Goal: Task Accomplishment & Management: Manage account settings

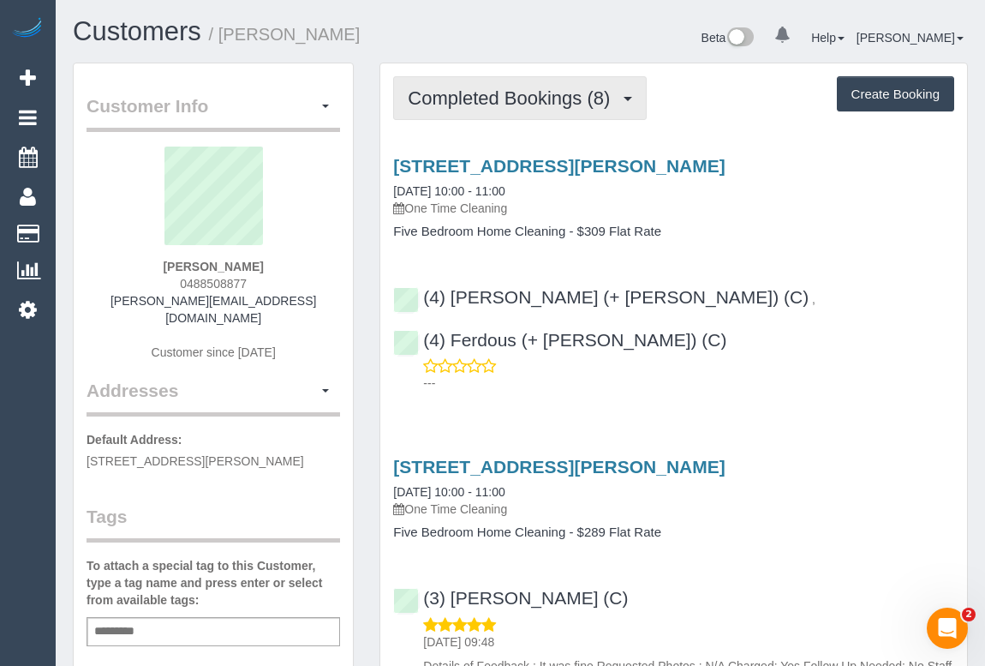
click at [531, 111] on button "Completed Bookings (8)" at bounding box center [520, 98] width 254 height 44
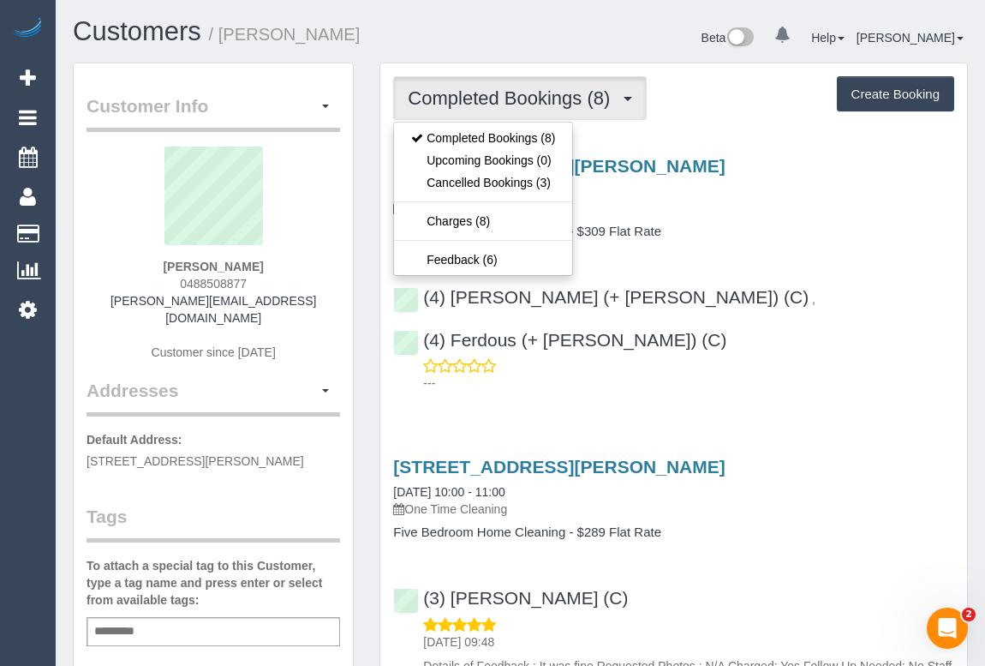
click at [793, 232] on h4 "Five Bedroom Home Cleaning - $309 Flat Rate" at bounding box center [673, 231] width 561 height 15
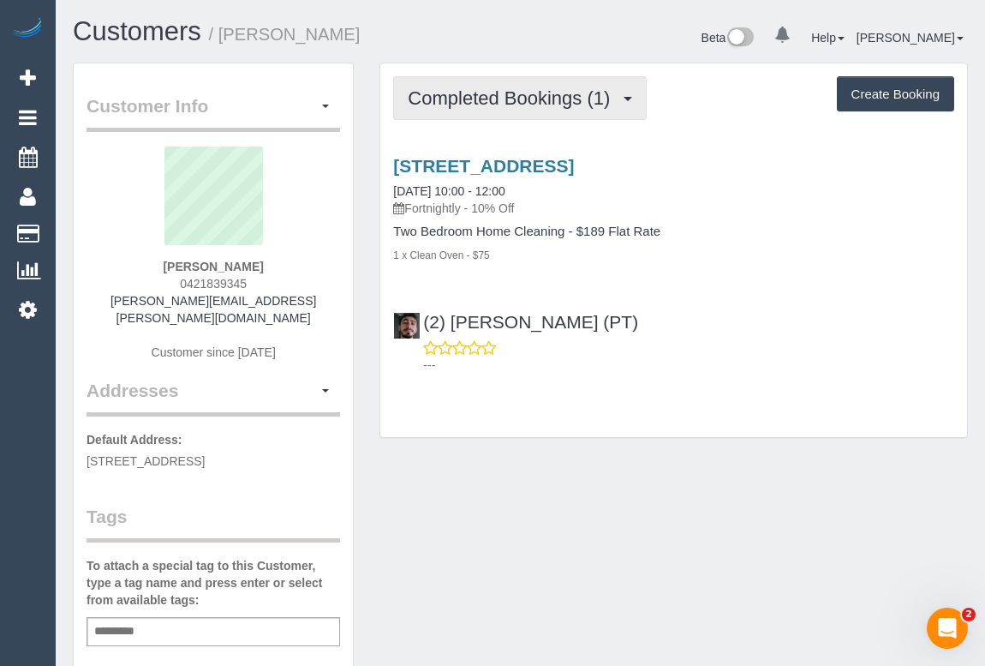
click at [518, 93] on span "Completed Bookings (1)" at bounding box center [513, 97] width 211 height 21
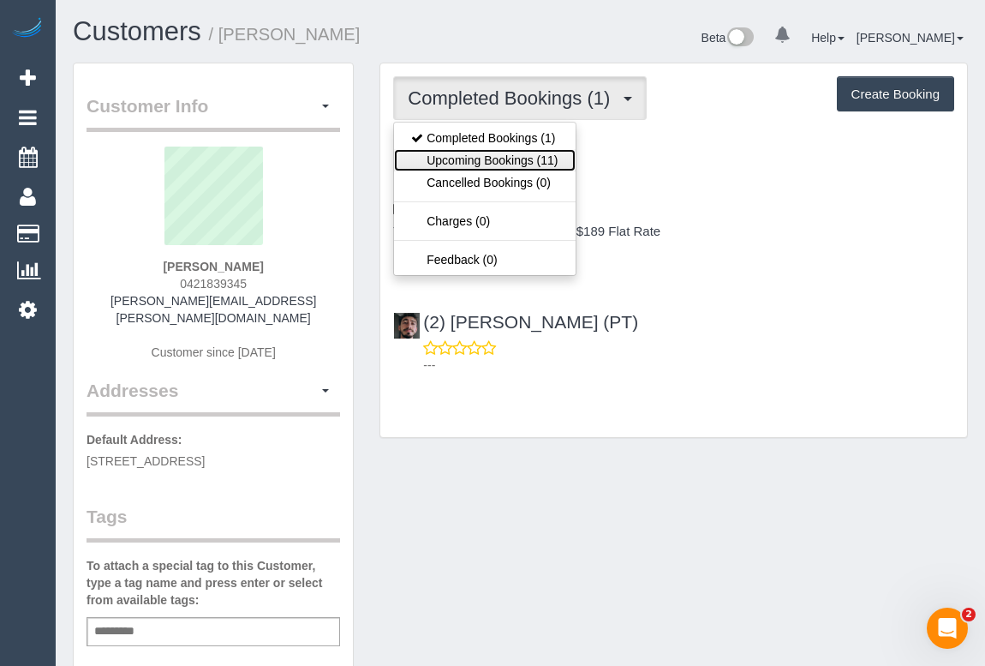
click at [459, 160] on link "Upcoming Bookings (11)" at bounding box center [484, 160] width 181 height 22
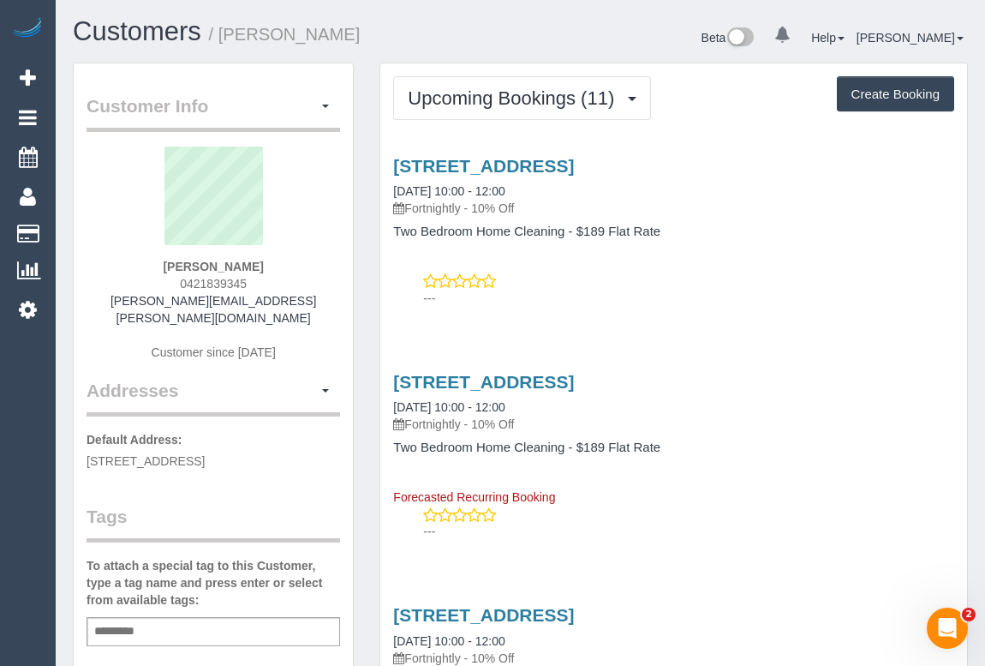
click at [684, 304] on p "---" at bounding box center [688, 298] width 531 height 17
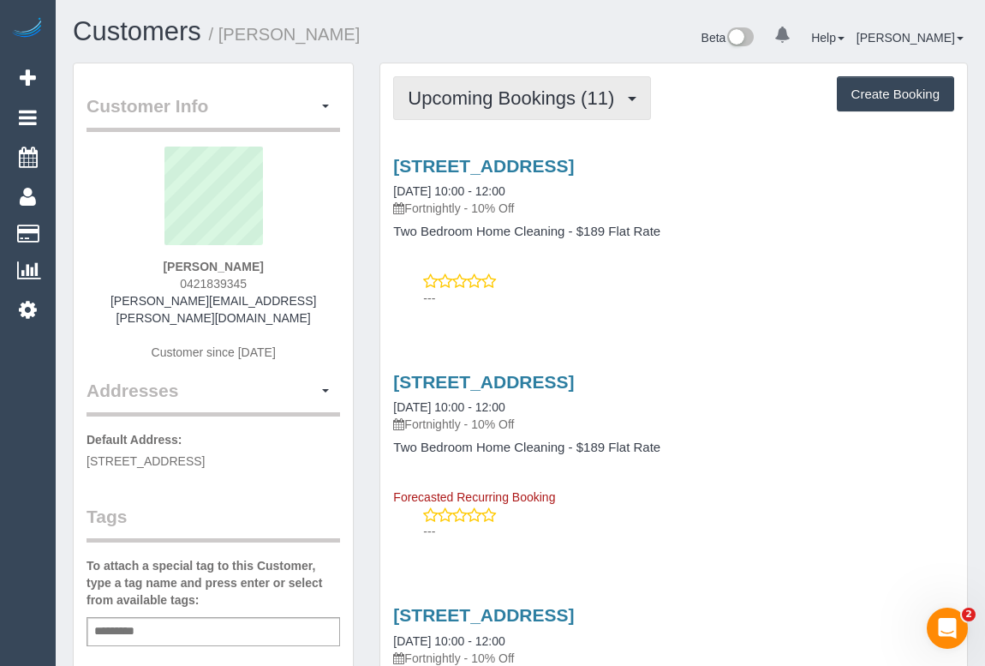
click at [490, 105] on span "Upcoming Bookings (11)" at bounding box center [515, 97] width 215 height 21
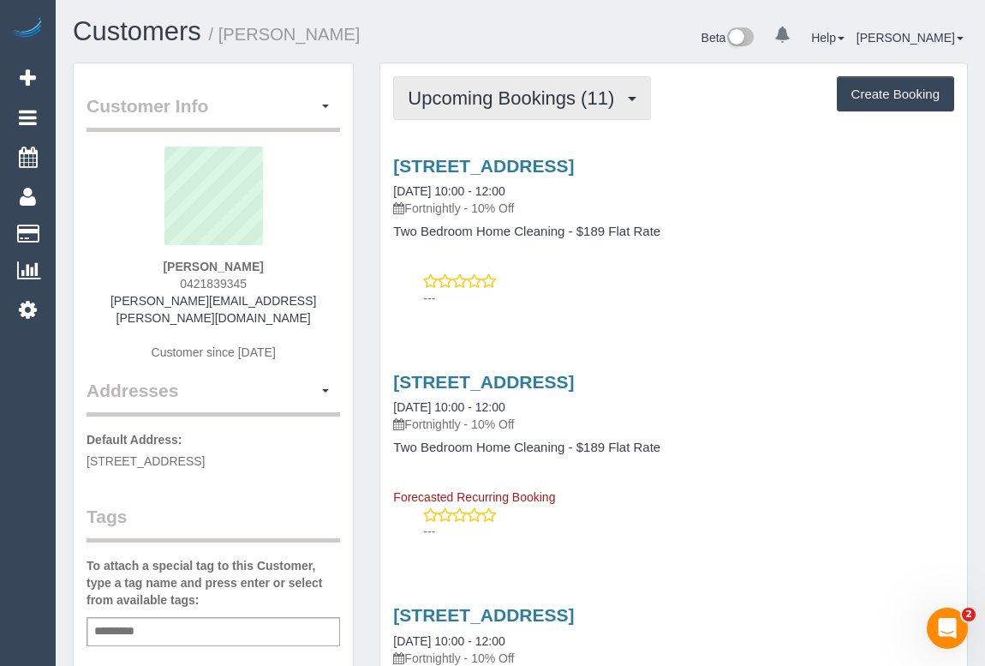
click at [530, 102] on span "Upcoming Bookings (11)" at bounding box center [515, 97] width 215 height 21
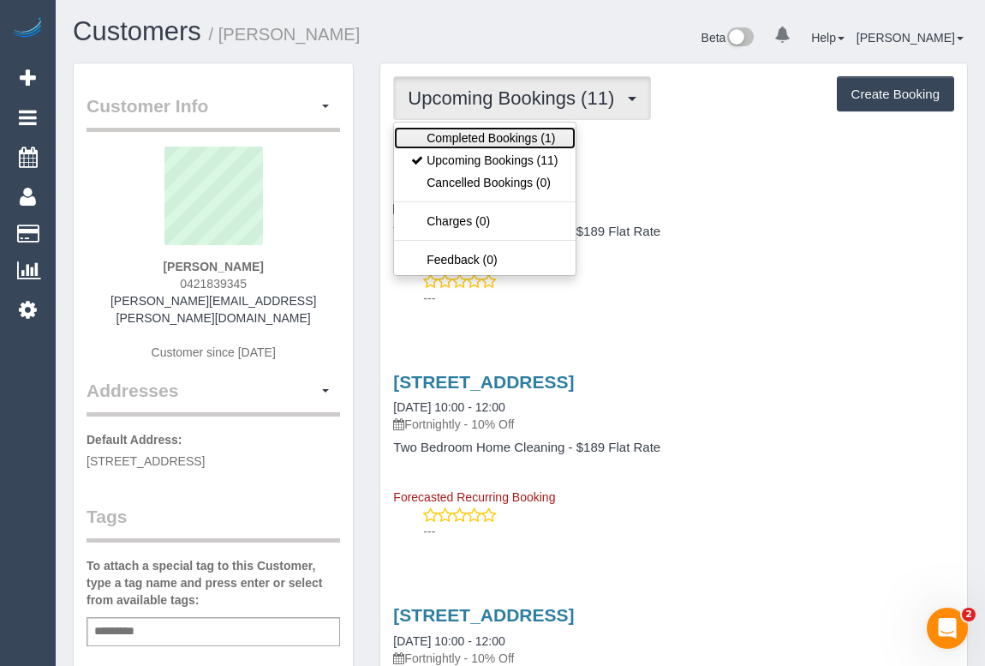
click at [527, 135] on link "Completed Bookings (1)" at bounding box center [484, 138] width 181 height 22
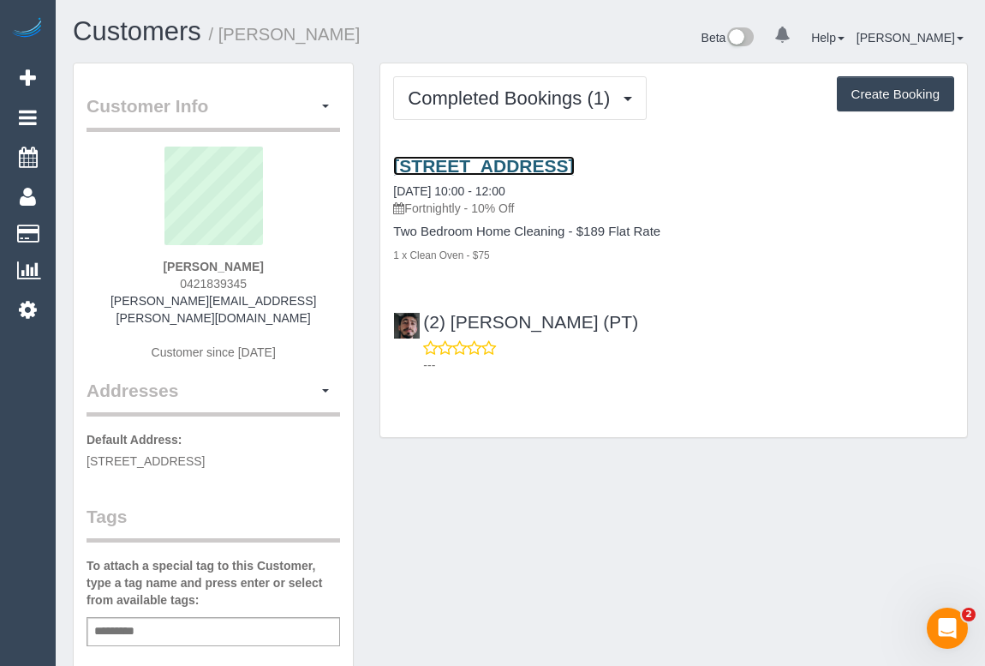
click at [555, 161] on link "107 Hawke Street, 201, West Melbourne, VIC 3003" at bounding box center [483, 166] width 181 height 20
click at [519, 444] on div "Completed Bookings (1) Completed Bookings (1) Upcoming Bookings (11) Cancelled …" at bounding box center [674, 259] width 614 height 392
click at [497, 163] on link "107 Hawke Street, 201, West Melbourne, VIC 3003" at bounding box center [483, 166] width 181 height 20
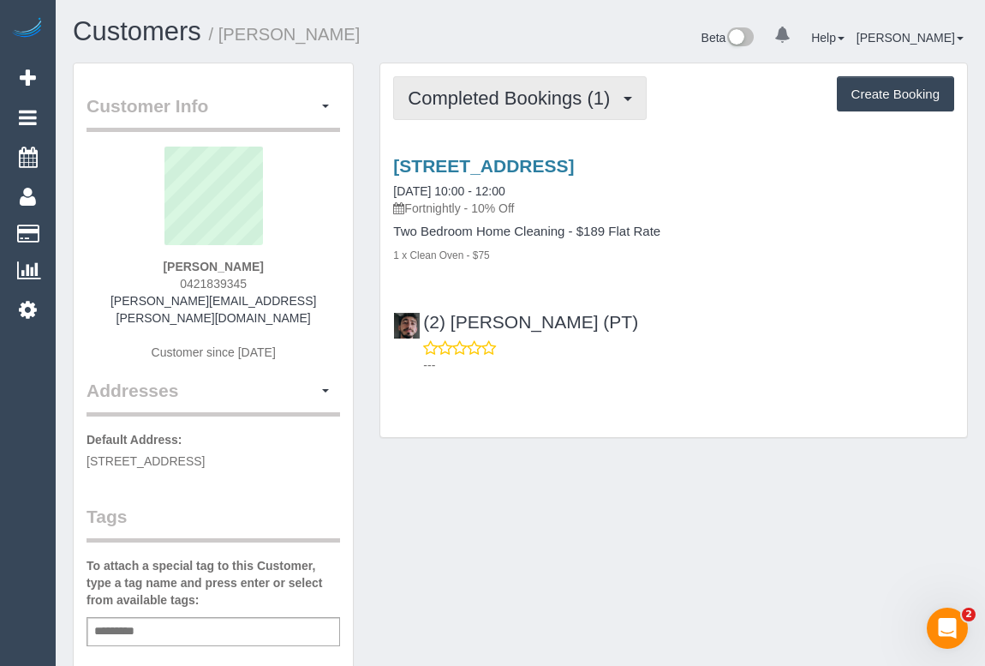
drag, startPoint x: 500, startPoint y: 98, endPoint x: 498, endPoint y: 137, distance: 39.4
click at [500, 98] on span "Completed Bookings (1)" at bounding box center [513, 97] width 211 height 21
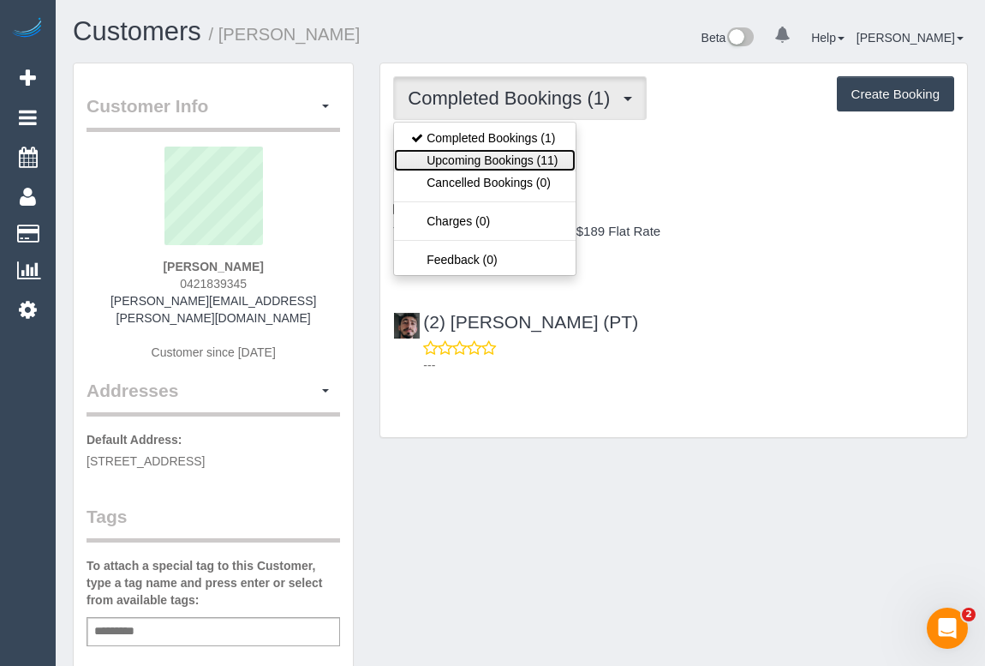
click at [500, 161] on link "Upcoming Bookings (11)" at bounding box center [484, 160] width 181 height 22
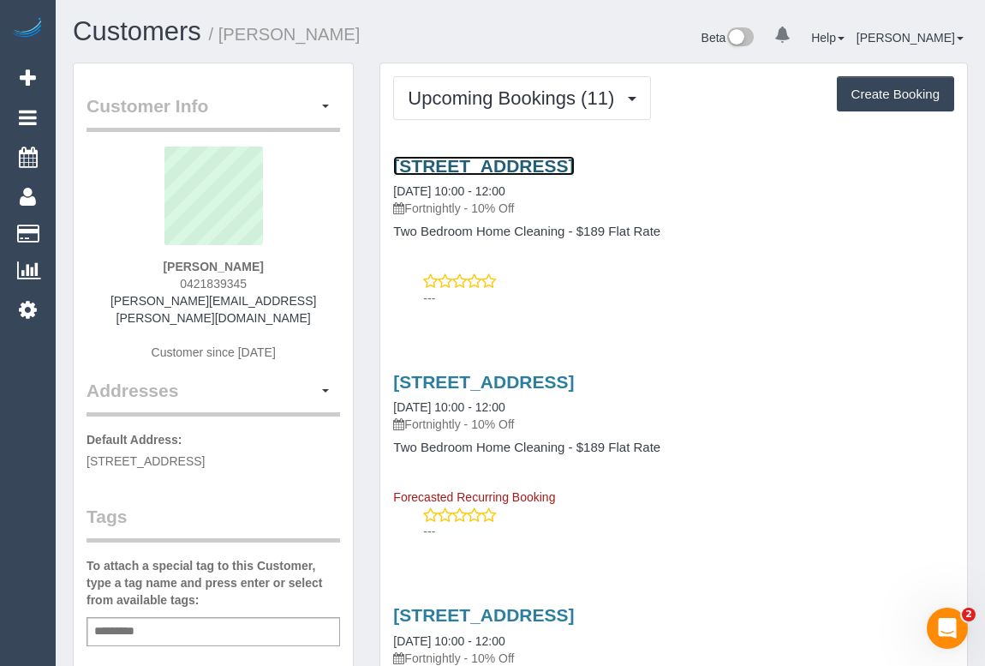
click at [574, 162] on link "107 Hawke Street, 201, West Melbourne, VIC 3003" at bounding box center [483, 166] width 181 height 20
click at [558, 163] on link "107 Hawke Street, 201, West Melbourne, VIC 3003" at bounding box center [483, 166] width 181 height 20
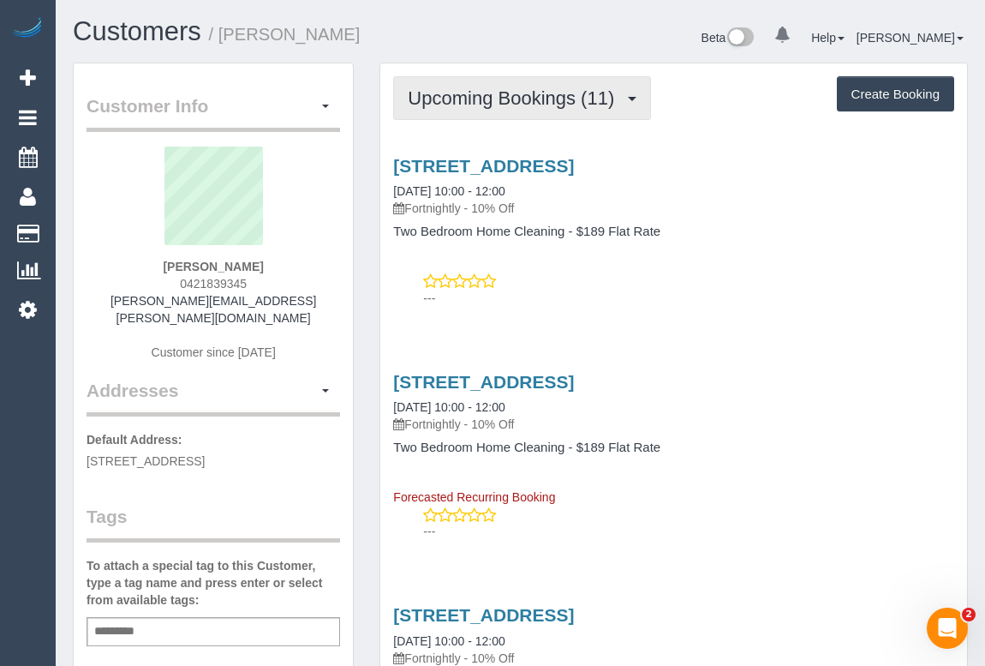
click at [447, 99] on span "Upcoming Bookings (11)" at bounding box center [515, 97] width 215 height 21
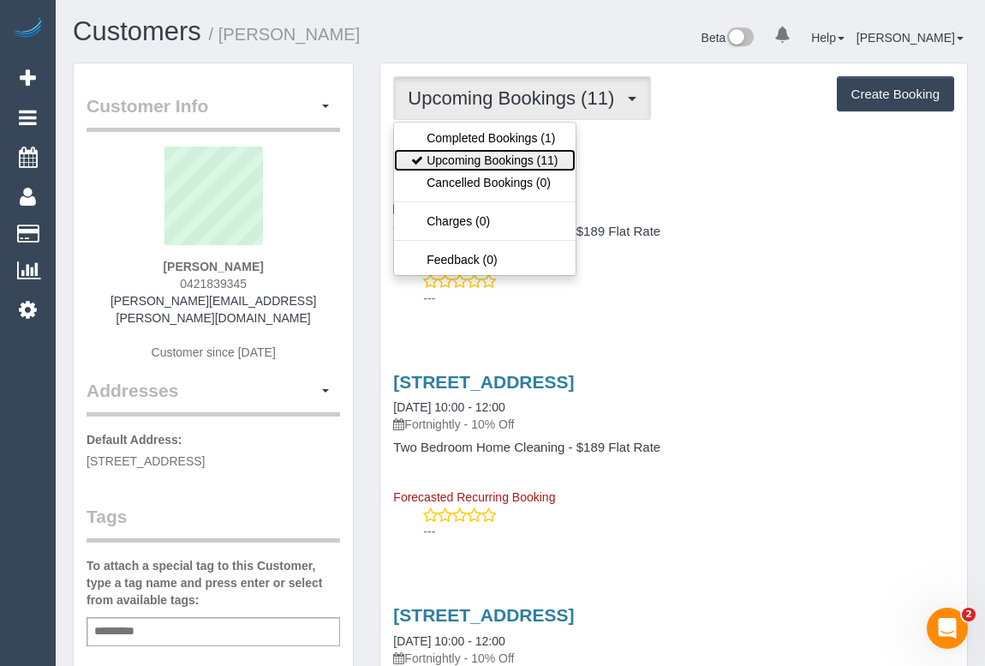
click at [449, 161] on link "Upcoming Bookings (11)" at bounding box center [484, 160] width 181 height 22
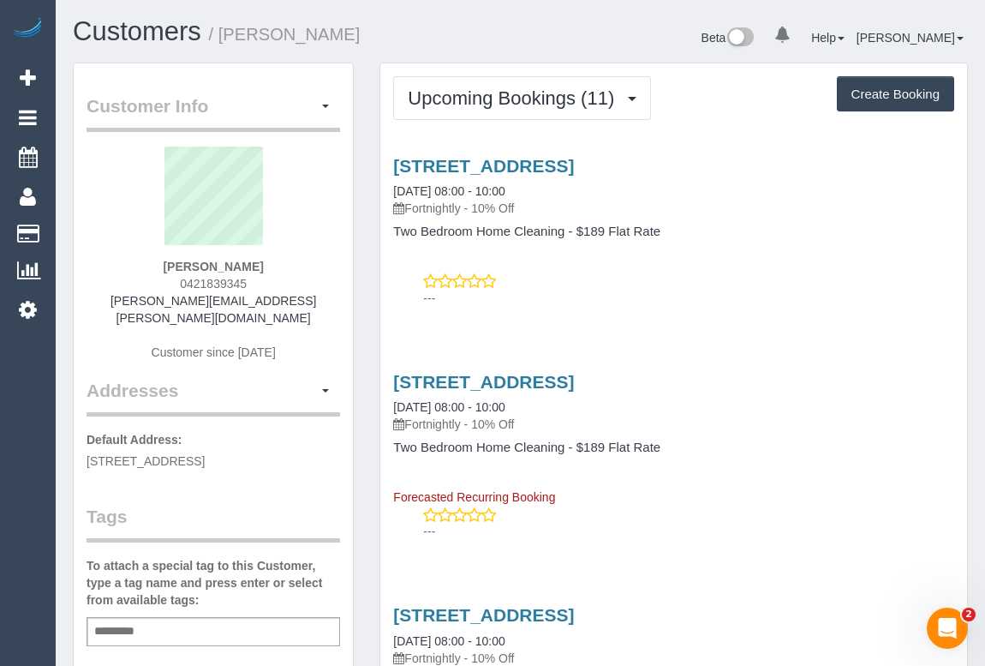
click at [706, 293] on p "---" at bounding box center [688, 298] width 531 height 17
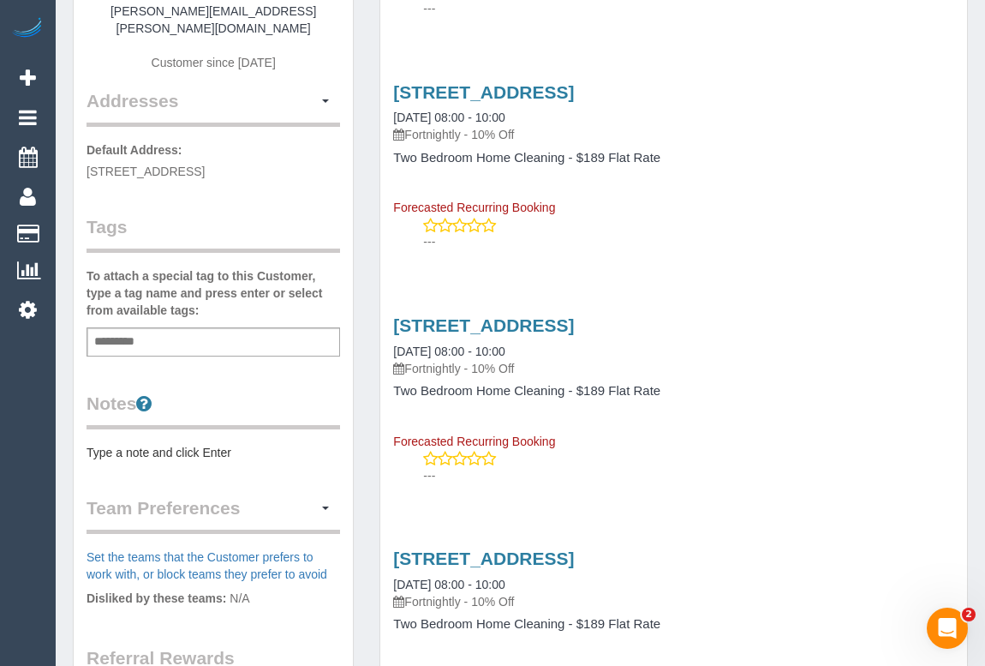
scroll to position [389, 0]
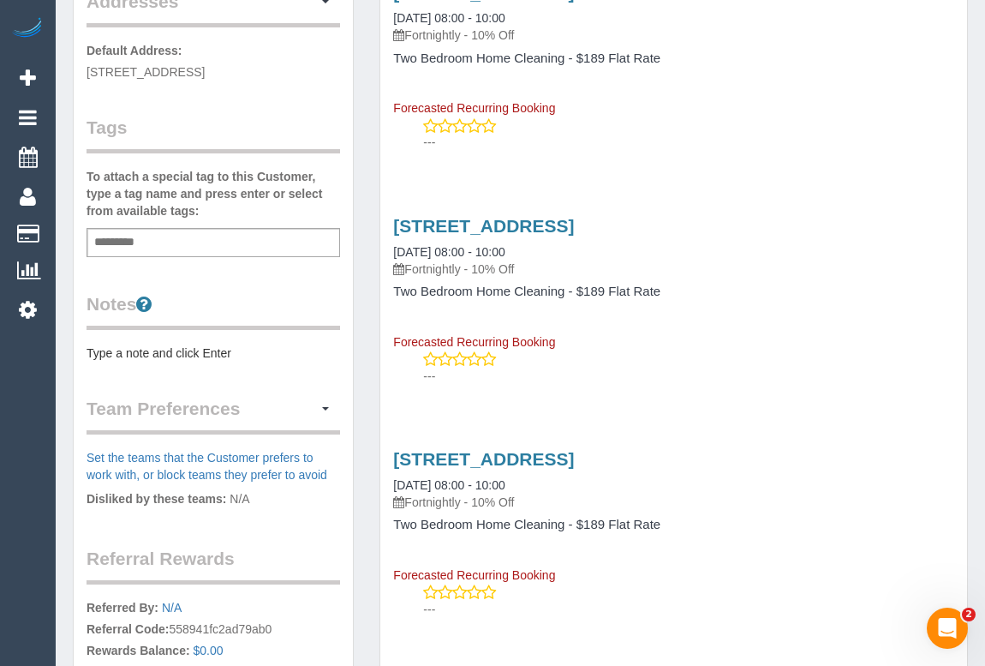
click at [771, 355] on div "---" at bounding box center [673, 367] width 561 height 34
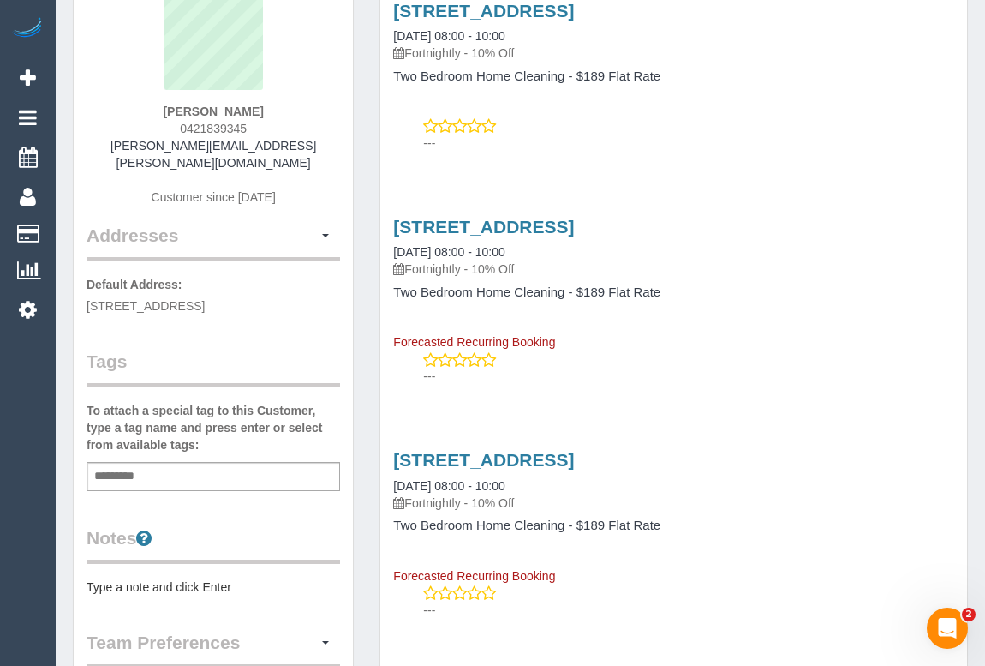
click at [700, 351] on div "---" at bounding box center [673, 367] width 561 height 34
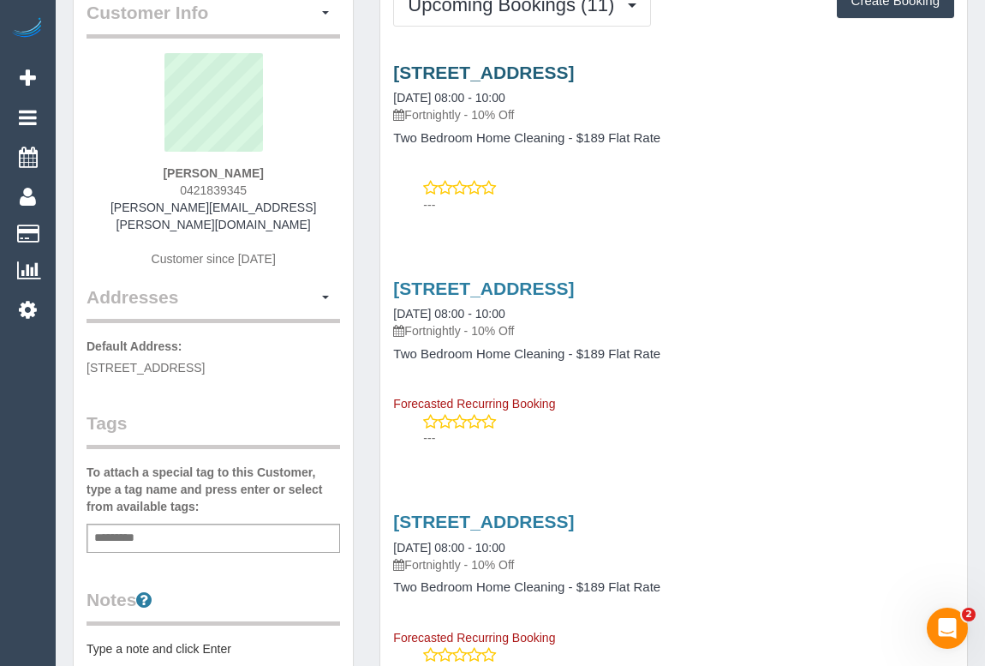
scroll to position [0, 0]
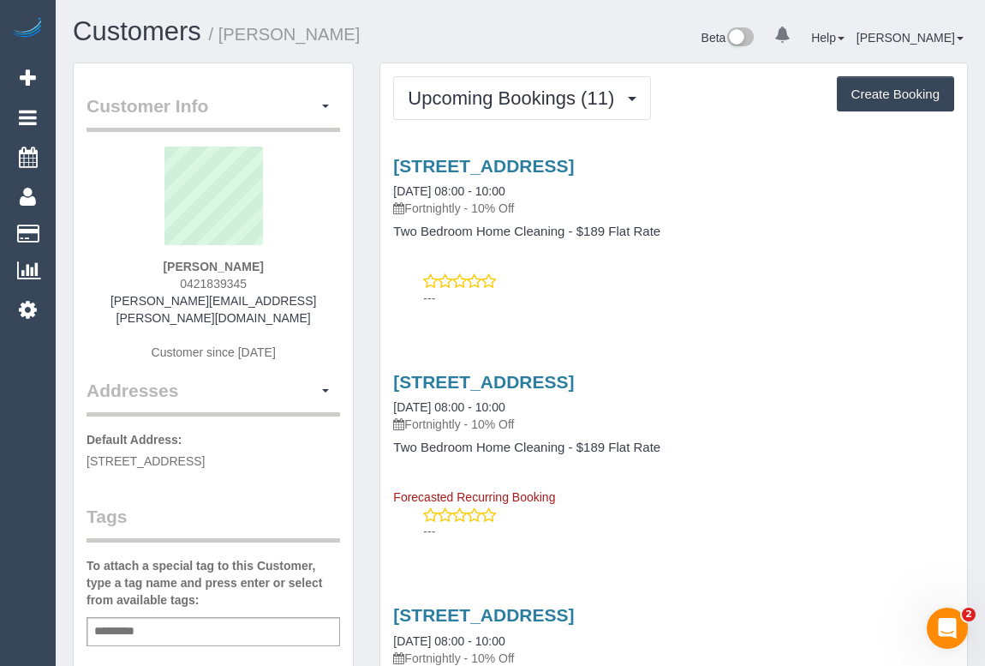
click at [657, 153] on div "107 Hawke Street, 201, West Melbourne, VIC 3003 13/09/2025 08:00 - 10:00 Fortni…" at bounding box center [673, 227] width 587 height 173
click at [574, 158] on link "107 Hawke Street, 201, West Melbourne, VIC 3003" at bounding box center [483, 166] width 181 height 20
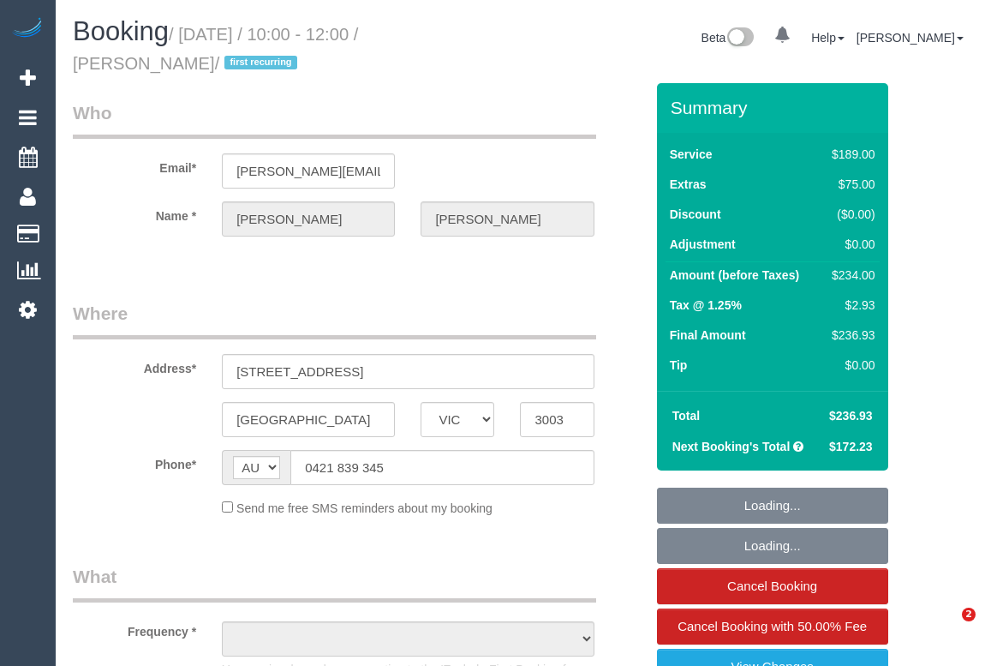
select select "VIC"
select select "string:stripe-pm_1RzpbA2GScqysDRVJq8nRrGb"
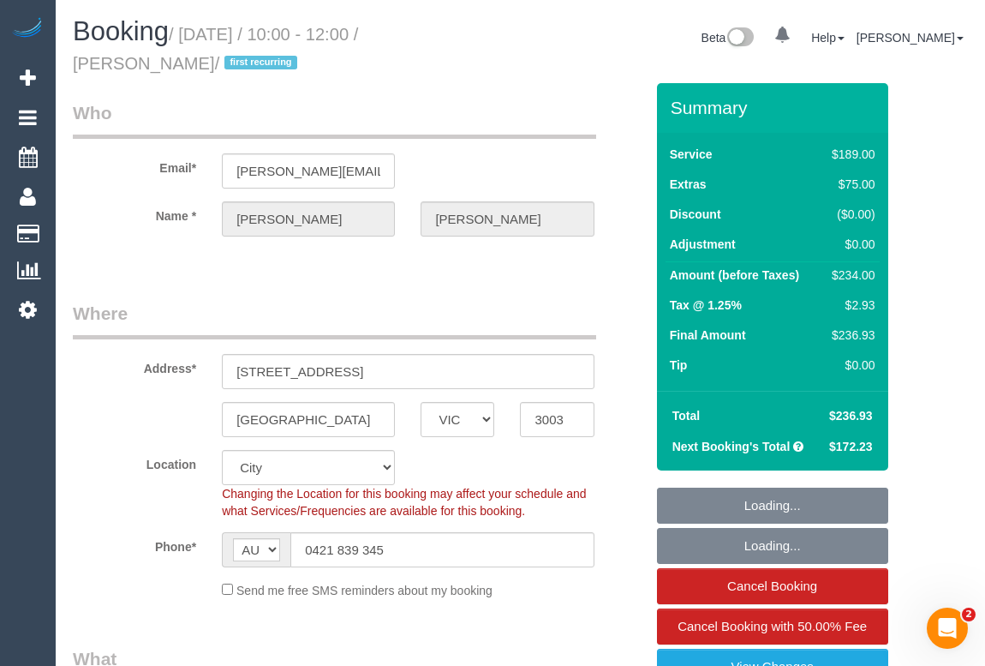
select select "object:671"
select select "number:30"
select select "number:14"
select select "number:19"
select select "number:24"
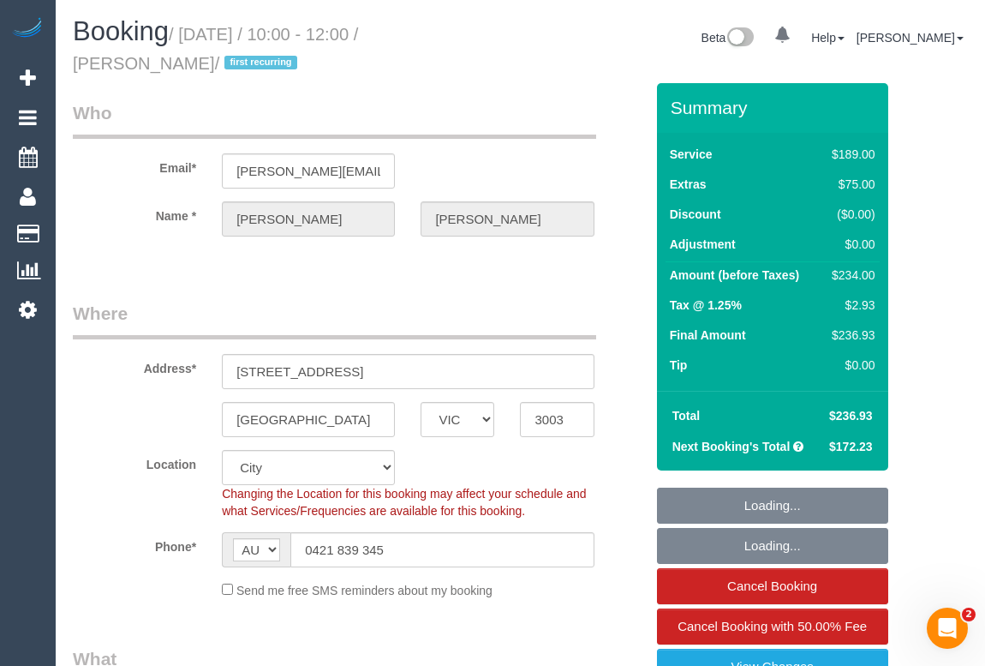
select select "number:34"
select select "number:12"
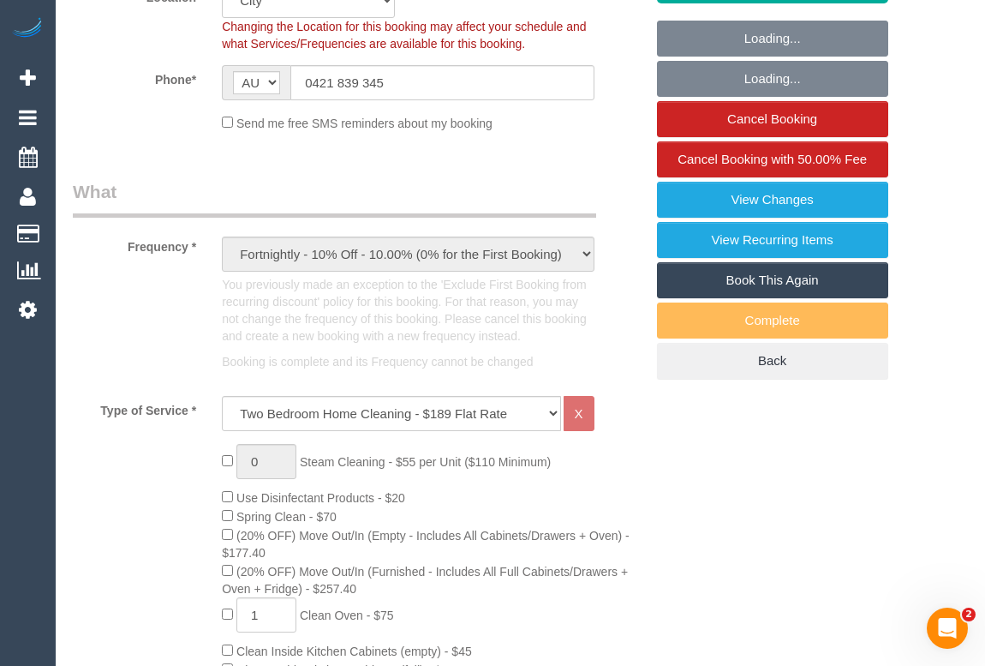
select select "spot1"
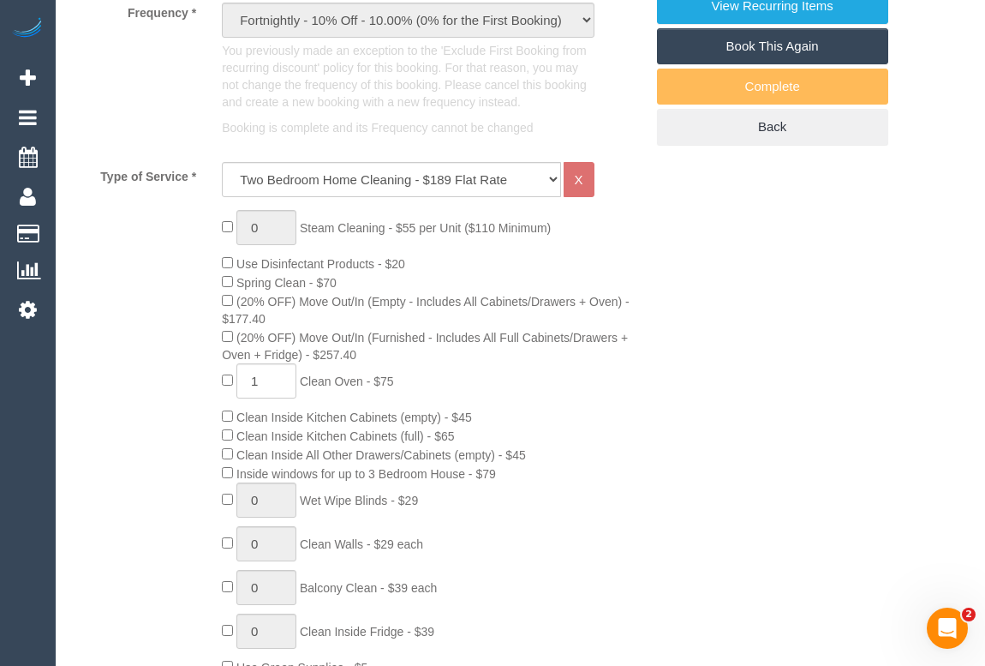
select select "object:1239"
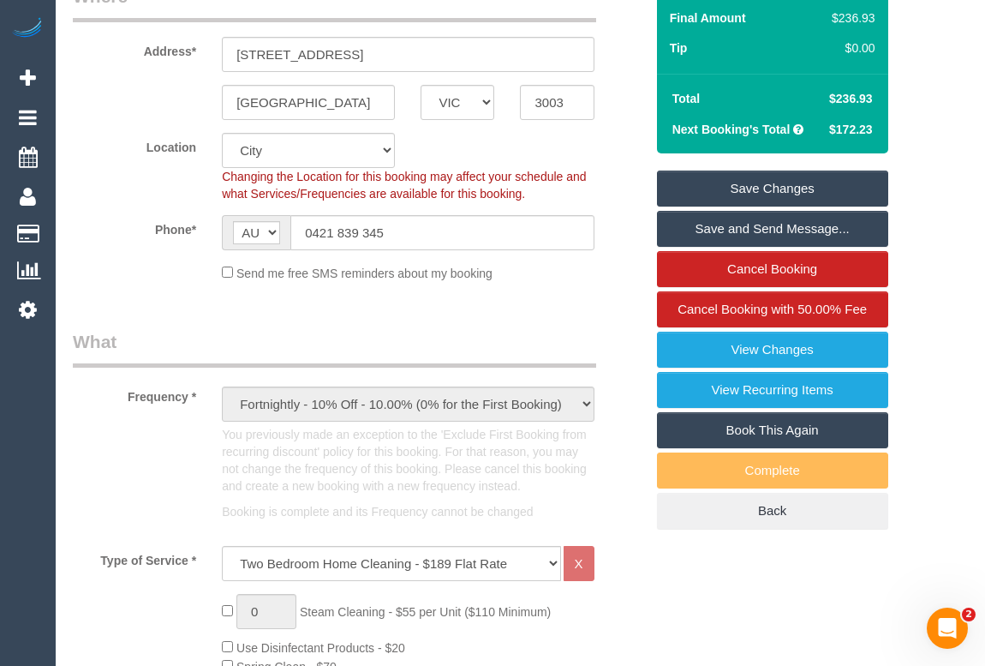
scroll to position [311, 0]
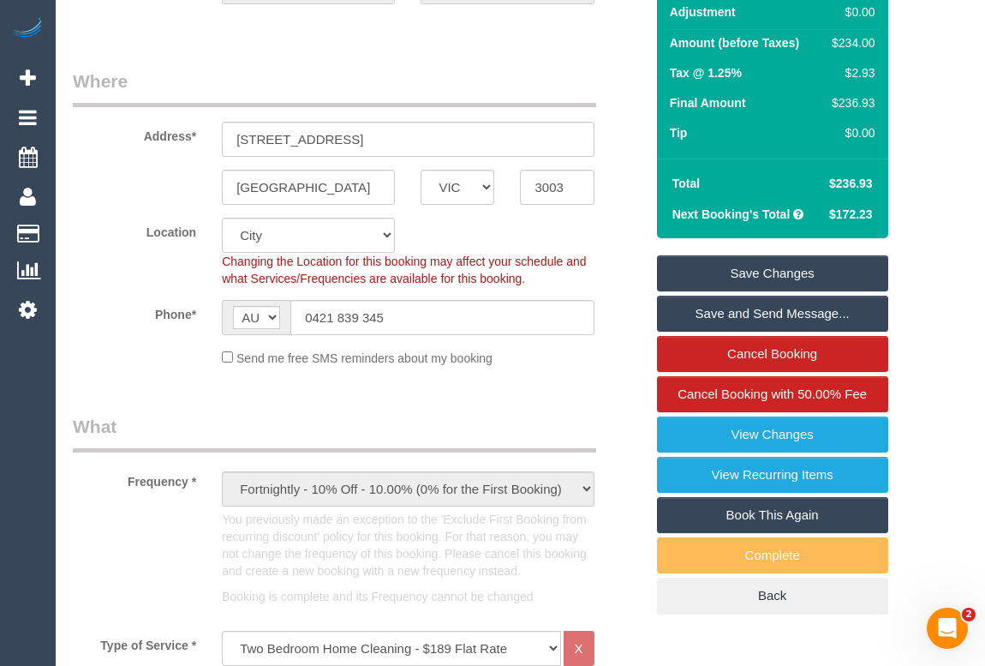
scroll to position [0, 0]
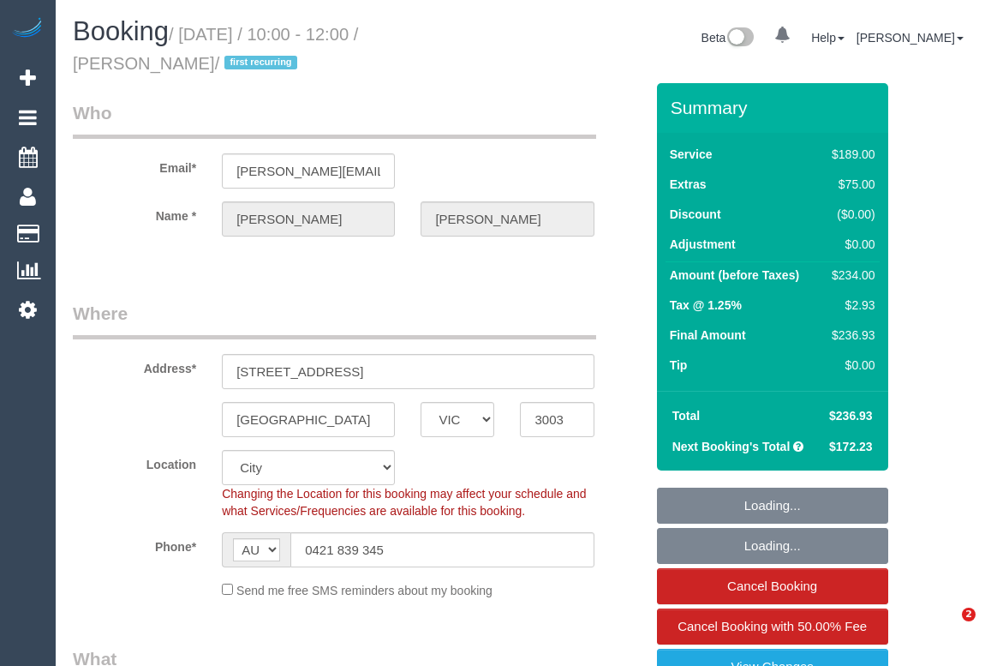
select select "VIC"
select select "object:569"
select select "string:stripe-pm_1RzpbA2GScqysDRVJq8nRrGb"
select select "number:30"
select select "number:14"
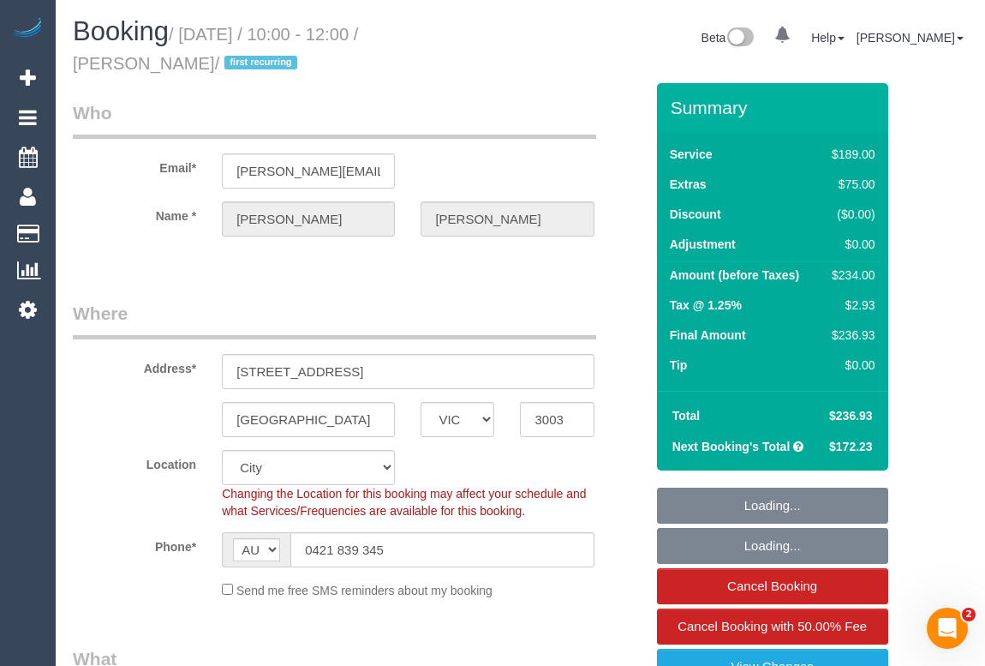
select select "number:19"
select select "number:24"
select select "number:34"
select select "number:12"
select select "object:818"
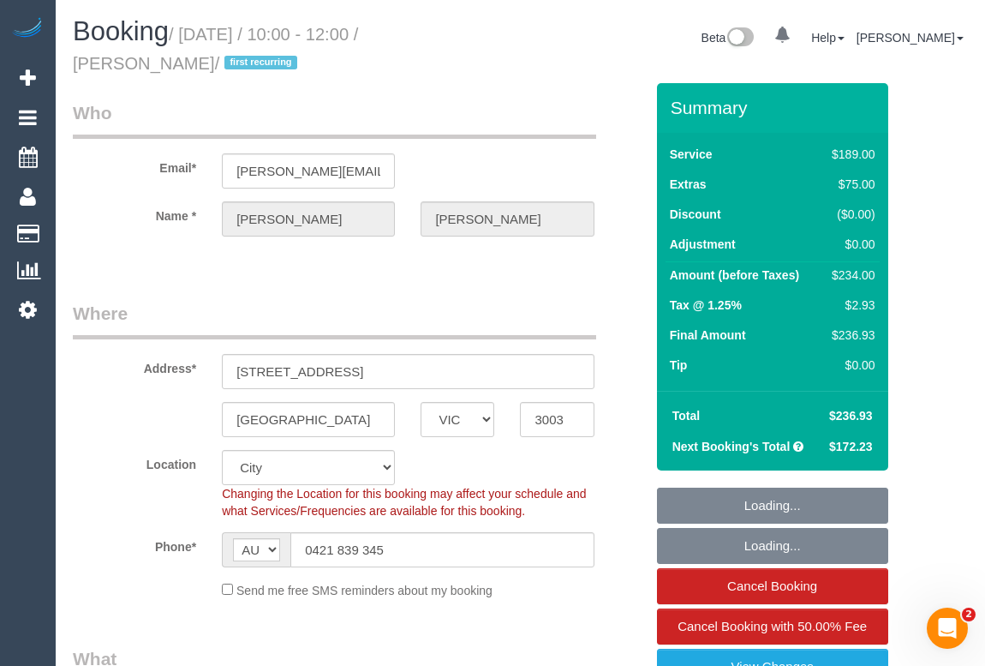
select select "spot1"
click at [519, 306] on legend "Where" at bounding box center [334, 320] width 523 height 39
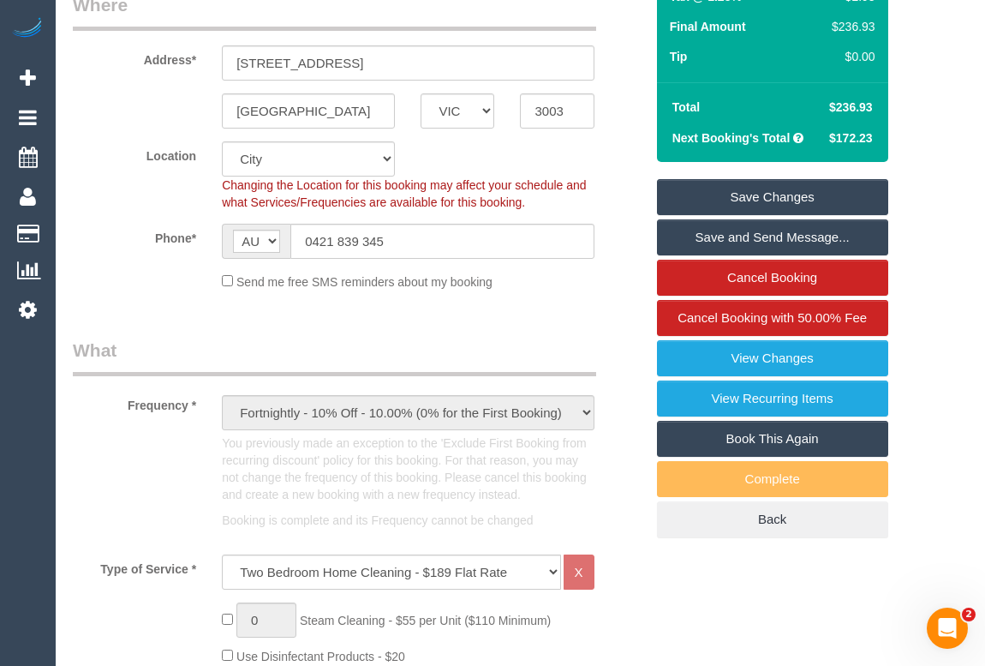
scroll to position [545, 0]
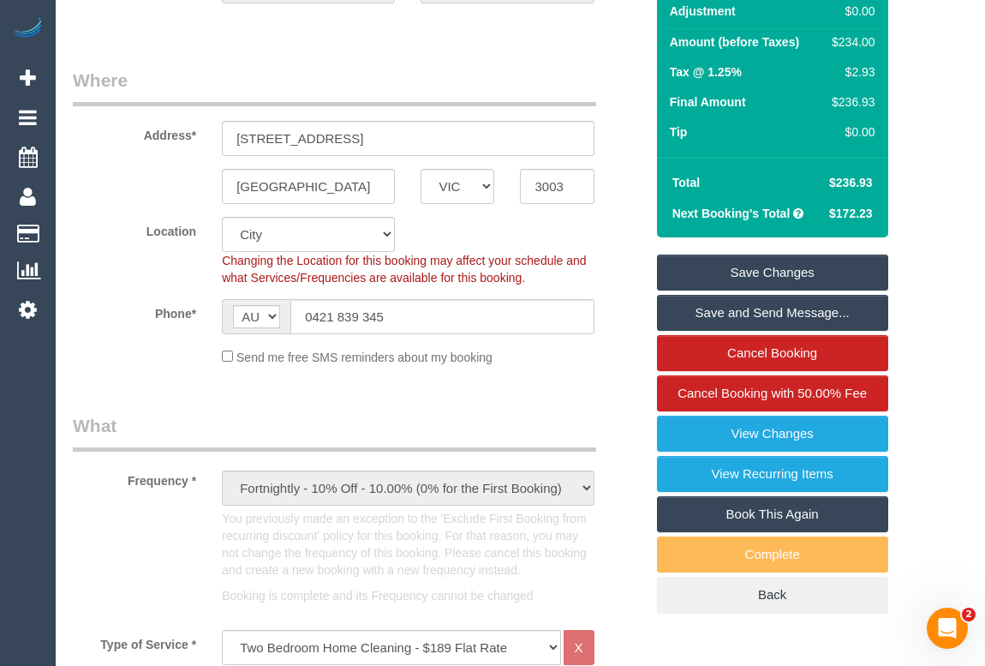
scroll to position [0, 0]
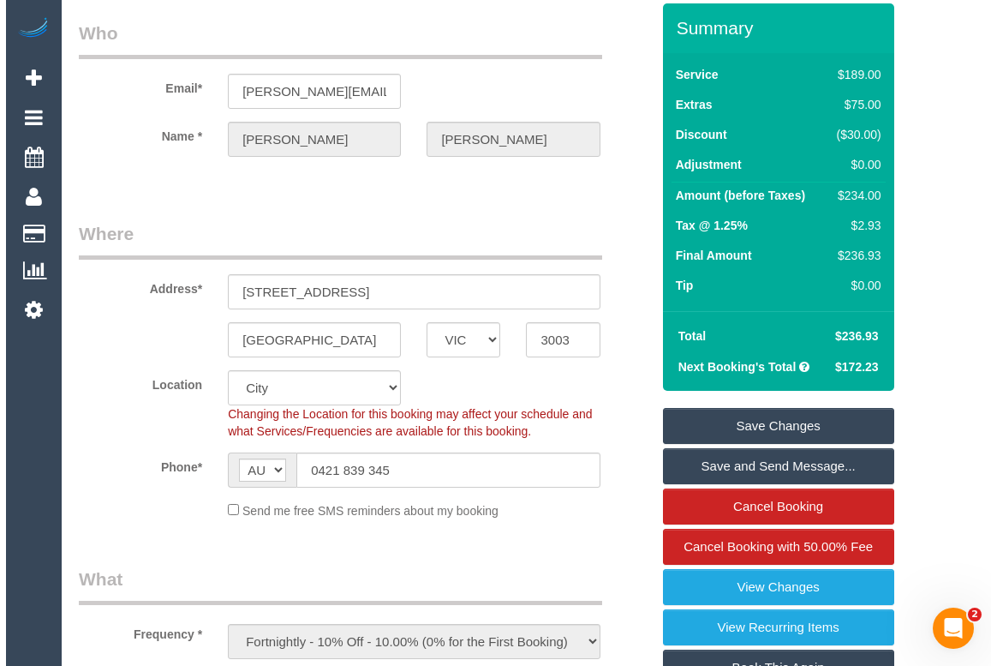
scroll to position [233, 0]
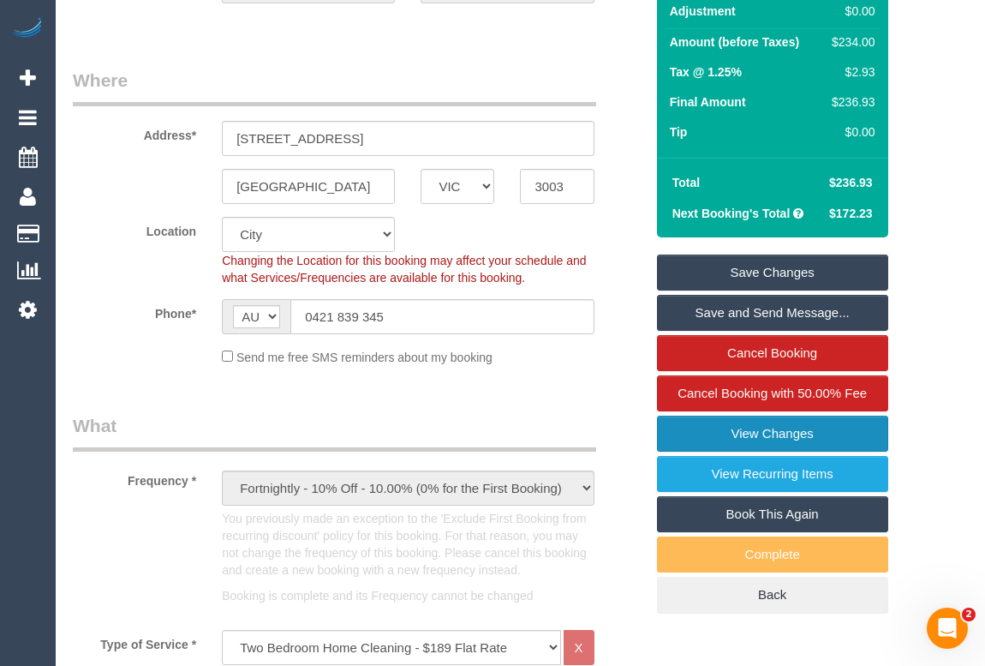
click at [778, 430] on link "View Changes" at bounding box center [772, 434] width 231 height 36
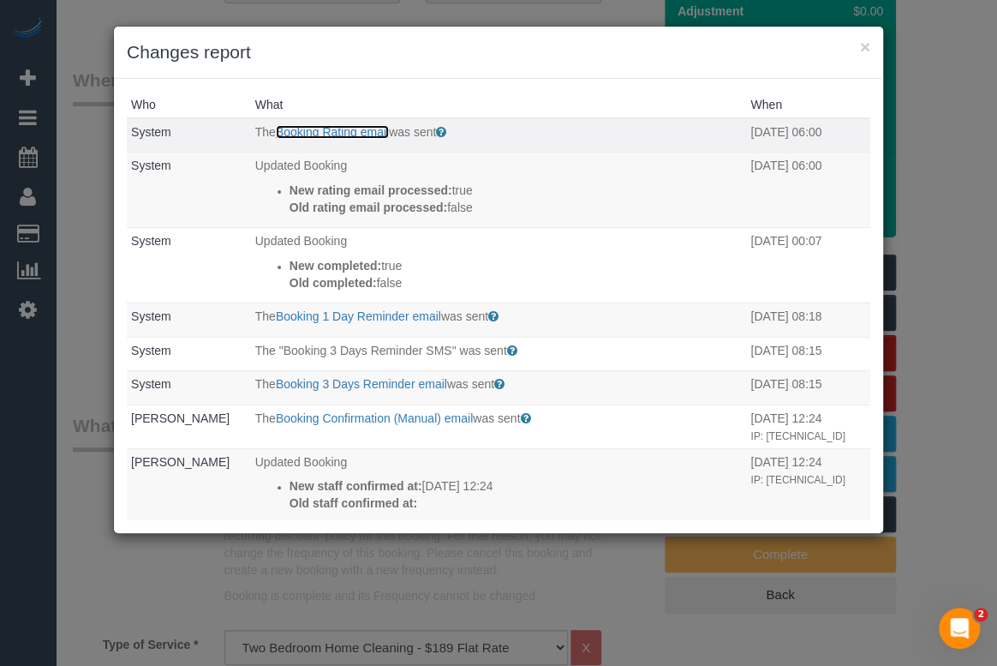
click at [338, 131] on link "Booking Rating email" at bounding box center [332, 132] width 113 height 14
click at [359, 130] on link "Booking Rating email" at bounding box center [332, 132] width 113 height 14
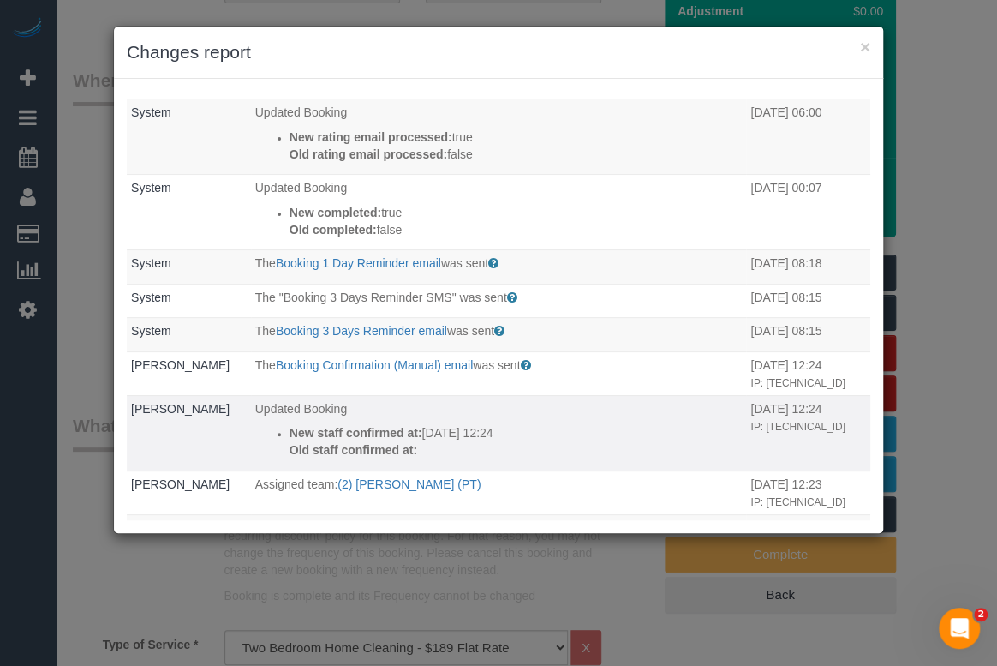
scroll to position [77, 0]
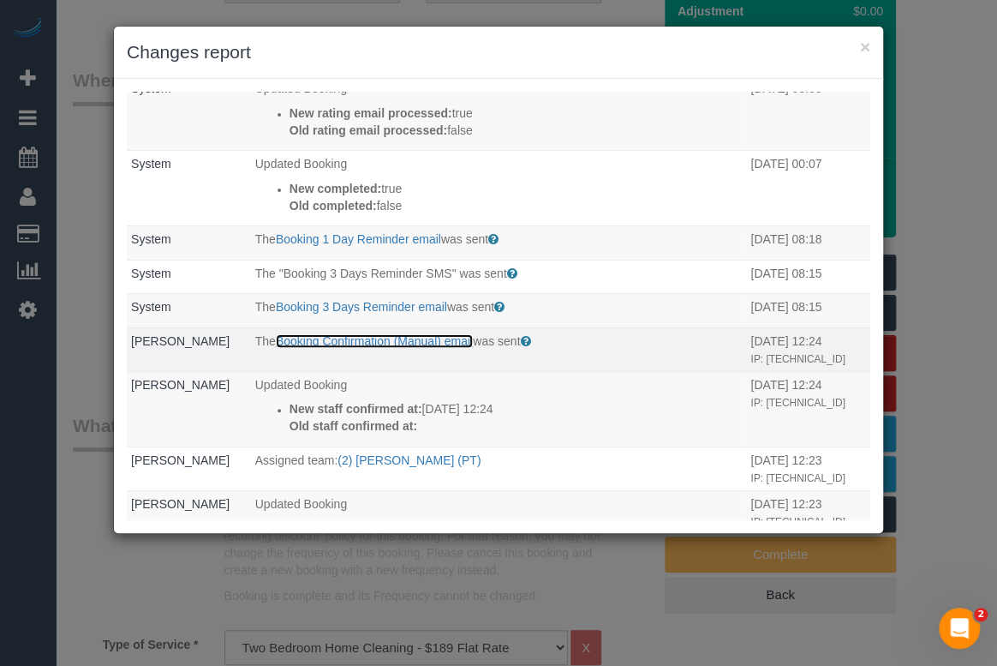
click at [389, 343] on link "Booking Confirmation (Manual) email" at bounding box center [374, 341] width 197 height 14
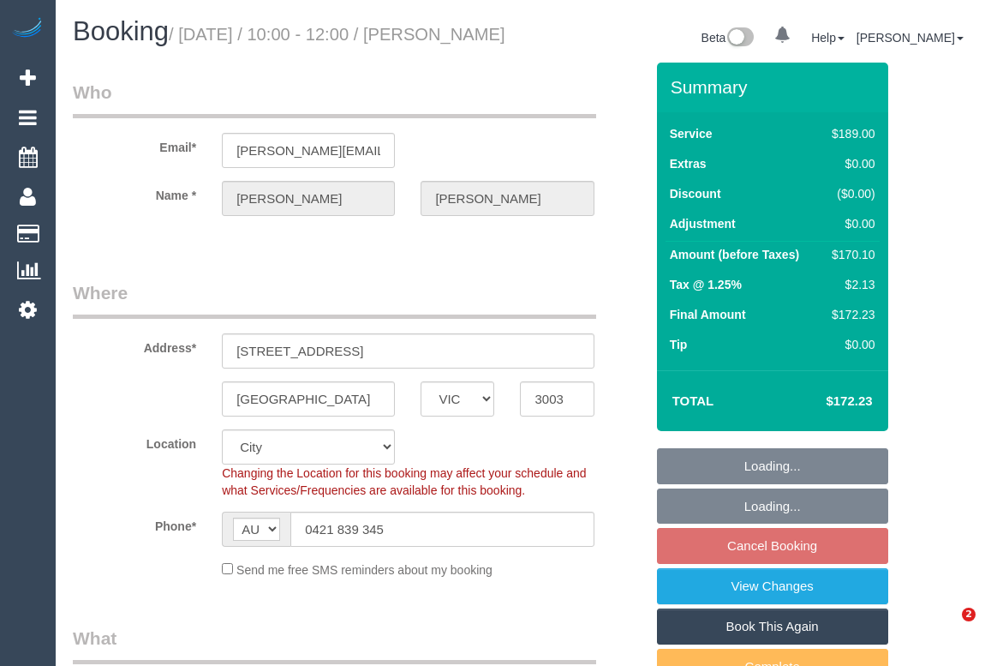
select select "VIC"
select select "object:524"
select select "number:30"
select select "number:14"
select select "number:19"
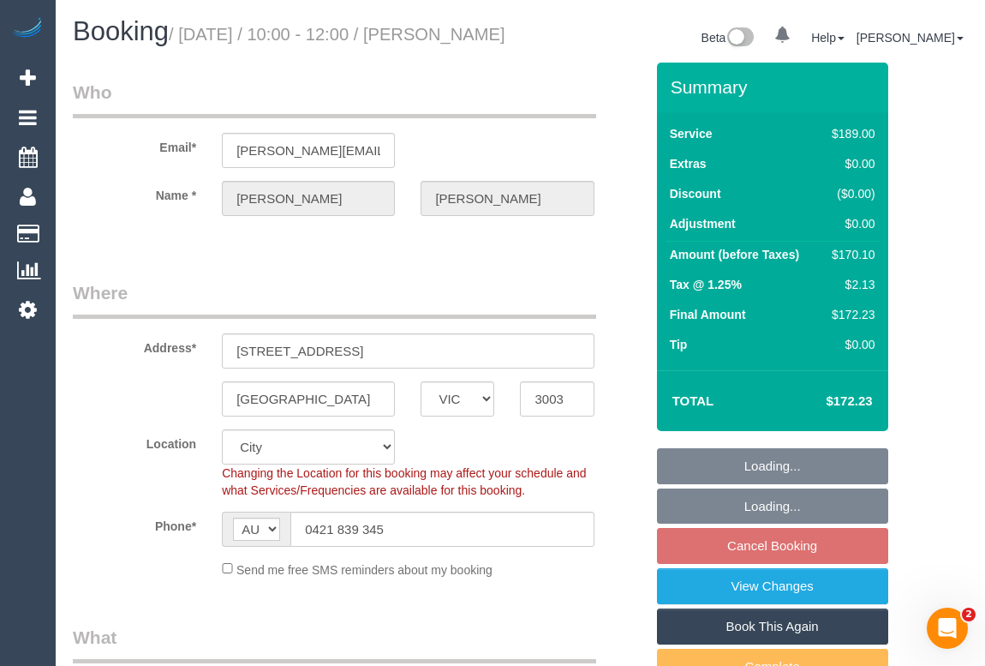
select select "number:24"
select select "number:34"
select select "number:12"
select select "spot3"
select select "object:1182"
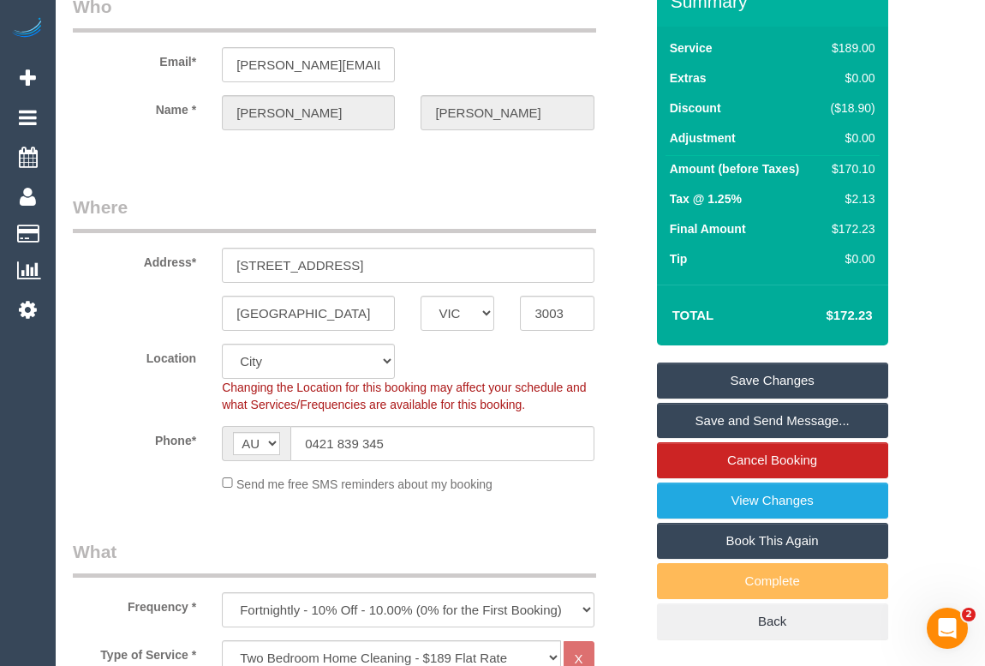
scroll to position [77, 0]
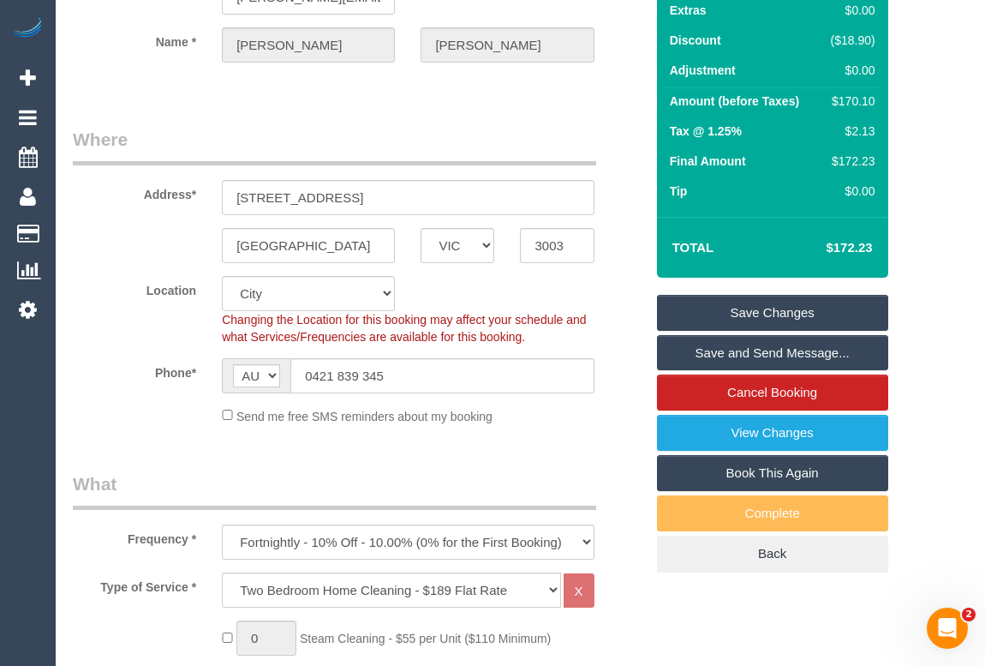
scroll to position [0, 0]
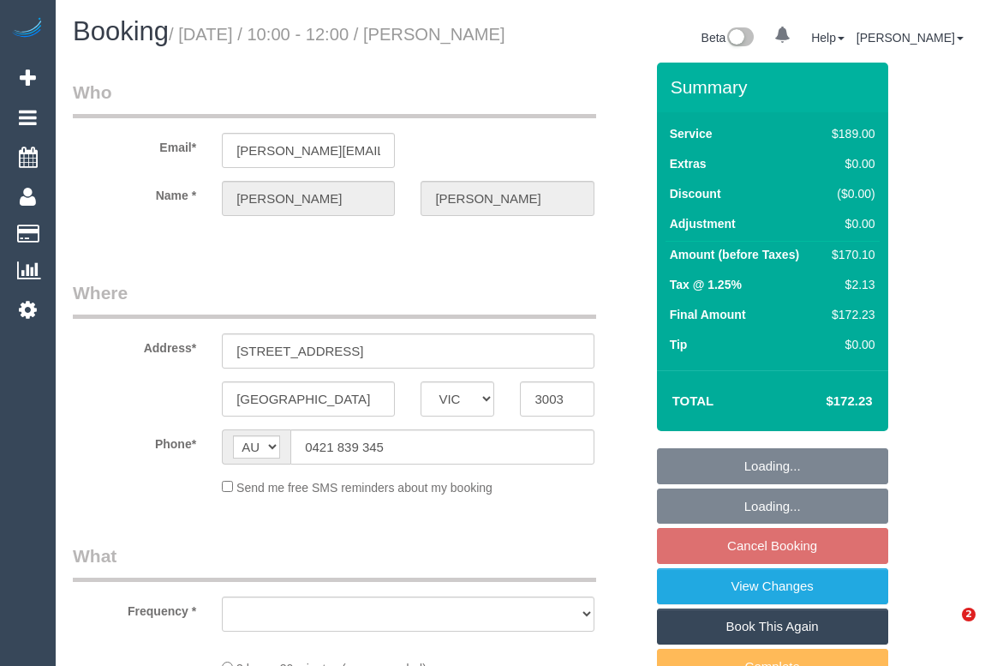
select select "VIC"
select select "object:522"
select select "string:stripe-pm_1RzpbA2GScqysDRVJq8nRrGb"
select select "number:30"
select select "number:14"
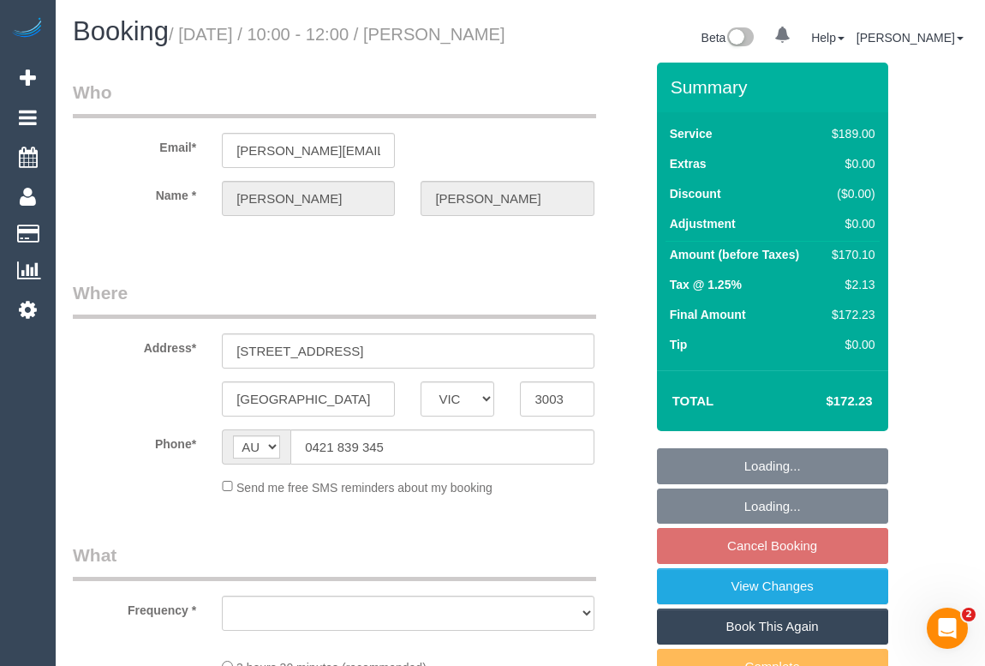
select select "number:19"
select select "number:24"
select select "number:34"
select select "number:12"
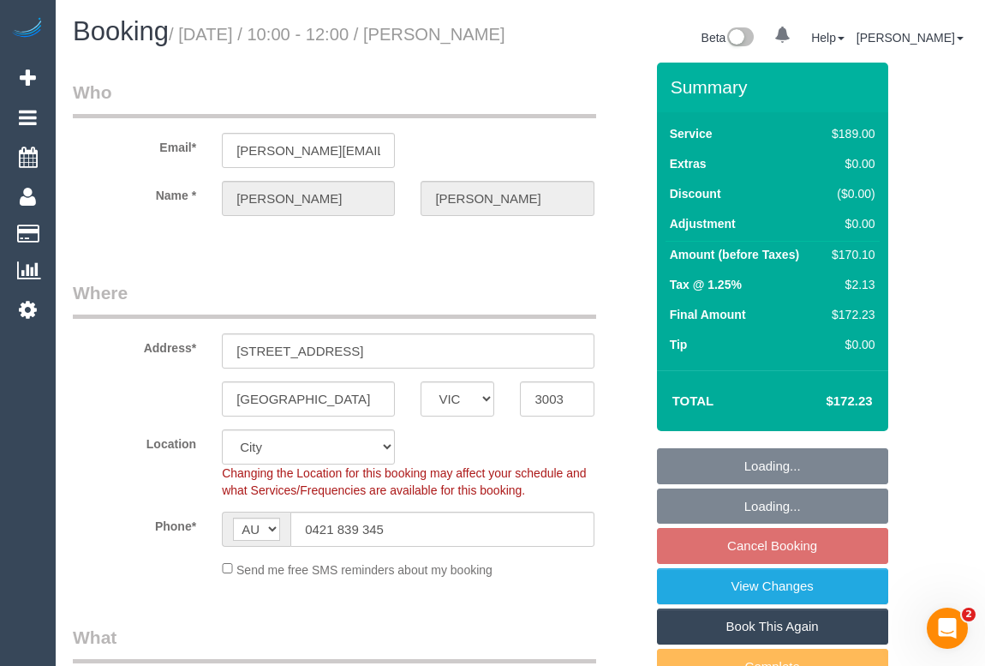
select select "object:771"
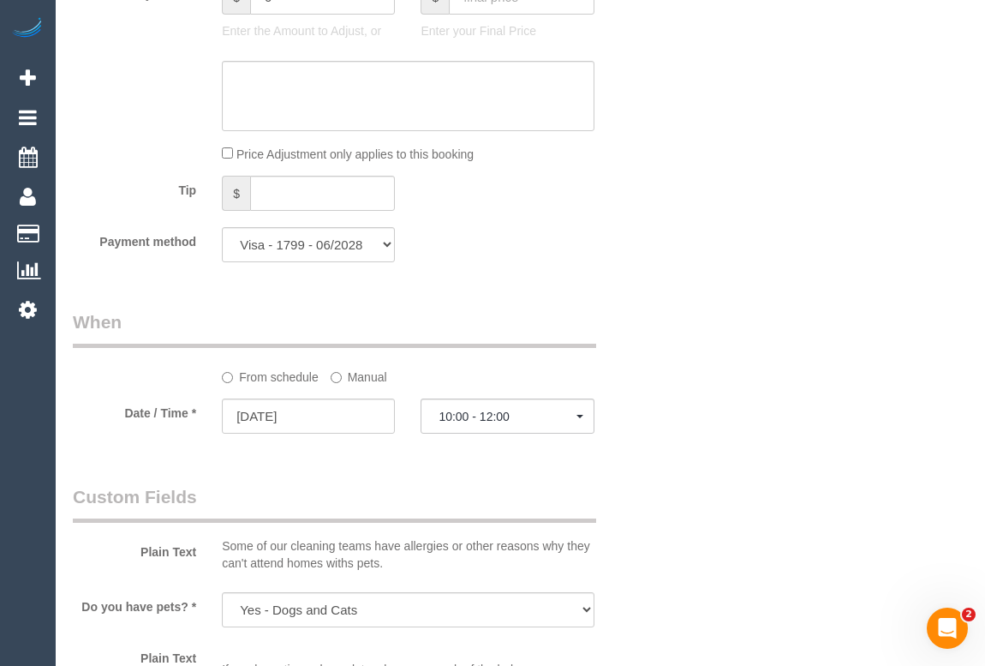
scroll to position [1636, 0]
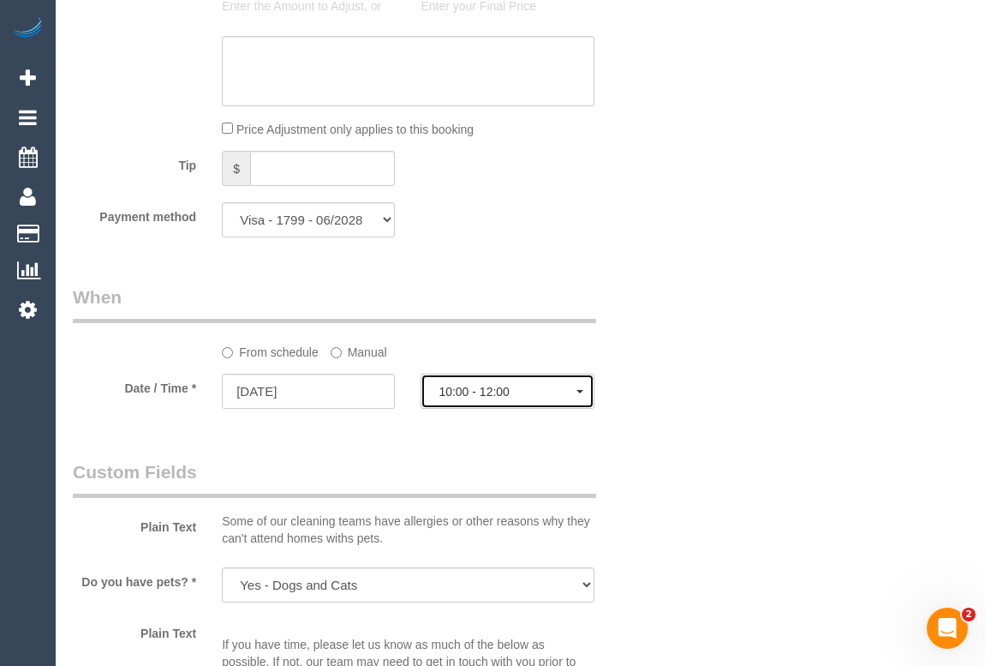
click at [474, 398] on span "10:00 - 12:00" at bounding box center [507, 392] width 137 height 14
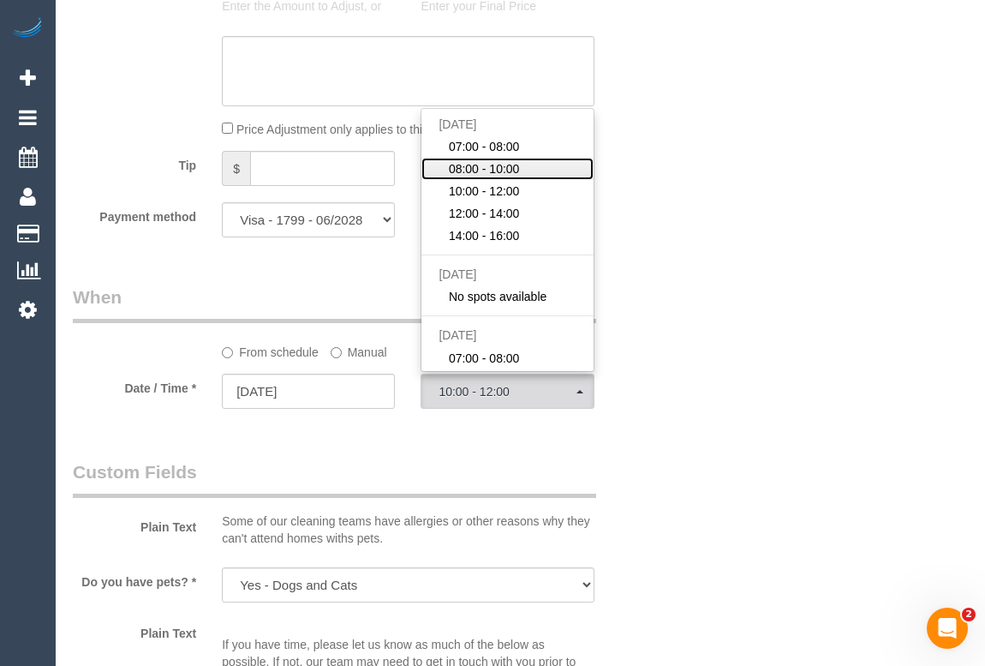
click at [496, 177] on span "08:00 - 10:00" at bounding box center [484, 168] width 71 height 17
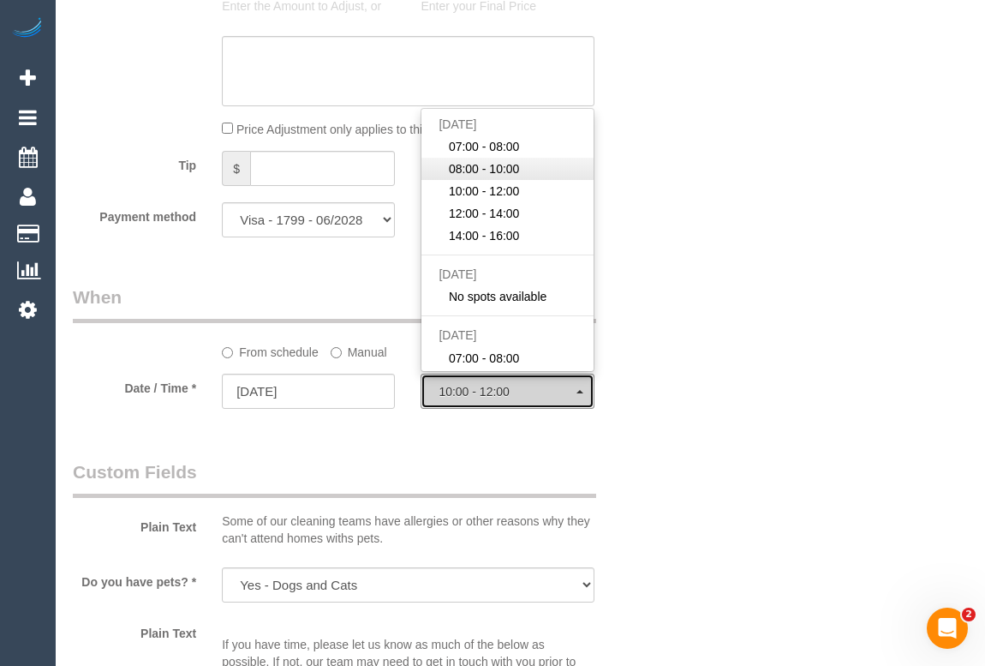
select select "spot2"
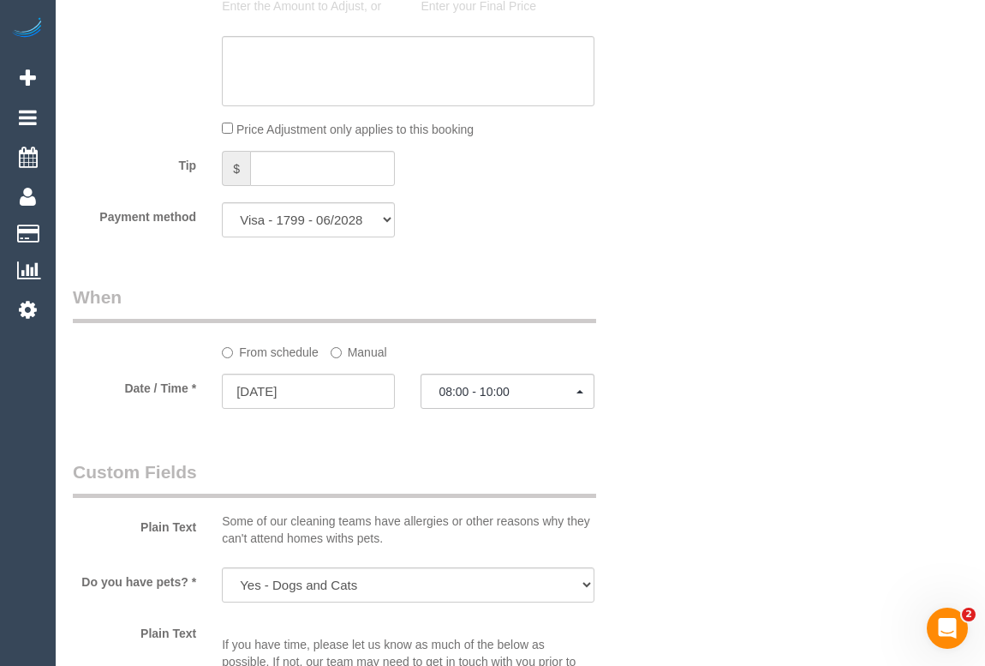
click at [748, 236] on div "Who Email* allison.rooney@hotmail.com Name * Allison Rooney Where Address* 107 …" at bounding box center [520, 100] width 895 height 3347
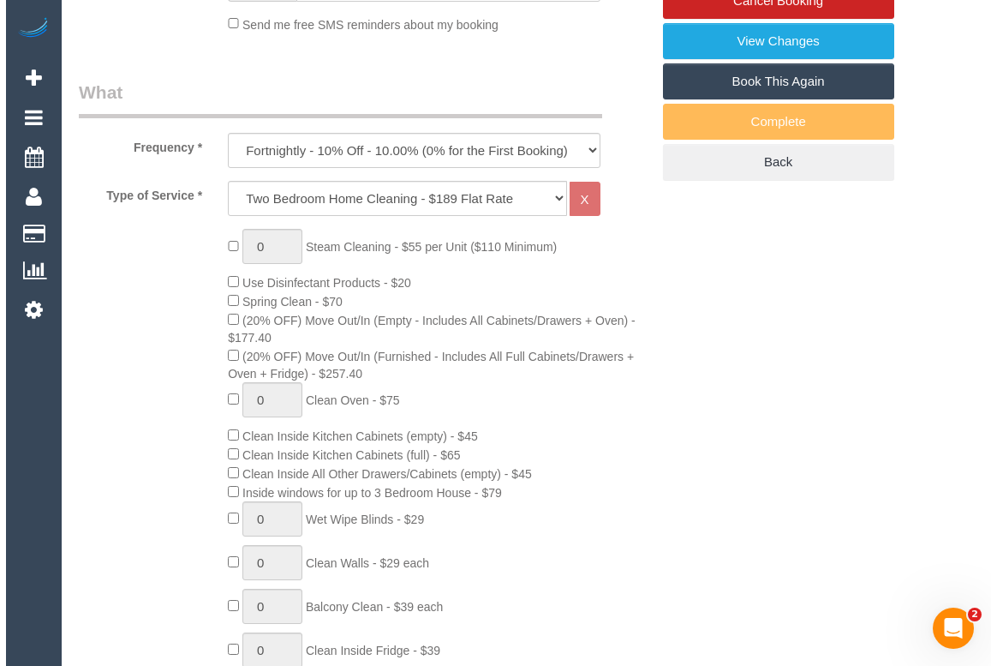
scroll to position [233, 0]
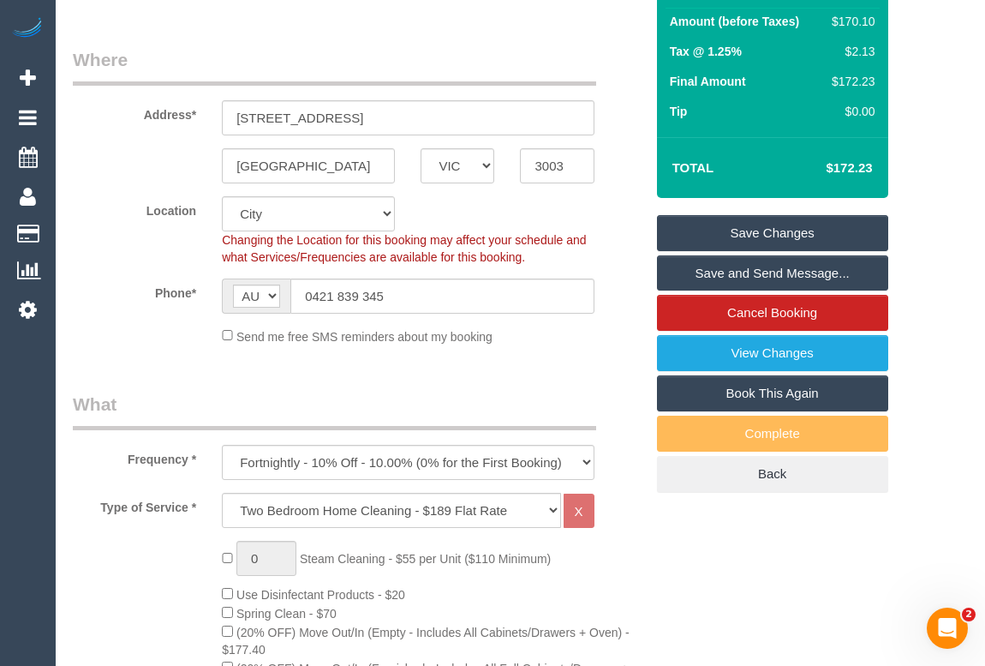
click at [789, 251] on link "Save Changes" at bounding box center [772, 233] width 231 height 36
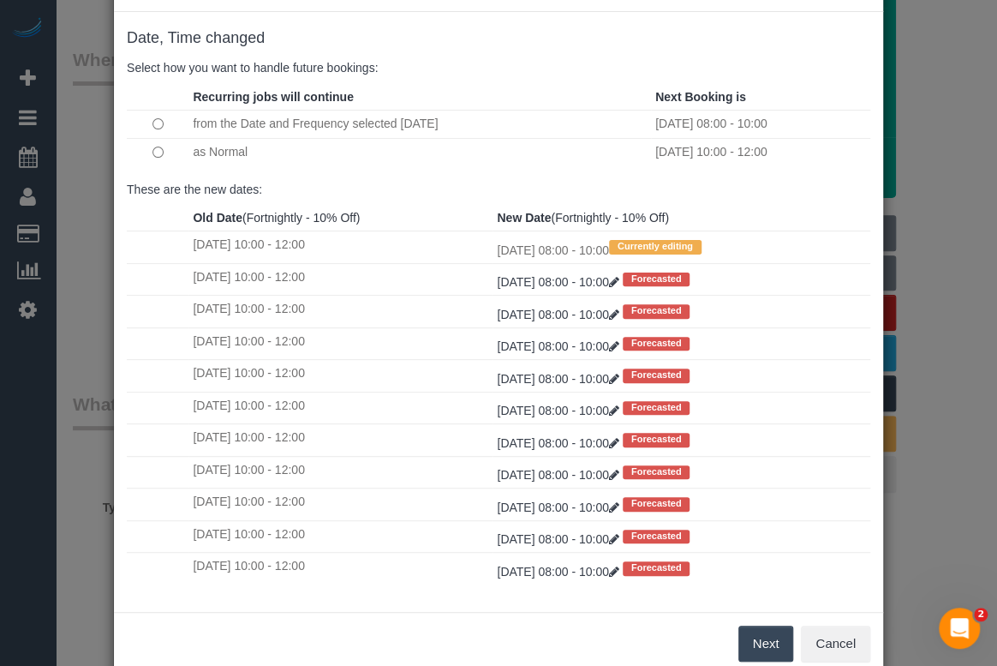
scroll to position [101, 0]
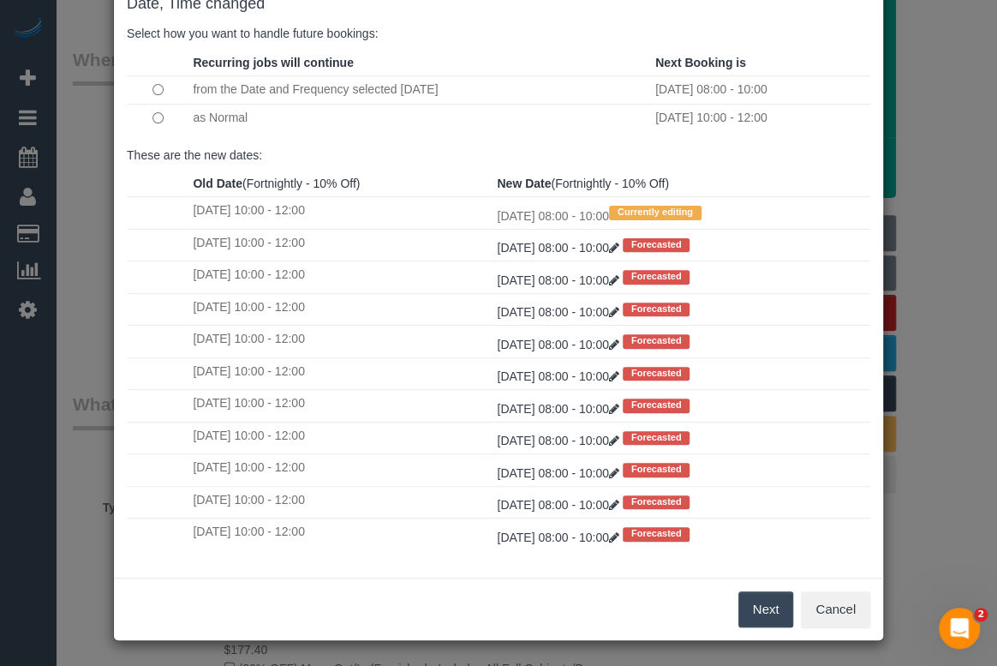
click at [761, 605] on button "Next" at bounding box center [767, 609] width 56 height 36
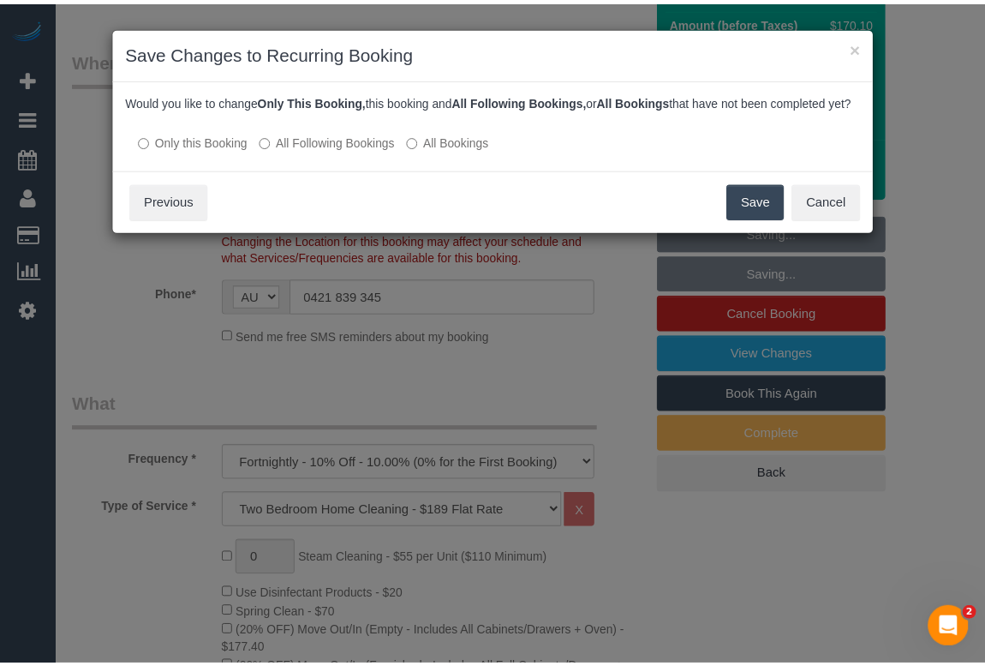
scroll to position [0, 0]
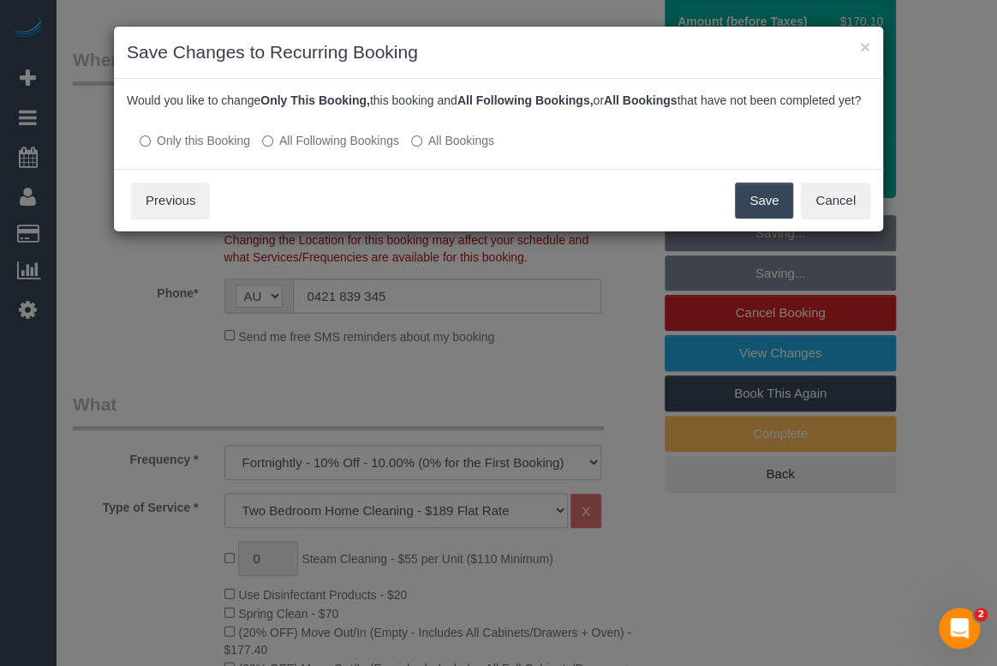
click at [289, 149] on label "All Following Bookings" at bounding box center [330, 140] width 137 height 17
click at [745, 218] on button "Save" at bounding box center [764, 200] width 58 height 36
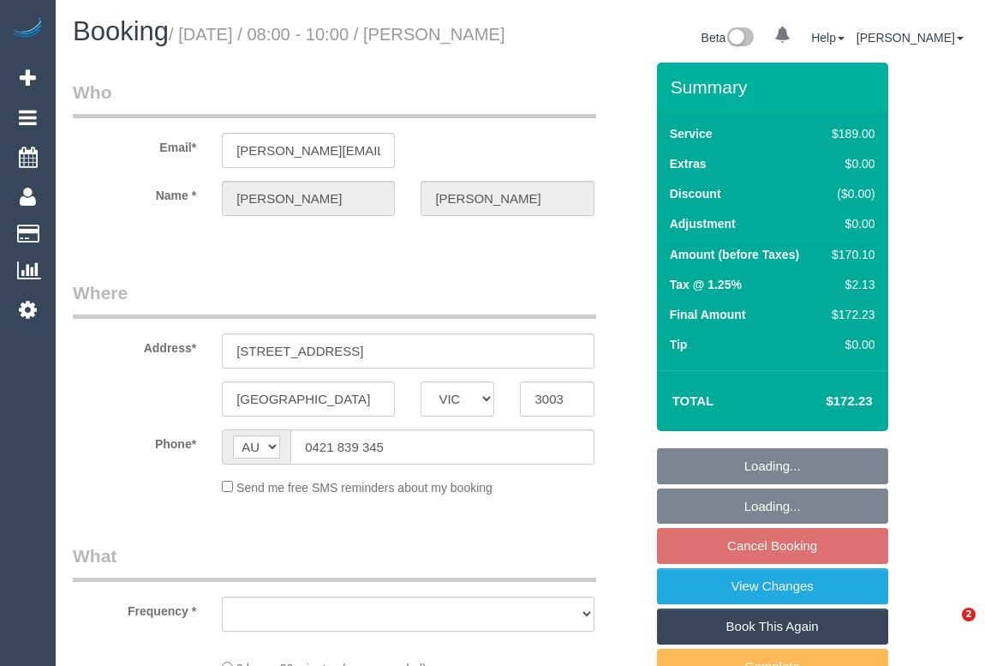
select select "VIC"
select select "string:stripe-pm_1RzpbA2GScqysDRVJq8nRrGb"
select select "number:30"
select select "number:14"
select select "number:19"
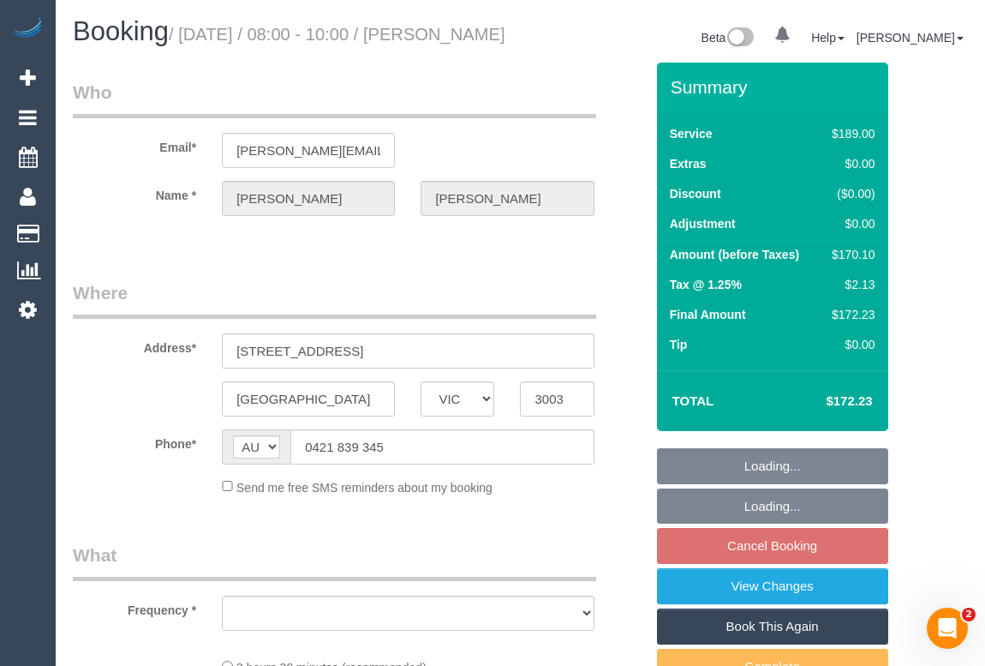
select select "number:24"
select select "number:34"
select select "number:12"
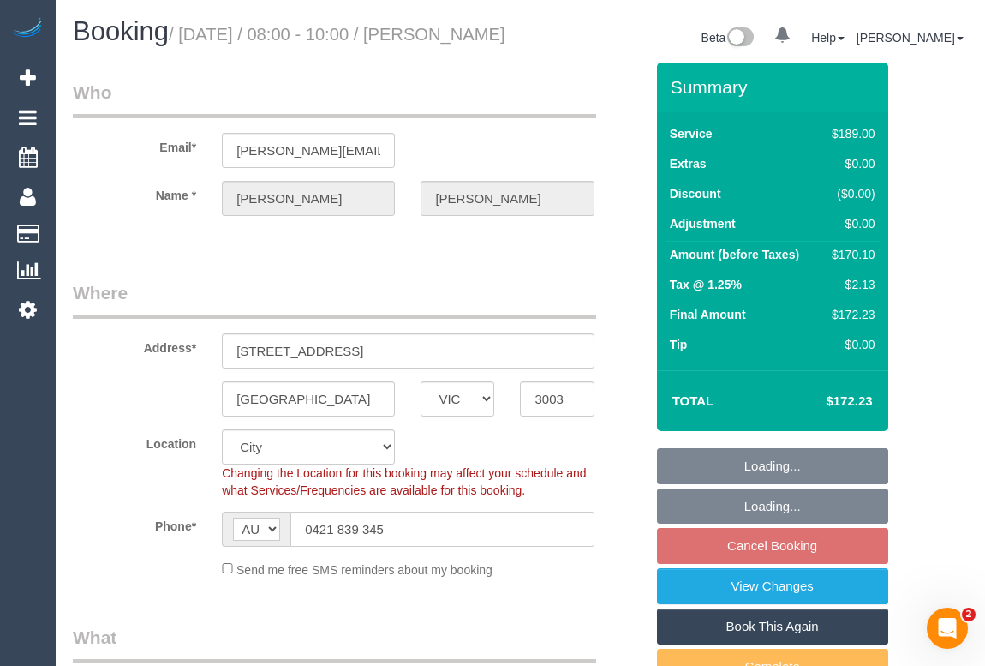
select select "object:1177"
select select "spot2"
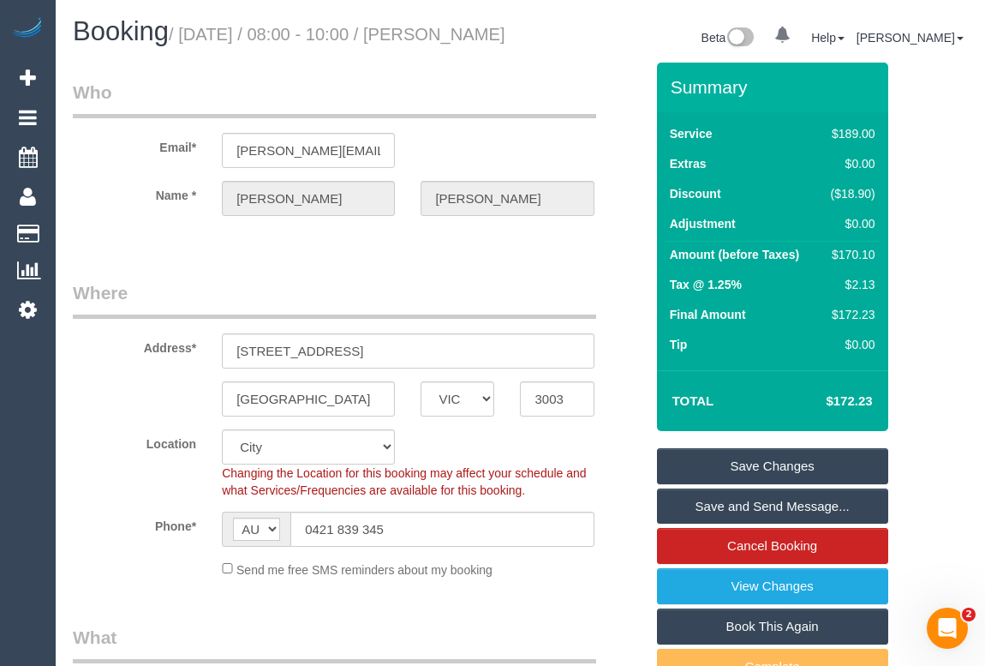
click at [549, 118] on legend "Who" at bounding box center [334, 99] width 523 height 39
click at [435, 107] on legend "Who" at bounding box center [334, 99] width 523 height 39
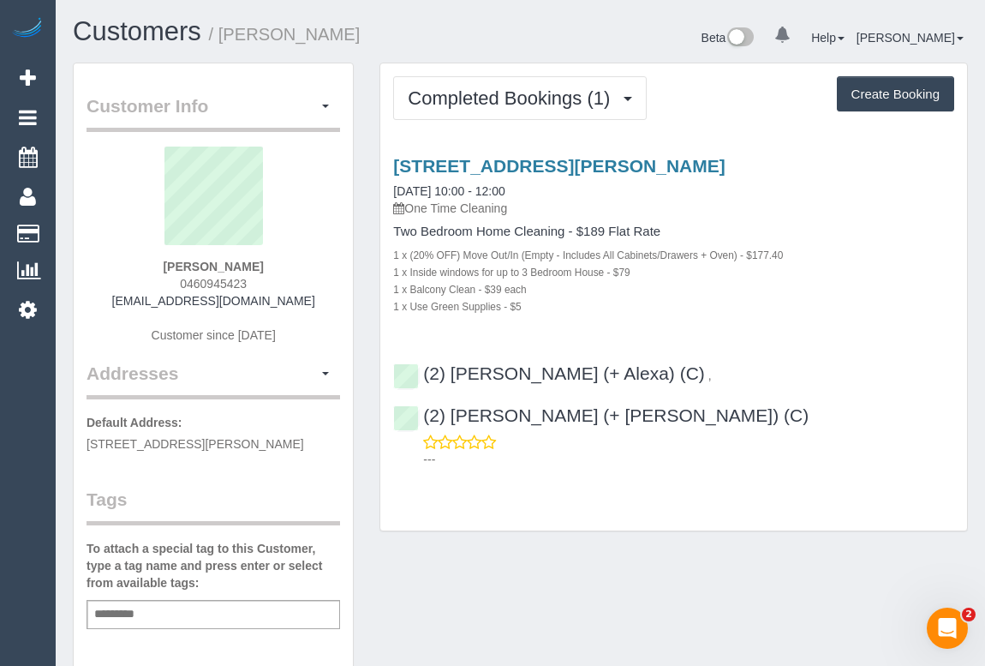
click at [604, 506] on div "Customer Info Edit Contact Info Send Message Email Preferences Special Sales Ta…" at bounding box center [520, 637] width 921 height 1148
click at [846, 277] on div "1 x Inside windows for up to 3 Bedroom House - $79" at bounding box center [673, 271] width 561 height 17
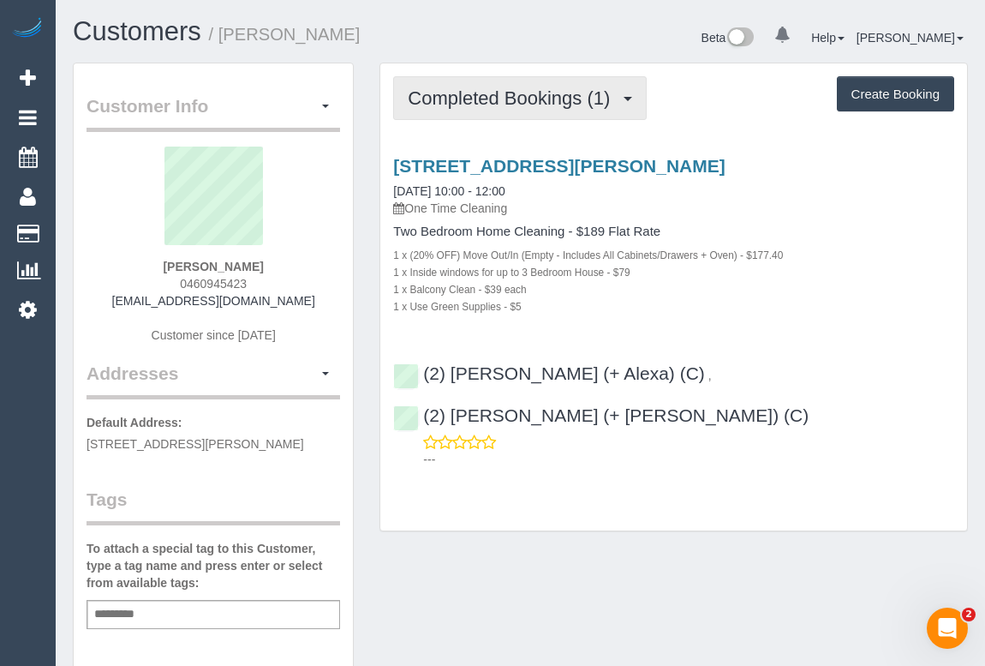
click at [464, 99] on span "Completed Bookings (1)" at bounding box center [513, 97] width 211 height 21
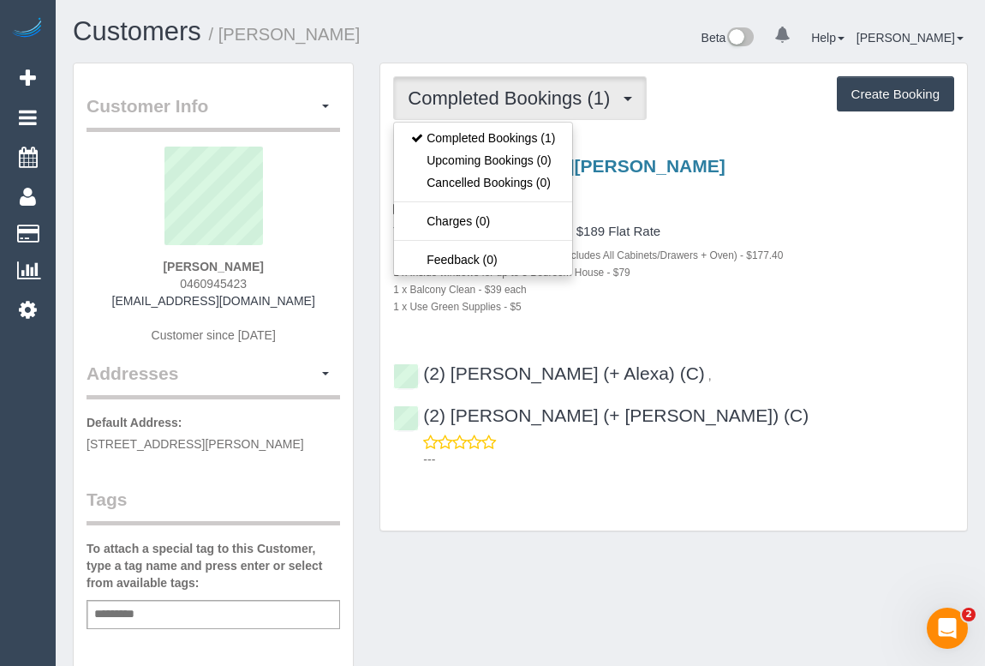
click at [850, 226] on h4 "Two Bedroom Home Cleaning - $189 Flat Rate" at bounding box center [673, 231] width 561 height 15
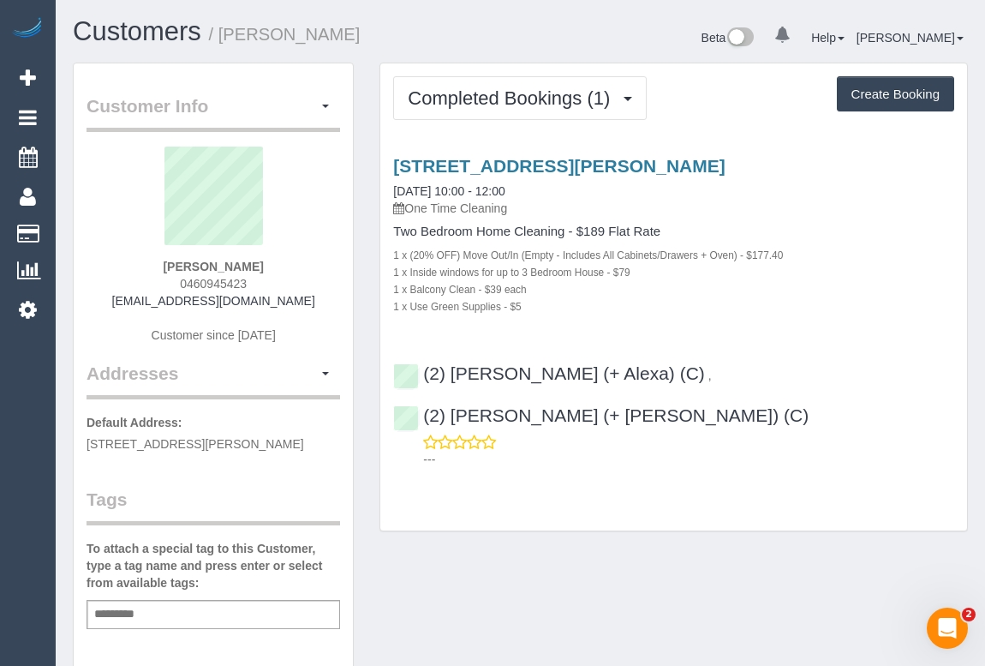
click at [602, 476] on div "Completed Bookings (1) Completed Bookings (1) Upcoming Bookings (0) Cancelled B…" at bounding box center [673, 297] width 587 height 468
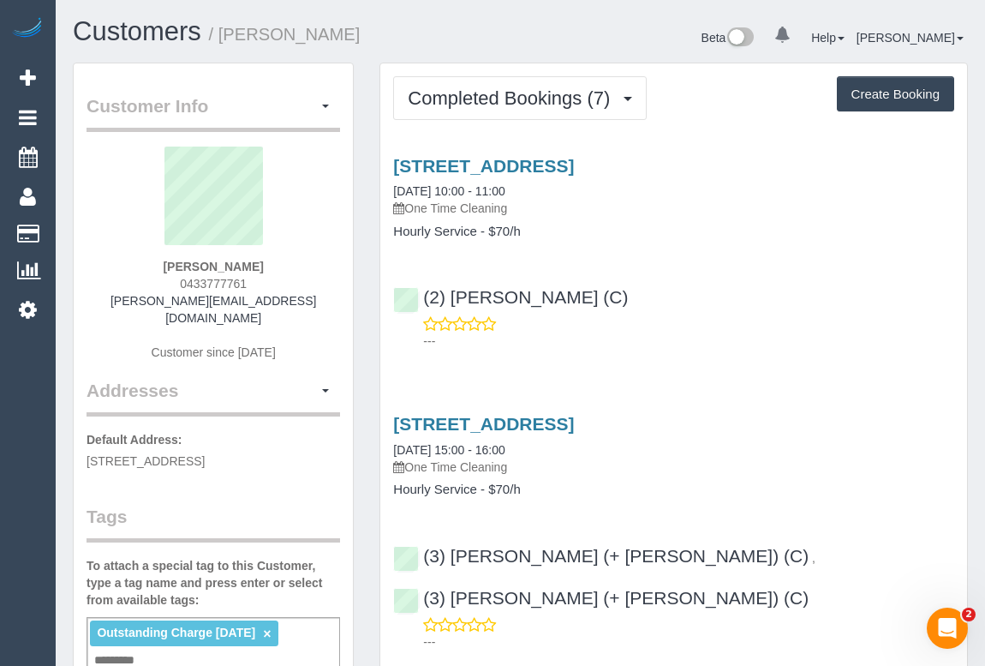
click at [759, 326] on div "---" at bounding box center [673, 332] width 561 height 34
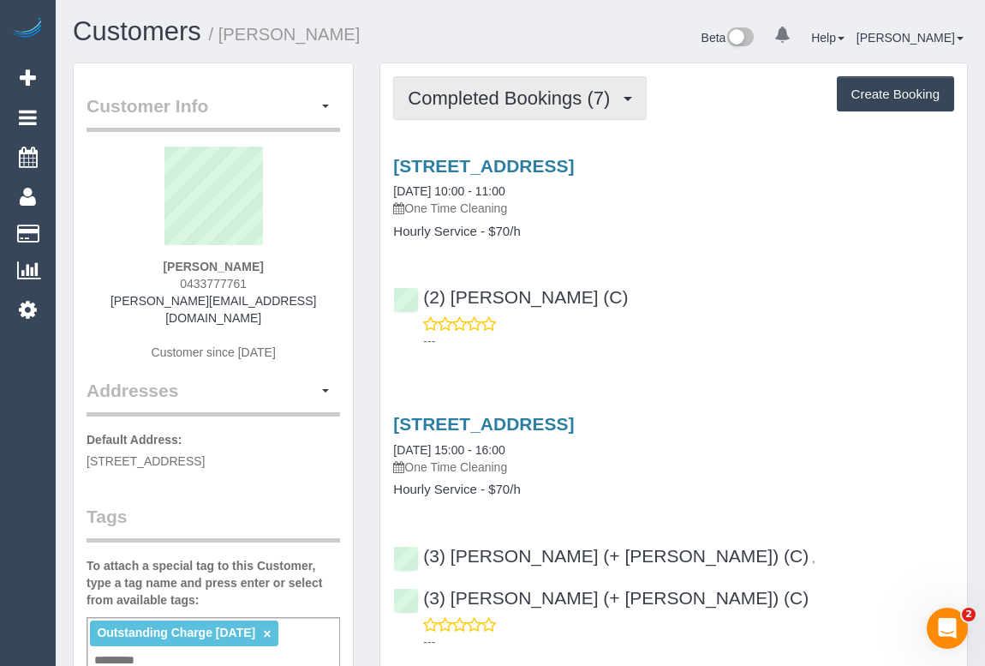
click at [541, 99] on span "Completed Bookings (7)" at bounding box center [513, 97] width 211 height 21
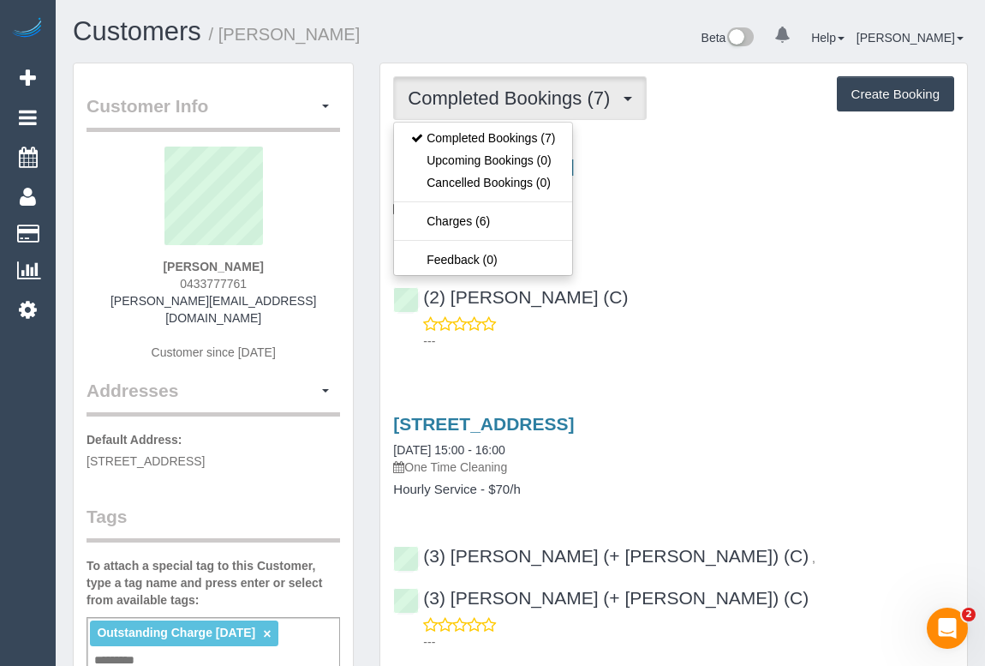
click at [740, 253] on div "12 Maroondah Highway, 6, Ringwood, VIC 3134 30/08/2025 10:00 - 11:00 One Time C…" at bounding box center [673, 249] width 587 height 216
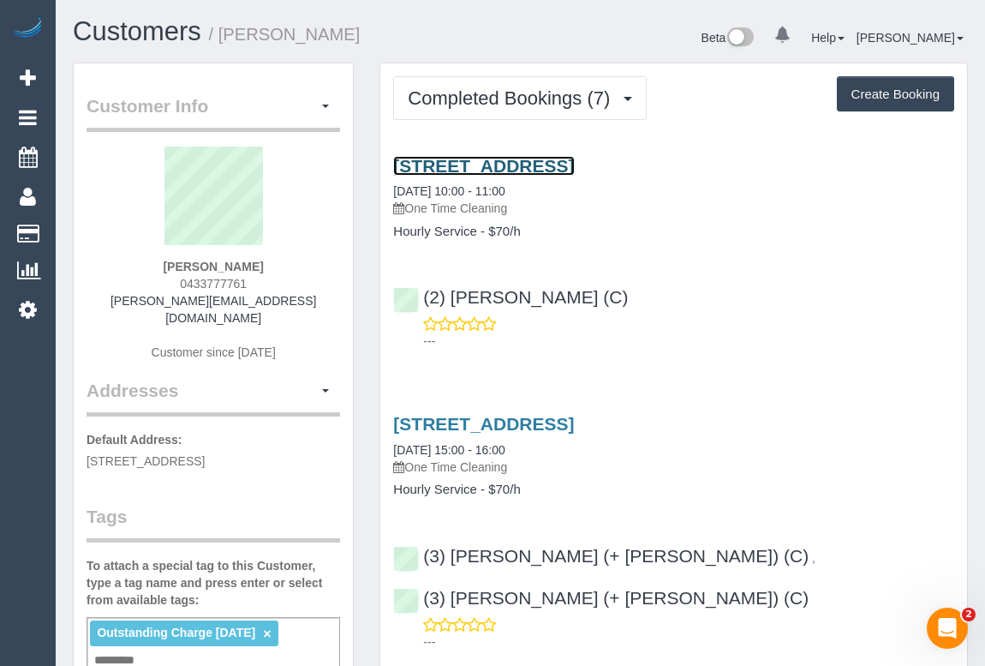
click at [531, 159] on link "12 Maroondah Highway, 6, Ringwood, VIC 3134" at bounding box center [483, 166] width 181 height 20
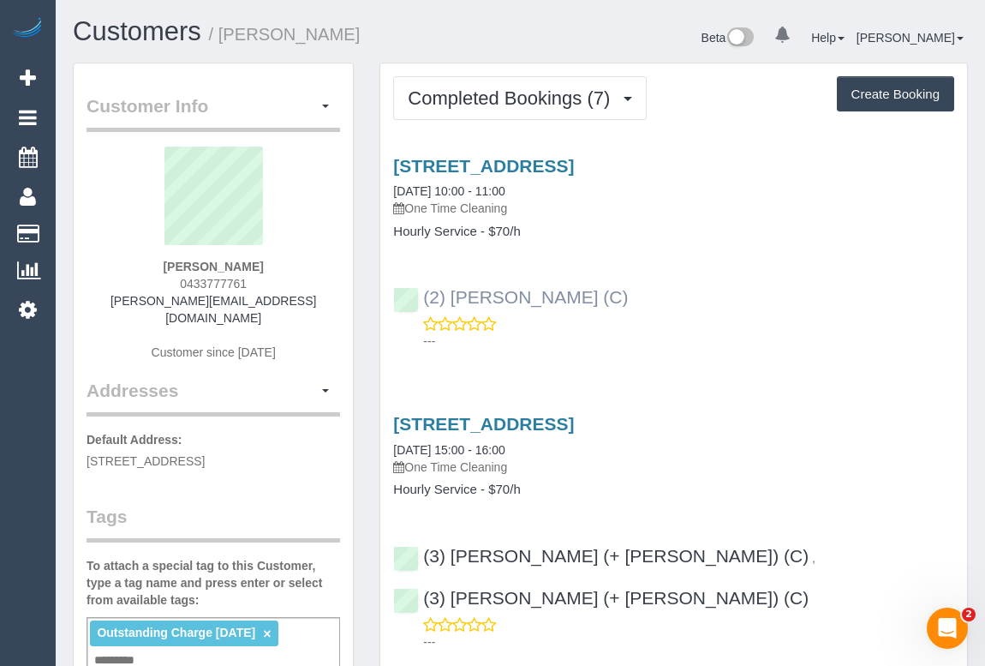
drag, startPoint x: 677, startPoint y: 301, endPoint x: 428, endPoint y: 292, distance: 249.5
click at [428, 292] on div "(2) Dinitha Gunawardana (C) ---" at bounding box center [673, 310] width 587 height 77
copy link "2) Dinitha Gunawardana (C)"
drag, startPoint x: 662, startPoint y: 296, endPoint x: 422, endPoint y: 306, distance: 240.1
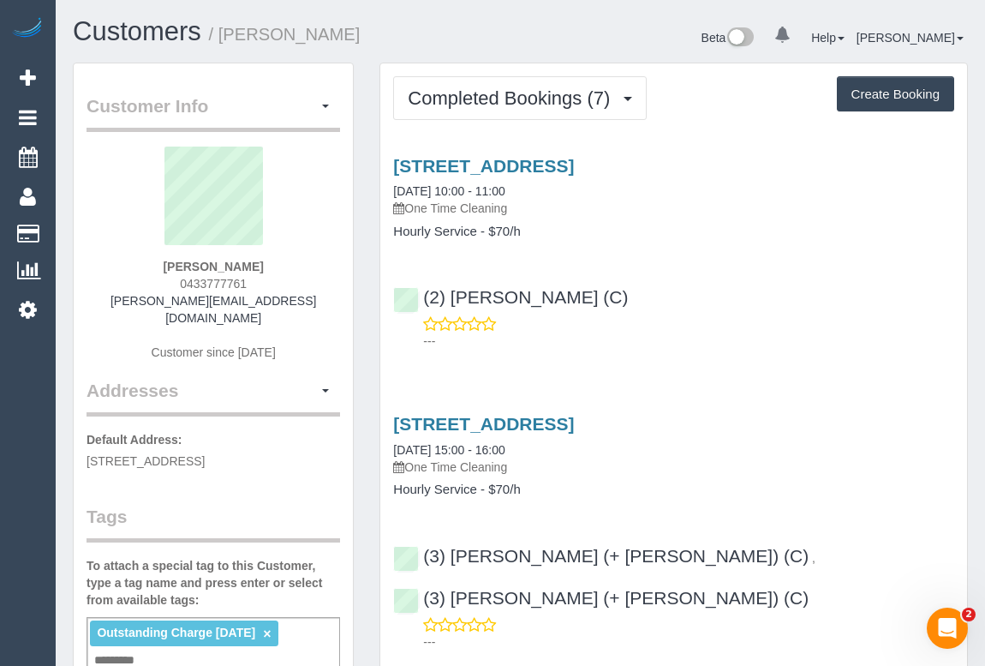
click at [422, 306] on div "(2) Dinitha Gunawardana (C)" at bounding box center [514, 297] width 243 height 21
copy link "(2) Dinitha Gunawardana (C)"
click at [541, 350] on div "12 Maroondah Highway, 6, Ringwood, VIC 3134 30/08/2025 10:00 - 11:00 One Time C…" at bounding box center [673, 249] width 587 height 216
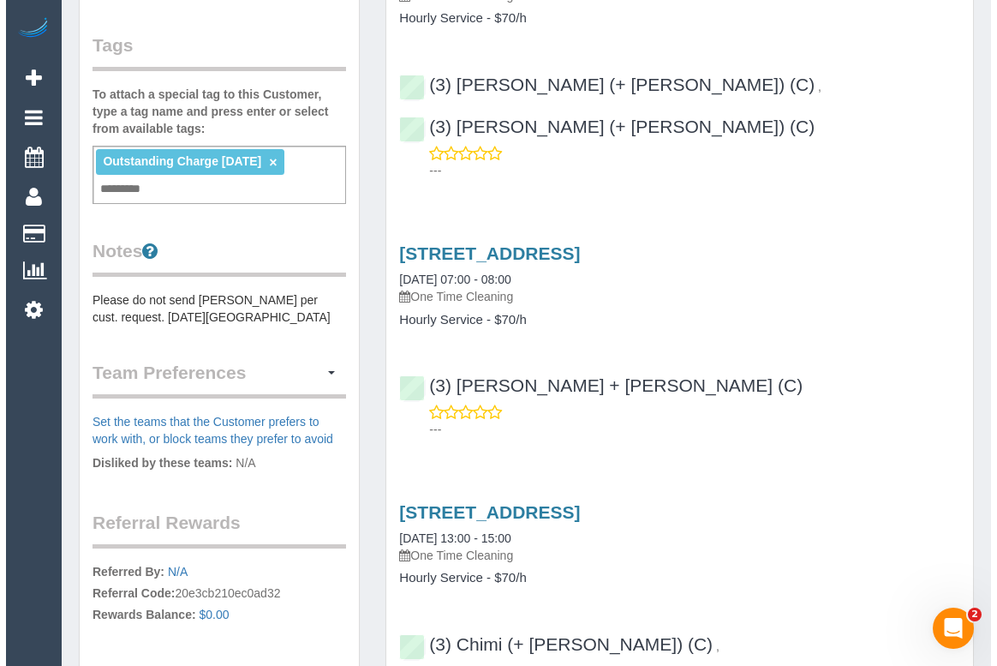
scroll to position [467, 0]
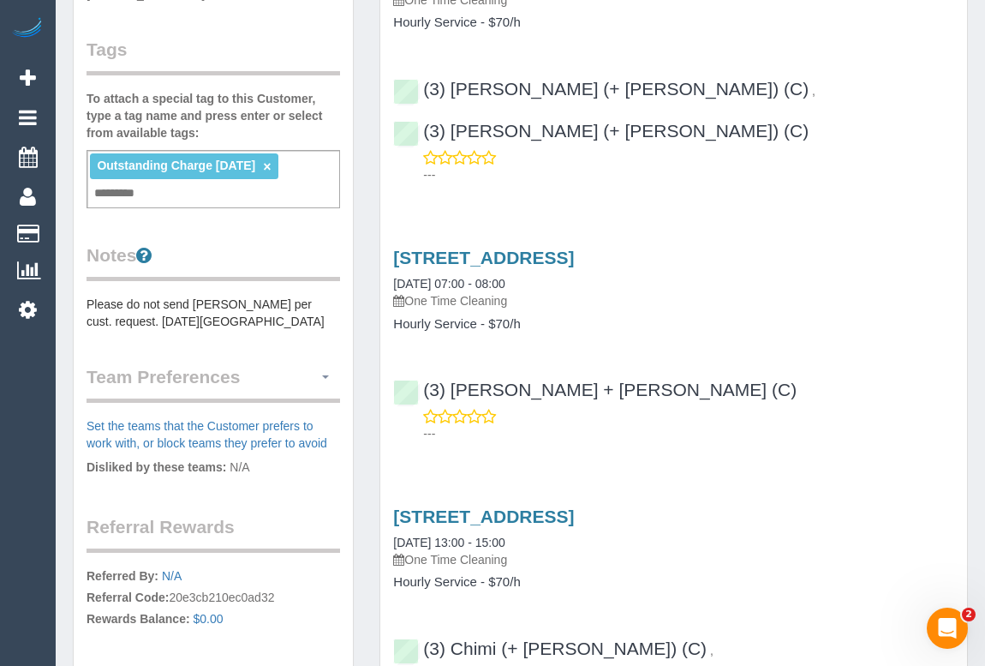
click at [327, 375] on span "button" at bounding box center [325, 376] width 7 height 3
click at [264, 403] on link "Manage Preferences" at bounding box center [267, 409] width 146 height 22
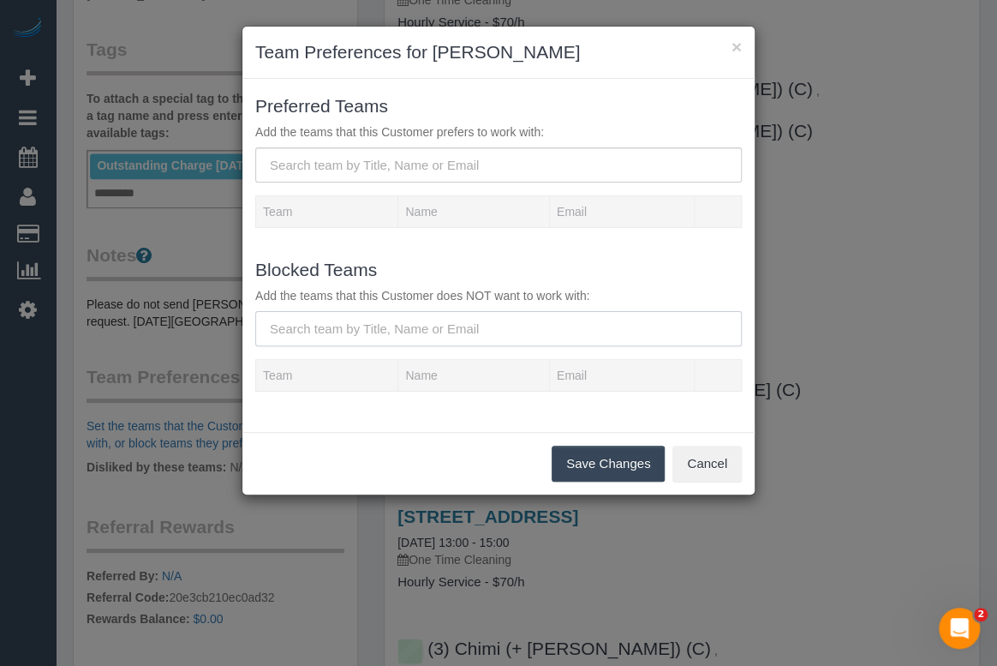
click at [293, 323] on input "text" at bounding box center [498, 328] width 487 height 35
paste input "(2) Dinitha Gunawardana (C)"
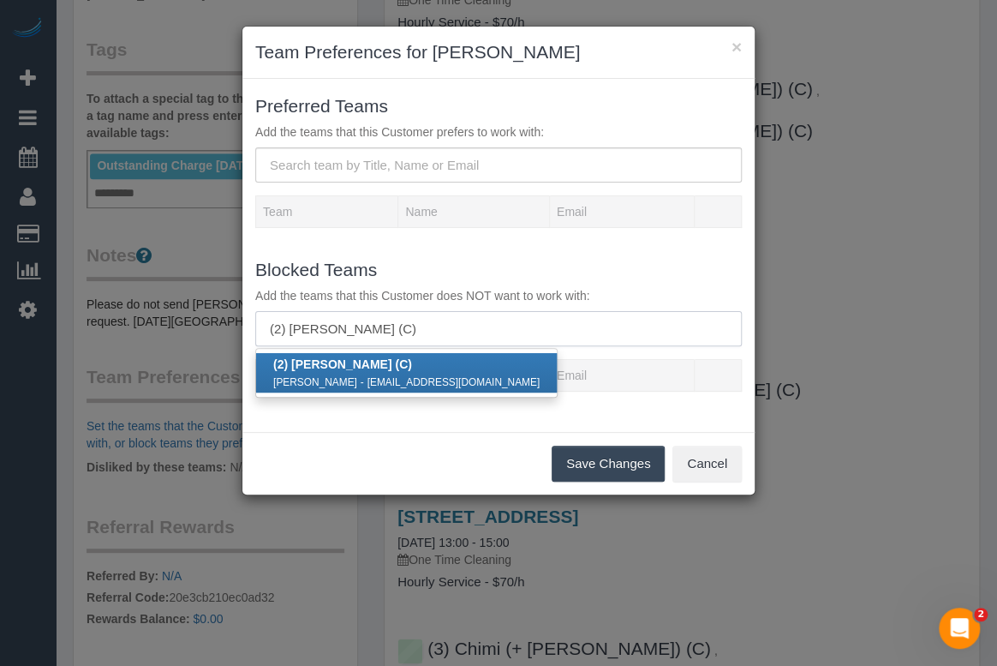
type input "(2) Dinitha Gunawardana (C)"
click at [340, 355] on link "(2) Dinitha Gunawardana (C) Dinitha Gunawardana - gheatpro@gmail.com" at bounding box center [406, 372] width 301 height 39
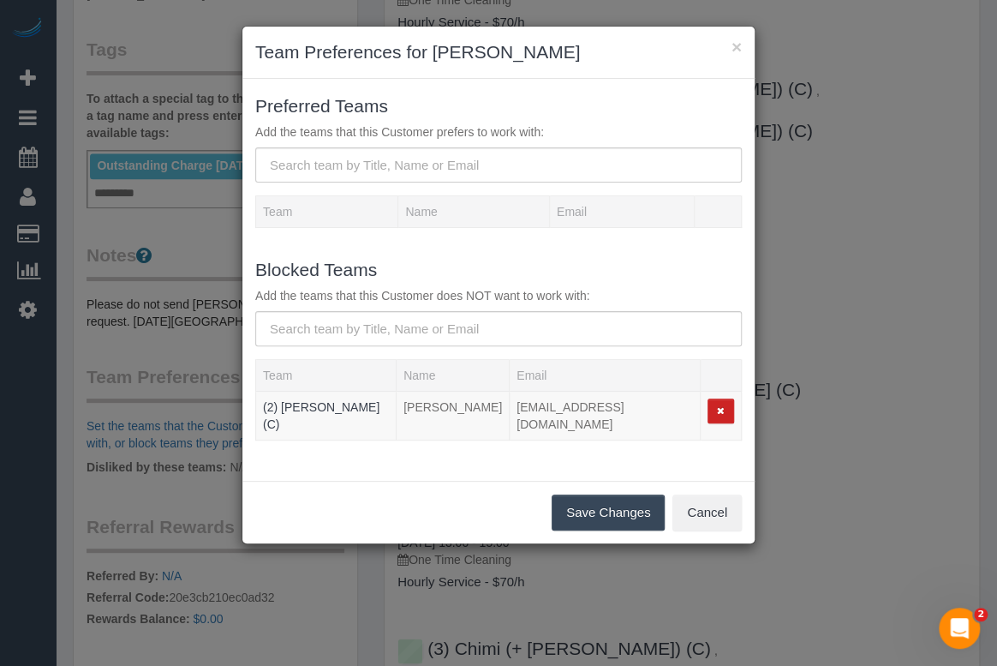
click at [426, 481] on div "Save Changes Cancel" at bounding box center [498, 512] width 512 height 63
click at [595, 496] on button "Save Changes" at bounding box center [608, 512] width 113 height 36
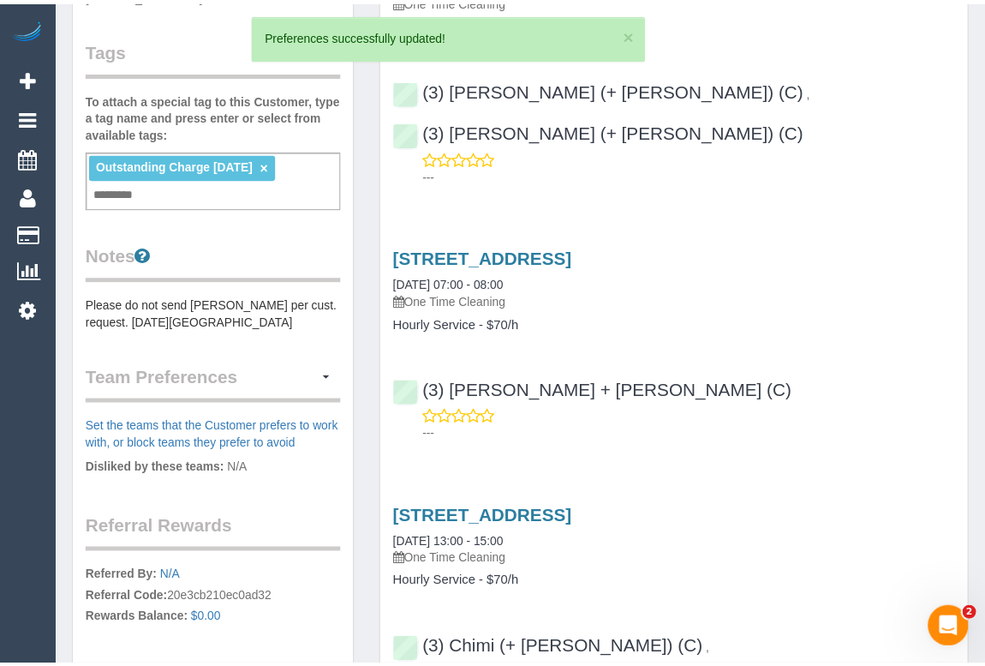
scroll to position [484, 0]
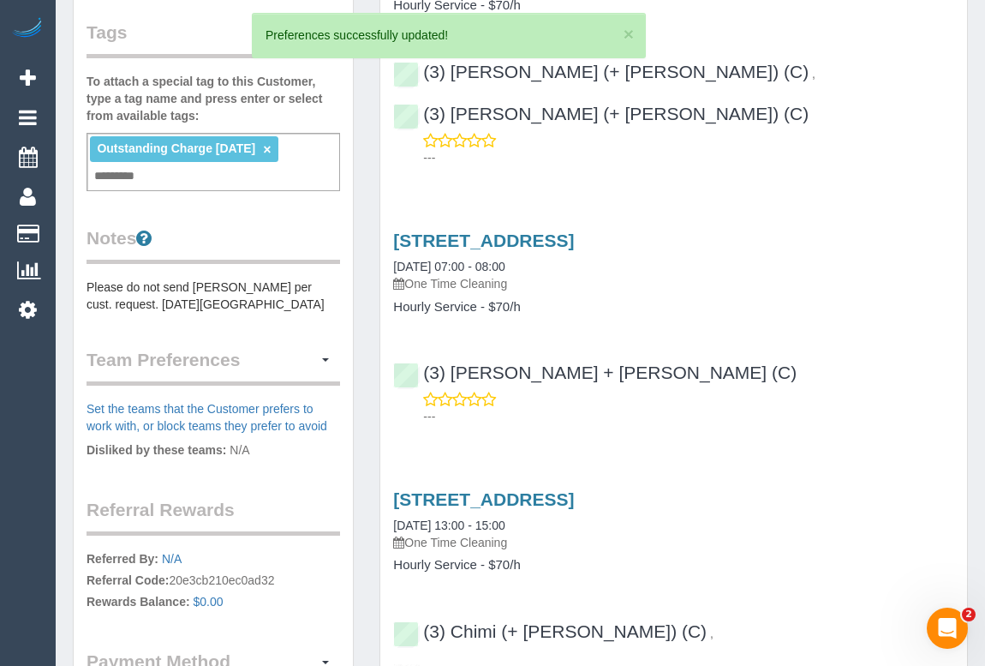
click at [747, 408] on p "---" at bounding box center [688, 416] width 531 height 17
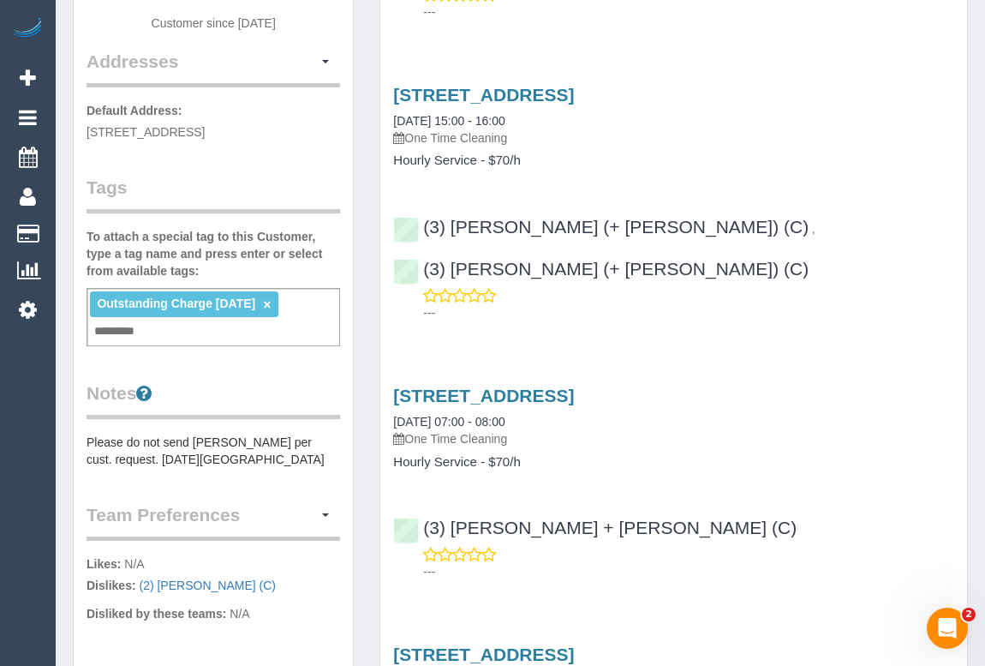
scroll to position [328, 0]
click at [194, 451] on pre "Please do not send David Klecka per cust. request. 15/2 - MO" at bounding box center [214, 451] width 254 height 34
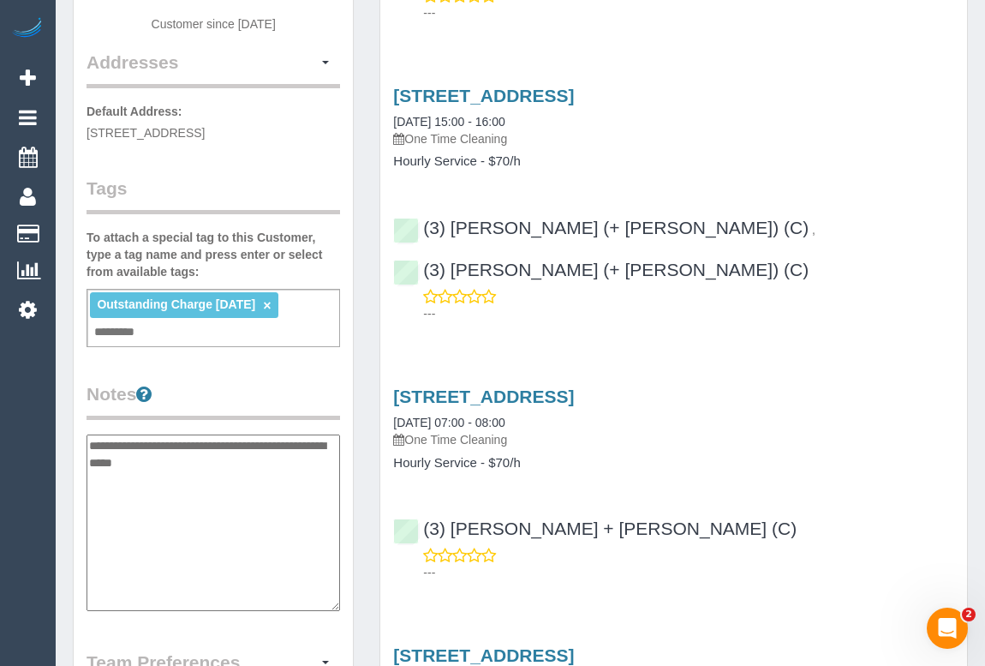
click at [90, 440] on textarea "**********" at bounding box center [214, 522] width 254 height 176
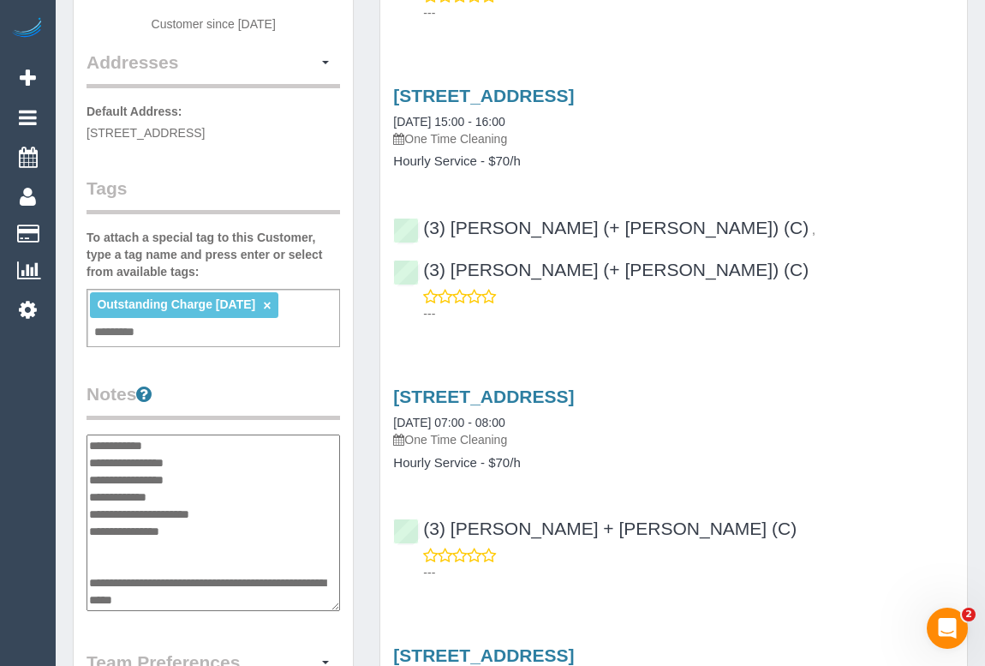
click at [212, 473] on textarea "**********" at bounding box center [214, 522] width 254 height 176
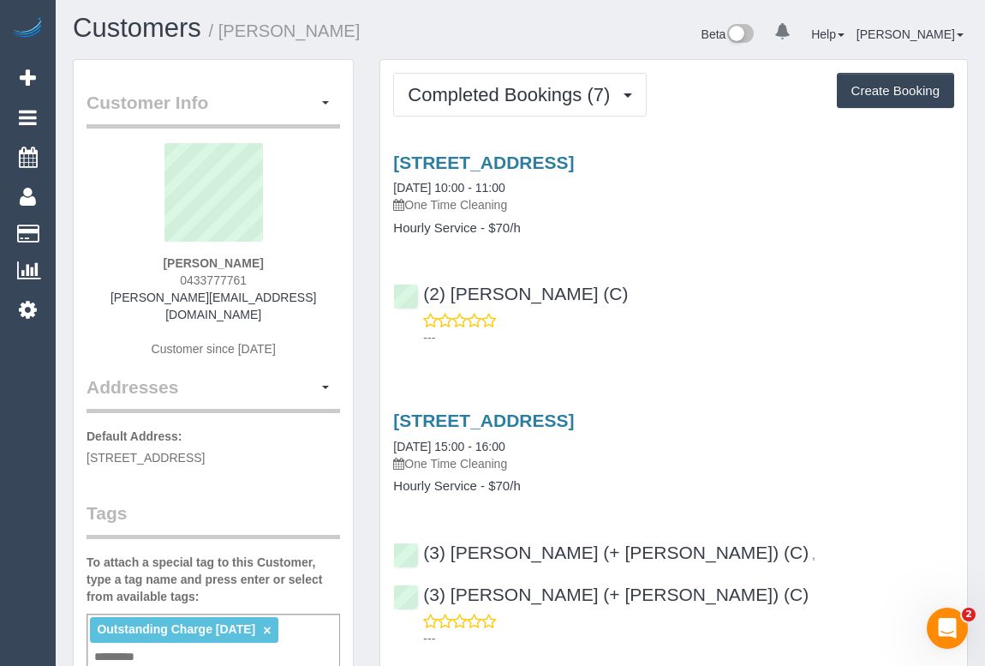
scroll to position [0, 0]
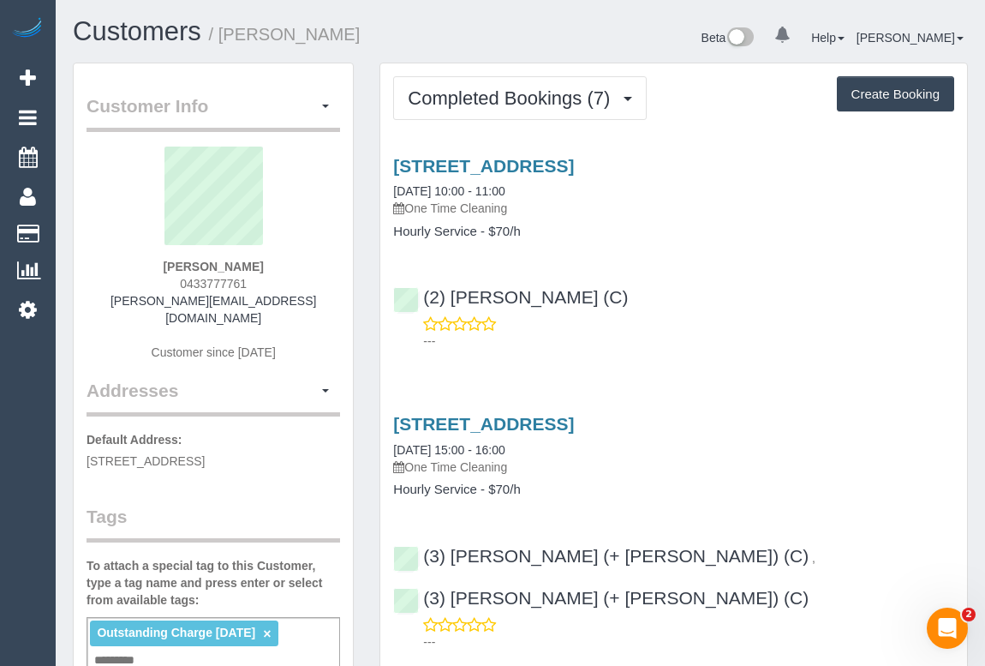
type textarea "**********"
drag, startPoint x: 676, startPoint y: 290, endPoint x: 424, endPoint y: 290, distance: 251.9
click at [424, 290] on div "(2) Dinitha Gunawardana (C) ---" at bounding box center [673, 310] width 587 height 77
copy link "(2) Dinitha Gunawardana (C)"
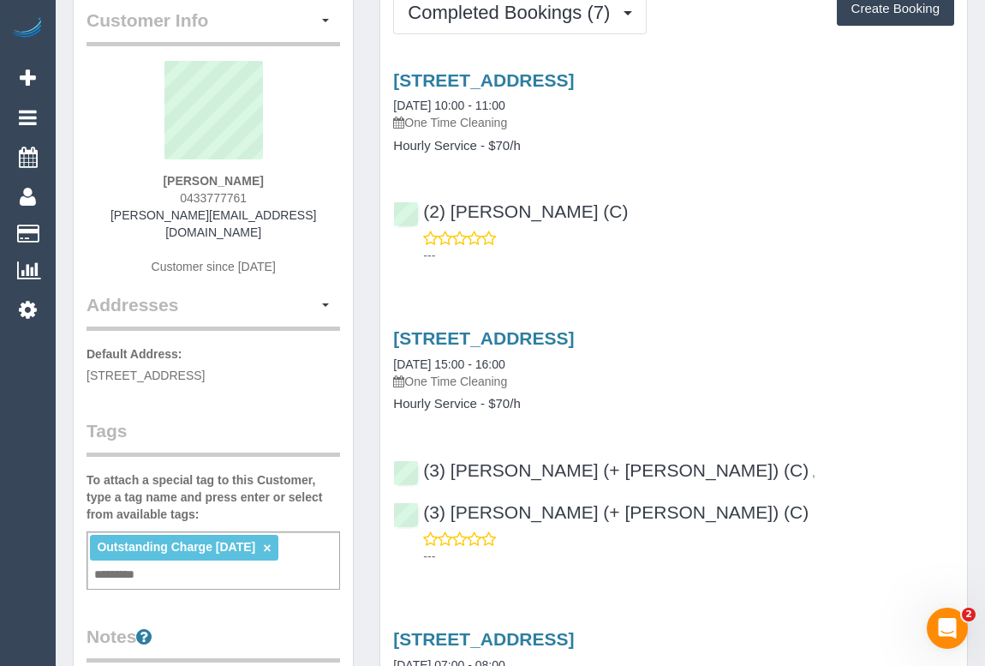
scroll to position [233, 0]
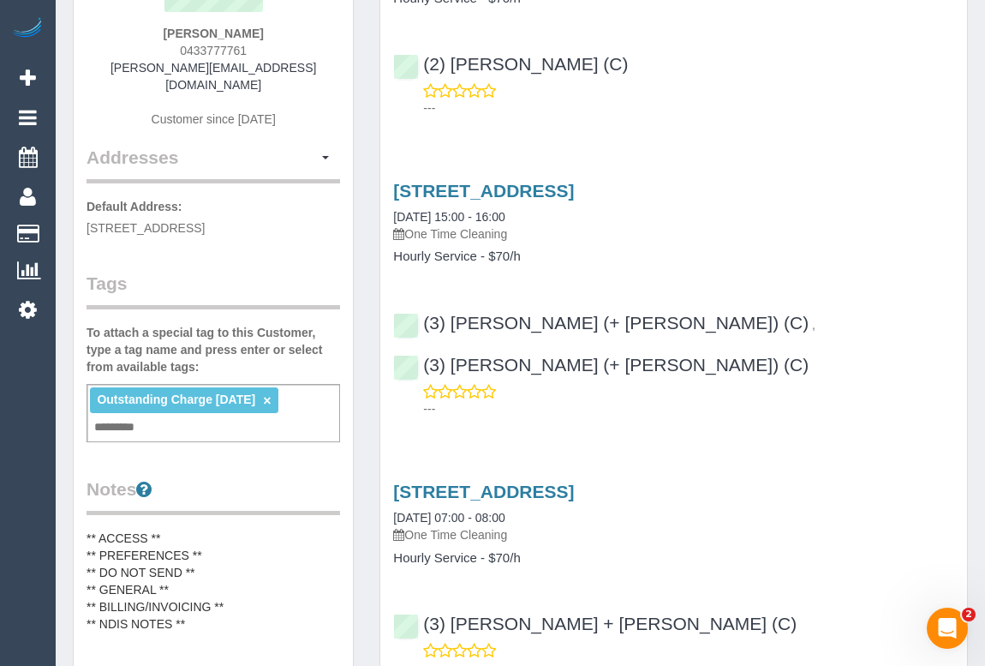
click at [220, 568] on pre "** ACCESS ** ** PREFERENCES ** ** DO NOT SEND ** ** GENERAL ** ** BILLING/INVOI…" at bounding box center [214, 614] width 254 height 171
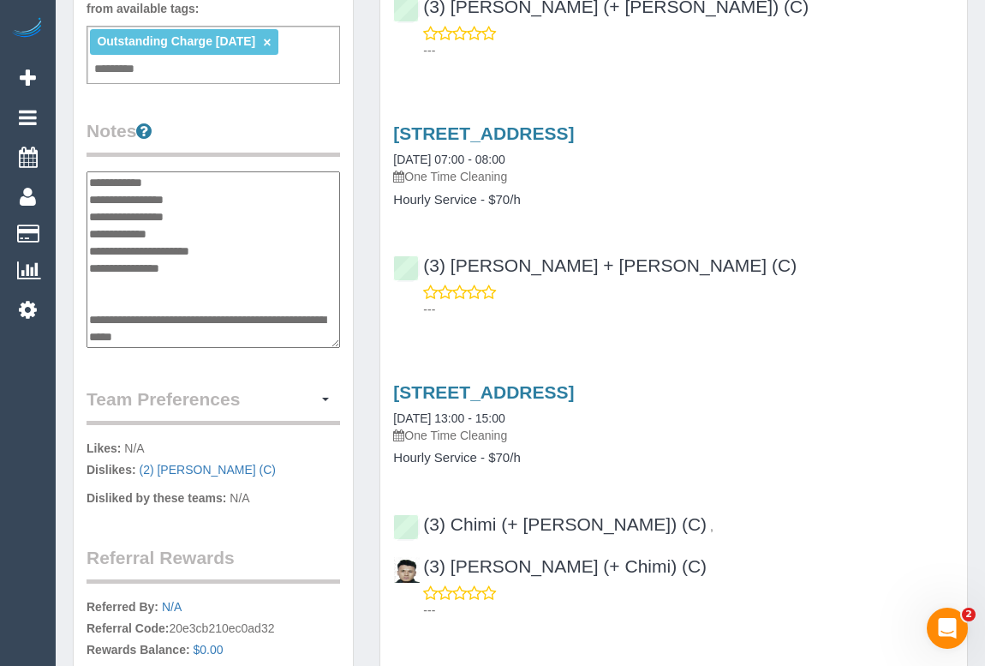
scroll to position [436, 0]
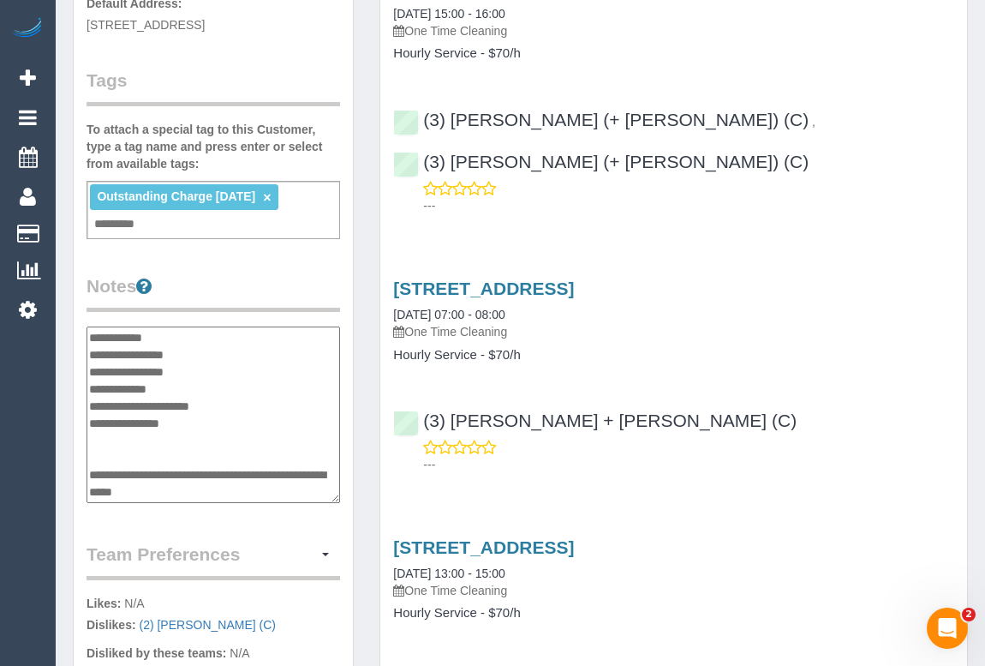
click at [207, 369] on textarea "**********" at bounding box center [214, 414] width 254 height 176
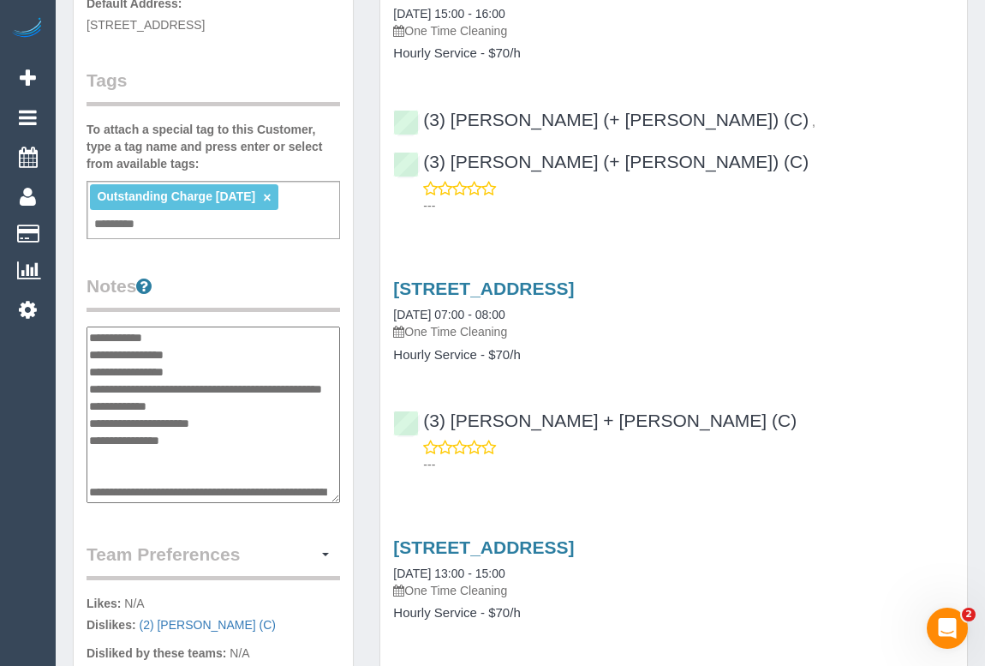
type textarea "**********"
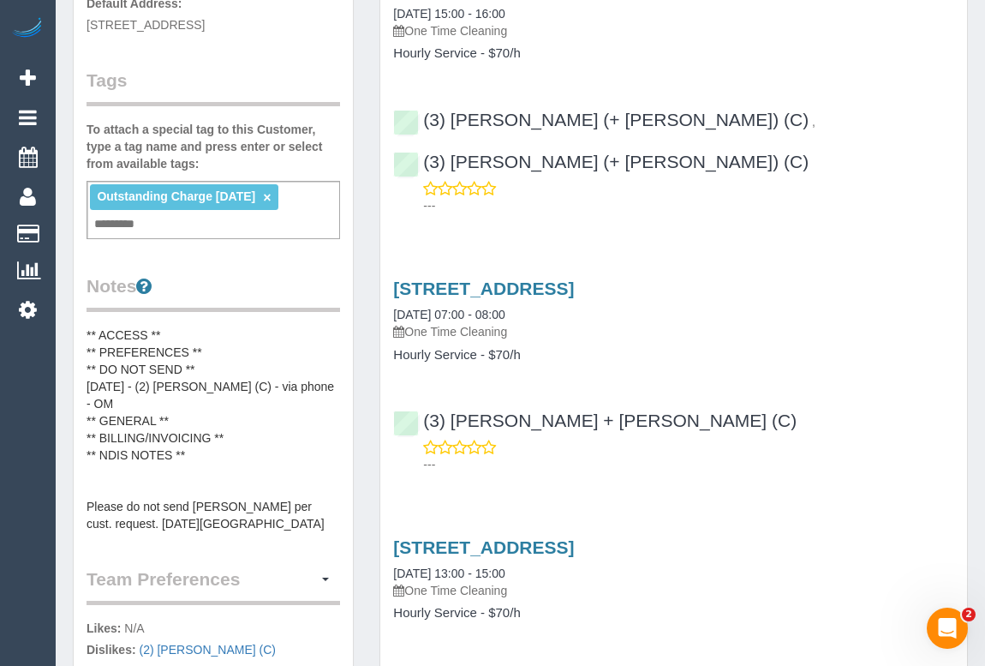
click at [288, 391] on pre "** ACCESS ** ** PREFERENCES ** ** DO NOT SEND ** 2/09/25 - (2) Dinitha Gunaward…" at bounding box center [214, 429] width 254 height 206
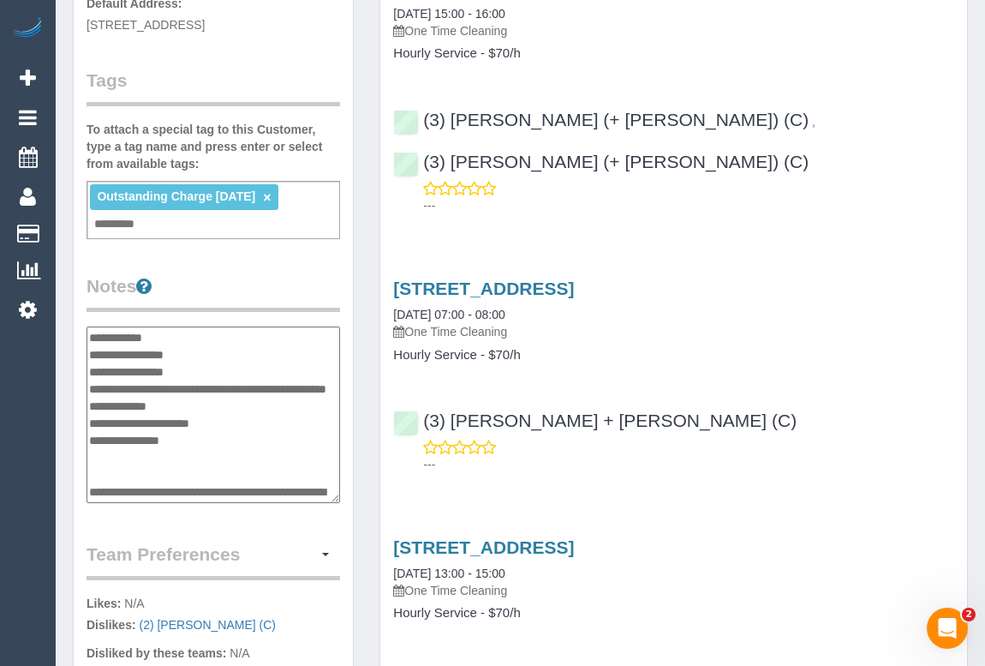
scroll to position [34, 0]
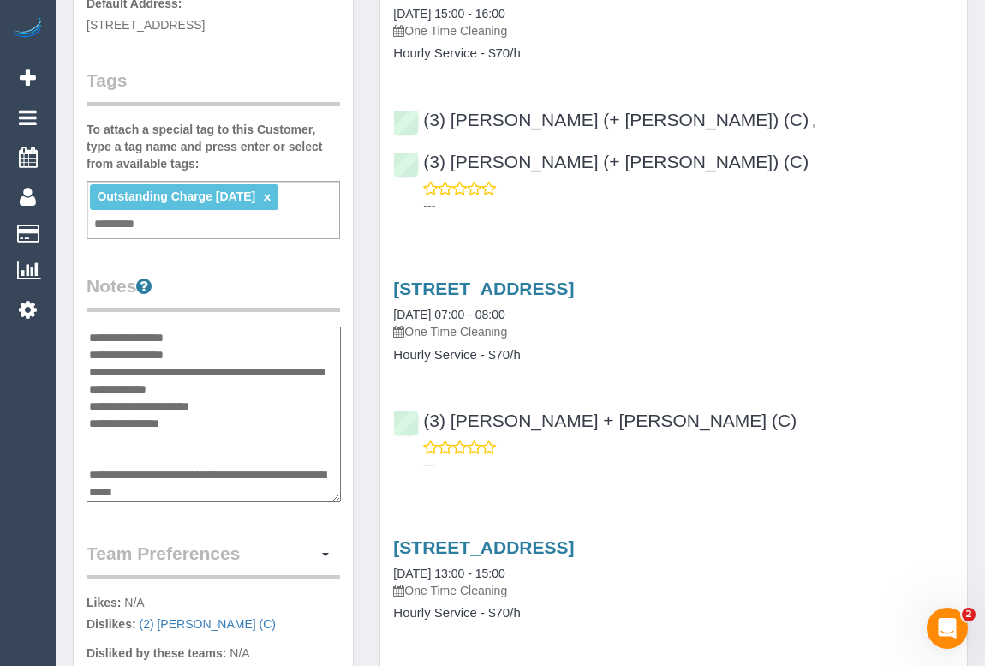
click at [293, 353] on textarea "**********" at bounding box center [214, 414] width 254 height 176
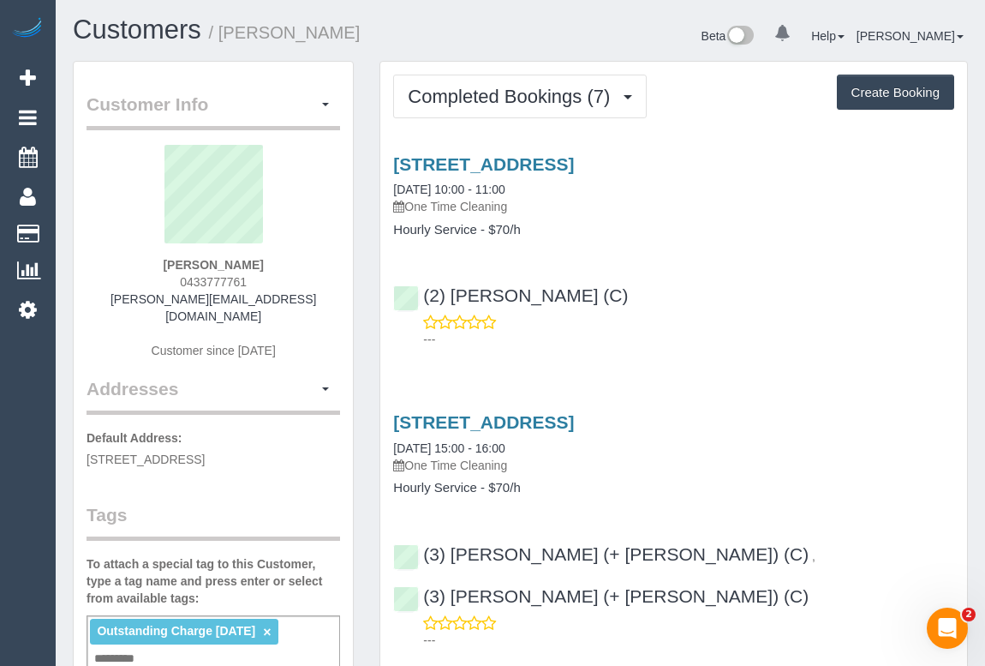
scroll to position [0, 0]
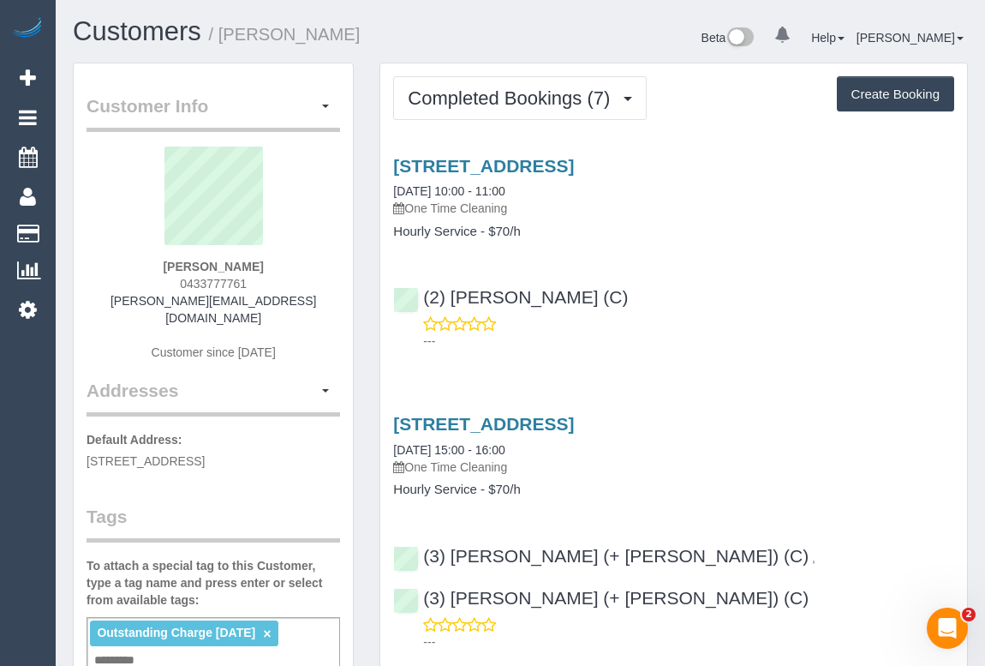
type textarea "**********"
drag, startPoint x: 163, startPoint y: 278, endPoint x: 251, endPoint y: 278, distance: 88.2
click at [251, 278] on div "Ryan Mizael 0433777761 ryan@mizaelpartners.com.au Customer since 2023" at bounding box center [214, 262] width 254 height 231
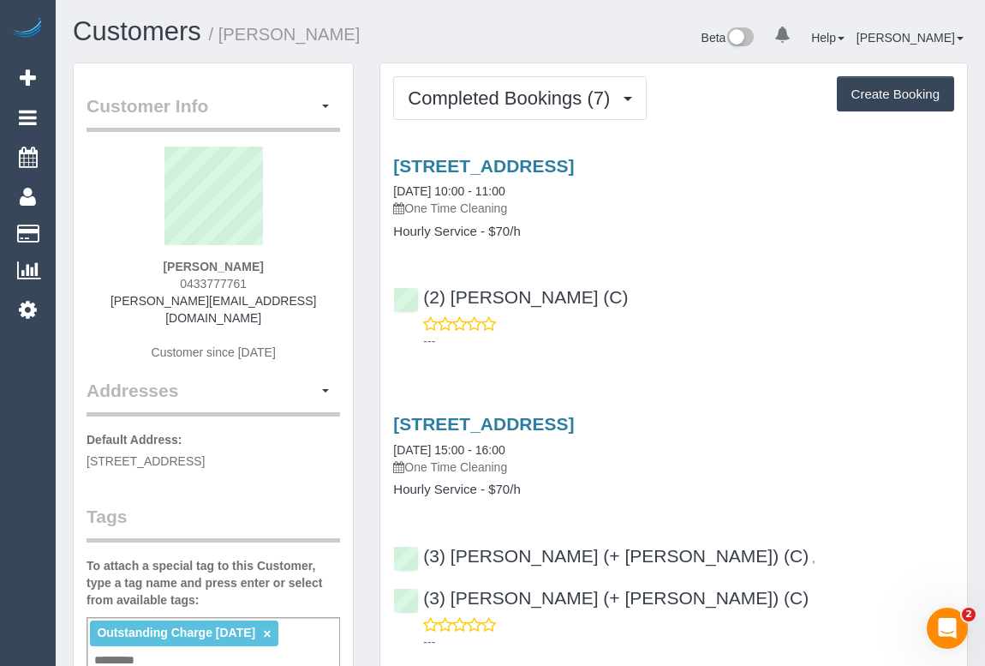
copy span "0433777761"
click at [931, 260] on div "12 Maroondah Highway, 6, Ringwood, VIC 3134 30/08/2025 10:00 - 11:00 One Time C…" at bounding box center [673, 249] width 587 height 216
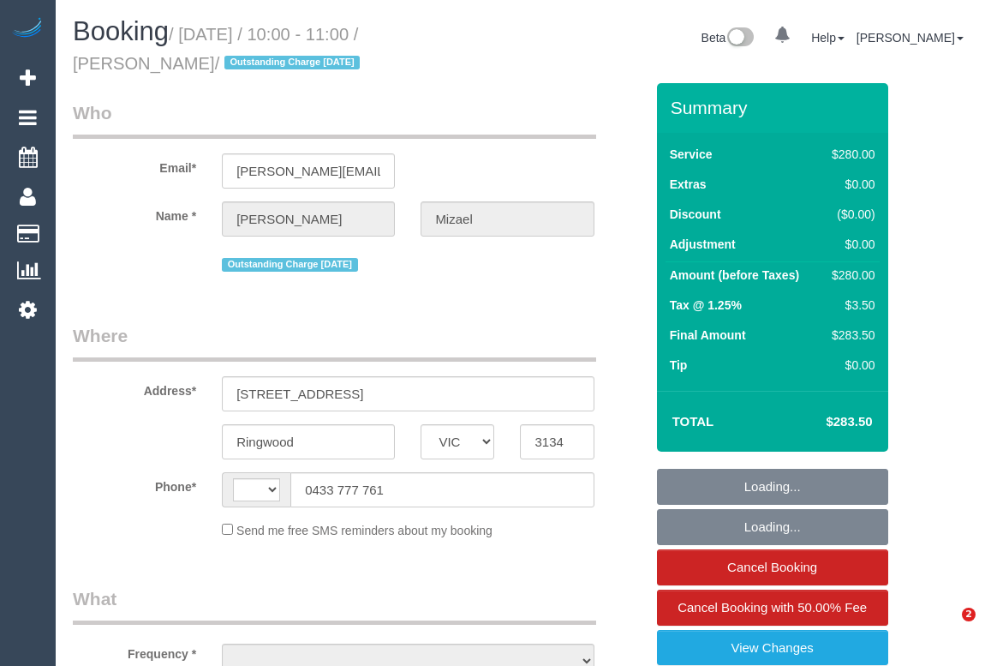
select select "VIC"
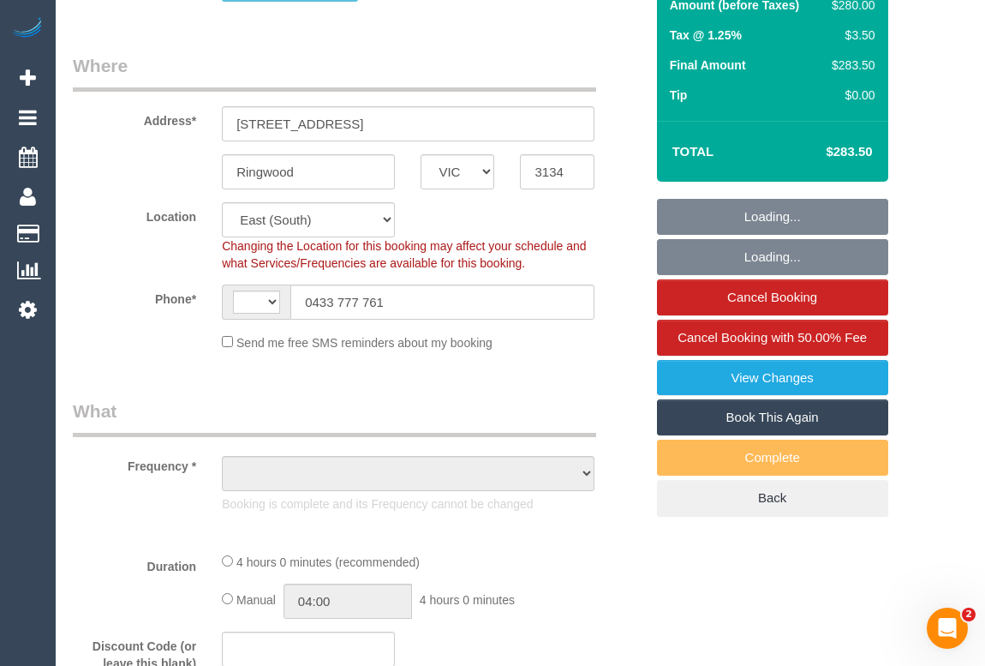
select select "string:AU"
select select "string:stripe-pm_1RLXxy2GScqysDRVm7DZT2xt"
select select "number:28"
select select "number:14"
select select "number:18"
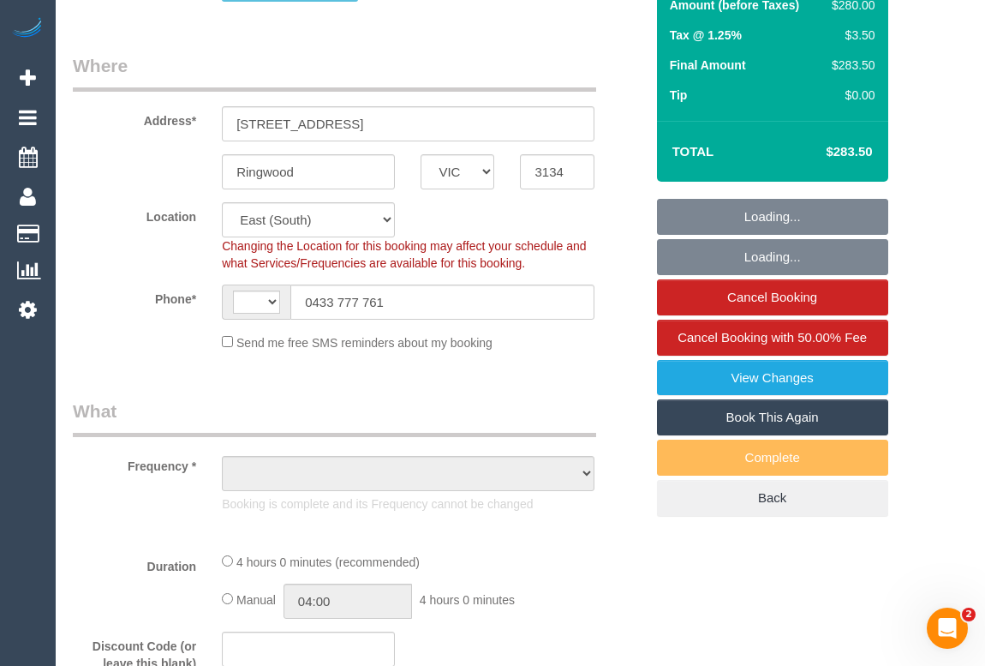
select select "number:24"
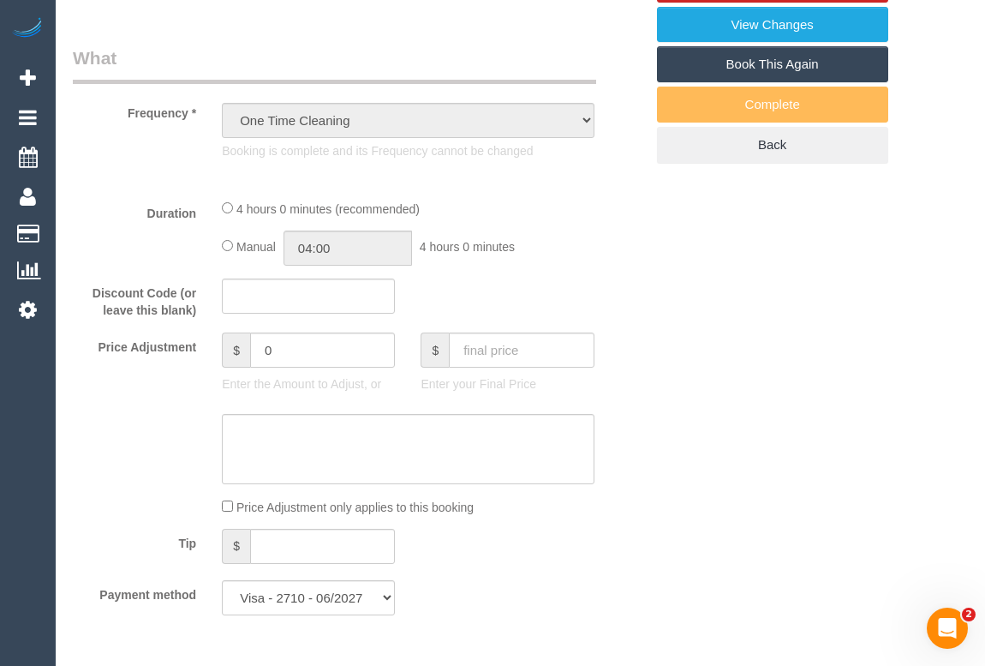
select select "object:908"
select select "240"
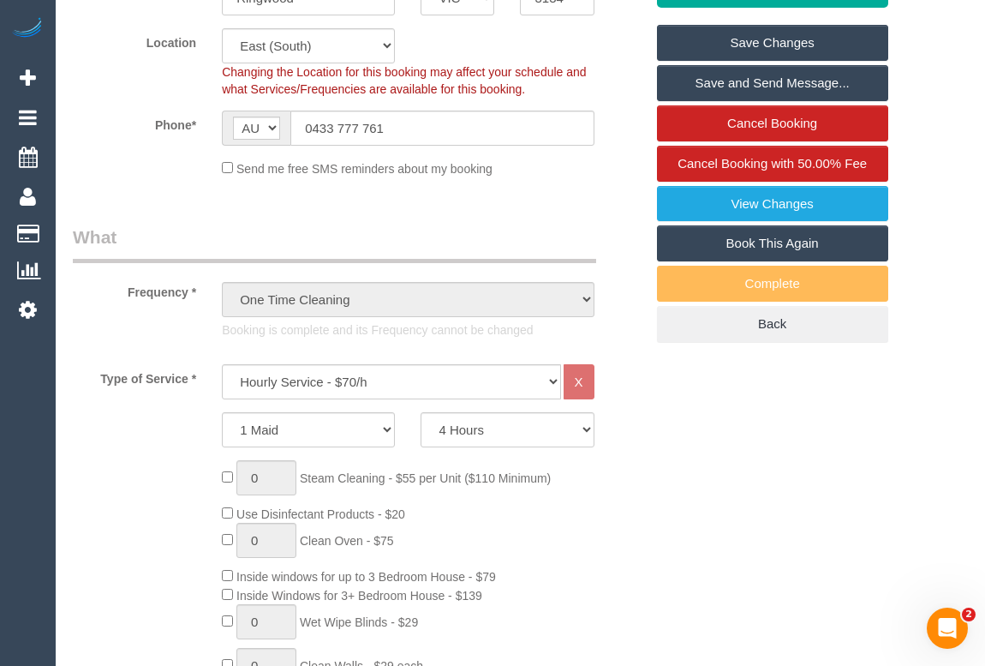
scroll to position [311, 0]
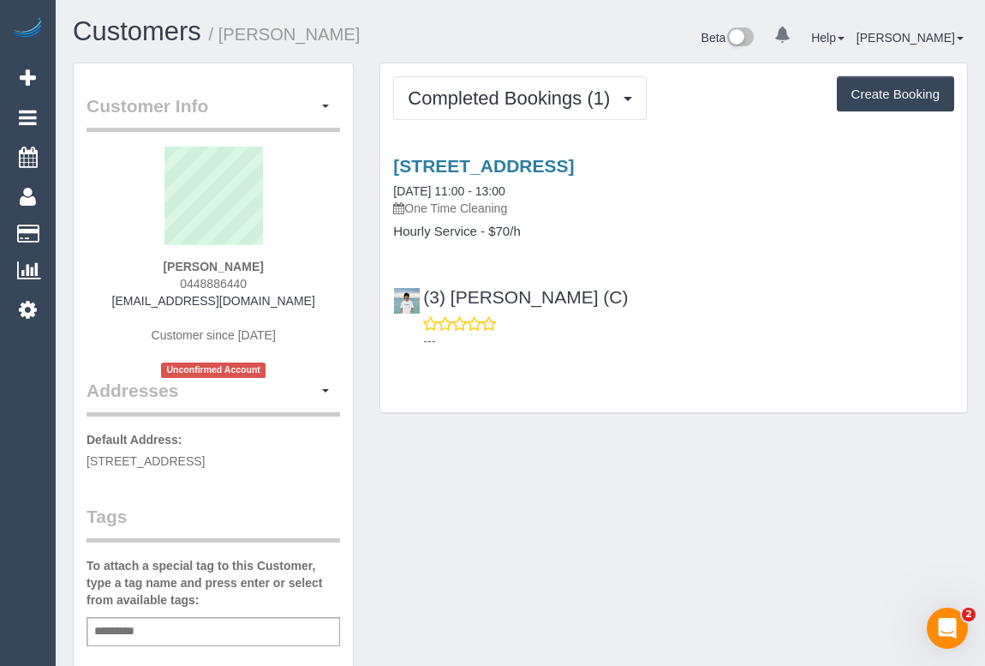
click at [521, 446] on div "Customer Info Edit Contact Info Send Message Email Preferences Special Sales Ta…" at bounding box center [520, 645] width 921 height 1165
drag, startPoint x: 176, startPoint y: 283, endPoint x: 266, endPoint y: 283, distance: 89.1
click at [266, 283] on div "[PERSON_NAME] 0448886440 [EMAIL_ADDRESS][DOMAIN_NAME] Customer since [DATE] Unc…" at bounding box center [214, 262] width 254 height 231
copy span "0448886440"
click at [613, 493] on div "Customer Info Edit Contact Info Send Message Email Preferences Special Sales Ta…" at bounding box center [520, 645] width 921 height 1165
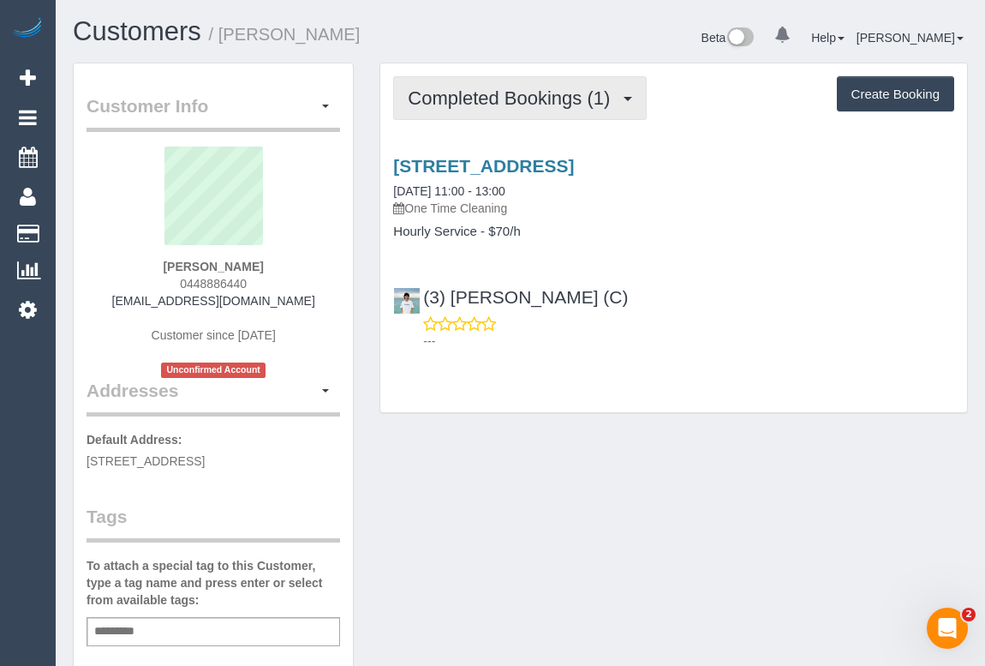
click at [490, 111] on button "Completed Bookings (1)" at bounding box center [520, 98] width 254 height 44
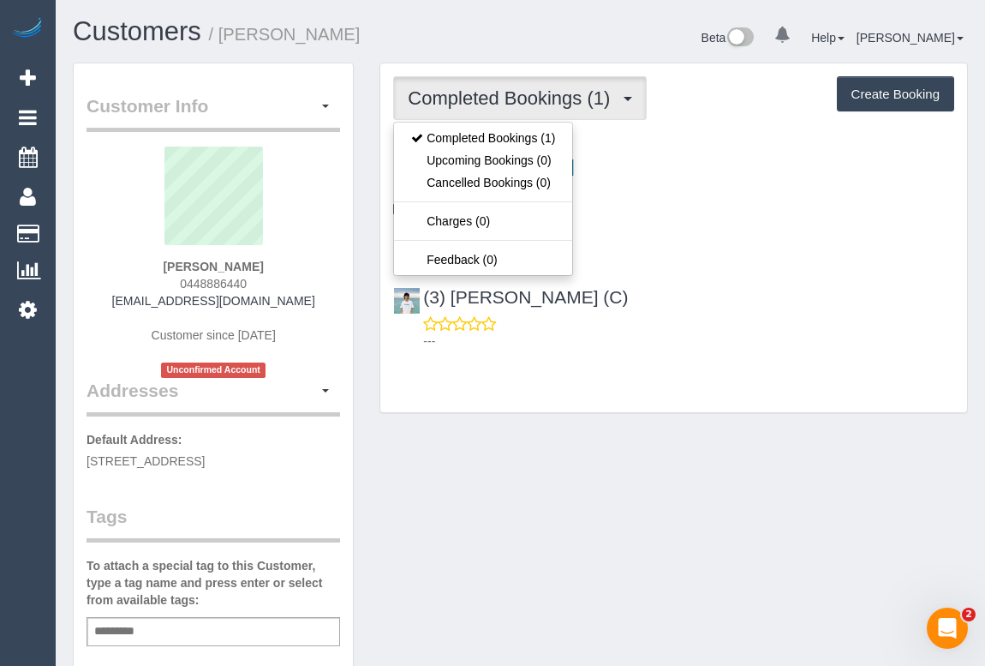
click at [652, 423] on div "Completed Bookings (1) Completed Bookings (1) Upcoming Bookings (0) Cancelled B…" at bounding box center [674, 247] width 614 height 368
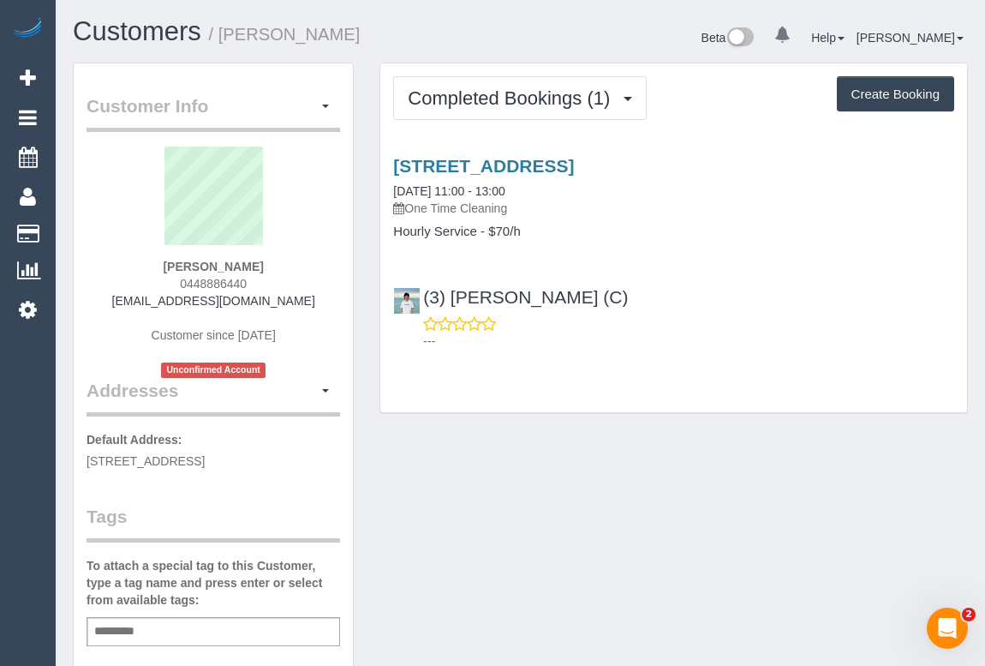
drag, startPoint x: 126, startPoint y: 305, endPoint x: 292, endPoint y: 307, distance: 166.2
click at [292, 307] on div "Nicholas Cochrane-Ng 0448886440 cochrane_18@hotmail.com Customer since 2025 Unc…" at bounding box center [214, 262] width 254 height 231
copy link "cochrane_18@hotmail.com"
click at [557, 497] on div "Customer Info Edit Contact Info Send Message Email Preferences Special Sales Ta…" at bounding box center [520, 645] width 921 height 1165
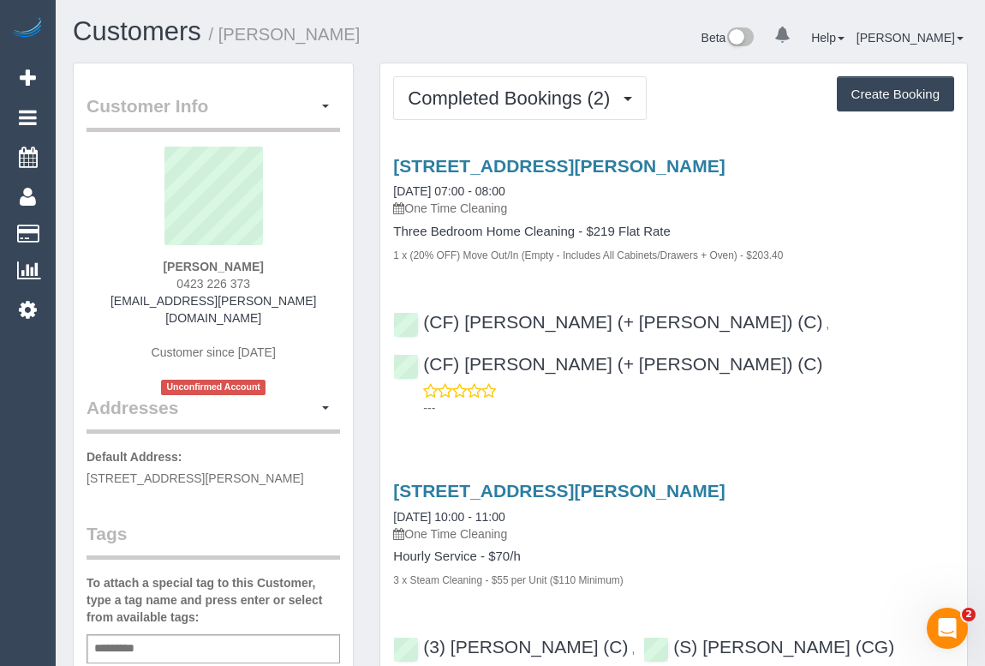
drag, startPoint x: 165, startPoint y: 282, endPoint x: 284, endPoint y: 282, distance: 119.1
click at [284, 282] on div "Julian Wakeford 0423 226 373 julian.h.wakeford@gmail.com Customer since 2025 Un…" at bounding box center [214, 271] width 254 height 248
copy span "0423 226 373"
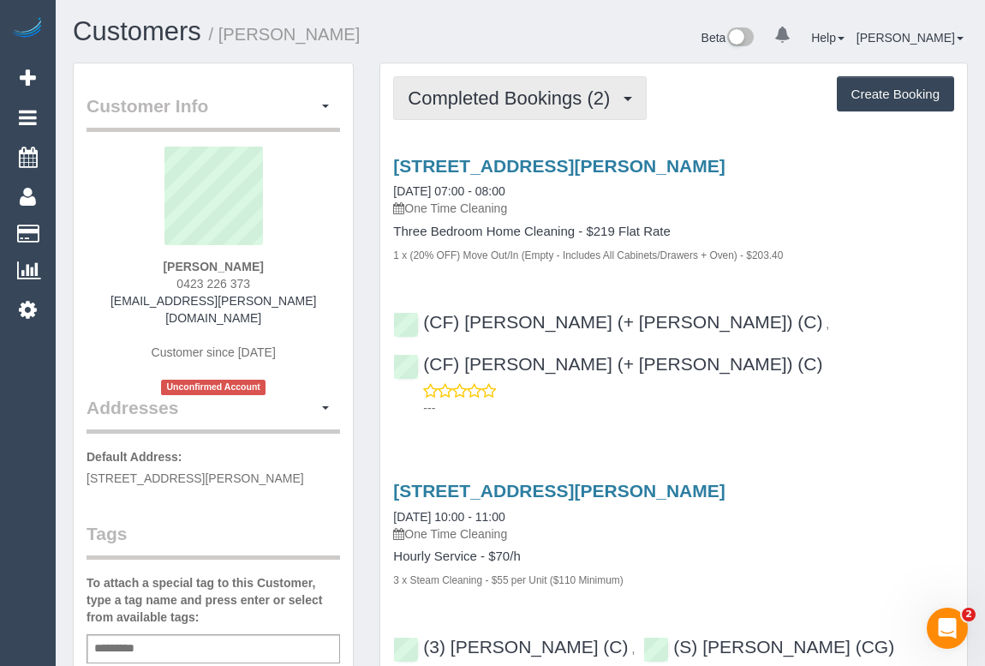
click at [515, 99] on span "Completed Bookings (2)" at bounding box center [513, 97] width 211 height 21
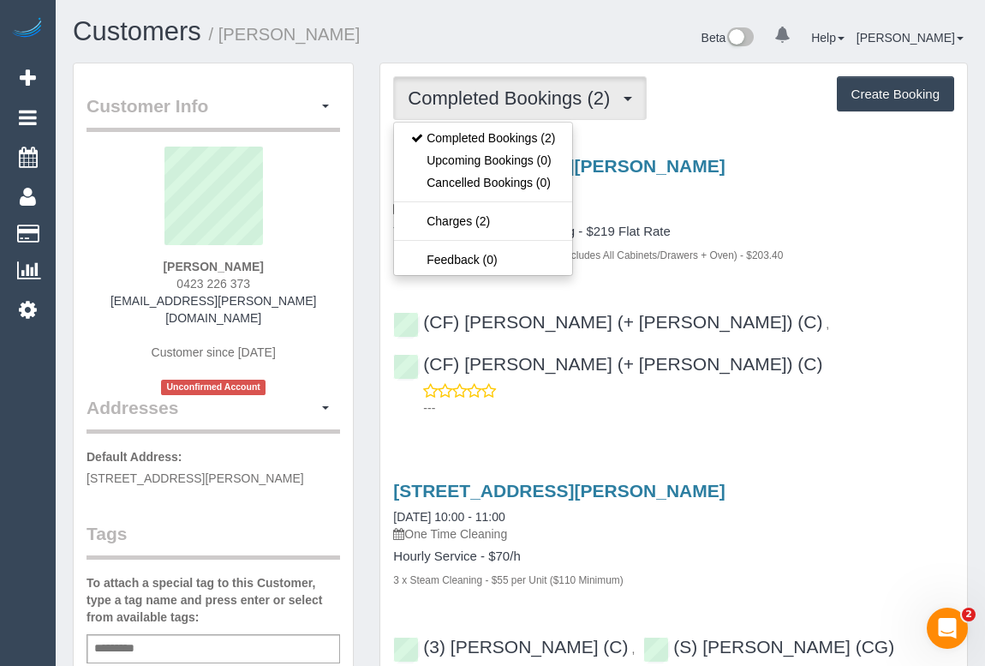
click at [802, 255] on div "1 x (20% OFF) Move Out/In (Empty - Includes All Cabinets/Drawers + Oven) - $203…" at bounding box center [673, 254] width 561 height 17
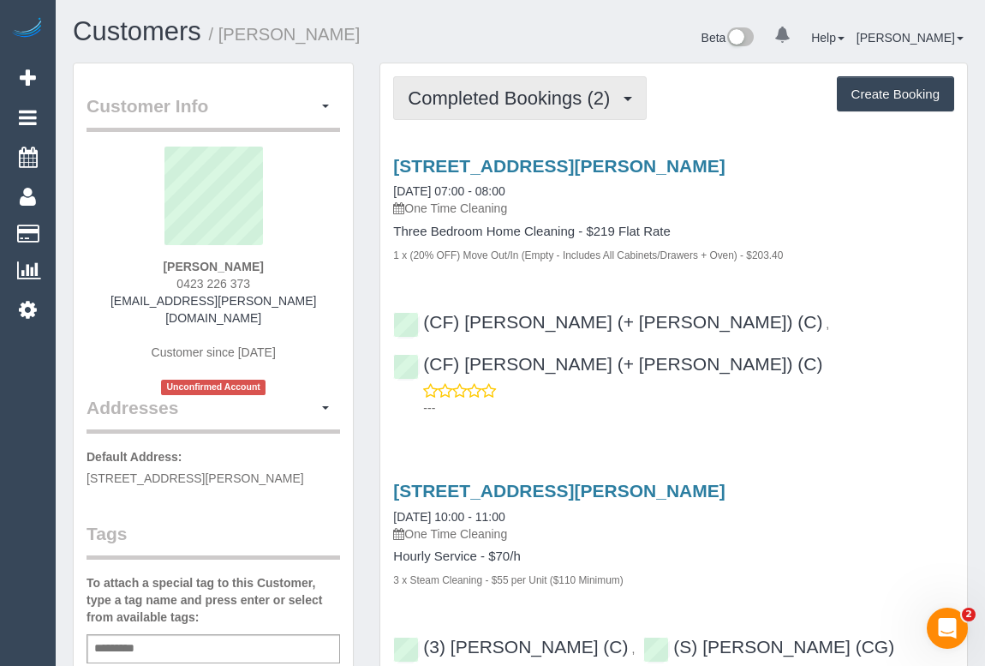
click at [541, 102] on span "Completed Bookings (2)" at bounding box center [513, 97] width 211 height 21
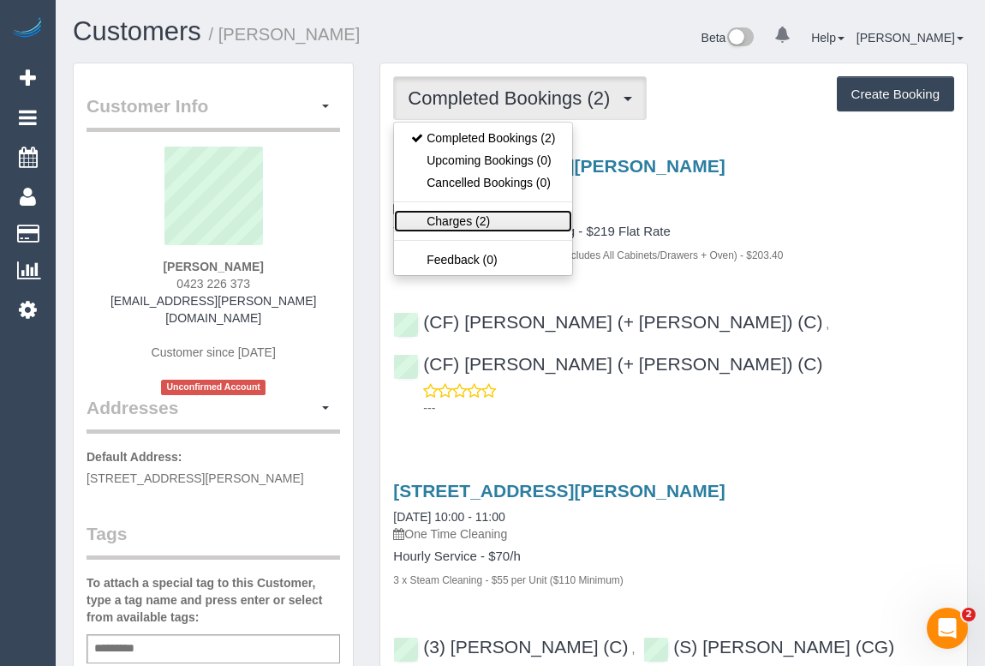
click at [452, 218] on link "Charges (2)" at bounding box center [483, 221] width 178 height 22
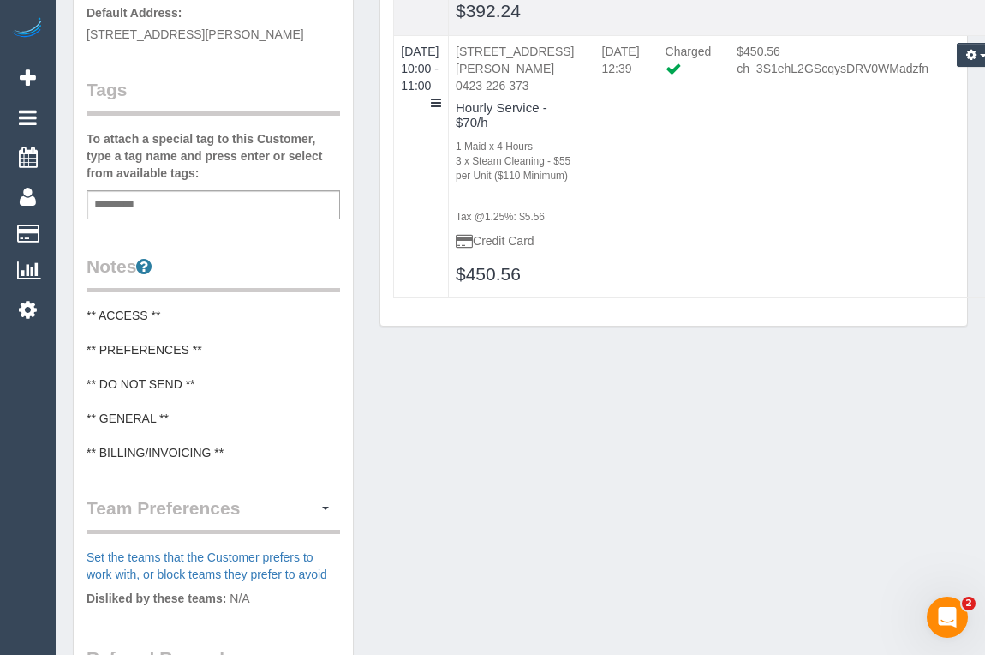
scroll to position [545, 0]
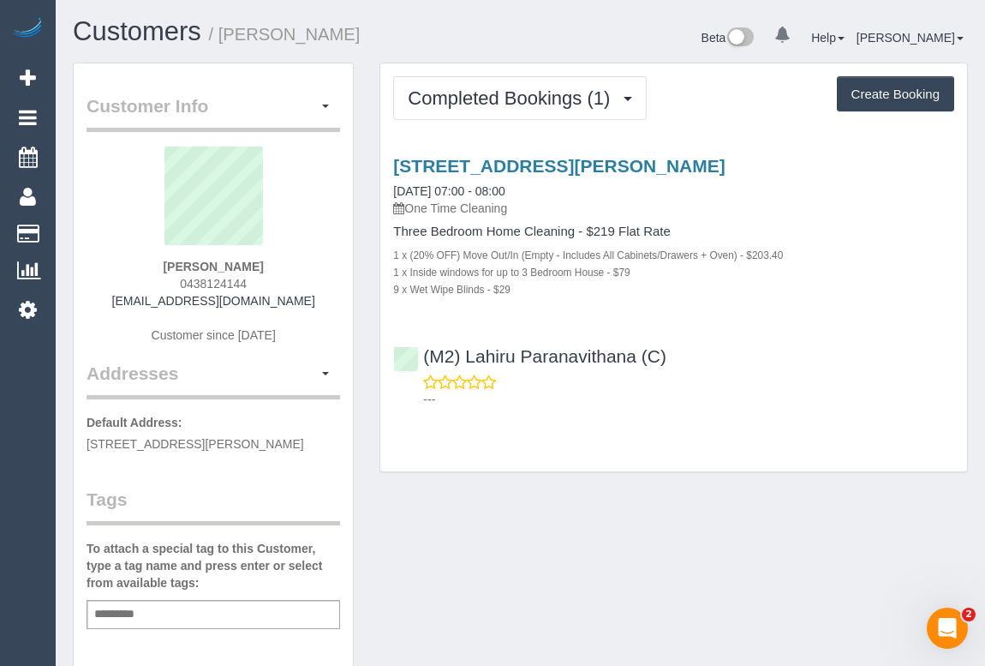
click at [753, 362] on div "(M2) Lahiru Paranavithana (C) ---" at bounding box center [673, 370] width 587 height 77
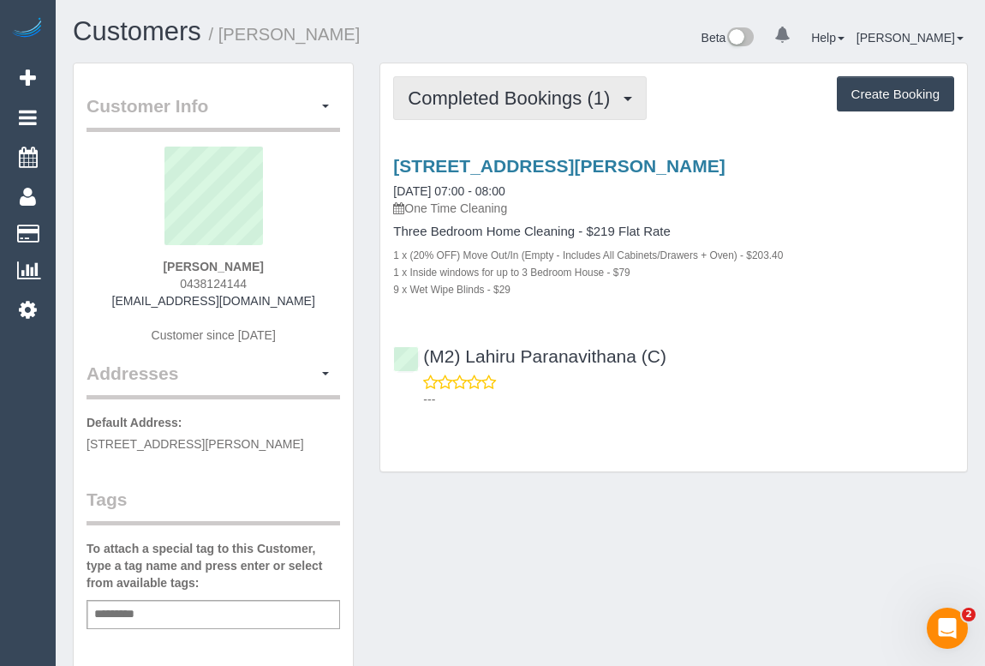
click at [521, 93] on span "Completed Bookings (1)" at bounding box center [513, 97] width 211 height 21
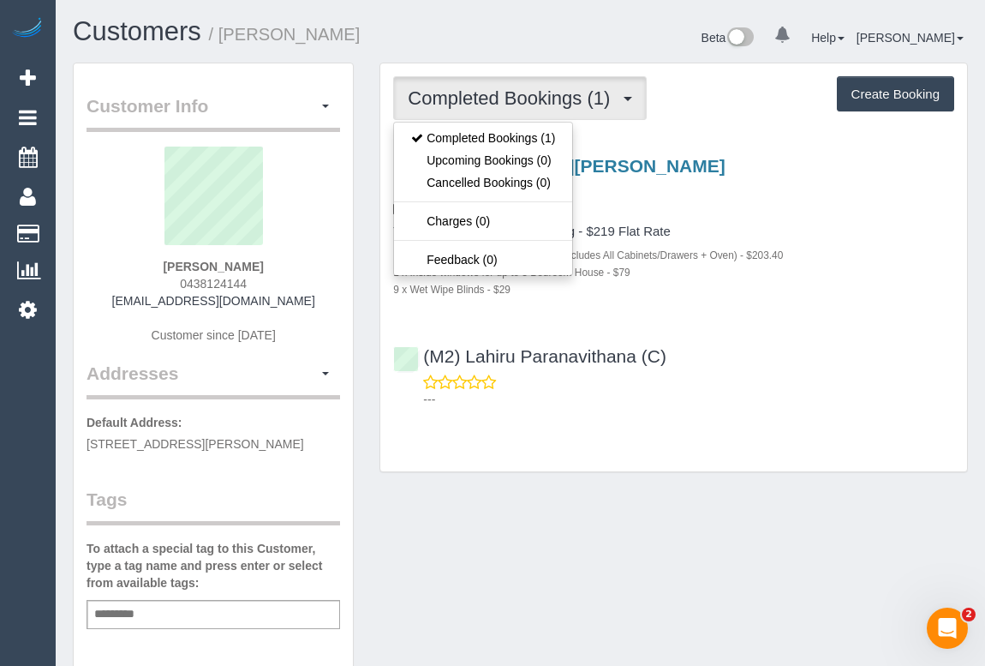
click at [765, 355] on div "(M2) Lahiru Paranavithana (C) ---" at bounding box center [673, 370] width 587 height 77
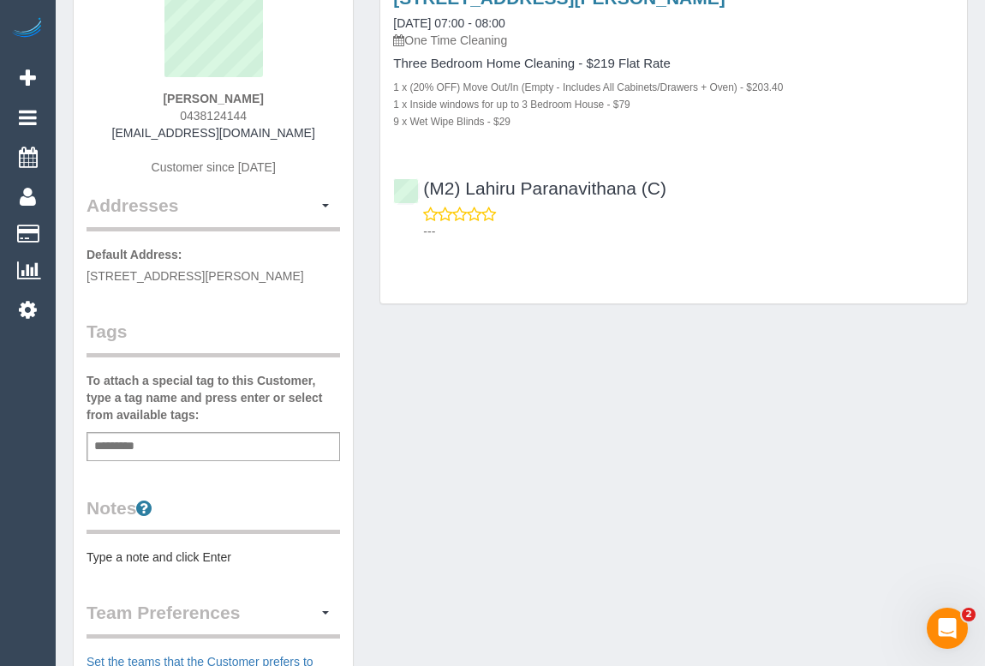
scroll to position [56, 0]
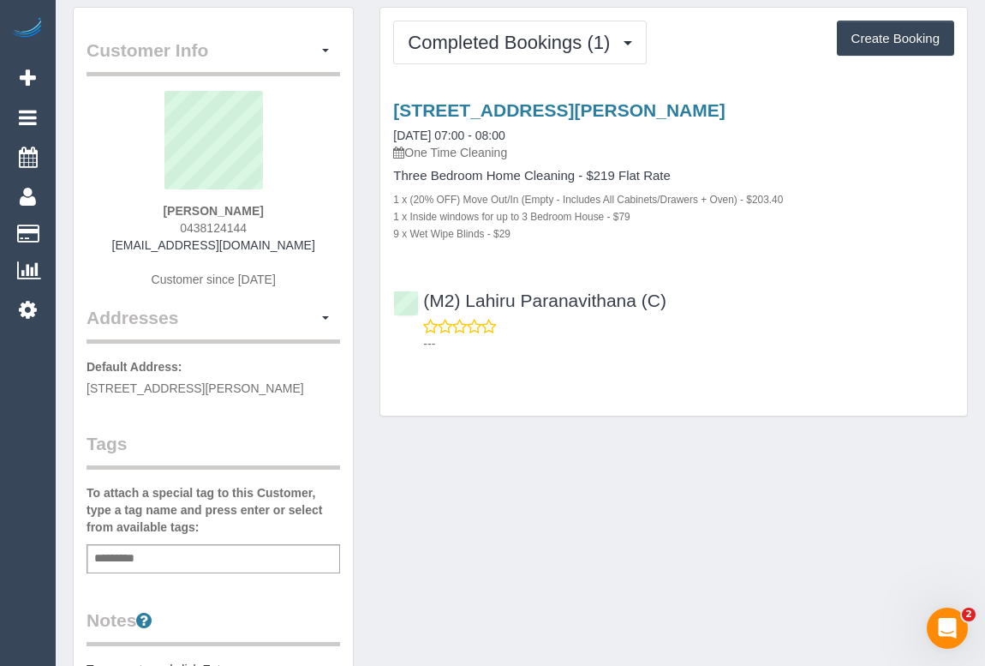
drag, startPoint x: 676, startPoint y: 290, endPoint x: 456, endPoint y: 283, distance: 220.3
click at [456, 283] on div "(M2) Lahiru Paranavithana (C) ---" at bounding box center [673, 314] width 587 height 77
copy link "(M2) Lahiru Paranavithana (C)"
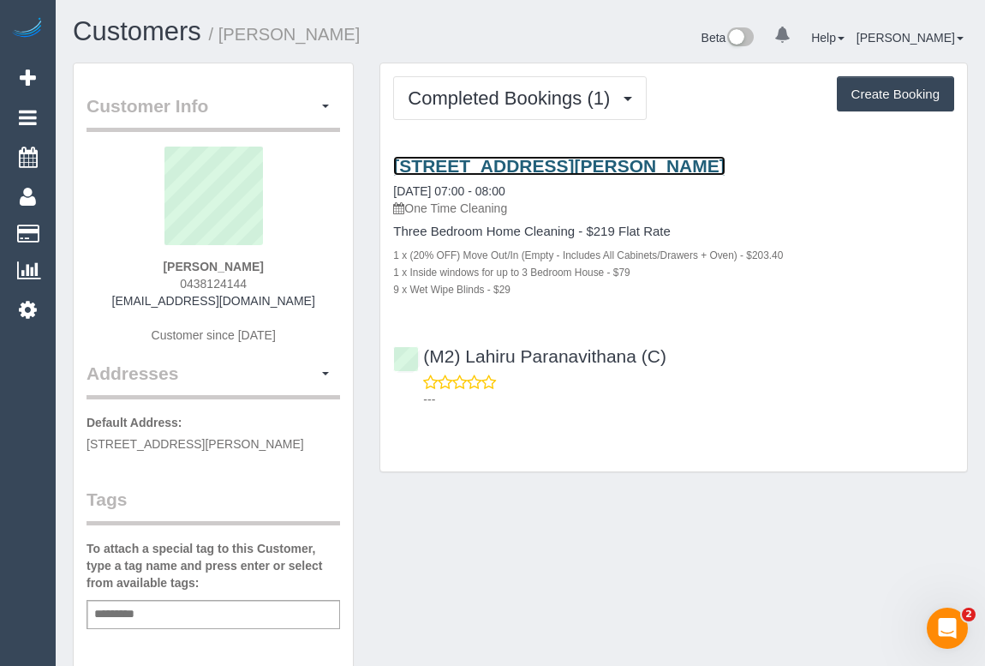
click at [516, 163] on link "[STREET_ADDRESS][PERSON_NAME]" at bounding box center [559, 166] width 332 height 20
click at [514, 167] on link "9 Dickens Street, Moonee Ponds, VIC 3039" at bounding box center [559, 166] width 332 height 20
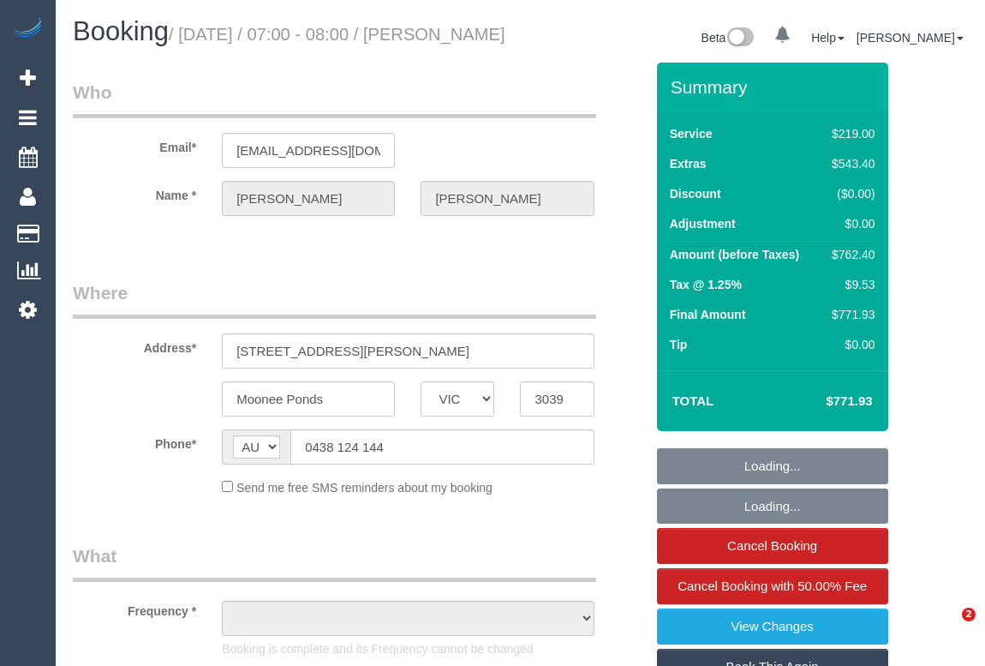
select select "VIC"
select select "number:28"
select select "number:14"
select select "number:18"
select select "number:25"
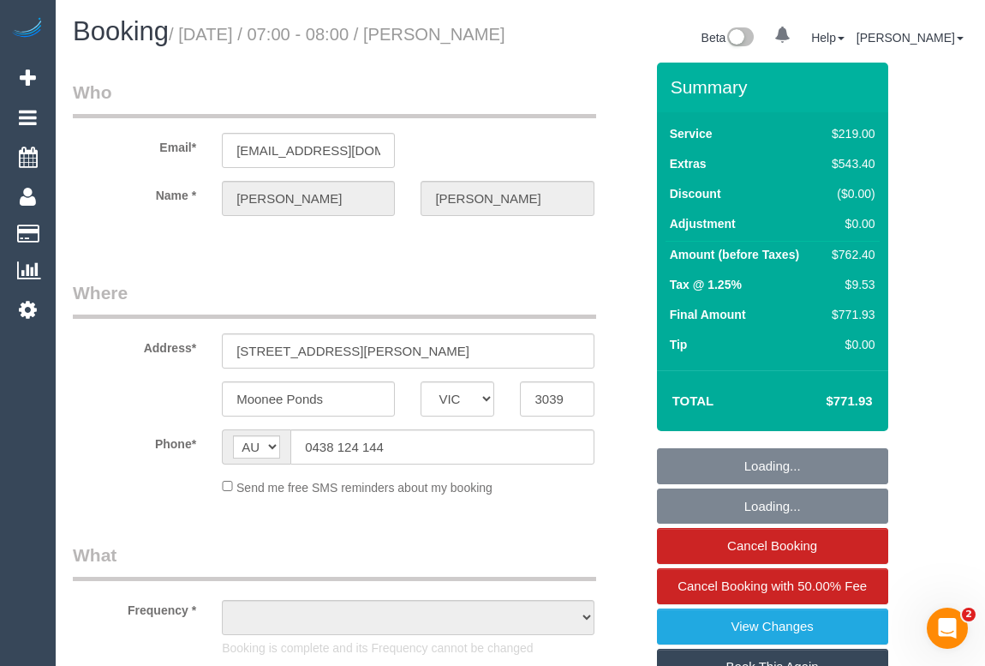
select select "number:13"
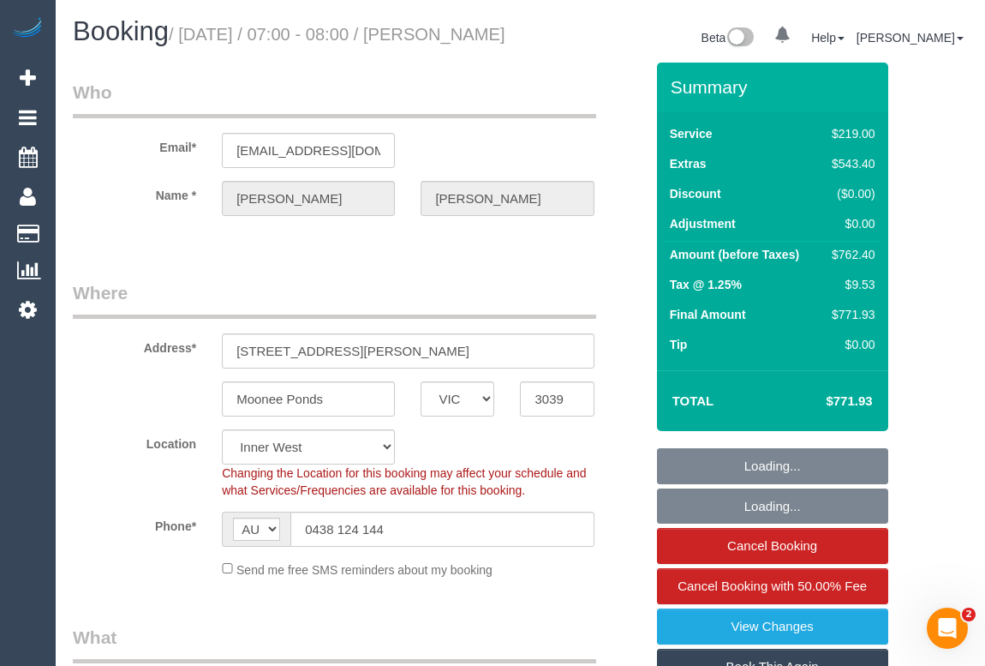
select select "object:709"
select select "string:stripe-pm_1RtKp42GScqysDRVgUMjwTdG"
select select "object:1488"
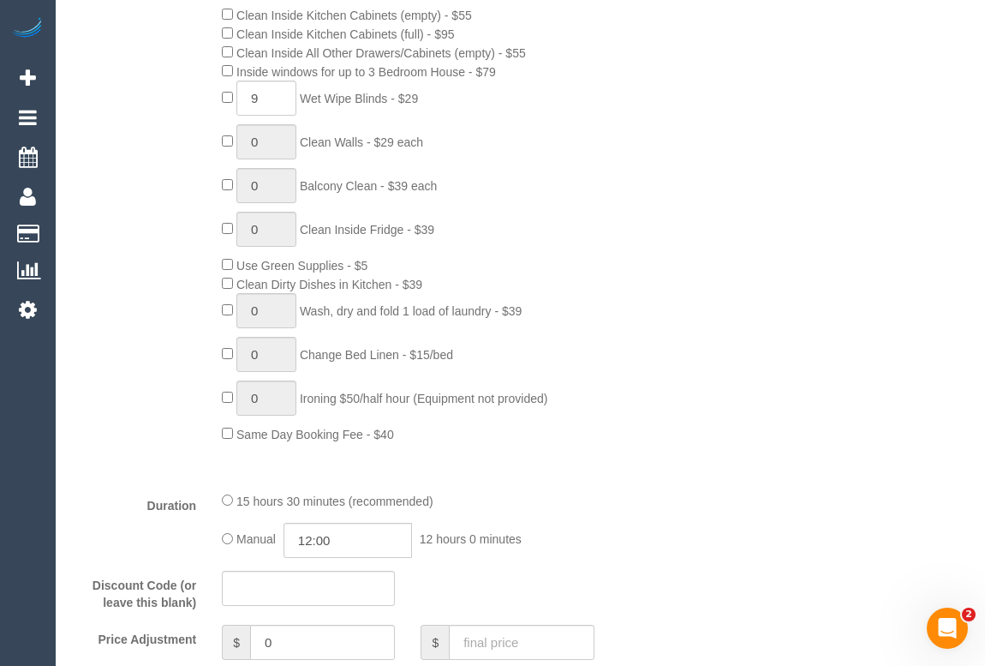
scroll to position [857, 0]
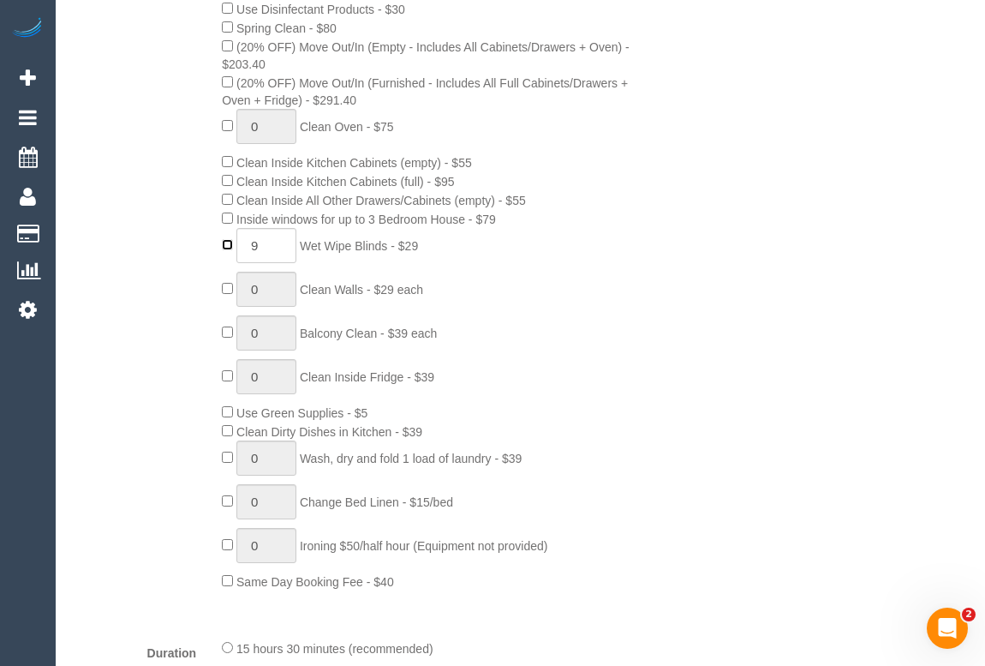
type input "0"
click at [628, 320] on div "0 Steam Cleaning - $55 per Unit ($110 Minimum) Use Disinfectant Products - $30 …" at bounding box center [432, 272] width 447 height 635
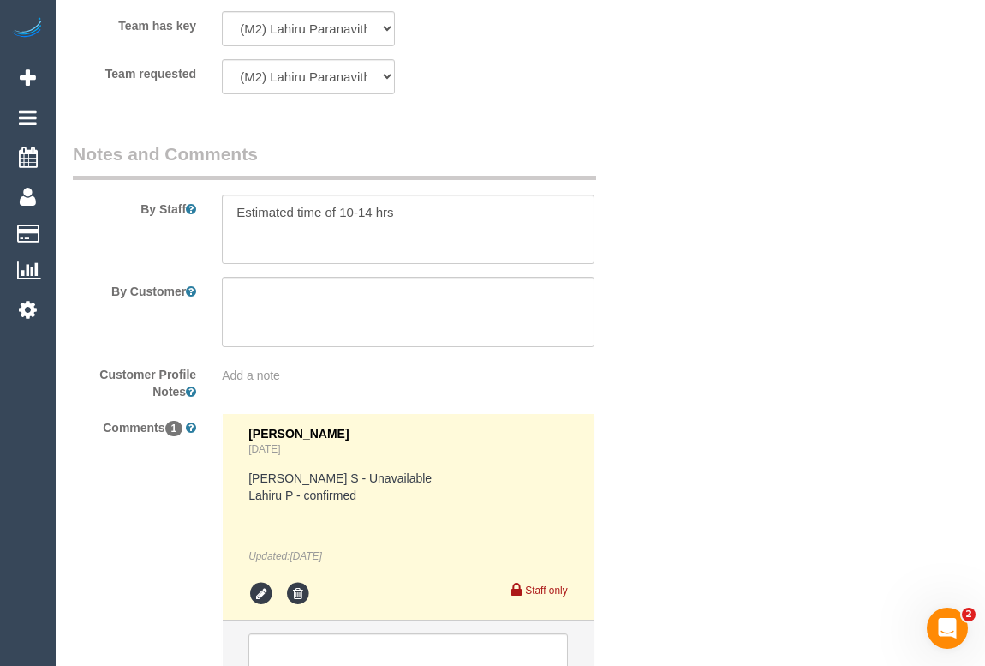
scroll to position [3228, 0]
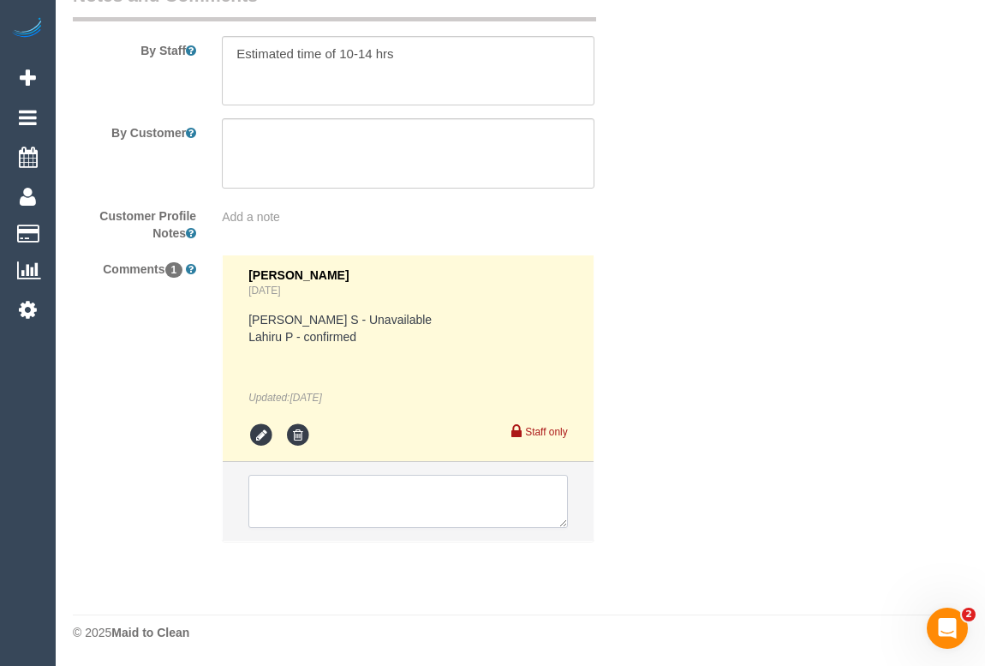
click at [297, 498] on textarea at bounding box center [407, 501] width 319 height 53
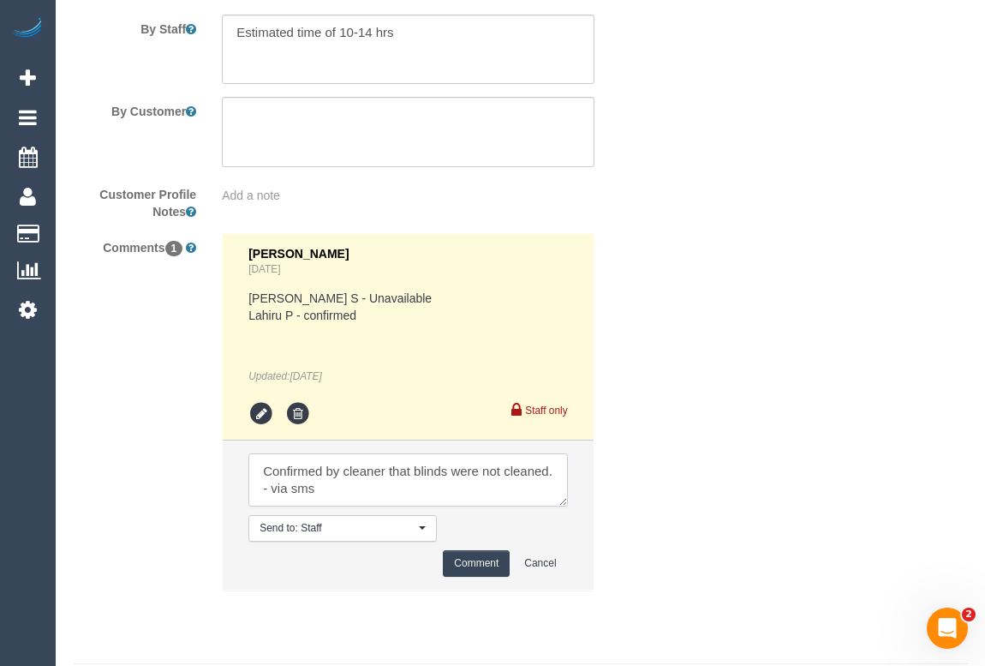
type textarea "Confirmed by cleaner that blinds were not cleaned. - via sms"
click at [467, 577] on button "Comment" at bounding box center [476, 563] width 67 height 27
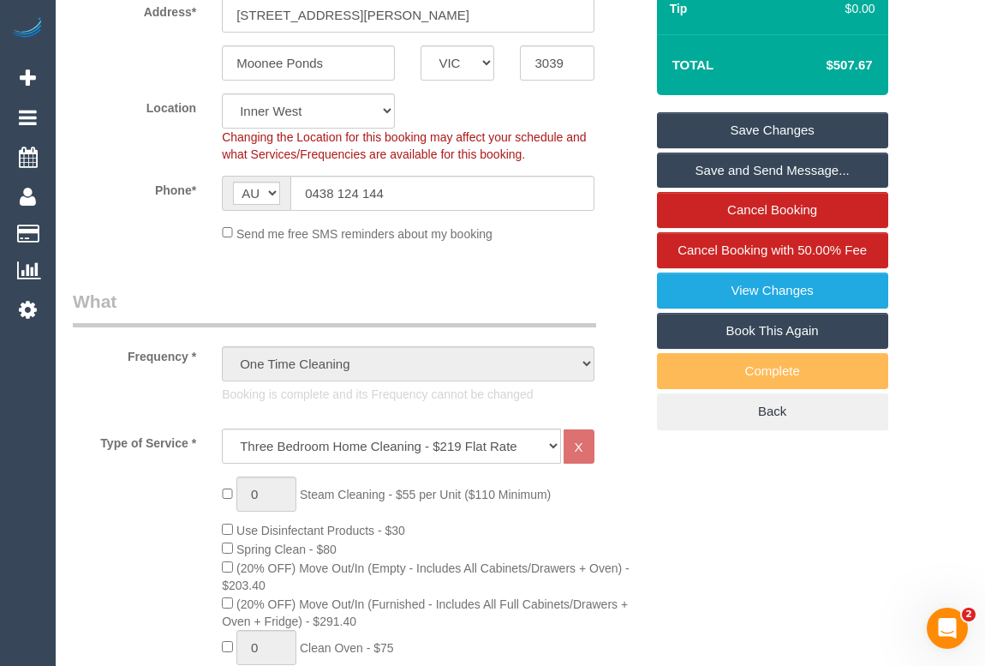
scroll to position [25, 0]
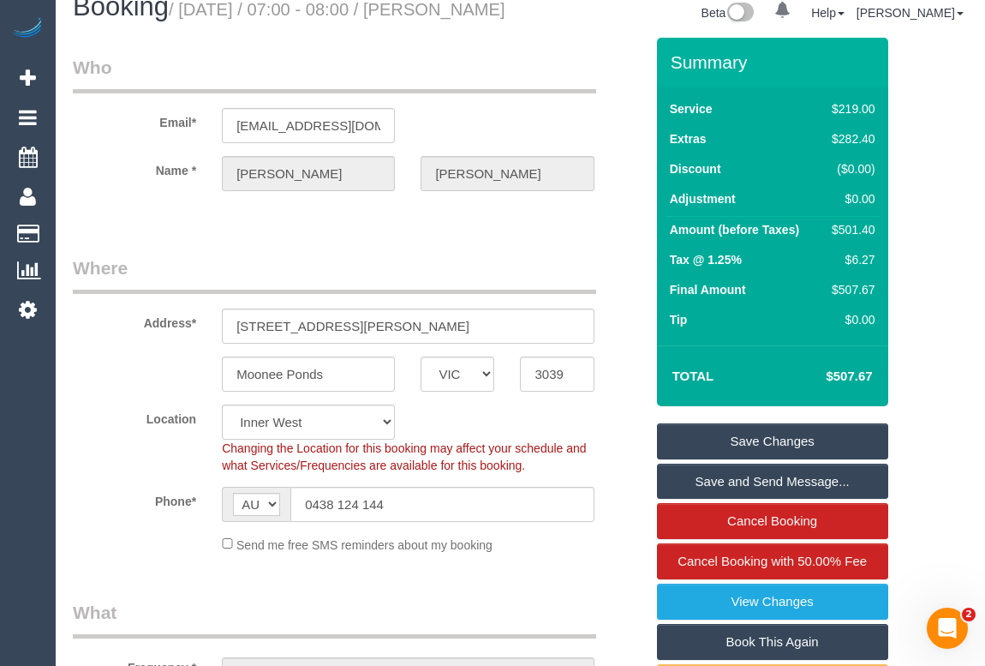
click at [781, 457] on link "Save Changes" at bounding box center [772, 441] width 231 height 36
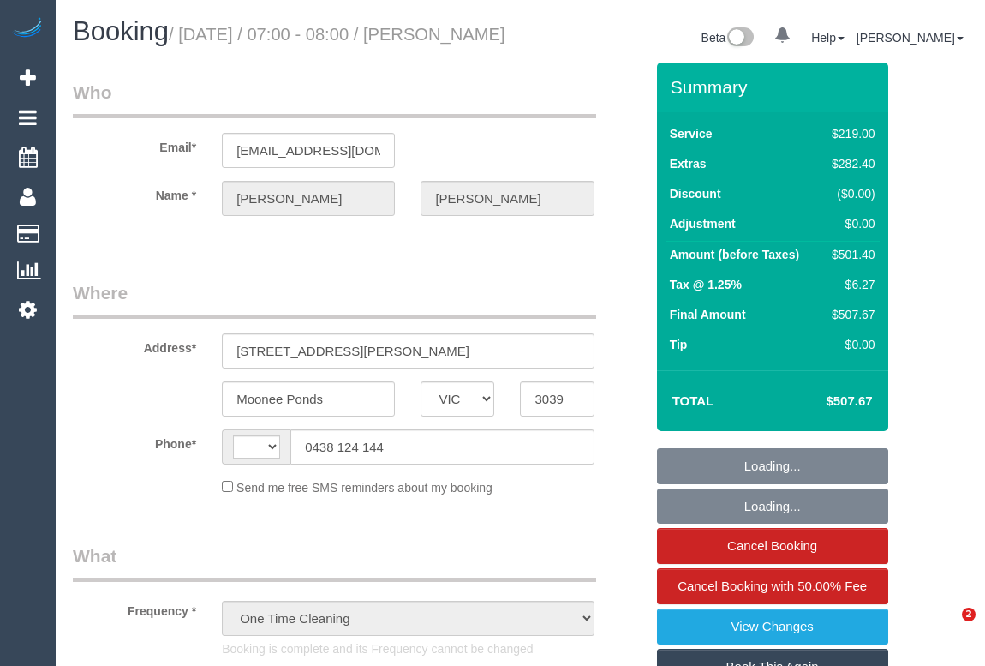
select select "VIC"
select select "string:stripe-pm_1RtKp42GScqysDRVgUMjwTdG"
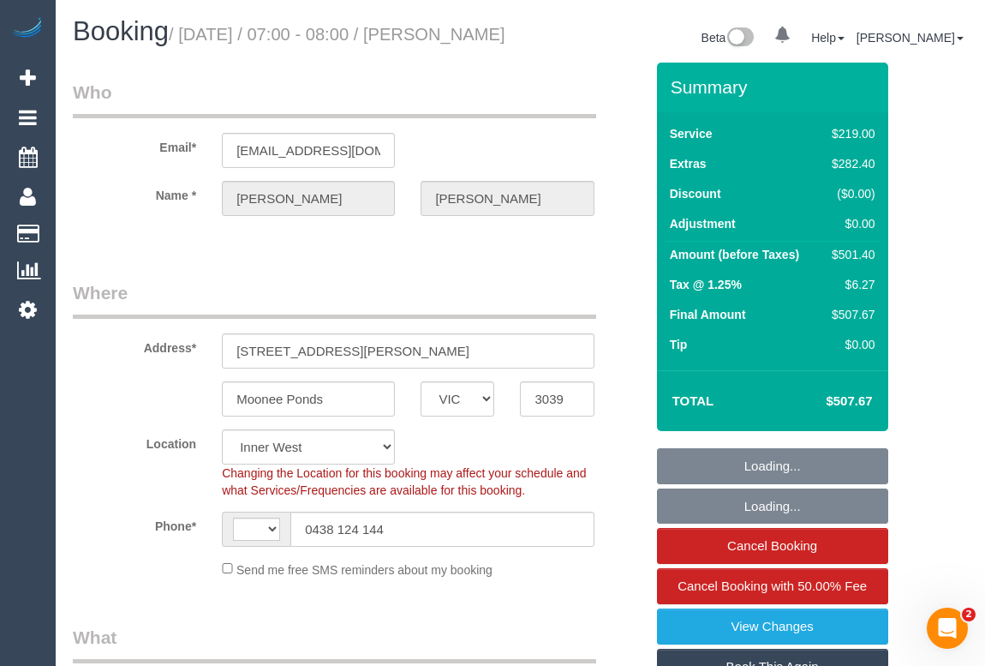
select select "object:339"
select select "string:AU"
select select "number:28"
select select "number:14"
select select "number:18"
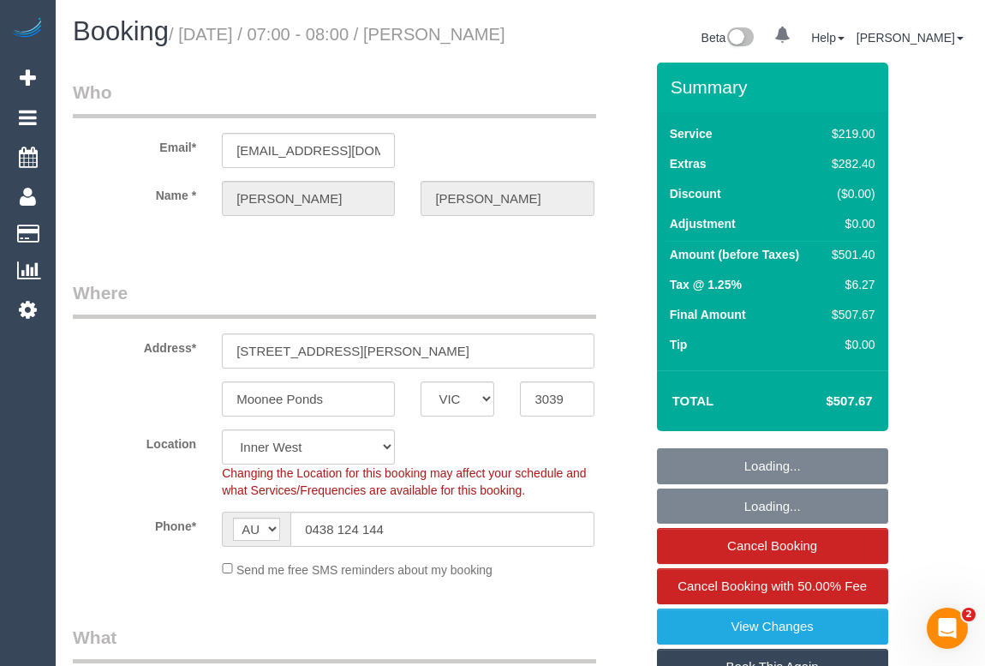
select select "number:25"
select select "number:13"
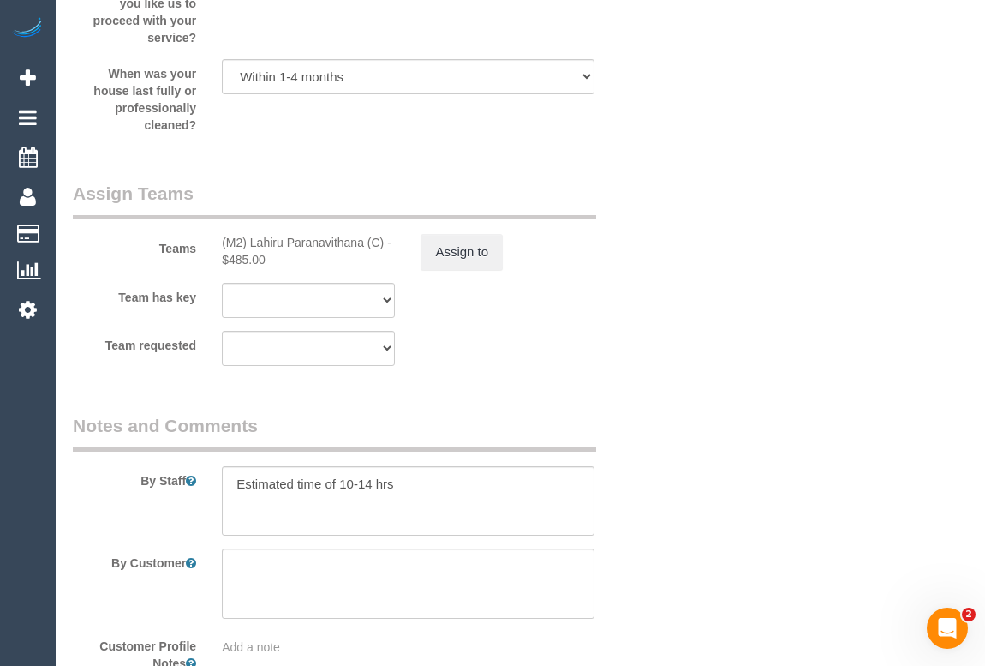
scroll to position [2881, 0]
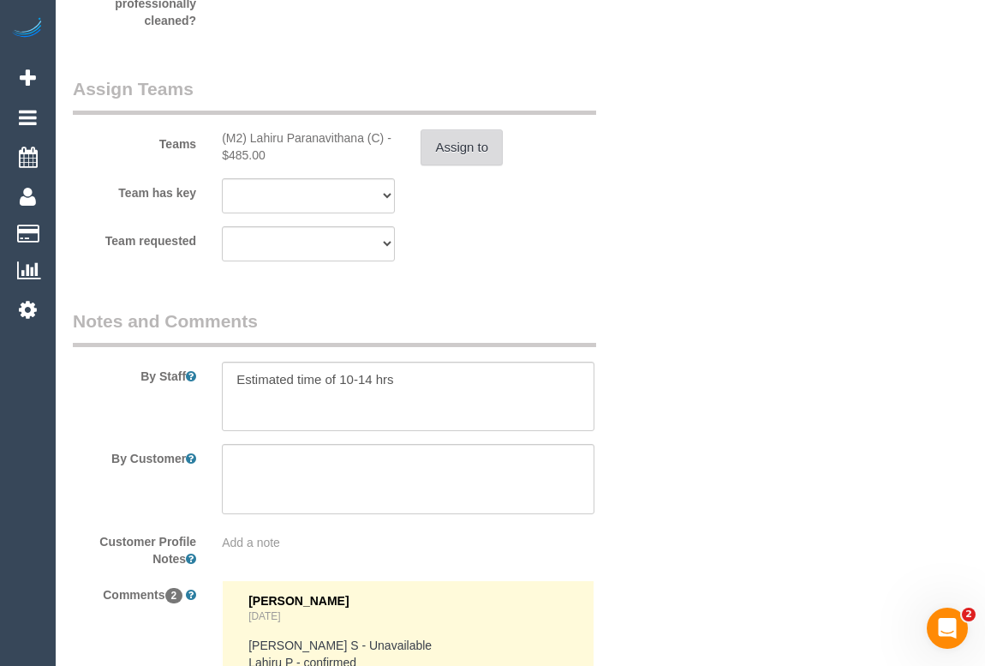
click at [436, 165] on button "Assign to" at bounding box center [462, 147] width 82 height 36
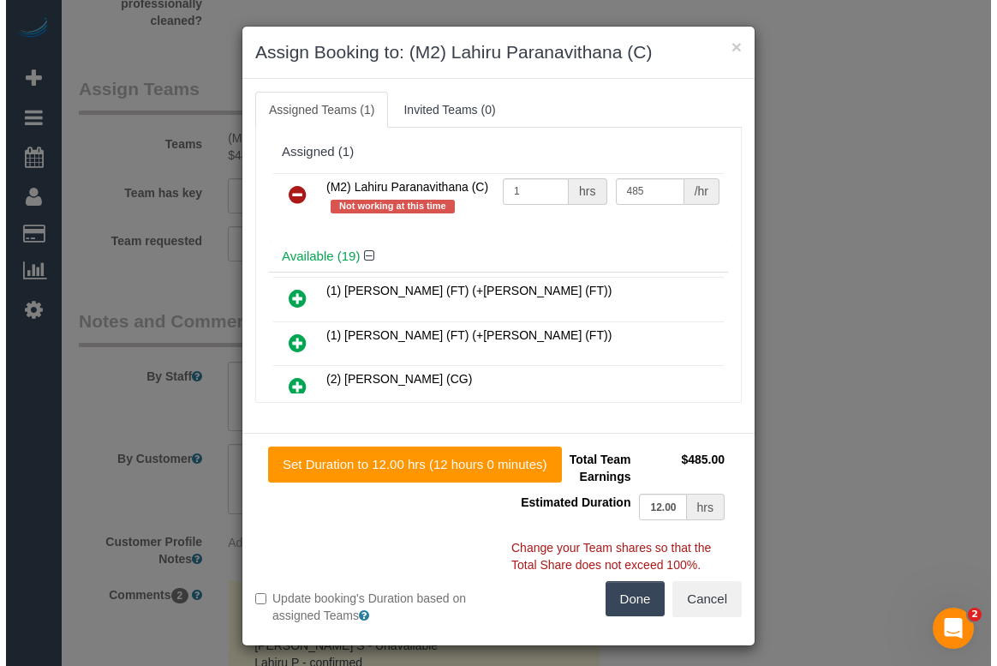
scroll to position [2864, 0]
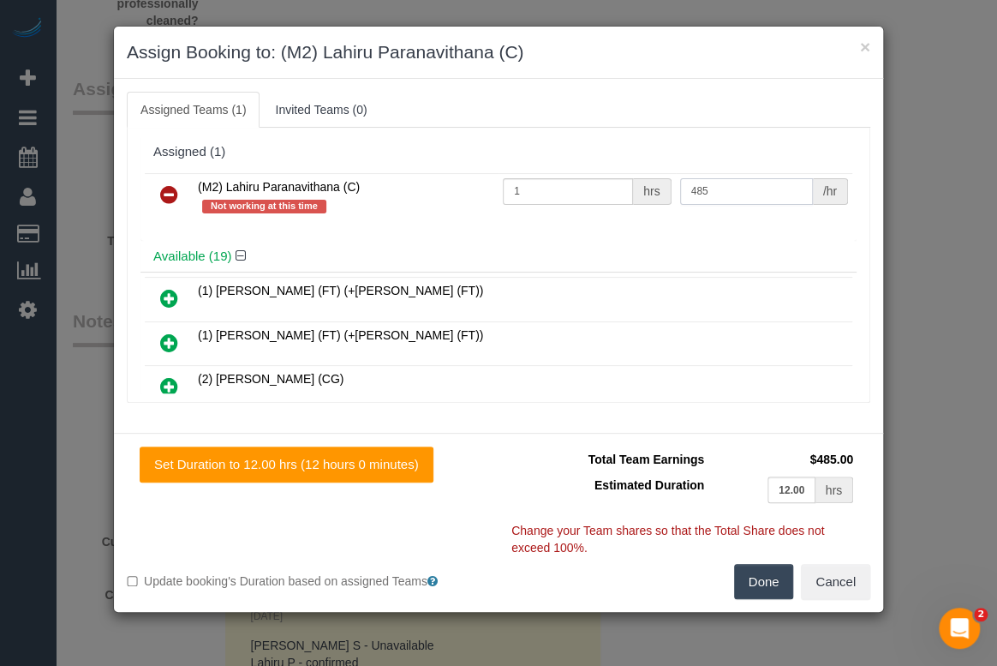
drag, startPoint x: 716, startPoint y: 194, endPoint x: 679, endPoint y: 194, distance: 37.7
click at [680, 194] on input "485" at bounding box center [746, 191] width 133 height 27
type input "320"
click at [574, 249] on h4 "Available (19)" at bounding box center [498, 256] width 691 height 15
click at [762, 583] on button "Done" at bounding box center [764, 582] width 60 height 36
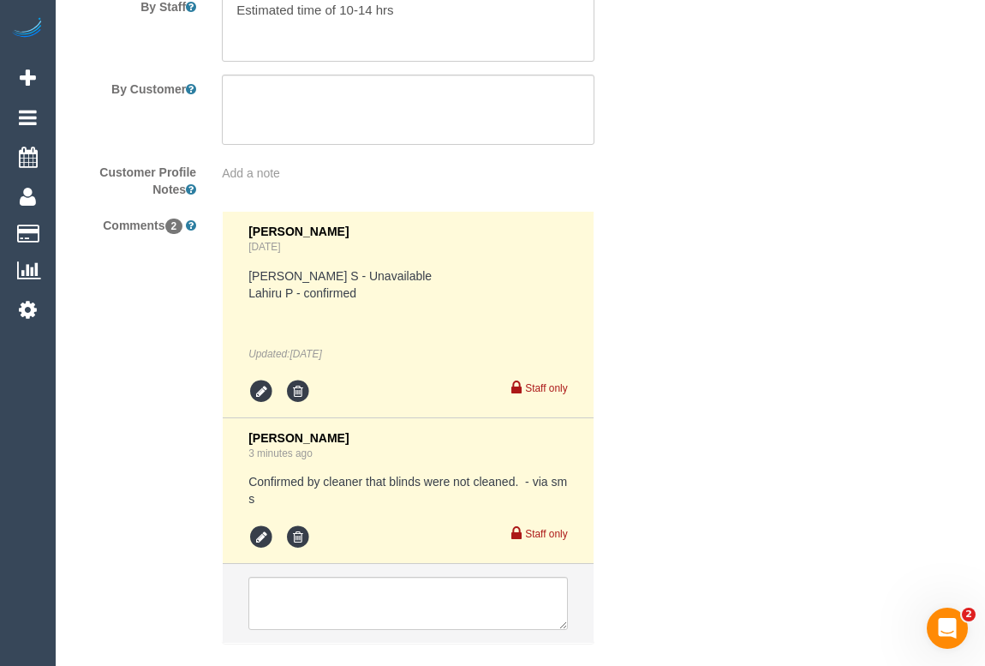
scroll to position [3374, 0]
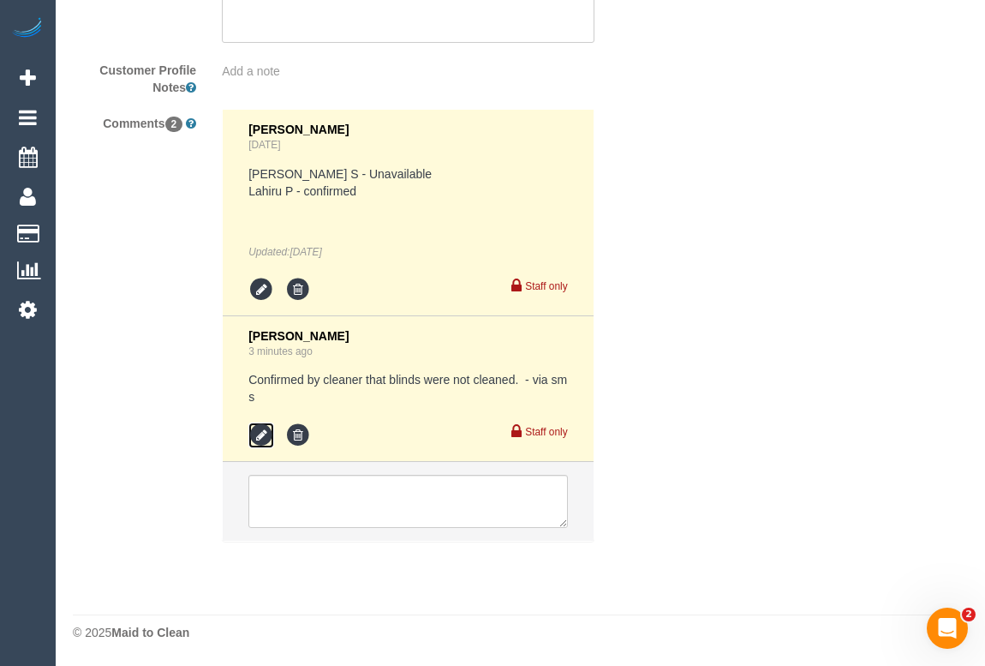
click at [256, 430] on icon at bounding box center [261, 435] width 26 height 26
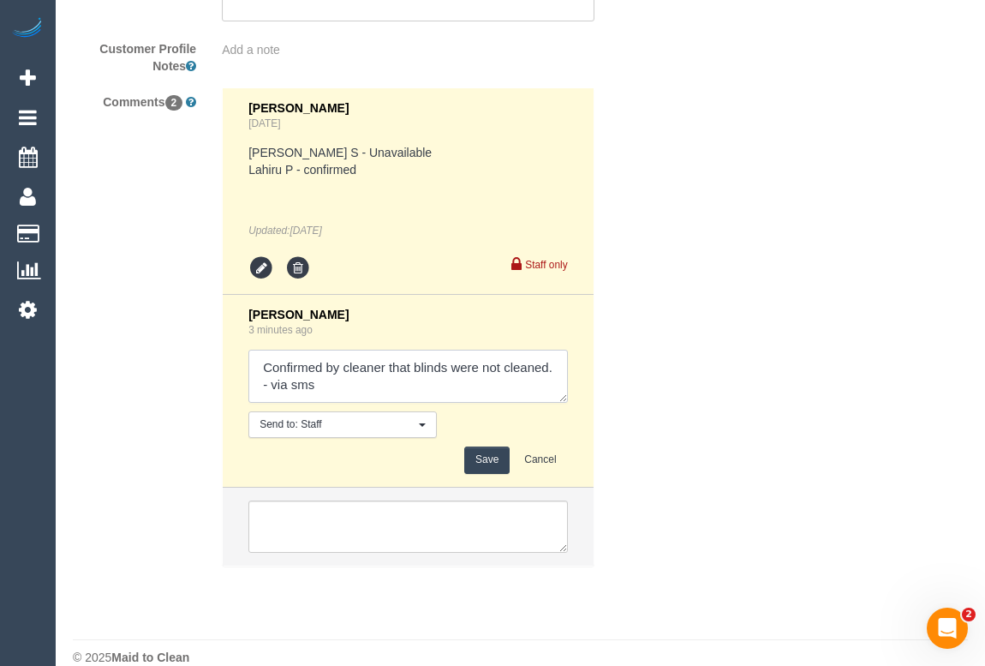
click at [553, 389] on textarea at bounding box center [407, 376] width 319 height 53
type textarea "Confirmed by cleaner that blinds were not cleaned. Booking and cleaner's pay up…"
click at [483, 473] on button "Save" at bounding box center [486, 459] width 45 height 27
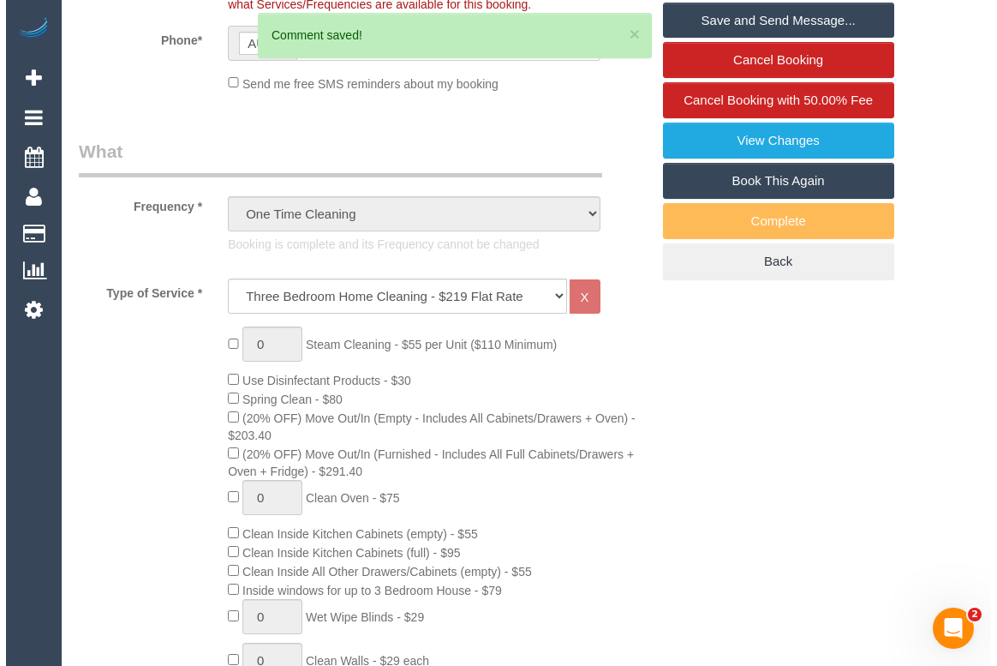
scroll to position [0, 0]
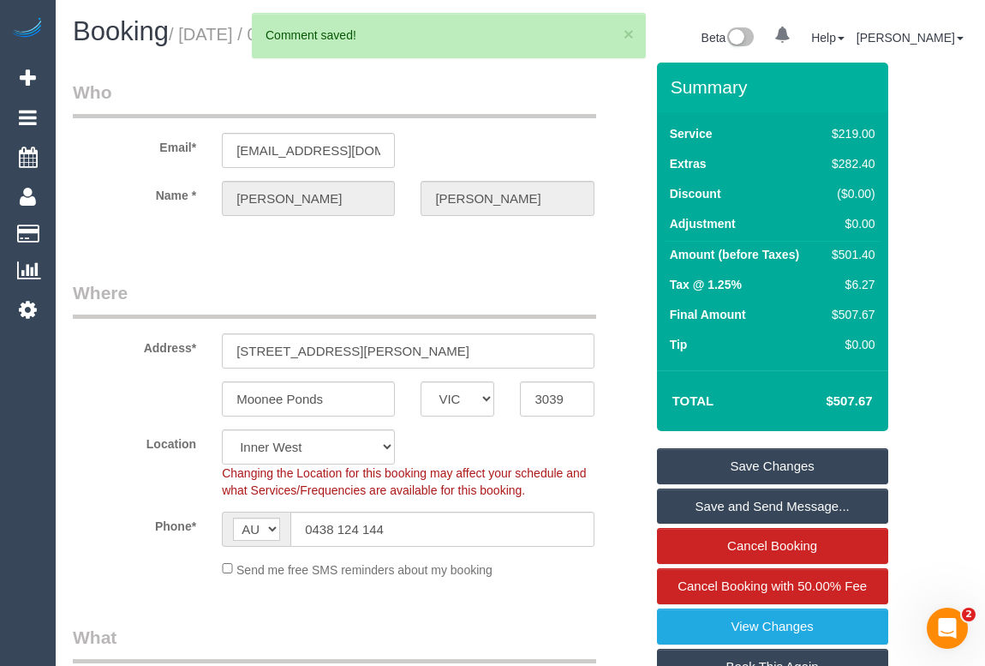
click at [753, 476] on link "Save Changes" at bounding box center [772, 466] width 231 height 36
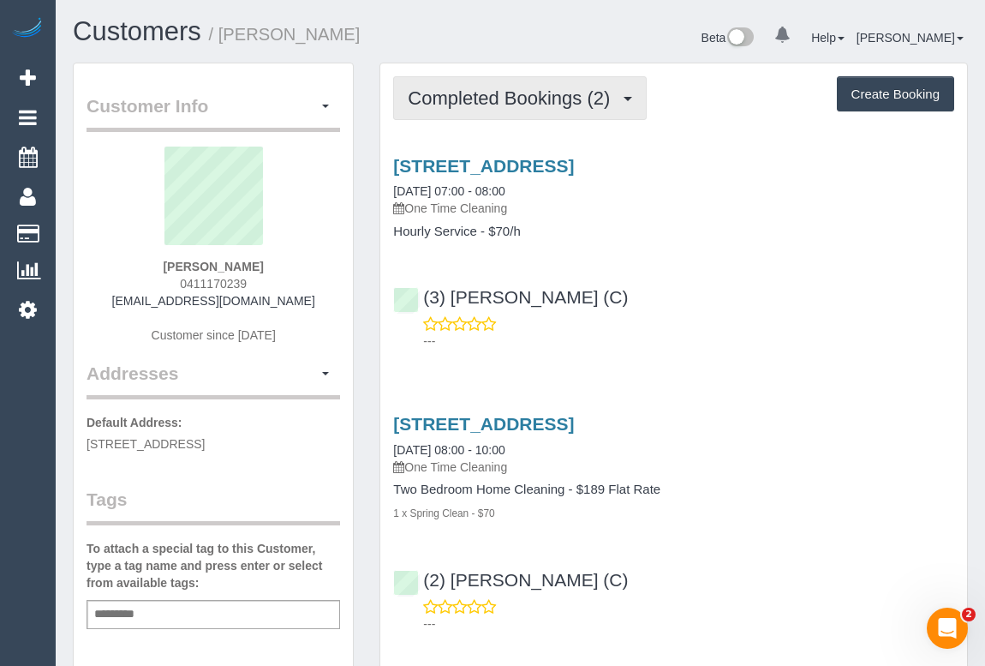
click at [521, 111] on button "Completed Bookings (2)" at bounding box center [520, 98] width 254 height 44
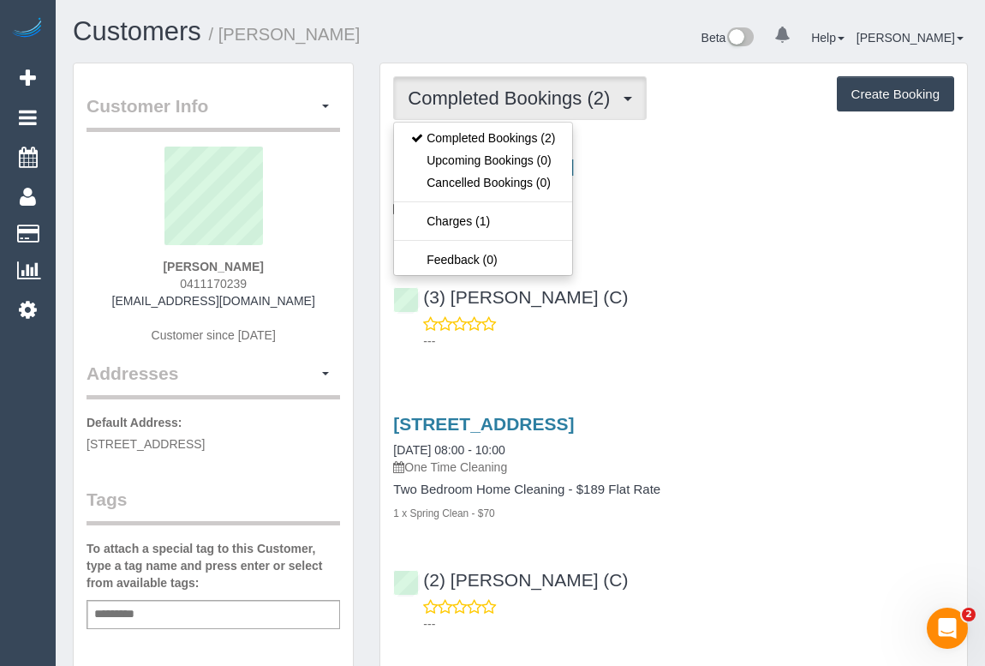
click at [753, 304] on div "(3) [PERSON_NAME] (C) ---" at bounding box center [673, 310] width 587 height 77
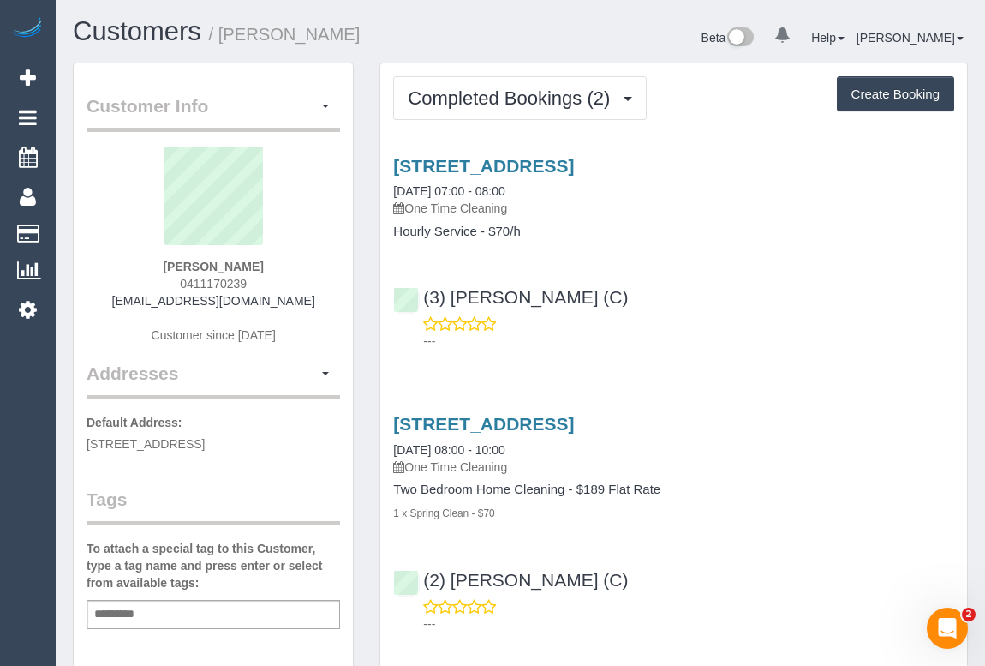
drag, startPoint x: 171, startPoint y: 281, endPoint x: 257, endPoint y: 281, distance: 86.5
click at [257, 281] on div "[PERSON_NAME] 0411170239 [EMAIL_ADDRESS][DOMAIN_NAME] Customer since [DATE]" at bounding box center [214, 254] width 254 height 214
copy span "0411170239"
click at [546, 161] on link "[STREET_ADDRESS]" at bounding box center [483, 166] width 181 height 20
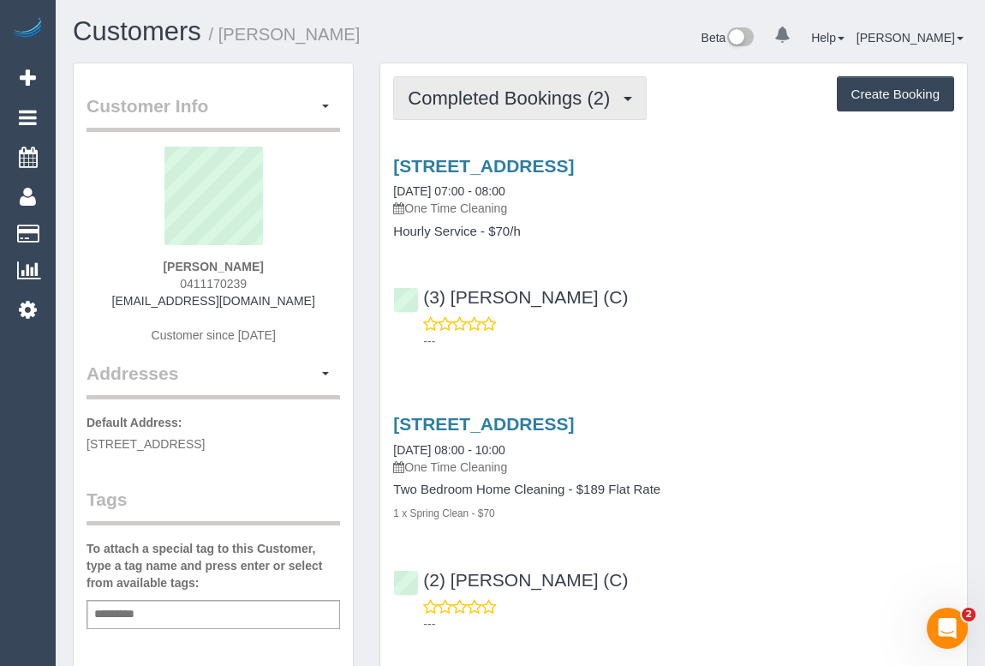
click at [491, 95] on span "Completed Bookings (2)" at bounding box center [513, 97] width 211 height 21
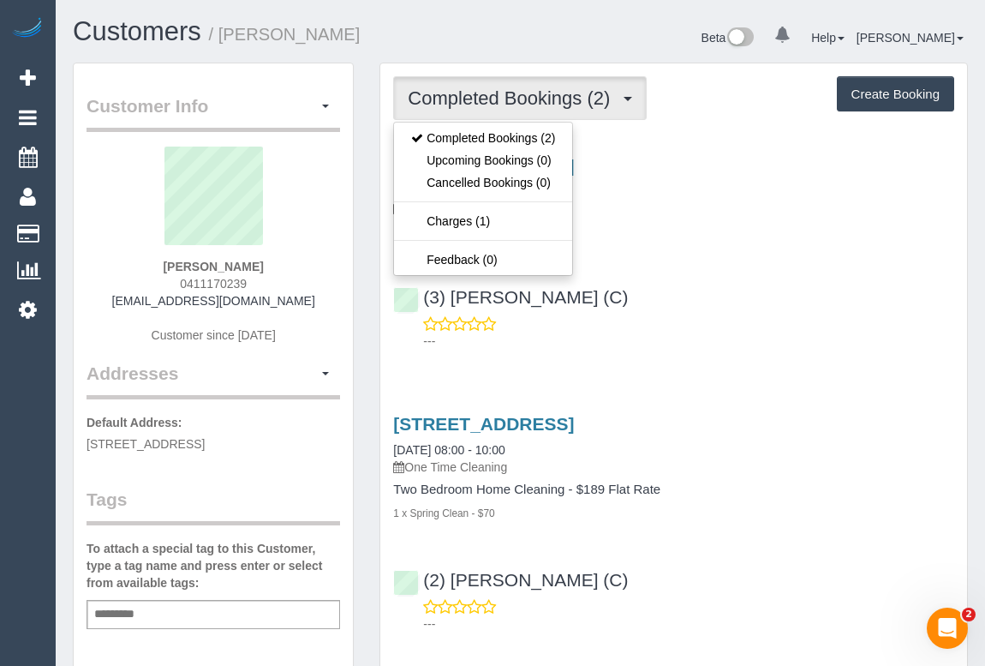
click at [814, 284] on div "(3) [PERSON_NAME] (C) ---" at bounding box center [673, 310] width 587 height 77
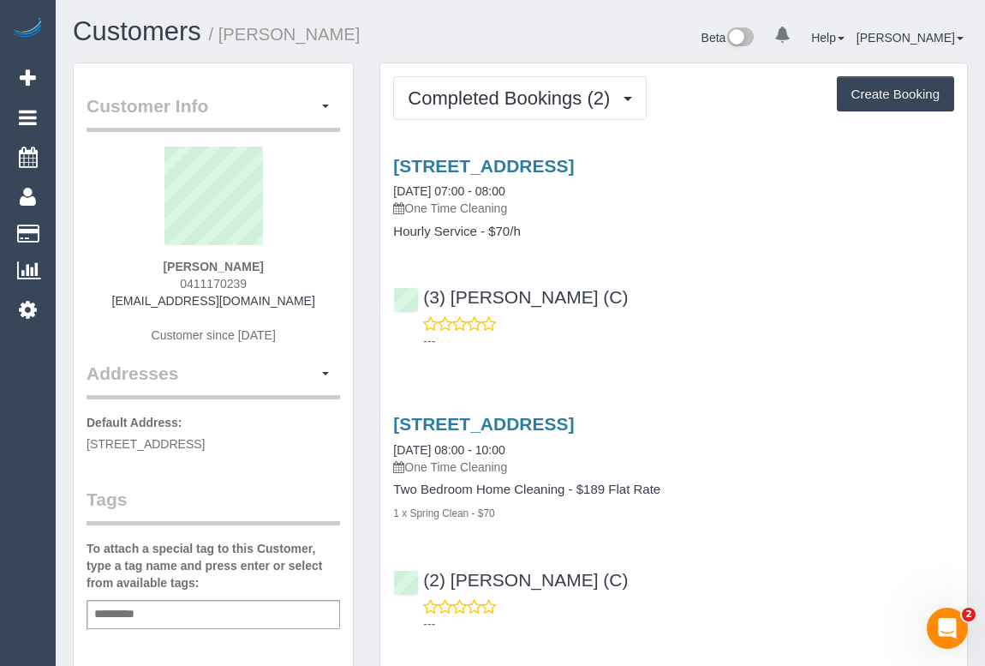
click at [666, 307] on div "(3) [PERSON_NAME] (C) ---" at bounding box center [673, 310] width 587 height 77
drag, startPoint x: 649, startPoint y: 296, endPoint x: 409, endPoint y: 285, distance: 241.0
click at [409, 285] on div "(3) [PERSON_NAME] (C) ---" at bounding box center [673, 310] width 587 height 77
copy link "(3) [PERSON_NAME] (C)"
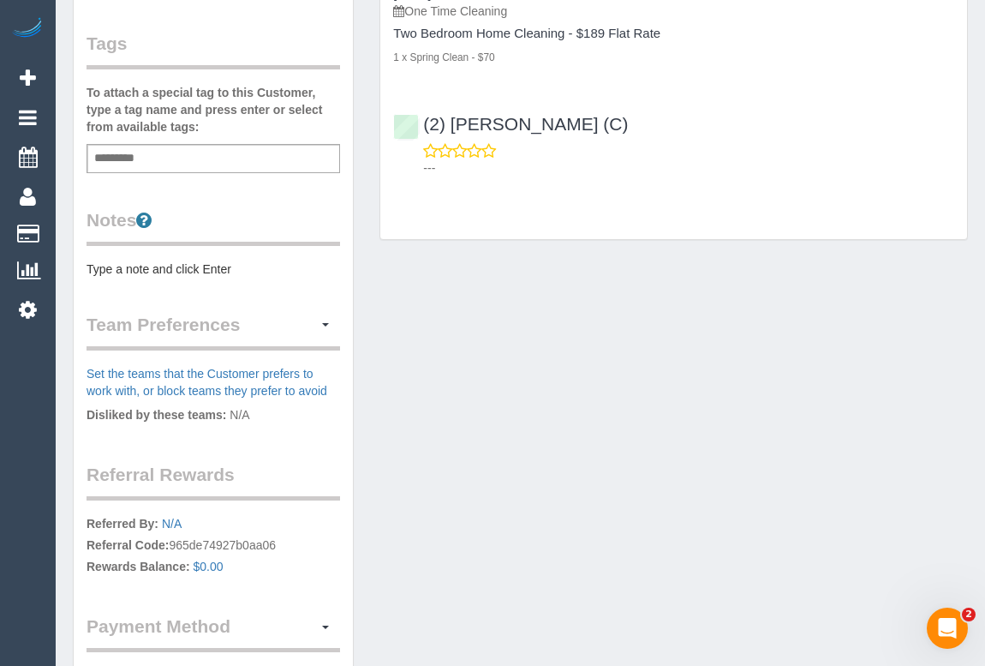
scroll to position [601, 0]
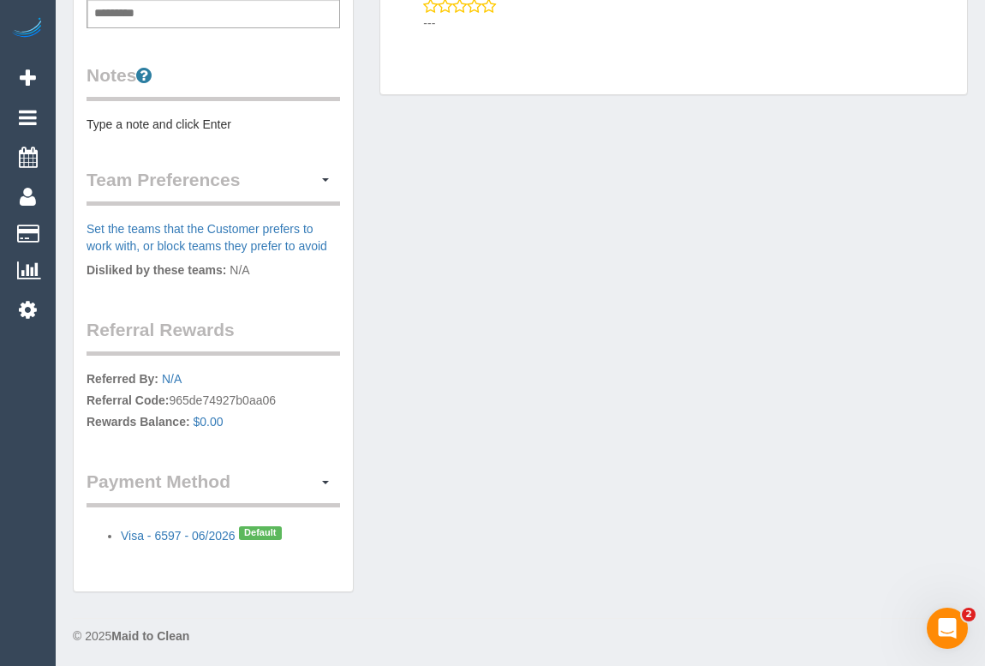
click at [531, 308] on div "Customer Info Edit Contact Info Send Message Email Preferences Special Sales Ta…" at bounding box center [520, 36] width 921 height 1148
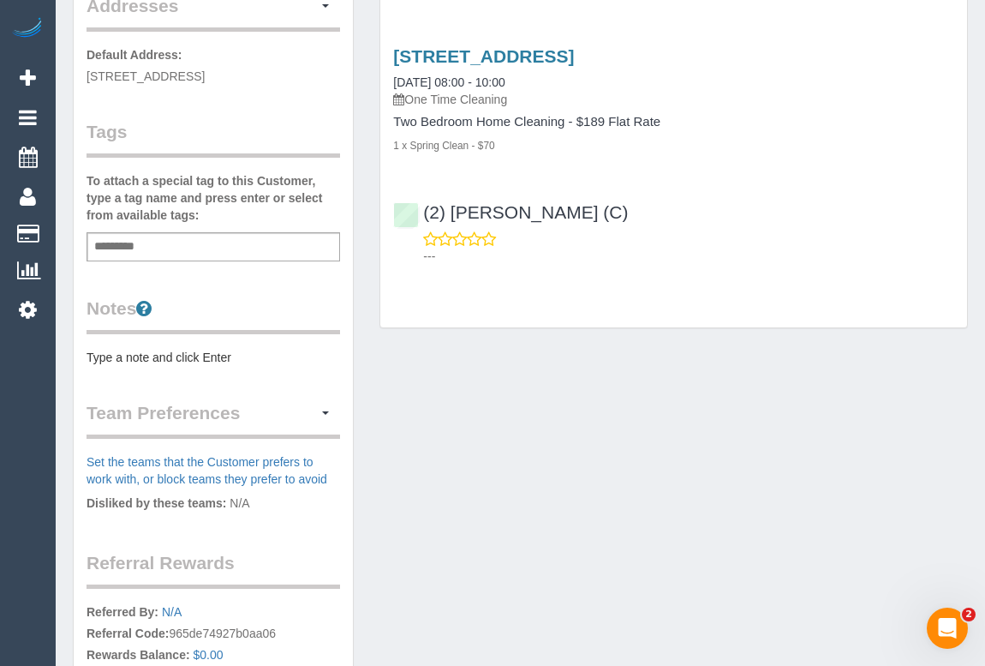
scroll to position [0, 0]
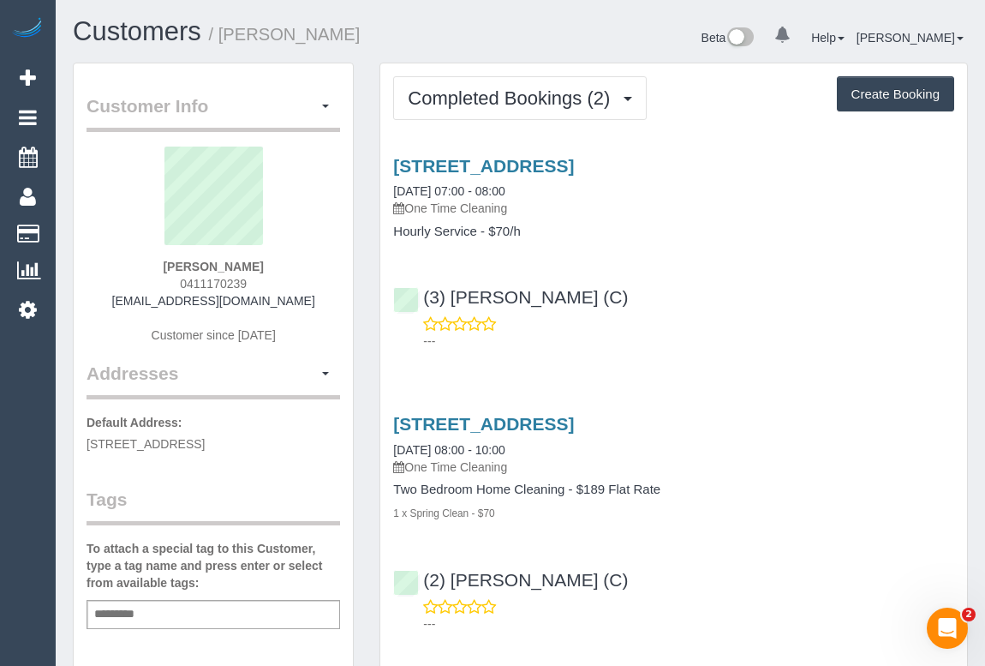
click at [694, 362] on div "Service Feedback [STREET_ADDRESS] [DATE] 07:00 - 08:00 One Time Cleaning Hourly…" at bounding box center [673, 390] width 561 height 499
click at [536, 165] on link "[STREET_ADDRESS]" at bounding box center [483, 166] width 181 height 20
drag, startPoint x: 141, startPoint y: 303, endPoint x: 341, endPoint y: 311, distance: 200.6
click at [341, 311] on div "Customer Info Edit Contact Info Send Message Email Preferences Special Sales Ta…" at bounding box center [213, 627] width 279 height 1129
copy div "gregbec1@gmail.com Customer since 2025 Addresses"
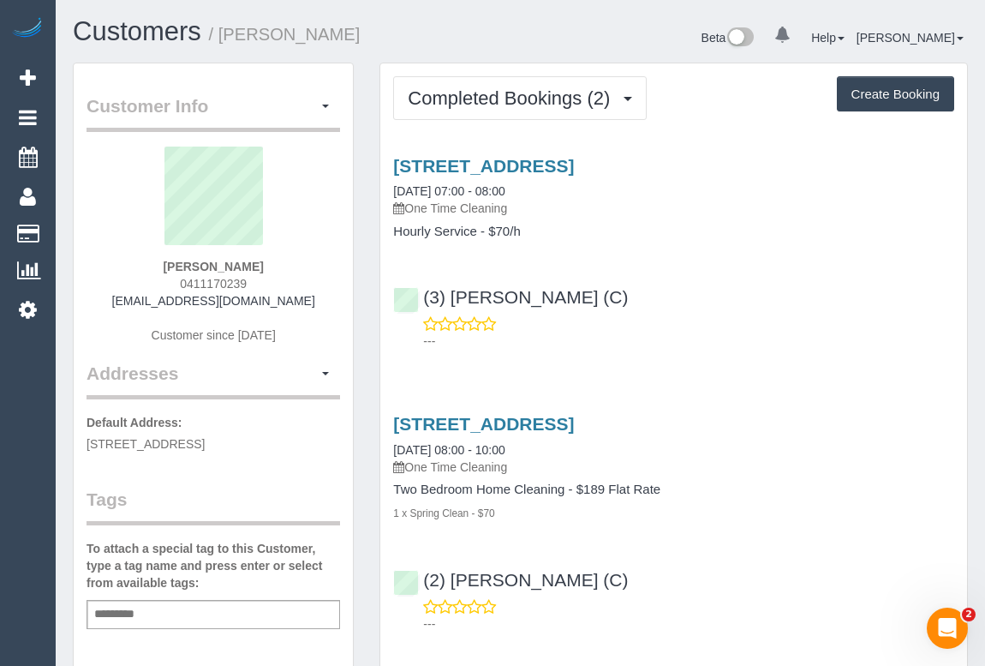
click at [307, 308] on div "Bec Gregory-Pahlow 0411170239 gregbec1@gmail.com Customer since 2025" at bounding box center [214, 254] width 254 height 214
click at [295, 299] on div "Bec Gregory-Pahlow 0411170239 gregbec1@gmail.com Customer since 2025" at bounding box center [214, 254] width 254 height 214
click at [130, 292] on div "Bec Gregory-Pahlow 0411170239 gregbec1@gmail.com Customer since 2025" at bounding box center [214, 254] width 254 height 214
drag, startPoint x: 129, startPoint y: 296, endPoint x: 302, endPoint y: 299, distance: 173.9
click at [302, 299] on div "Bec Gregory-Pahlow 0411170239 gregbec1@gmail.com Customer since 2025" at bounding box center [214, 254] width 254 height 214
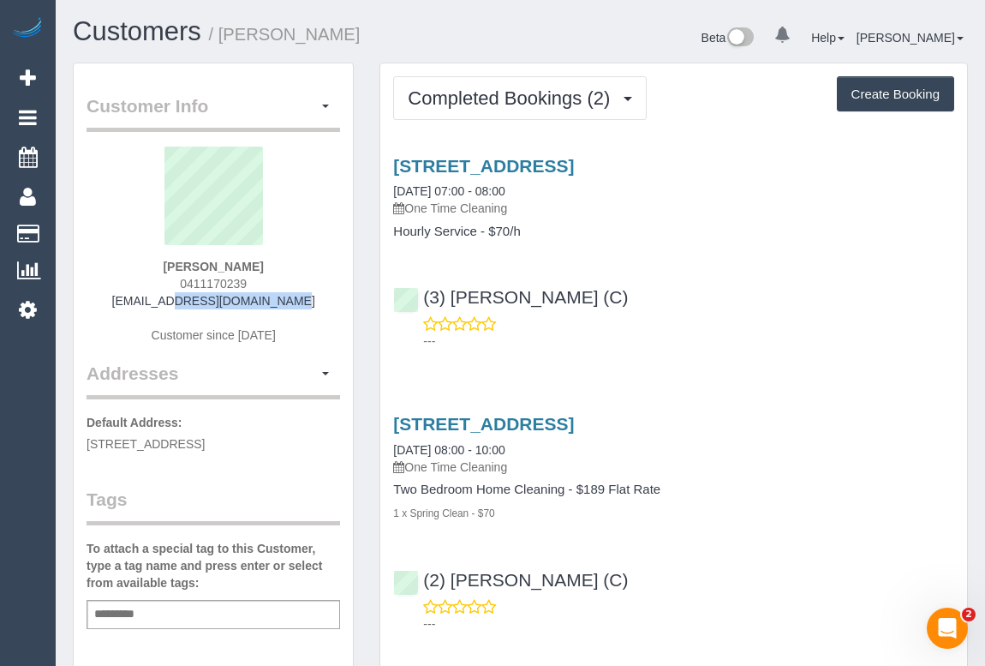
copy link "[EMAIL_ADDRESS][DOMAIN_NAME]"
drag, startPoint x: 129, startPoint y: 266, endPoint x: 283, endPoint y: 266, distance: 154.2
click at [283, 266] on div "Bec Gregory-Pahlow 0411170239 gregbec1@gmail.com Customer since 2025" at bounding box center [214, 254] width 254 height 214
copy strong "[PERSON_NAME]"
click at [80, 261] on div "Customer Info Edit Contact Info Send Message Email Preferences Special Sales Ta…" at bounding box center [213, 627] width 279 height 1129
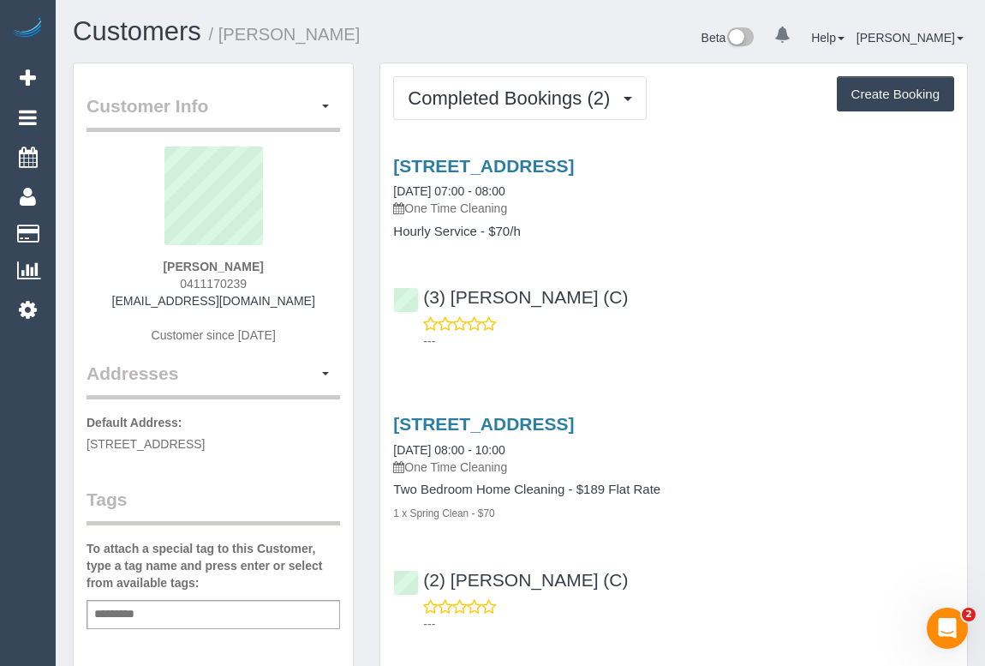
drag, startPoint x: 171, startPoint y: 281, endPoint x: 250, endPoint y: 283, distance: 79.7
click at [250, 283] on div "Bec Gregory-Pahlow 0411170239 gregbec1@gmail.com Customer since 2025" at bounding box center [214, 254] width 254 height 214
copy span "0411170239"
click at [366, 210] on div "Customer Info Edit Contact Info Send Message Email Preferences Special Sales Ta…" at bounding box center [213, 637] width 307 height 1148
click at [795, 256] on div "1/10a Mitford Street, St Kilda, VIC 3182 01/09/2025 07:00 - 08:00 One Time Clea…" at bounding box center [673, 249] width 587 height 216
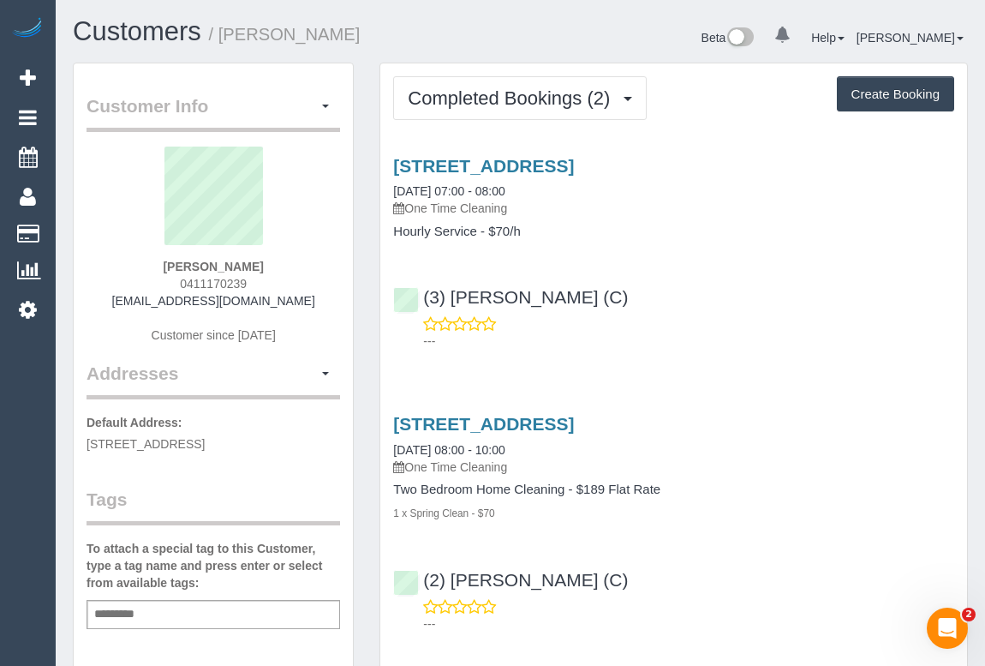
click at [776, 334] on p "---" at bounding box center [688, 340] width 531 height 17
click at [796, 284] on div "(3) Nethaki Fernando (C) ---" at bounding box center [673, 310] width 587 height 77
click at [739, 355] on div "Service Feedback 1/10a Mitford Street, St Kilda, VIC 3182 01/09/2025 07:00 - 08…" at bounding box center [673, 390] width 561 height 499
drag, startPoint x: 146, startPoint y: 302, endPoint x: 313, endPoint y: 300, distance: 167.1
click at [313, 300] on div "Bec Gregory-Pahlow 0411170239 gregbec1@gmail.com Customer since 2025" at bounding box center [214, 254] width 254 height 214
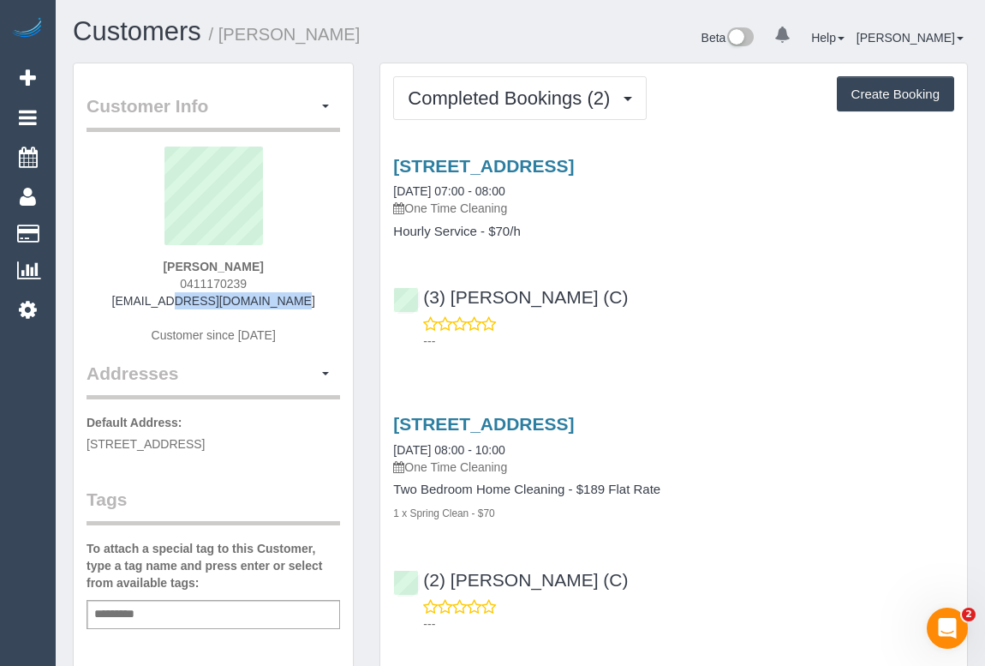
copy link "[EMAIL_ADDRESS][DOMAIN_NAME]"
click at [831, 450] on div "1/10a Mitford Street, St Kilda, VIC 3182 18/08/2025 08:00 - 10:00 One Time Clea…" at bounding box center [673, 445] width 561 height 62
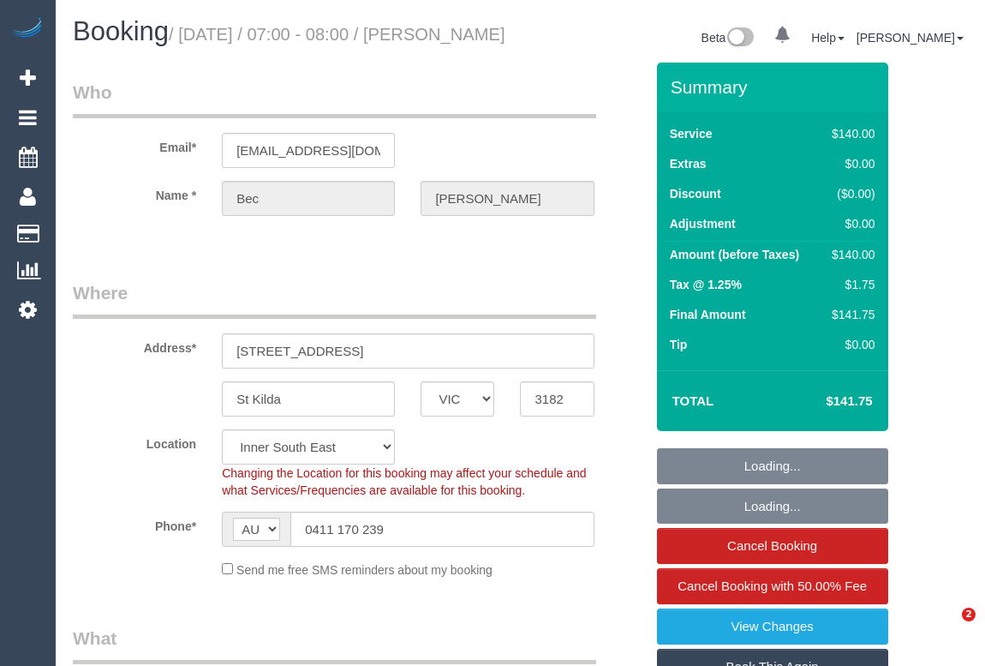
select select "VIC"
select select "object:872"
select select "number:29"
select select "number:14"
select select "number:19"
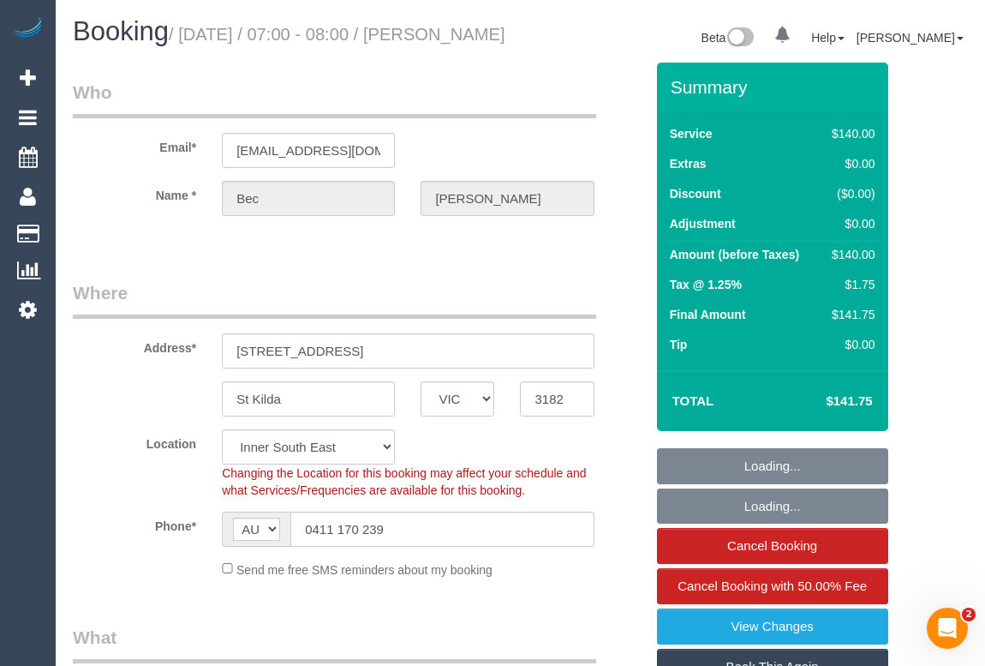
select select "number:25"
select select "number:11"
select select "object:1440"
select select "string:stripe-pm_1RsDdY2GScqysDRVYL3VR2bl"
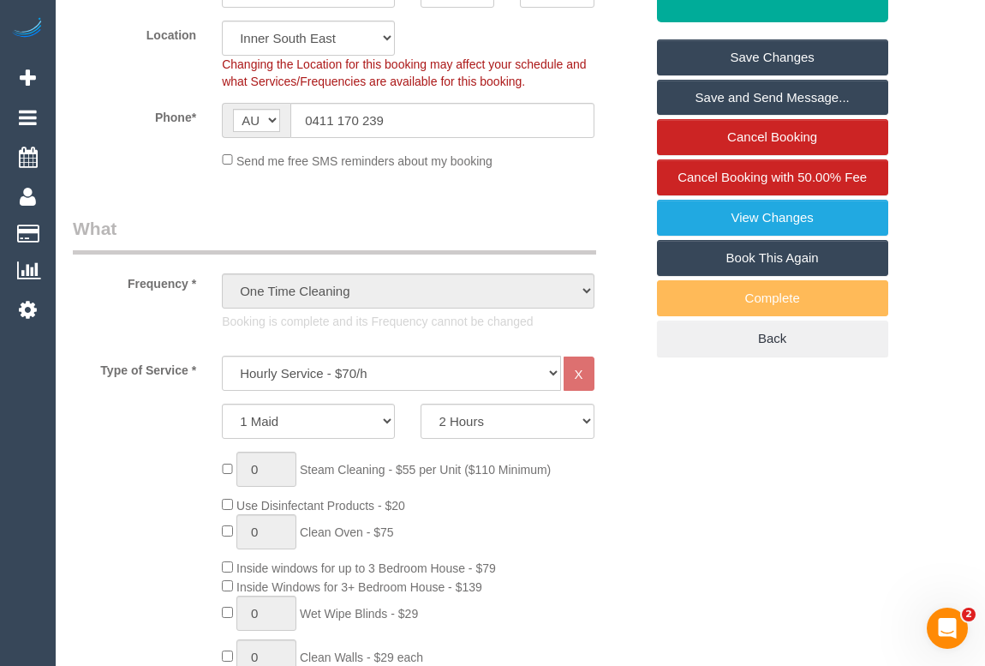
scroll to position [545, 0]
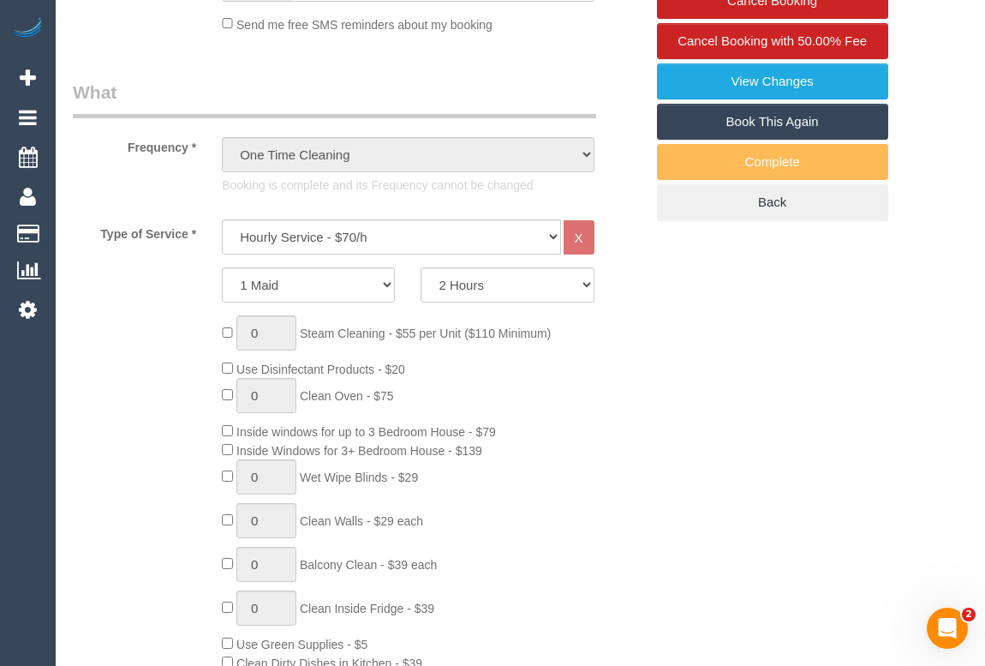
click at [625, 479] on div "0 Steam Cleaning - $55 per Unit ($110 Minimum) Use Disinfectant Products - $20 …" at bounding box center [432, 568] width 447 height 506
drag, startPoint x: 720, startPoint y: 397, endPoint x: 715, endPoint y: 415, distance: 18.5
drag, startPoint x: 697, startPoint y: 450, endPoint x: 625, endPoint y: 520, distance: 100.0
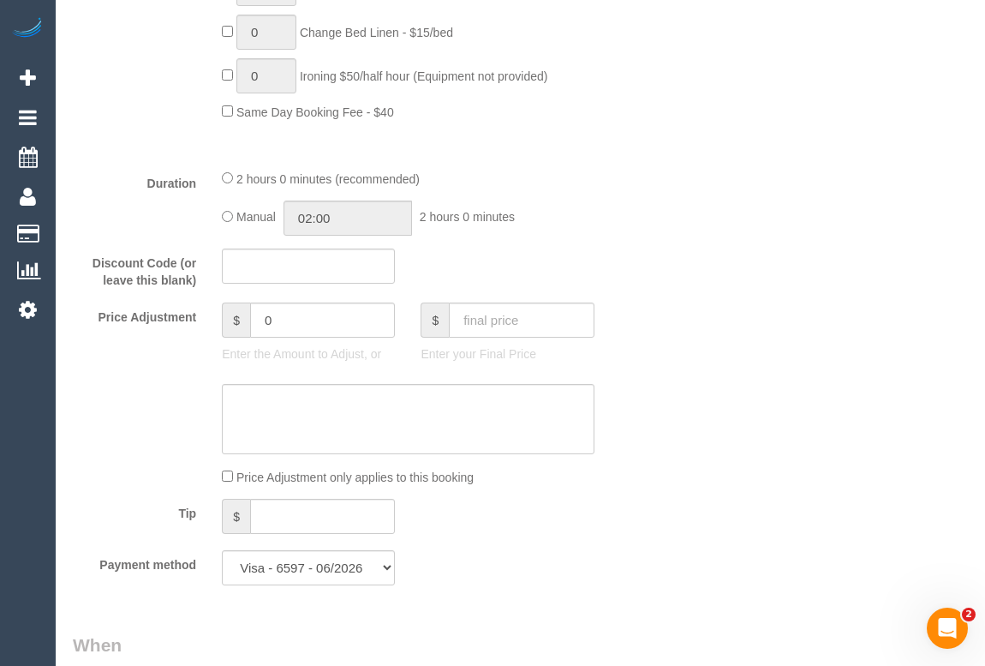
scroll to position [1480, 0]
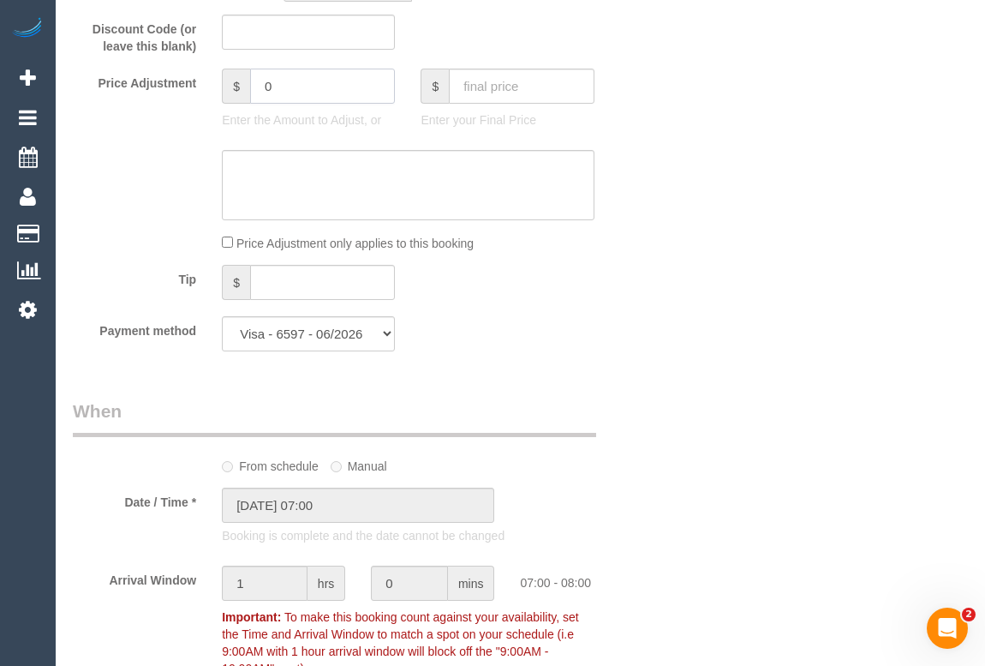
drag, startPoint x: 296, startPoint y: 114, endPoint x: 213, endPoint y: 114, distance: 82.3
click at [213, 114] on div "$ 0 Enter the Amount to Adjust, or" at bounding box center [308, 103] width 199 height 69
type input "-20"
click at [278, 205] on textarea at bounding box center [408, 185] width 372 height 70
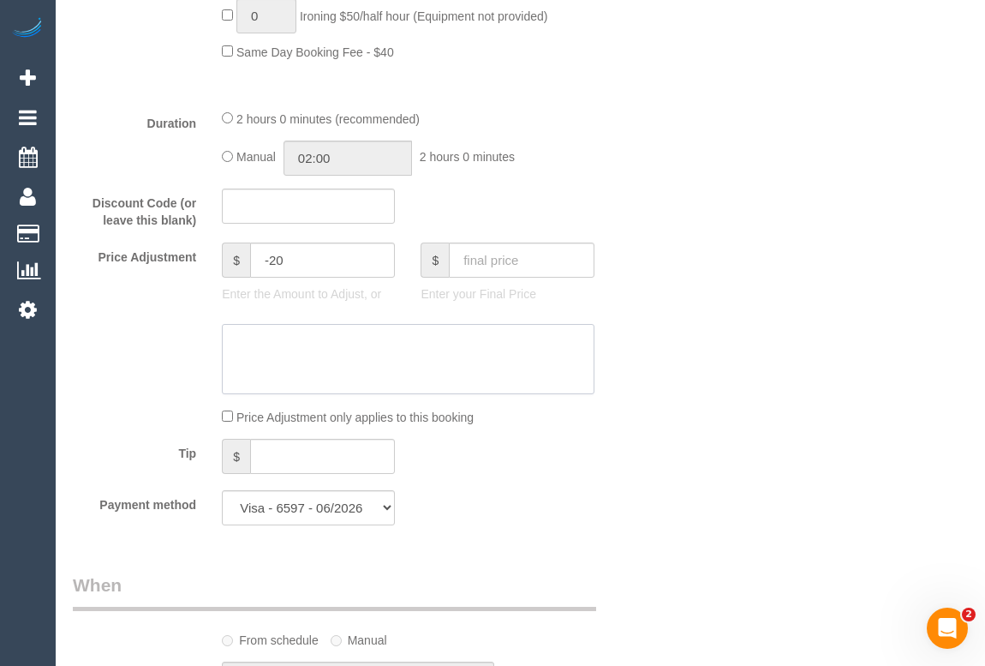
scroll to position [1543, 0]
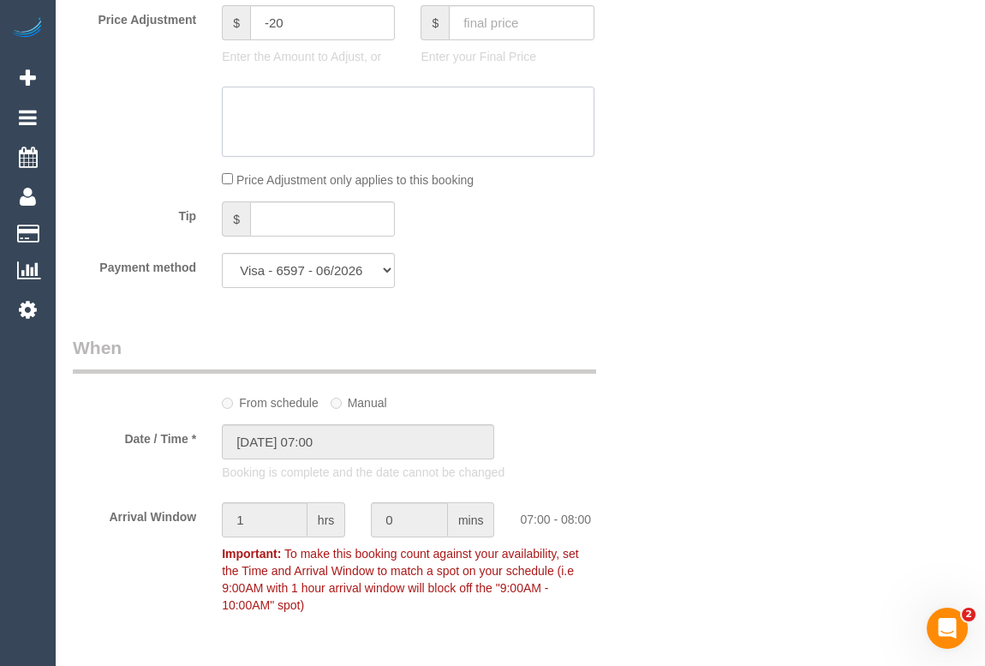
click at [276, 132] on textarea at bounding box center [408, 122] width 372 height 70
click at [571, 157] on textarea at bounding box center [408, 122] width 372 height 70
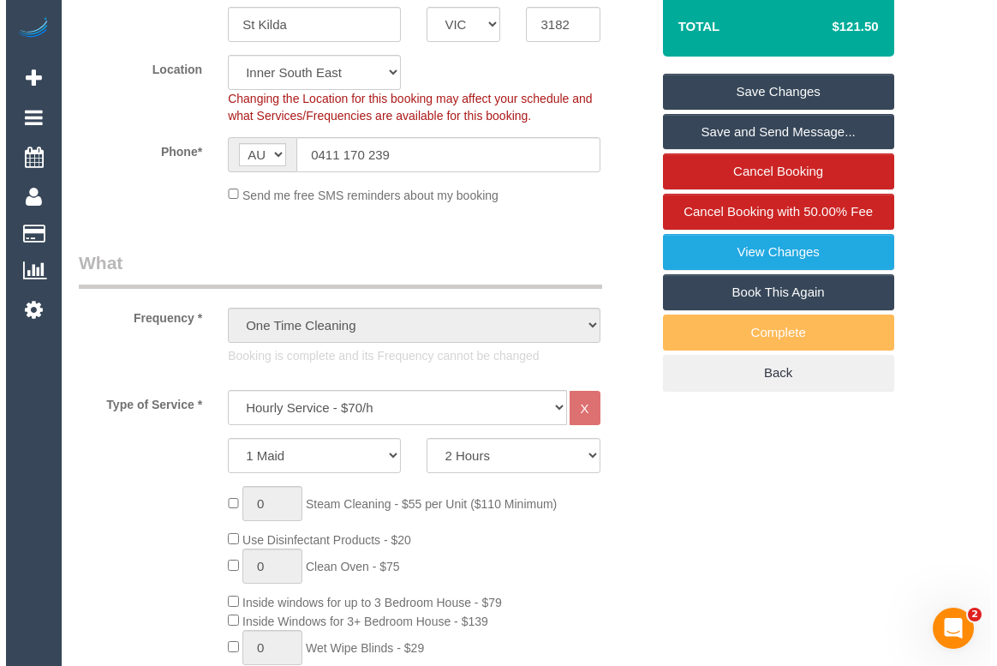
scroll to position [0, 0]
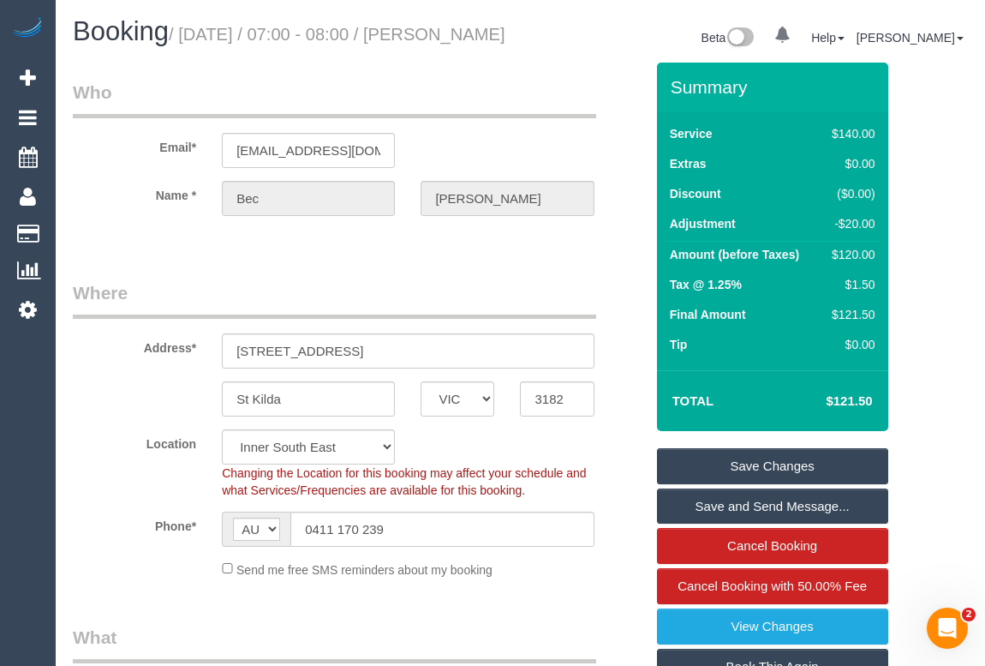
type textarea "Added -20 for inconvenience of letting water dripped from the ceiling. - OM"
click at [745, 480] on link "Save Changes" at bounding box center [772, 466] width 231 height 36
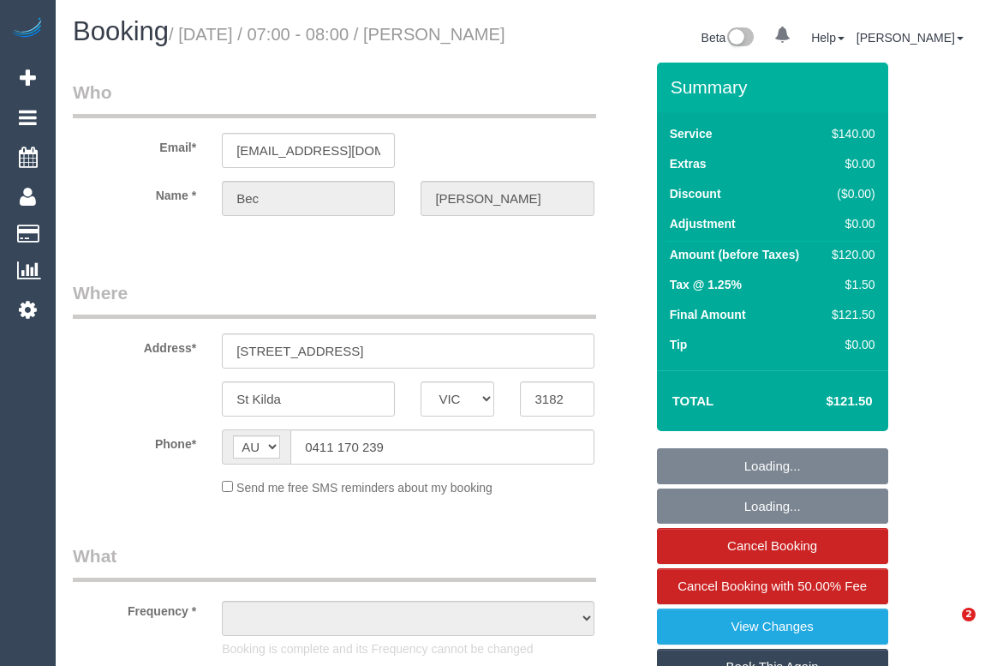
select select "VIC"
select select "string:stripe-pm_1RsDdY2GScqysDRVYL3VR2bl"
select select "number:29"
select select "number:14"
select select "number:19"
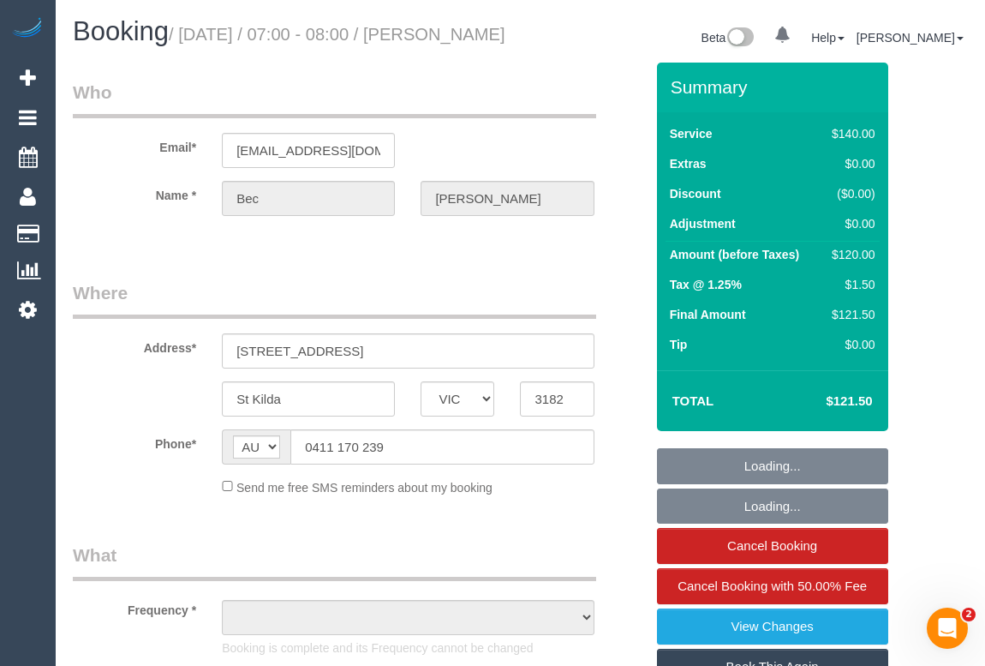
select select "number:25"
select select "number:11"
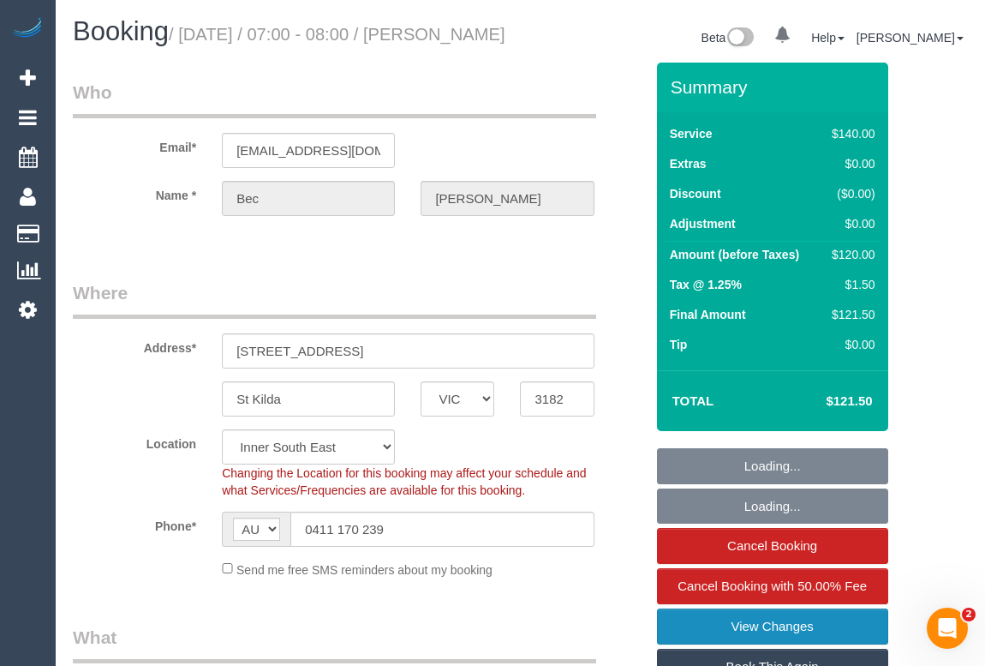
select select "object:1454"
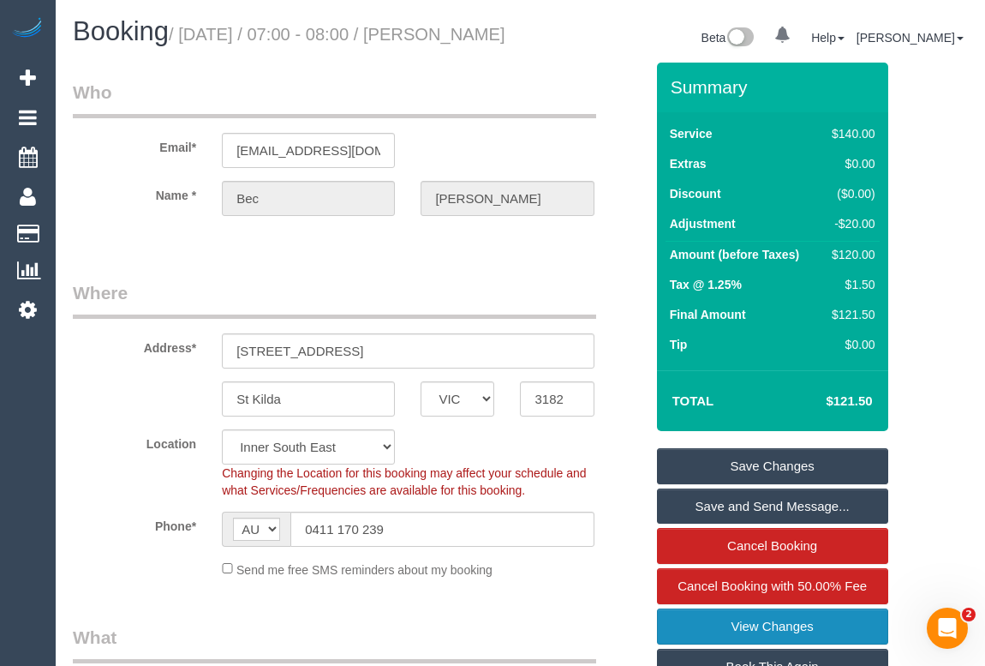
click at [719, 644] on link "View Changes" at bounding box center [772, 626] width 231 height 36
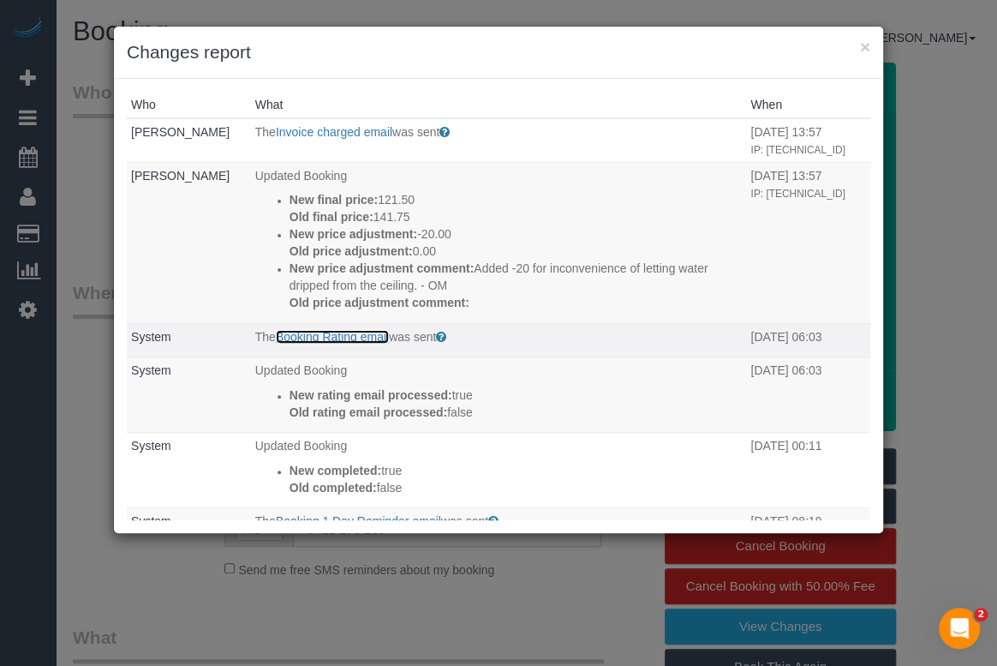
click at [334, 344] on link "Booking Rating email" at bounding box center [332, 337] width 113 height 14
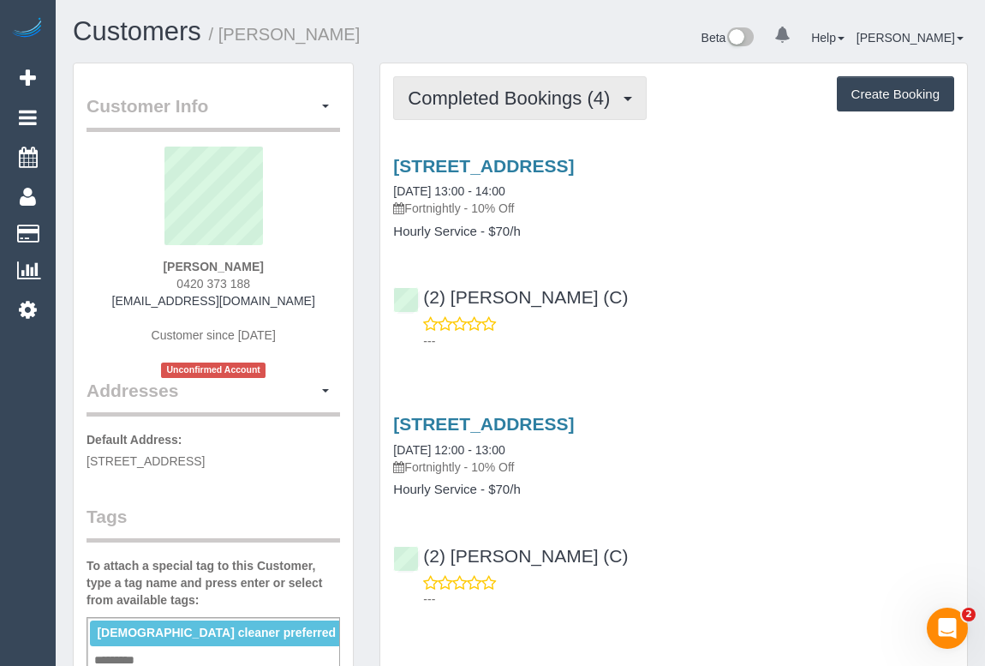
click at [516, 102] on span "Completed Bookings (4)" at bounding box center [513, 97] width 211 height 21
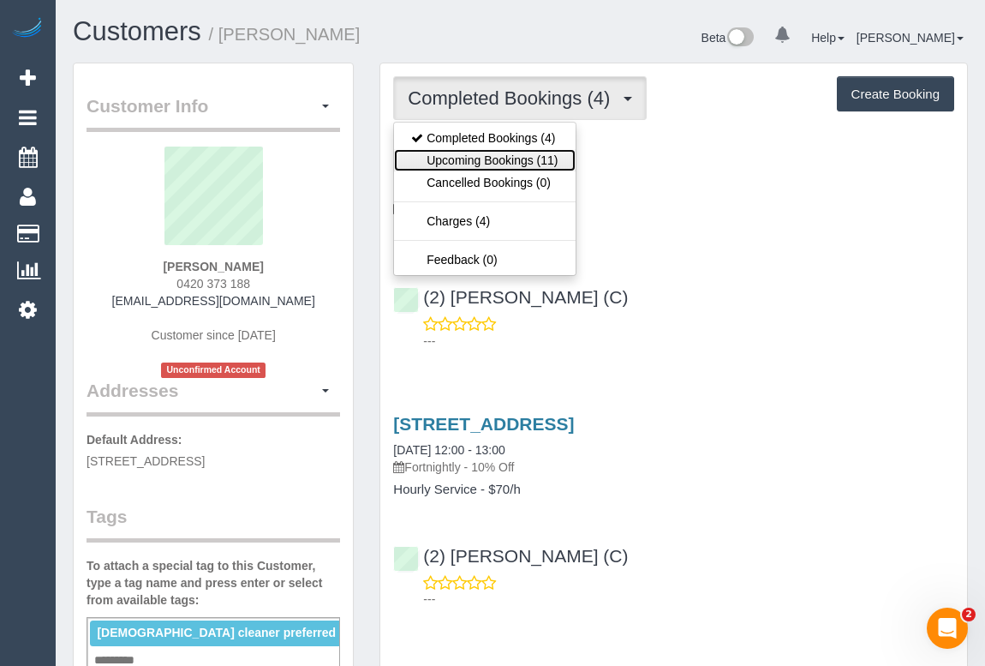
click at [506, 159] on link "Upcoming Bookings (11)" at bounding box center [484, 160] width 181 height 22
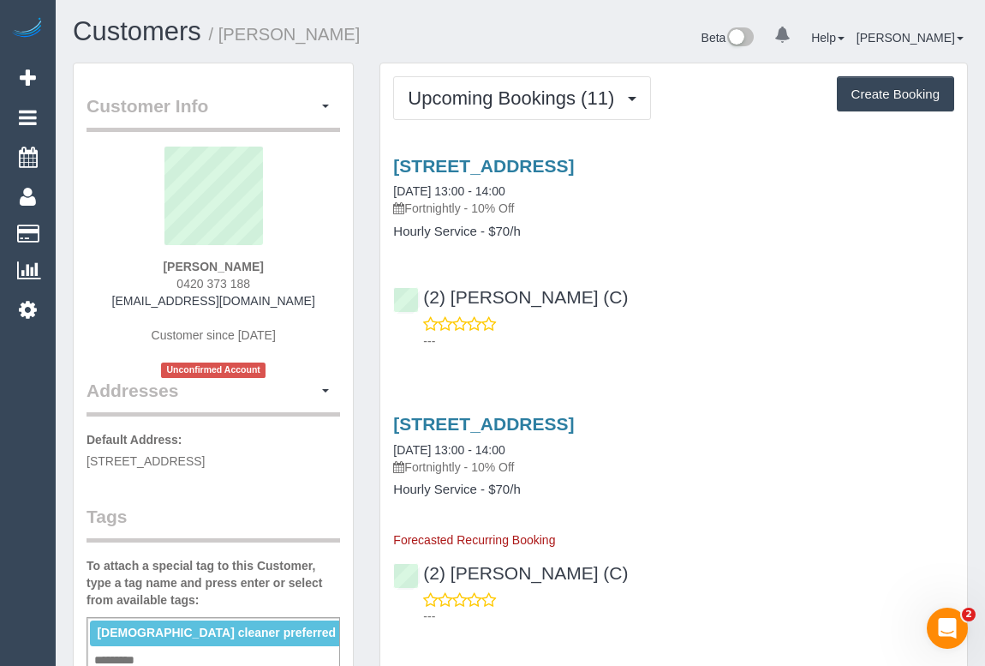
click at [629, 302] on div "(2) Priyanshi Patel (C) ---" at bounding box center [673, 310] width 587 height 77
click at [805, 586] on div "(2) Priyanshi Patel (C) ---" at bounding box center [673, 586] width 587 height 77
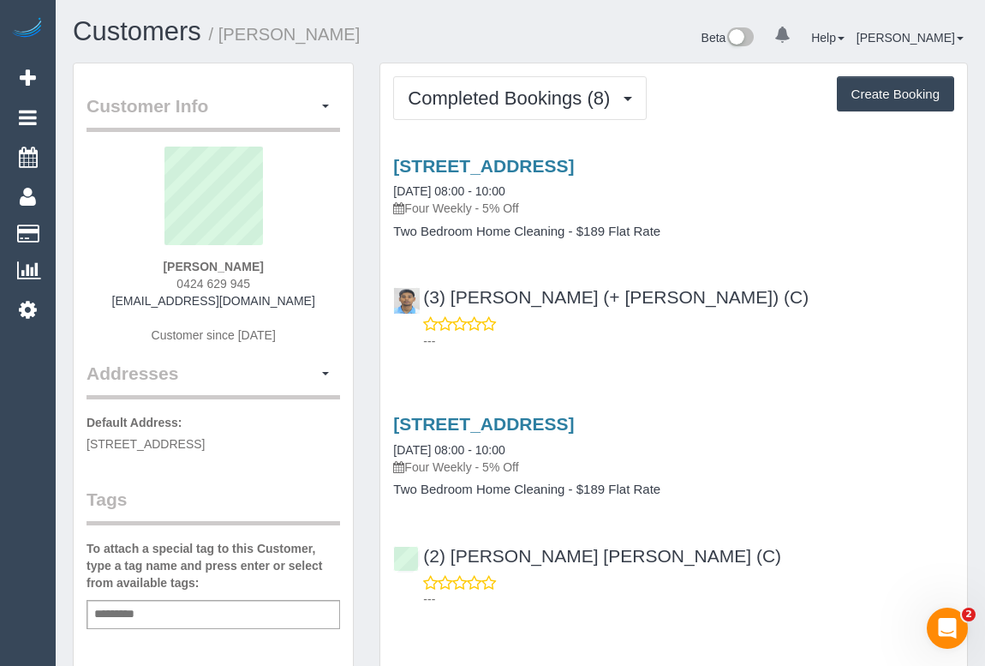
click at [739, 323] on div "---" at bounding box center [673, 332] width 561 height 34
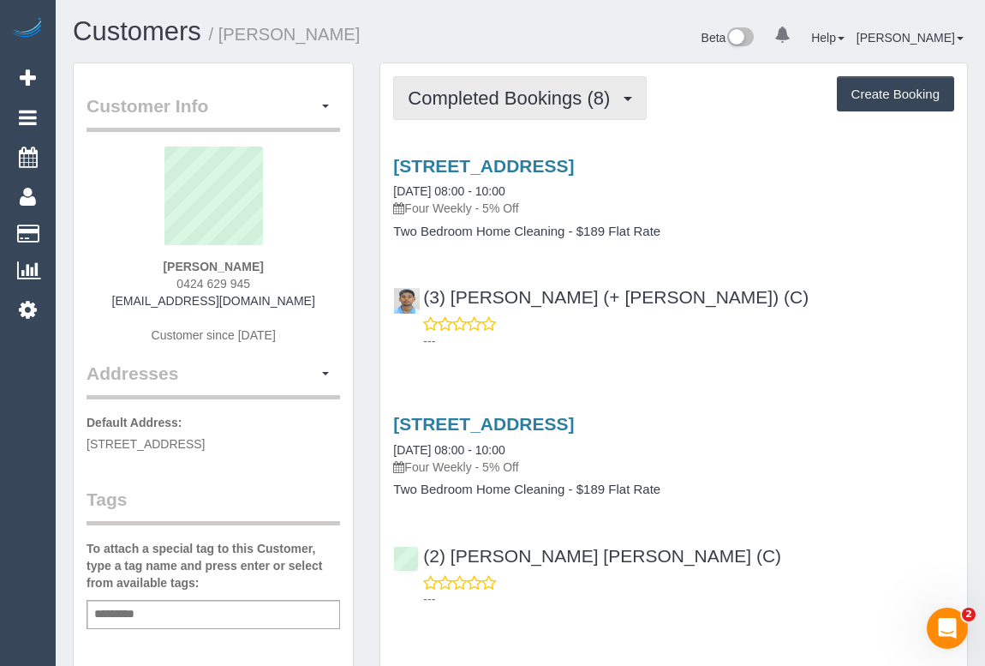
click at [529, 99] on span "Completed Bookings (8)" at bounding box center [513, 97] width 211 height 21
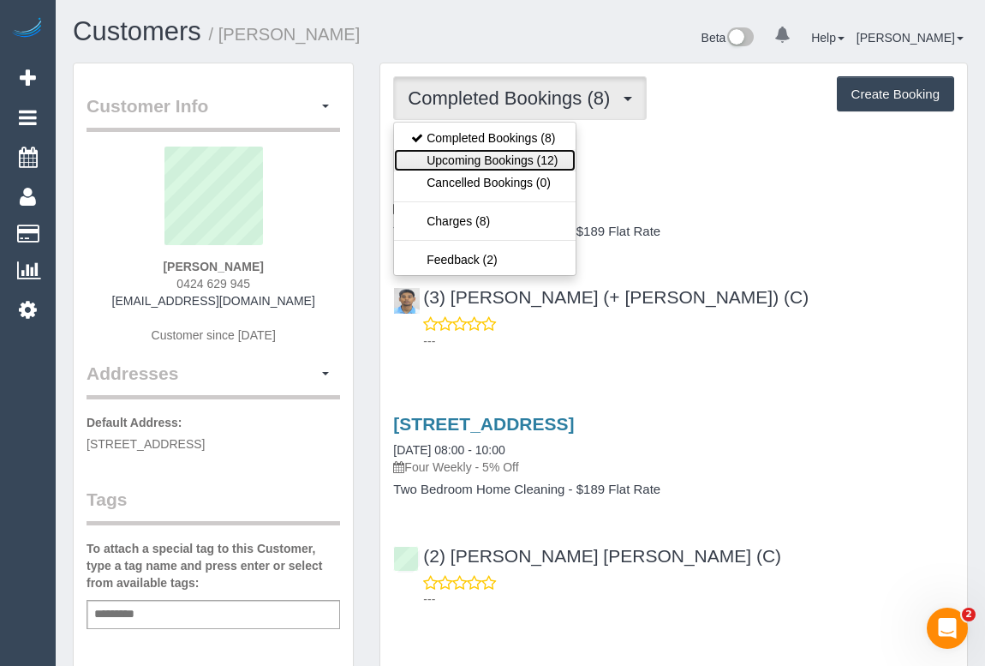
click at [514, 153] on link "Upcoming Bookings (12)" at bounding box center [484, 160] width 181 height 22
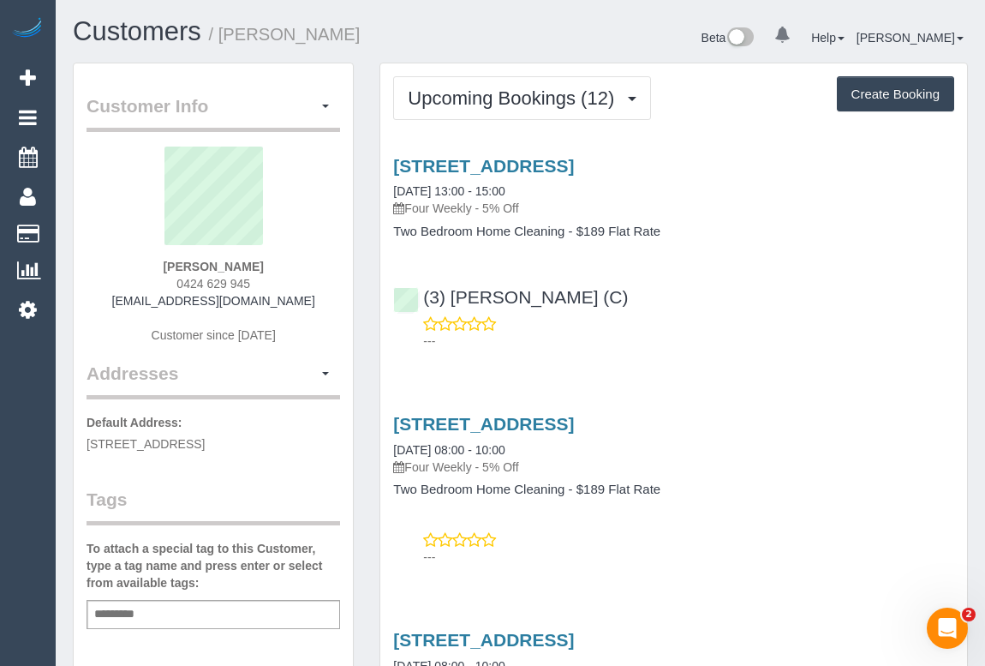
click at [770, 260] on div "36 Gear Street, Brunswick East, VIC 3057 02/09/2025 13:00 - 15:00 Four Weekly -…" at bounding box center [673, 249] width 587 height 216
drag, startPoint x: 167, startPoint y: 278, endPoint x: 277, endPoint y: 278, distance: 109.7
click at [277, 278] on div "Charles Su 0424 629 945 charles8113su@gmail.com Customer since 2025" at bounding box center [214, 254] width 254 height 214
copy span "0424 629 945"
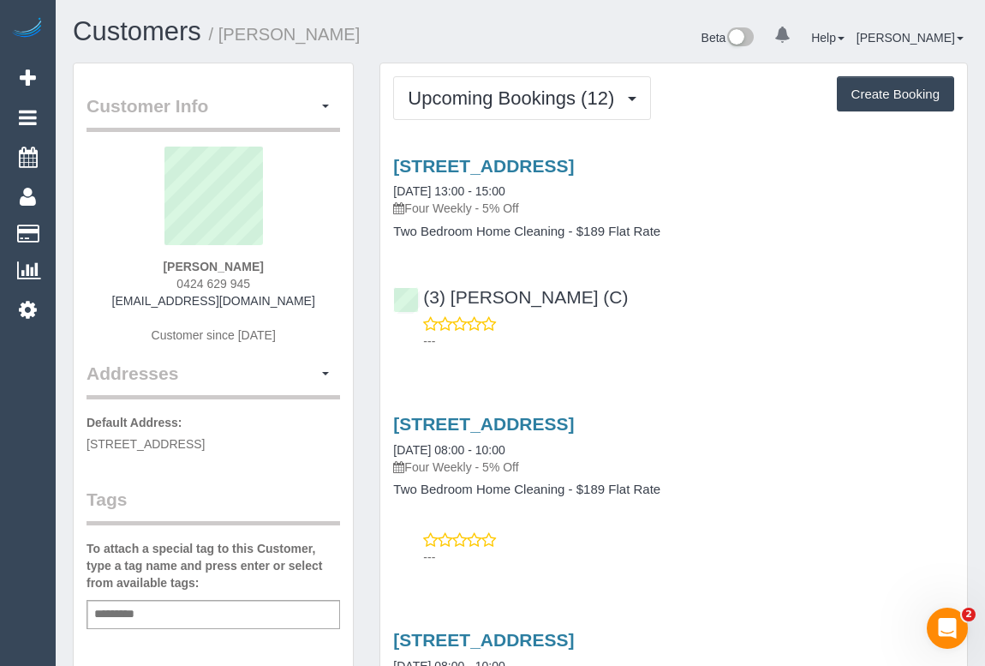
drag, startPoint x: 111, startPoint y: 266, endPoint x: 177, endPoint y: 257, distance: 67.4
click at [111, 266] on div "Charles Su 0424 629 945 charles8113su@gmail.com Customer since 2025" at bounding box center [214, 254] width 254 height 214
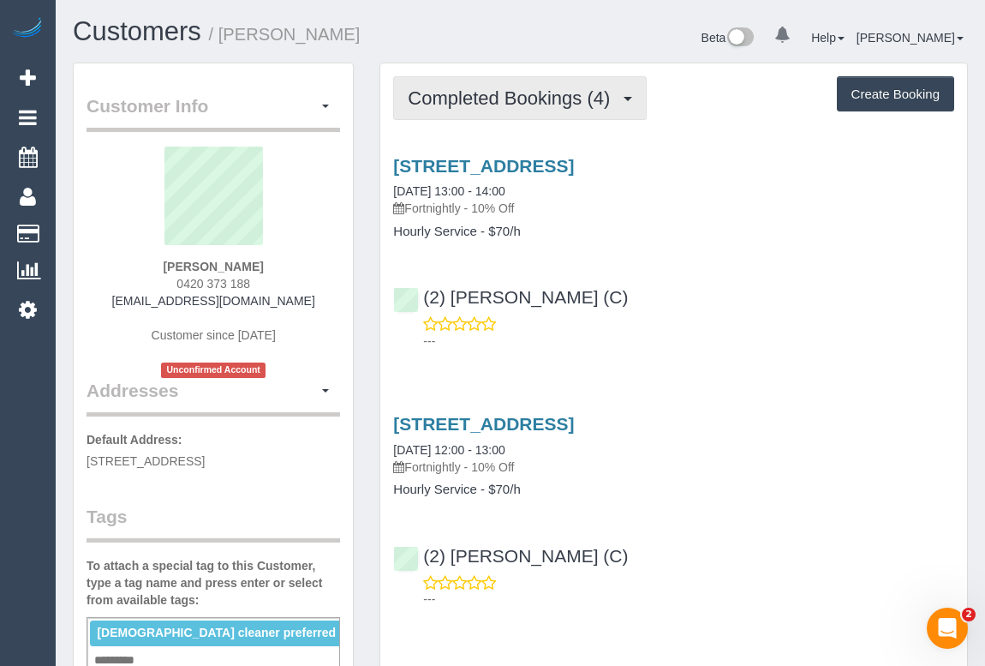
click at [531, 118] on button "Completed Bookings (4)" at bounding box center [520, 98] width 254 height 44
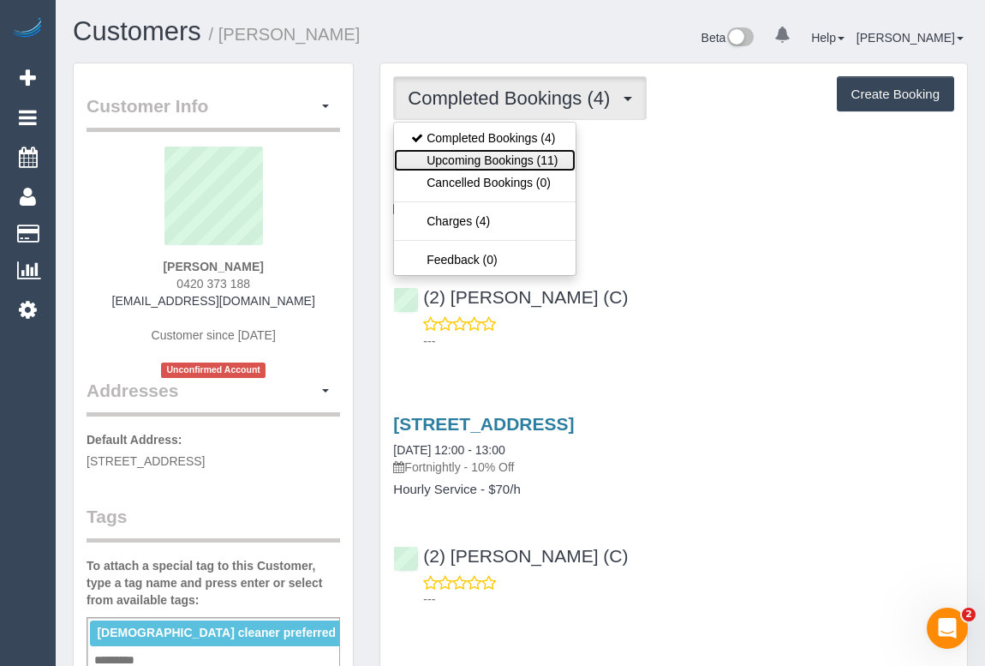
click at [515, 153] on link "Upcoming Bookings (11)" at bounding box center [484, 160] width 181 height 22
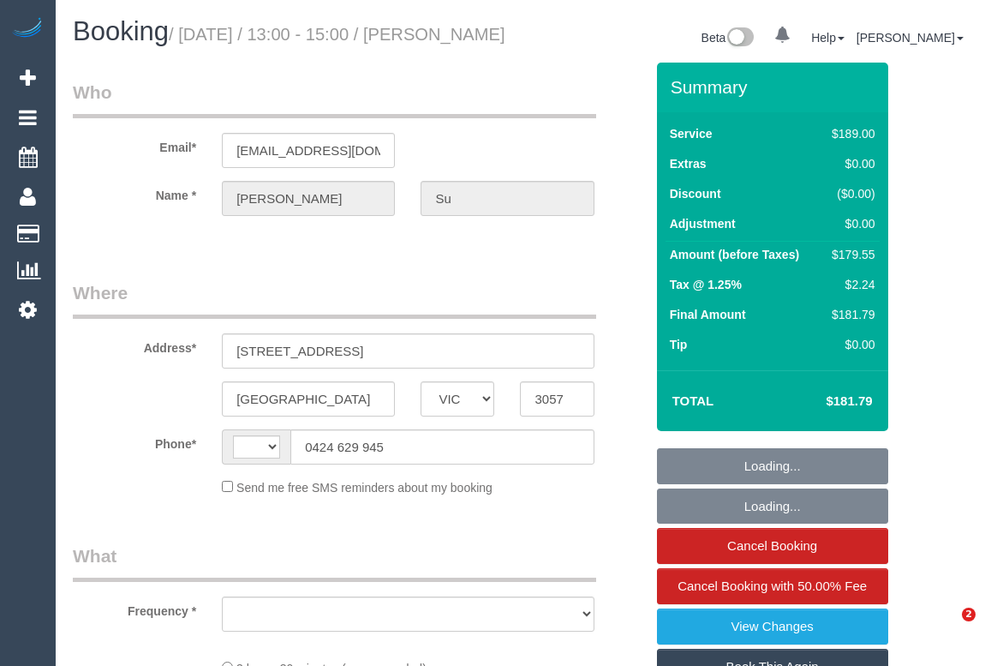
select select "VIC"
select select "object:287"
select select "string:stripe-pm_1Qvn2K2GScqysDRVvTn50DCq"
select select "number:28"
select select "number:14"
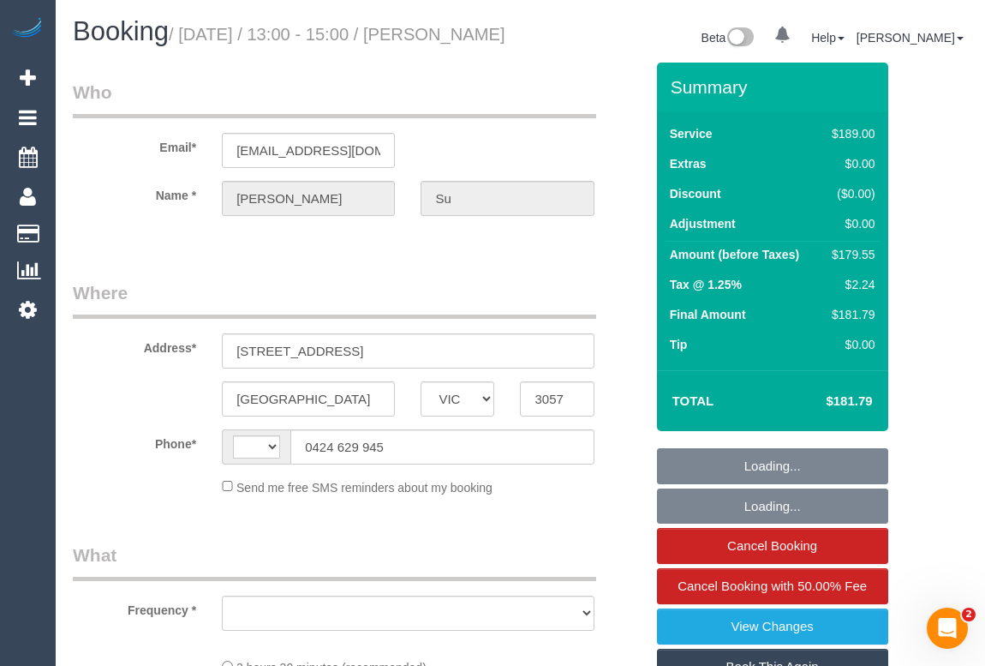
select select "number:19"
select select "number:25"
select select "number:35"
select select "number:12"
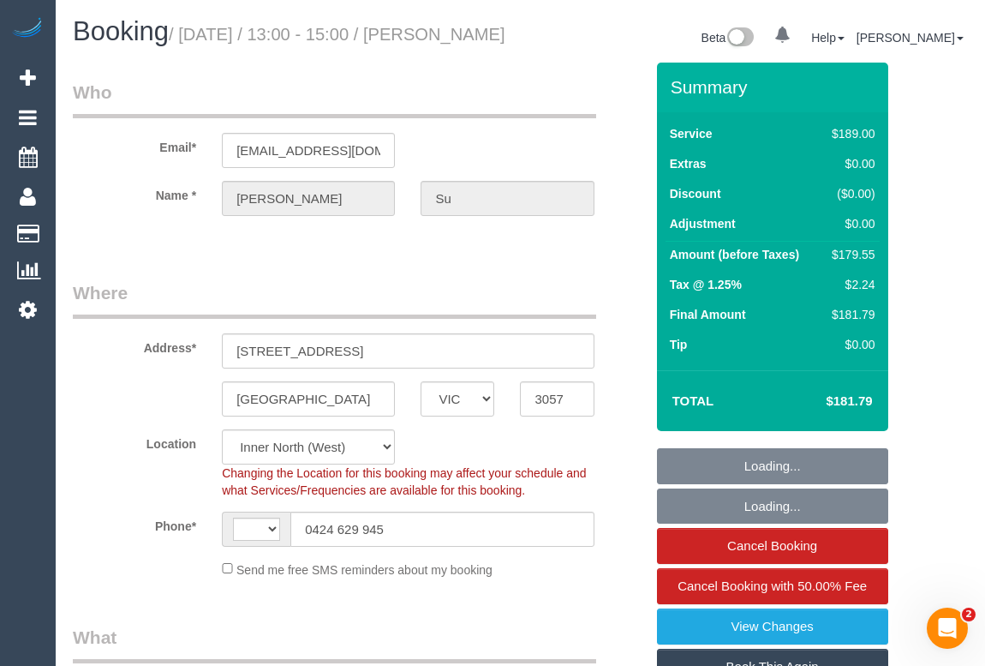
select select "object:685"
select select "string:AU"
select select "spot1"
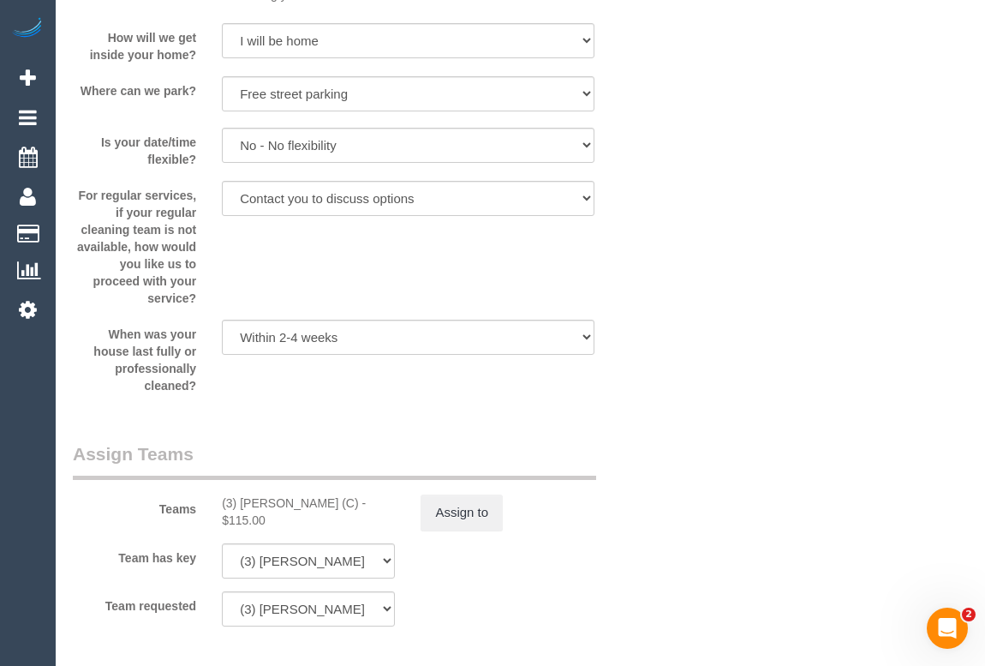
scroll to position [2250, 0]
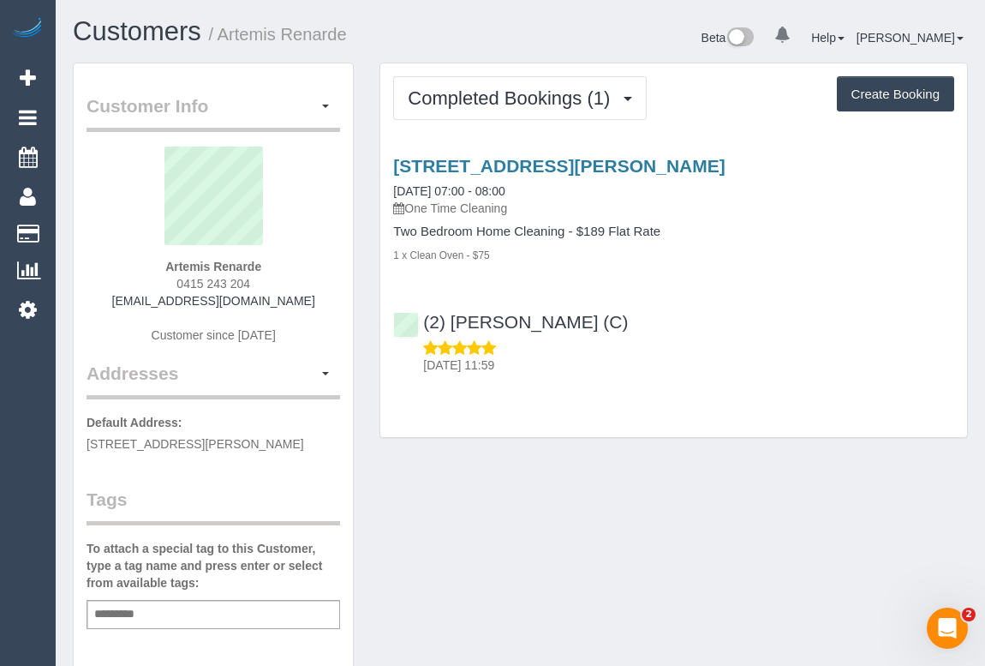
drag, startPoint x: 165, startPoint y: 275, endPoint x: 283, endPoint y: 277, distance: 118.2
click at [283, 277] on div "Artemis Renarde 0415 243 204 [EMAIL_ADDRESS][DOMAIN_NAME] Customer since [DATE]" at bounding box center [214, 254] width 254 height 214
copy span "0415 243 204"
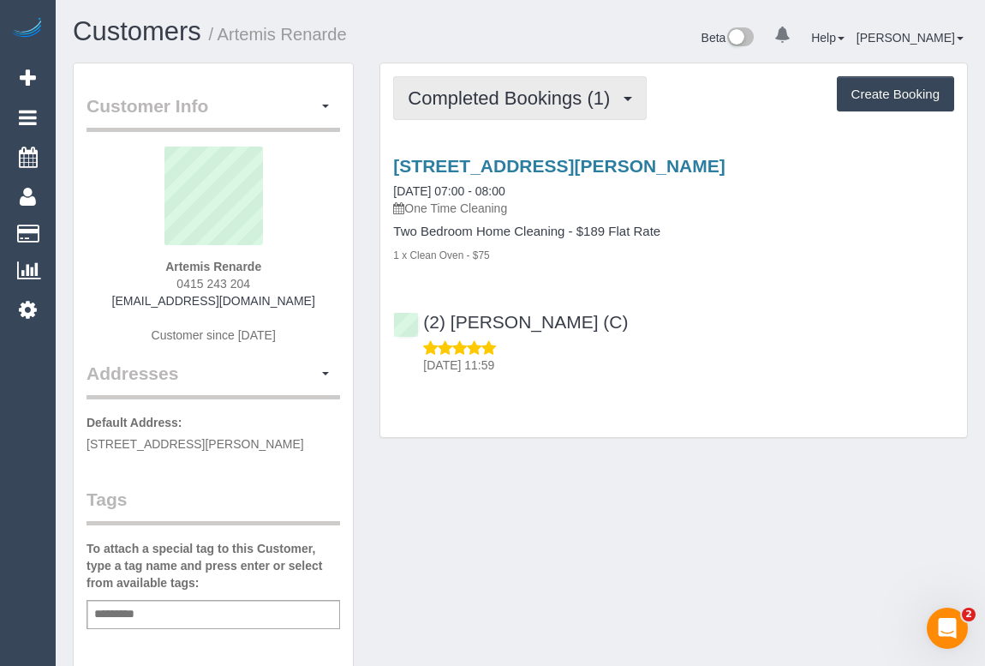
click at [501, 77] on button "Completed Bookings (1)" at bounding box center [520, 98] width 254 height 44
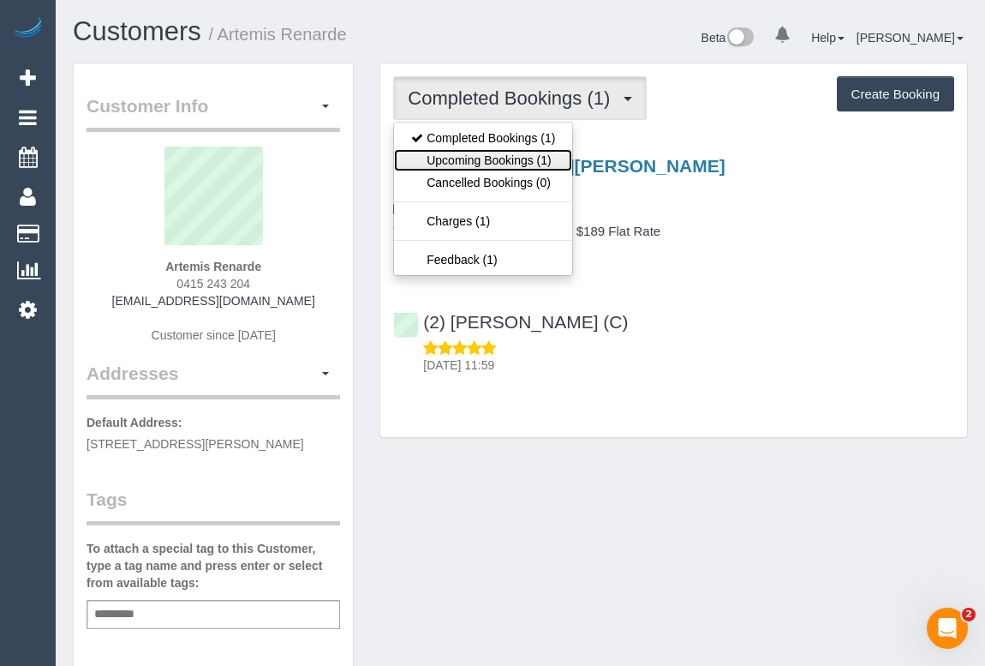
click at [485, 160] on link "Upcoming Bookings (1)" at bounding box center [483, 160] width 178 height 22
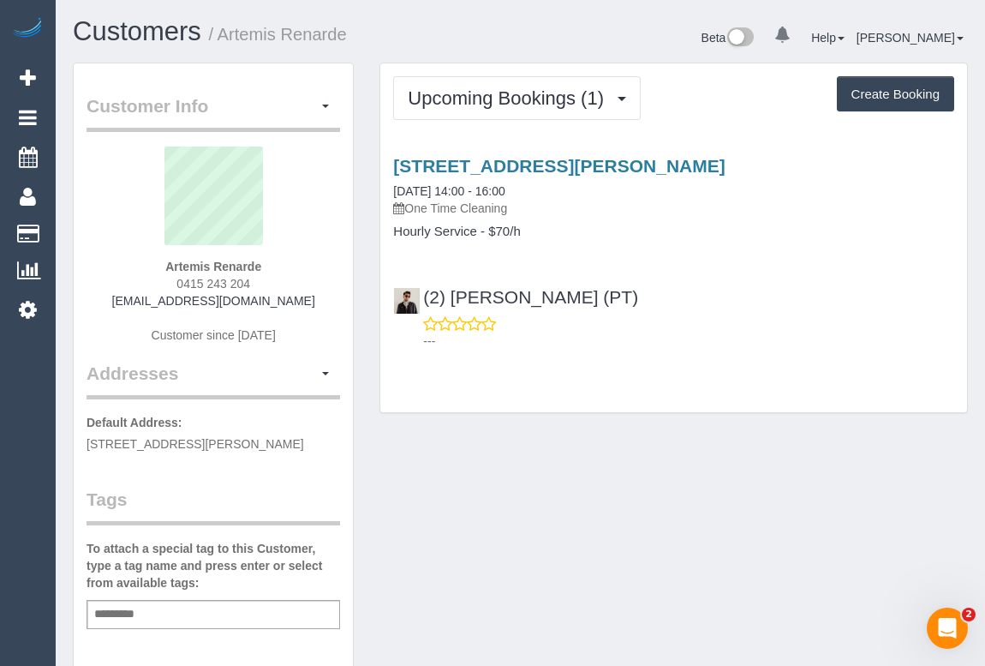
click at [645, 500] on div "Customer Info Edit Contact Info Send Message Email Preferences Special Sales Ta…" at bounding box center [520, 637] width 921 height 1148
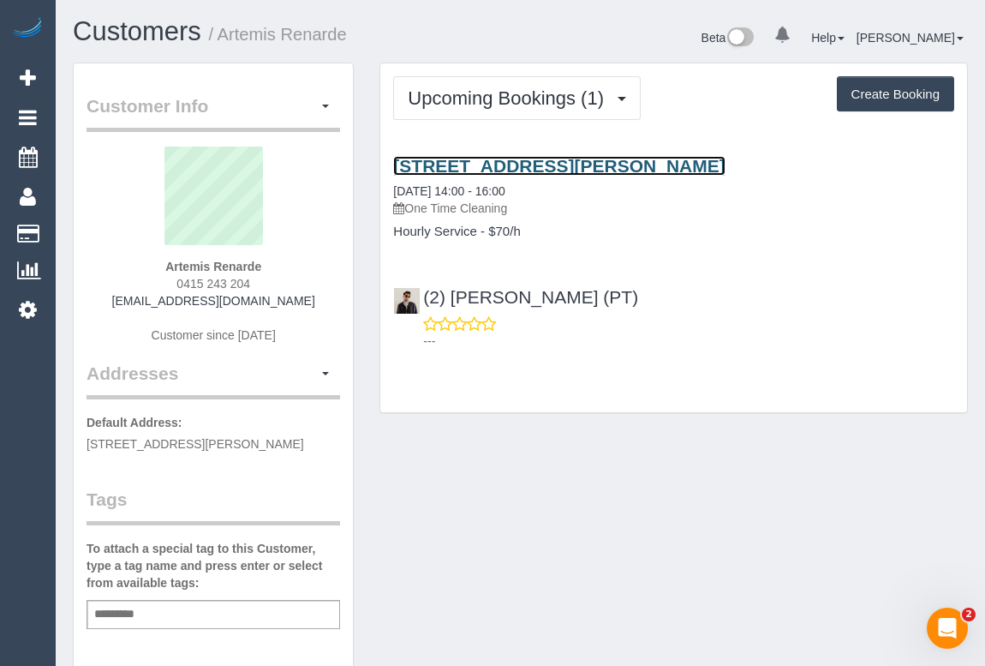
click at [500, 164] on link "260 Spencer Street, 1004, Melbourne, VIC 3000" at bounding box center [559, 166] width 332 height 20
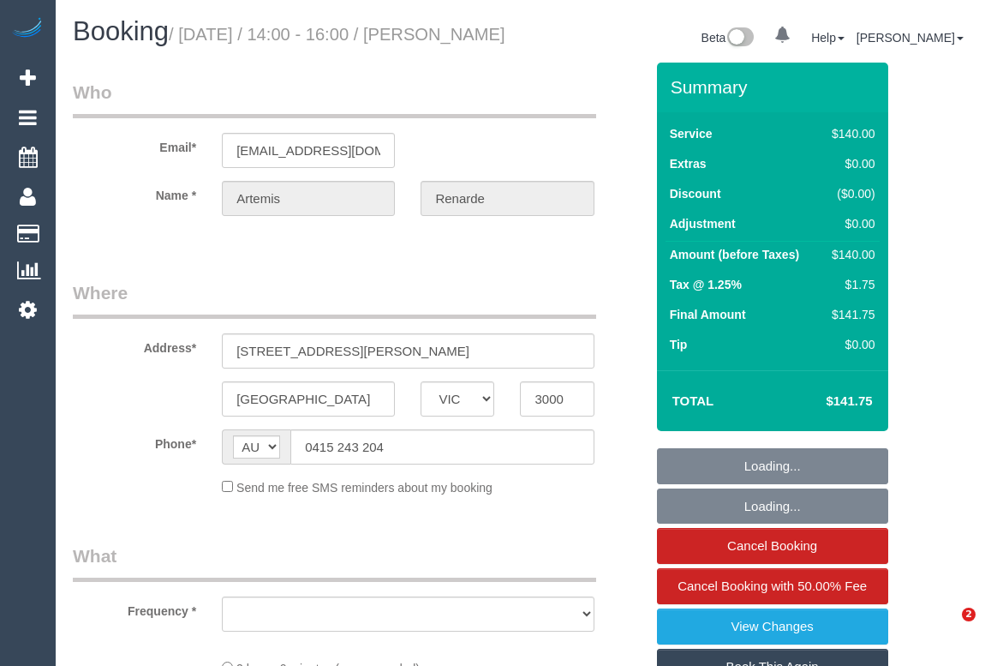
select select "VIC"
select select "object:532"
select select "string:stripe-pm_1QwZ9S2GScqysDRVHjhHsZcL"
select select "number:28"
select select "number:14"
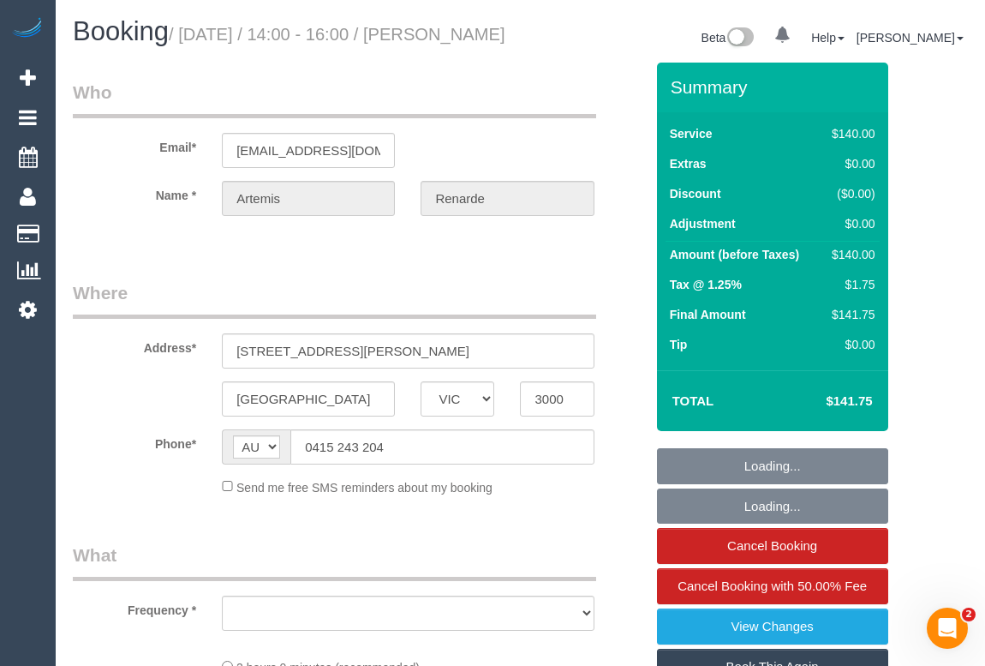
select select "number:20"
select select "number:25"
select select "number:13"
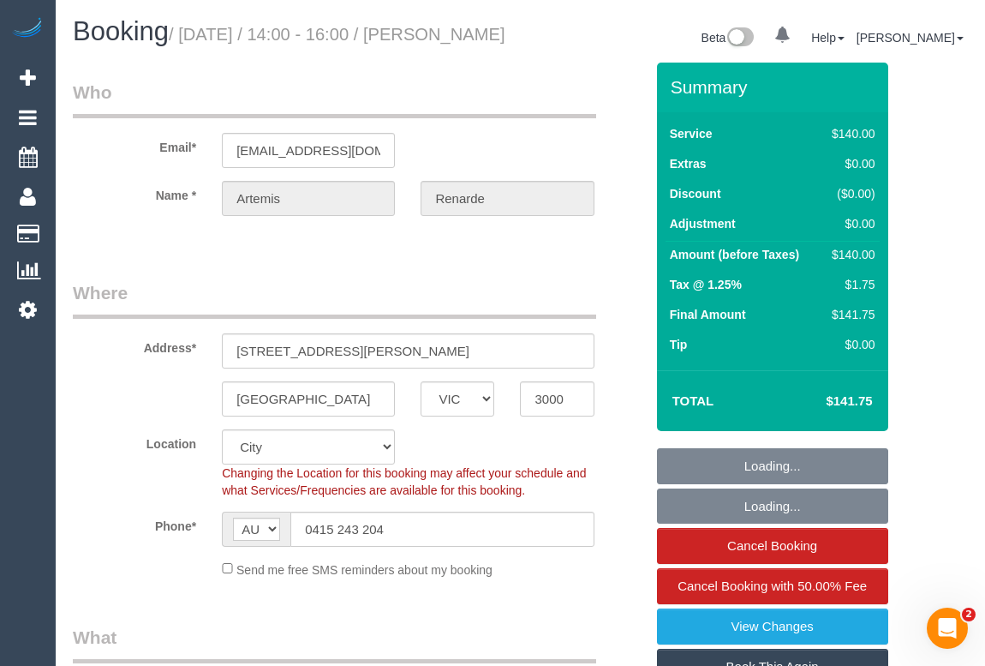
select select "object:849"
select select "spot1"
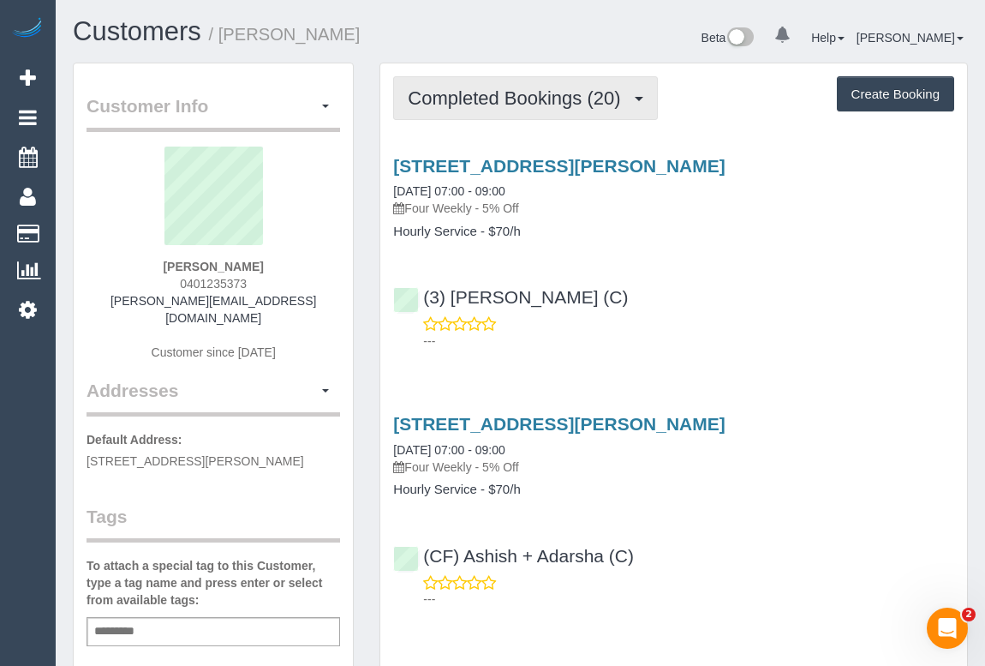
click at [490, 92] on span "Completed Bookings (20)" at bounding box center [518, 97] width 221 height 21
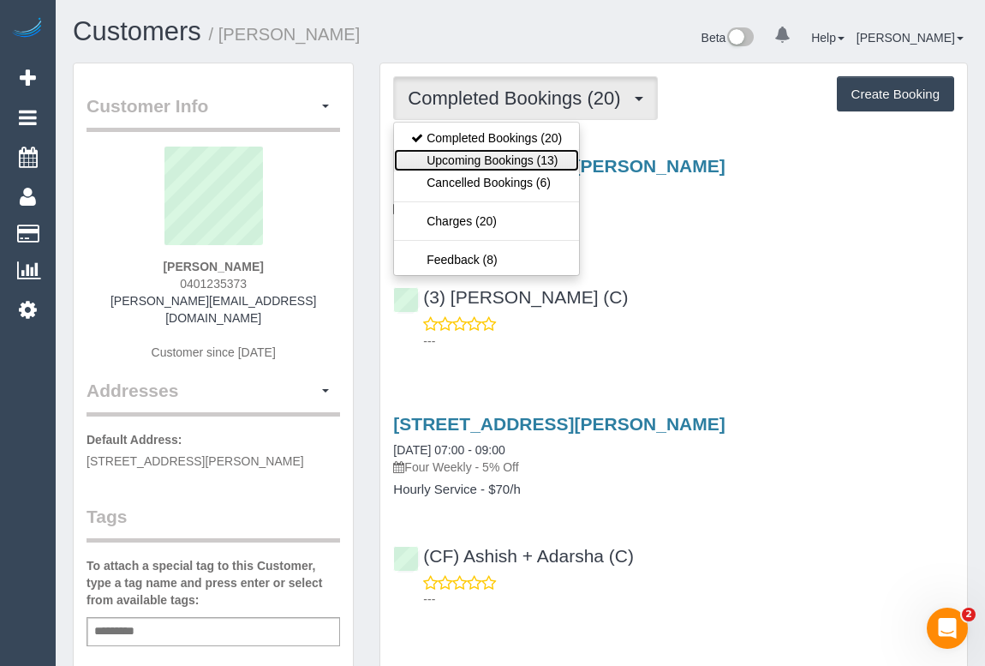
click at [513, 159] on link "Upcoming Bookings (13)" at bounding box center [486, 160] width 185 height 22
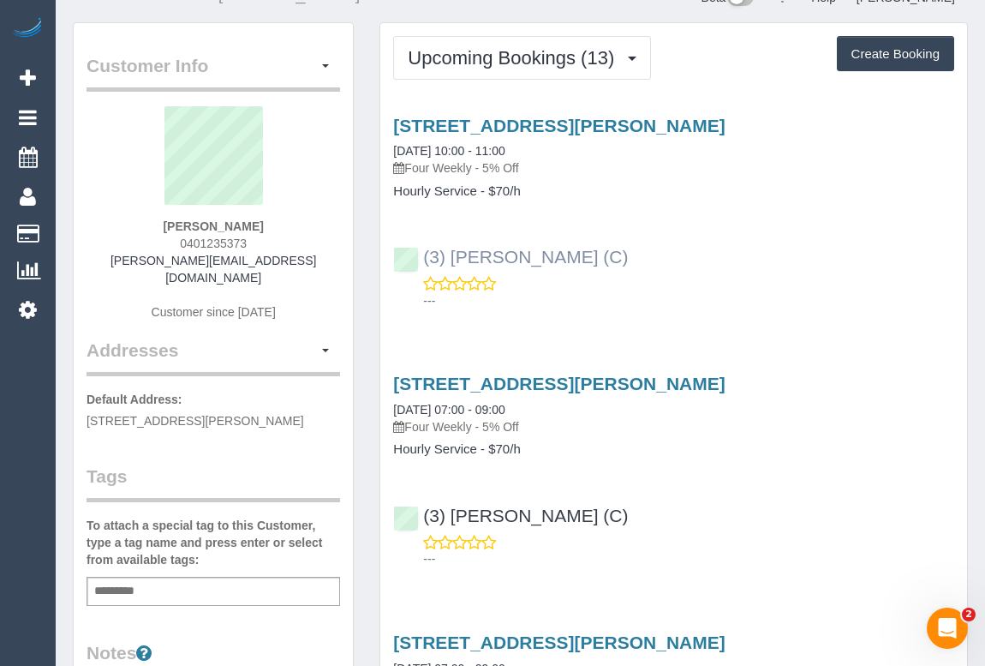
scroll to position [77, 0]
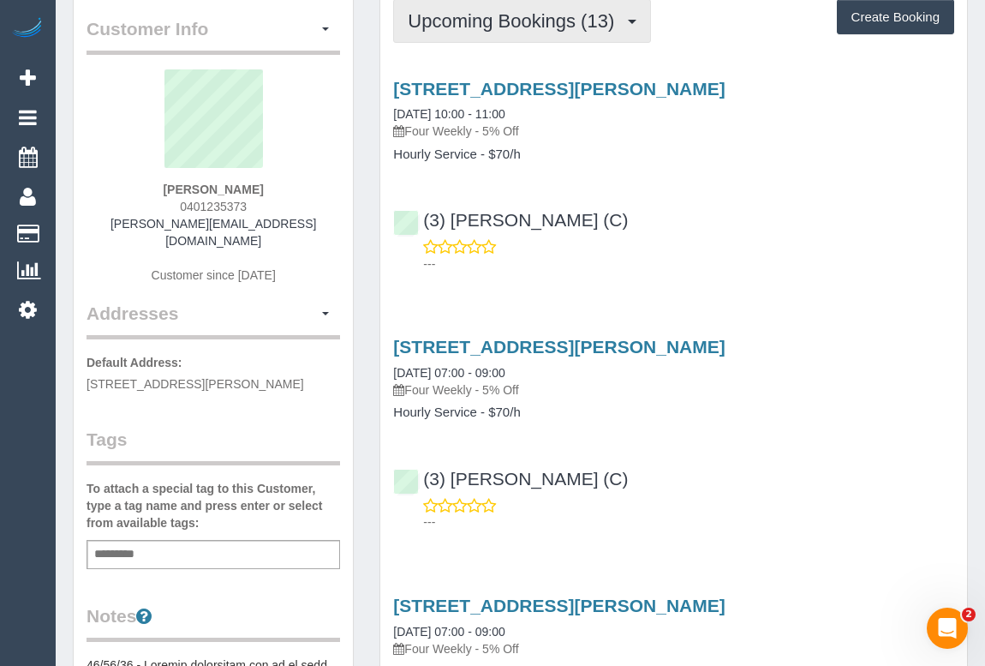
click at [507, 30] on button "Upcoming Bookings (13)" at bounding box center [522, 21] width 258 height 44
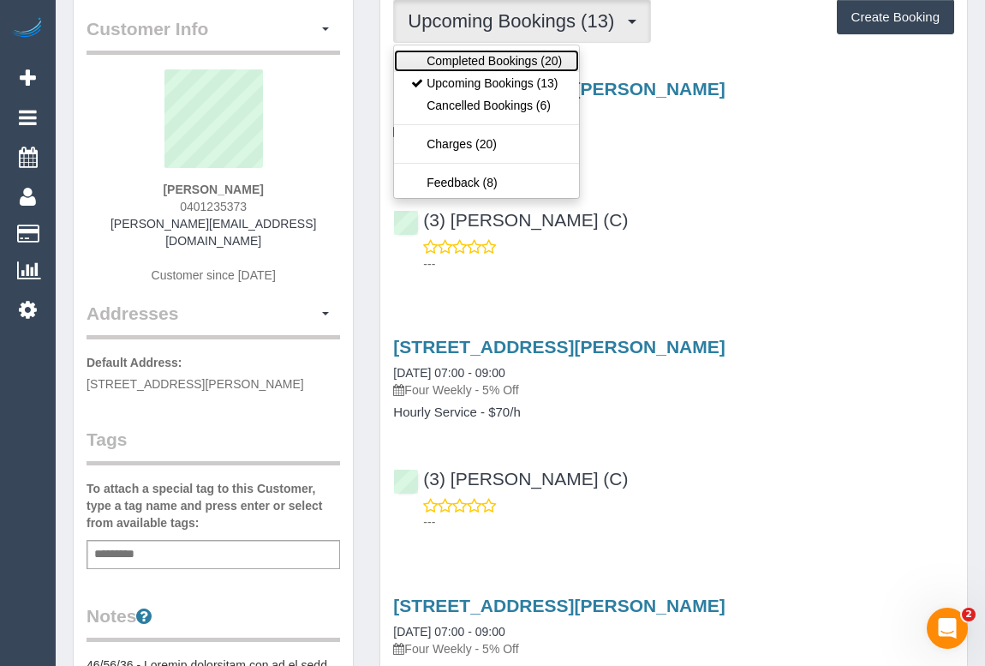
click at [507, 62] on link "Completed Bookings (20)" at bounding box center [486, 61] width 185 height 22
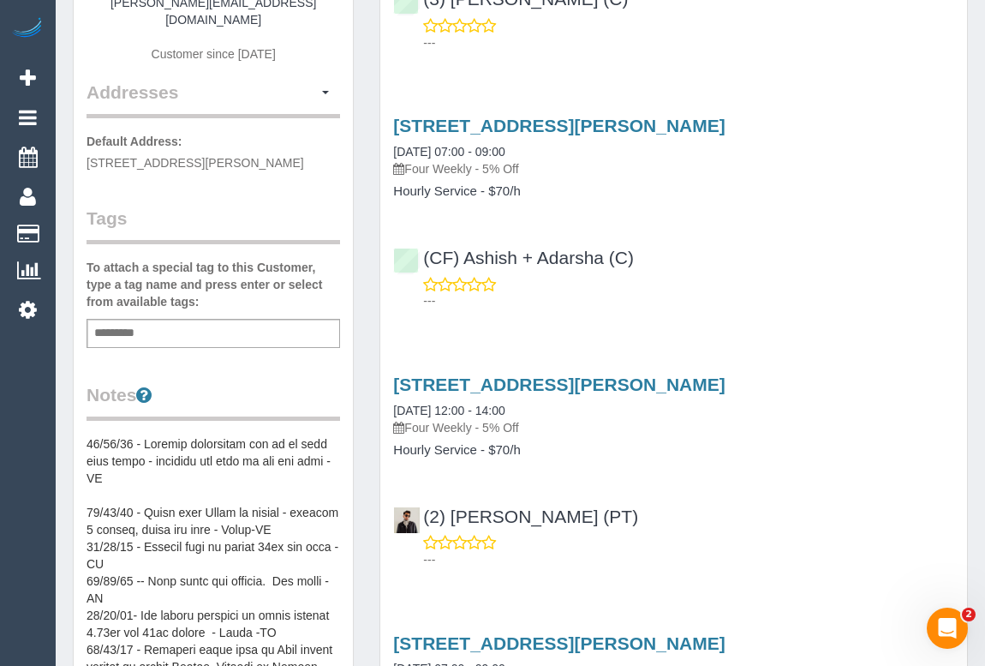
scroll to position [0, 0]
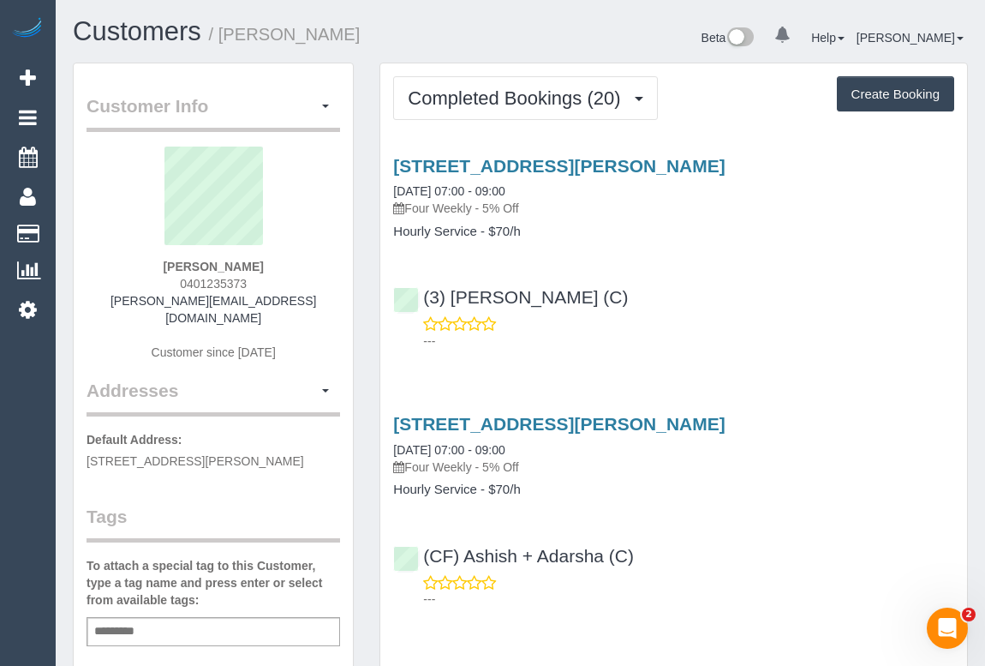
drag, startPoint x: 215, startPoint y: 267, endPoint x: 260, endPoint y: 271, distance: 45.5
click at [260, 271] on div "Jas Gan 0401235373 jas.gan@gmail.com Customer since 2023" at bounding box center [214, 262] width 254 height 231
copy strong "Jas Gan"
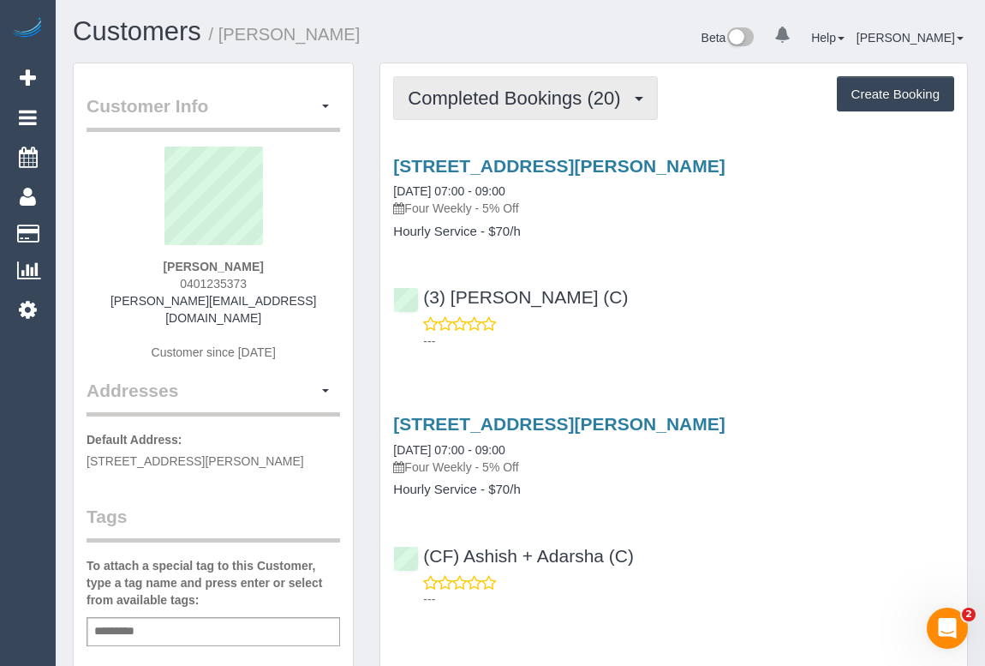
click at [557, 95] on span "Completed Bookings (20)" at bounding box center [518, 97] width 221 height 21
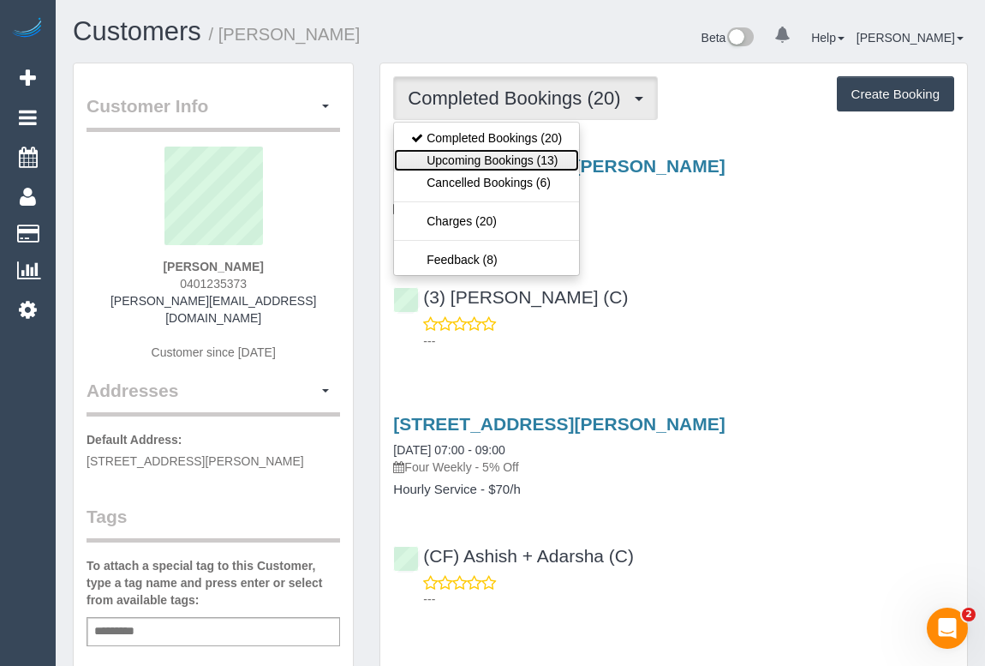
click at [491, 154] on link "Upcoming Bookings (13)" at bounding box center [486, 160] width 185 height 22
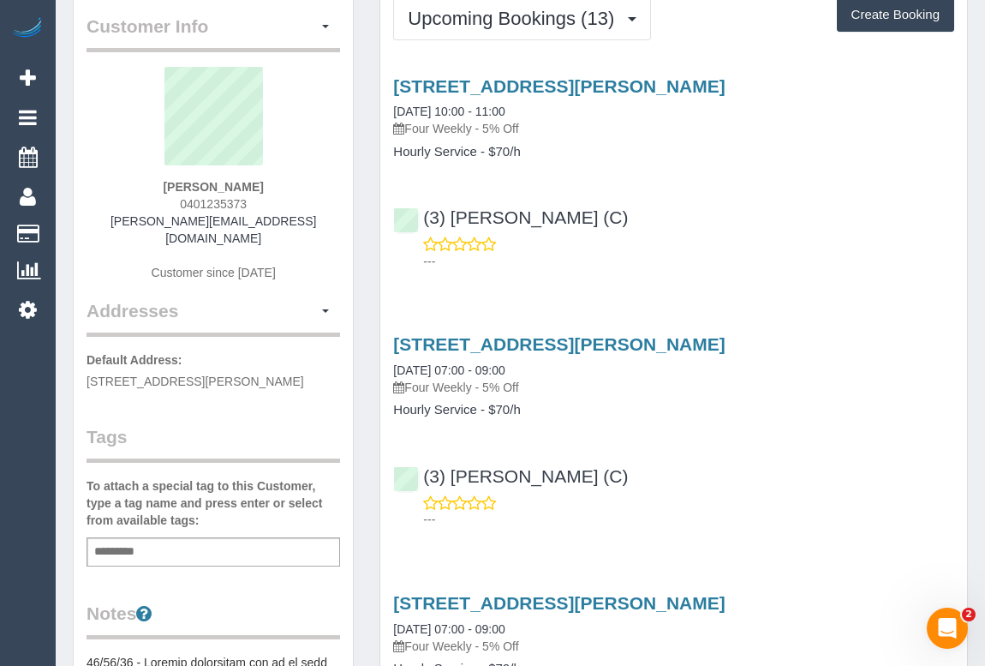
scroll to position [77, 0]
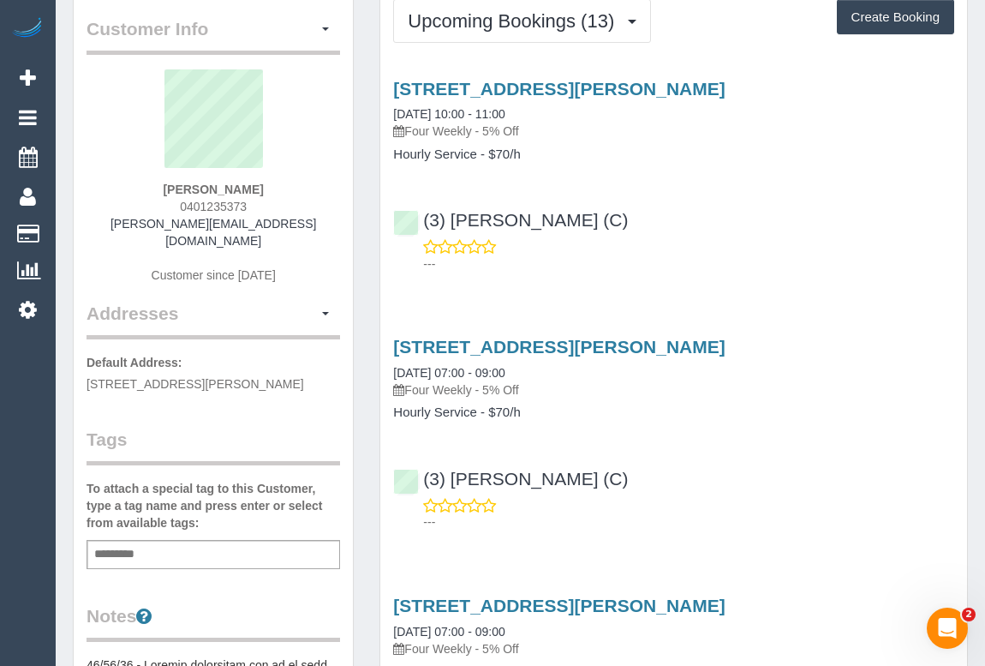
click at [165, 540] on div "Add a tag" at bounding box center [214, 554] width 254 height 29
type input "**********"
drag, startPoint x: 174, startPoint y: 205, endPoint x: 265, endPoint y: 200, distance: 90.9
click at [265, 200] on div "Jas Gan 0401235373 jas.gan@gmail.com Customer since 2023" at bounding box center [214, 184] width 254 height 231
copy span "0401235373"
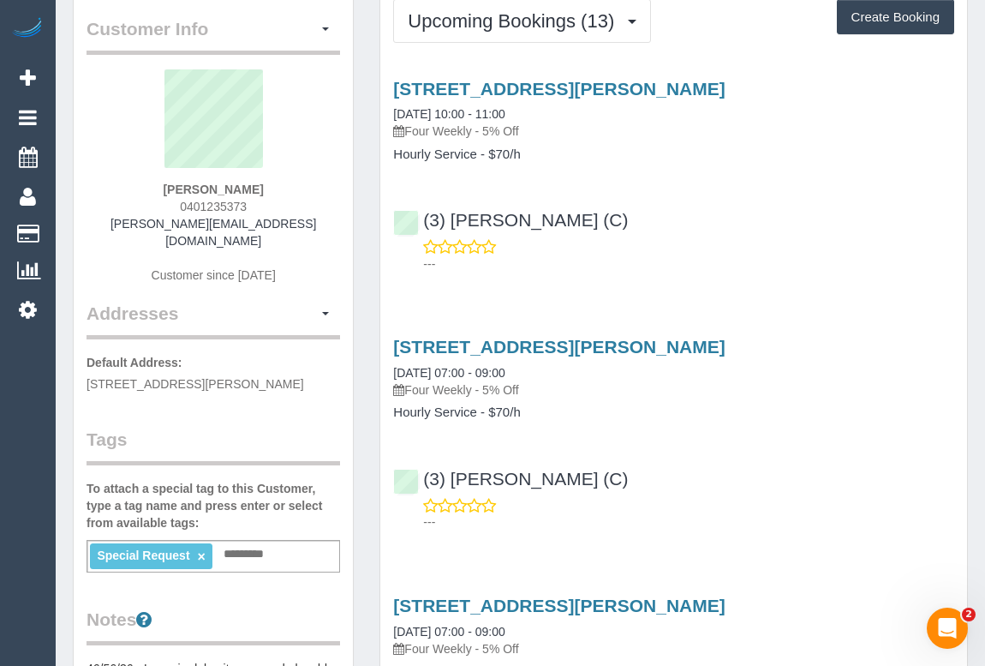
drag, startPoint x: 723, startPoint y: 462, endPoint x: 720, endPoint y: 496, distance: 34.4
click at [723, 462] on div "(3) Imanuil Afiuo (C) ---" at bounding box center [673, 492] width 587 height 77
click at [636, 482] on div "(3) Imanuil Afiuo (C) ---" at bounding box center [673, 492] width 587 height 77
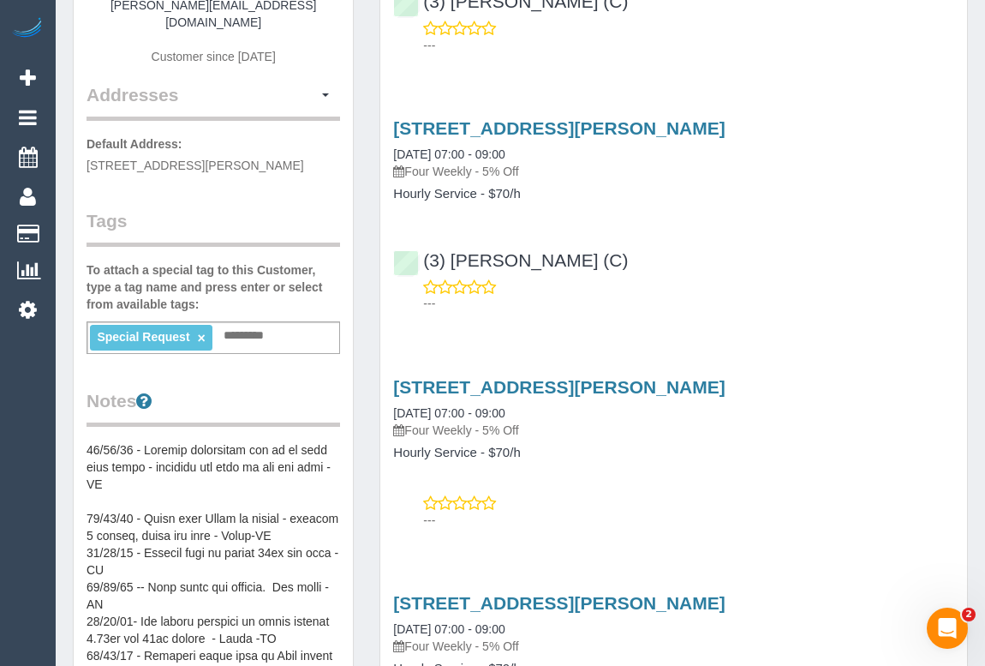
scroll to position [311, 0]
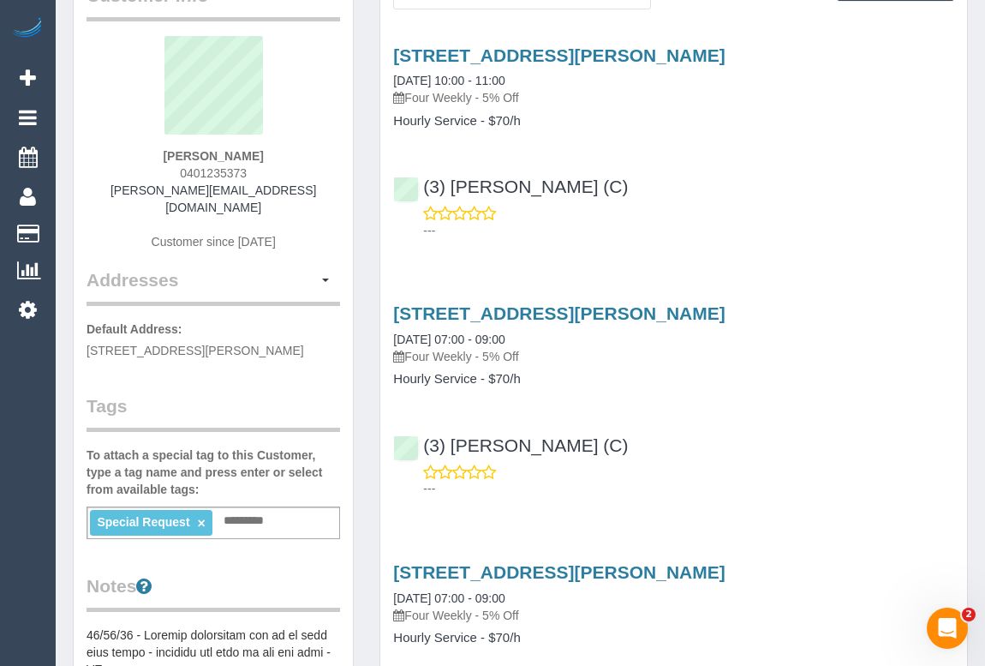
scroll to position [0, 0]
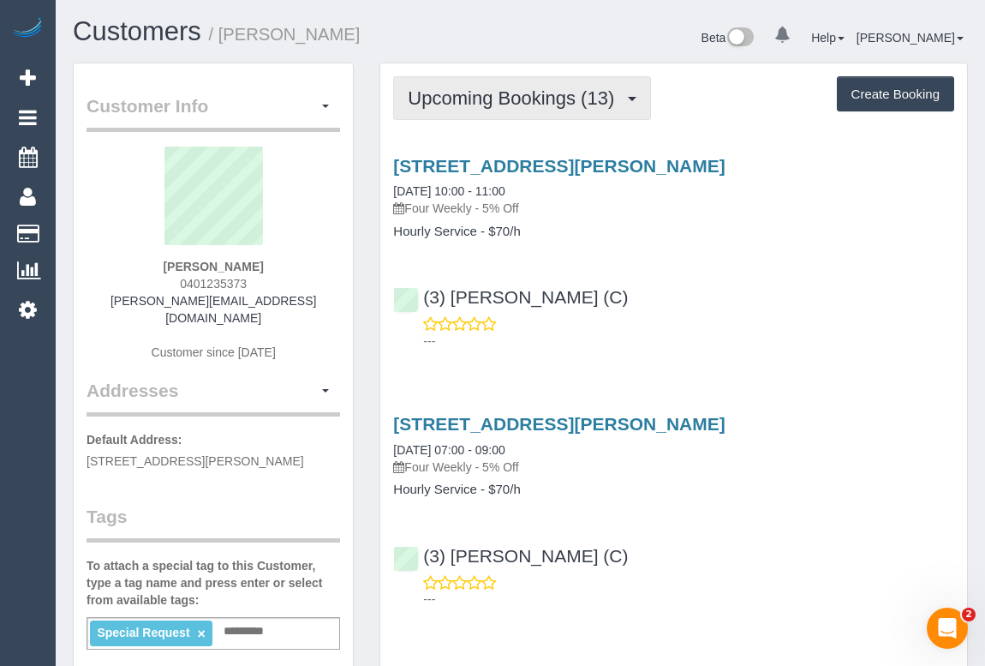
click at [477, 117] on button "Upcoming Bookings (13)" at bounding box center [522, 98] width 258 height 44
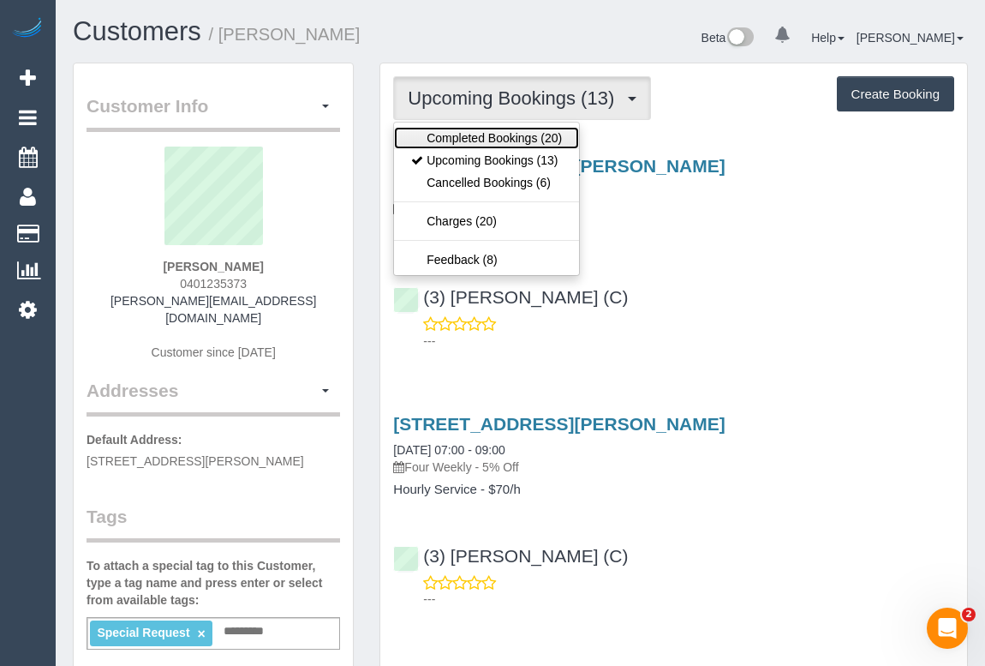
click at [480, 143] on link "Completed Bookings (20)" at bounding box center [486, 138] width 185 height 22
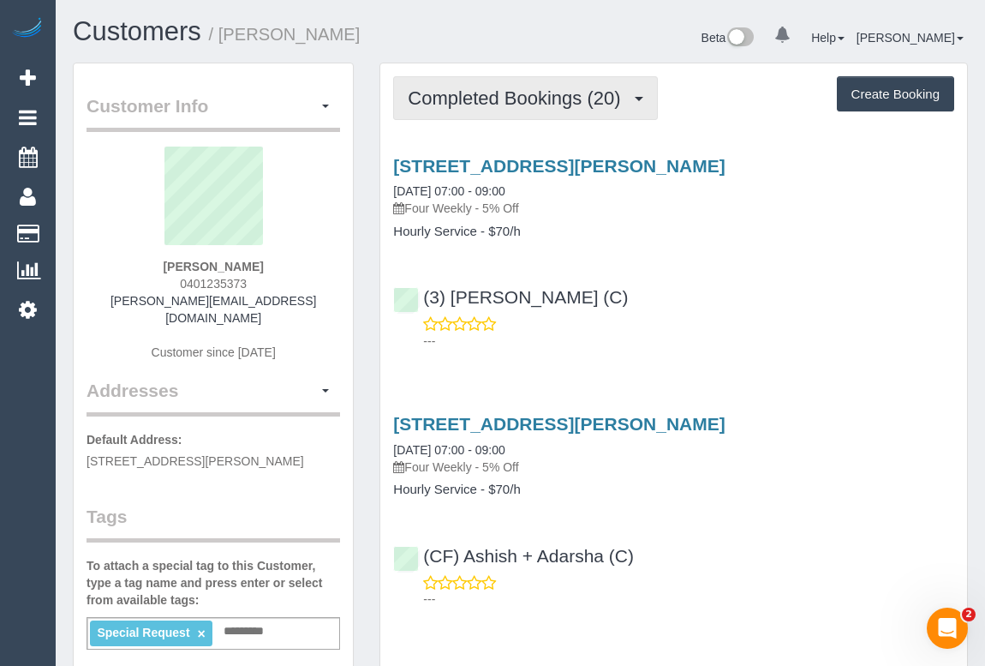
click at [503, 111] on button "Completed Bookings (20)" at bounding box center [525, 98] width 264 height 44
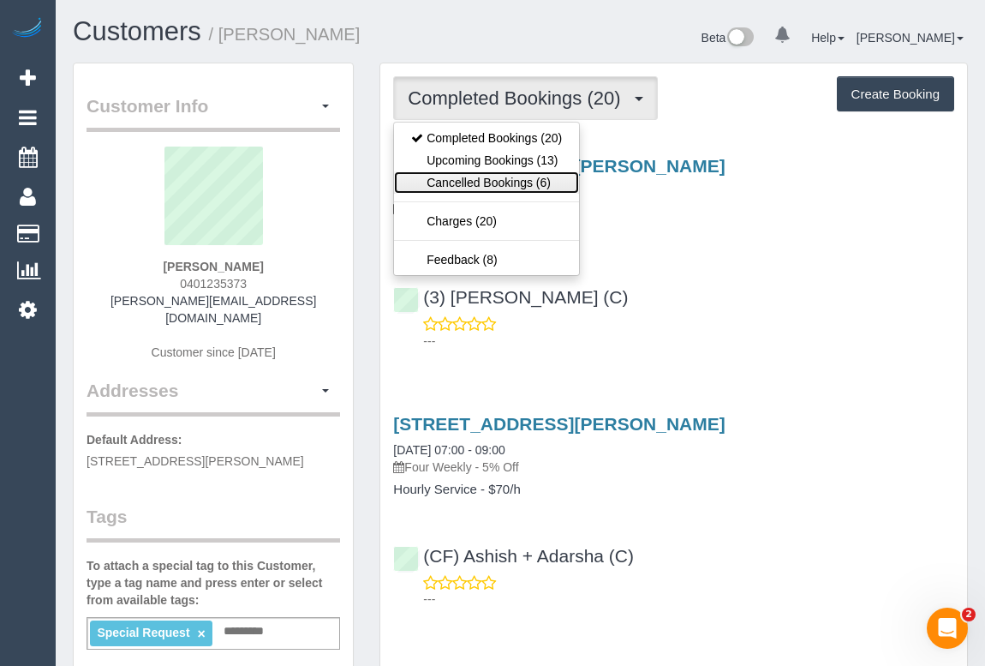
click at [485, 171] on link "Cancelled Bookings (6)" at bounding box center [486, 182] width 185 height 22
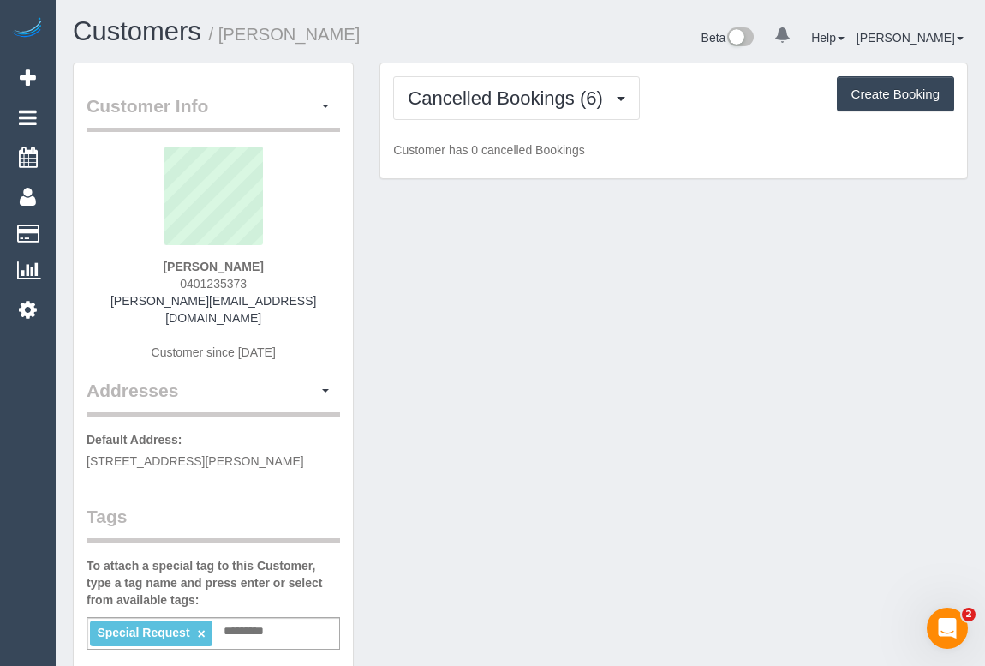
click at [504, 121] on div "Cancelled Bookings (6) Completed Bookings (20) Upcoming Bookings (13) Cancelled…" at bounding box center [673, 121] width 587 height 116
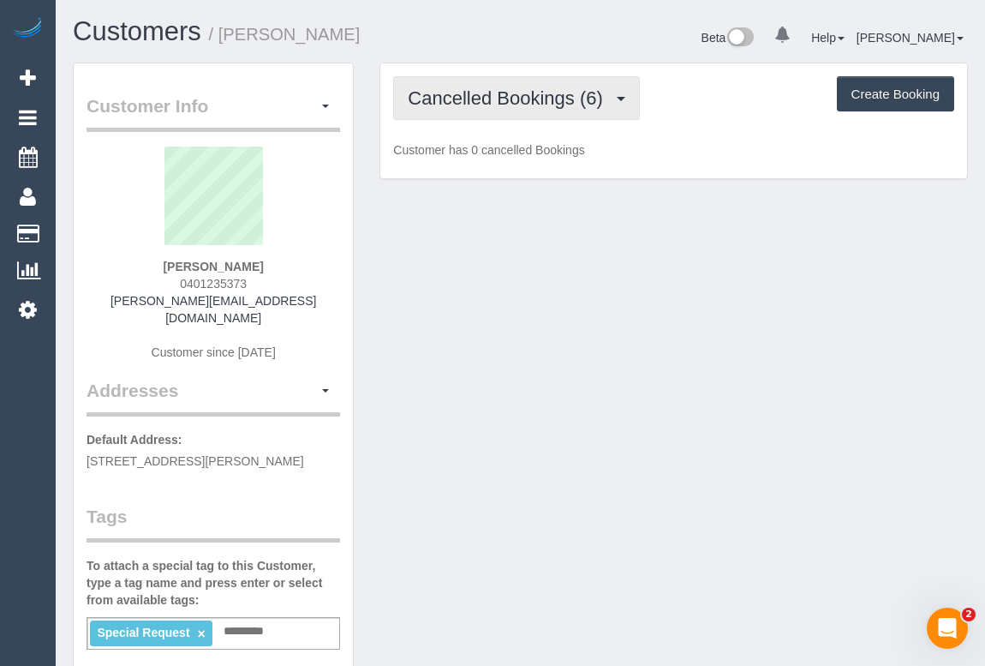
click at [504, 99] on span "Cancelled Bookings (6)" at bounding box center [509, 97] width 203 height 21
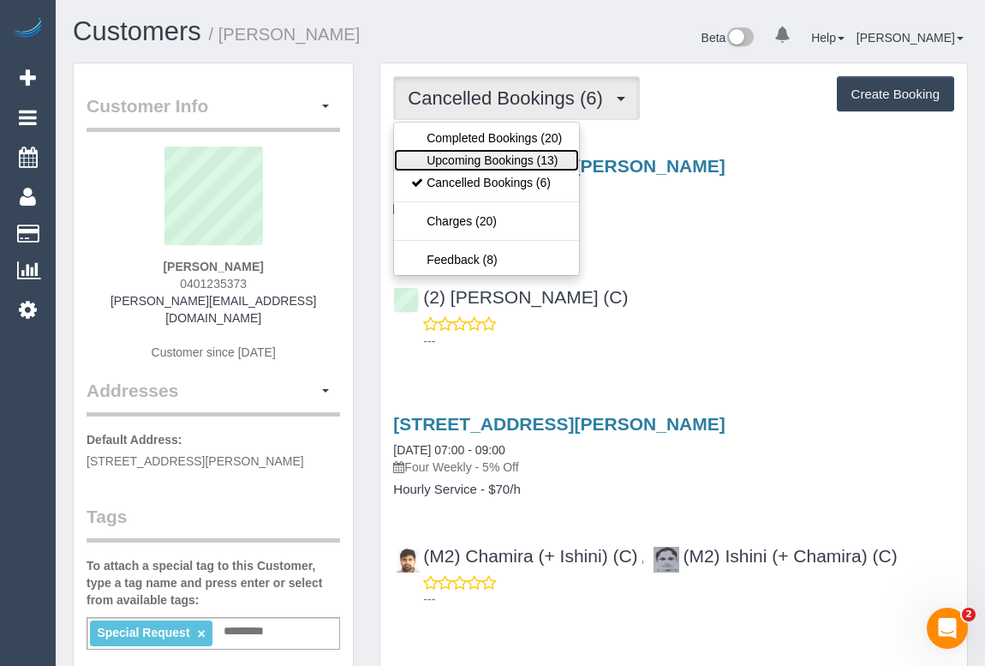
click at [480, 162] on link "Upcoming Bookings (13)" at bounding box center [486, 160] width 185 height 22
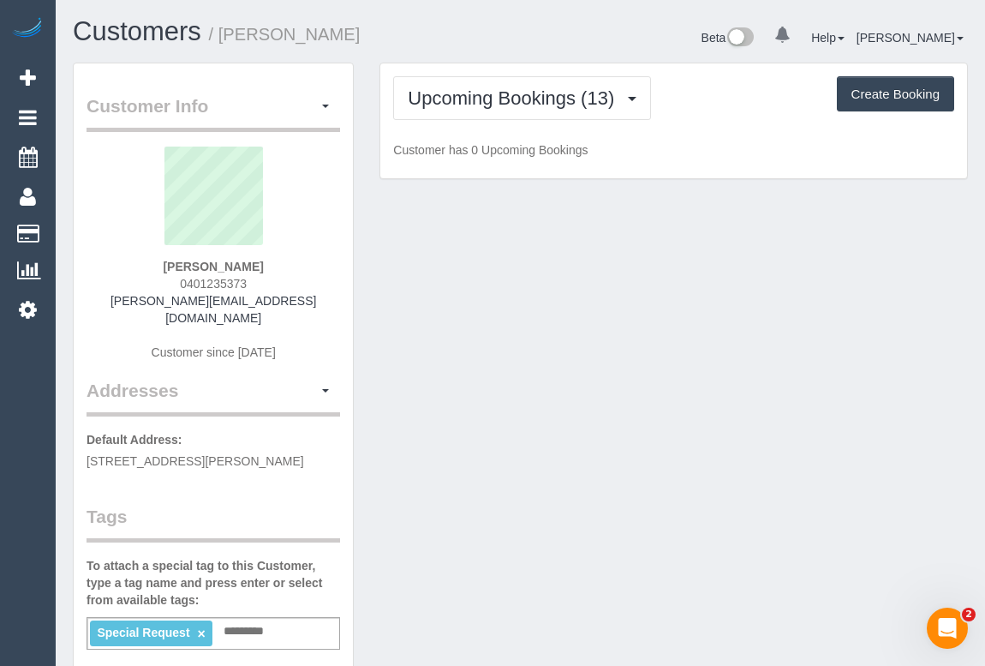
drag, startPoint x: 720, startPoint y: 332, endPoint x: 723, endPoint y: 343, distance: 10.8
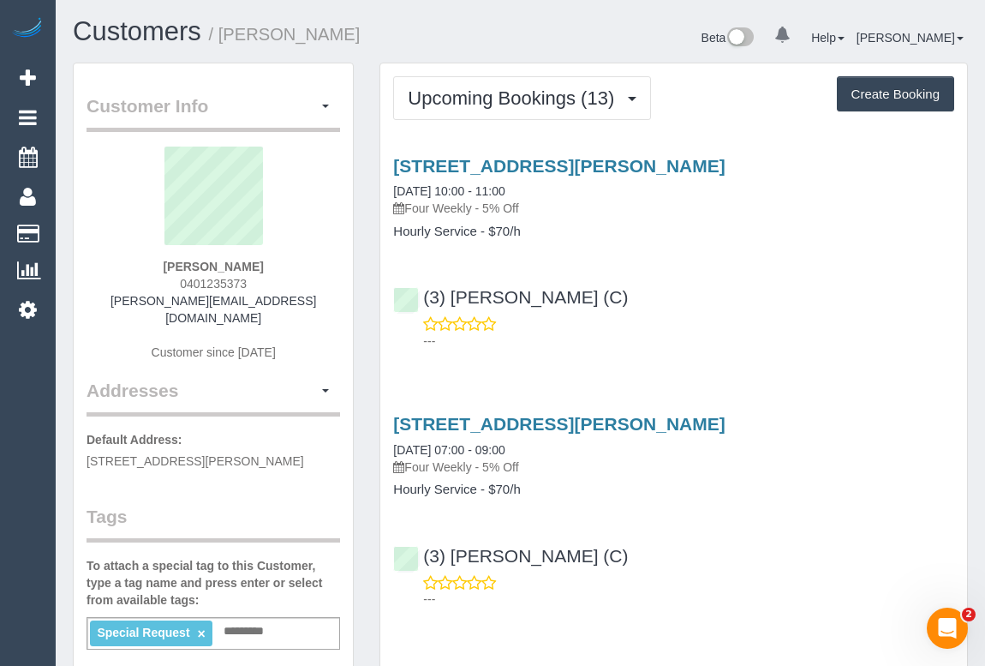
click at [768, 418] on h3 "3 Charles Street, Carlton, VIC 3053" at bounding box center [673, 424] width 561 height 20
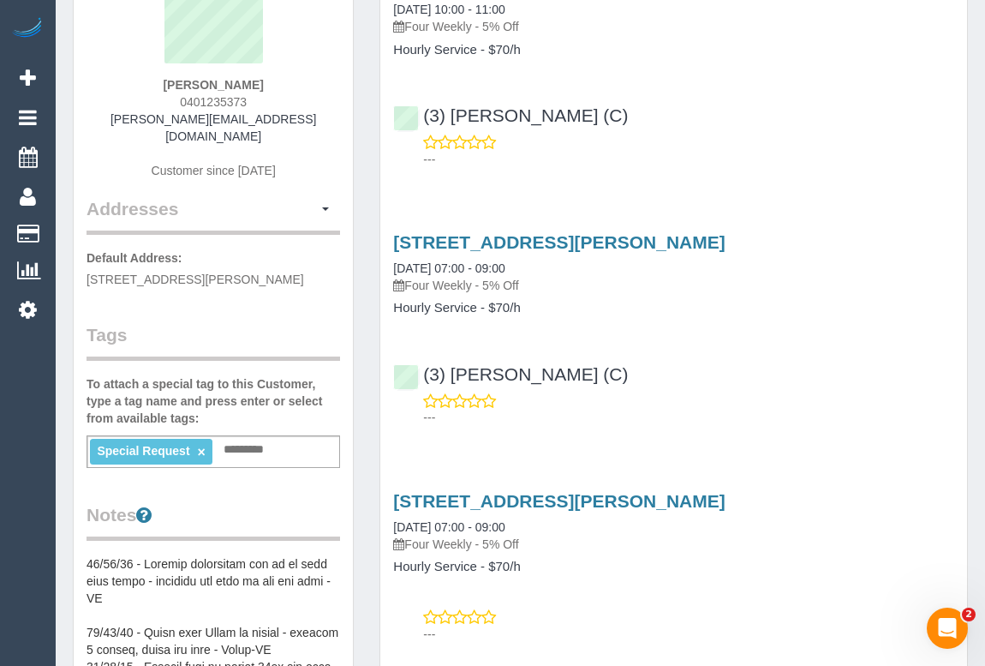
scroll to position [311, 0]
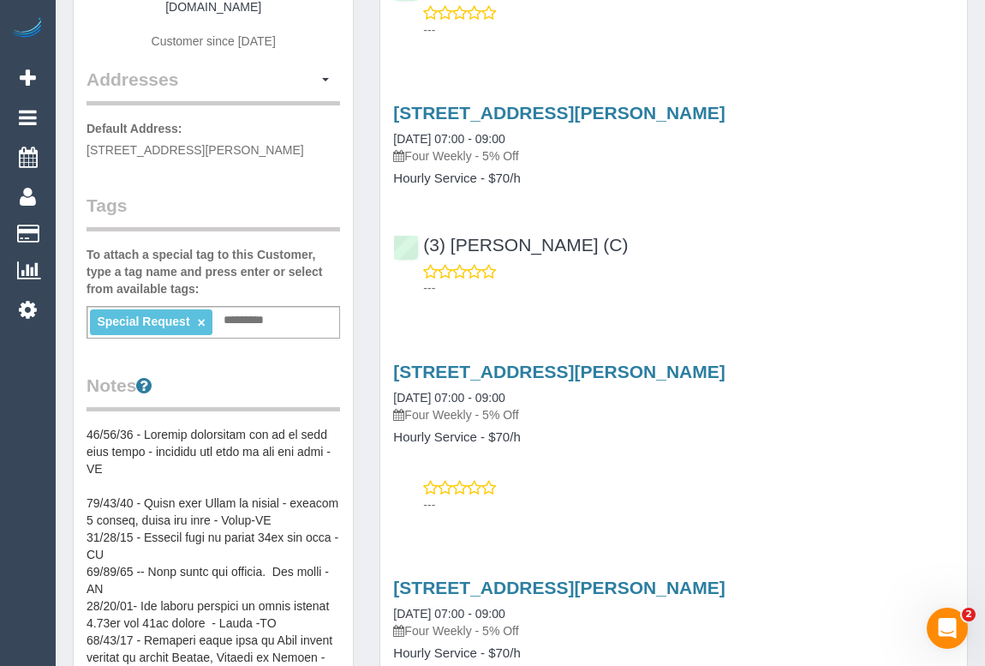
click at [775, 435] on h4 "Hourly Service - $70/h" at bounding box center [673, 437] width 561 height 15
click at [793, 423] on div "3 Charles Street, Carlton, VIC 3053 03/10/2025 07:00 - 09:00 Four Weekly - 5% O…" at bounding box center [673, 403] width 587 height 83
click at [814, 430] on h4 "Hourly Service - $70/h" at bounding box center [673, 437] width 561 height 15
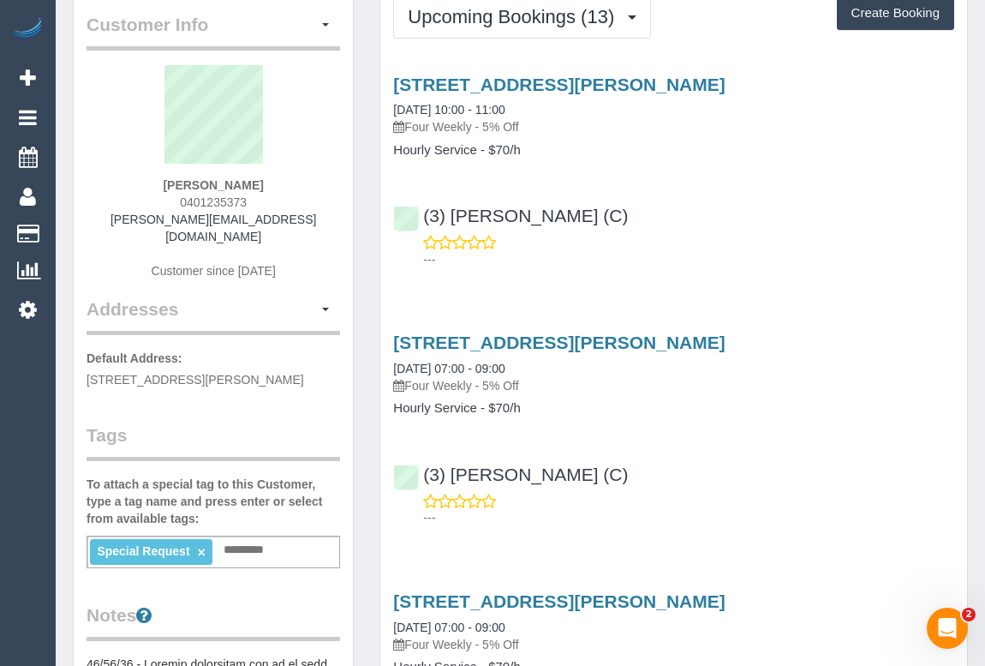
scroll to position [77, 0]
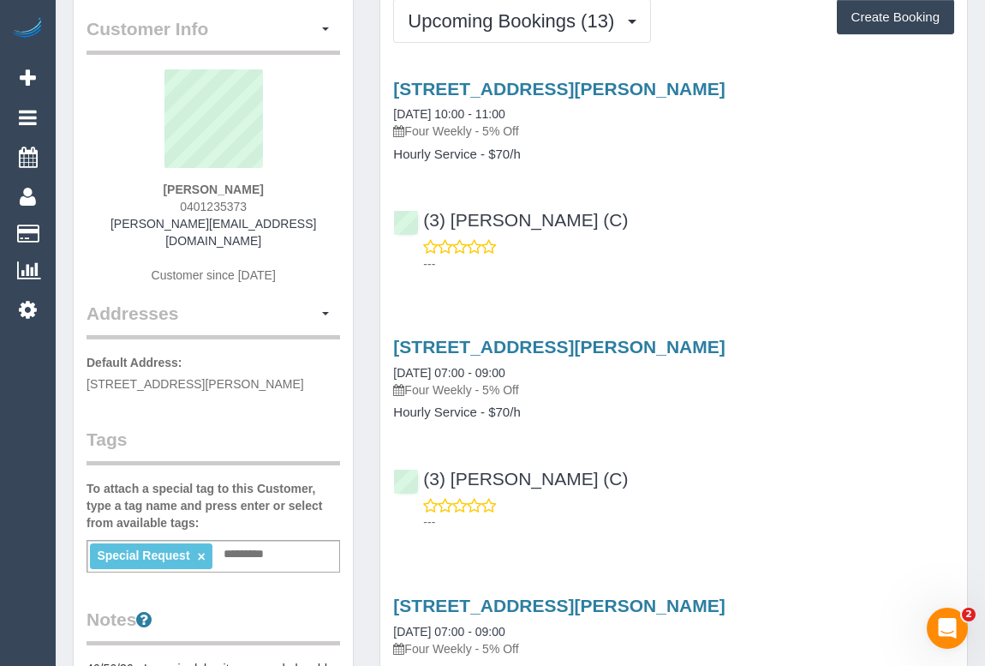
click at [645, 231] on div "(3) Sewmina De Silva (C) ---" at bounding box center [673, 233] width 587 height 77
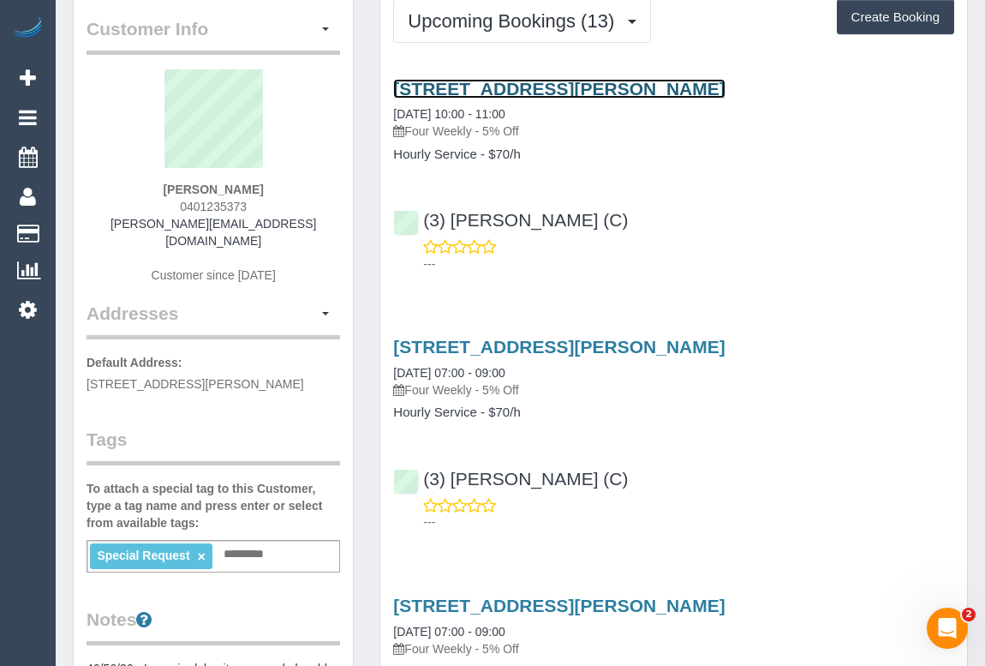
click at [548, 92] on link "3 Charles Street, Carlton, VIC 3053" at bounding box center [559, 89] width 332 height 20
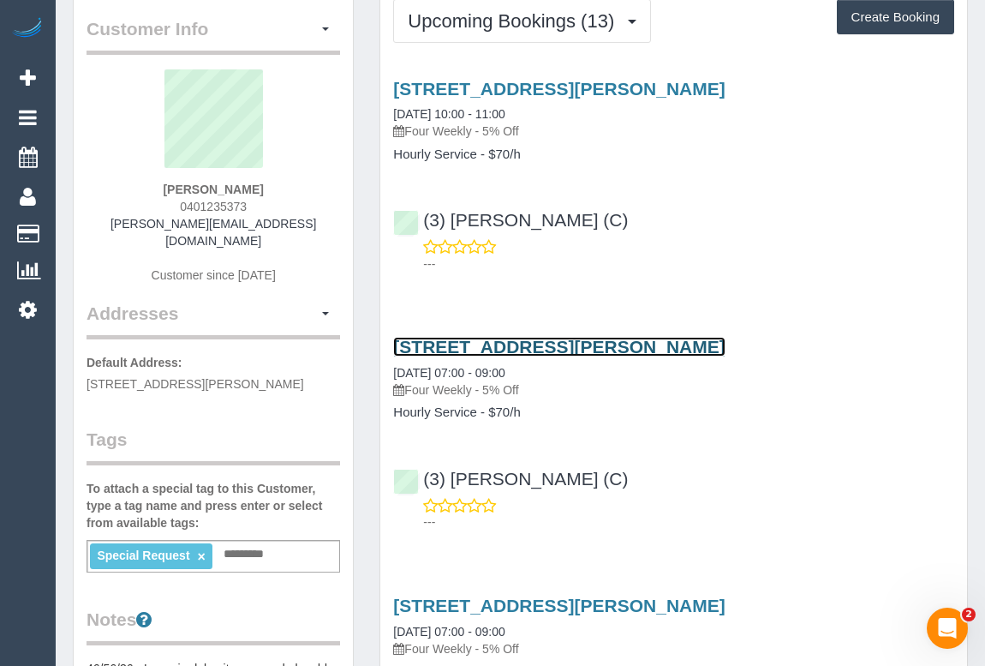
click at [524, 343] on link "3 Charles Street, Carlton, VIC 3053" at bounding box center [559, 347] width 332 height 20
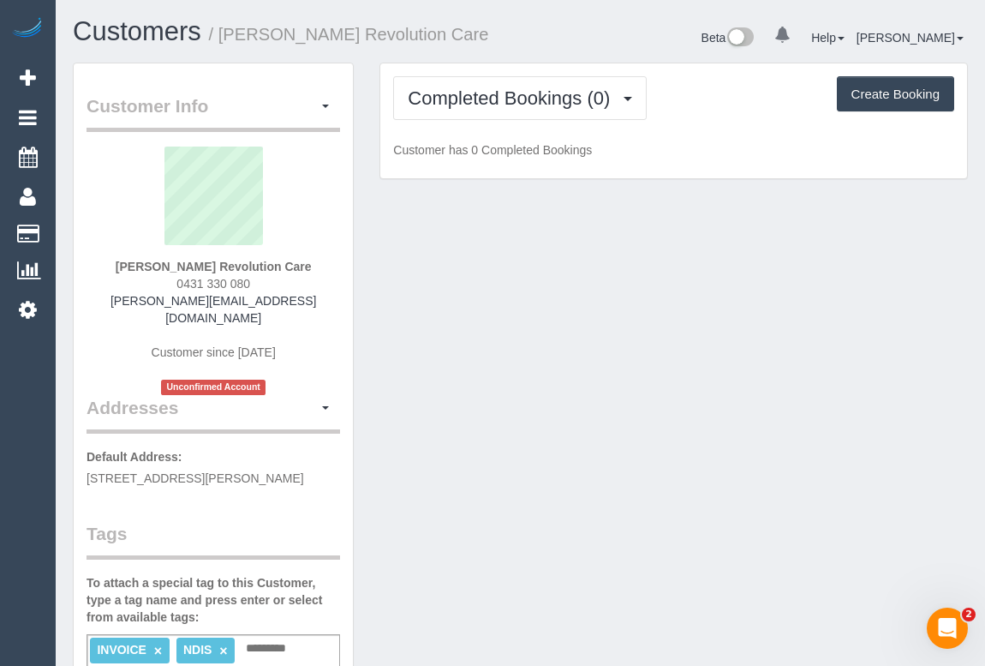
drag, startPoint x: 170, startPoint y: 284, endPoint x: 316, endPoint y: 284, distance: 146.5
click at [316, 284] on div "[PERSON_NAME] Revolution Care 0431 330 080 [PERSON_NAME][EMAIL_ADDRESS][DOMAIN_…" at bounding box center [214, 271] width 254 height 248
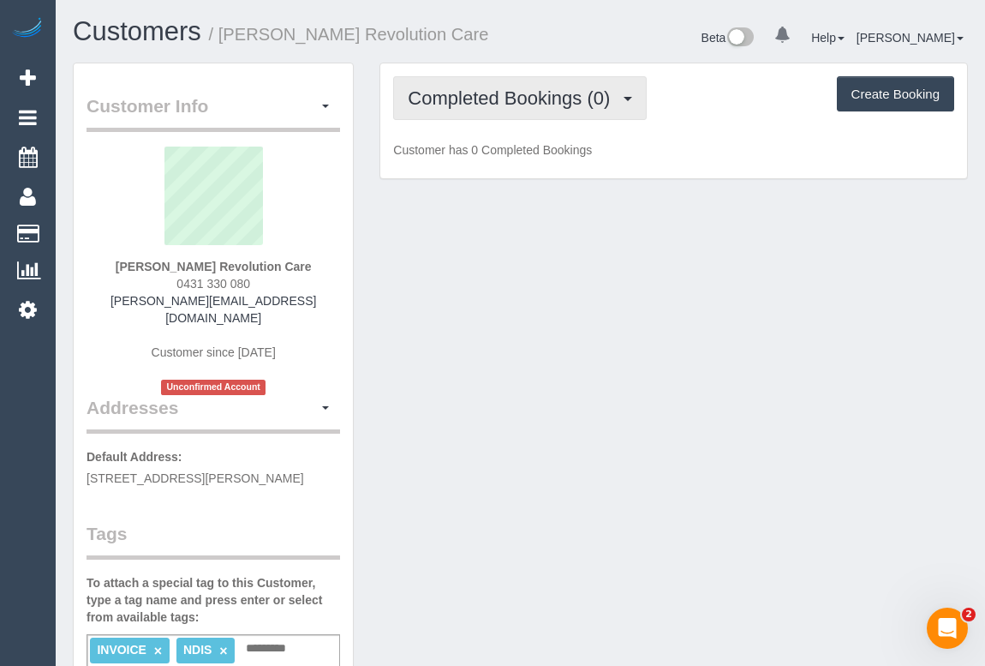
click at [480, 117] on button "Completed Bookings (0)" at bounding box center [520, 98] width 254 height 44
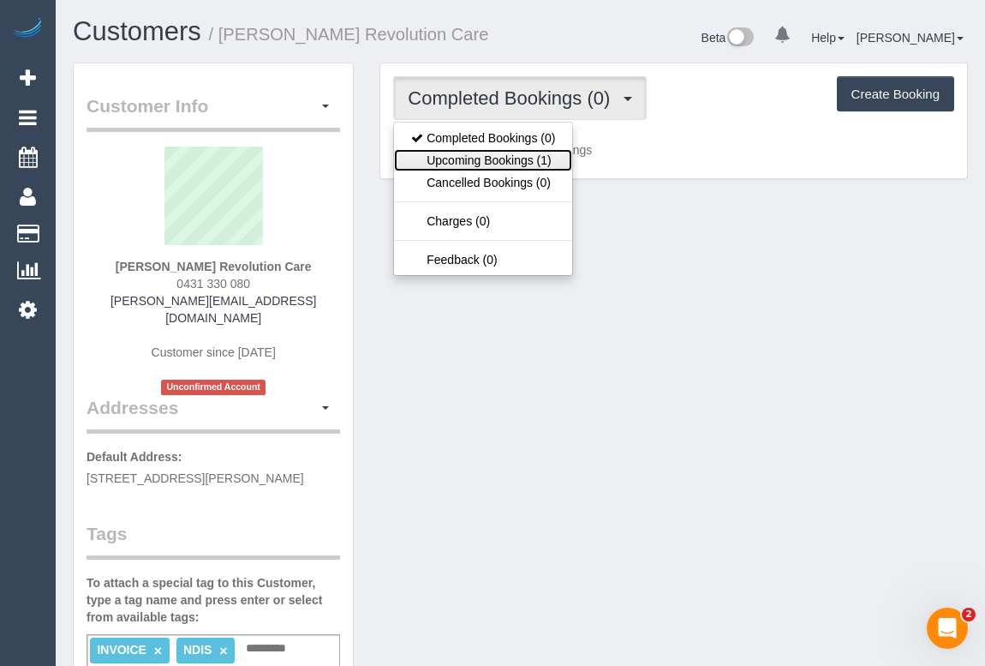
click at [479, 161] on link "Upcoming Bookings (1)" at bounding box center [483, 160] width 178 height 22
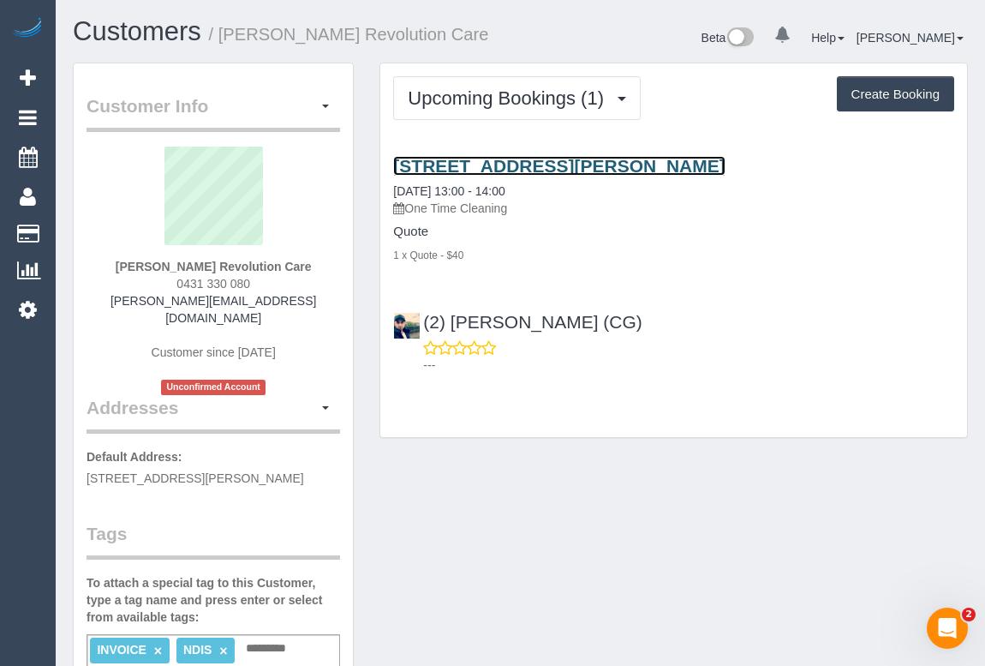
click at [572, 166] on link "[STREET_ADDRESS][PERSON_NAME]" at bounding box center [559, 166] width 332 height 20
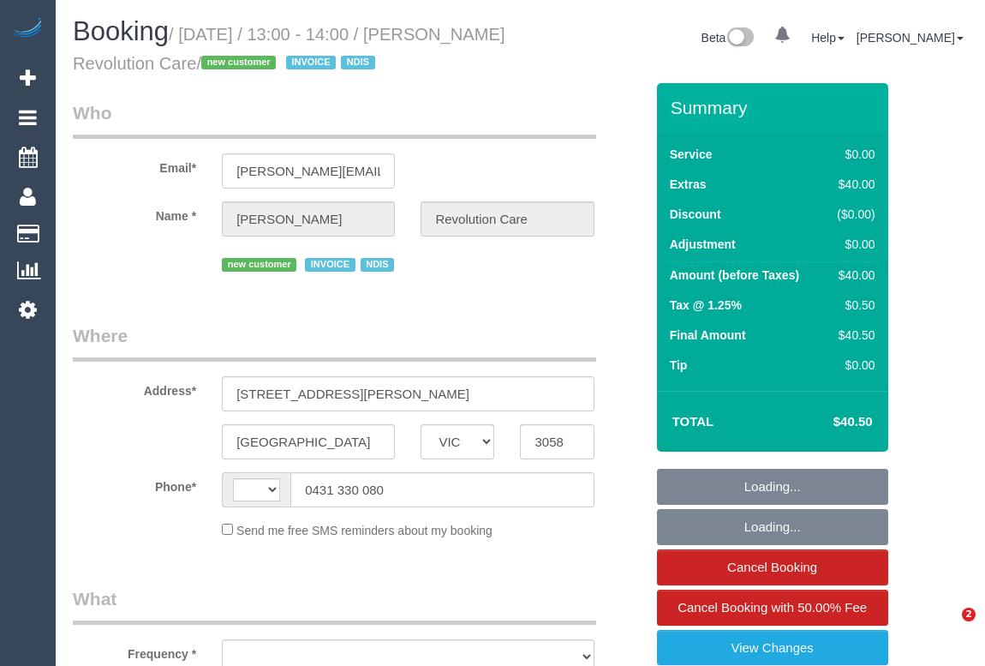
select select "VIC"
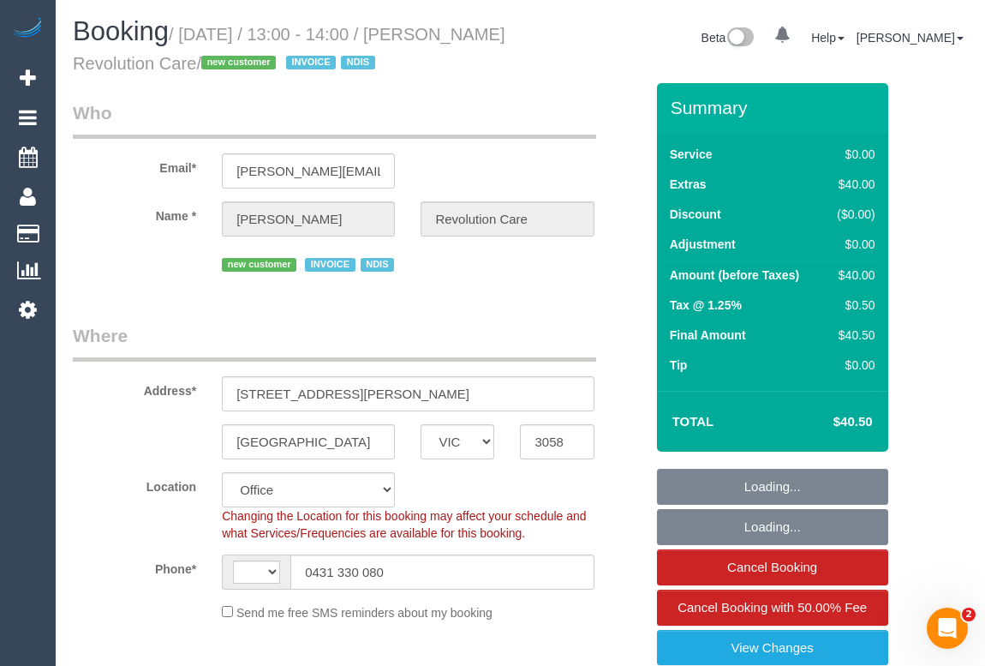
select select "number:28"
select select "number:14"
select select "number:19"
select select "number:22"
select select "number:33"
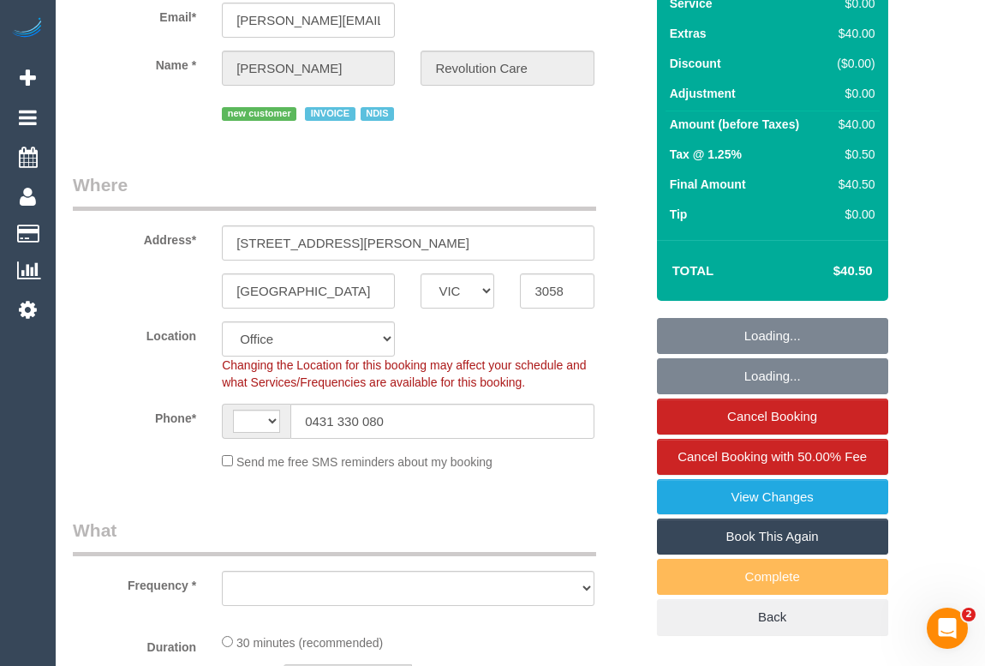
select select "string:AU"
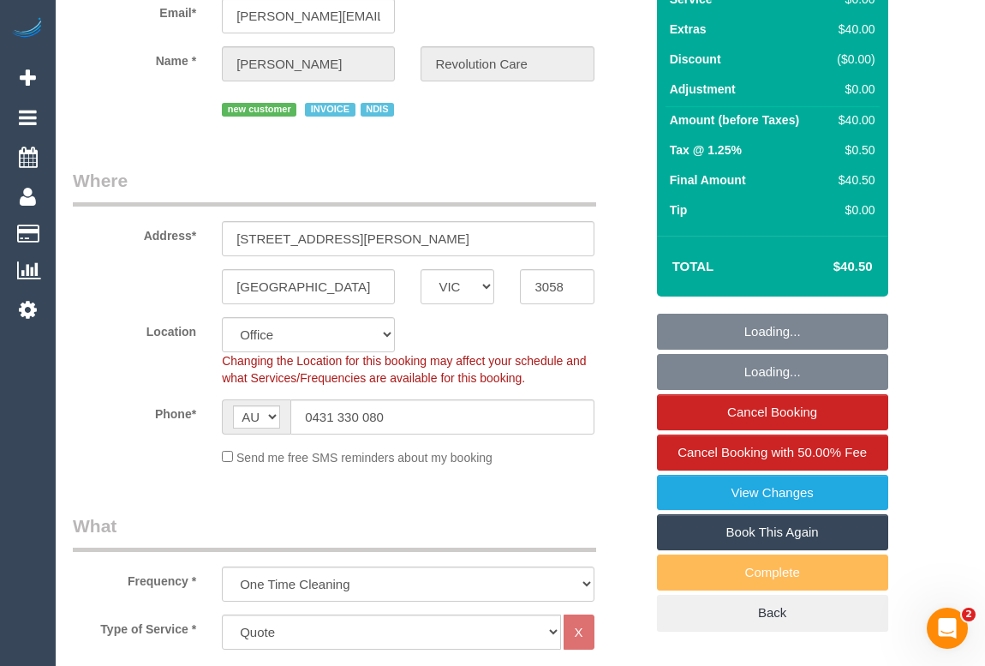
select select "object:728"
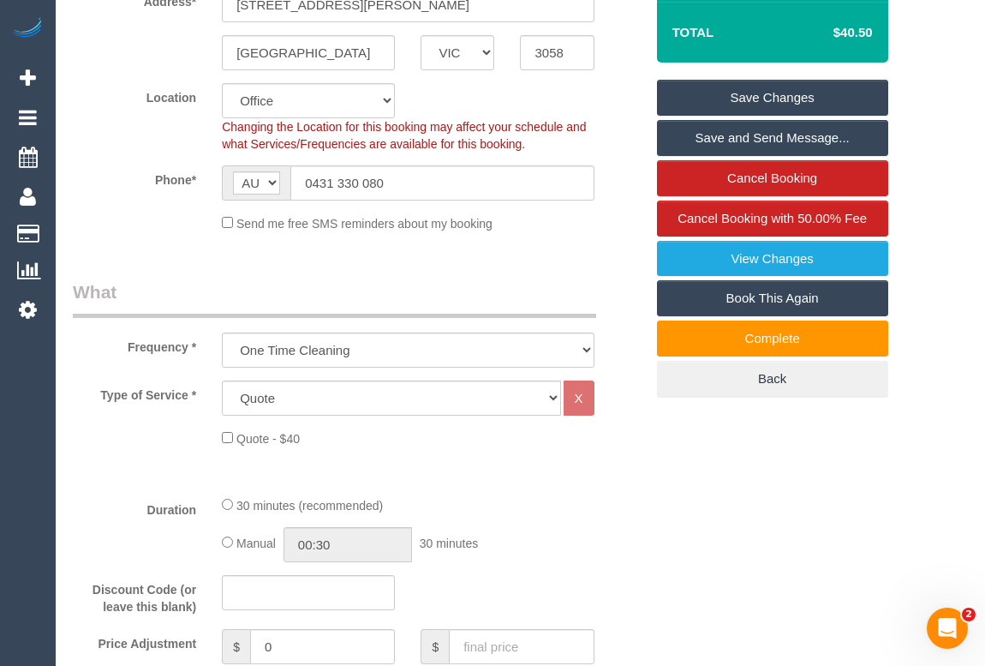
scroll to position [701, 0]
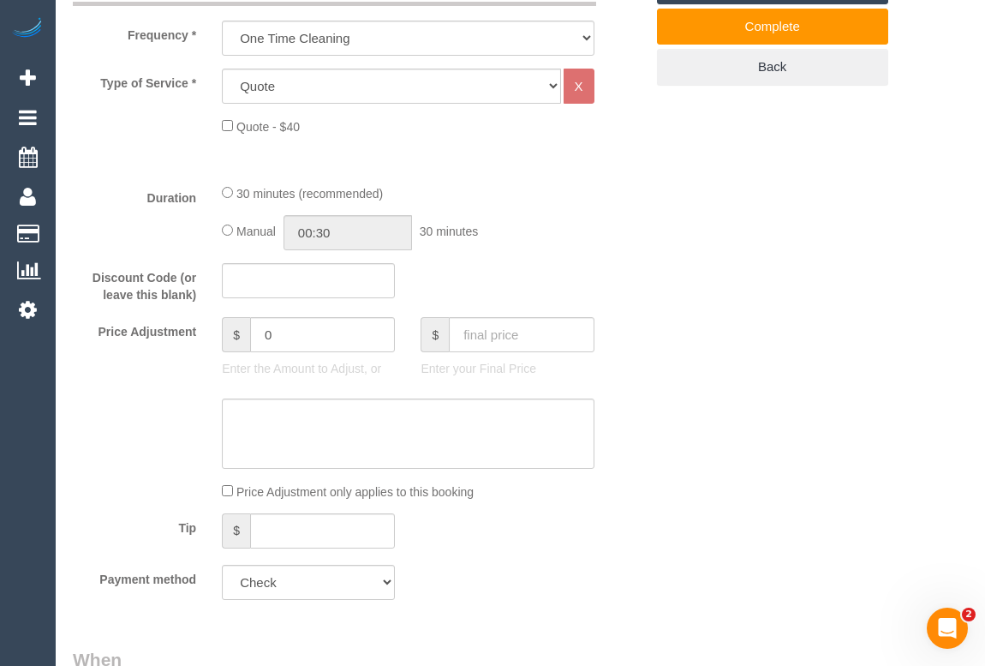
click at [625, 470] on sui-booking-price-adjustment "Price Adjustment $ 0 Enter the Amount to Adjust, or $ Enter your Final Price Pr…" at bounding box center [358, 408] width 571 height 183
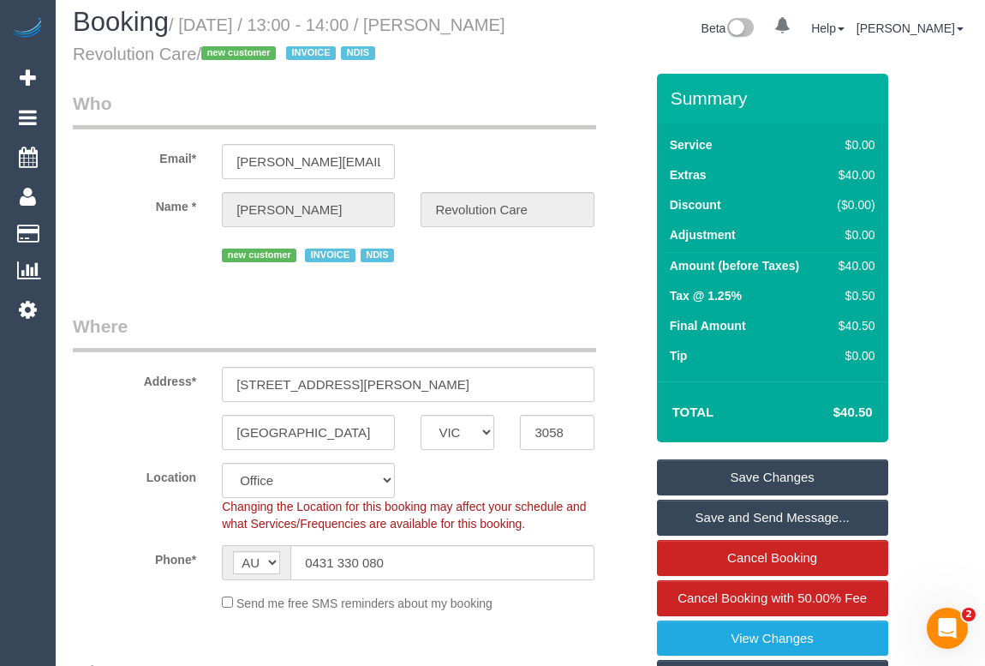
scroll to position [0, 0]
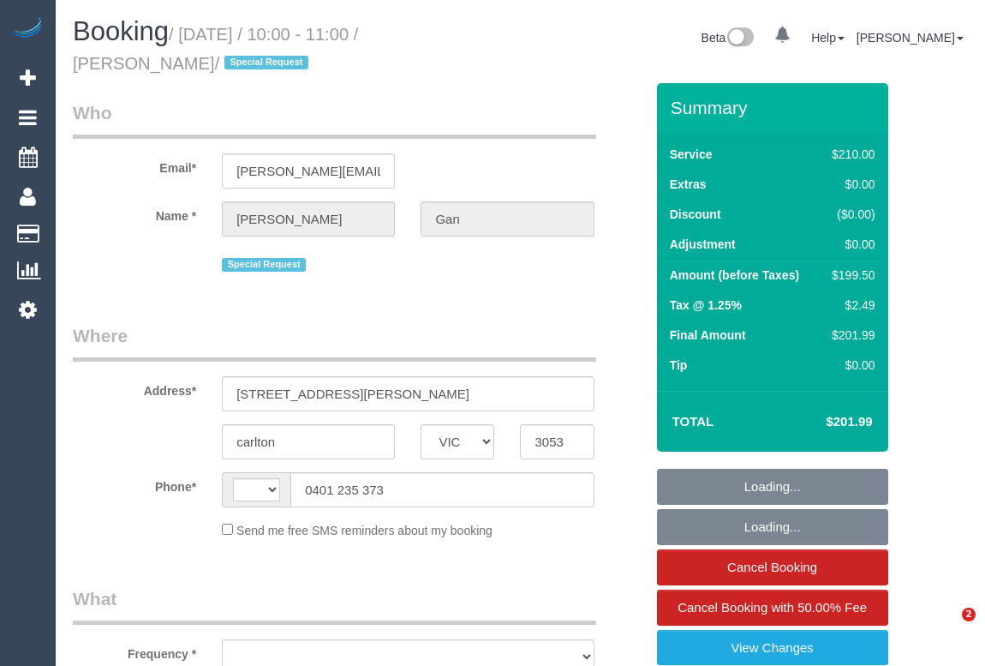
select select "VIC"
select select "string:stripe-pm_1RHaTq2GScqysDRVuuVPFp8p"
select select "180"
select select "number:28"
select select "number:14"
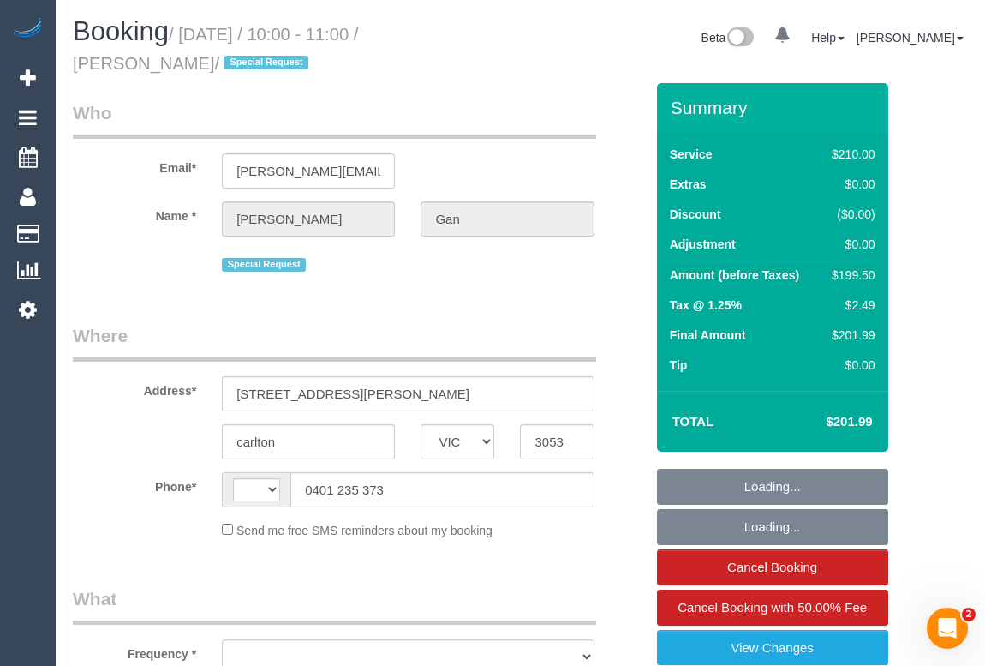
select select "number:19"
select select "number:25"
select select "number:35"
select select "number:11"
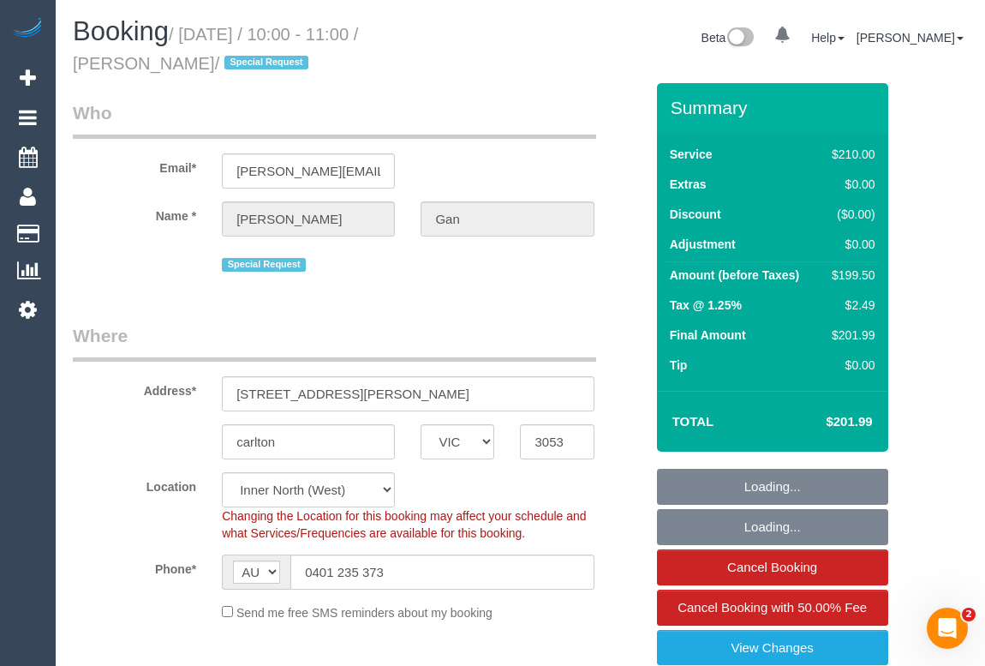
select select "string:AU"
select select "object:1045"
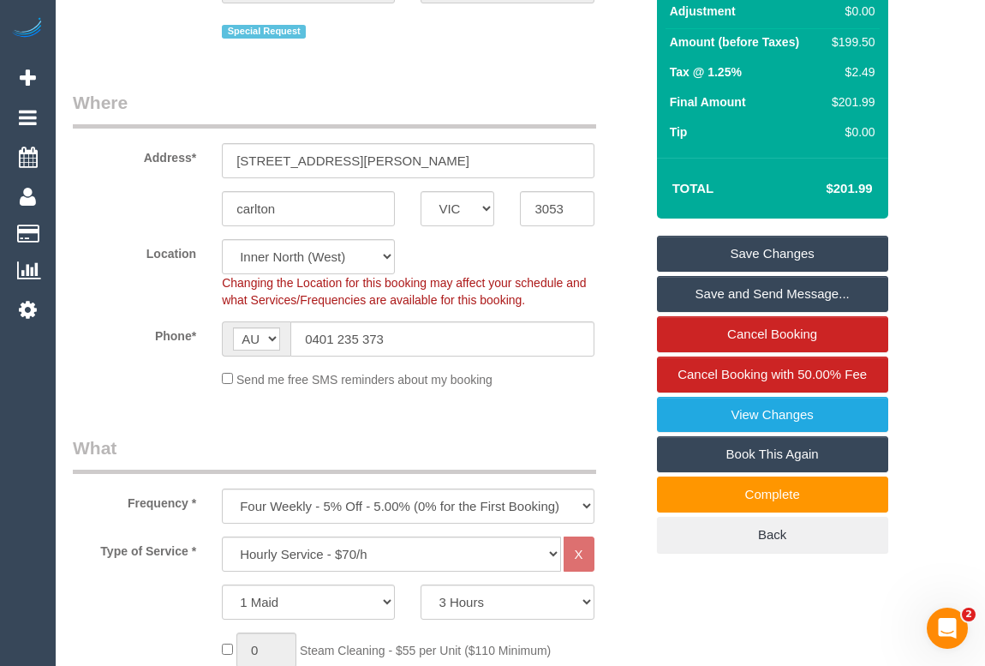
click at [559, 395] on fieldset "Where Address* 3 charles street carlton ACT NSW NT QLD SA TAS VIC WA 3053 Locat…" at bounding box center [358, 245] width 571 height 311
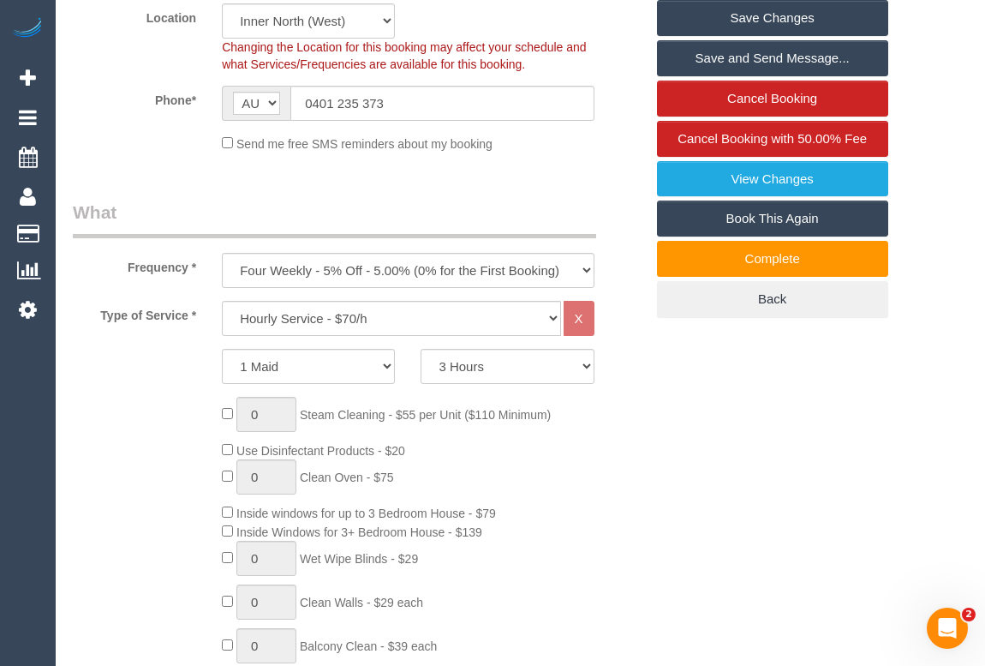
scroll to position [467, 0]
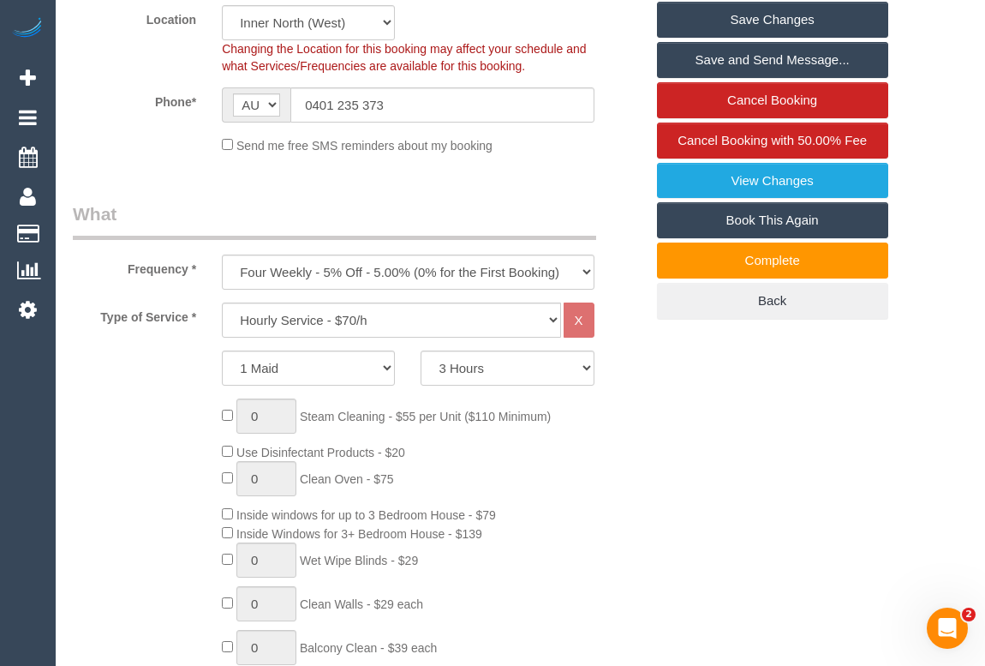
click at [766, 20] on link "Save Changes" at bounding box center [772, 20] width 231 height 36
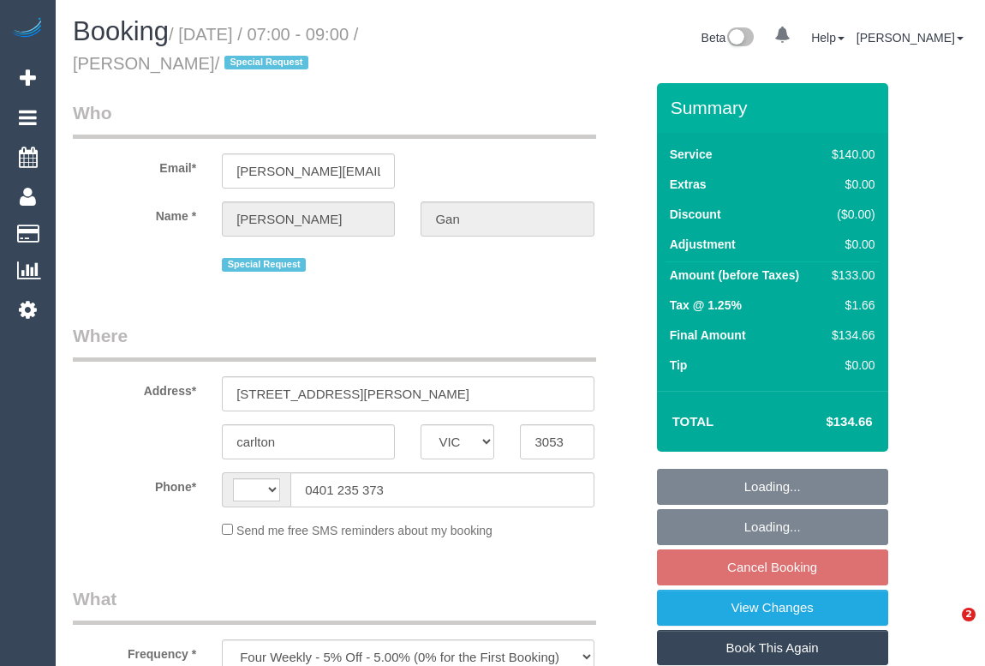
select select "VIC"
select select "string:stripe-pm_1RHaTq2GScqysDRVuuVPFp8p"
select select "number:28"
select select "number:14"
select select "number:19"
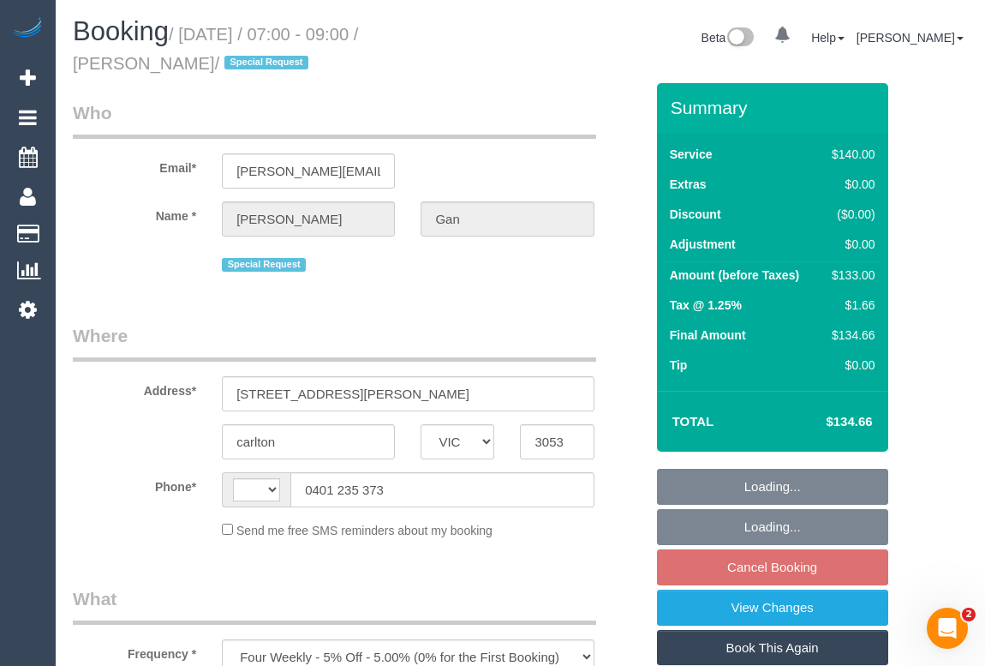
select select "number:25"
select select "number:35"
select select "number:11"
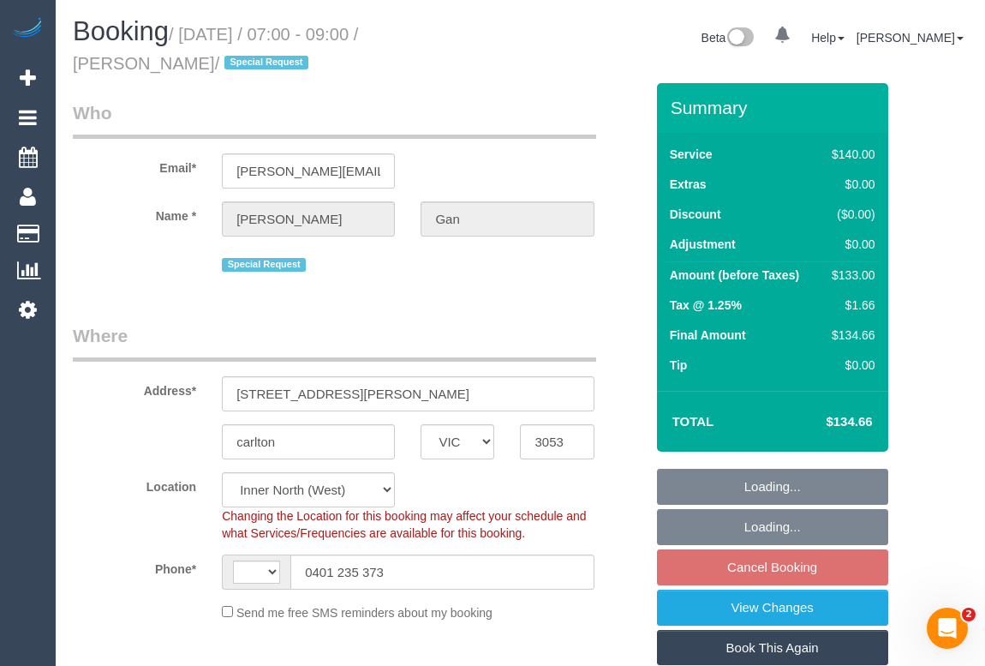
select select "string:AU"
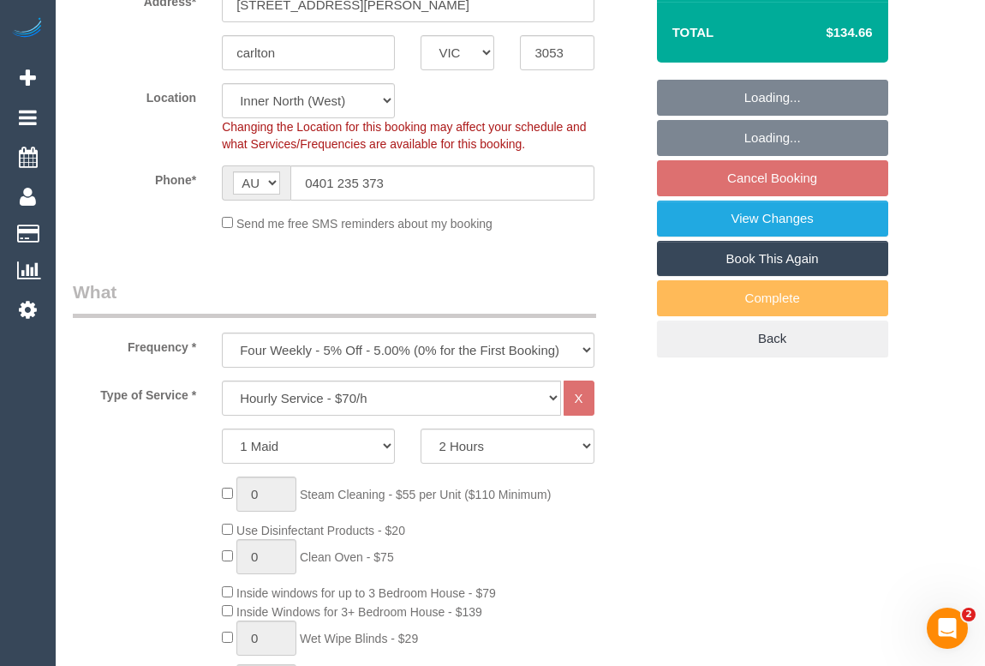
select select "object:1721"
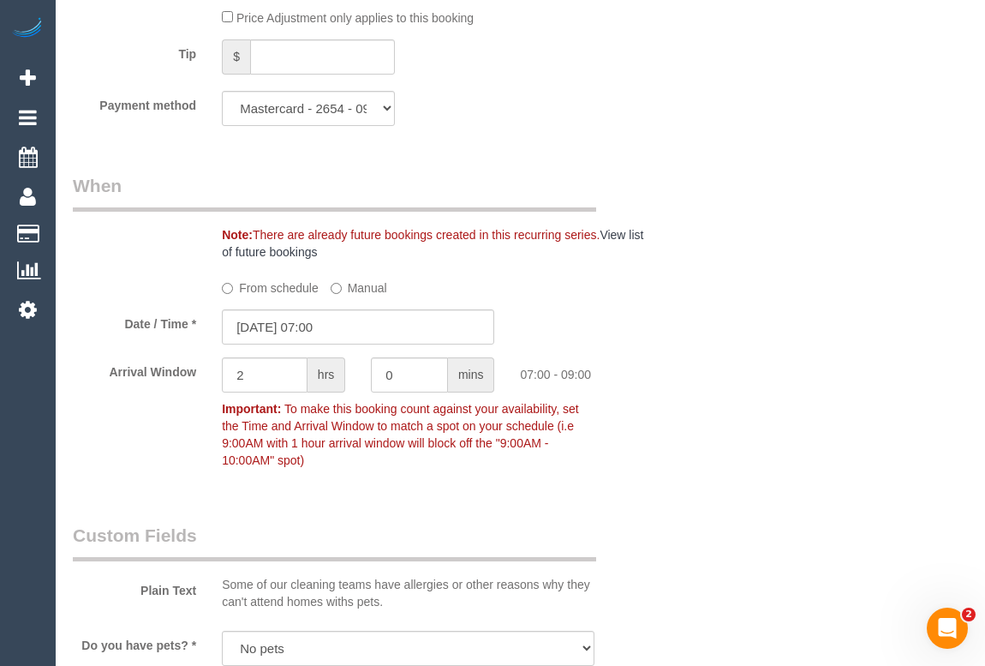
scroll to position [1558, 0]
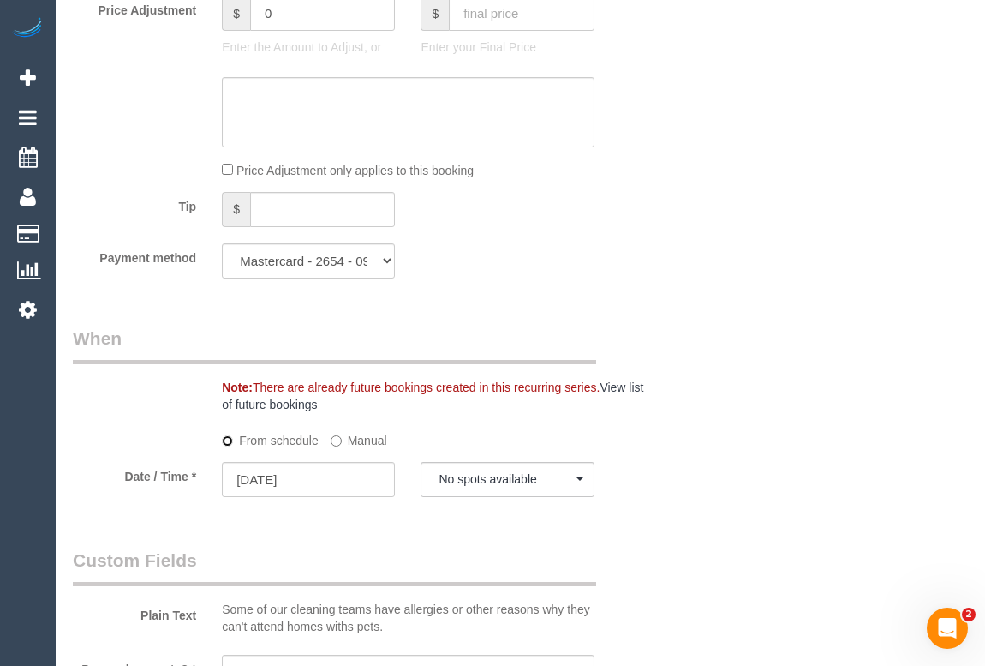
select select "spot27"
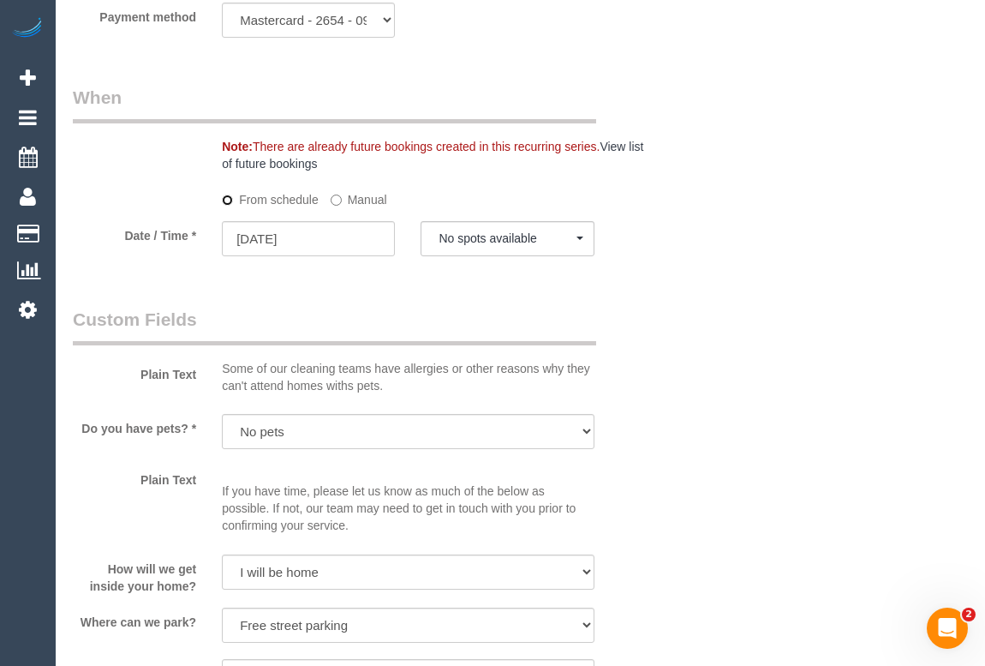
scroll to position [1869, 0]
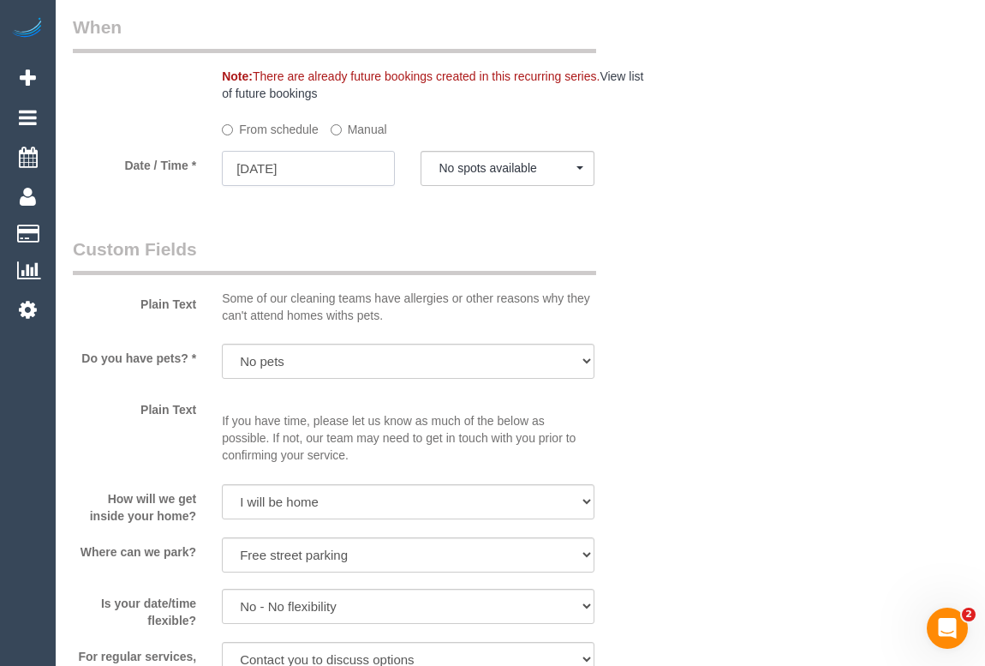
click at [281, 163] on input "05/09/2025" at bounding box center [308, 168] width 173 height 35
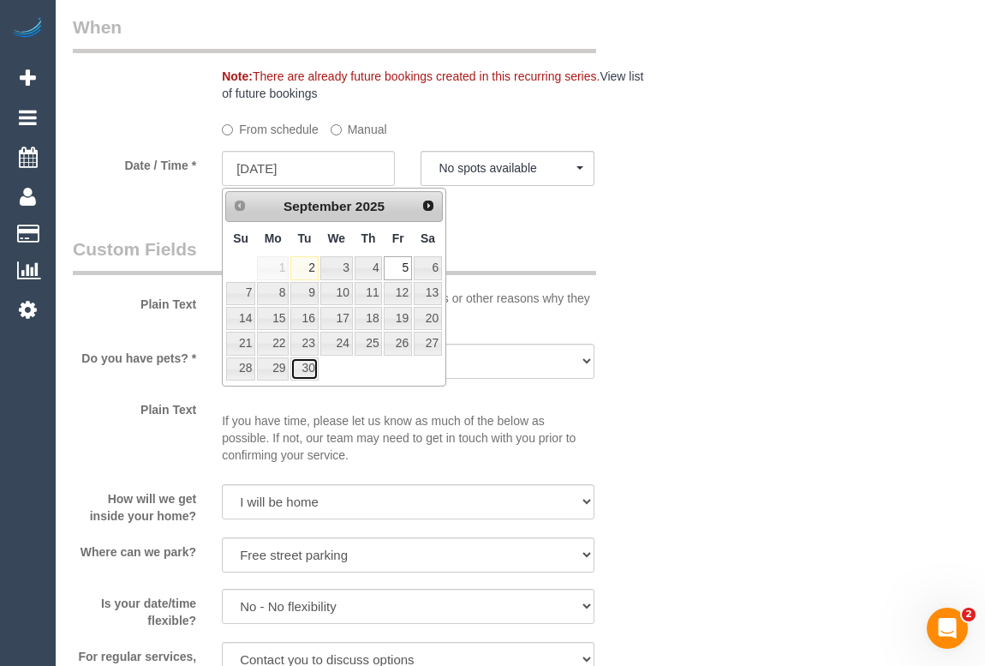
click at [301, 376] on link "30" at bounding box center [303, 368] width 27 height 23
type input "30/09/2025"
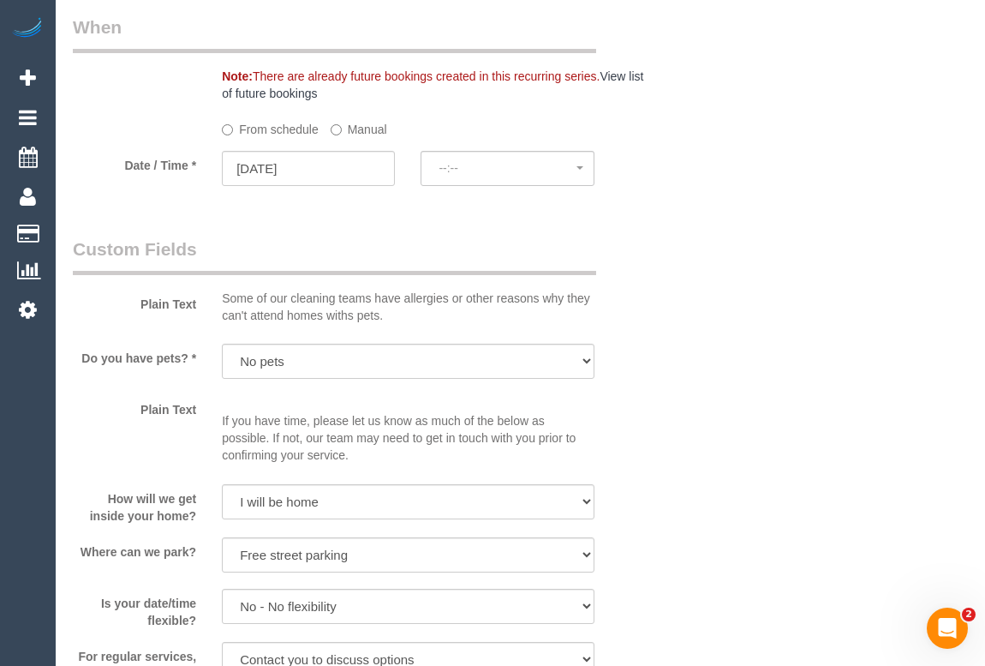
select select "spot53"
click at [529, 248] on legend "Custom Fields" at bounding box center [334, 255] width 523 height 39
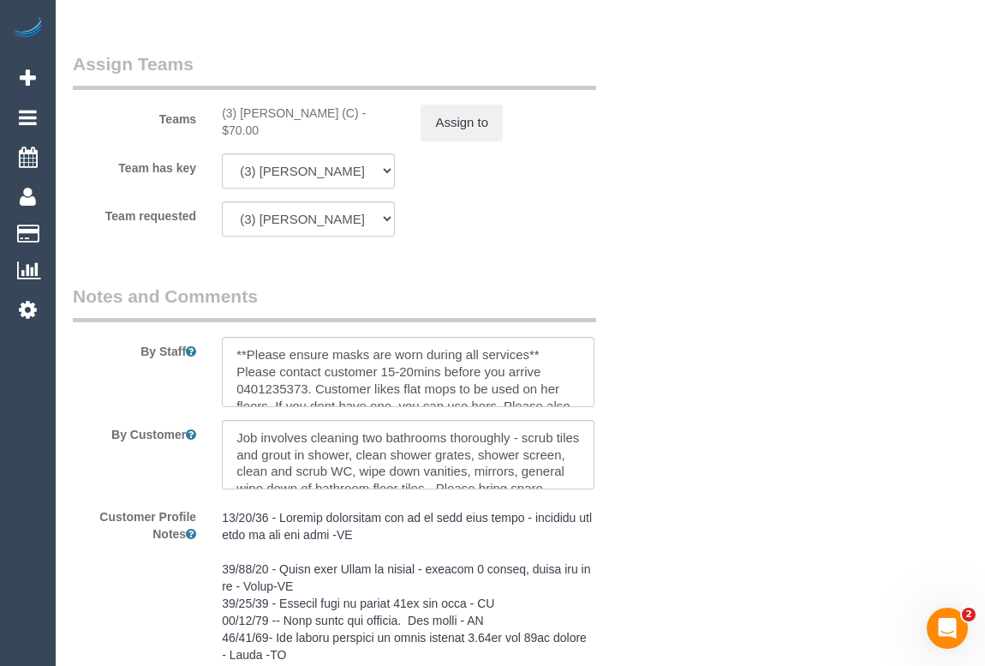
scroll to position [2725, 0]
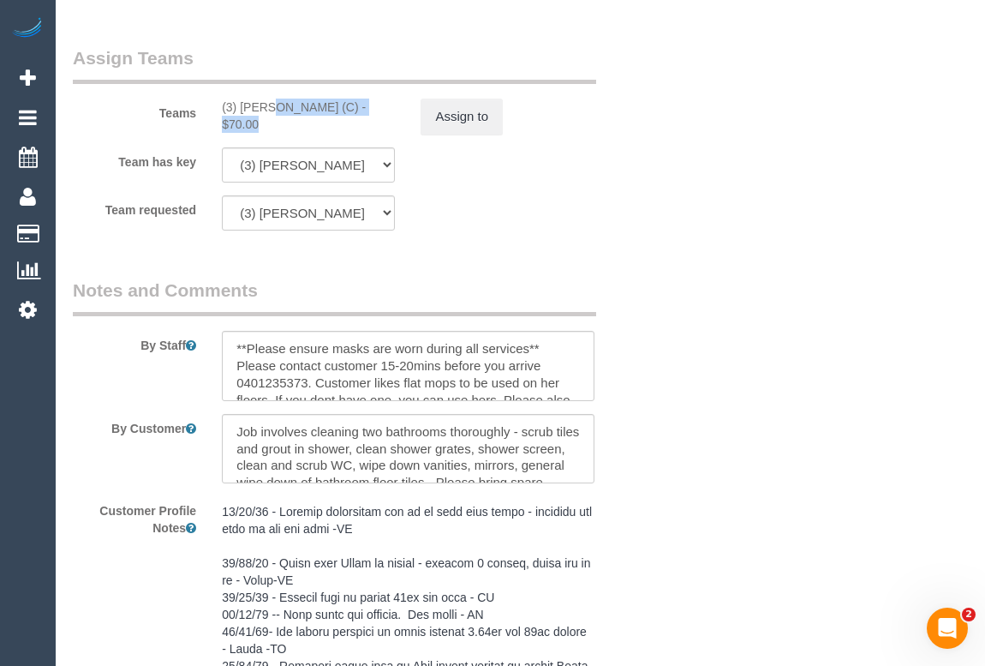
drag, startPoint x: 213, startPoint y: 106, endPoint x: 330, endPoint y: 111, distance: 116.6
click at [330, 111] on div "(3) Imanuil Afiuo (C) - $70.00" at bounding box center [308, 116] width 199 height 34
copy div "(3) Imanuil Afiuo (C)"
click at [456, 114] on button "Assign to" at bounding box center [462, 117] width 82 height 36
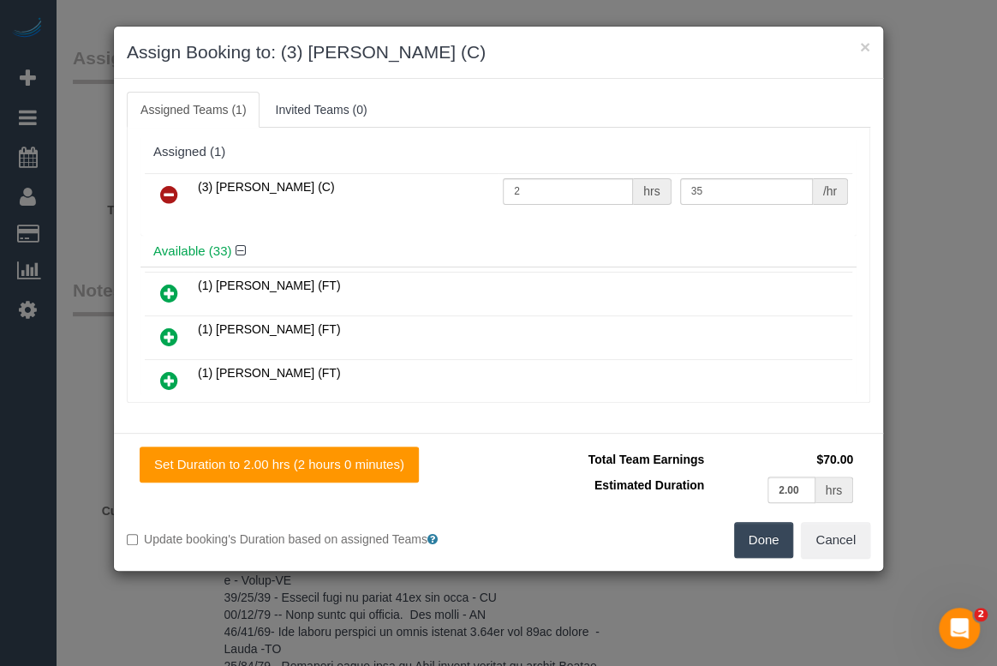
click at [165, 191] on icon at bounding box center [169, 194] width 18 height 21
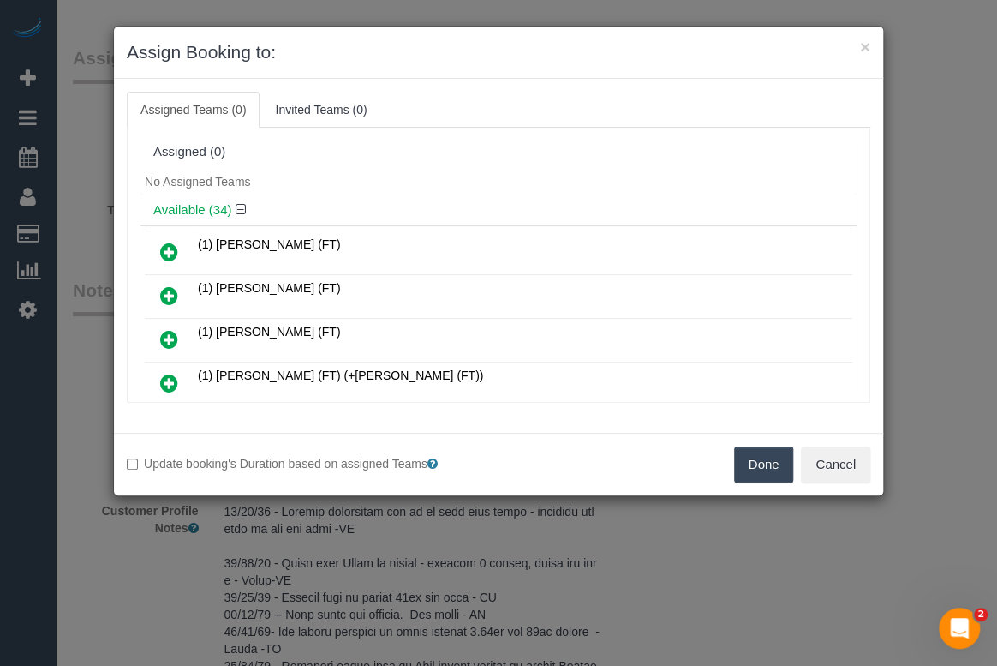
click at [760, 469] on button "Done" at bounding box center [764, 464] width 60 height 36
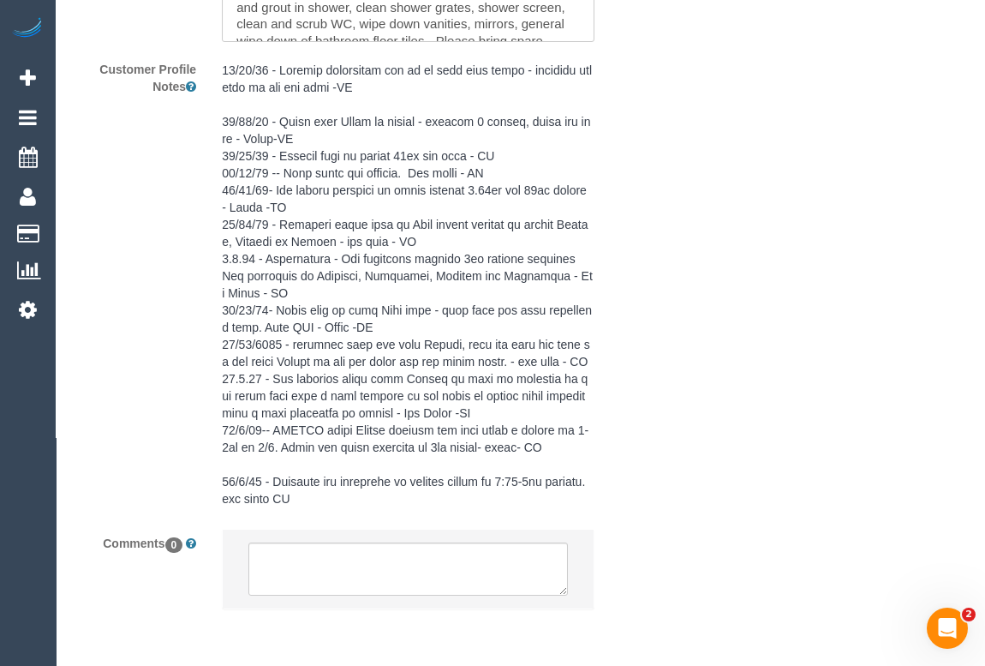
scroll to position [3234, 0]
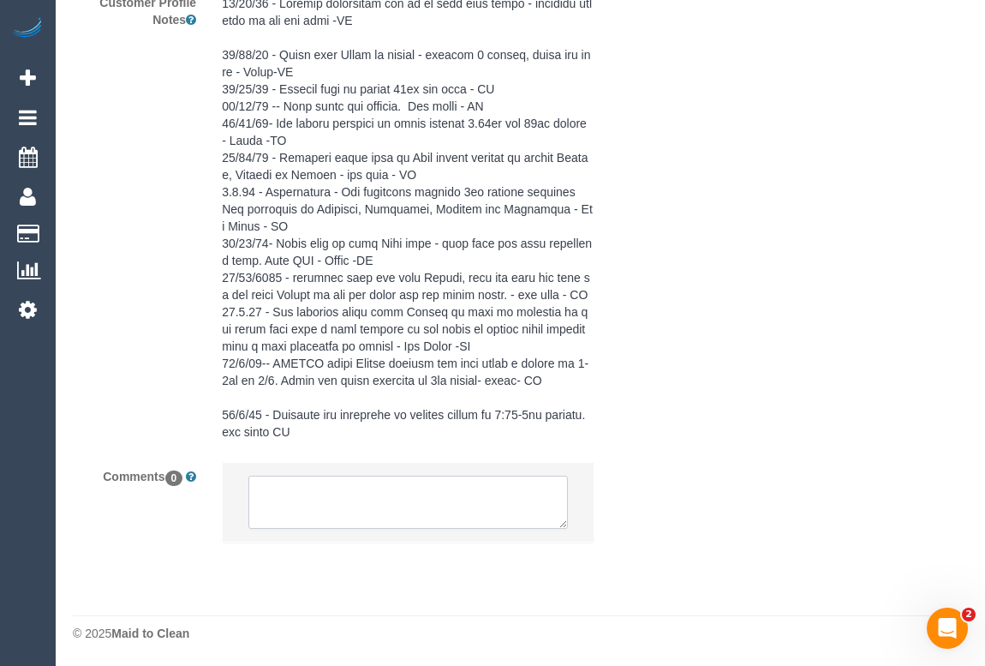
click at [321, 484] on textarea at bounding box center [407, 502] width 319 height 53
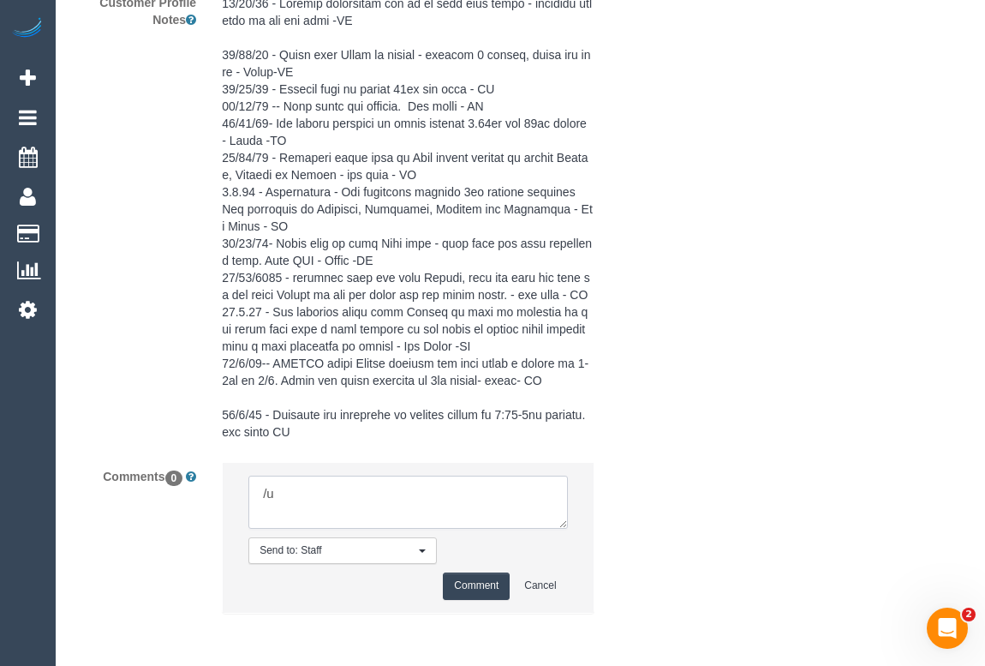
type textarea "/"
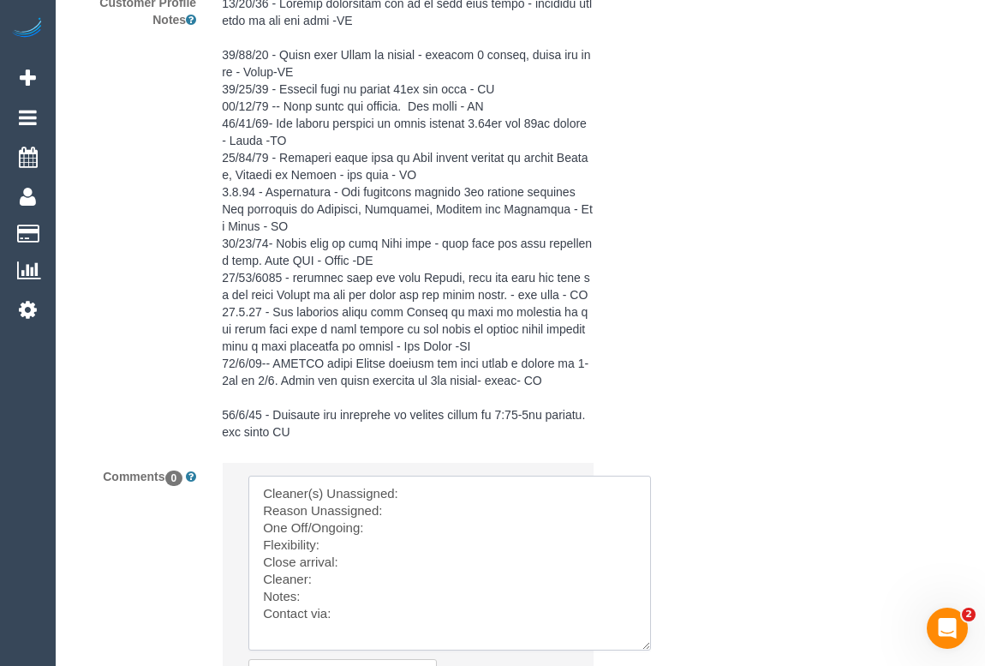
drag, startPoint x: 562, startPoint y: 523, endPoint x: 651, endPoint y: 655, distance: 159.9
click at [651, 650] on textarea at bounding box center [449, 563] width 403 height 175
click at [440, 512] on textarea at bounding box center [452, 569] width 408 height 186
paste textarea "(3) Imanuil Afiuo (C)"
click at [410, 526] on textarea at bounding box center [452, 569] width 408 height 186
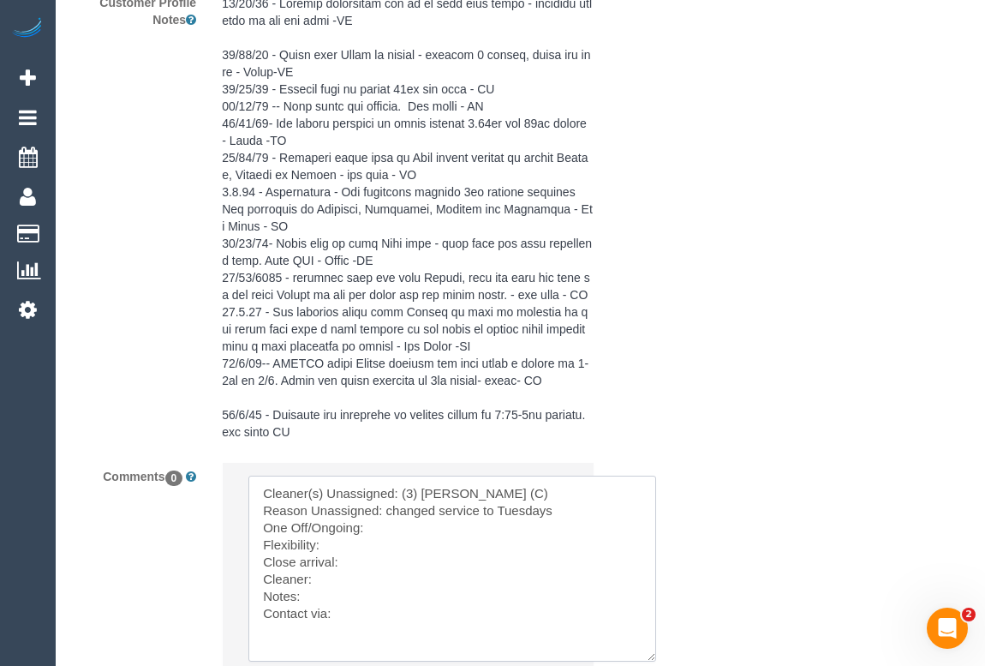
click at [386, 543] on textarea at bounding box center [452, 569] width 408 height 186
click at [357, 565] on textarea at bounding box center [452, 569] width 408 height 186
click at [354, 577] on textarea at bounding box center [452, 569] width 408 height 186
click at [327, 598] on textarea at bounding box center [452, 569] width 408 height 186
click at [307, 615] on textarea at bounding box center [452, 569] width 408 height 186
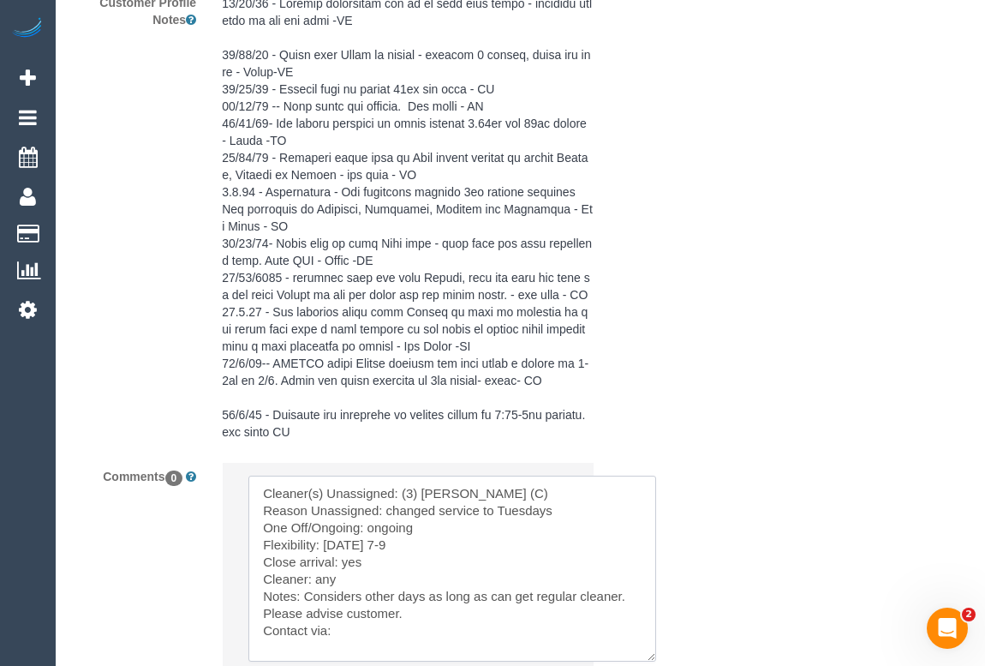
click at [382, 645] on textarea at bounding box center [452, 569] width 408 height 186
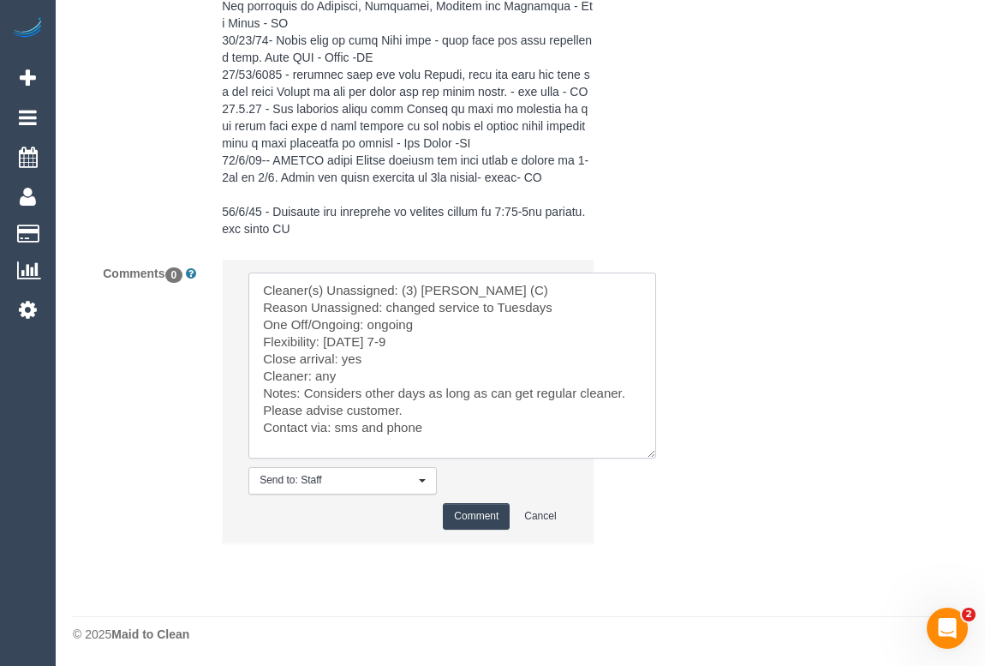
type textarea "Cleaner(s) Unassigned: (3) Imanuil Afiuo (C) Reason Unassigned: changed service…"
click at [470, 514] on button "Comment" at bounding box center [476, 516] width 67 height 27
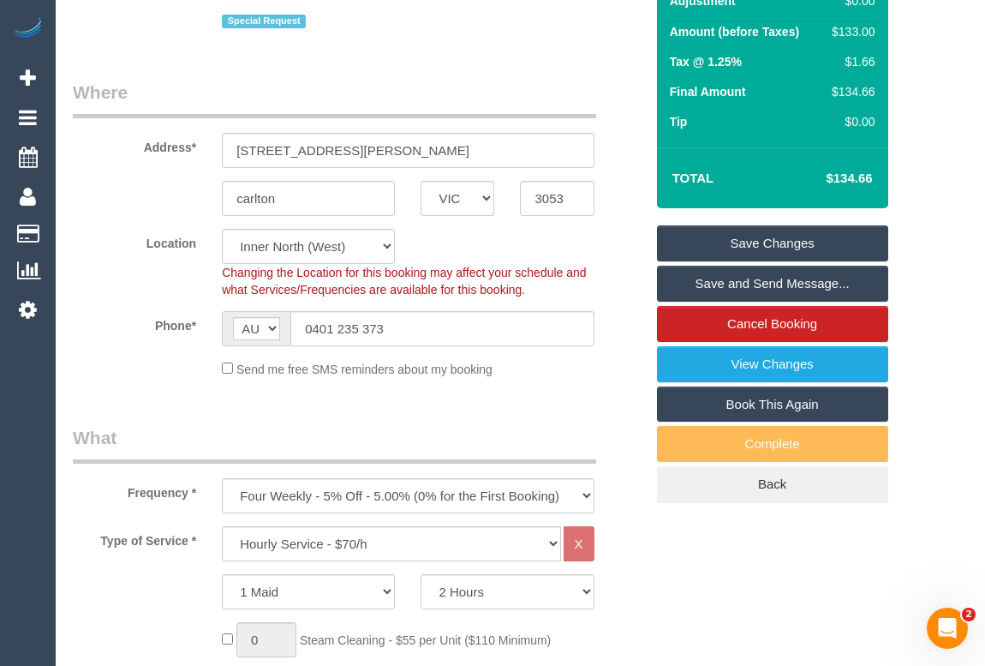
scroll to position [9, 0]
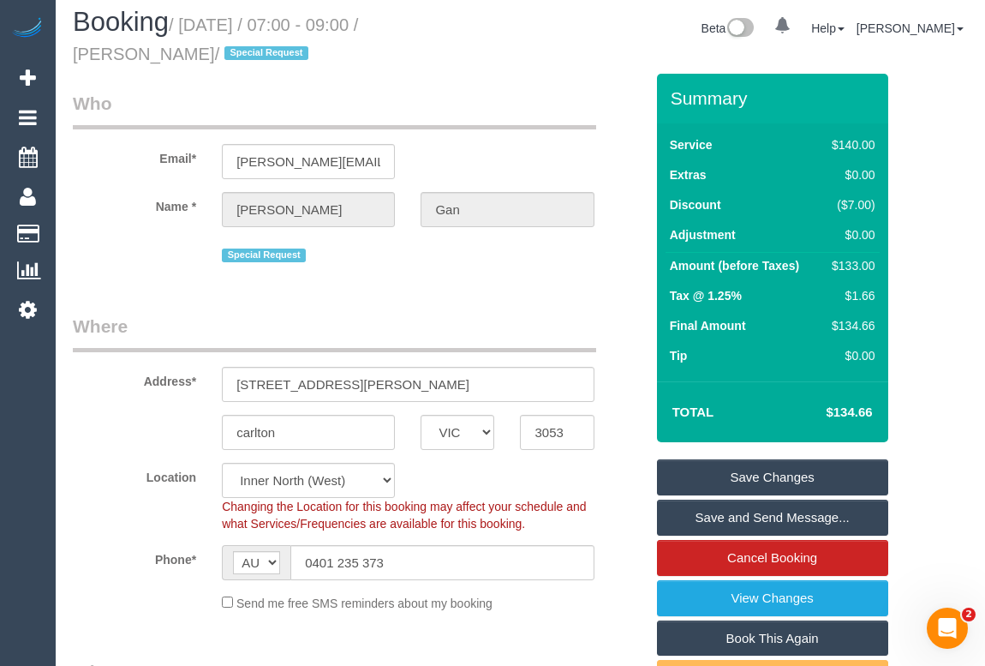
click at [757, 473] on link "Save Changes" at bounding box center [772, 477] width 231 height 36
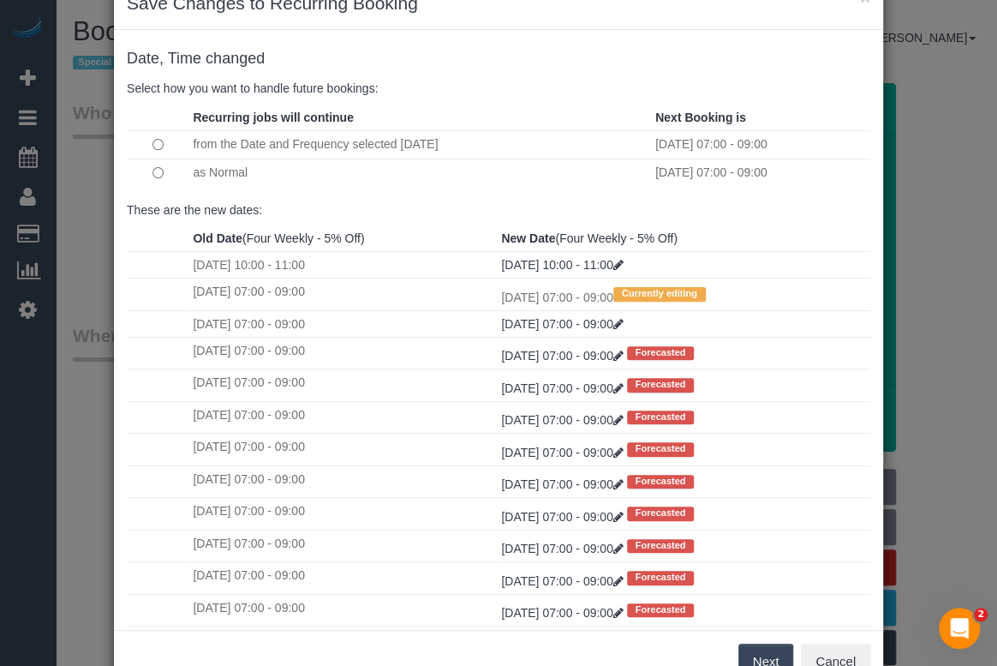
scroll to position [101, 0]
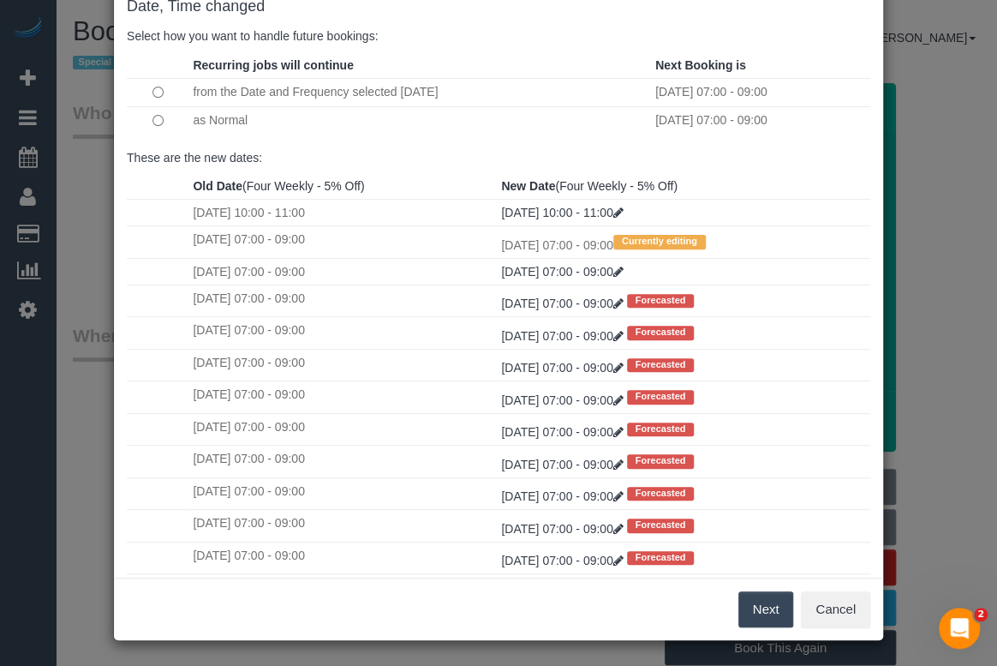
click at [758, 608] on button "Next" at bounding box center [767, 609] width 56 height 36
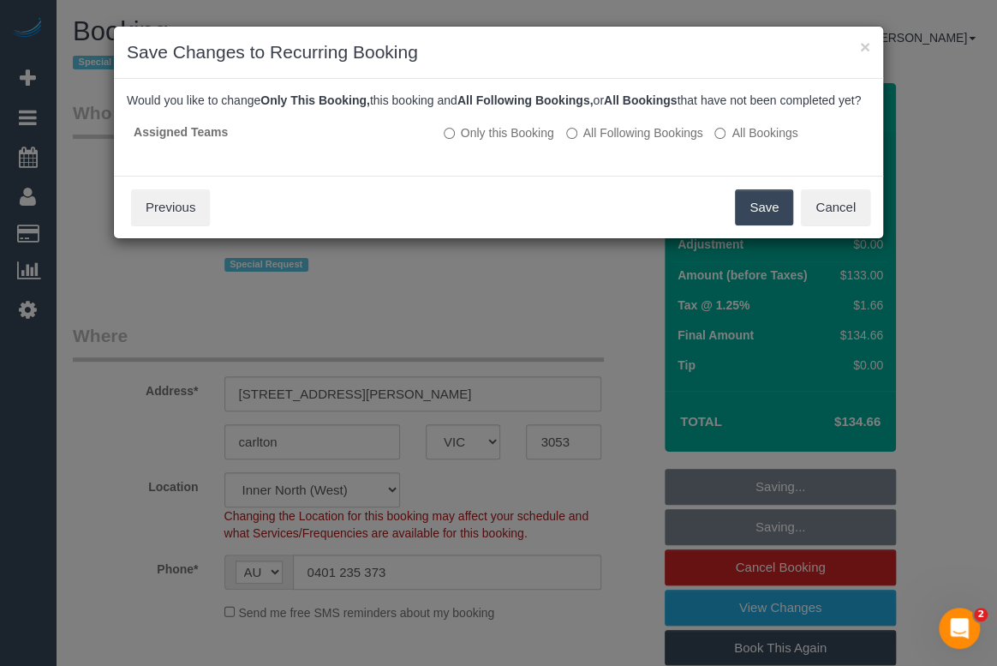
scroll to position [0, 0]
click at [762, 216] on button "Save" at bounding box center [764, 207] width 58 height 36
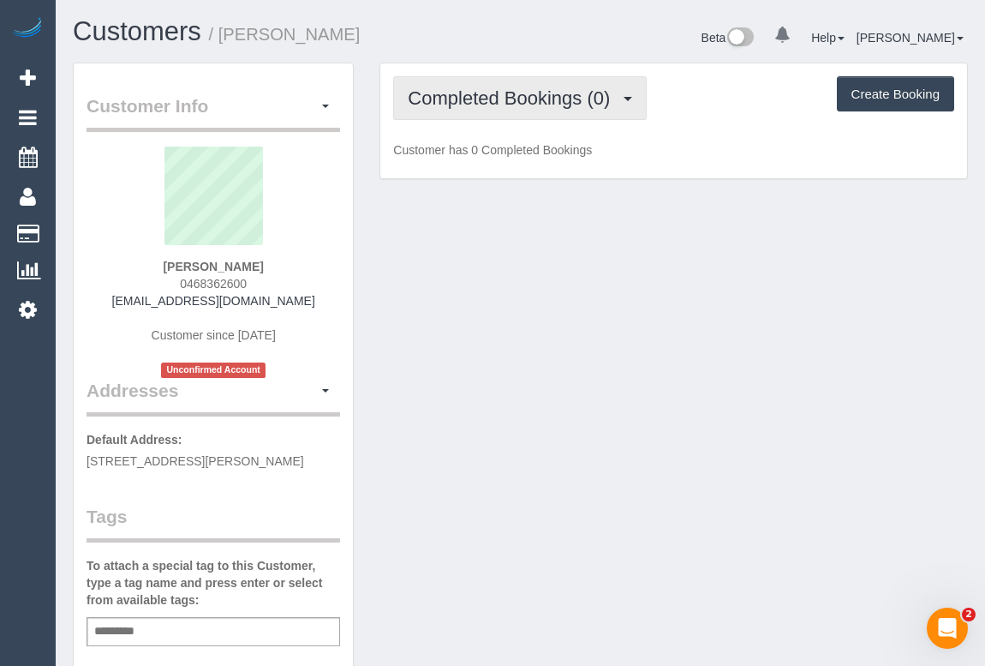
drag, startPoint x: 487, startPoint y: 93, endPoint x: 497, endPoint y: 130, distance: 38.2
click at [487, 93] on span "Completed Bookings (0)" at bounding box center [513, 97] width 211 height 21
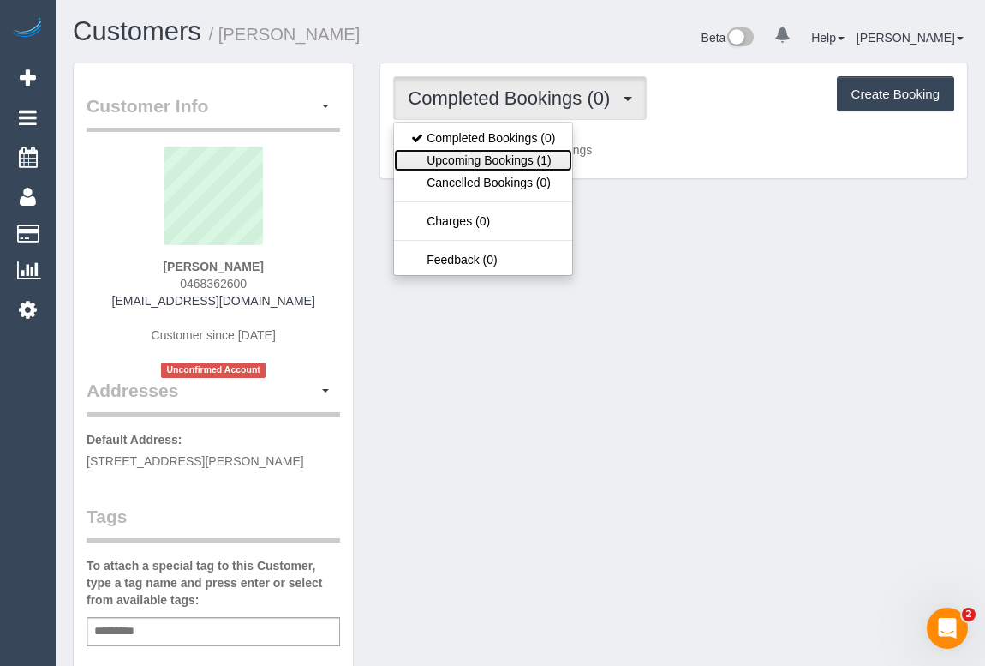
click at [494, 155] on link "Upcoming Bookings (1)" at bounding box center [483, 160] width 178 height 22
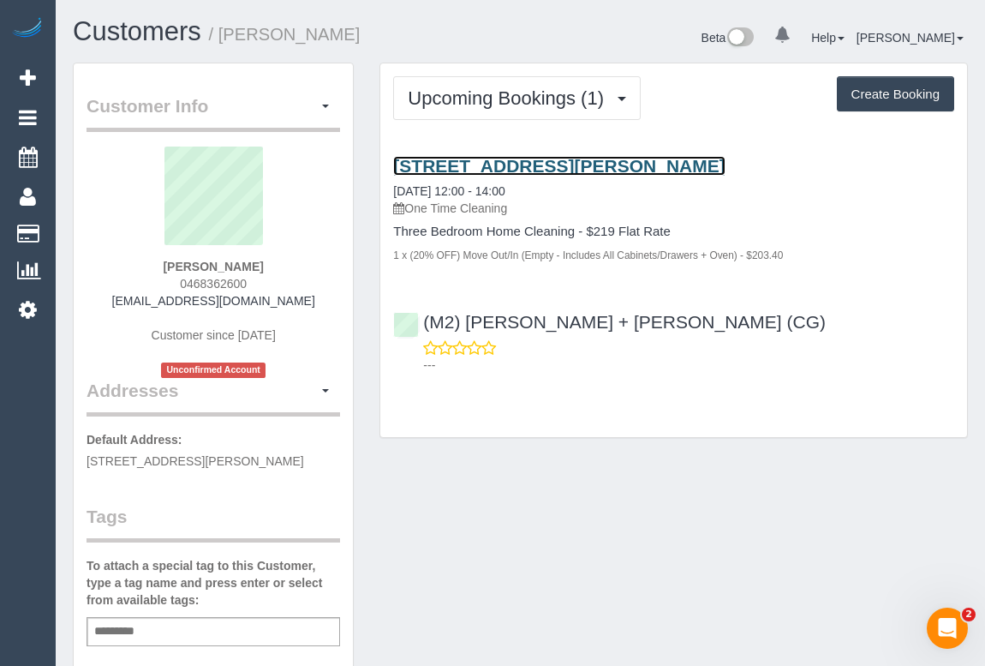
click at [531, 163] on link "[STREET_ADDRESS][PERSON_NAME]" at bounding box center [559, 166] width 332 height 20
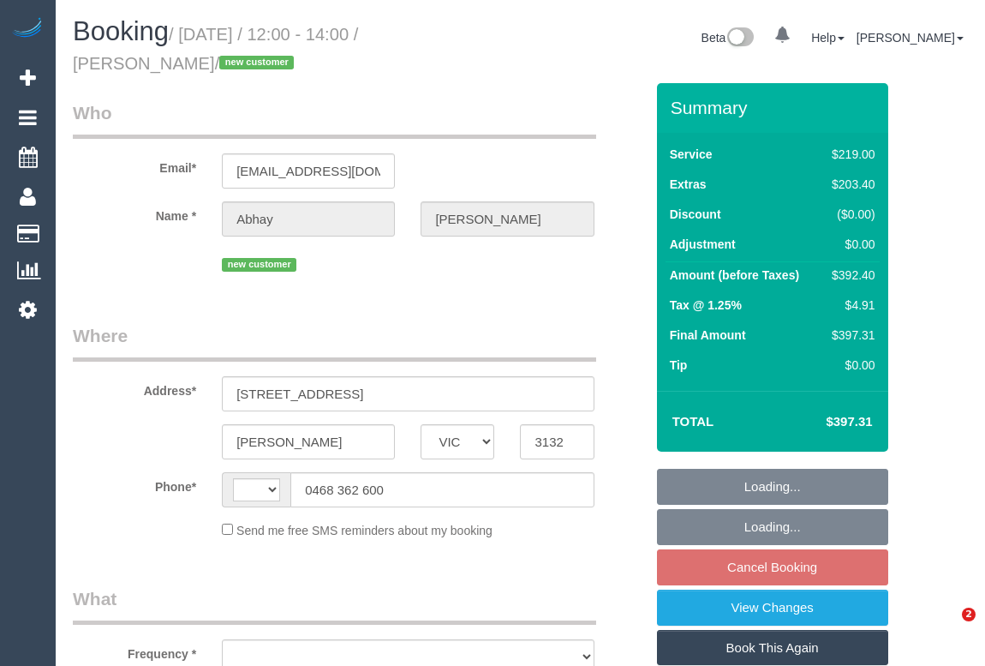
select select "VIC"
select select "object:355"
select select "string:stripe-pm_1Rzrem2GScqysDRVBNb4qXdH"
select select "number:28"
select select "number:16"
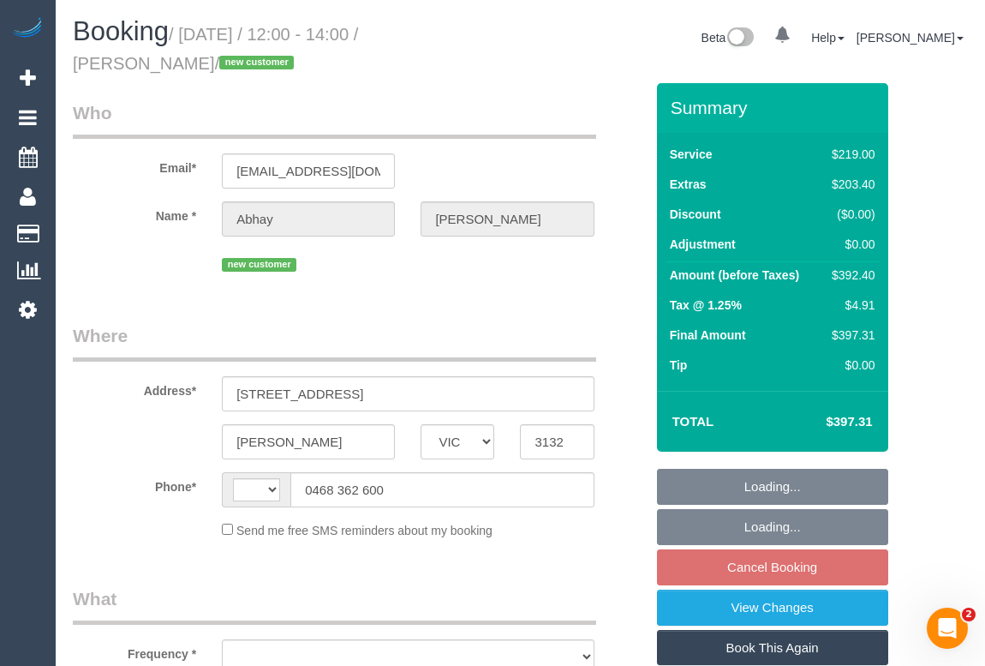
select select "number:19"
select select "number:24"
select select "number:35"
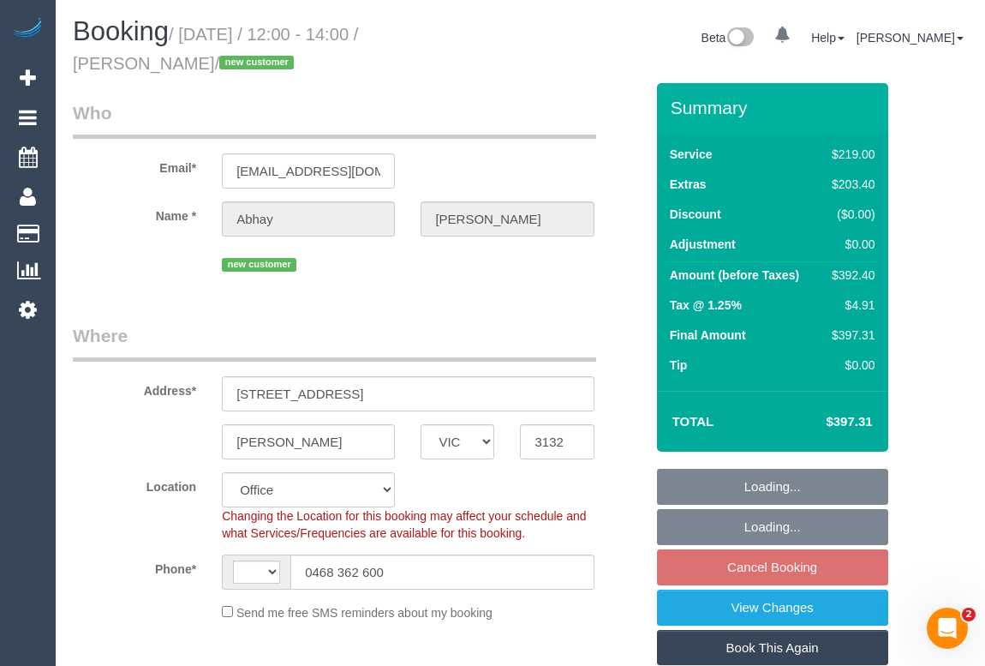
select select "string:AU"
select select "object:849"
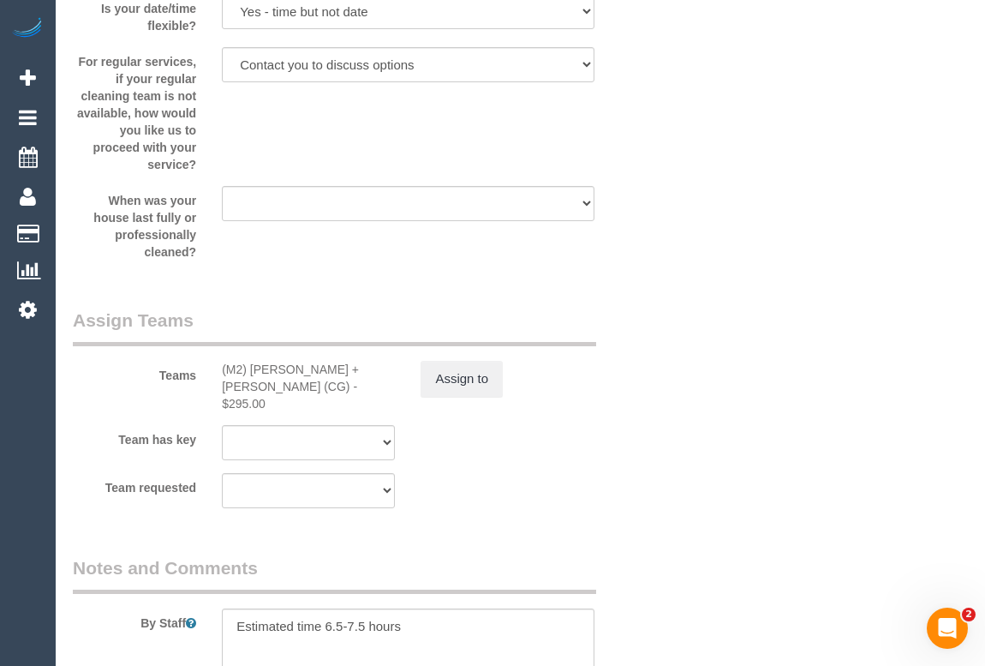
scroll to position [2647, 0]
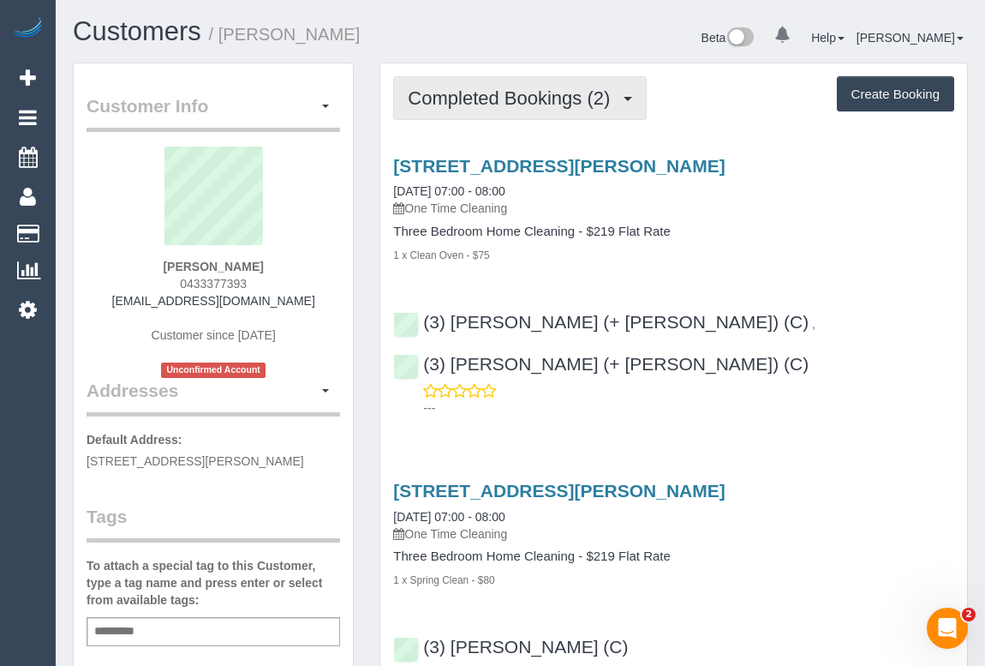
click at [506, 107] on button "Completed Bookings (2)" at bounding box center [520, 98] width 254 height 44
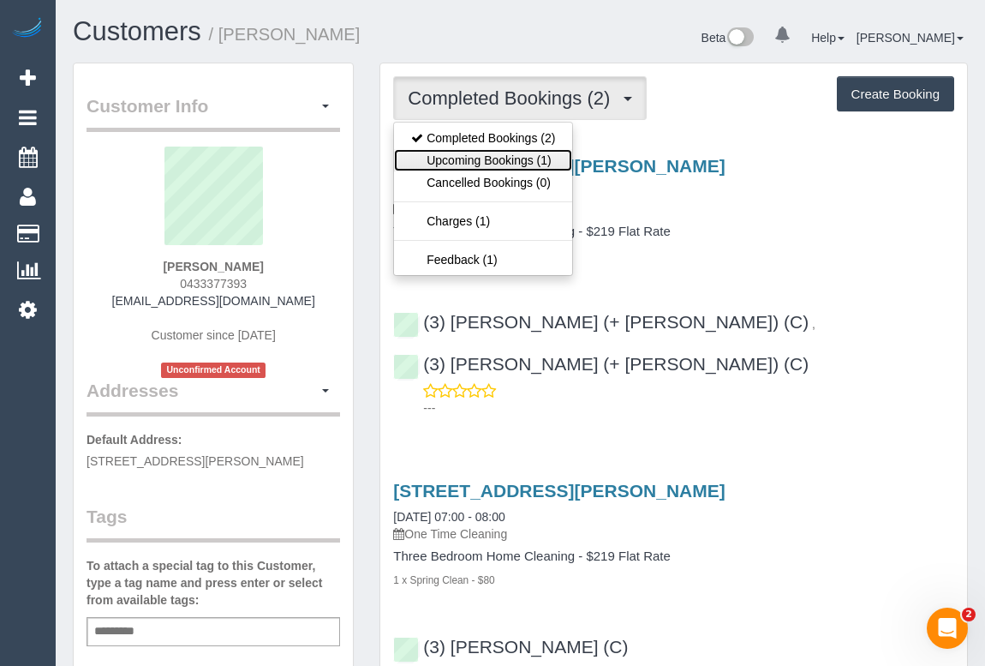
click at [494, 161] on link "Upcoming Bookings (1)" at bounding box center [483, 160] width 178 height 22
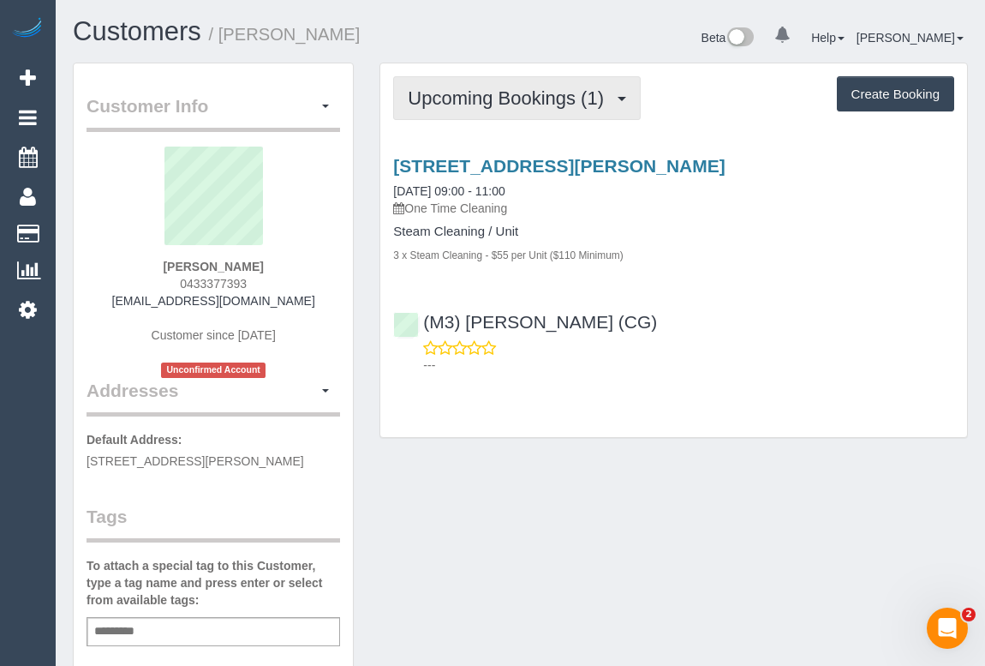
click at [471, 87] on span "Upcoming Bookings (1)" at bounding box center [510, 97] width 205 height 21
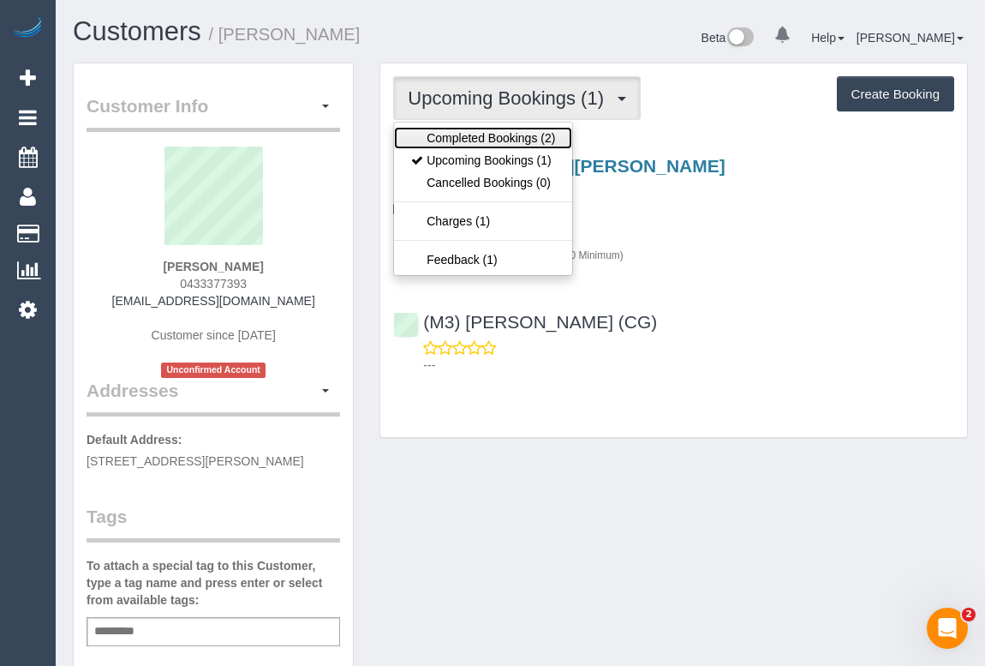
click at [506, 128] on link "Completed Bookings (2)" at bounding box center [483, 138] width 178 height 22
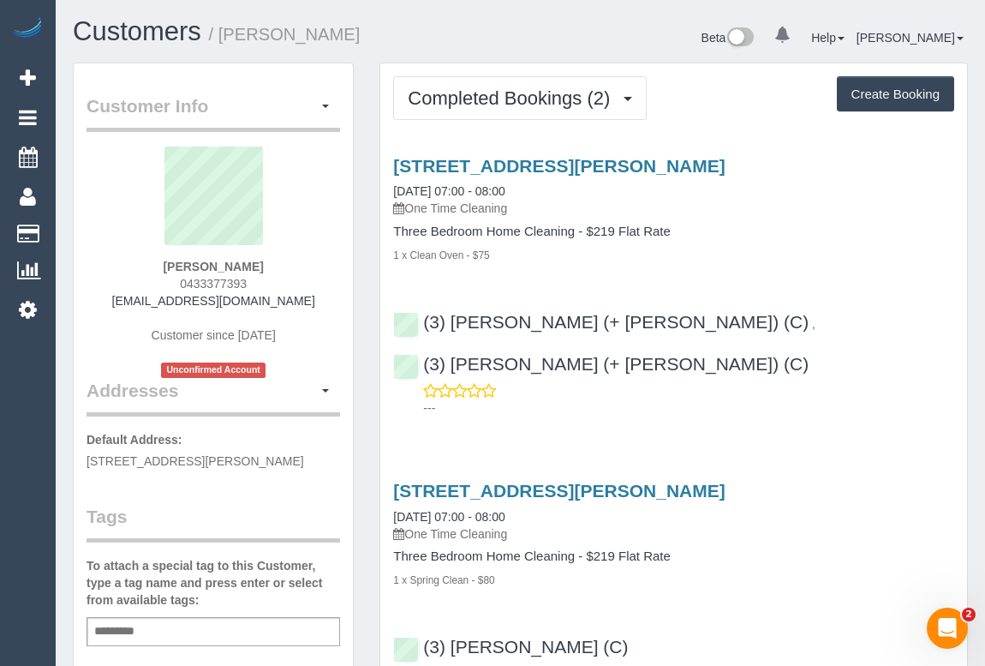
click at [751, 252] on div "1 x Clean Oven - $75" at bounding box center [673, 254] width 561 height 17
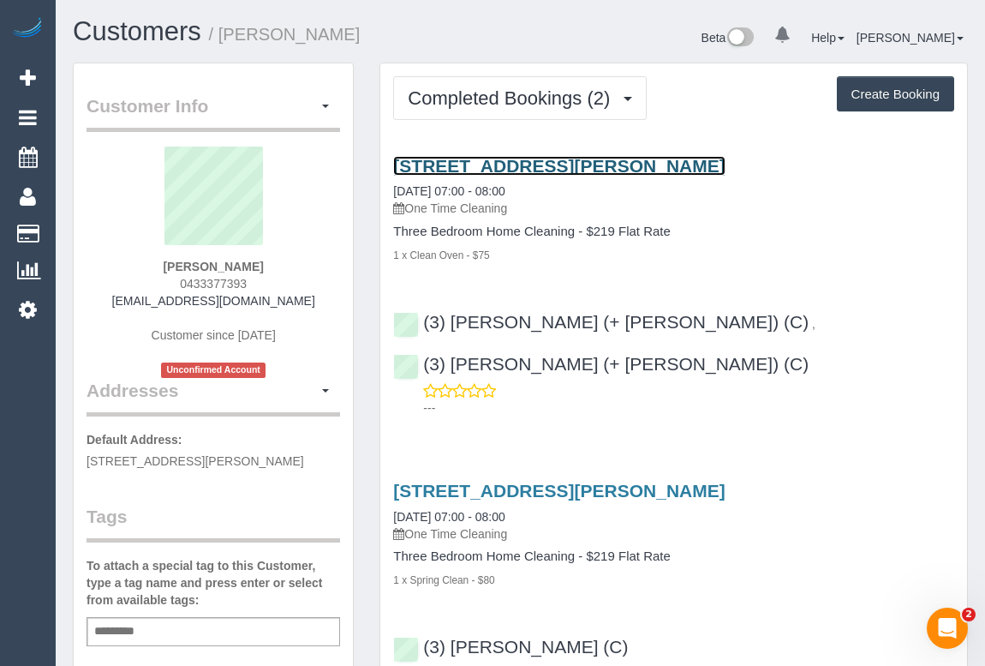
click at [530, 165] on link "406a Mont Albert Road, Mont Albert, VIC 3127" at bounding box center [559, 166] width 332 height 20
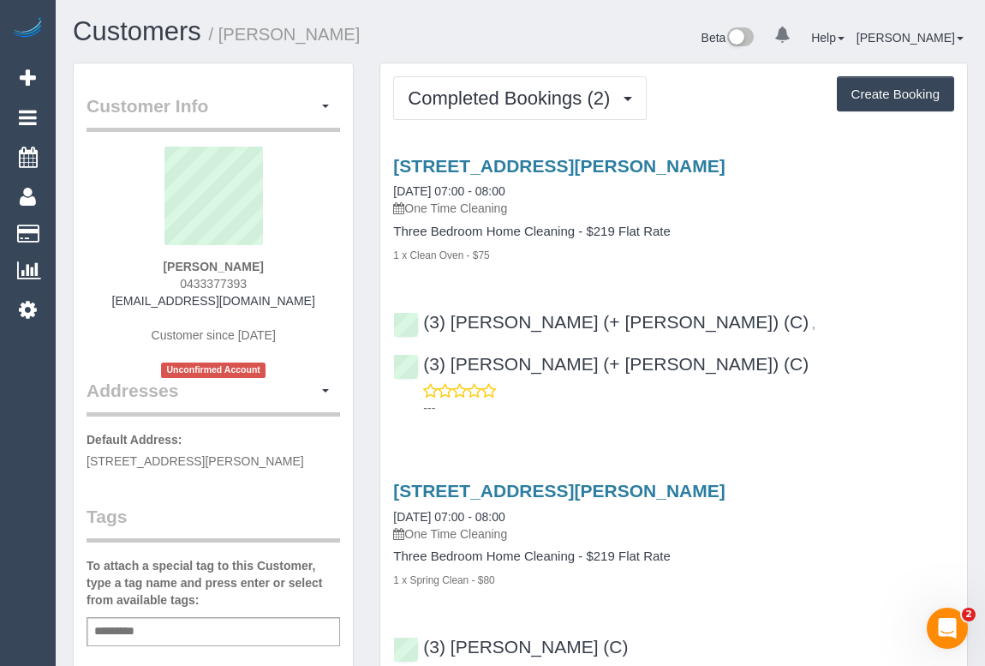
click at [811, 387] on div "Service Feedback 406a Mont Albert Road, Mont Albert, VIC 3127 01/09/2025 07:00 …" at bounding box center [673, 435] width 561 height 589
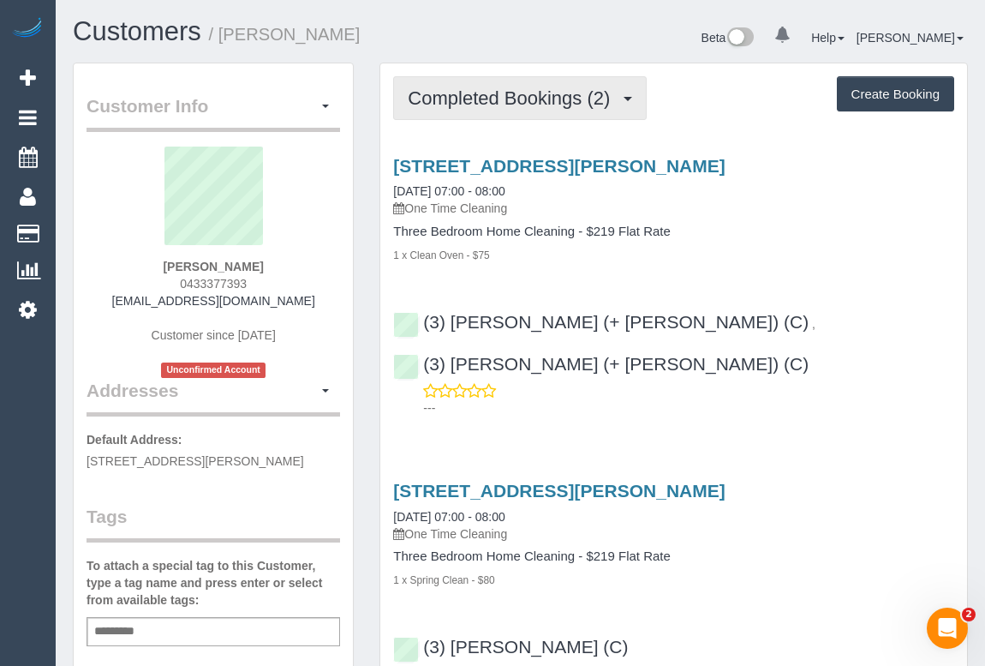
click at [501, 84] on button "Completed Bookings (2)" at bounding box center [520, 98] width 254 height 44
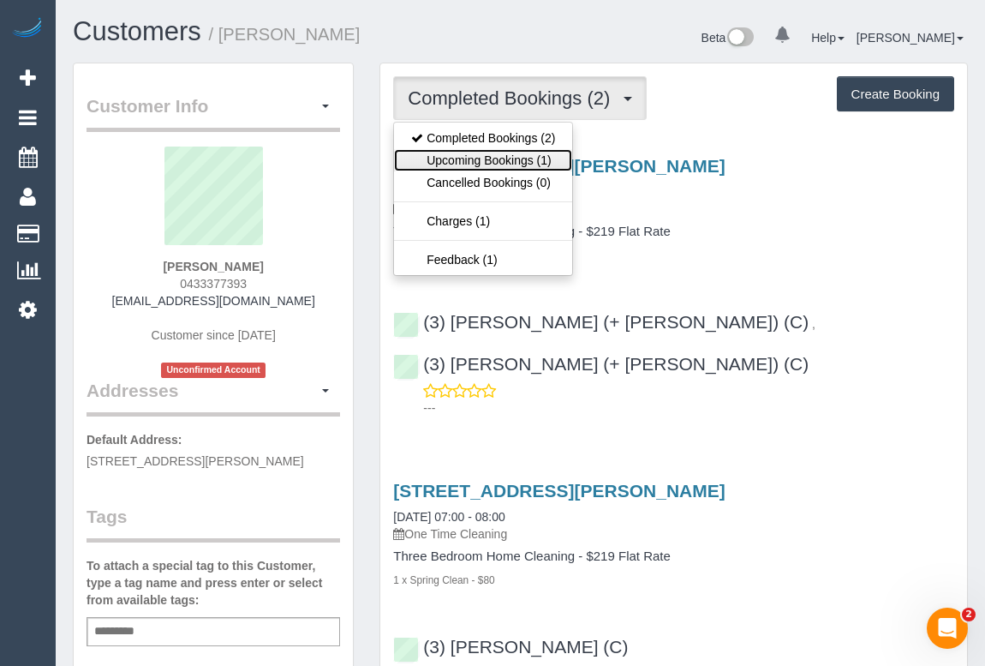
click at [497, 158] on link "Upcoming Bookings (1)" at bounding box center [483, 160] width 178 height 22
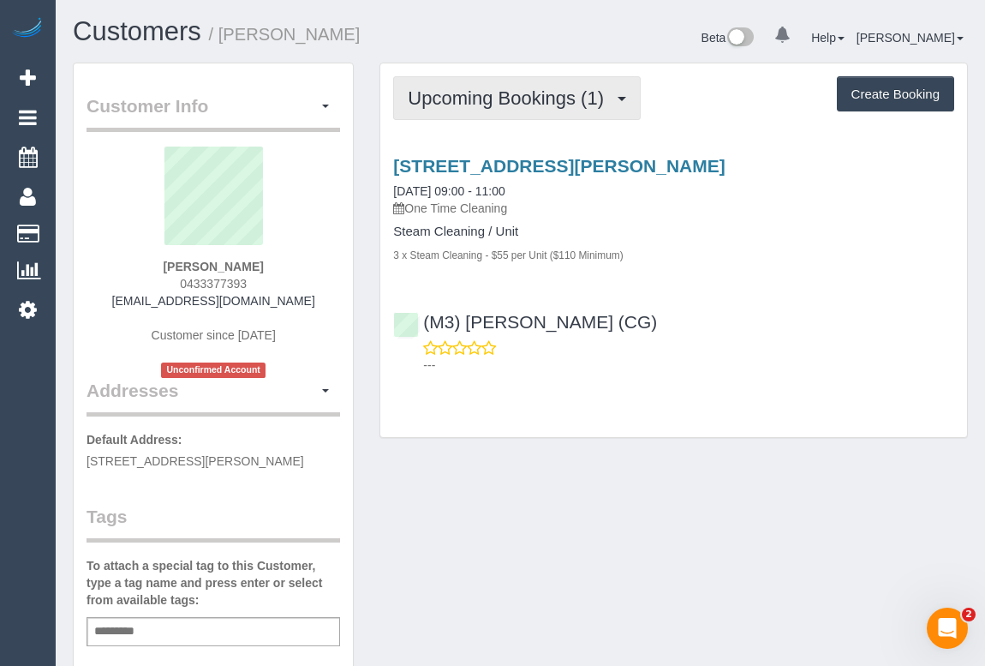
click at [493, 99] on span "Upcoming Bookings (1)" at bounding box center [510, 97] width 205 height 21
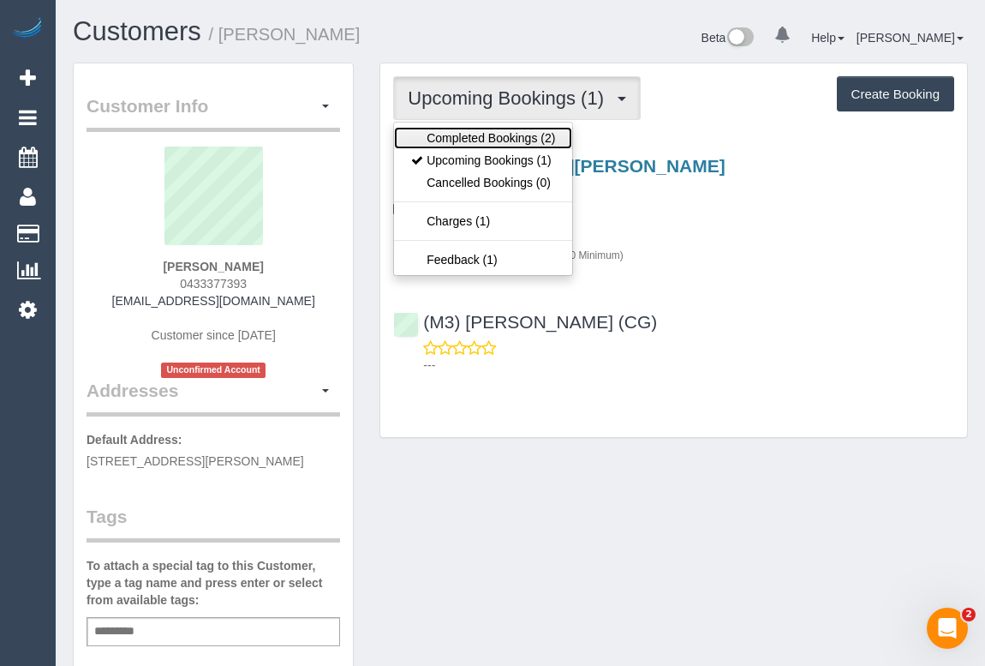
click at [497, 139] on link "Completed Bookings (2)" at bounding box center [483, 138] width 178 height 22
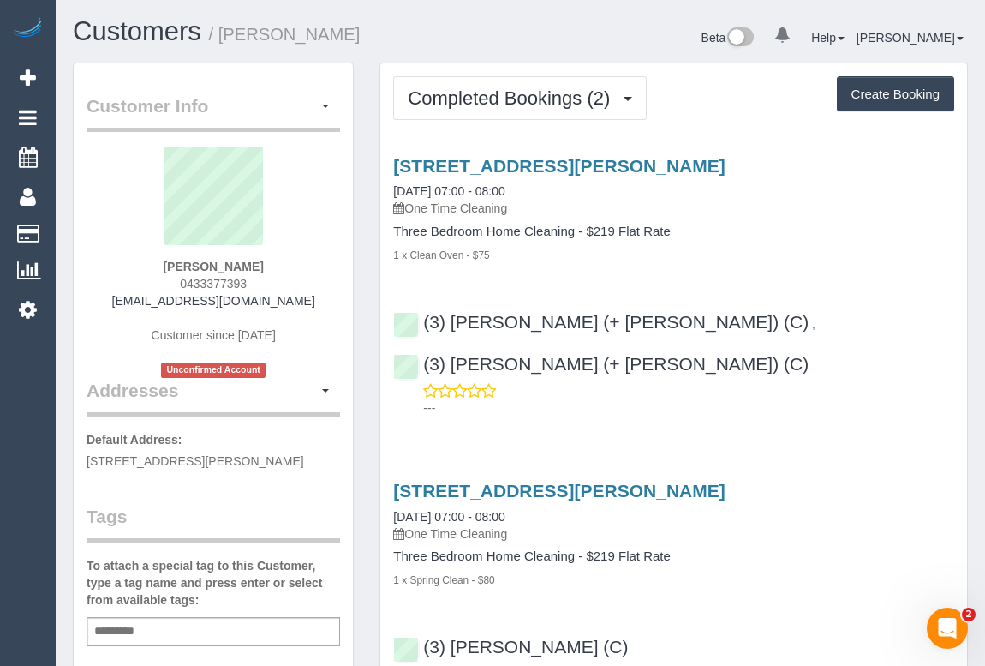
click at [817, 284] on div "406a Mont Albert Road, Mont Albert, VIC 3127 01/09/2025 07:00 - 08:00 One Time …" at bounding box center [673, 282] width 587 height 283
click at [192, 617] on div "Add a tag" at bounding box center [214, 631] width 254 height 29
type input "**********"
drag, startPoint x: 131, startPoint y: 297, endPoint x: 292, endPoint y: 304, distance: 161.2
click at [292, 304] on div "Tamara Hamilton-Noy 0433377393 thamiltonnoy@gmail.com Customer since 2025 Uncon…" at bounding box center [214, 262] width 254 height 231
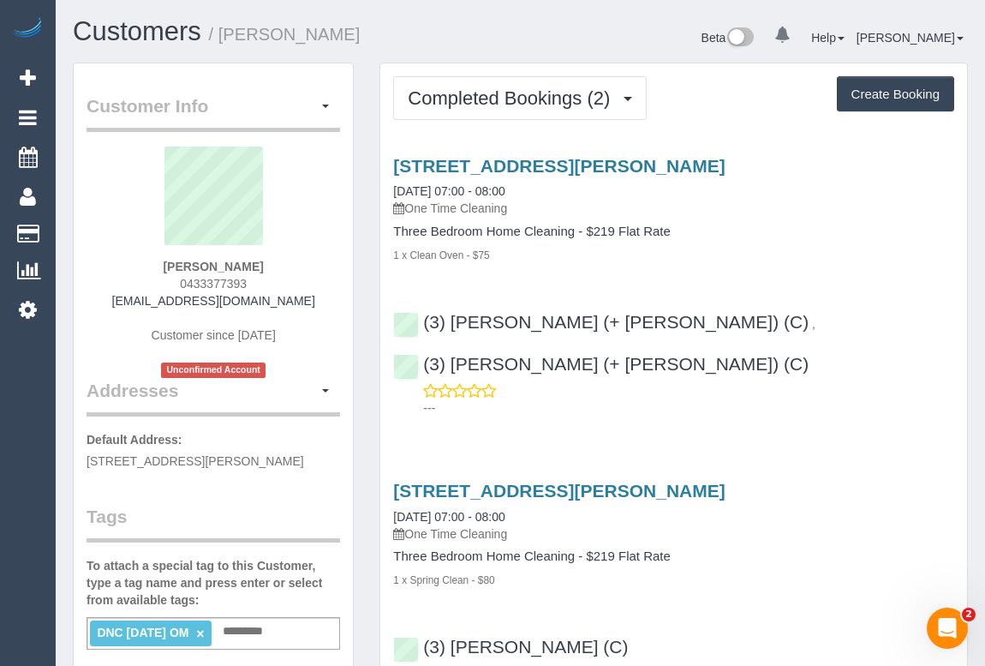
copy link "[EMAIL_ADDRESS][DOMAIN_NAME]"
drag, startPoint x: 142, startPoint y: 265, endPoint x: 290, endPoint y: 263, distance: 147.4
click at [290, 263] on div "Tamara Hamilton-Noy 0433377393 thamiltonnoy@gmail.com Customer since 2025 Uncon…" at bounding box center [214, 262] width 254 height 231
copy strong "Tamara Hamilton-Noy"
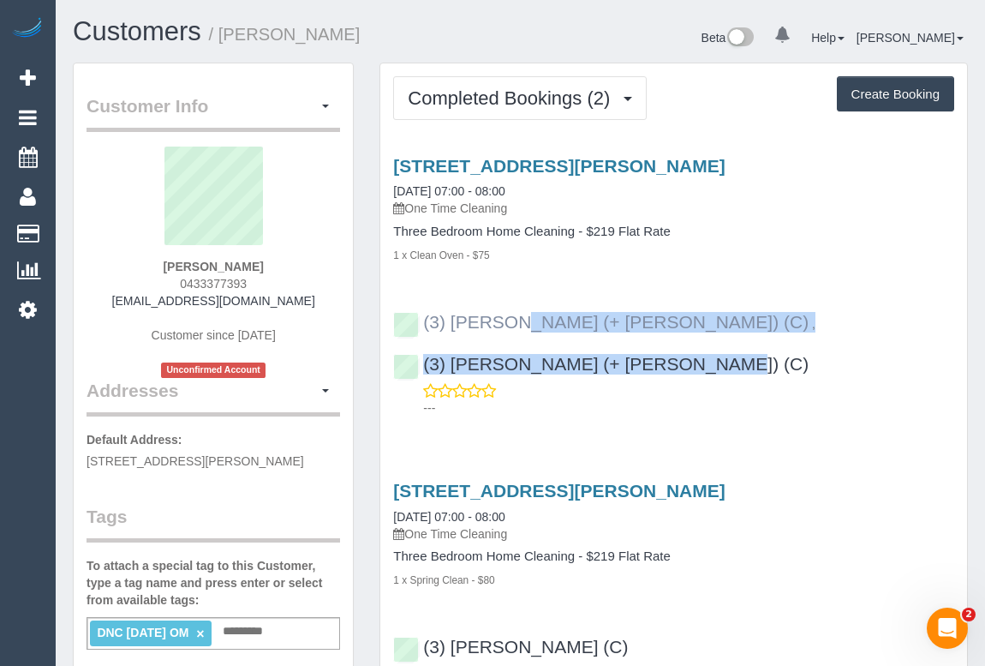
drag, startPoint x: 834, startPoint y: 326, endPoint x: 423, endPoint y: 318, distance: 410.5
click at [423, 318] on div "(3) Jay (+ Smruti) (C) , (3) Smruti (+ Jay) (C) ---" at bounding box center [673, 356] width 587 height 119
copy div "(3) Jay (+ Smruti) (C) , (3) Smruti (+ Jay) (C)"
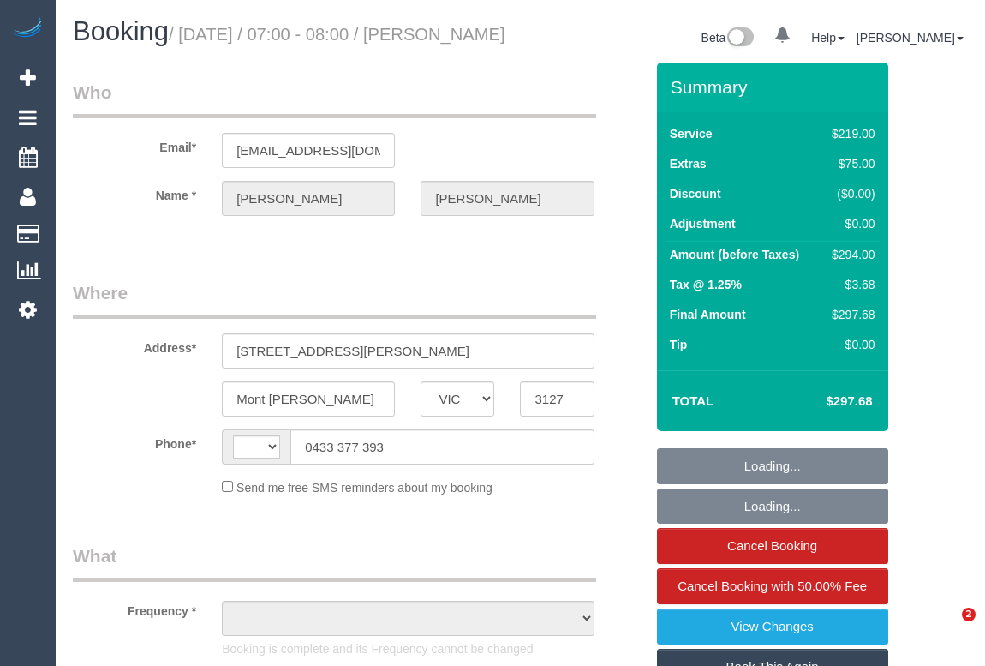
select select "VIC"
select select "object:294"
select select "string:stripe-pm_1RyoWY2GScqysDRVgxJMWzY5"
select select "number:30"
select select "number:14"
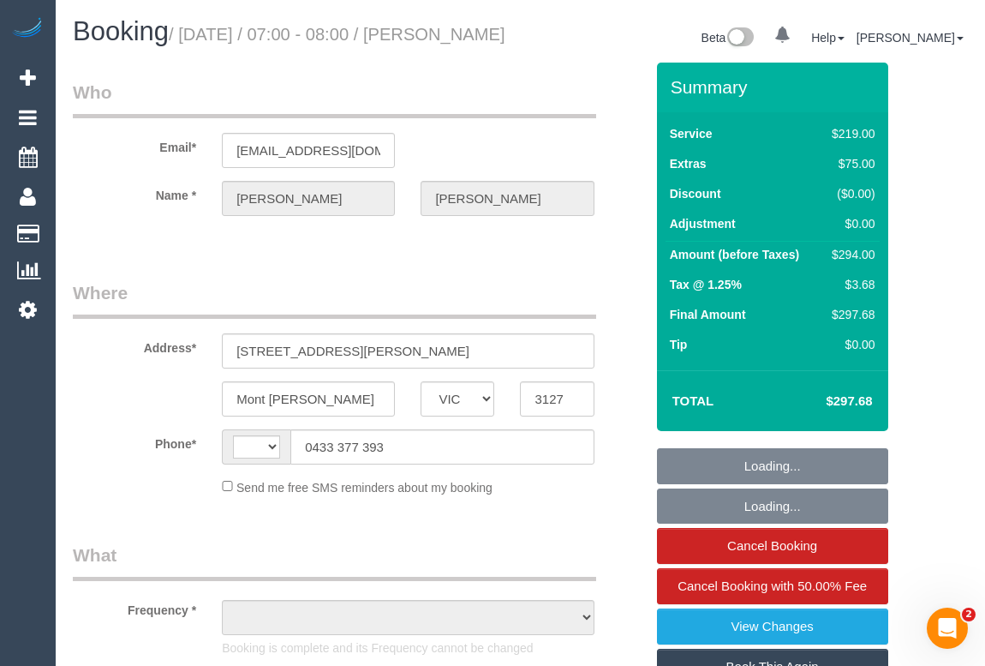
select select "number:18"
select select "number:24"
select select "number:26"
select select "string:AU"
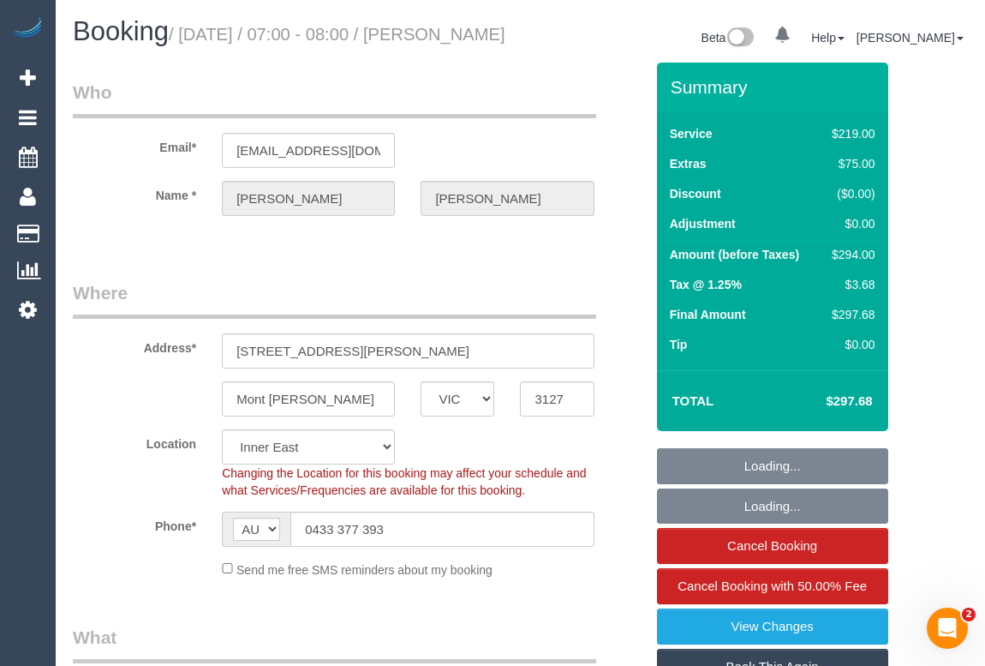
select select "object:1457"
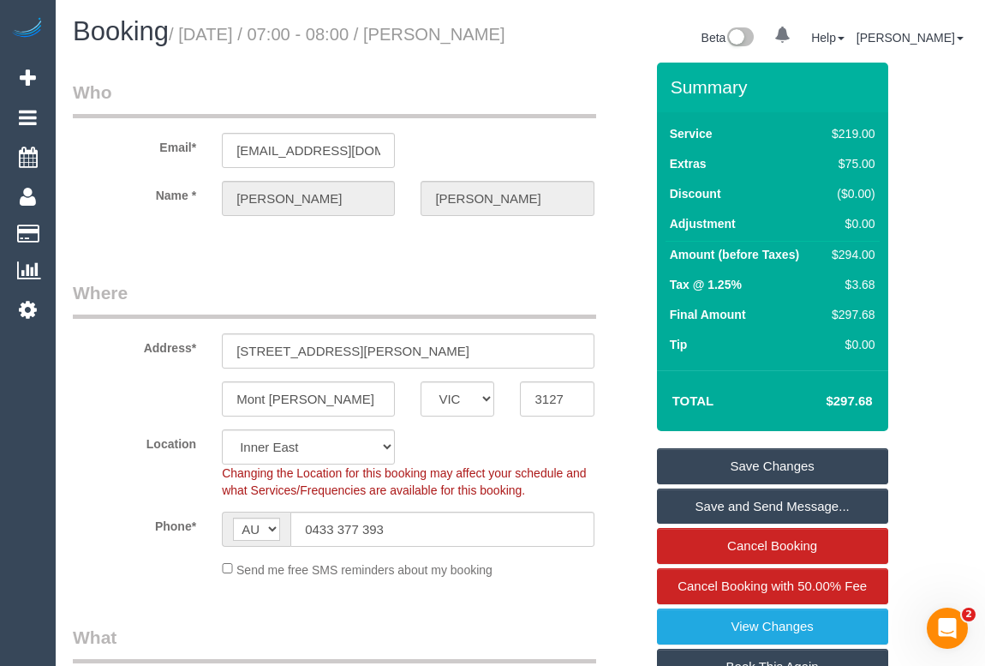
drag, startPoint x: 74, startPoint y: 59, endPoint x: 255, endPoint y: 72, distance: 182.1
click at [255, 46] on h1 "Booking / [DATE] / 07:00 - 08:00 / [PERSON_NAME]" at bounding box center [290, 31] width 435 height 29
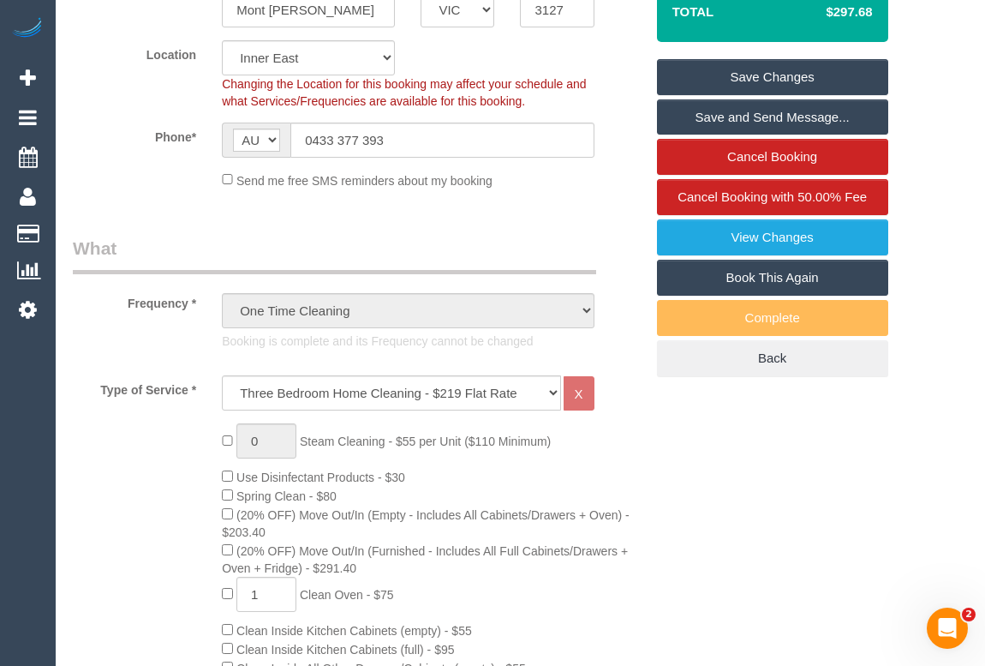
scroll to position [155, 0]
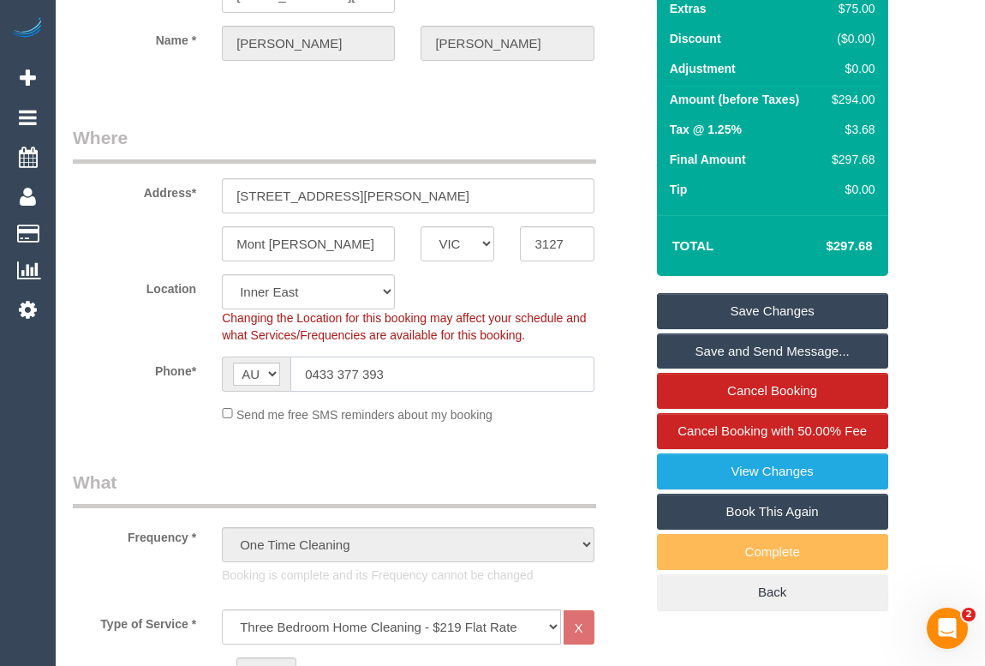
drag, startPoint x: 419, startPoint y: 393, endPoint x: 259, endPoint y: 390, distance: 160.3
click at [259, 390] on div "AF AL DZ AD AO AI AQ AG AR AM AW AU AT AZ BS BH BD BB BY BE BZ BJ BM BT BO BA B…" at bounding box center [408, 373] width 372 height 35
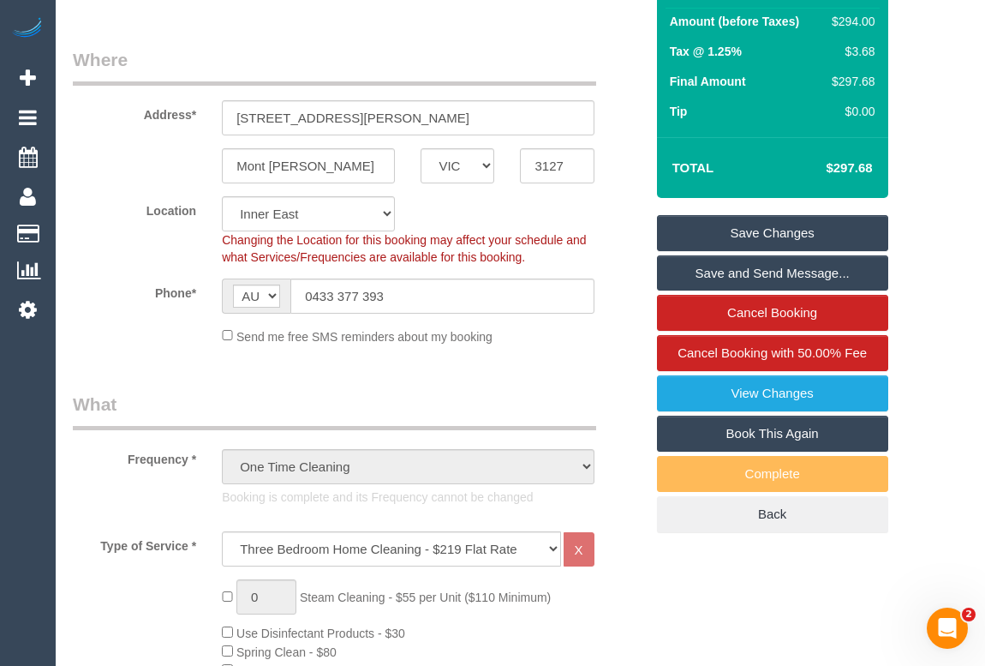
scroll to position [0, 0]
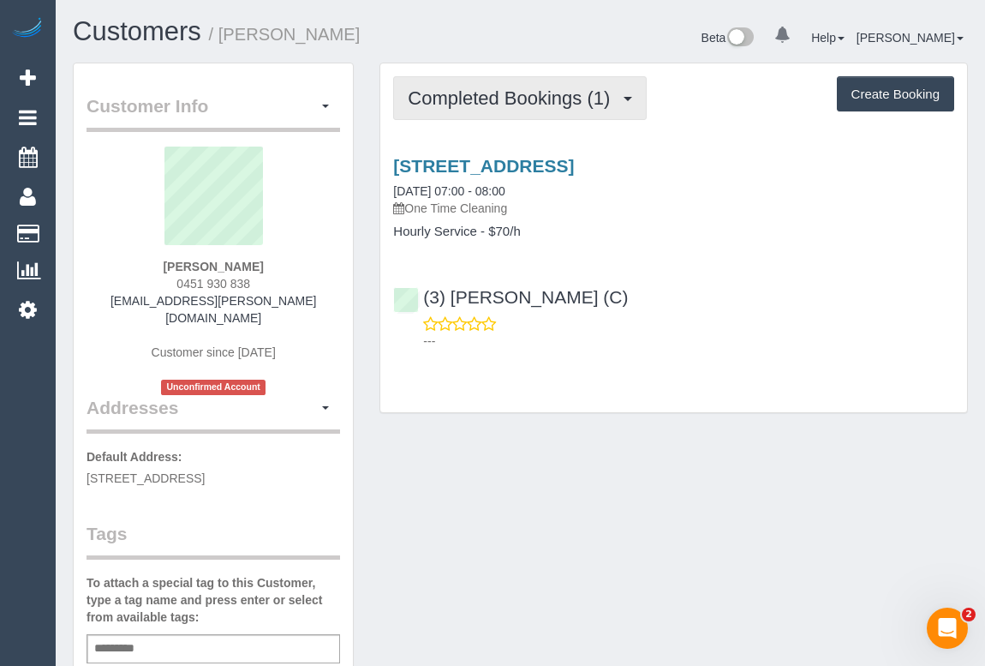
click at [553, 106] on span "Completed Bookings (1)" at bounding box center [513, 97] width 211 height 21
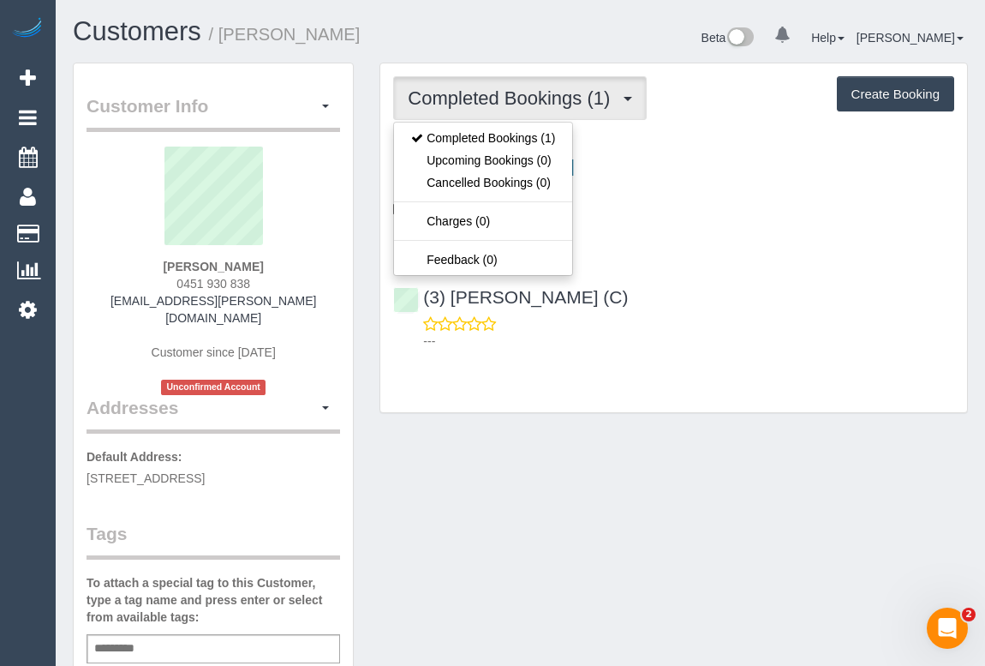
click at [714, 436] on div "Customer Info Edit Contact Info Send Message Email Preferences Special Sales Ta…" at bounding box center [520, 654] width 921 height 1182
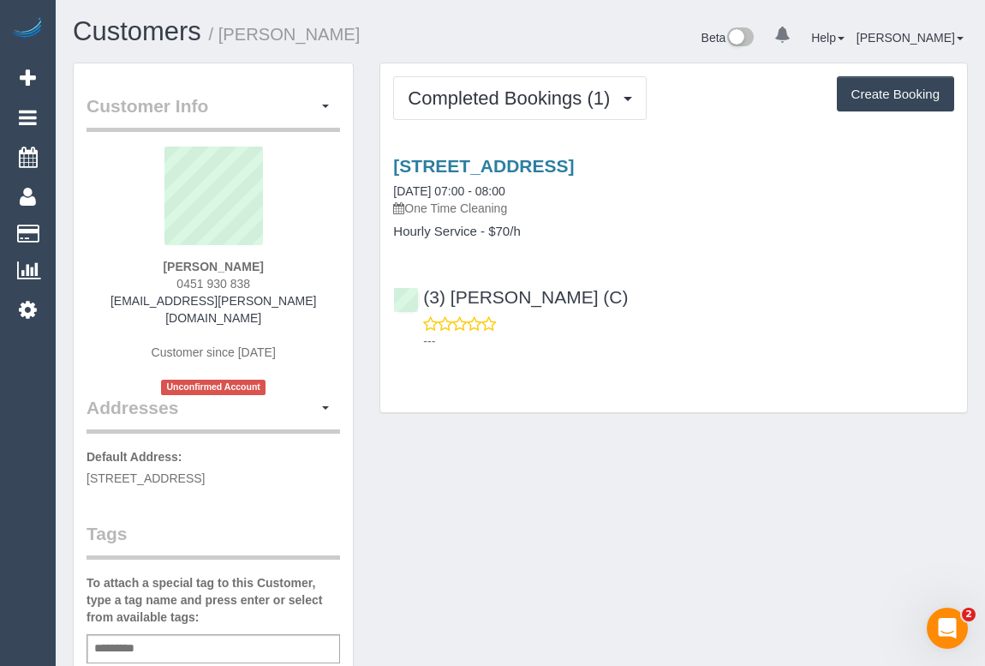
drag, startPoint x: 169, startPoint y: 277, endPoint x: 317, endPoint y: 285, distance: 148.5
click at [317, 285] on div "Eleanor De Guzman 0451 930 838 shopping.yellow.eli@gmail.com Customer since 202…" at bounding box center [214, 271] width 254 height 248
copy span "0451 930 838"
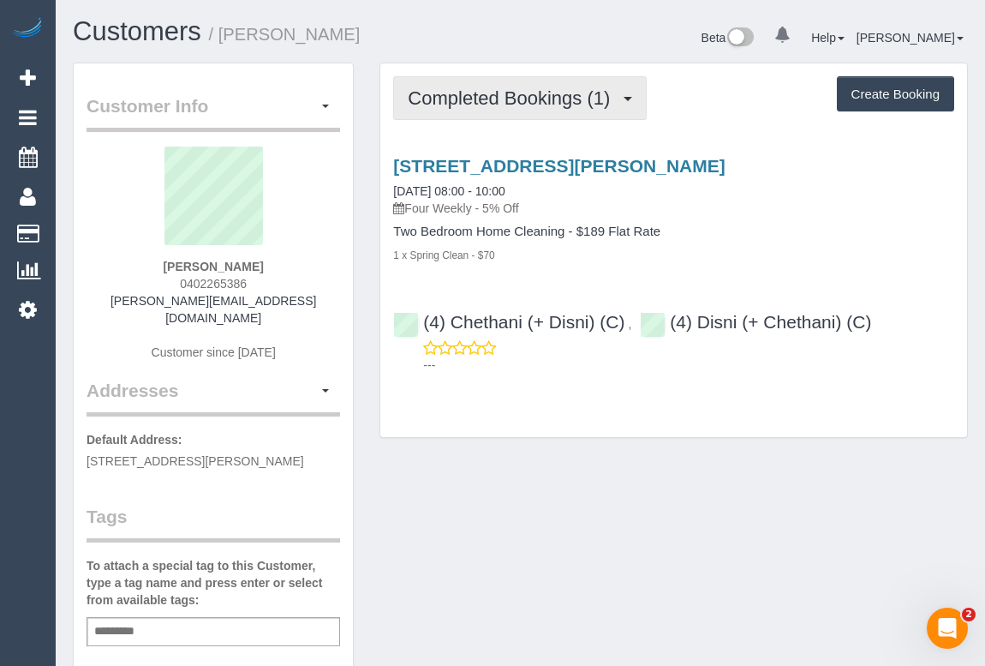
click at [555, 99] on span "Completed Bookings (1)" at bounding box center [513, 97] width 211 height 21
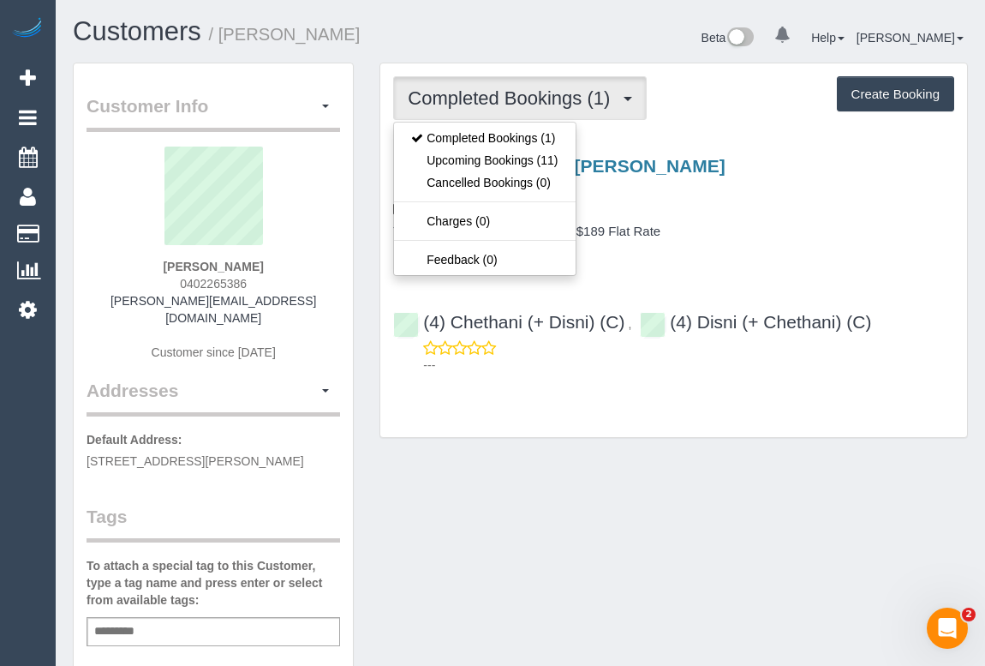
click at [779, 239] on div "Two Bedroom Home Cleaning - $189 Flat Rate 1 x Spring Clean - $70" at bounding box center [673, 243] width 561 height 39
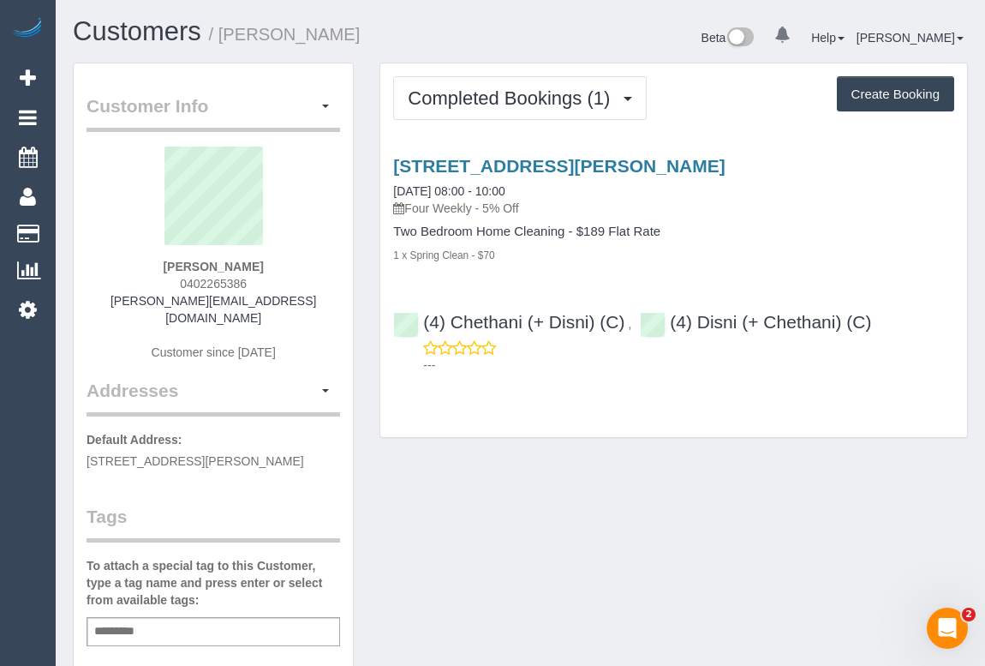
drag, startPoint x: 163, startPoint y: 260, endPoint x: 291, endPoint y: 268, distance: 128.7
click at [291, 268] on div "Tina Kannokko 0402265386 christina.kannokko@gmail.com Customer since 2025" at bounding box center [214, 262] width 254 height 231
copy strong "Tina Kannokko"
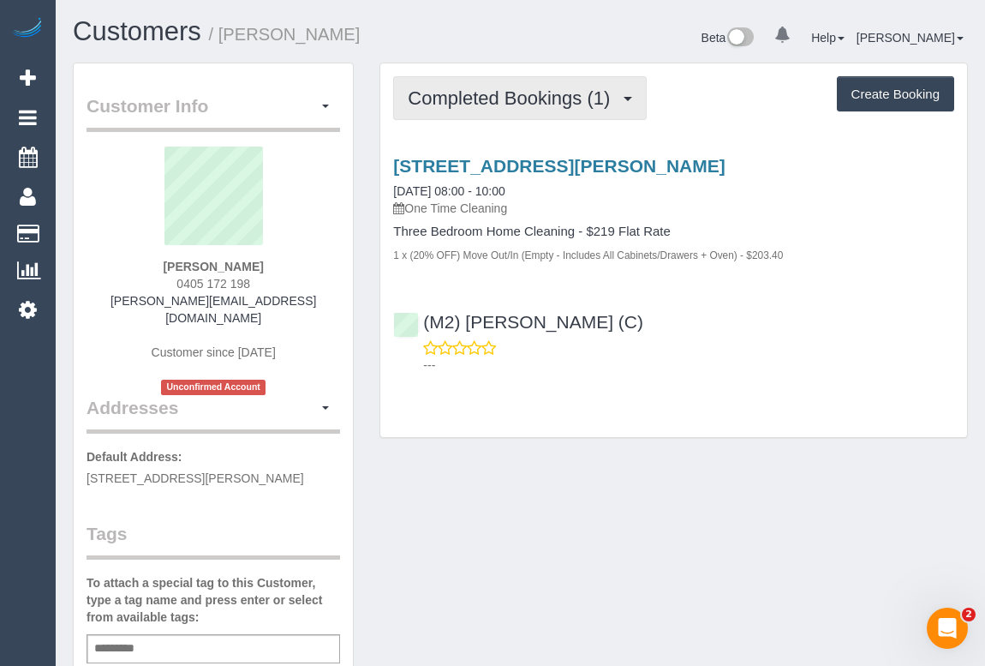
click at [491, 109] on button "Completed Bookings (1)" at bounding box center [520, 98] width 254 height 44
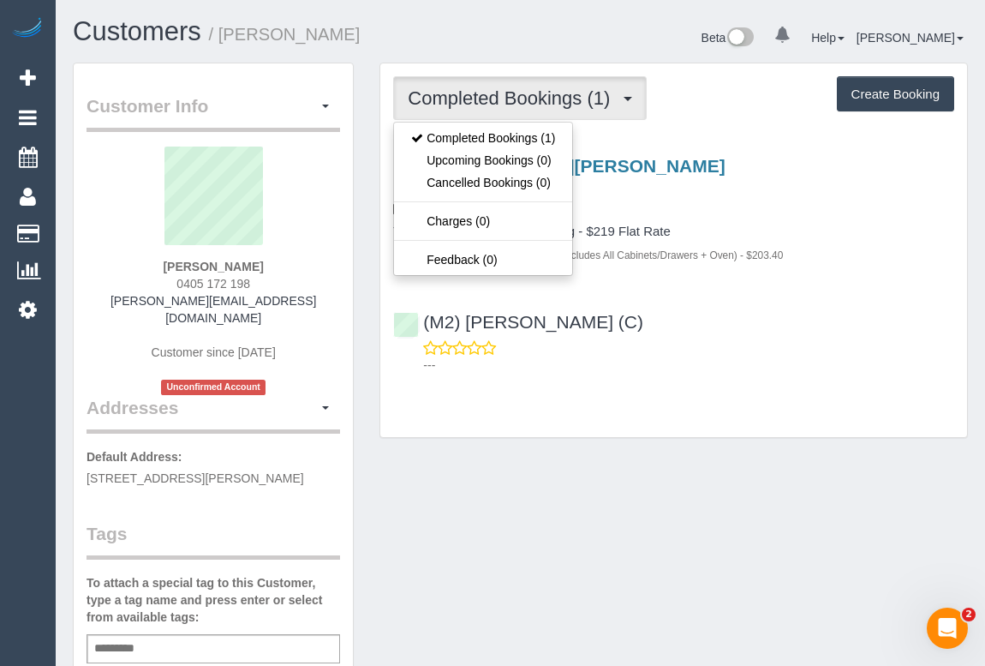
click at [704, 389] on div "Completed Bookings (1) Completed Bookings (1) Upcoming Bookings (0) Cancelled B…" at bounding box center [673, 250] width 587 height 374
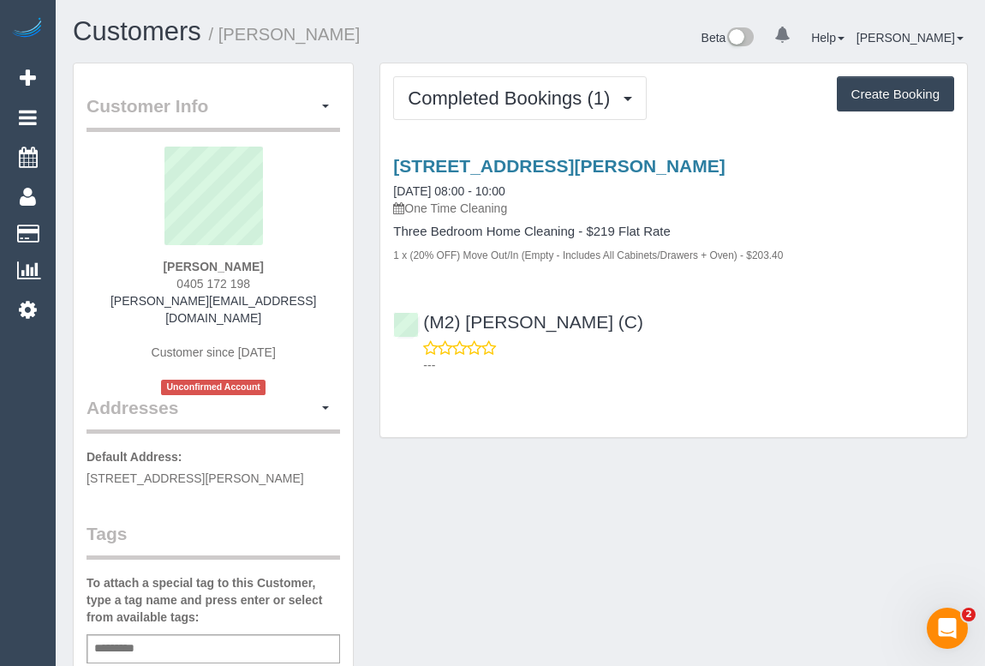
drag, startPoint x: 172, startPoint y: 282, endPoint x: 311, endPoint y: 283, distance: 138.8
click at [311, 283] on div "Pieter Lay 0405 172 198 pieterlay@hotmail.com Customer since 2025 Unconfirmed A…" at bounding box center [214, 271] width 254 height 248
copy span "0405 172 198"
click at [660, 435] on div "Completed Bookings (1) Completed Bookings (1) Upcoming Bookings (0) Cancelled B…" at bounding box center [673, 250] width 587 height 374
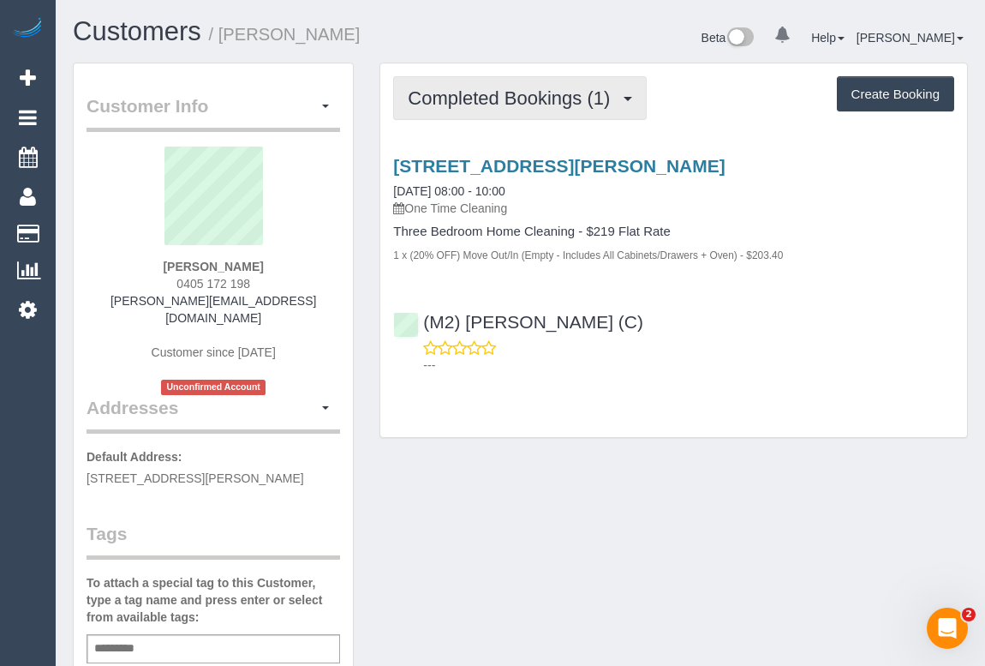
click at [480, 99] on span "Completed Bookings (1)" at bounding box center [513, 97] width 211 height 21
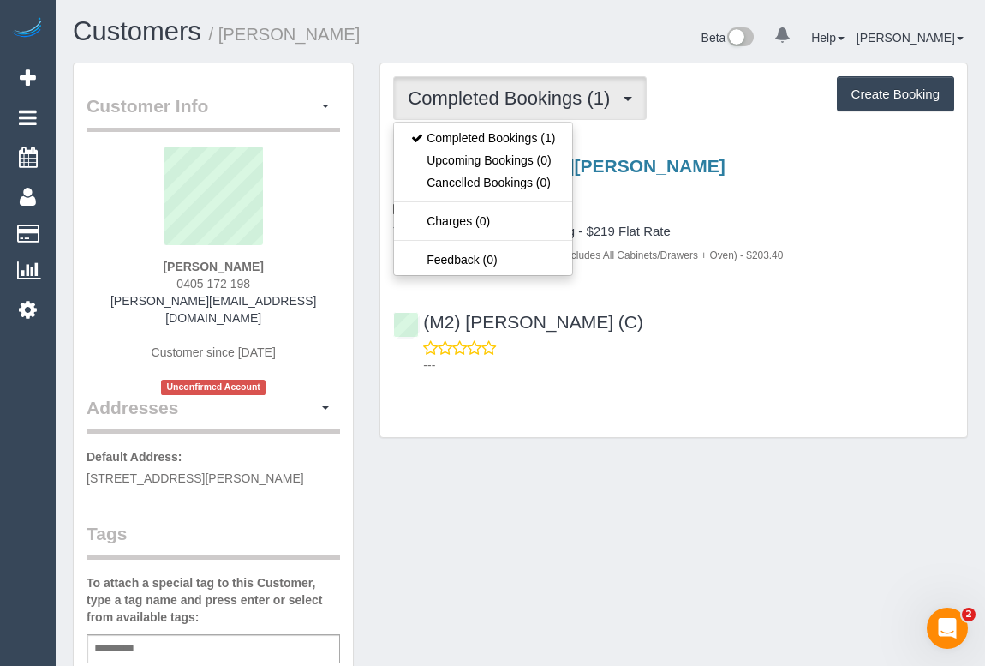
click at [711, 340] on div "---" at bounding box center [673, 356] width 561 height 34
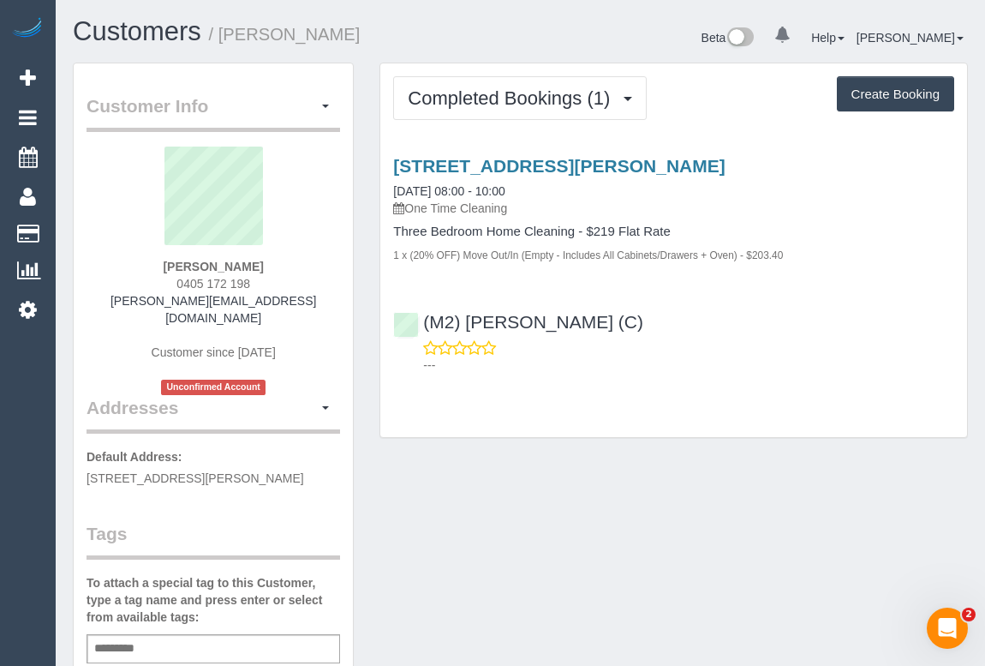
click at [607, 464] on div "Customer Info Edit Contact Info Send Message Email Preferences Special Sales Ta…" at bounding box center [520, 654] width 921 height 1182
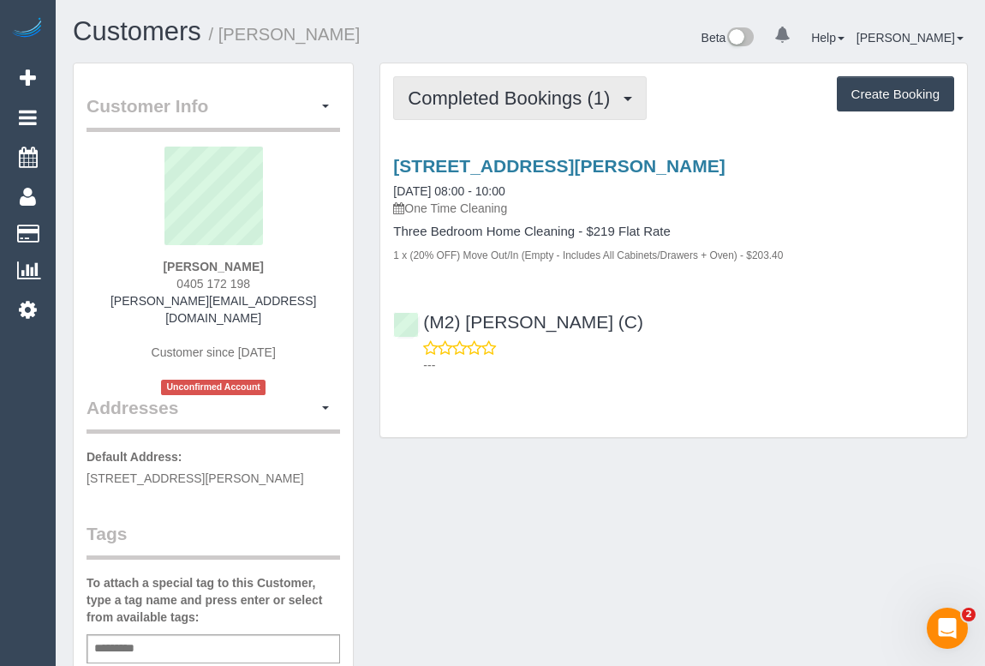
click at [484, 89] on span "Completed Bookings (1)" at bounding box center [513, 97] width 211 height 21
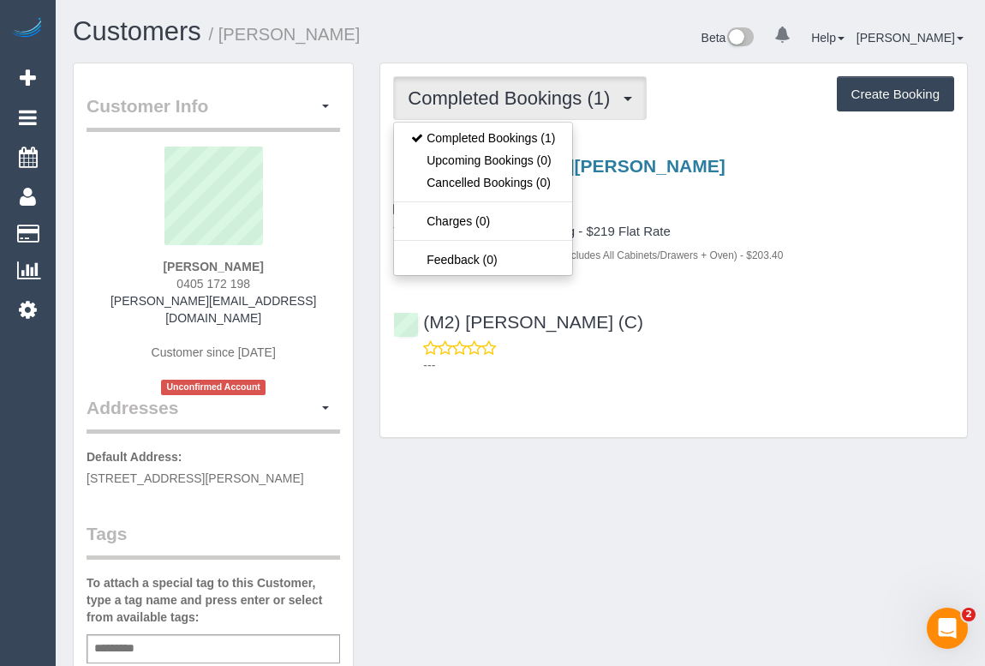
click at [767, 345] on div "---" at bounding box center [673, 356] width 561 height 34
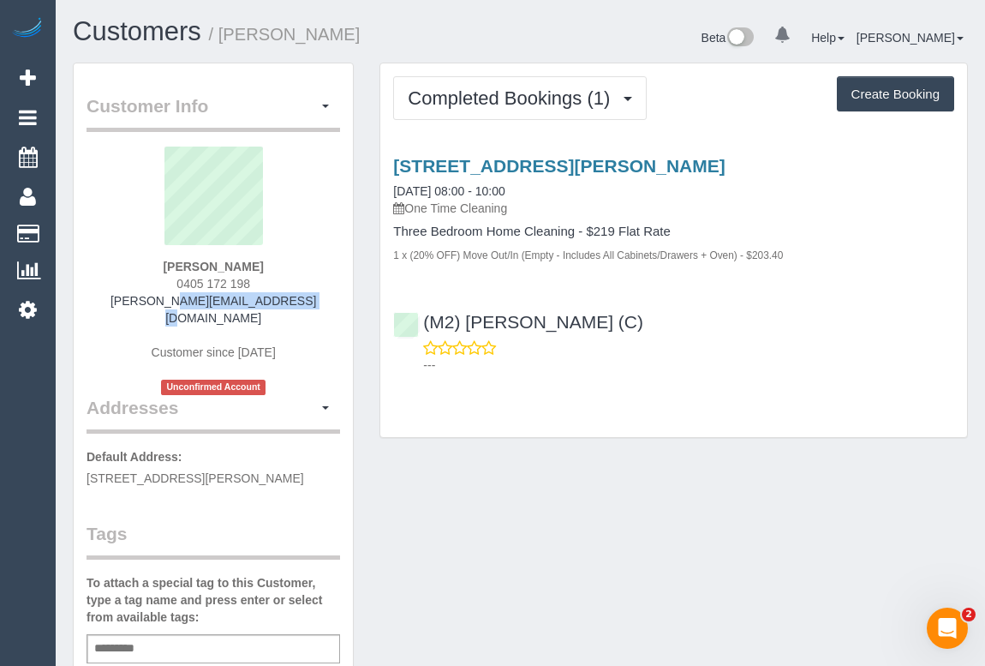
drag, startPoint x: 138, startPoint y: 299, endPoint x: 278, endPoint y: 303, distance: 139.7
click at [278, 303] on div "Pieter Lay 0405 172 198 pieterlay@hotmail.com Customer since 2025 Unconfirmed A…" at bounding box center [214, 271] width 254 height 248
copy link "pieterlay@hotmail.com"
drag, startPoint x: 177, startPoint y: 266, endPoint x: 271, endPoint y: 272, distance: 93.6
click at [271, 272] on div "Pieter Lay 0405 172 198 pieterlay@hotmail.com Customer since 2025 Unconfirmed A…" at bounding box center [214, 271] width 254 height 248
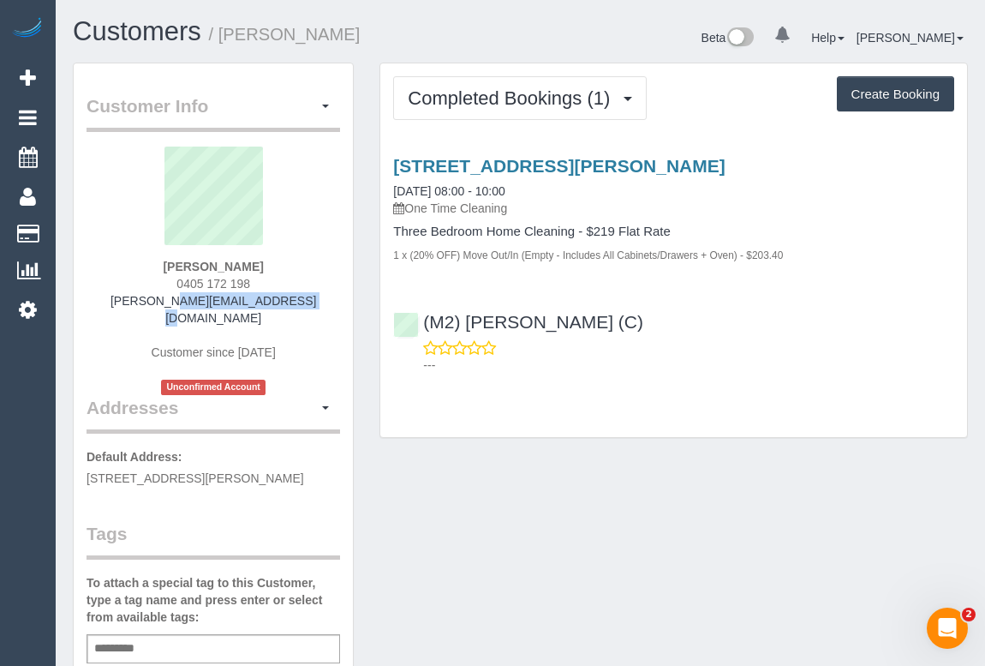
copy strong "Pieter Lay"
drag, startPoint x: 170, startPoint y: 276, endPoint x: 306, endPoint y: 287, distance: 136.7
click at [306, 287] on div "Pieter Lay 0405 172 198 pieterlay@hotmail.com Customer since 2025 Unconfirmed A…" at bounding box center [214, 271] width 254 height 248
copy span "0405 172 198"
click at [559, 492] on div "Customer Info Edit Contact Info Send Message Email Preferences Special Sales Ta…" at bounding box center [520, 654] width 921 height 1182
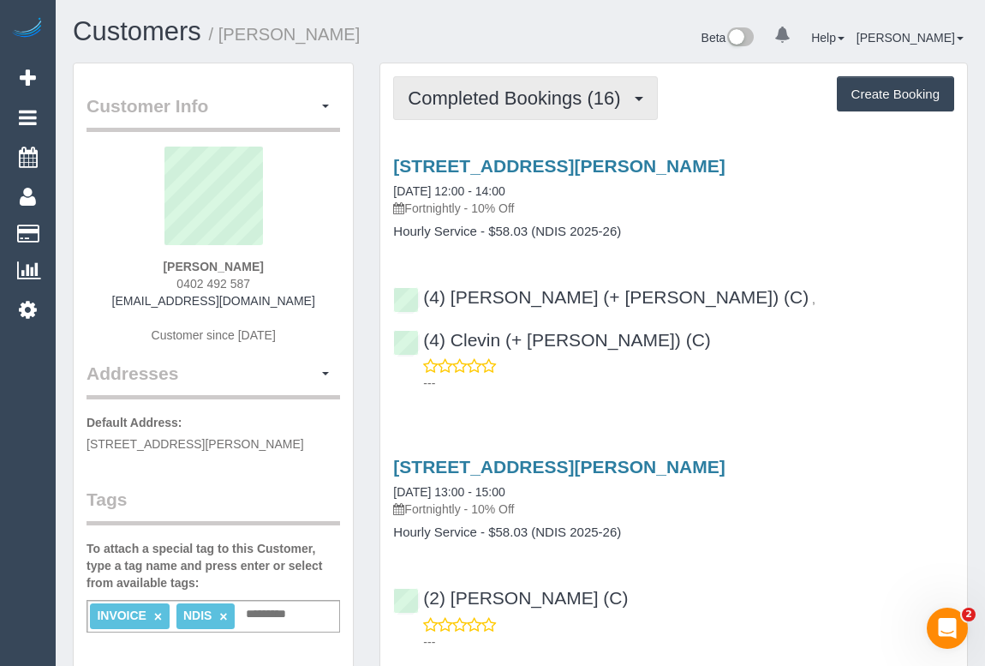
click at [518, 88] on span "Completed Bookings (16)" at bounding box center [518, 97] width 221 height 21
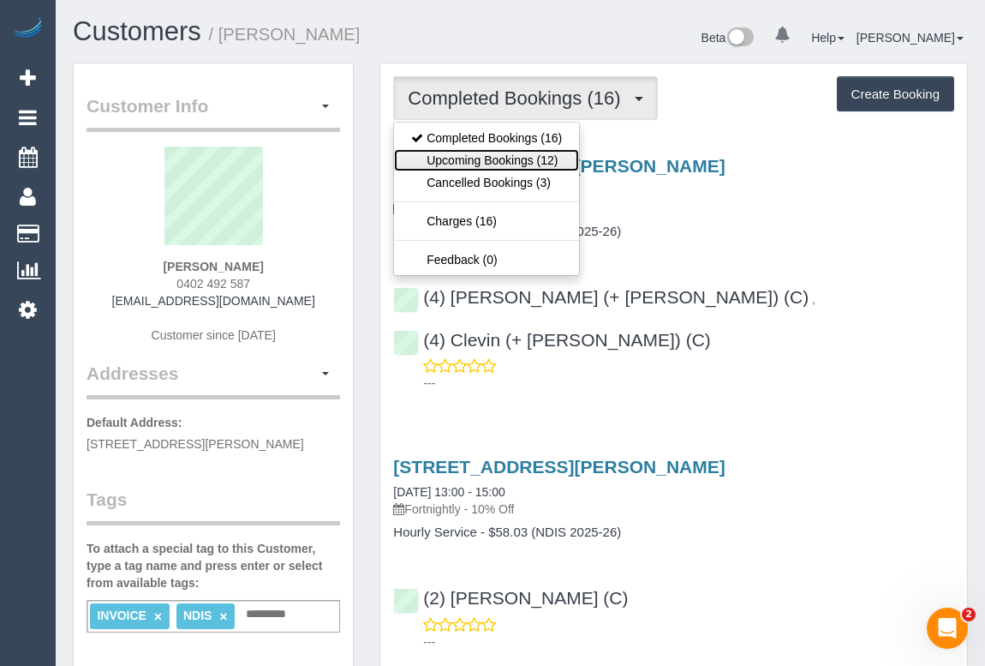
click at [504, 165] on link "Upcoming Bookings (12)" at bounding box center [486, 160] width 185 height 22
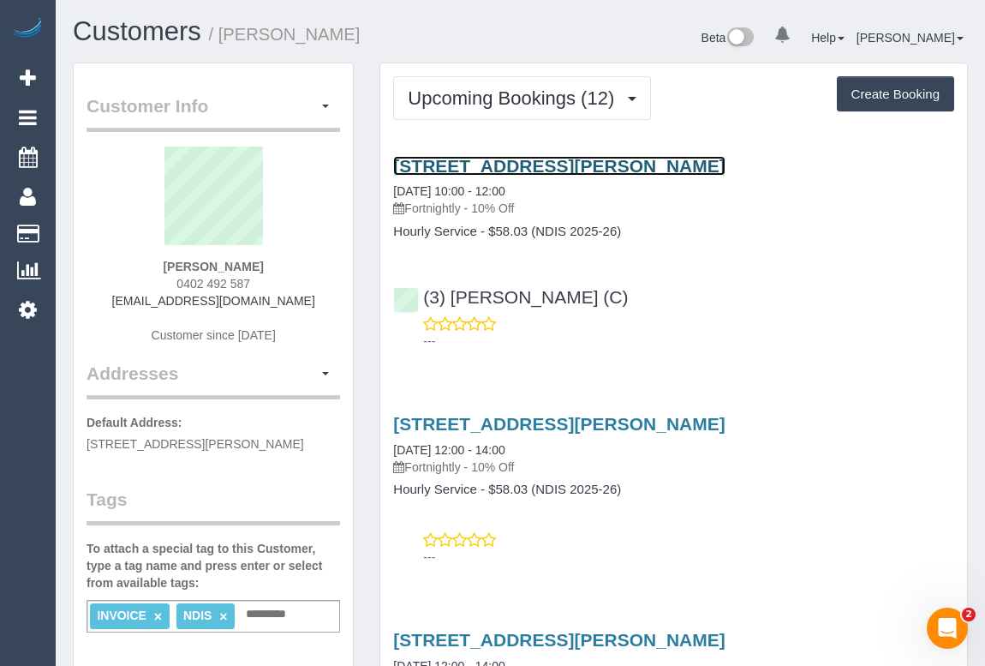
click at [559, 156] on link "20 St Adrews Court, Narre Warren South, VIC 3805" at bounding box center [559, 166] width 332 height 20
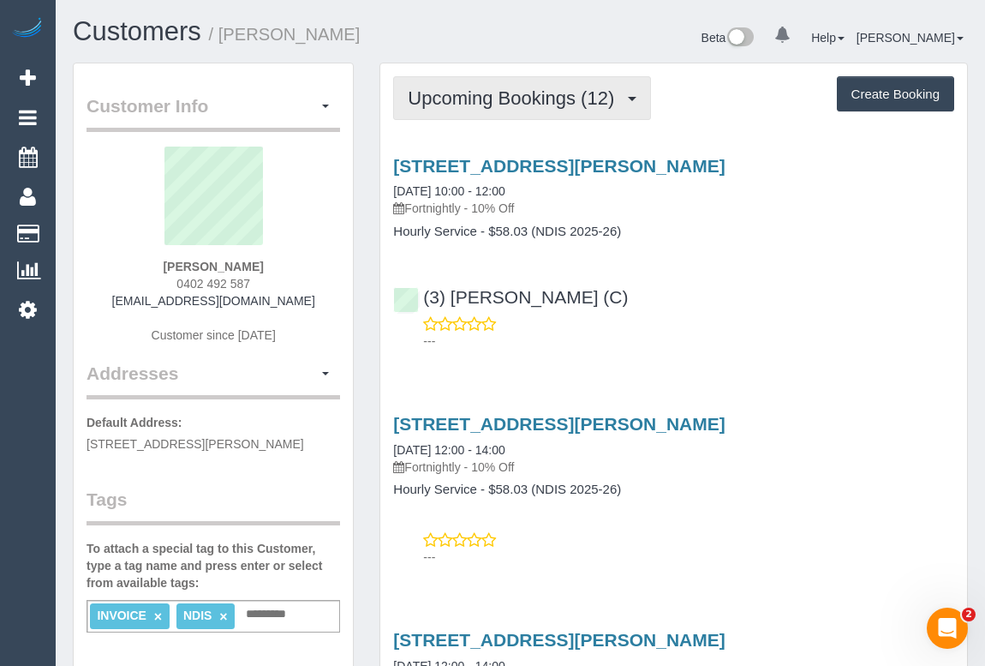
click at [497, 101] on span "Upcoming Bookings (12)" at bounding box center [515, 97] width 215 height 21
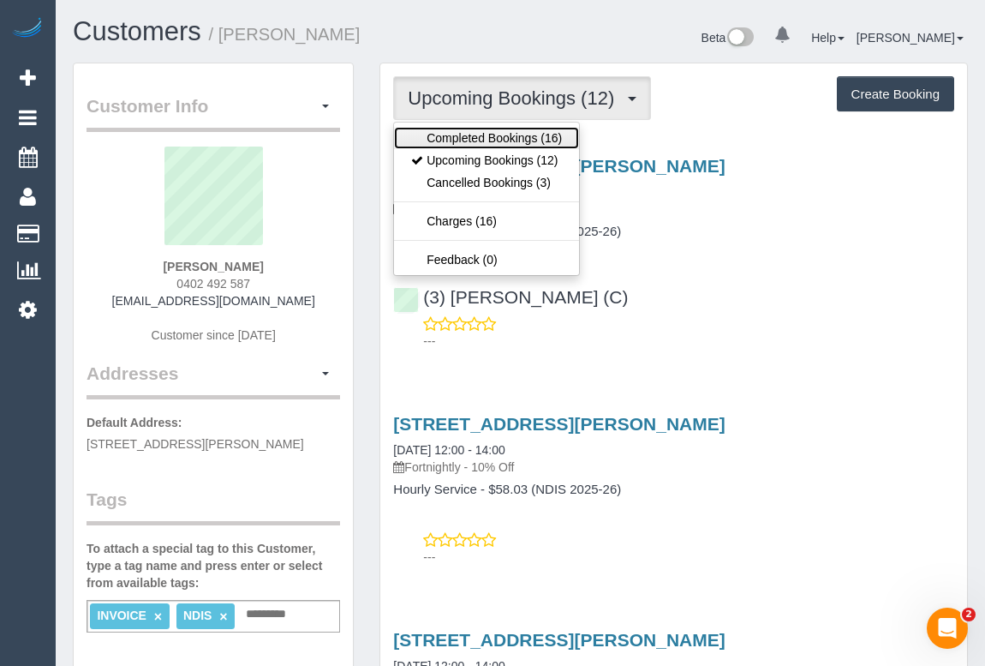
click at [493, 136] on link "Completed Bookings (16)" at bounding box center [486, 138] width 185 height 22
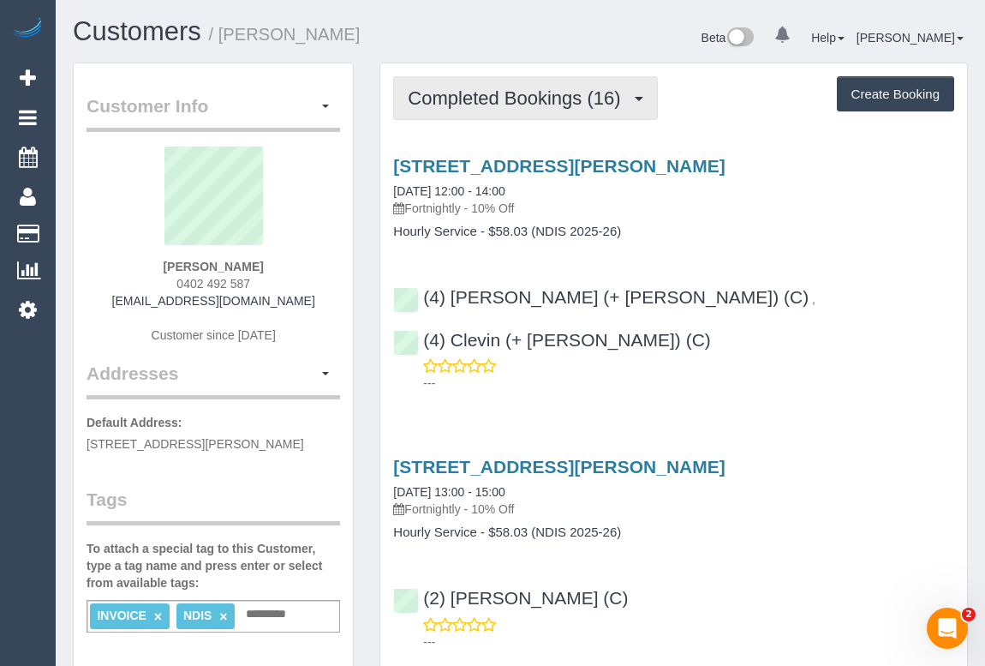
click at [500, 104] on span "Completed Bookings (16)" at bounding box center [518, 97] width 221 height 21
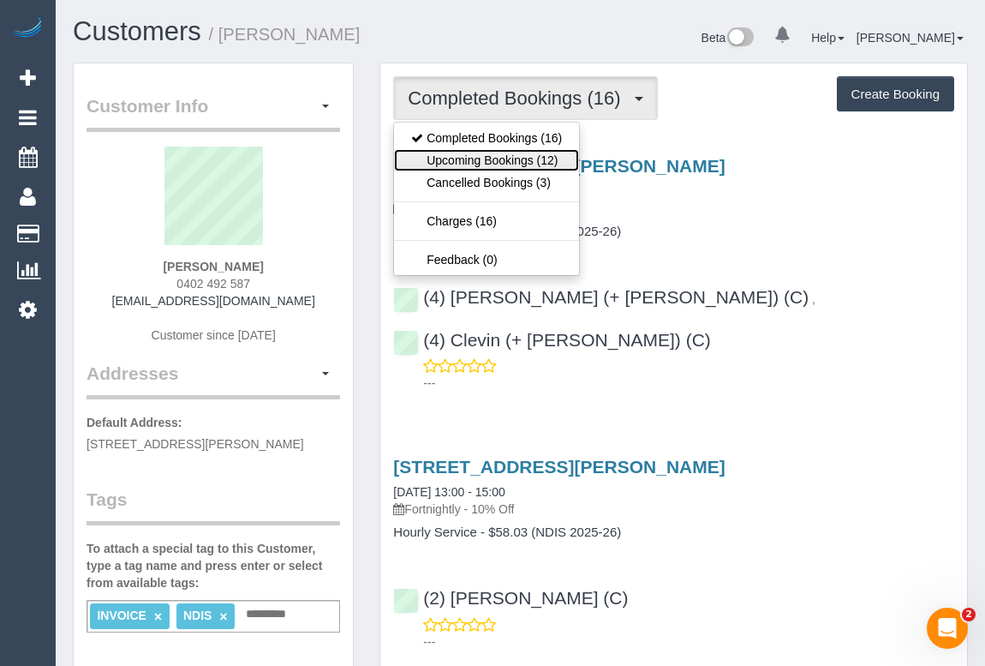
click at [497, 158] on link "Upcoming Bookings (12)" at bounding box center [486, 160] width 185 height 22
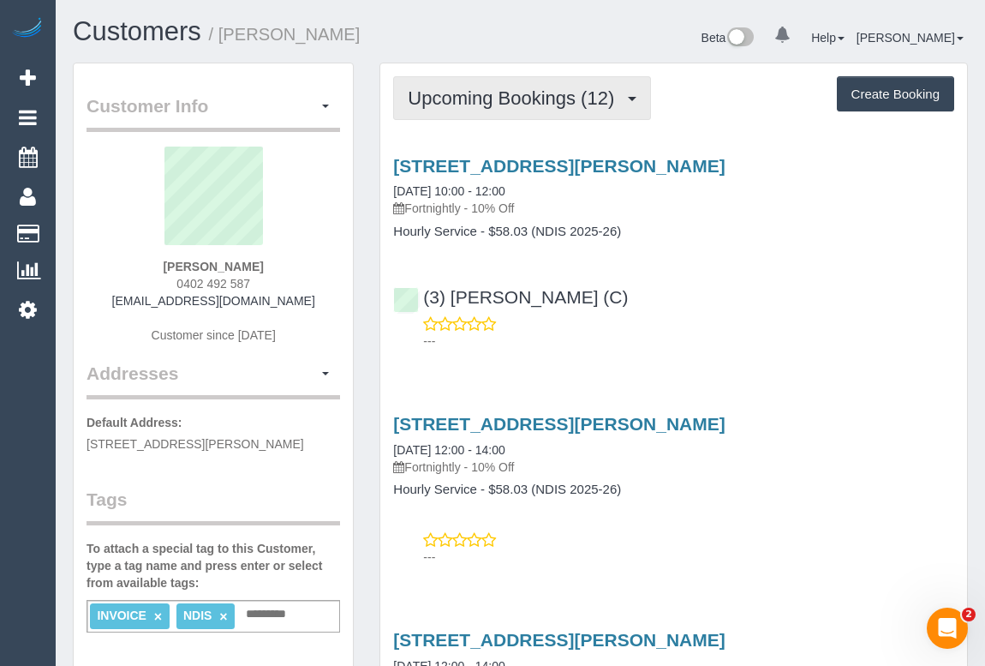
click at [528, 103] on span "Upcoming Bookings (12)" at bounding box center [515, 97] width 215 height 21
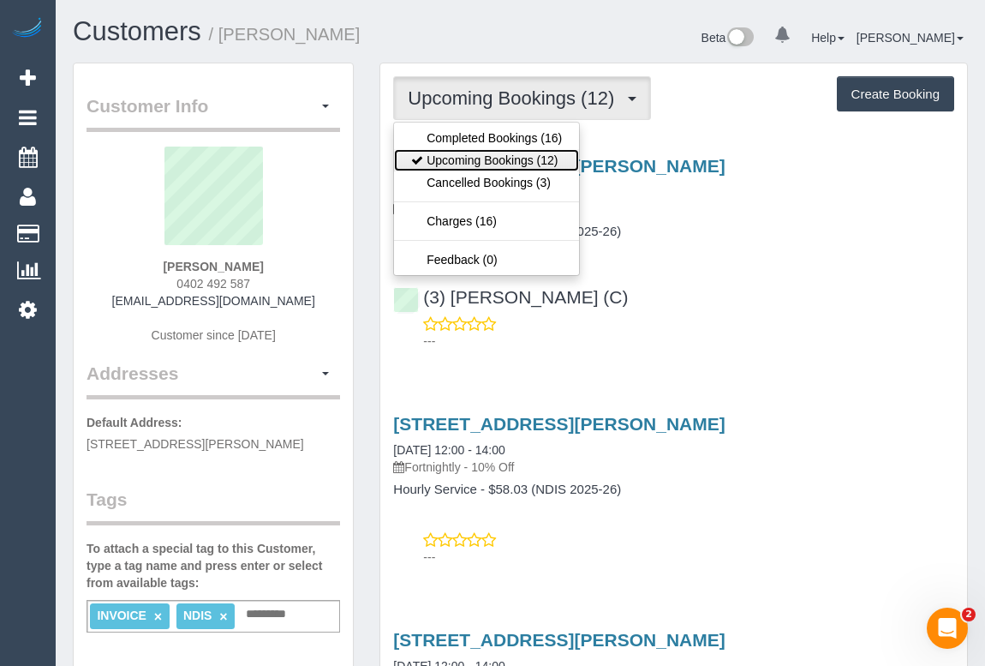
click at [526, 159] on link "Upcoming Bookings (12)" at bounding box center [486, 160] width 185 height 22
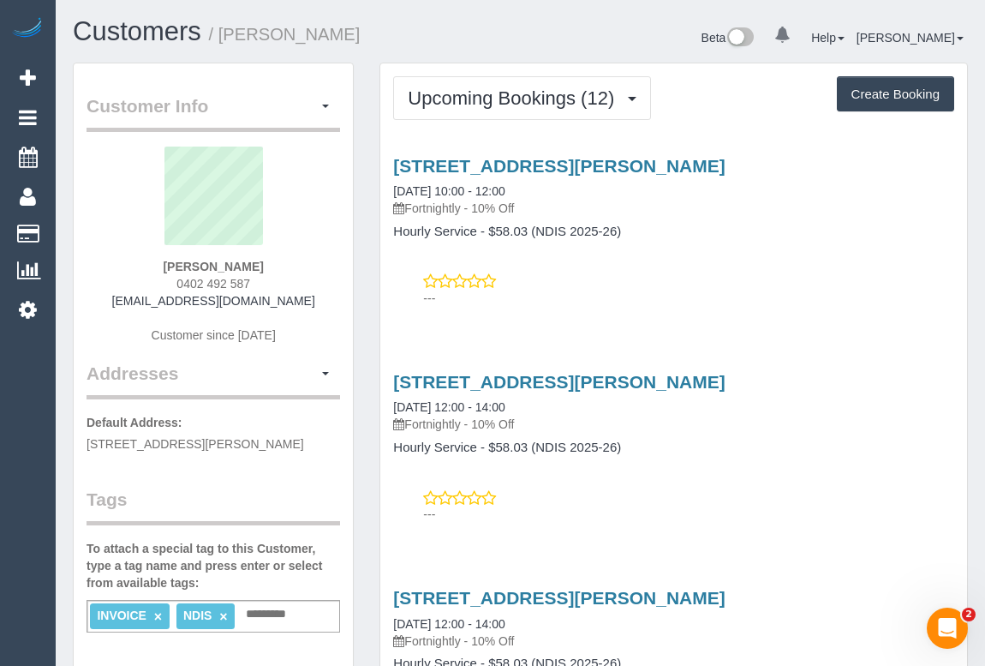
click at [552, 25] on div "Beta 0 Your Notifications You have 0 alerts Help Help Docs Take a Tour Contact …" at bounding box center [751, 39] width 461 height 45
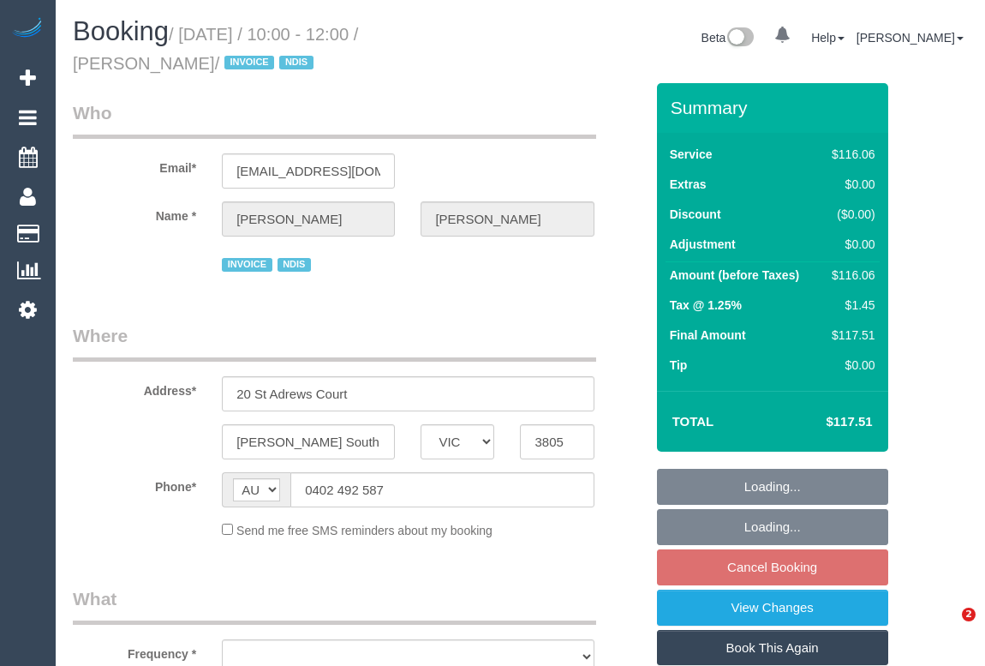
select select "VIC"
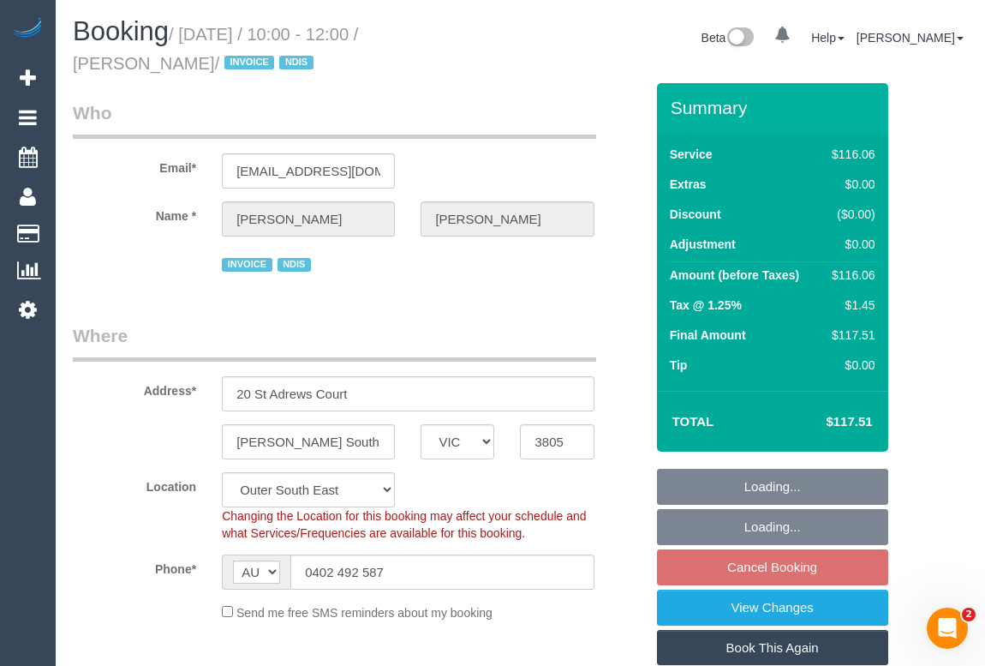
select select "object:720"
select select "number:27"
select select "number:14"
select select "number:18"
select select "number:22"
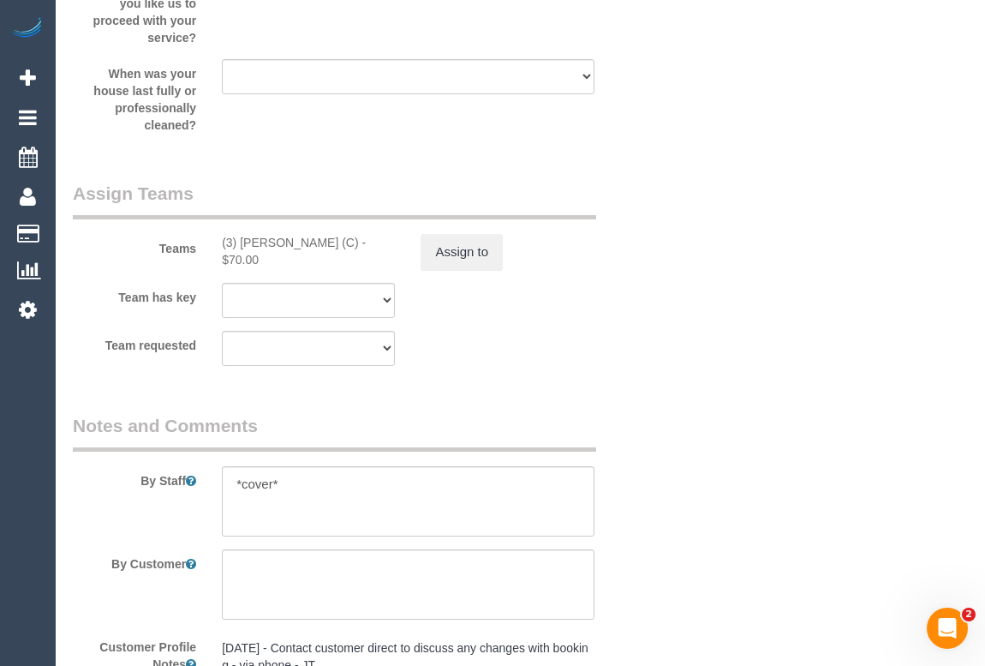
scroll to position [2258, 0]
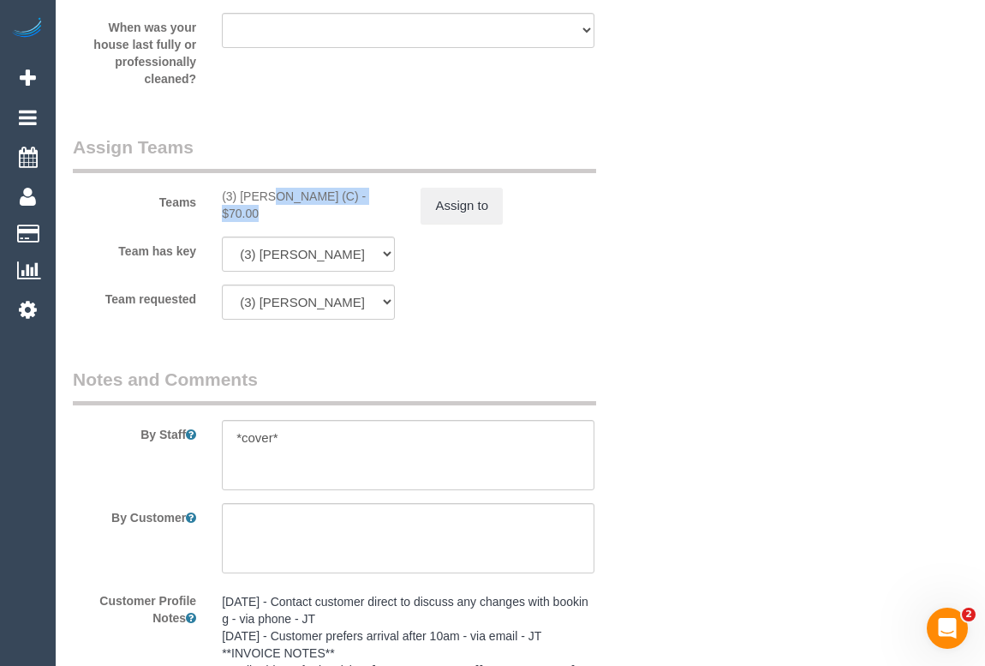
drag, startPoint x: 218, startPoint y: 195, endPoint x: 337, endPoint y: 199, distance: 119.1
click at [337, 199] on div "(3) [PERSON_NAME] (C) - $70.00" at bounding box center [308, 205] width 199 height 34
copy div "(3) [PERSON_NAME] (C)"
click at [485, 211] on button "Assign to" at bounding box center [462, 206] width 82 height 36
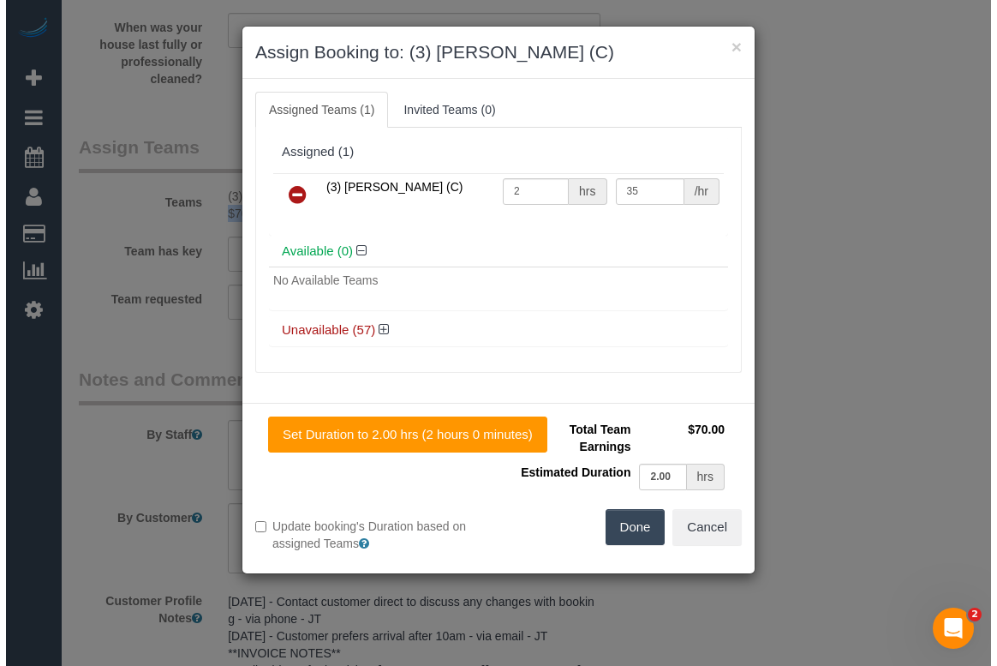
scroll to position [2241, 0]
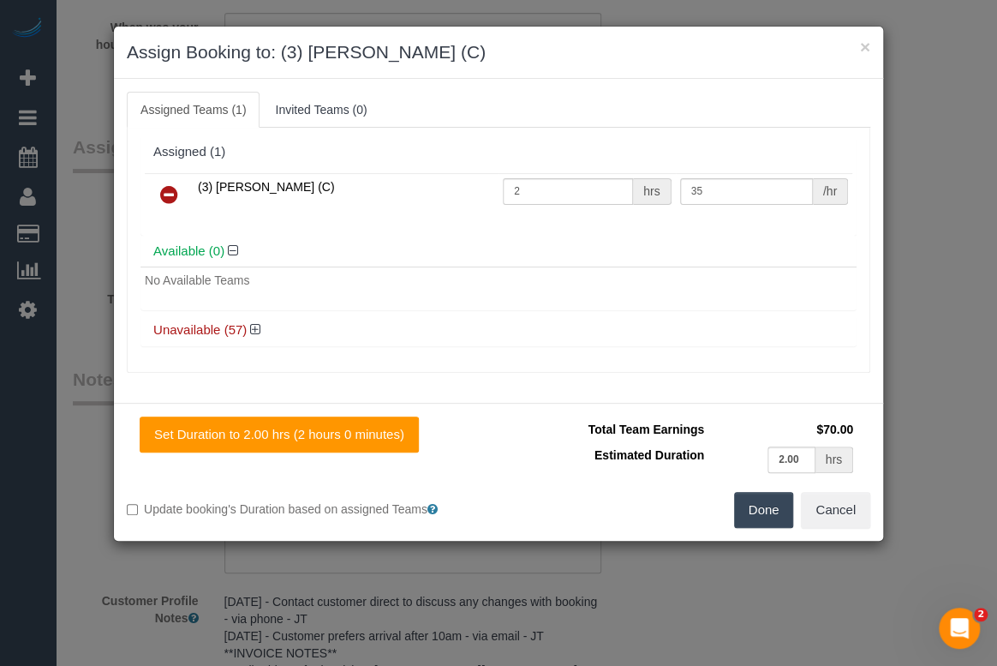
click at [167, 189] on icon at bounding box center [169, 194] width 18 height 21
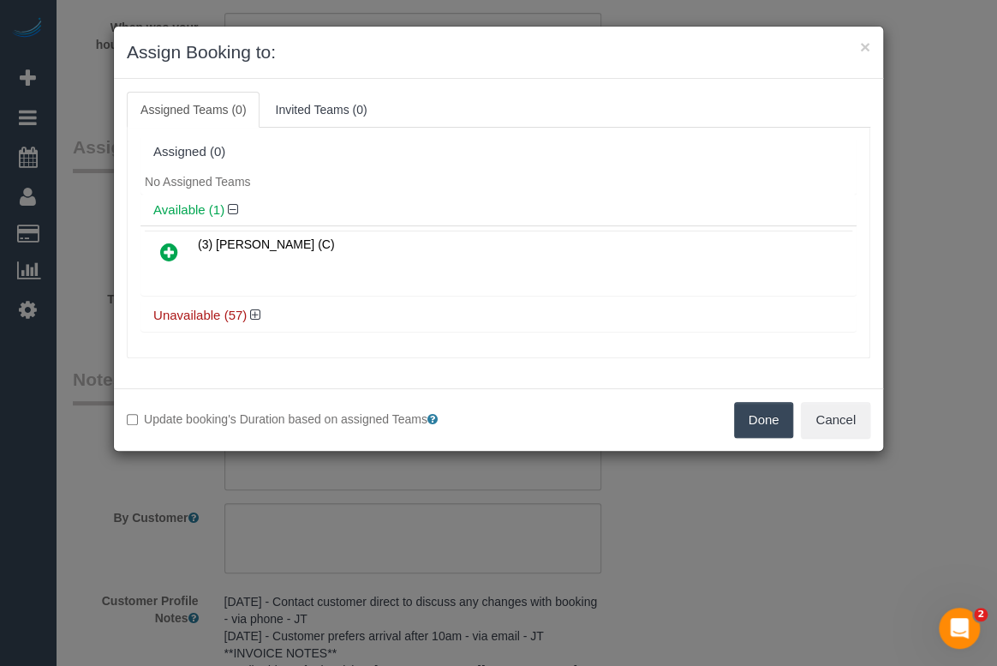
click at [752, 418] on button "Done" at bounding box center [764, 420] width 60 height 36
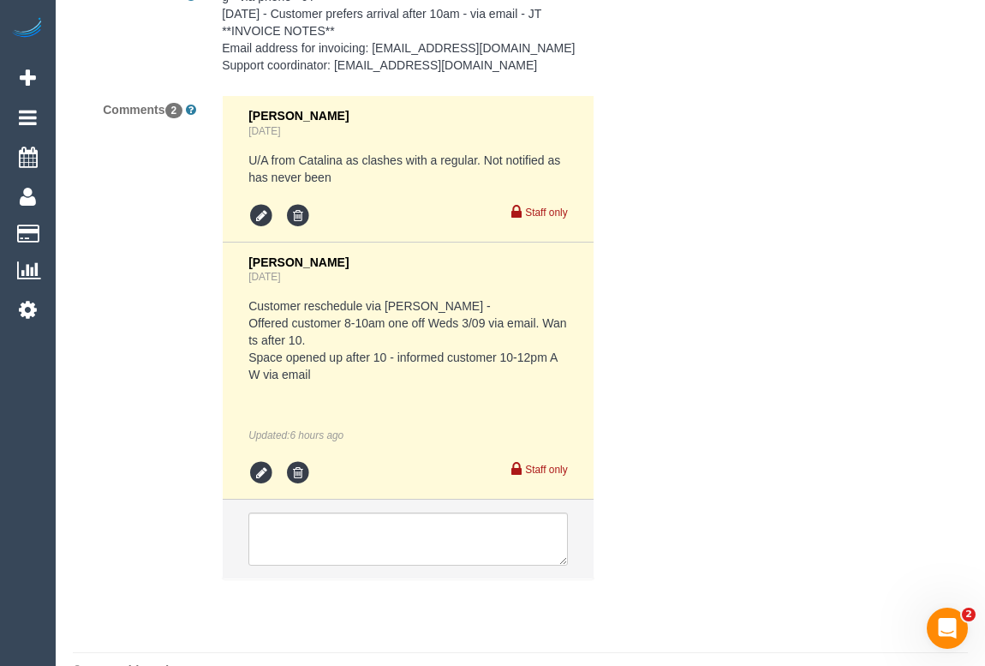
scroll to position [2881, 0]
click at [318, 539] on textarea at bounding box center [407, 538] width 319 height 53
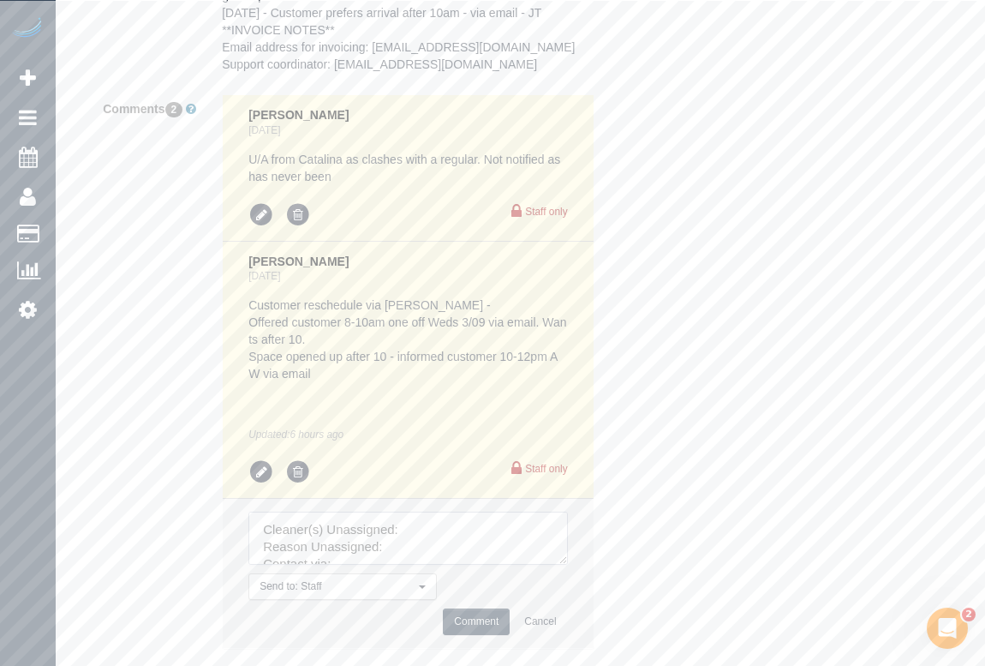
click at [413, 523] on textarea at bounding box center [407, 538] width 319 height 53
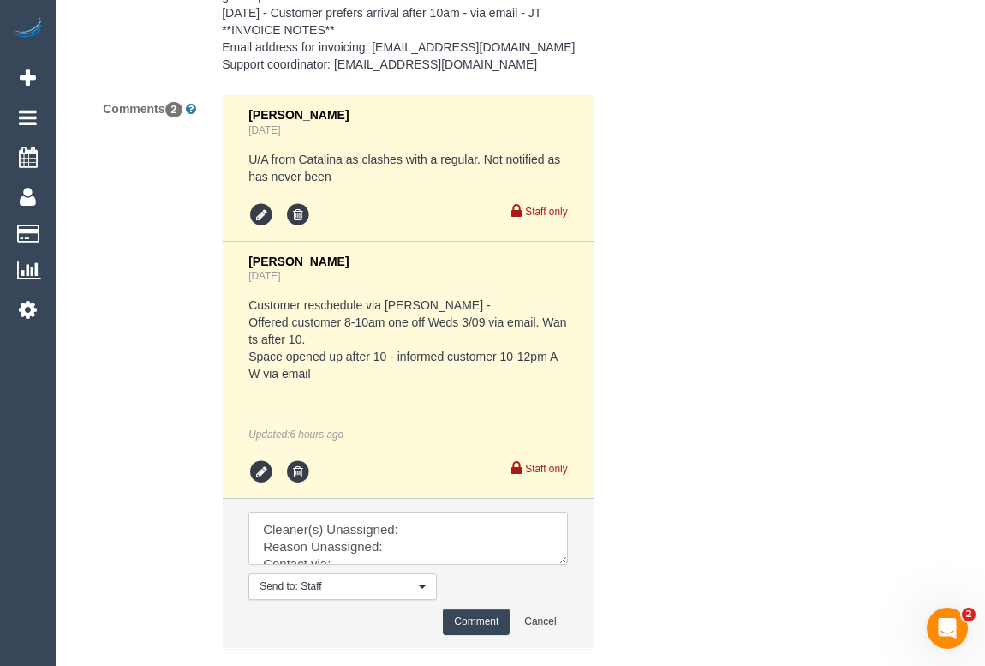
paste textarea "(3) Anjana Thejan (C)"
click at [396, 548] on textarea at bounding box center [407, 538] width 319 height 53
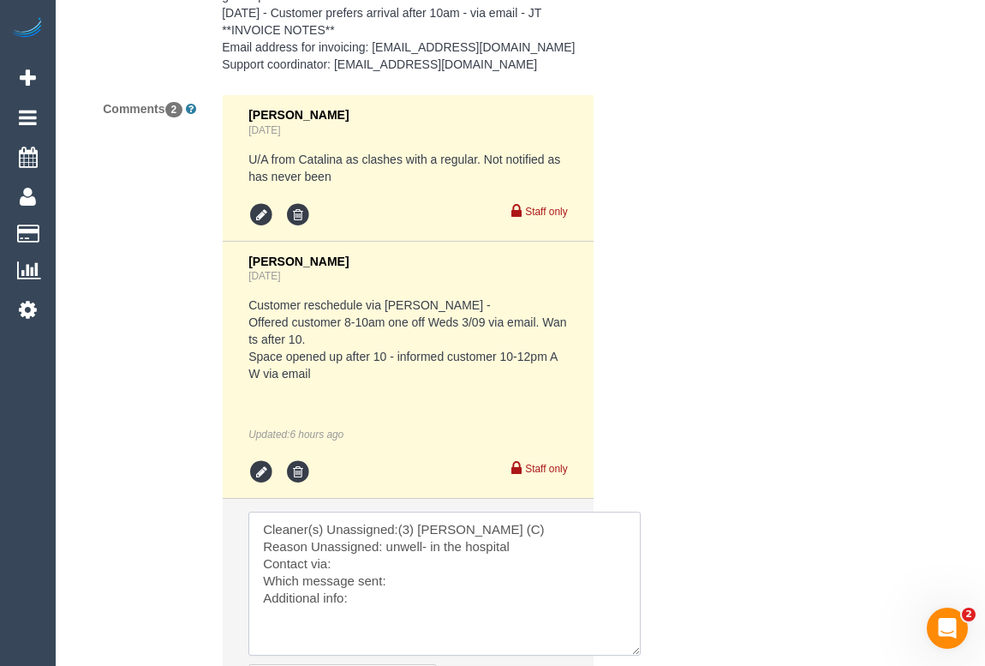
drag, startPoint x: 563, startPoint y: 556, endPoint x: 636, endPoint y: 647, distance: 116.4
click at [636, 647] on textarea at bounding box center [444, 584] width 392 height 144
click at [352, 559] on textarea at bounding box center [444, 584] width 392 height 144
drag, startPoint x: 422, startPoint y: 542, endPoint x: 386, endPoint y: 542, distance: 35.1
click at [386, 542] on textarea at bounding box center [444, 584] width 392 height 144
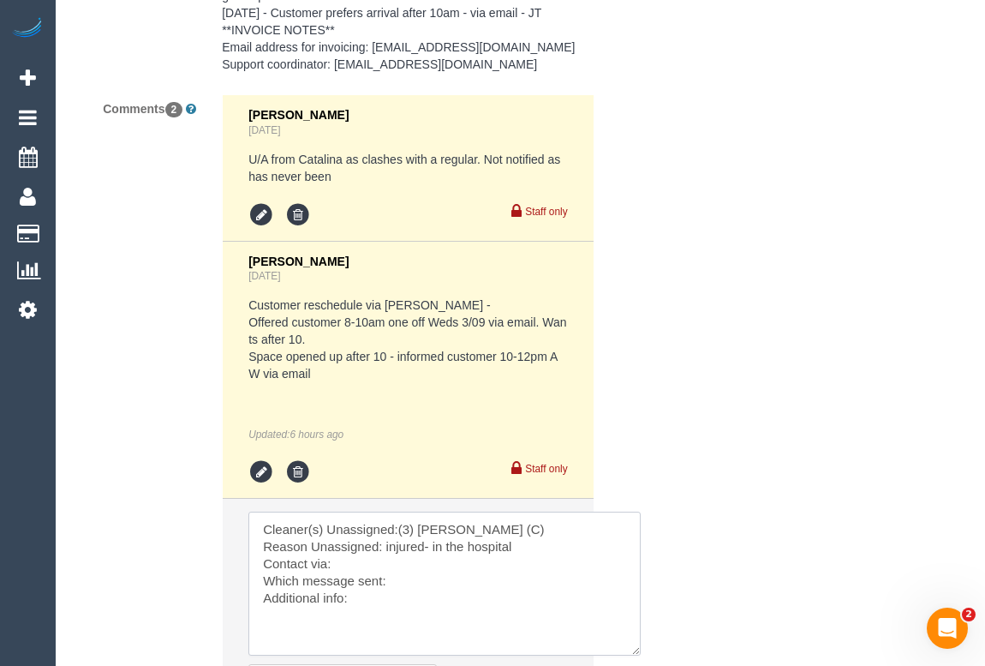
click at [342, 560] on textarea at bounding box center [444, 584] width 392 height 144
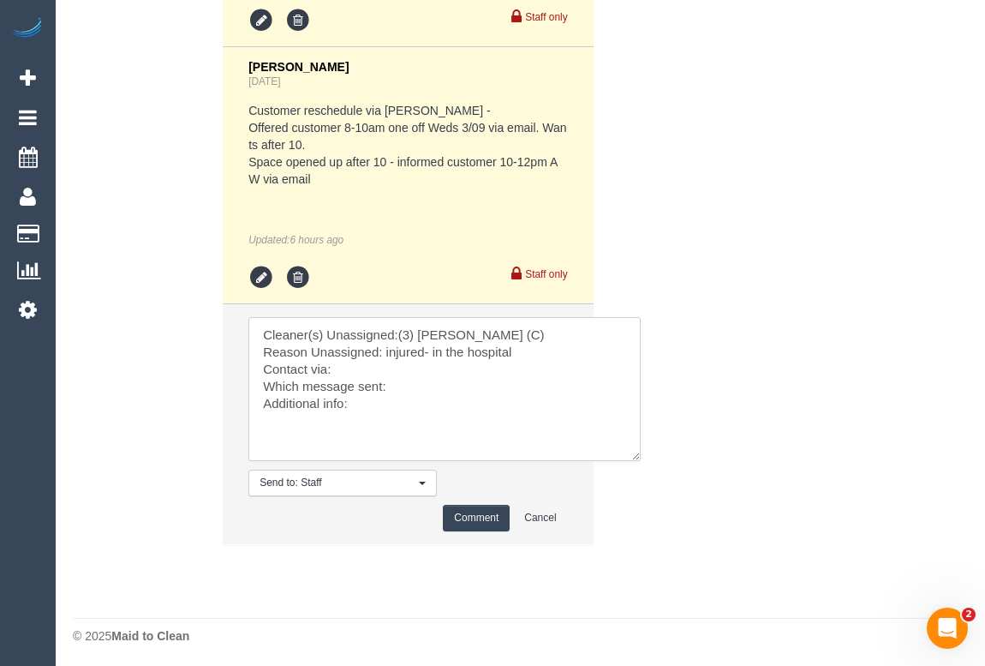
scroll to position [3076, 0]
click at [349, 364] on textarea at bounding box center [444, 389] width 392 height 144
click at [374, 401] on textarea at bounding box center [444, 389] width 392 height 144
type textarea "Cleaner(s) Unassigned:(3) Anjana Thejan (C) Reason Unassigned: injured- in the …"
click at [488, 518] on button "Comment" at bounding box center [476, 518] width 67 height 27
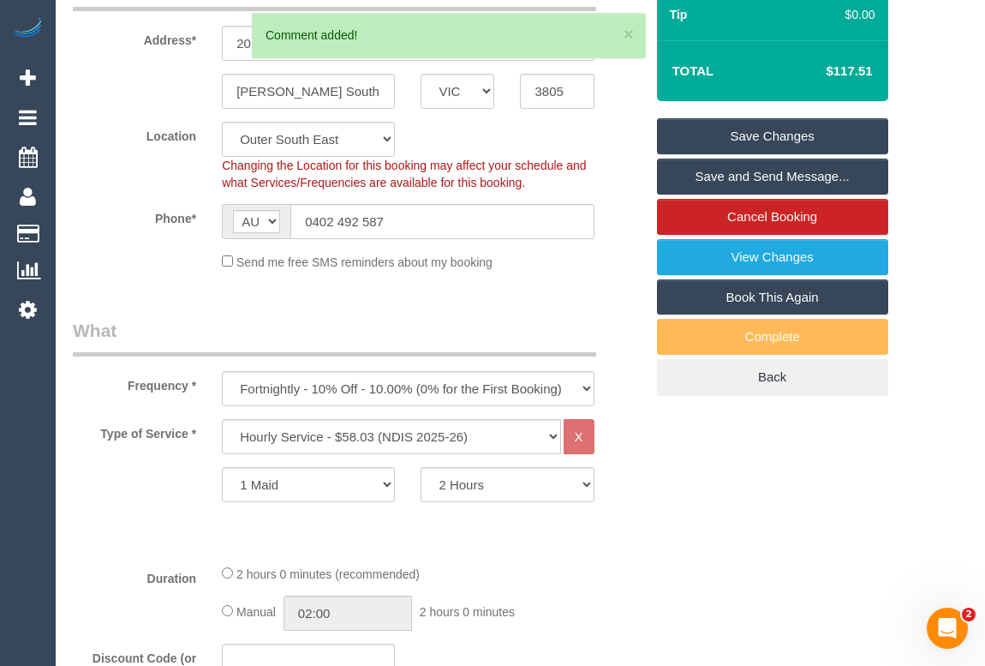
scroll to position [39, 0]
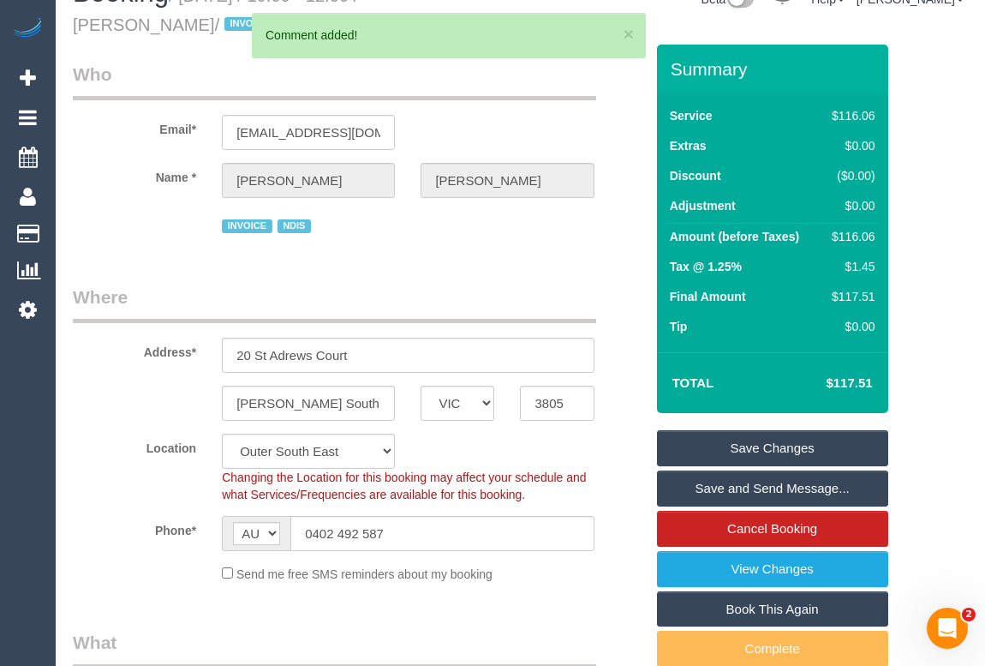
click at [745, 446] on link "Save Changes" at bounding box center [772, 448] width 231 height 36
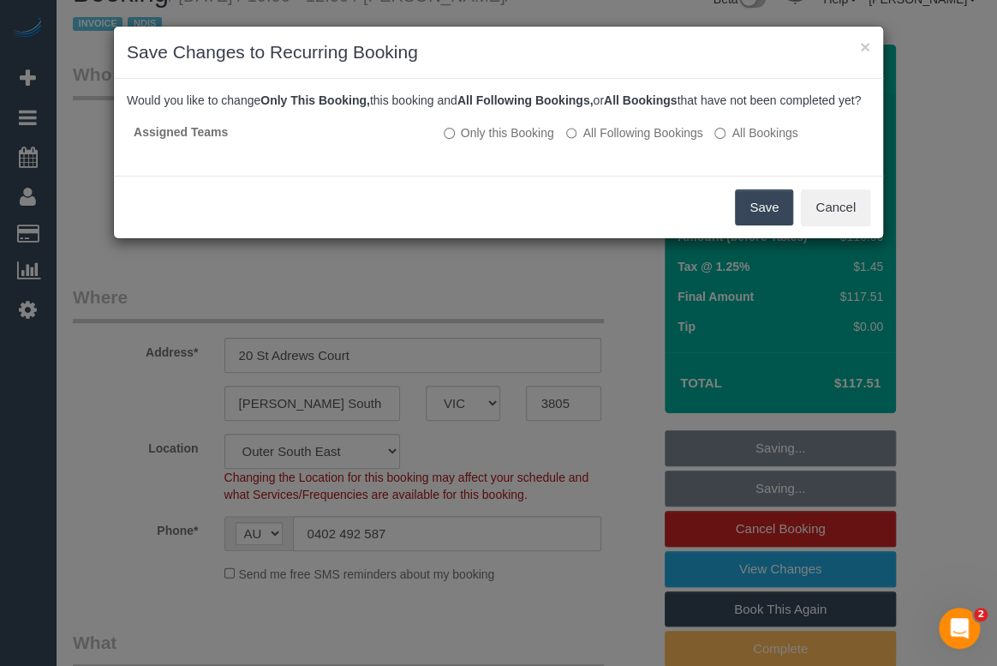
click at [762, 223] on button "Save" at bounding box center [764, 207] width 58 height 36
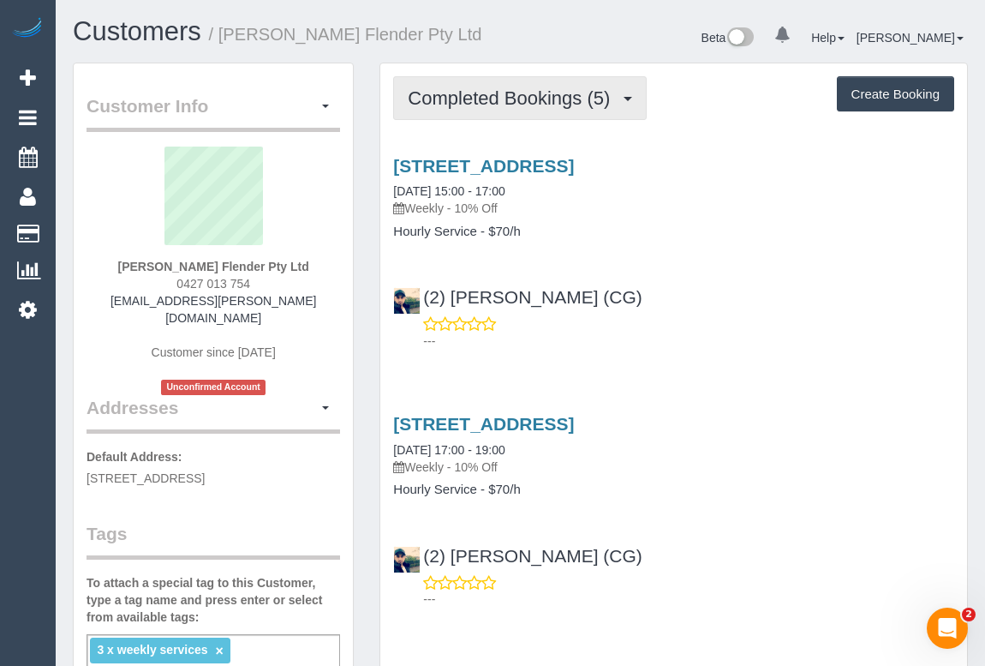
click at [512, 93] on span "Completed Bookings (5)" at bounding box center [513, 97] width 211 height 21
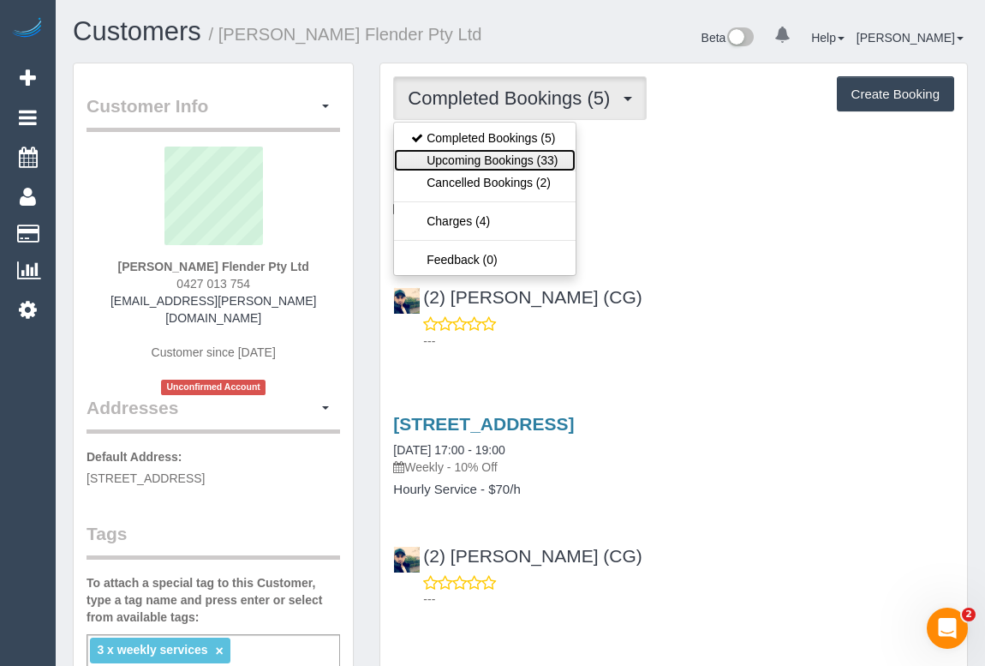
click at [491, 159] on link "Upcoming Bookings (33)" at bounding box center [484, 160] width 181 height 22
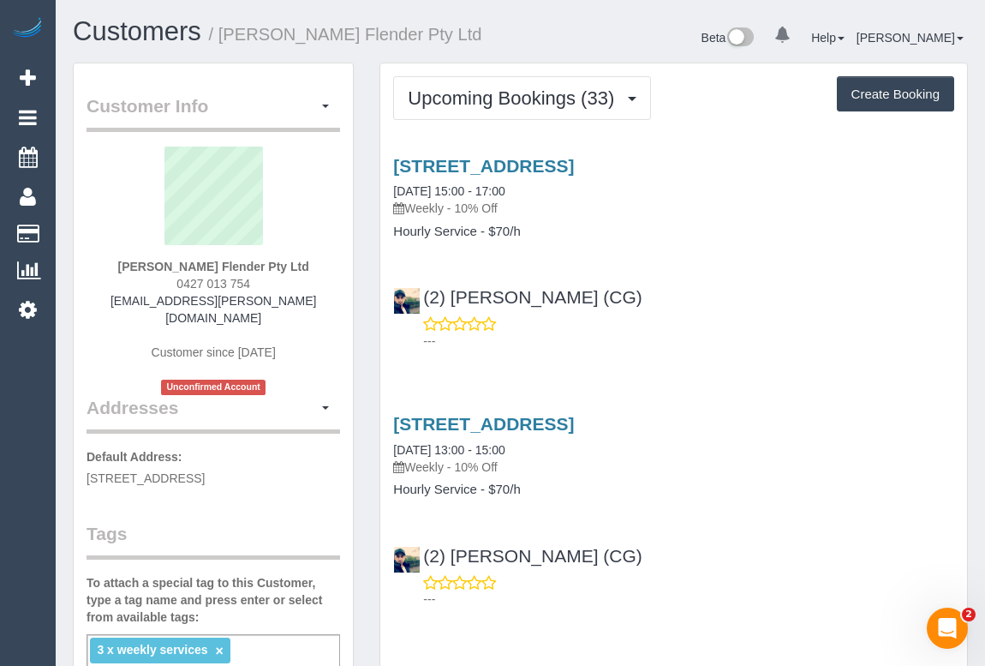
click at [670, 307] on div "(2) [PERSON_NAME] (CG) ---" at bounding box center [673, 310] width 587 height 77
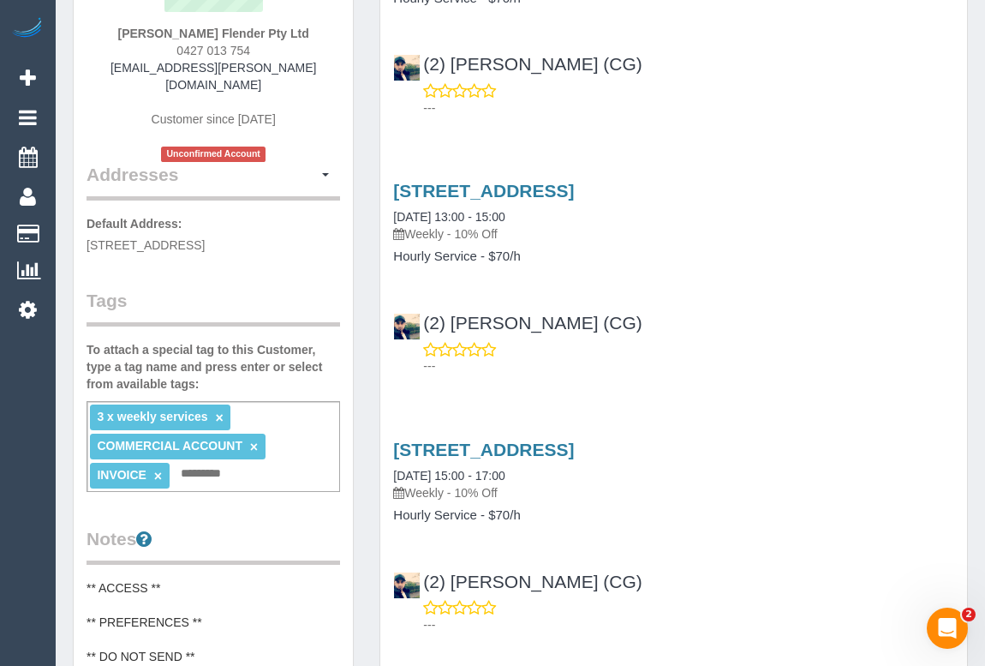
scroll to position [77, 0]
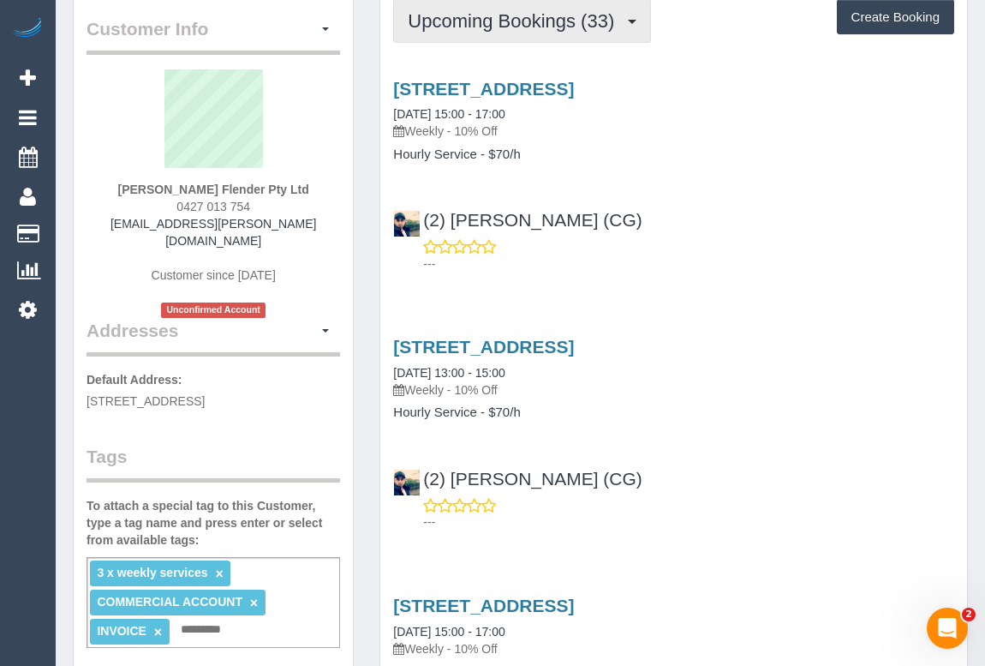
click at [538, 21] on span "Upcoming Bookings (33)" at bounding box center [515, 20] width 215 height 21
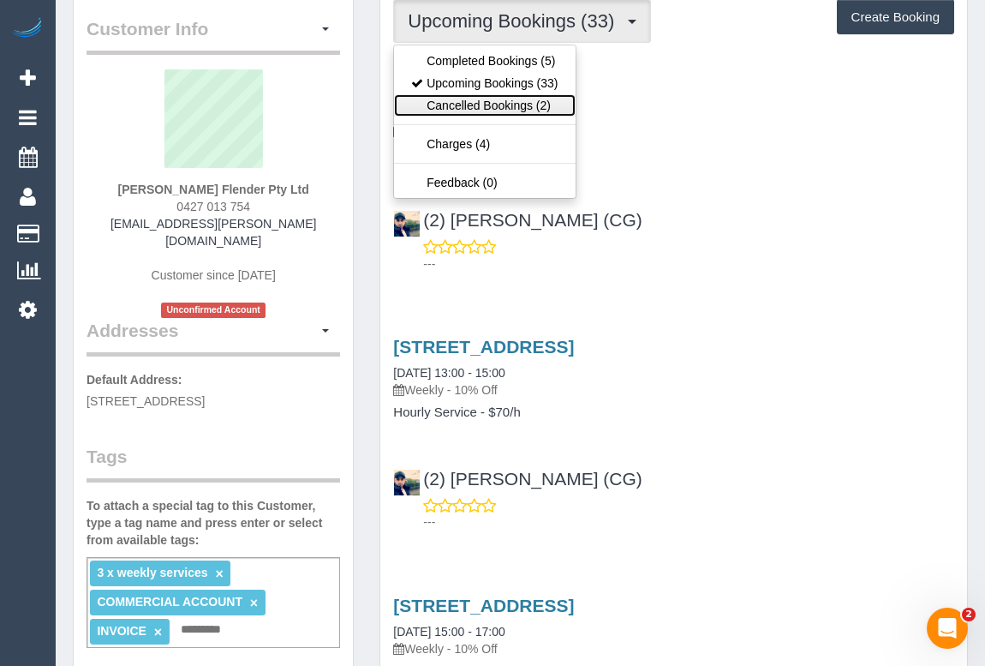
click at [508, 108] on link "Cancelled Bookings (2)" at bounding box center [484, 105] width 181 height 22
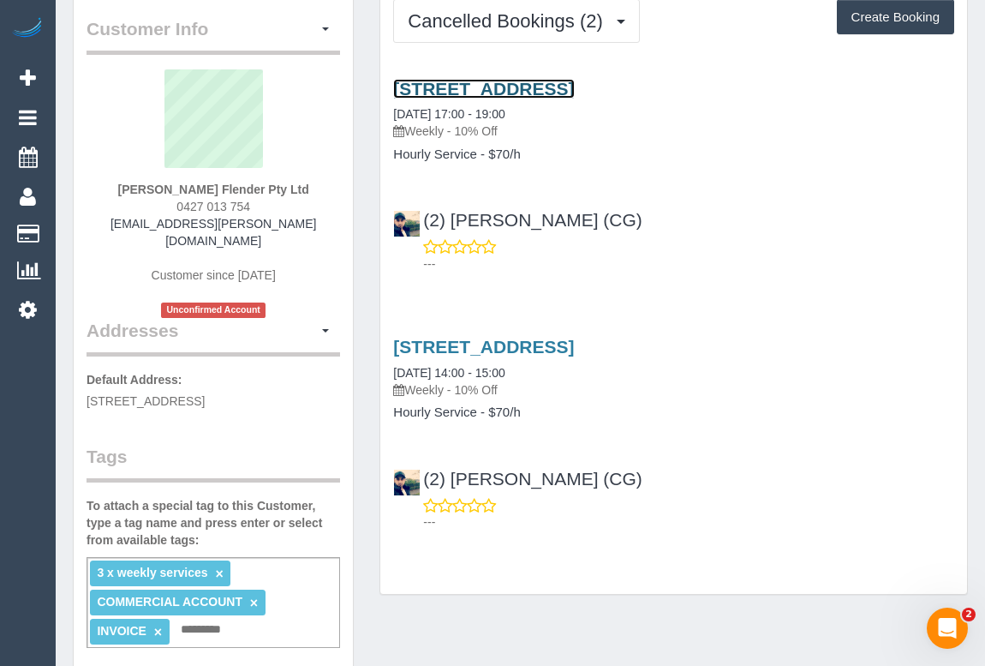
click at [533, 85] on link "3a/400-430 Mahoneys Road, Campbellfield, VIC 3061" at bounding box center [483, 89] width 181 height 20
drag, startPoint x: 170, startPoint y: 204, endPoint x: 268, endPoint y: 203, distance: 98.5
click at [268, 203] on div "Bobby Singh Flender Pty Ltd 0427 013 754 singh.bobby@flender.com Customer since…" at bounding box center [214, 193] width 254 height 248
copy span "0427 013 754"
click at [754, 213] on div "(2) Syed Razvi (CG) ---" at bounding box center [673, 233] width 587 height 77
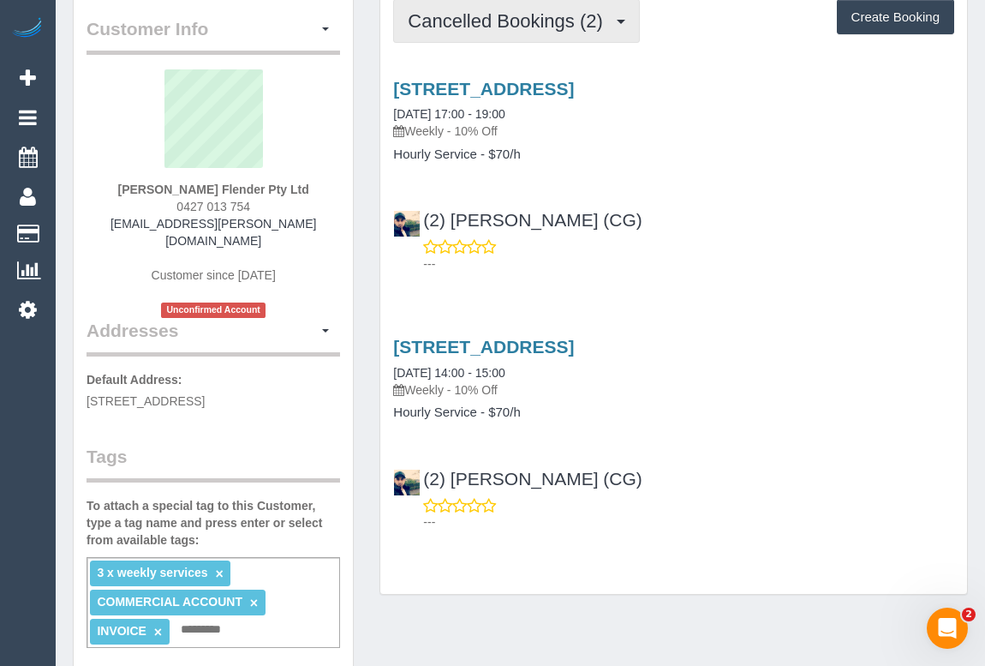
click at [594, 22] on span "Cancelled Bookings (2)" at bounding box center [509, 20] width 203 height 21
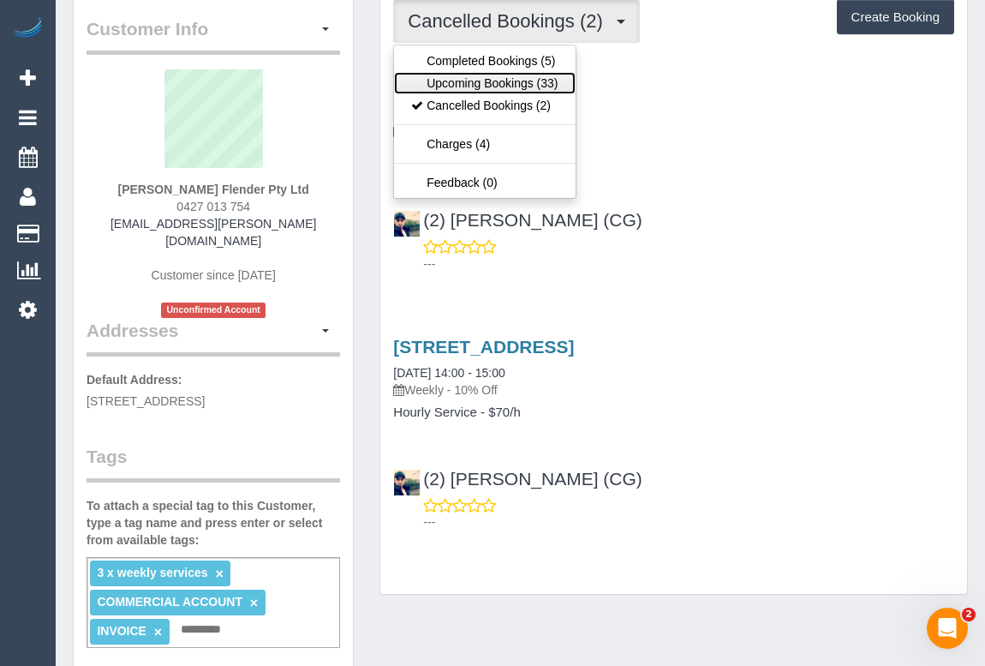
click at [512, 82] on link "Upcoming Bookings (33)" at bounding box center [484, 83] width 181 height 22
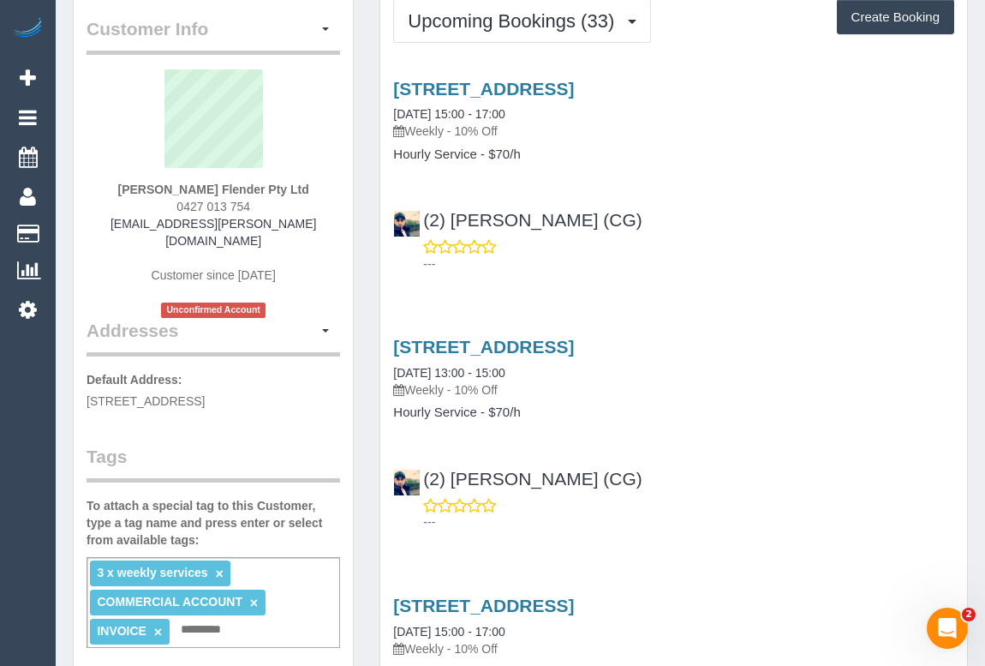
click at [660, 248] on div "---" at bounding box center [673, 255] width 561 height 34
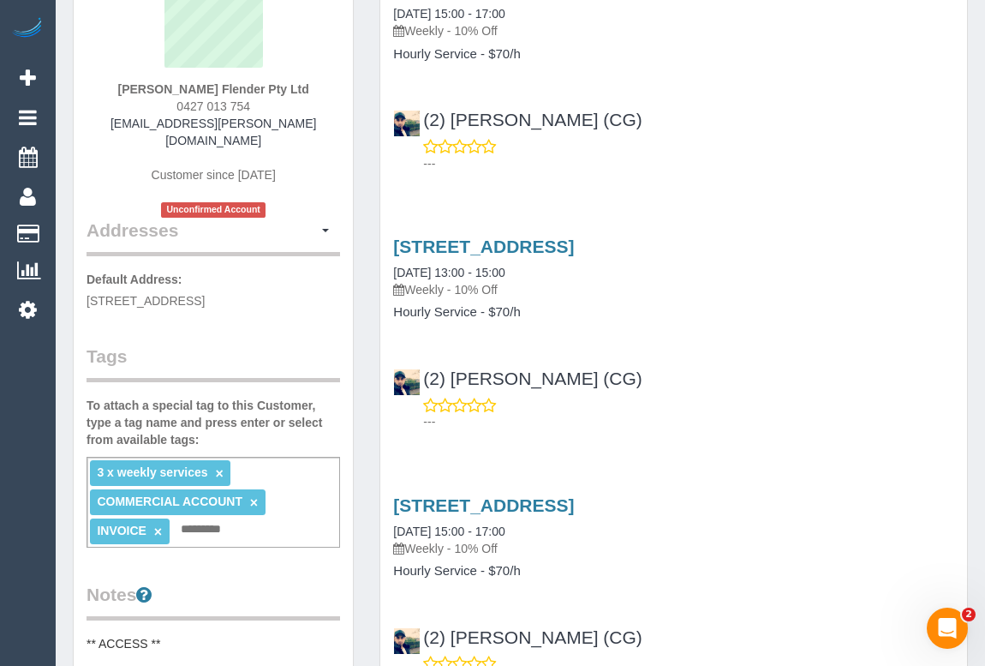
scroll to position [0, 0]
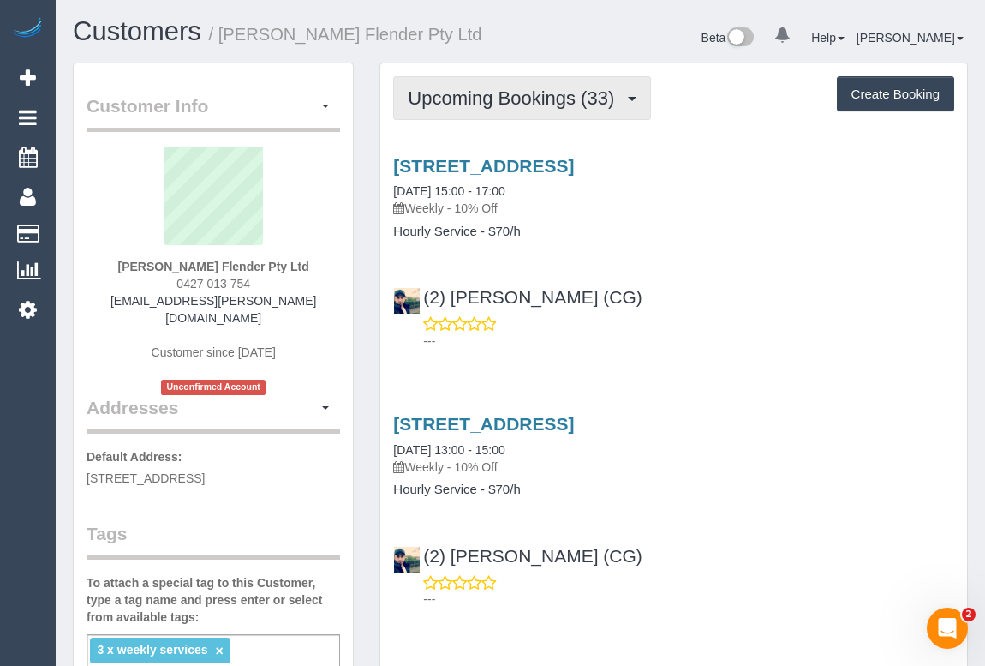
click at [488, 105] on span "Upcoming Bookings (33)" at bounding box center [515, 97] width 215 height 21
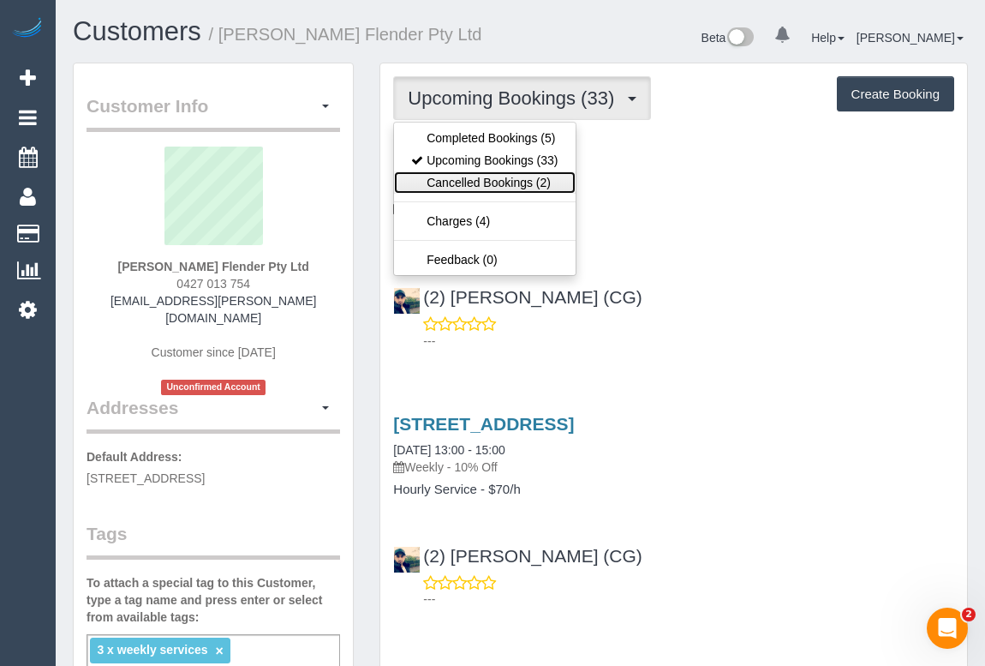
click at [491, 178] on link "Cancelled Bookings (2)" at bounding box center [484, 182] width 181 height 22
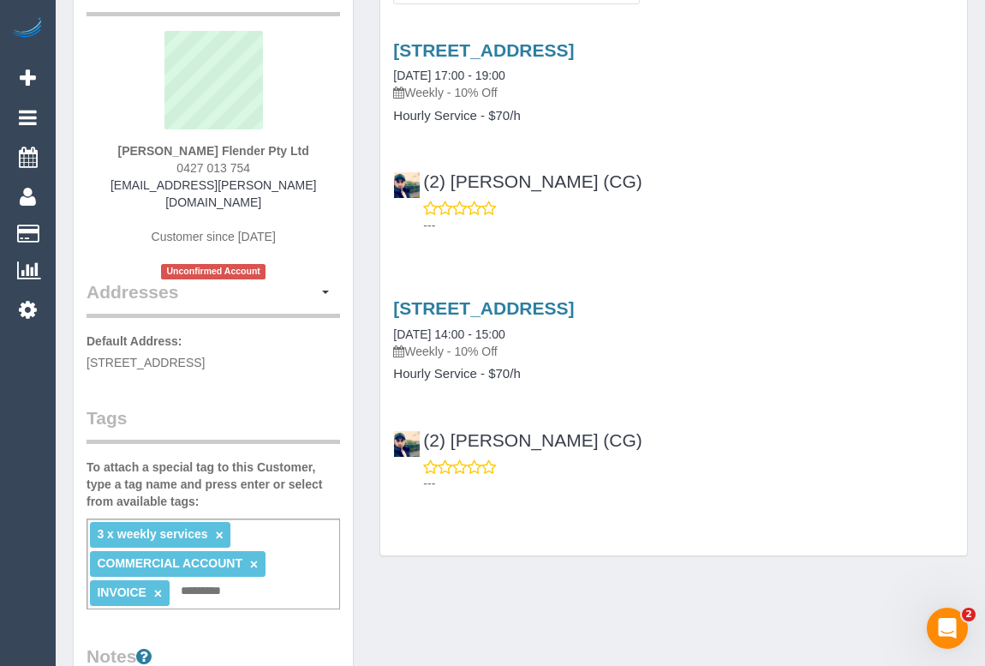
scroll to position [77, 0]
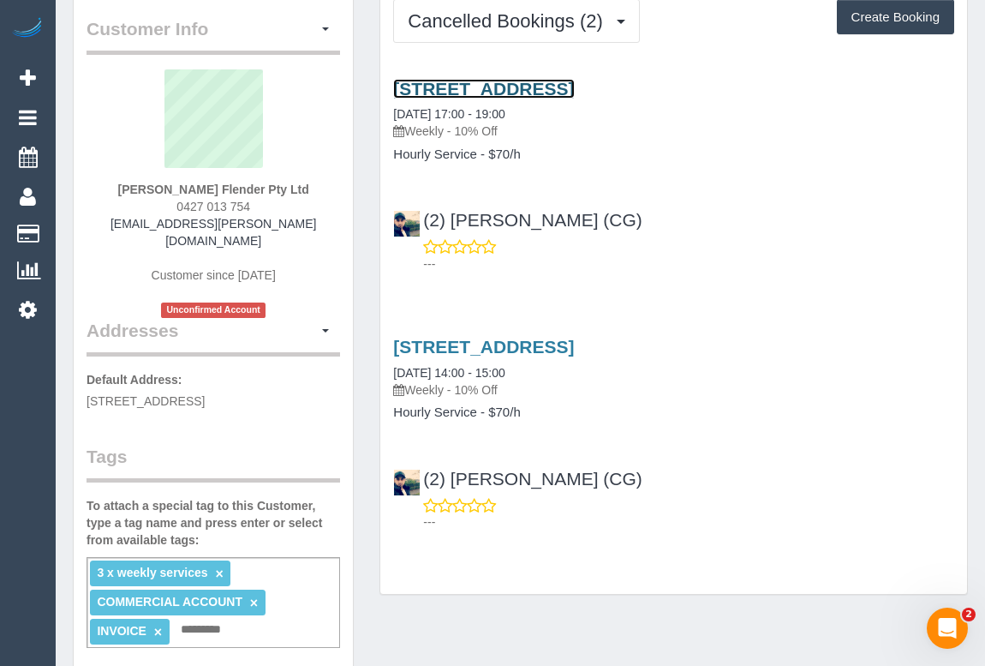
click at [574, 85] on link "3a/400-430 Mahoneys Road, Campbellfield, VIC 3061" at bounding box center [483, 89] width 181 height 20
click at [660, 260] on p "---" at bounding box center [688, 263] width 531 height 17
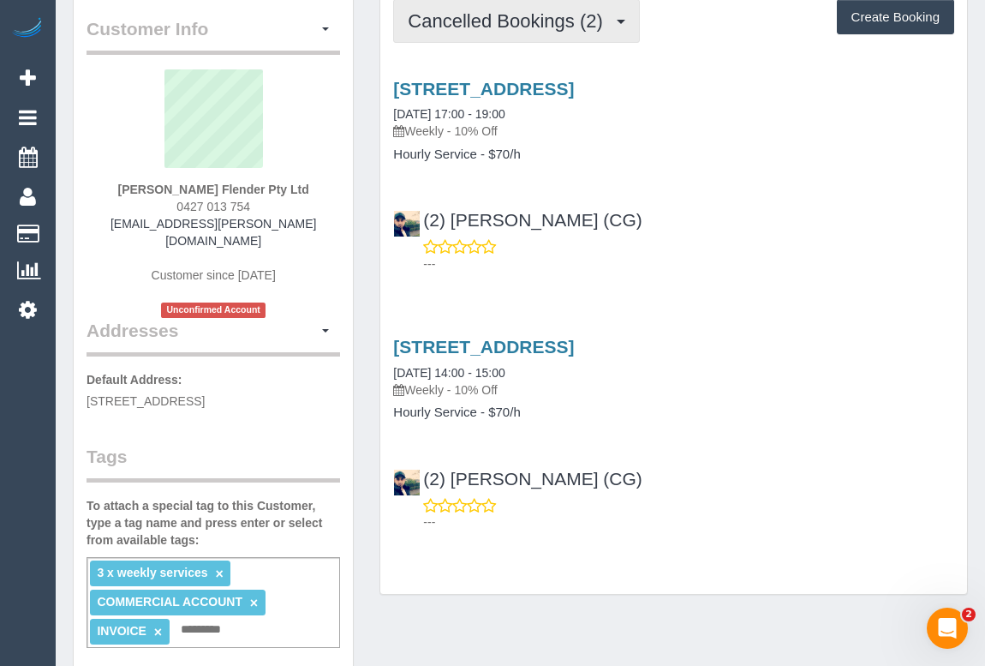
click at [504, 15] on span "Cancelled Bookings (2)" at bounding box center [509, 20] width 203 height 21
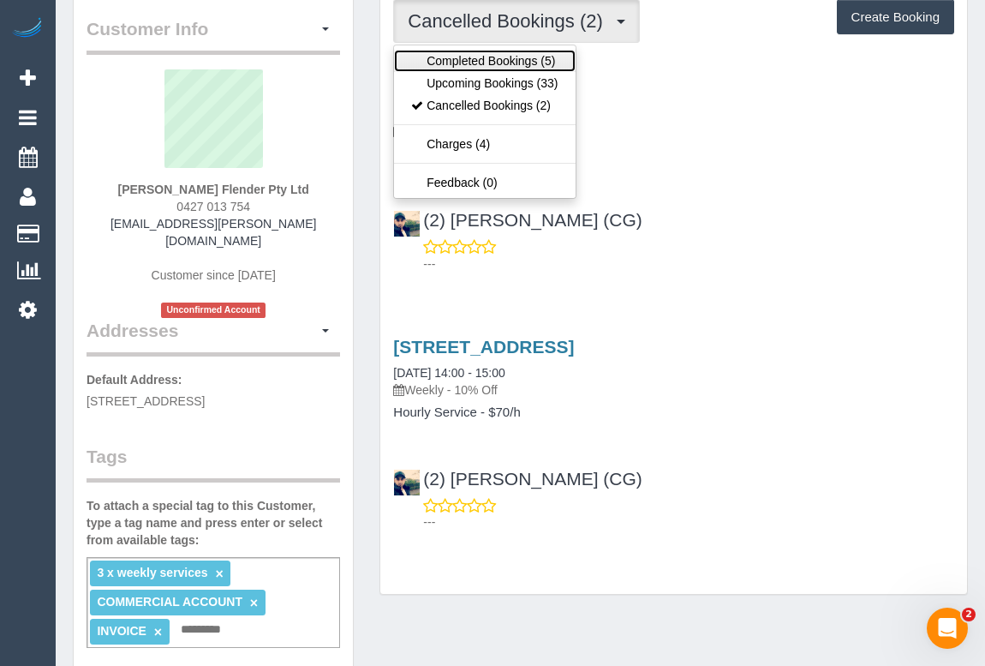
click at [508, 57] on link "Completed Bookings (5)" at bounding box center [484, 61] width 181 height 22
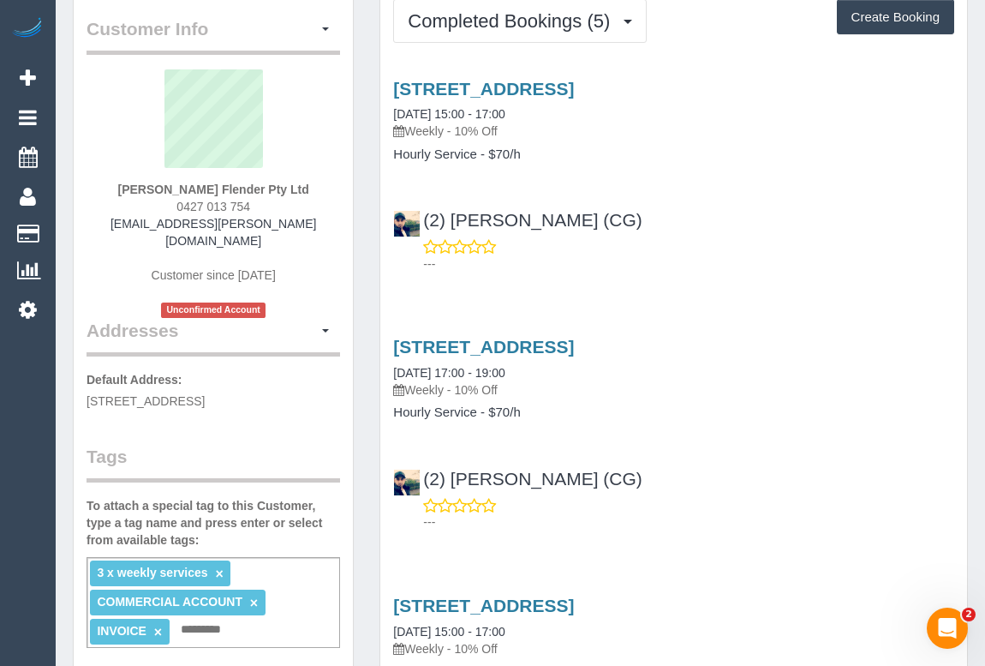
click at [669, 454] on div "(2) Syed Razvi (CG) ---" at bounding box center [673, 492] width 587 height 77
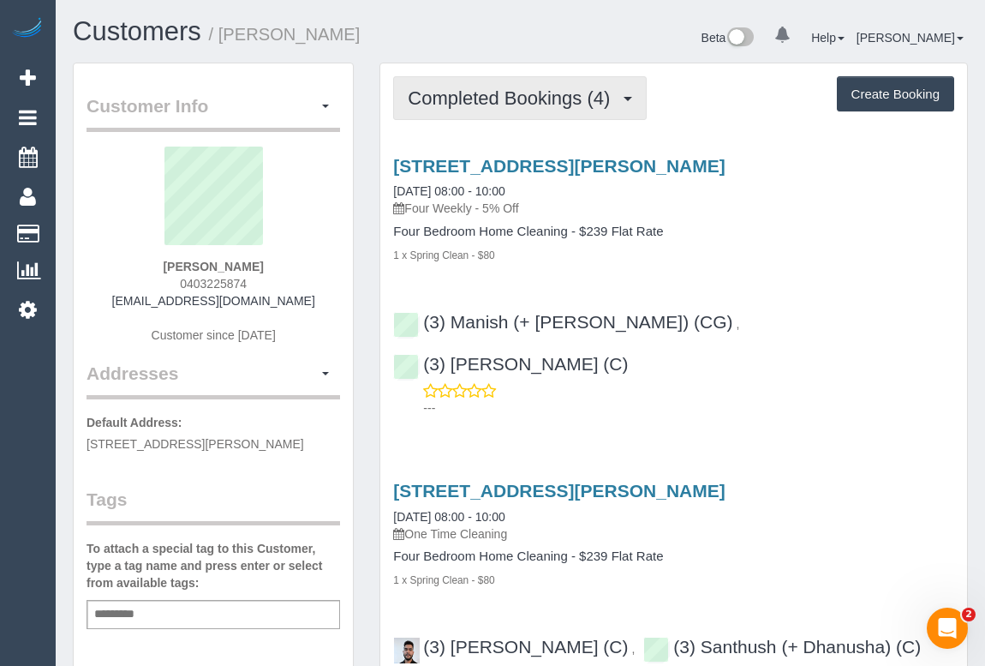
click at [511, 89] on span "Completed Bookings (4)" at bounding box center [513, 97] width 211 height 21
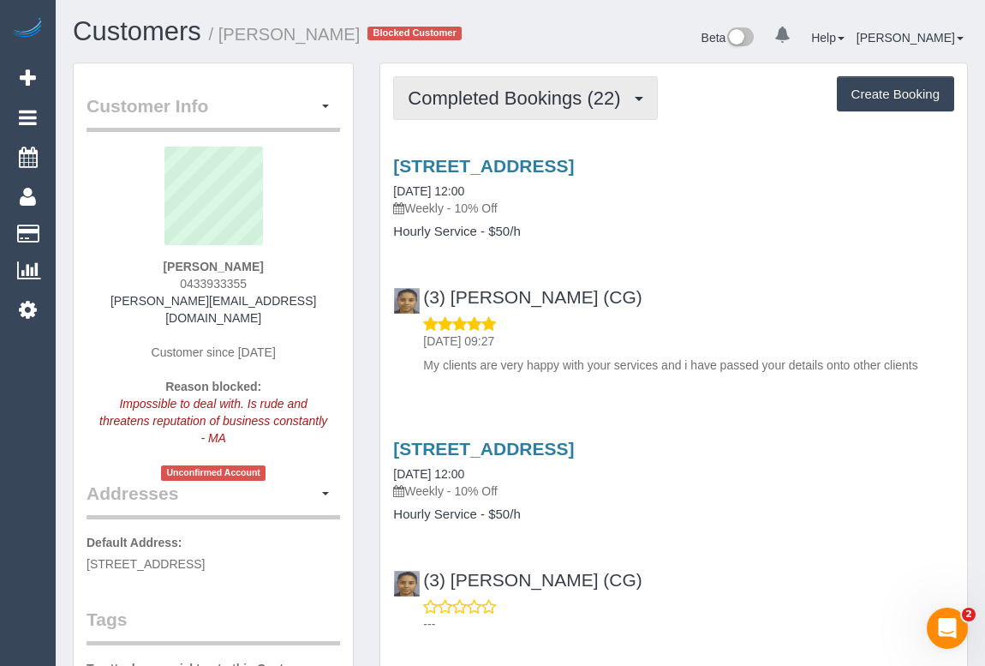
click at [494, 95] on span "Completed Bookings (22)" at bounding box center [518, 97] width 221 height 21
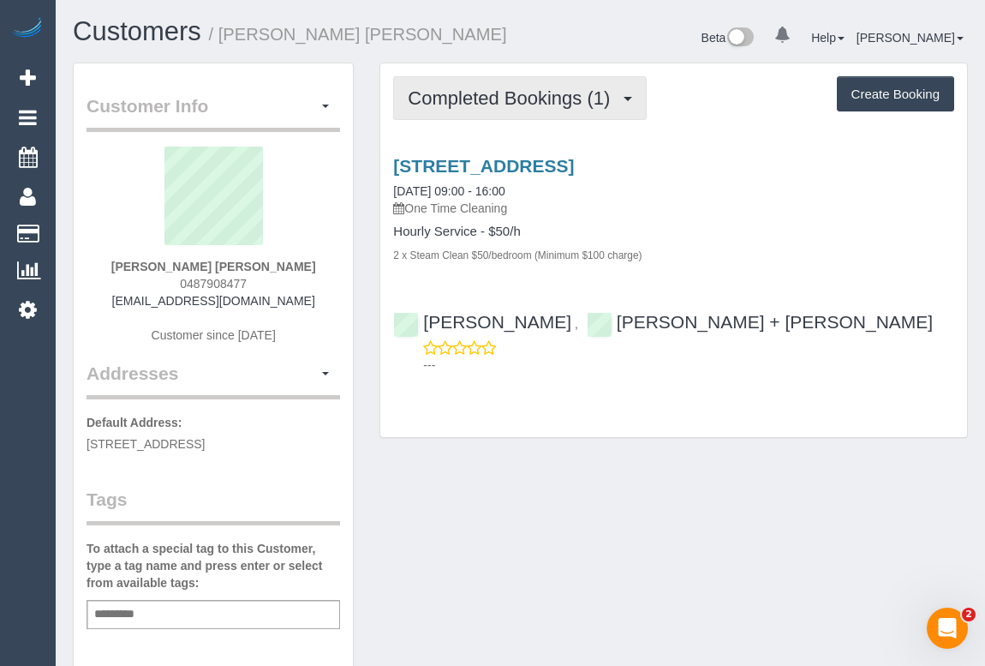
click at [523, 112] on button "Completed Bookings (1)" at bounding box center [520, 98] width 254 height 44
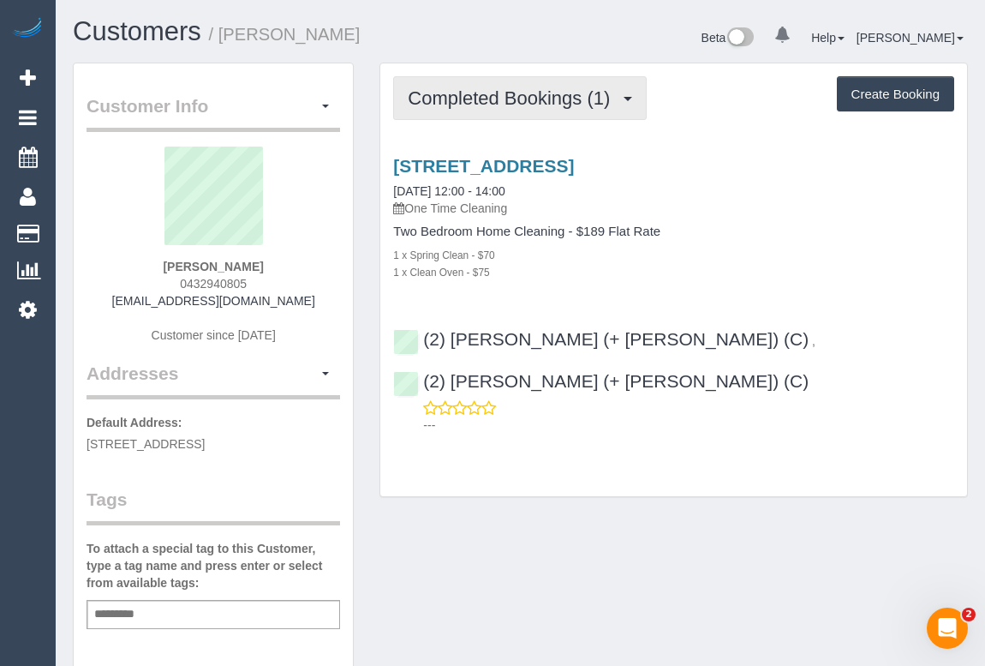
click at [497, 105] on span "Completed Bookings (1)" at bounding box center [513, 97] width 211 height 21
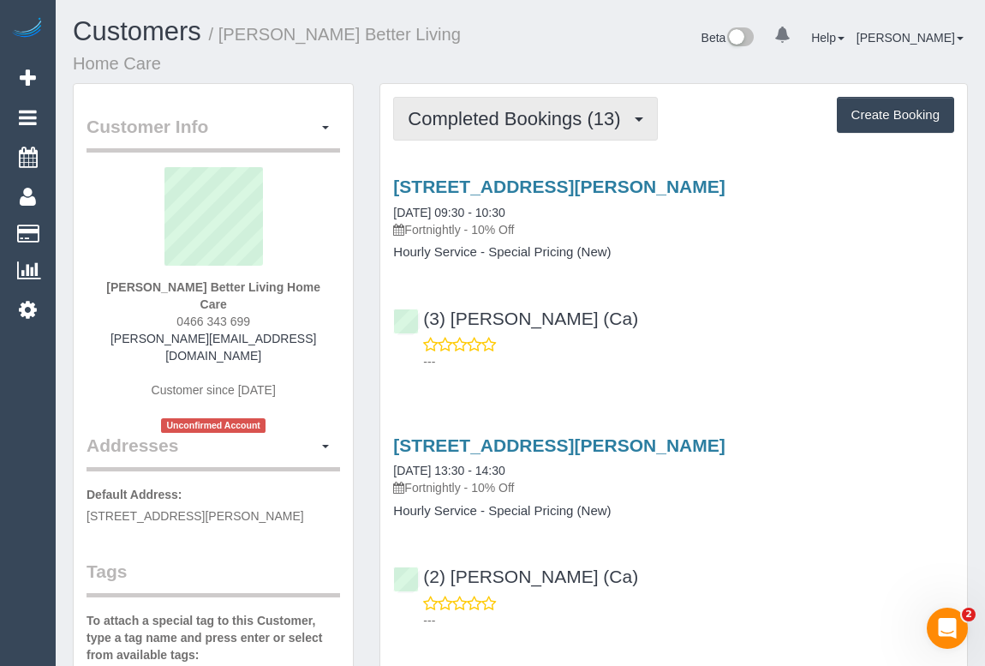
click at [495, 127] on span "Completed Bookings (13)" at bounding box center [518, 118] width 221 height 21
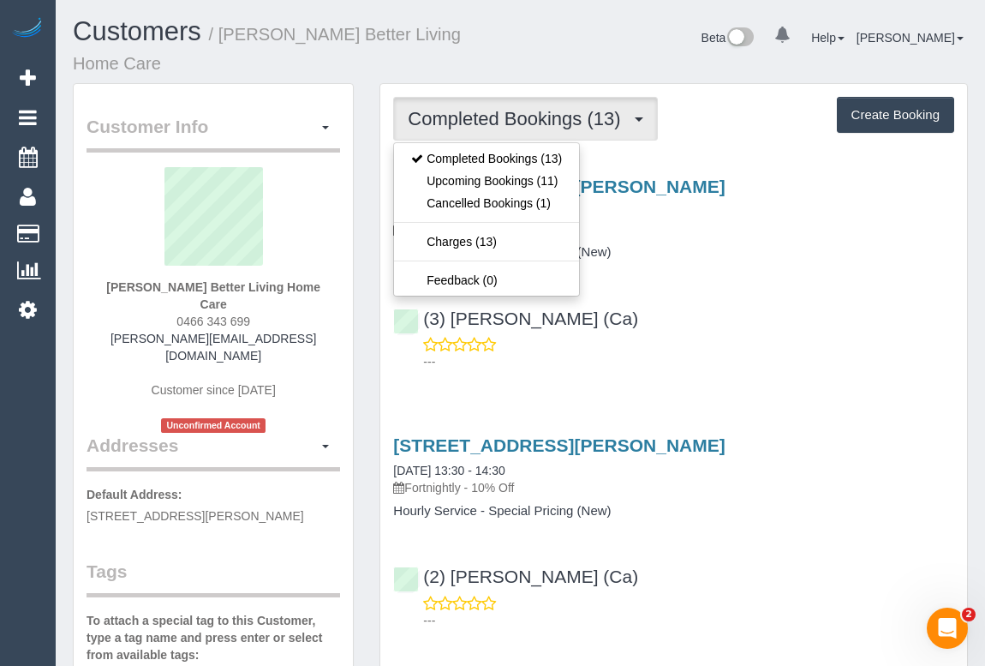
click at [835, 336] on div "---" at bounding box center [673, 353] width 561 height 34
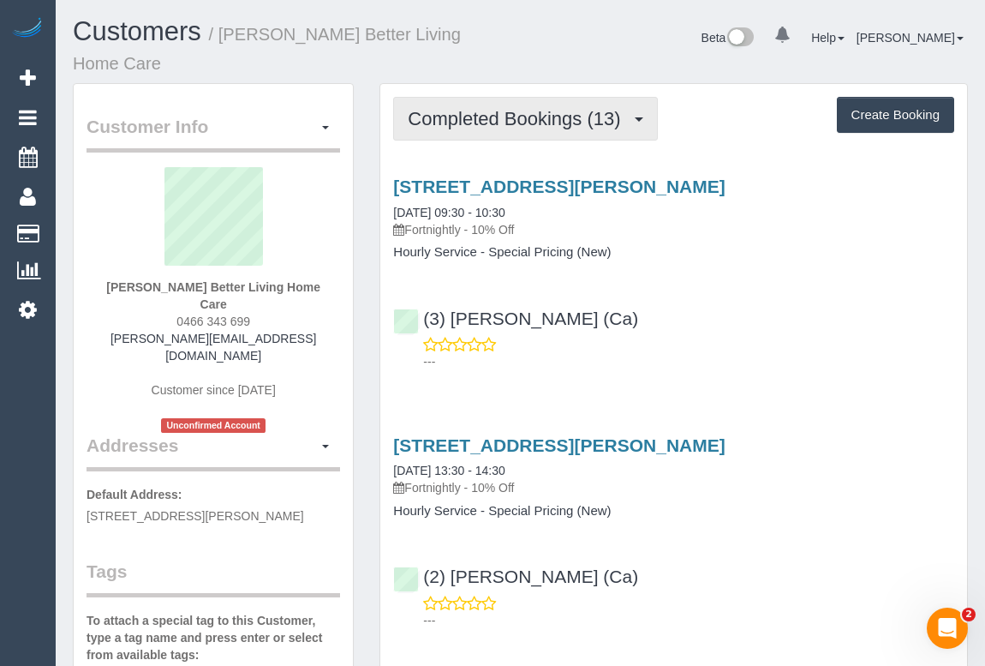
click at [506, 123] on span "Completed Bookings (13)" at bounding box center [518, 118] width 221 height 21
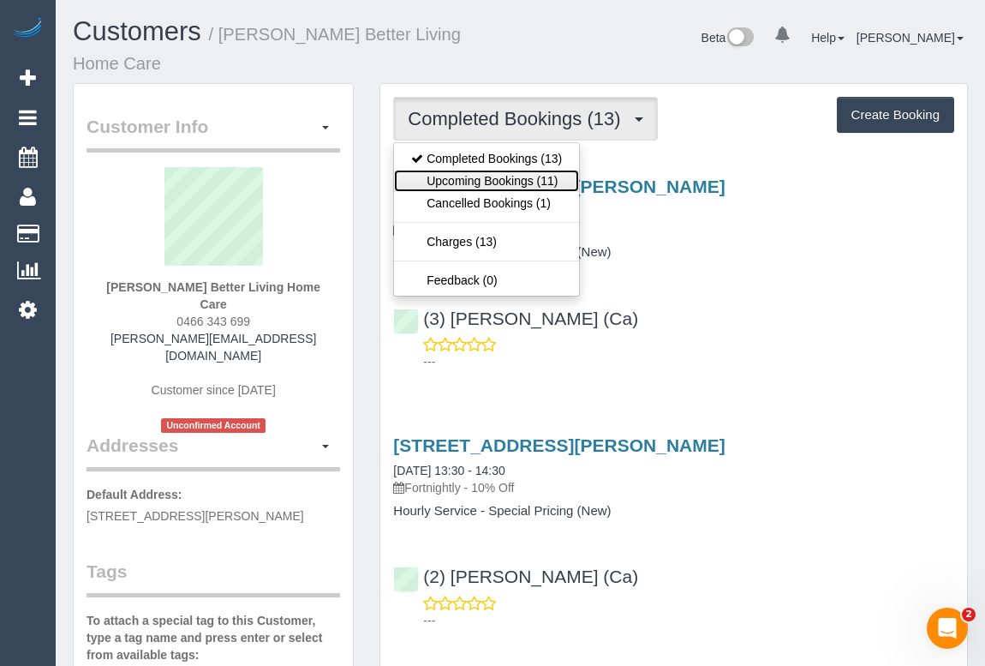
click at [465, 176] on link "Upcoming Bookings (11)" at bounding box center [486, 181] width 185 height 22
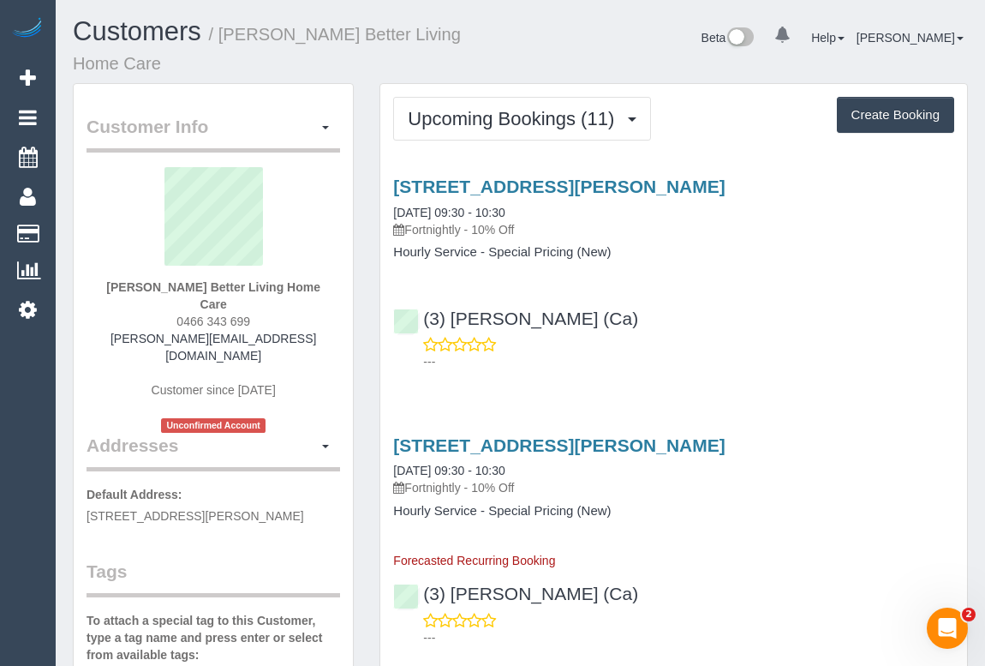
click at [706, 421] on div "6 Cantala Avenue, Rosanna, VIC 3084 26/09/2025 09:30 - 10:30 Fortnightly - 10% …" at bounding box center [673, 537] width 587 height 233
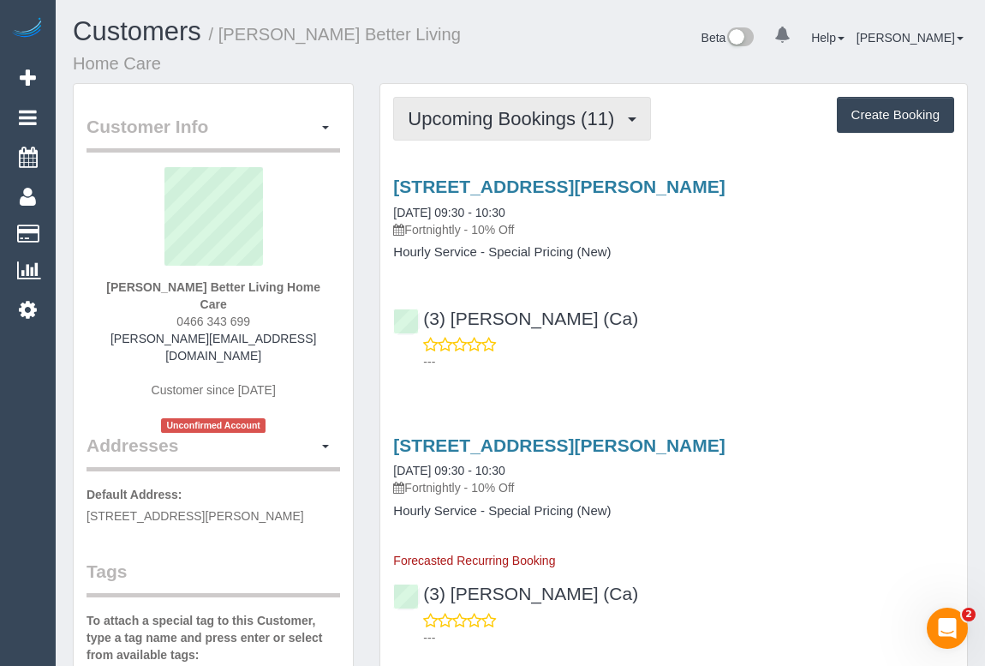
click at [494, 127] on span "Upcoming Bookings (11)" at bounding box center [515, 118] width 215 height 21
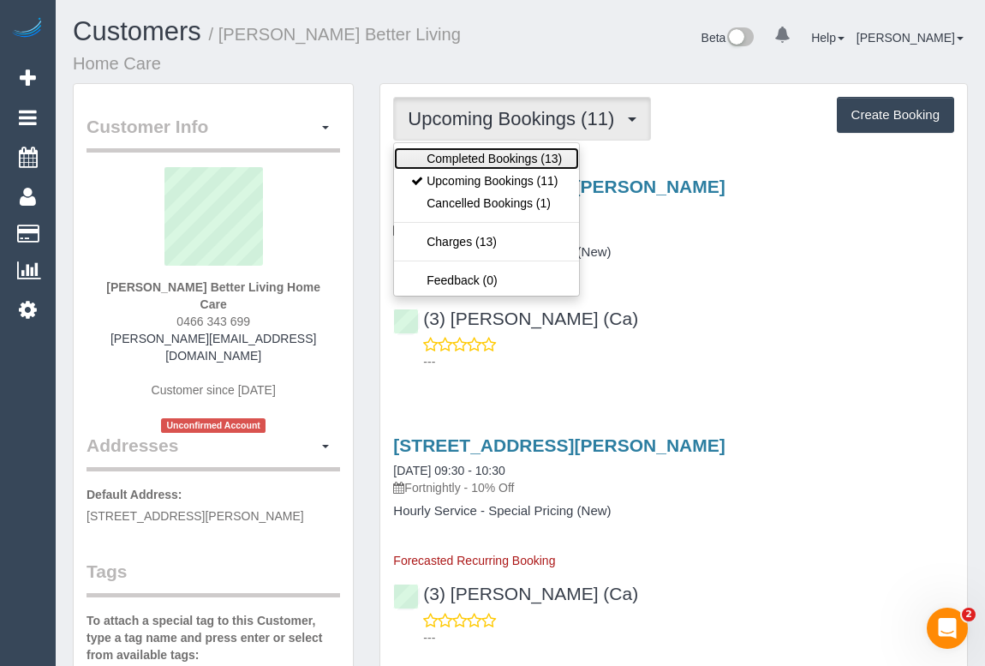
click at [491, 154] on link "Completed Bookings (13)" at bounding box center [486, 158] width 185 height 22
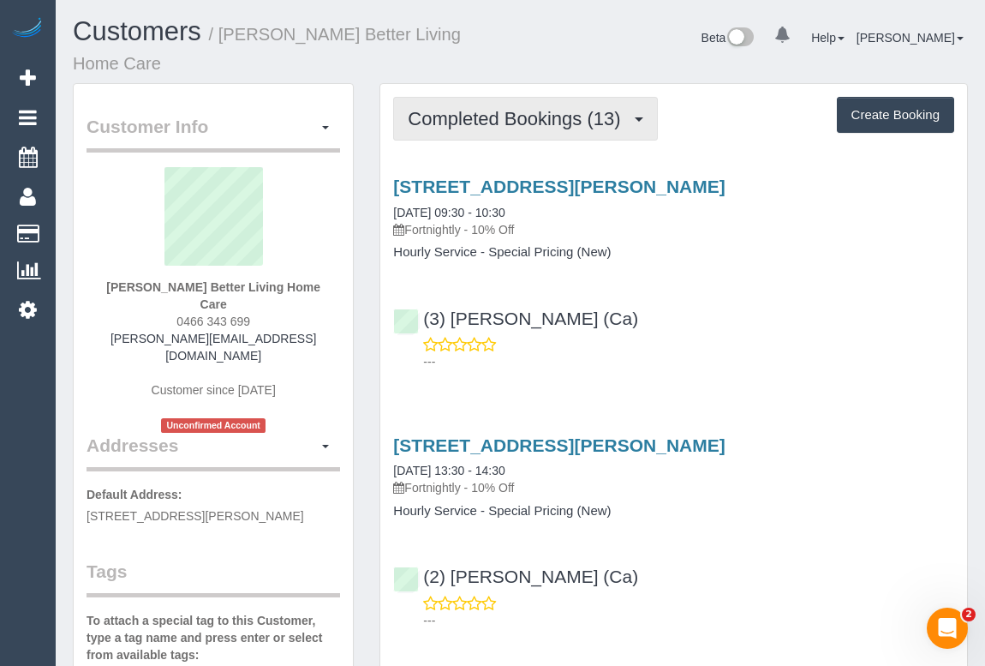
click at [547, 111] on span "Completed Bookings (13)" at bounding box center [518, 118] width 221 height 21
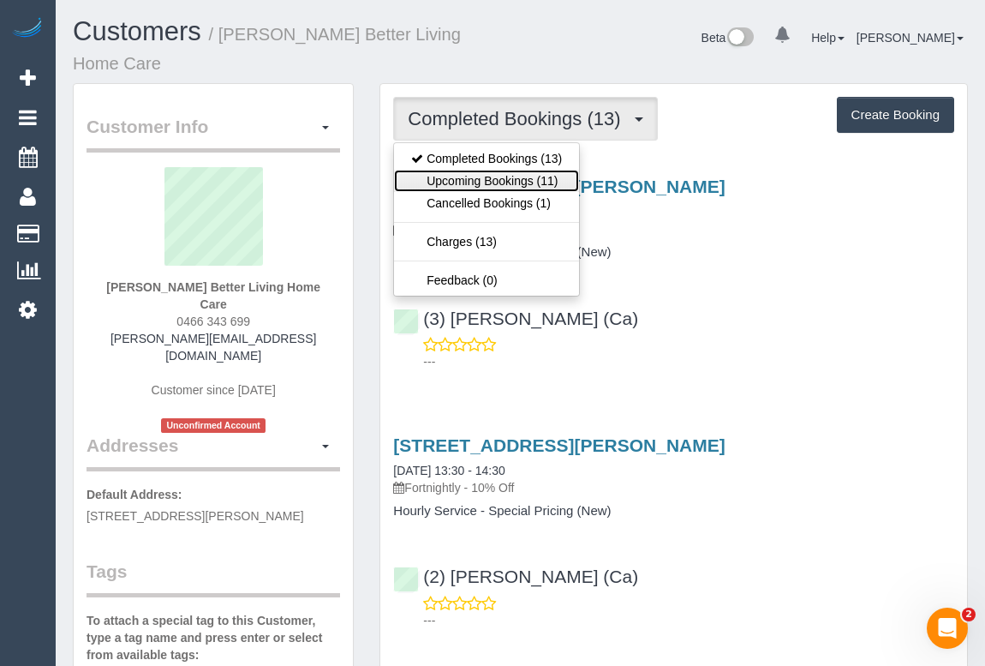
click at [512, 180] on link "Upcoming Bookings (11)" at bounding box center [486, 181] width 185 height 22
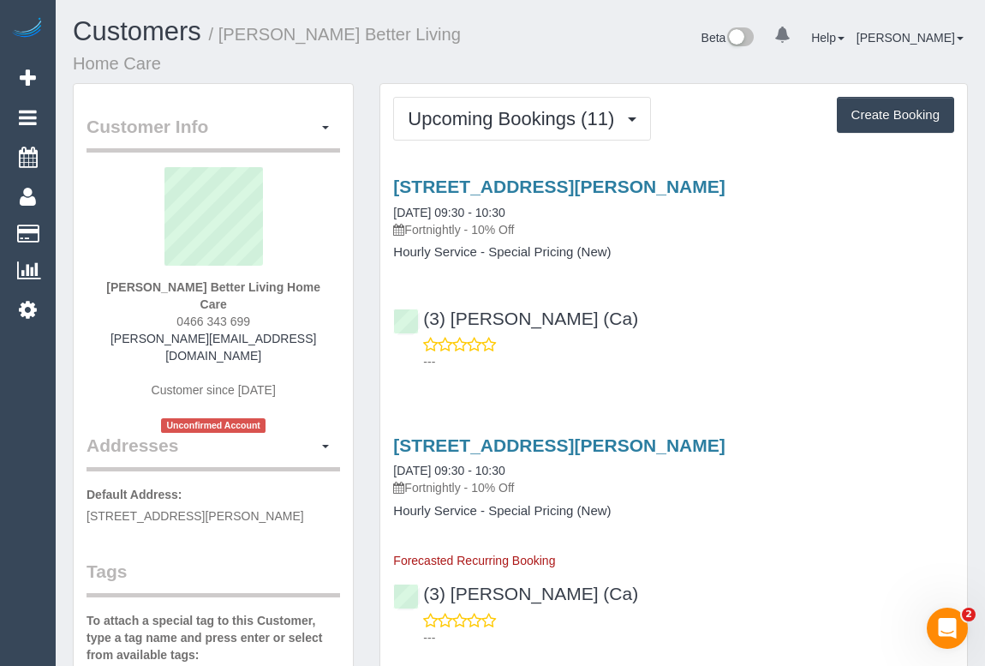
click at [807, 435] on h3 "6 Cantala Avenue, Rosanna, VIC 3084" at bounding box center [673, 445] width 561 height 20
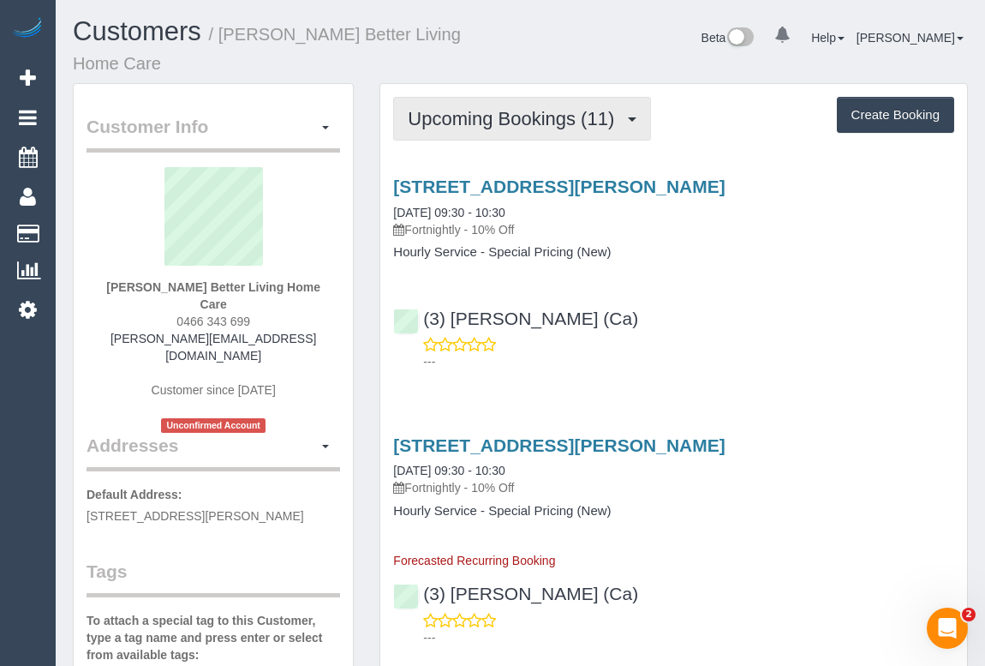
click at [510, 119] on span "Upcoming Bookings (11)" at bounding box center [515, 118] width 215 height 21
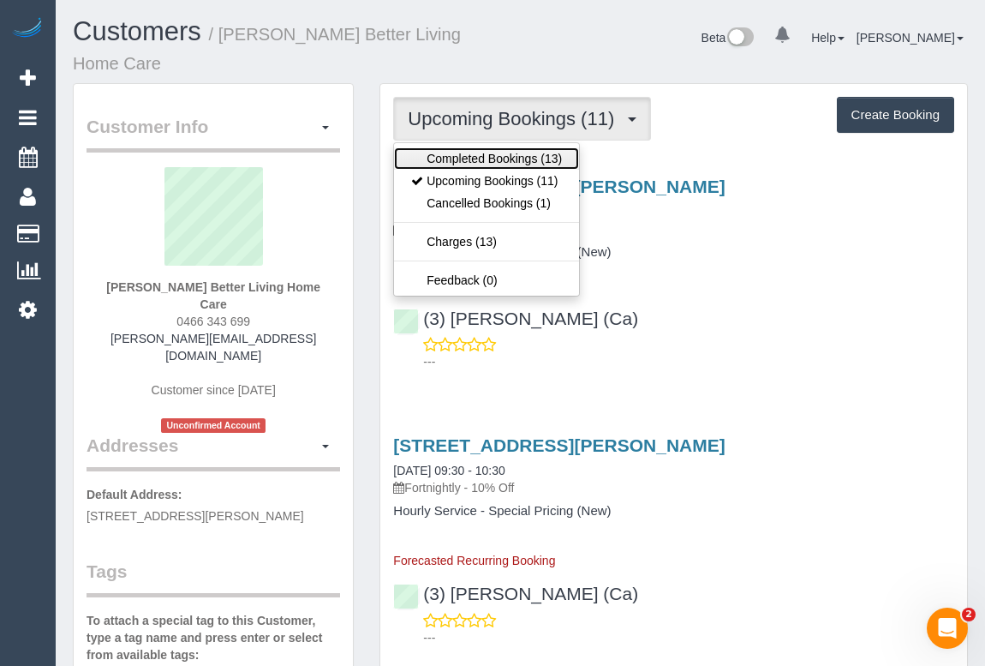
click at [478, 152] on link "Completed Bookings (13)" at bounding box center [486, 158] width 185 height 22
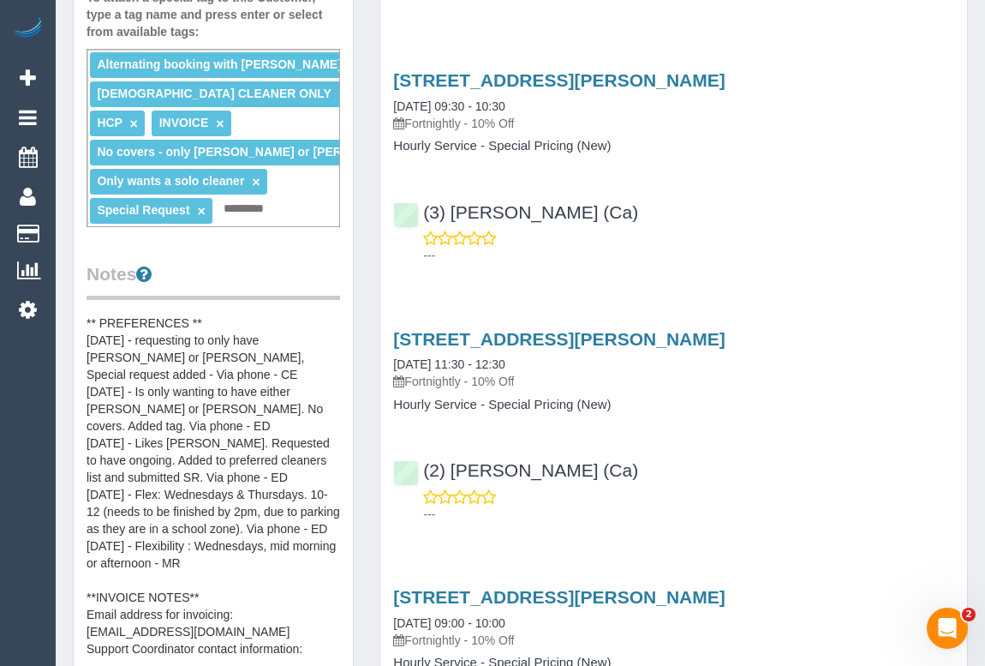
scroll to position [69, 0]
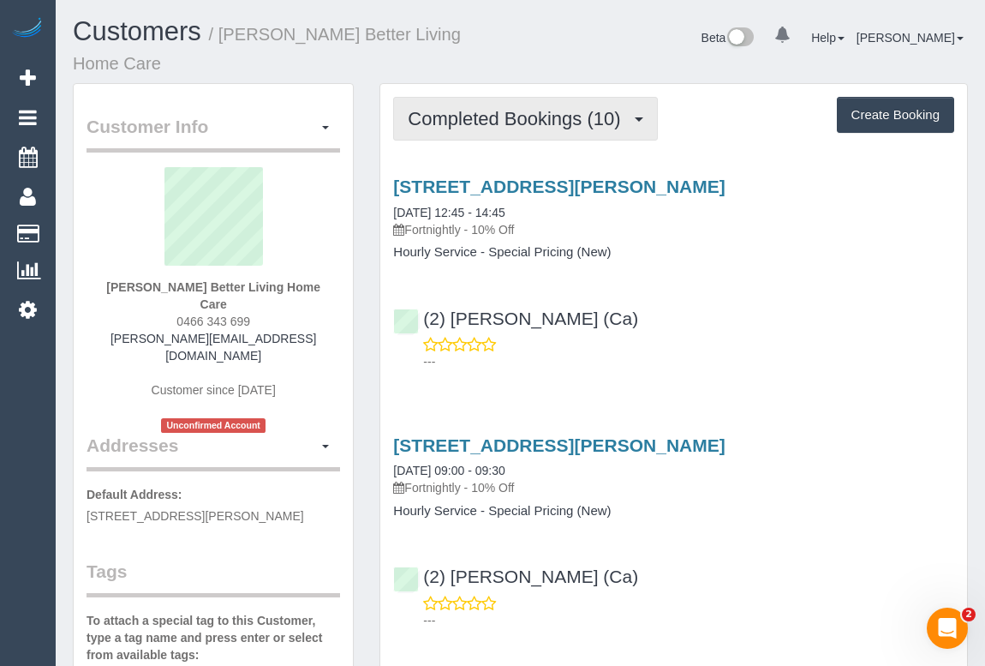
click at [543, 119] on span "Completed Bookings (10)" at bounding box center [518, 118] width 221 height 21
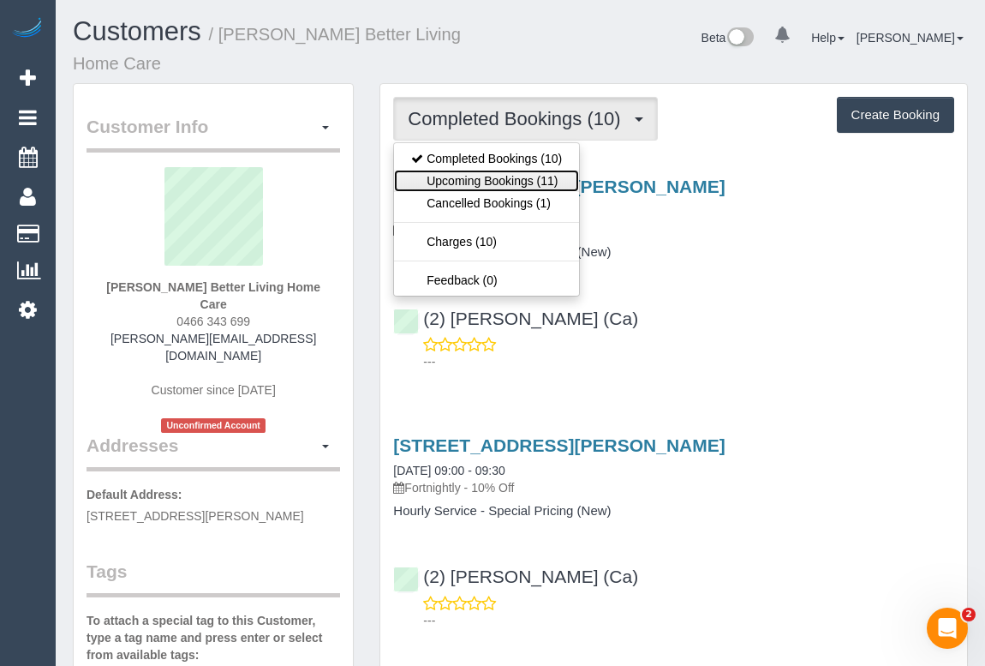
click at [522, 182] on link "Upcoming Bookings (11)" at bounding box center [486, 181] width 185 height 22
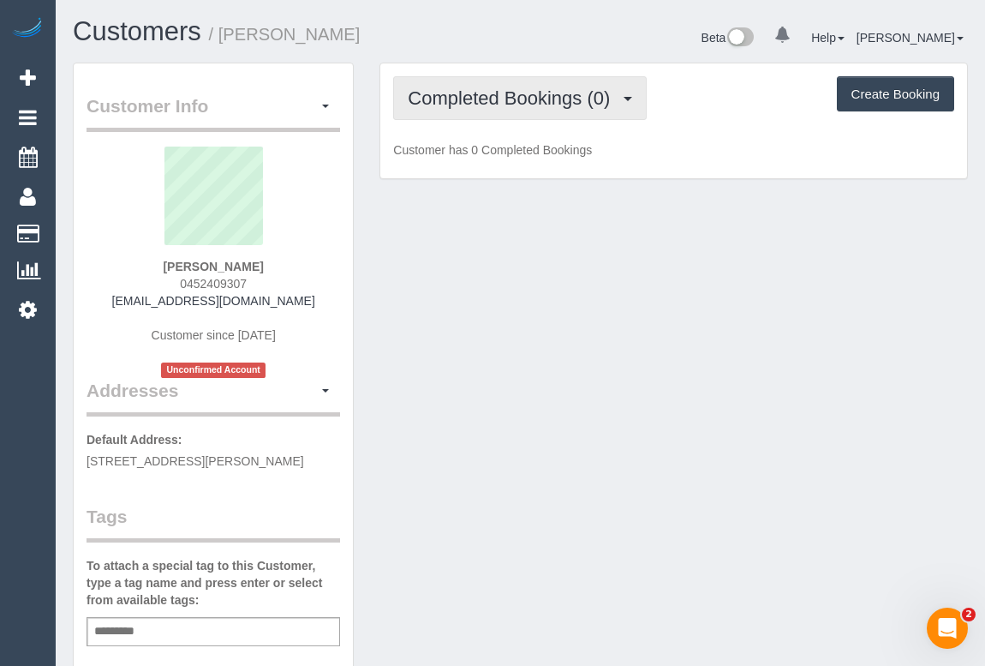
click at [494, 100] on span "Completed Bookings (0)" at bounding box center [513, 97] width 211 height 21
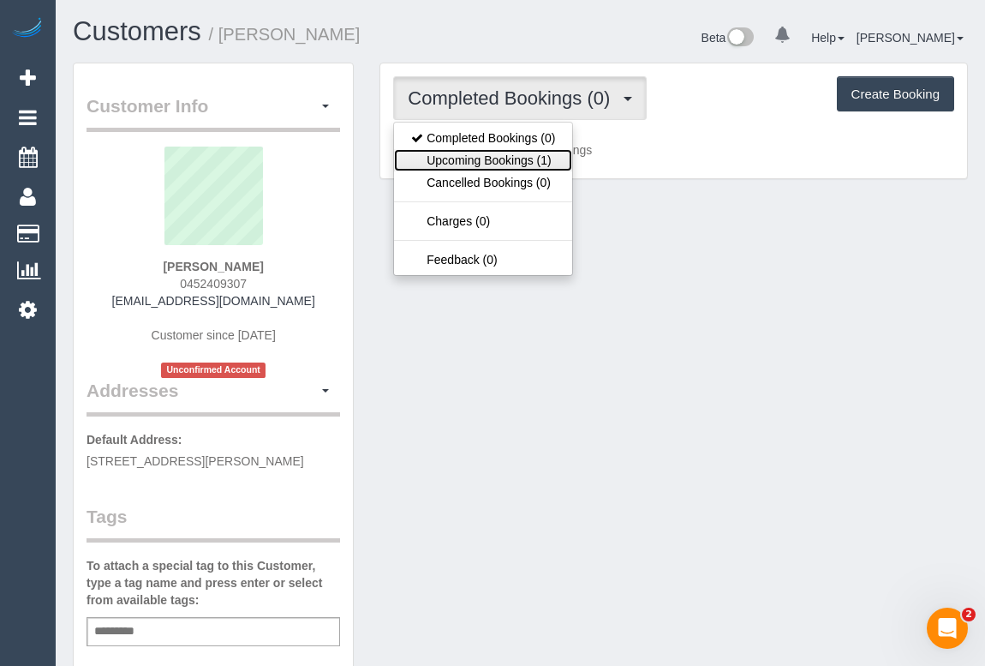
click at [488, 165] on link "Upcoming Bookings (1)" at bounding box center [483, 160] width 178 height 22
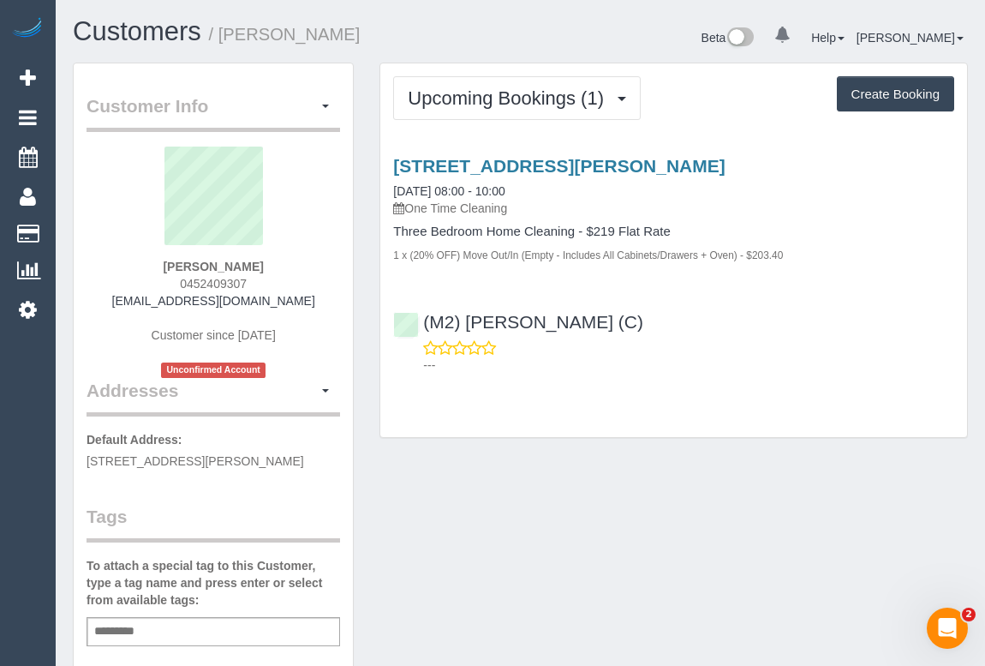
scroll to position [233, 0]
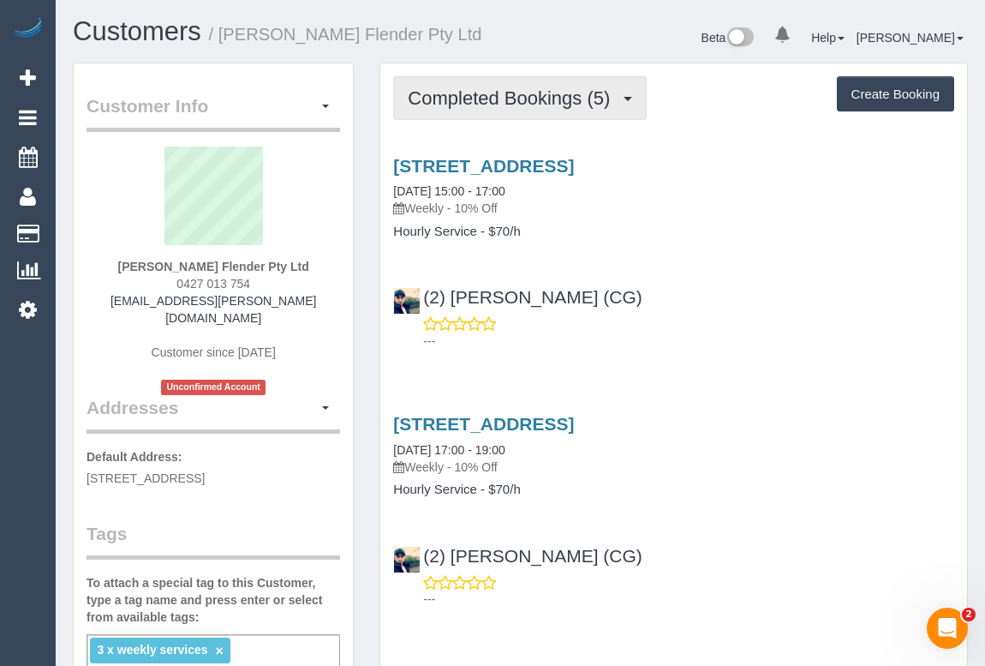
click at [520, 102] on span "Completed Bookings (5)" at bounding box center [513, 97] width 211 height 21
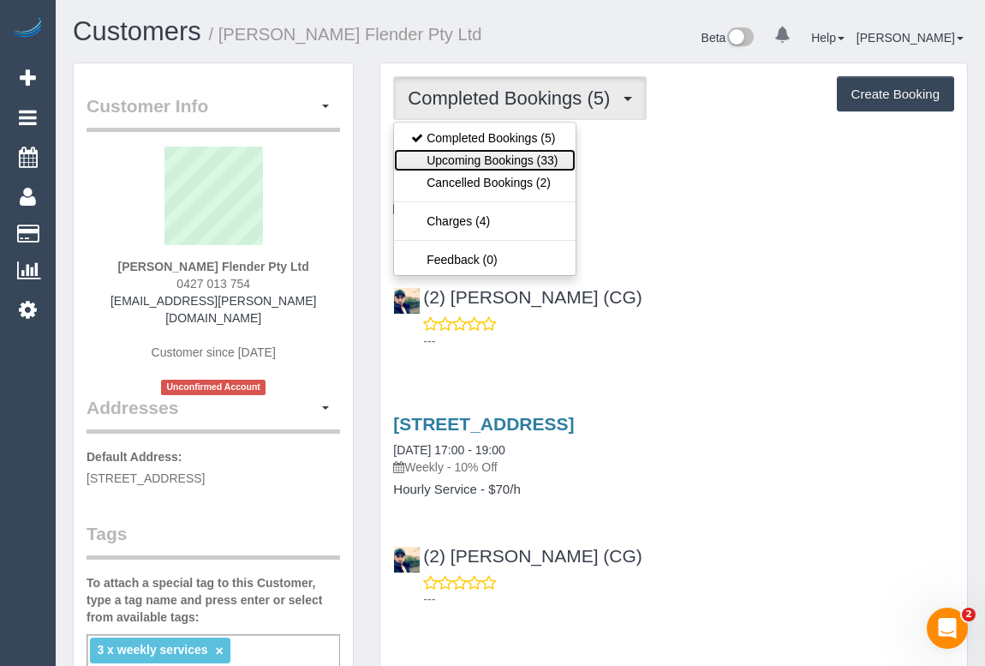
click at [493, 159] on link "Upcoming Bookings (33)" at bounding box center [484, 160] width 181 height 22
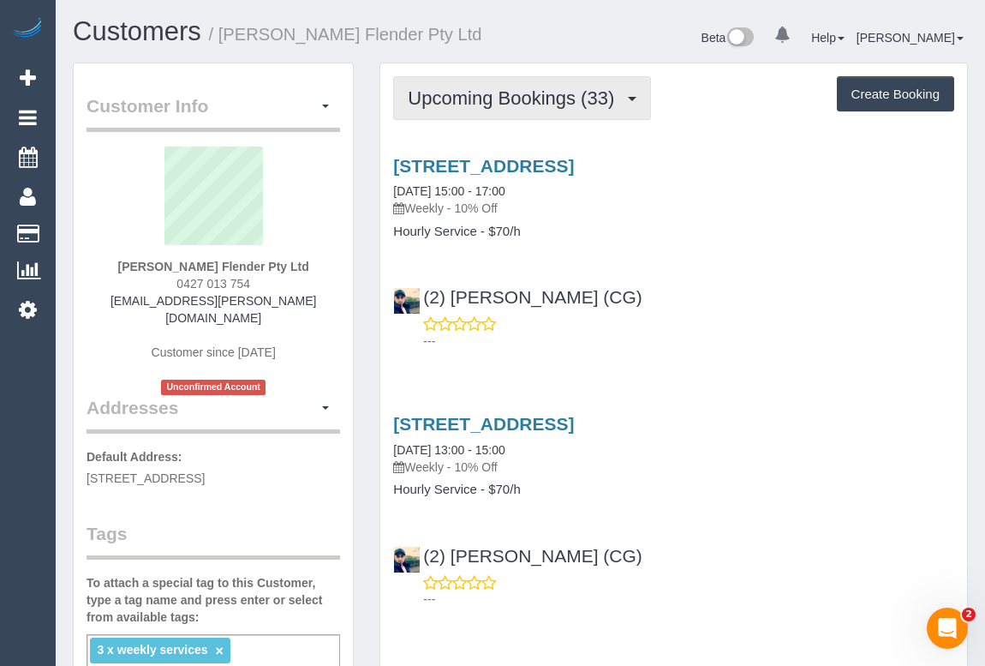
click at [471, 111] on button "Upcoming Bookings (33)" at bounding box center [522, 98] width 258 height 44
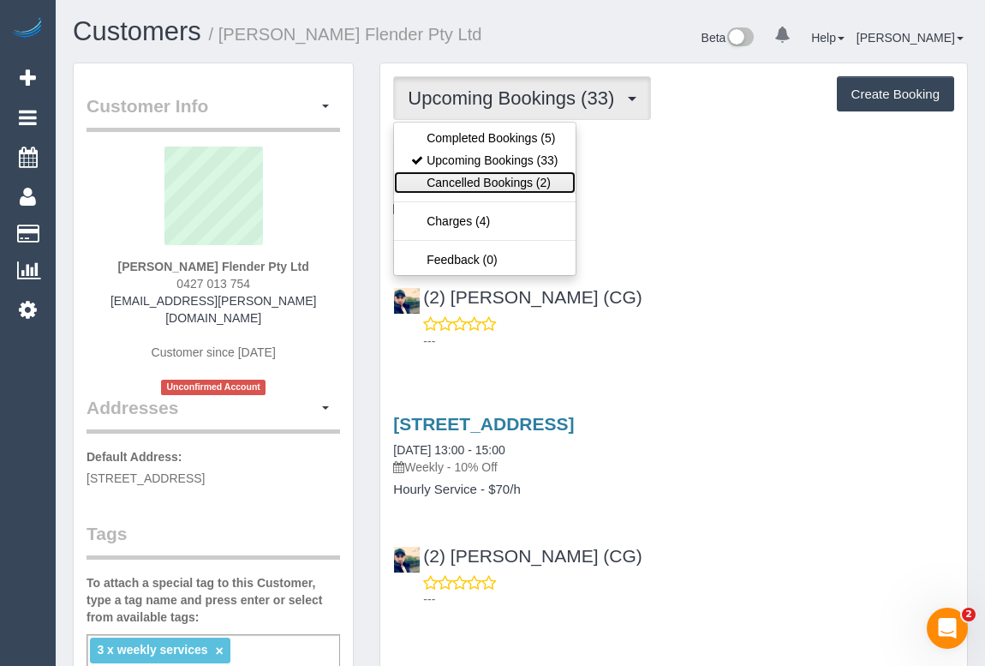
click at [504, 182] on link "Cancelled Bookings (2)" at bounding box center [484, 182] width 181 height 22
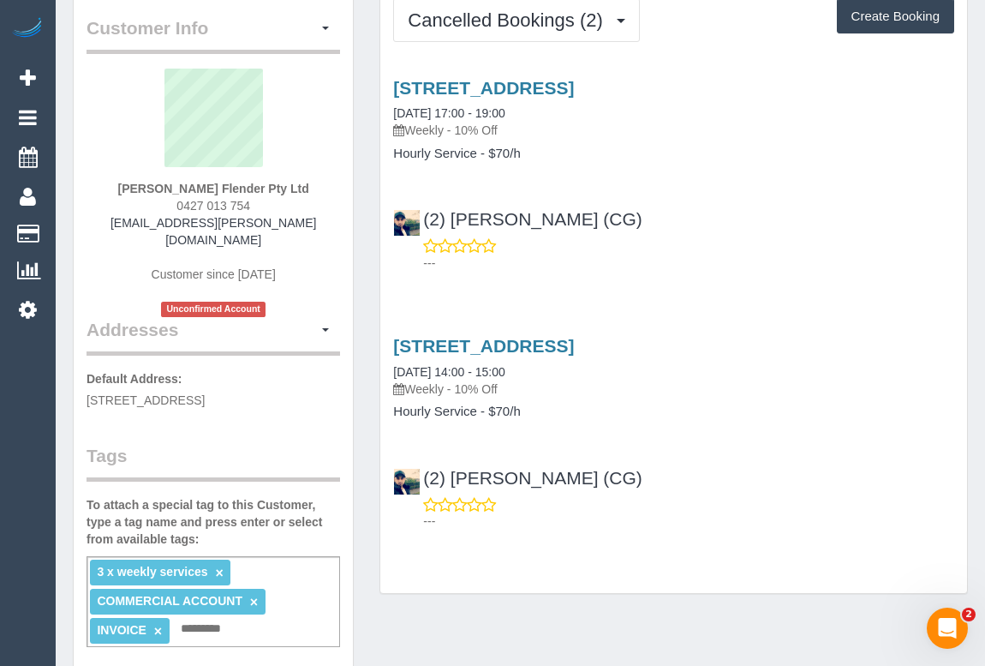
scroll to position [77, 0]
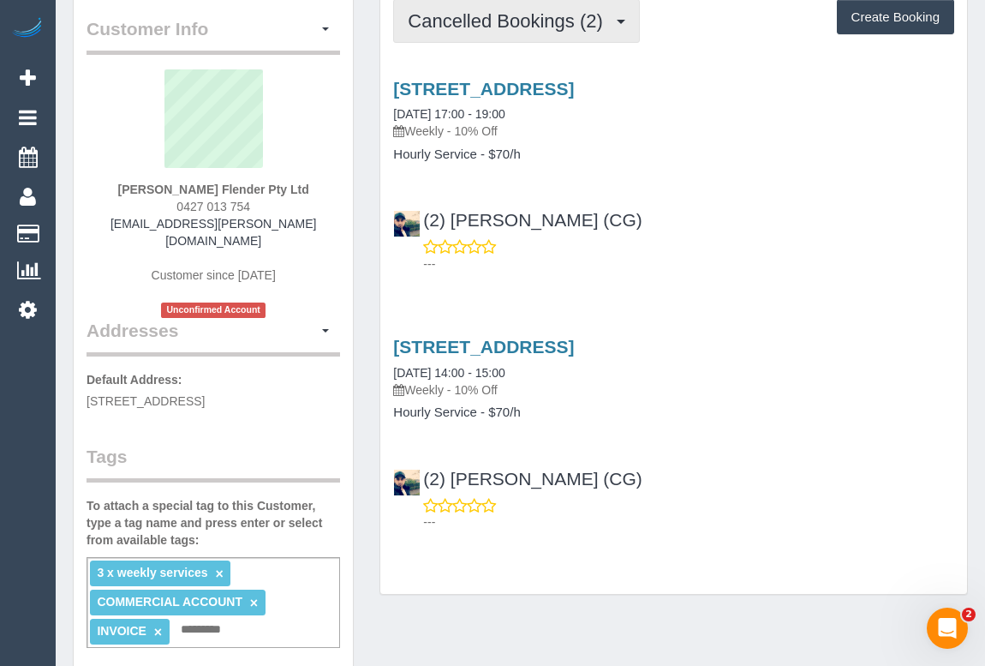
click at [523, 38] on button "Cancelled Bookings (2)" at bounding box center [516, 21] width 247 height 44
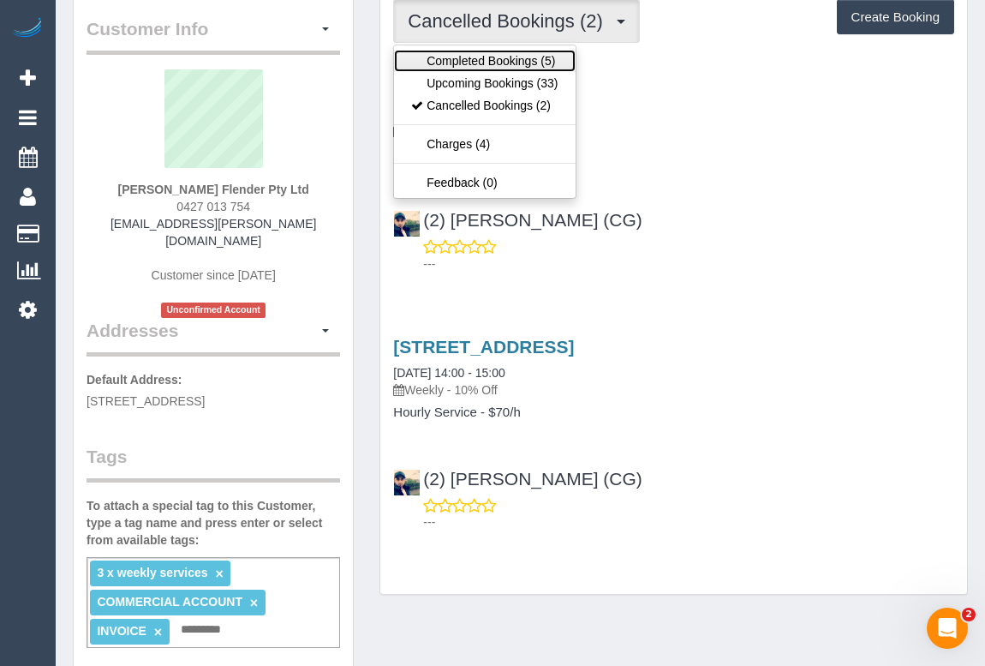
click at [491, 68] on link "Completed Bookings (5)" at bounding box center [484, 61] width 181 height 22
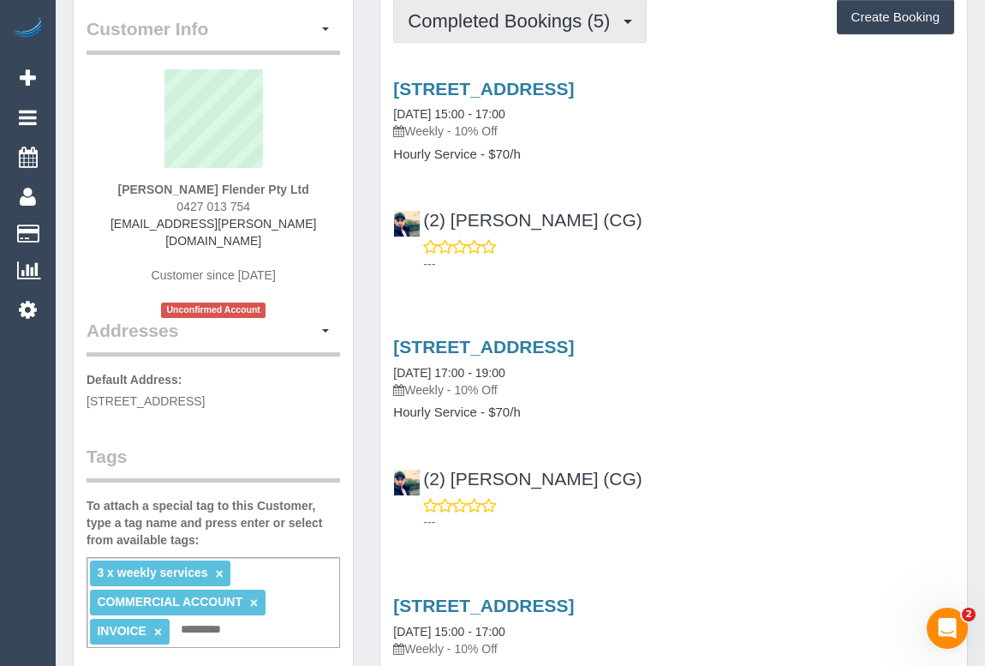
click at [520, 33] on button "Completed Bookings (5)" at bounding box center [520, 21] width 254 height 44
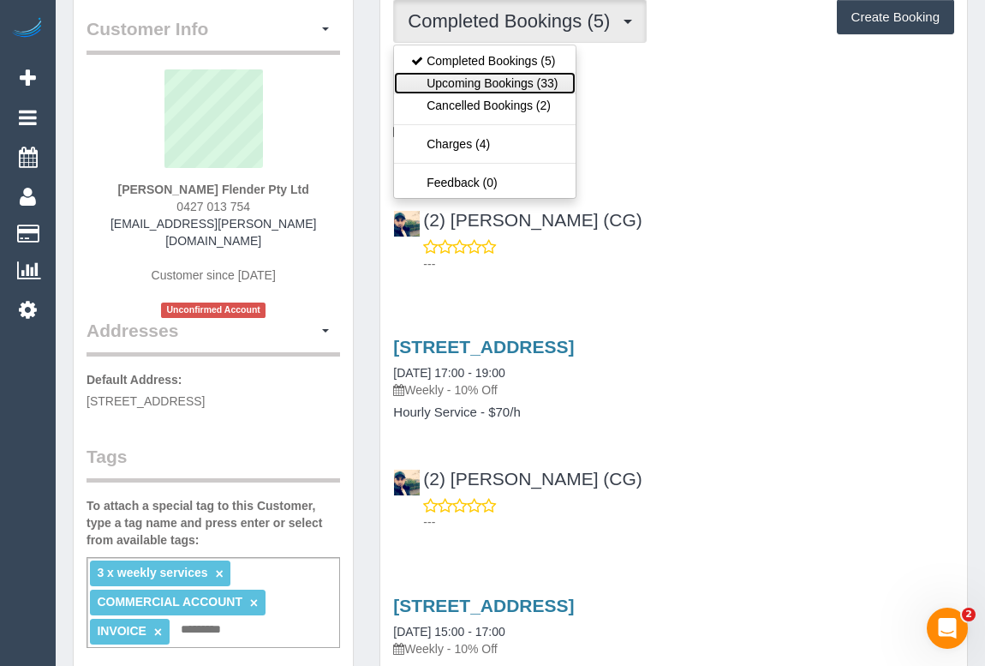
click at [488, 78] on link "Upcoming Bookings (33)" at bounding box center [484, 83] width 181 height 22
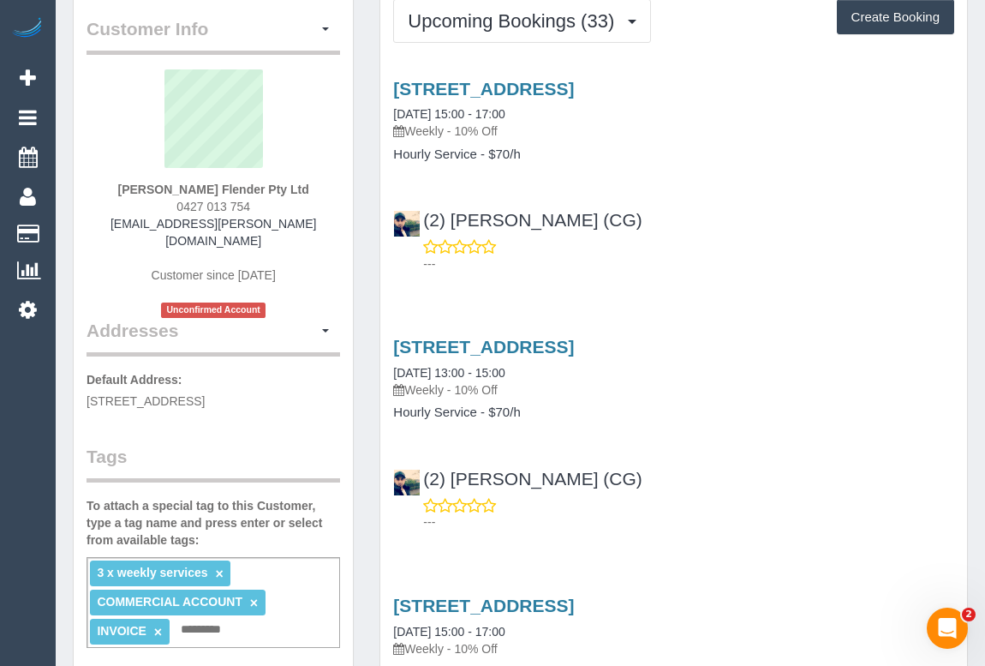
scroll to position [0, 0]
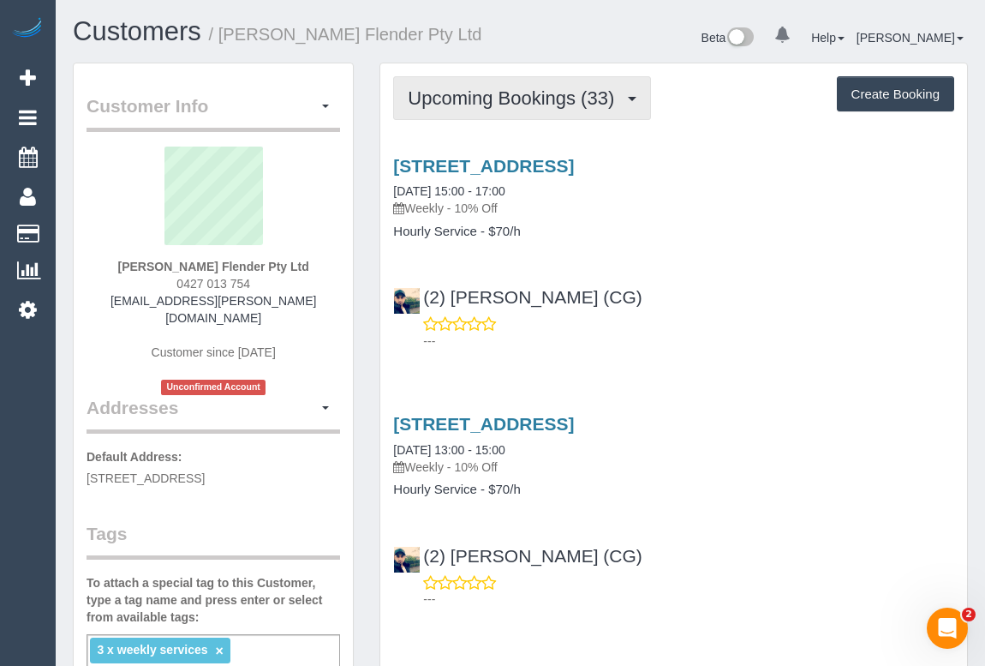
click at [514, 101] on span "Upcoming Bookings (33)" at bounding box center [515, 97] width 215 height 21
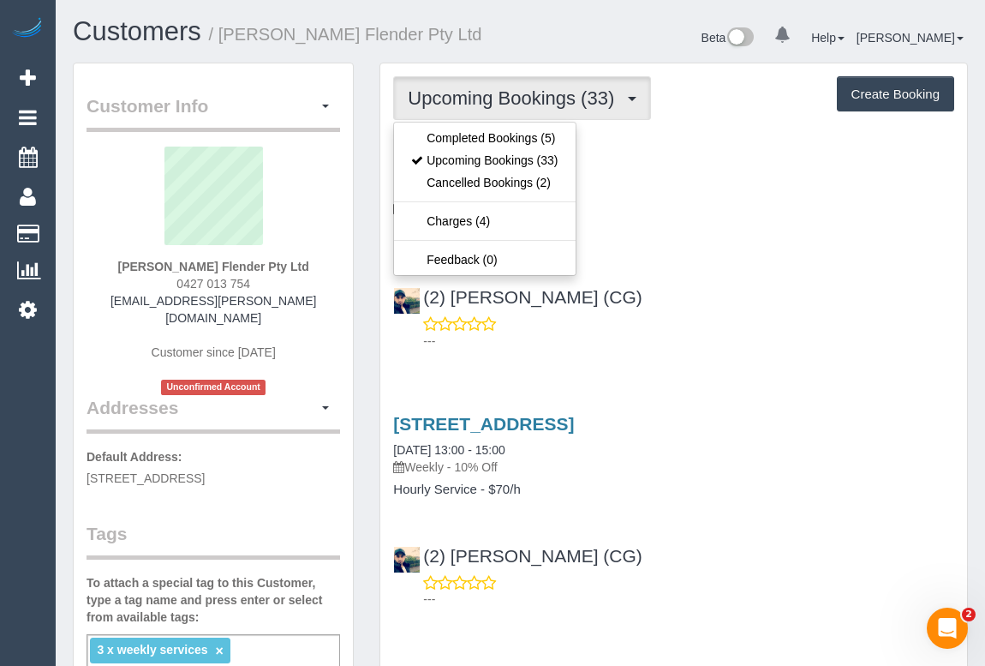
click at [697, 297] on div "(2) Syed Razvi (CG) ---" at bounding box center [673, 310] width 587 height 77
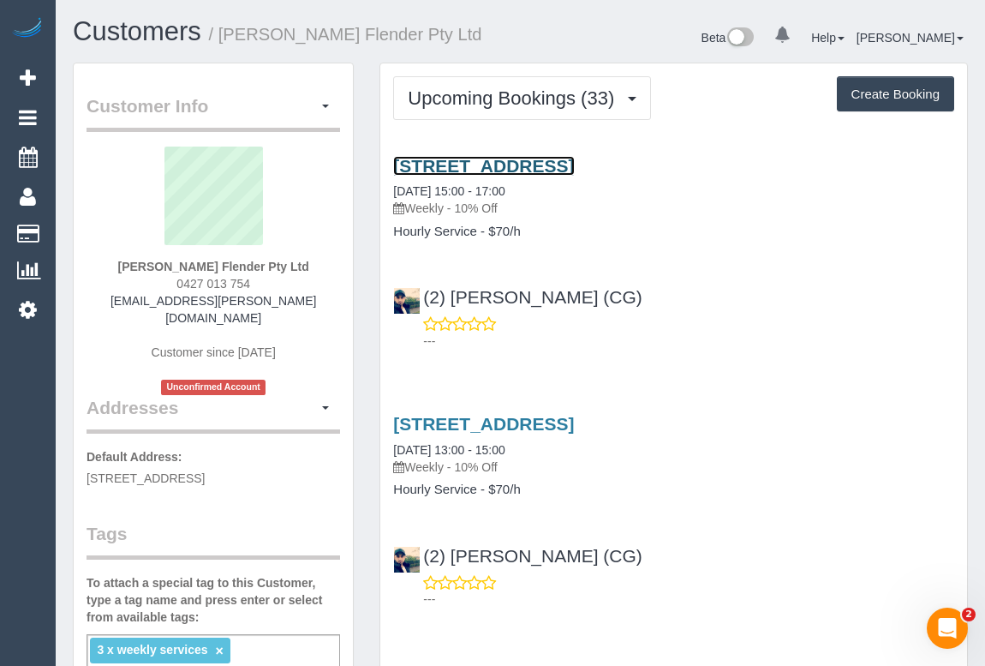
click at [574, 164] on link "3a/400-430 Mahoneys Road, Campbellfield, VIC 3061" at bounding box center [483, 166] width 181 height 20
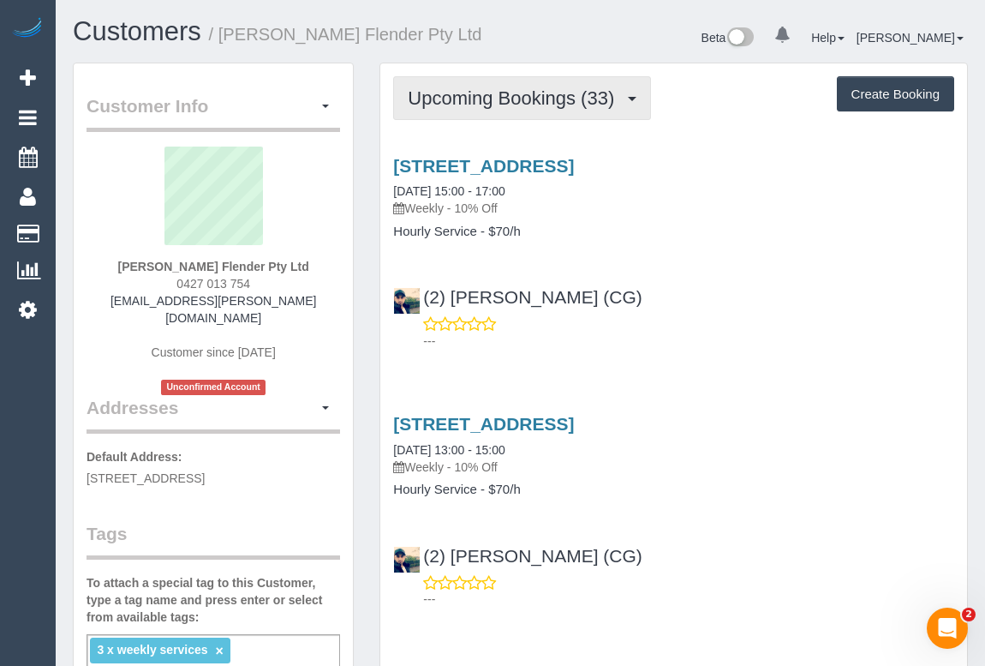
click at [500, 96] on span "Upcoming Bookings (33)" at bounding box center [515, 97] width 215 height 21
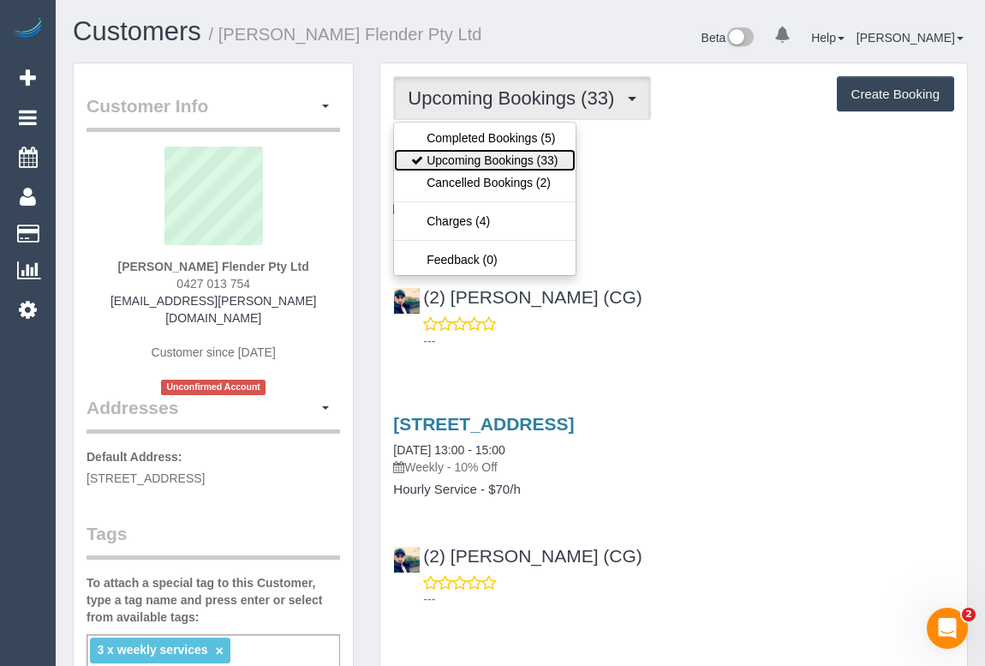
click at [494, 163] on link "Upcoming Bookings (33)" at bounding box center [484, 160] width 181 height 22
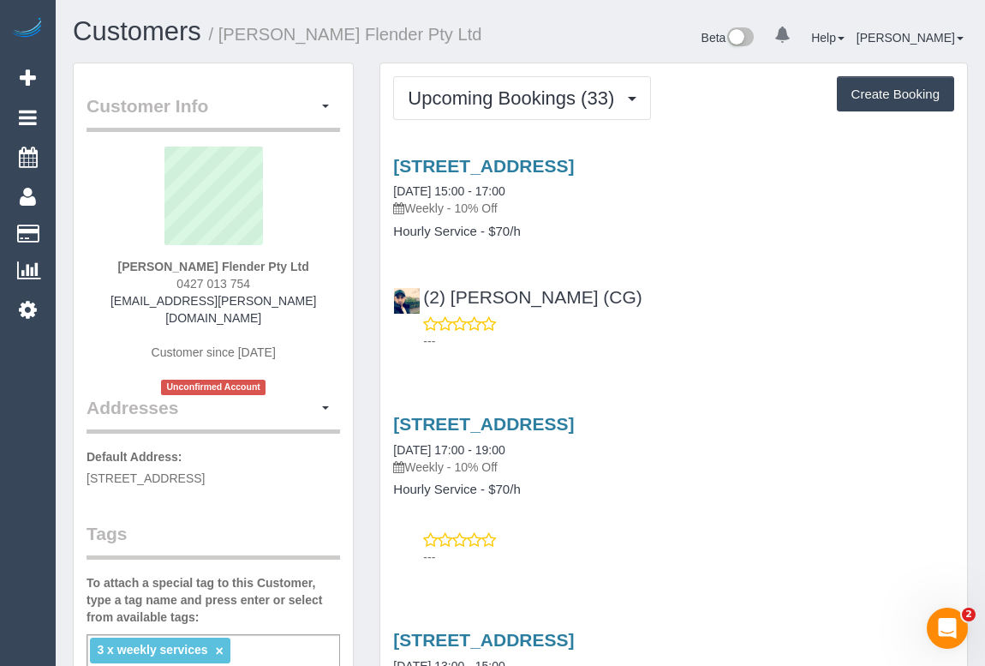
click at [703, 311] on div "(2) Syed Razvi (CG) ---" at bounding box center [673, 310] width 587 height 77
click at [570, 163] on link "3a/400-430 Mahoneys Road, Campbellfield, VIC 3061" at bounding box center [483, 166] width 181 height 20
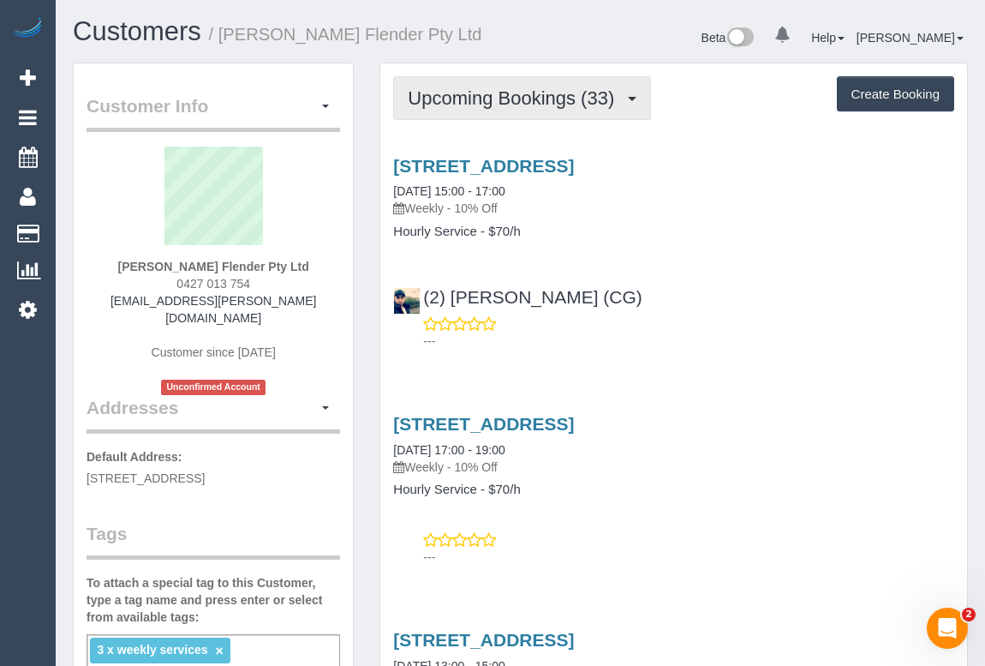
click at [476, 87] on span "Upcoming Bookings (33)" at bounding box center [515, 97] width 215 height 21
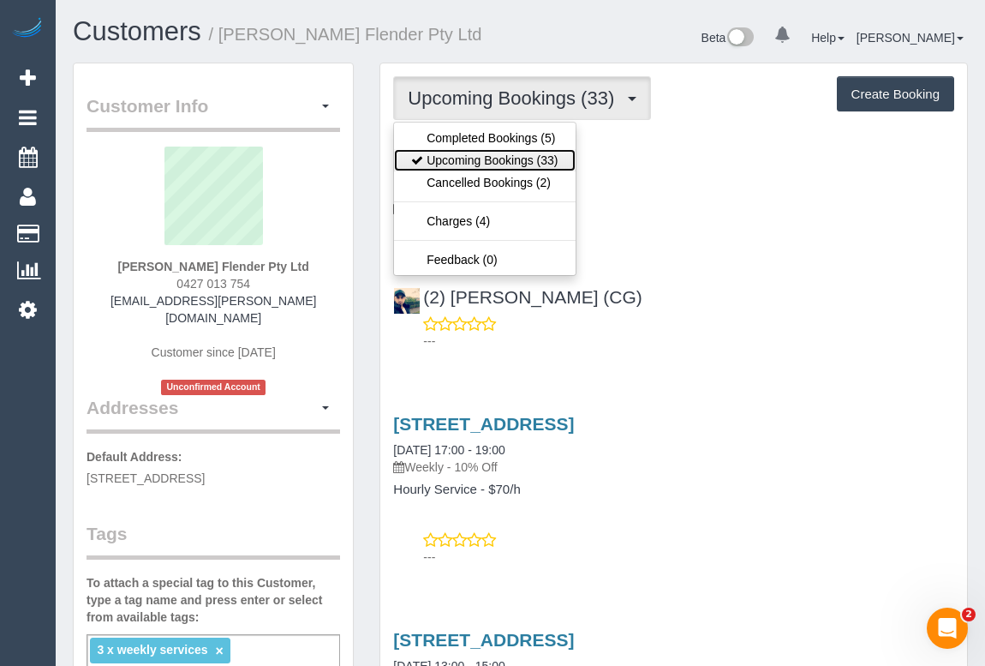
click at [480, 154] on link "Upcoming Bookings (33)" at bounding box center [484, 160] width 181 height 22
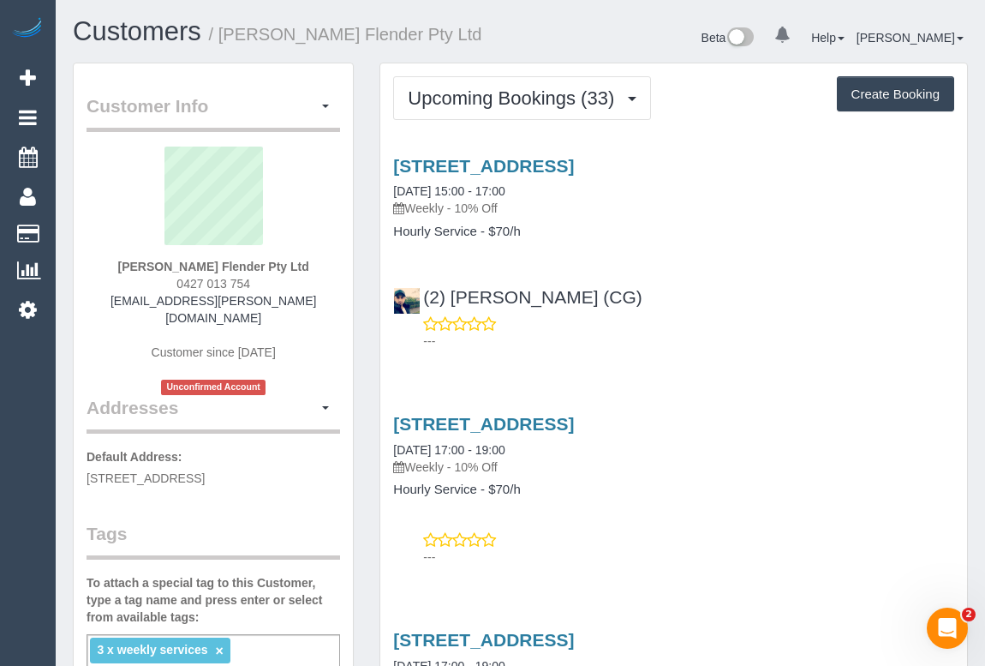
click at [683, 536] on div "---" at bounding box center [673, 548] width 561 height 34
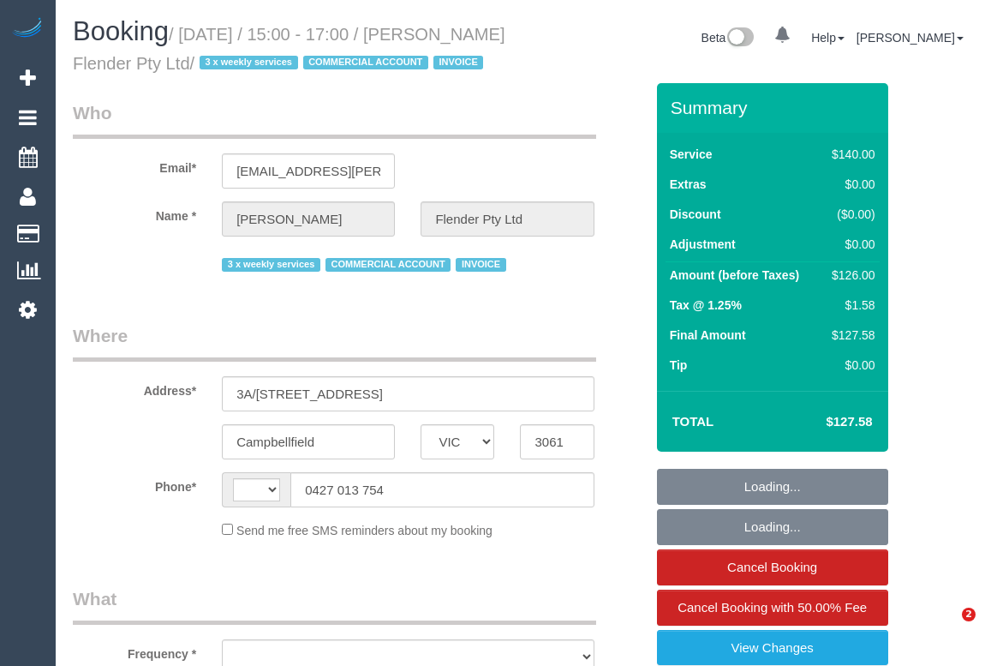
select select "VIC"
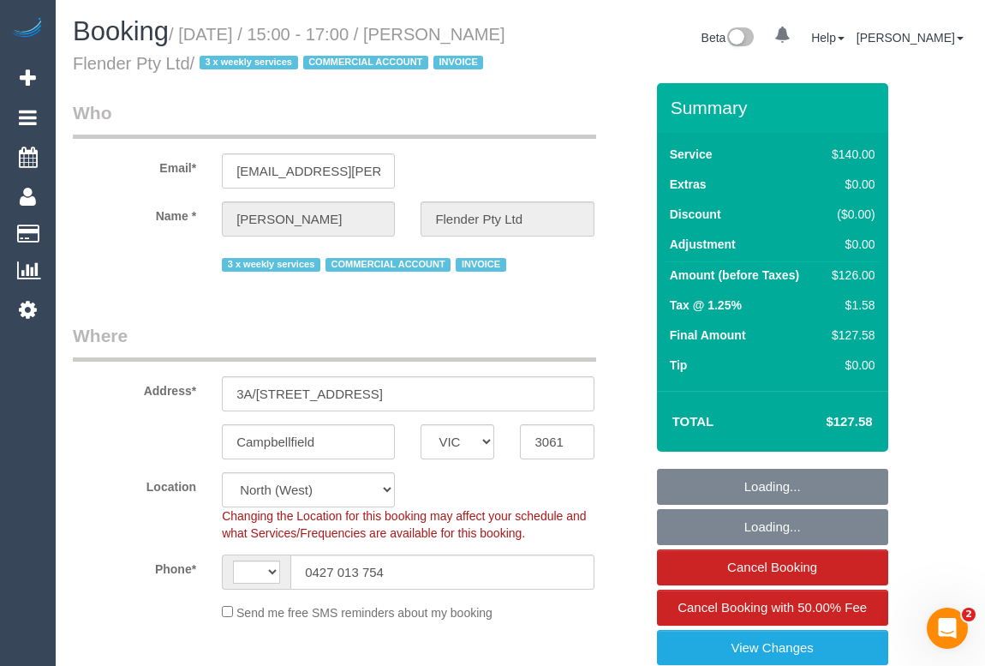
select select "string:AU"
select select "object:598"
select select "number:28"
select select "number:17"
select select "number:18"
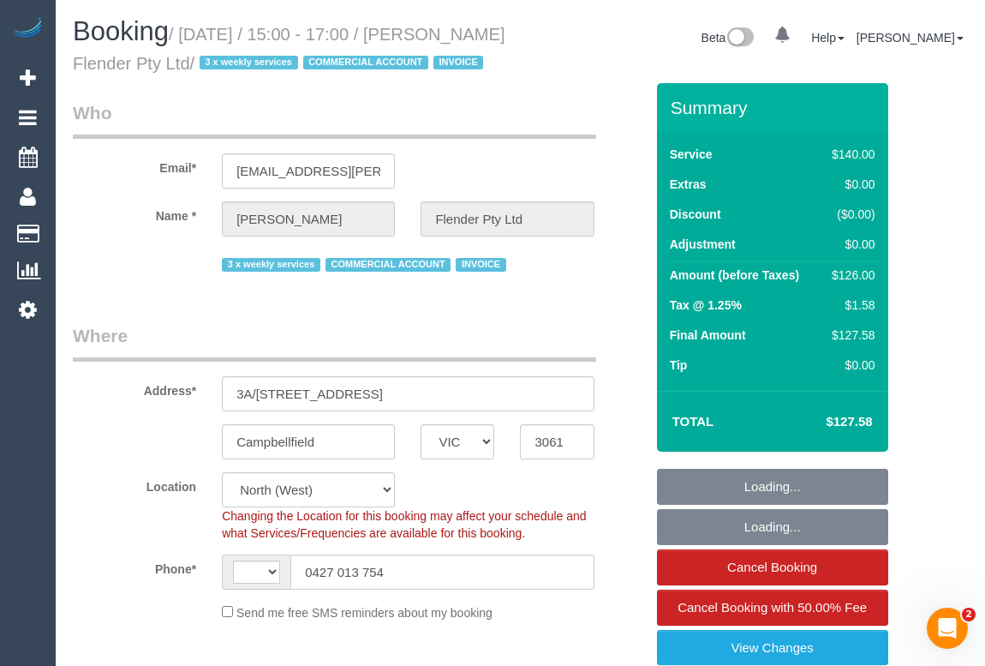
select select "number:25"
select select "number:35"
select select "object:850"
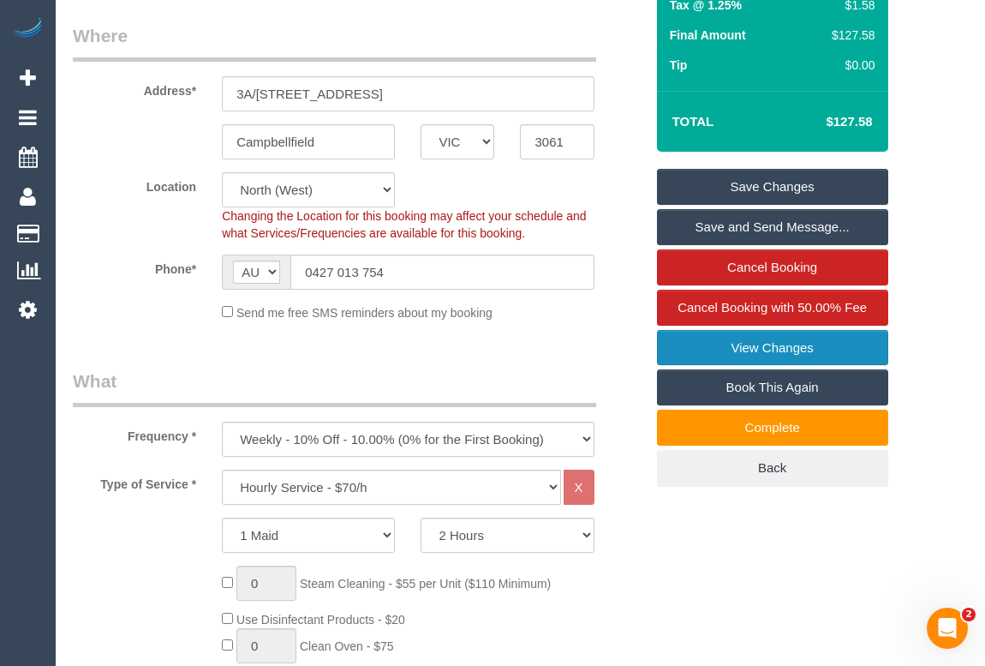
scroll to position [233, 0]
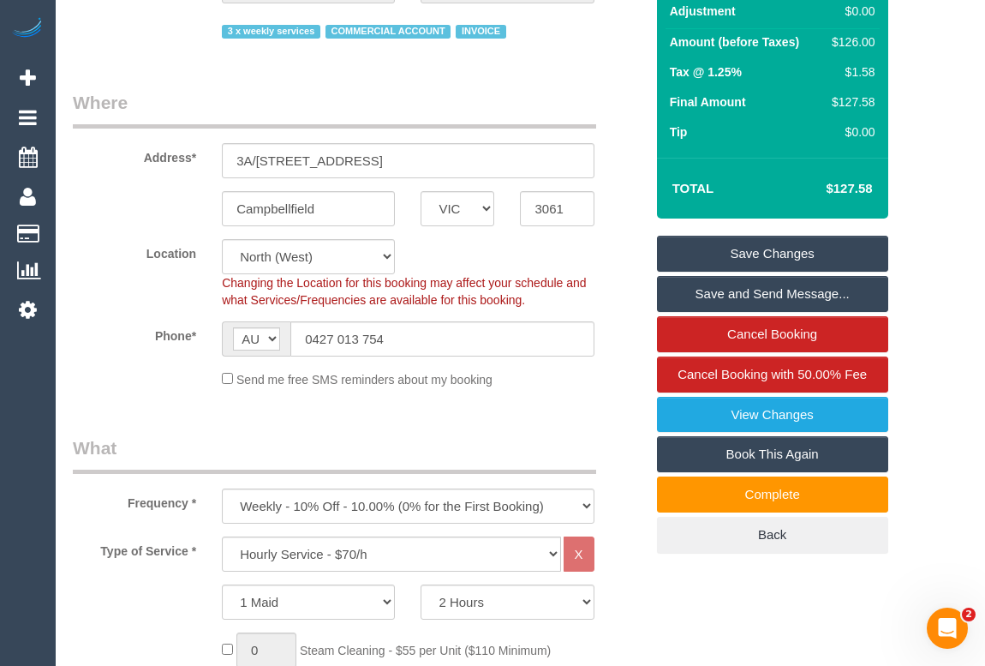
click at [763, 472] on link "Book This Again" at bounding box center [772, 454] width 231 height 36
select select "VIC"
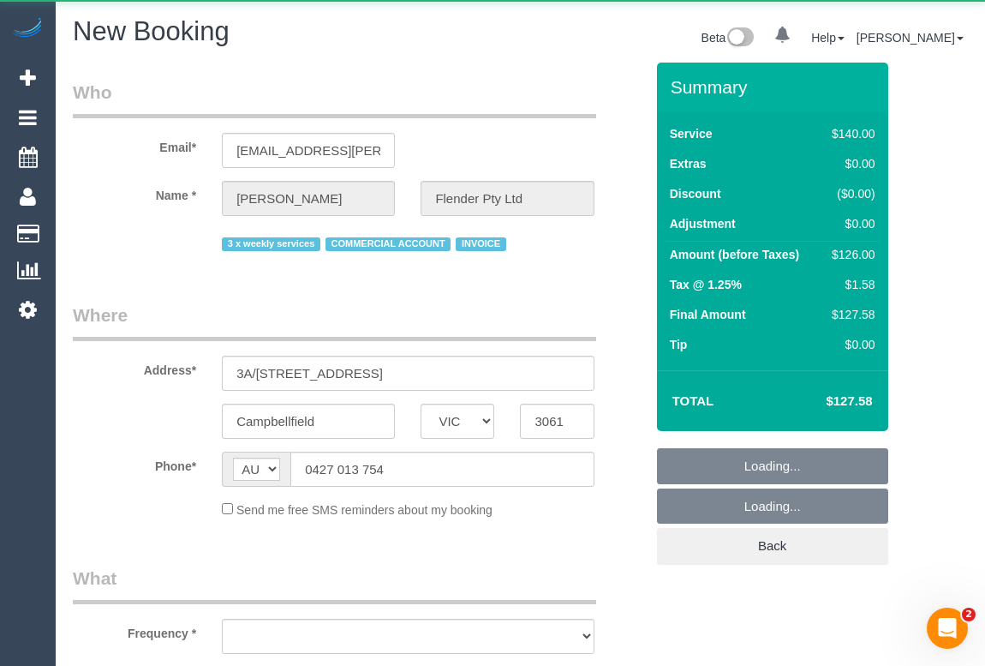
select select "string:stripe"
select select "number:28"
select select "number:17"
select select "number:18"
select select "number:25"
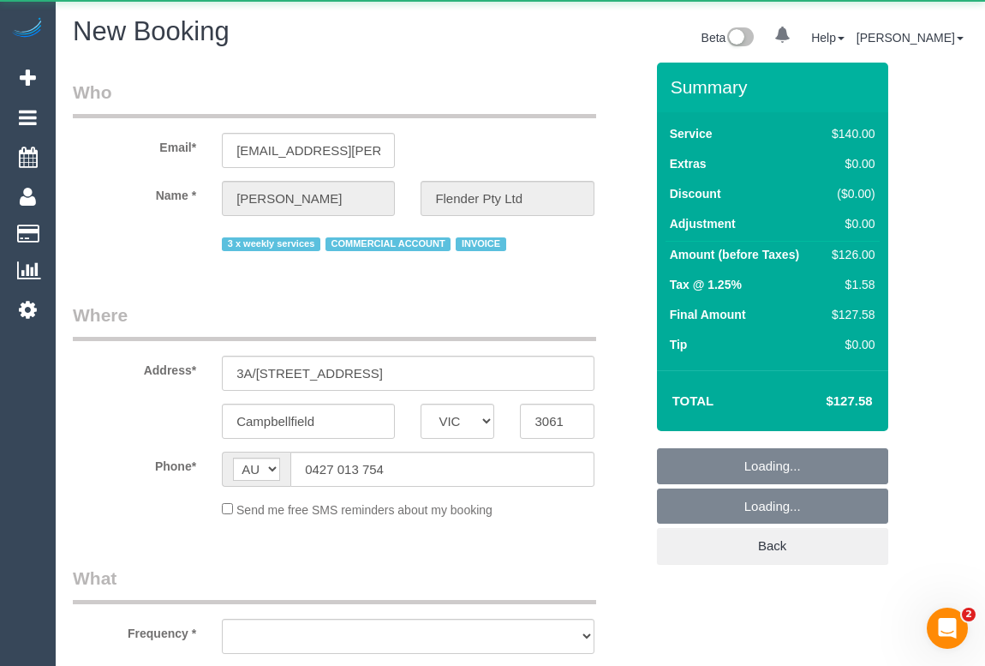
select select "number:35"
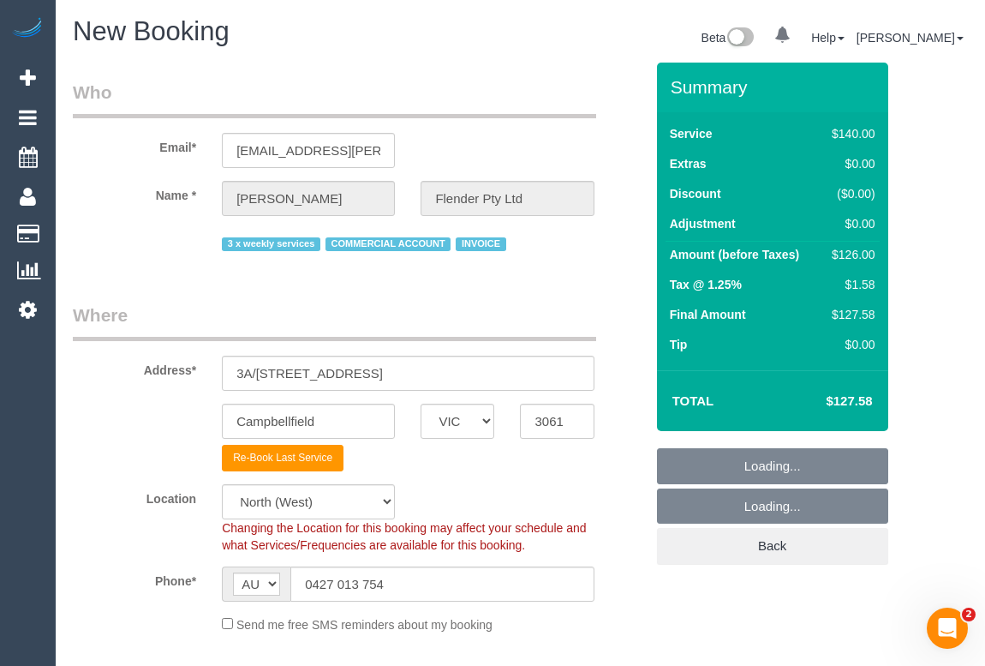
select select "object:2825"
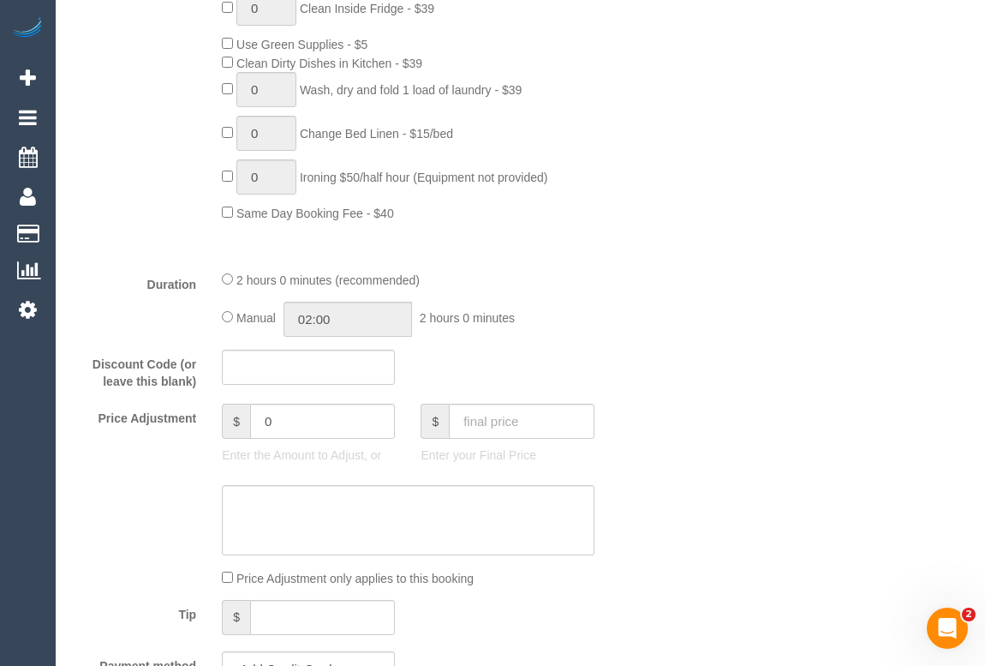
scroll to position [1246, 0]
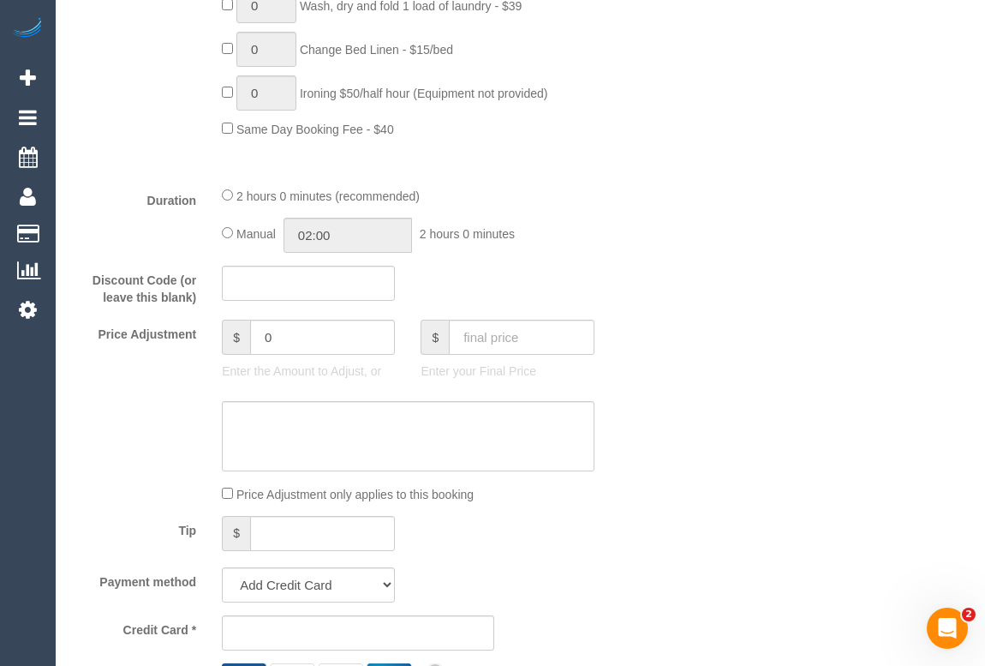
click at [579, 523] on div "Tip $" at bounding box center [358, 535] width 597 height 39
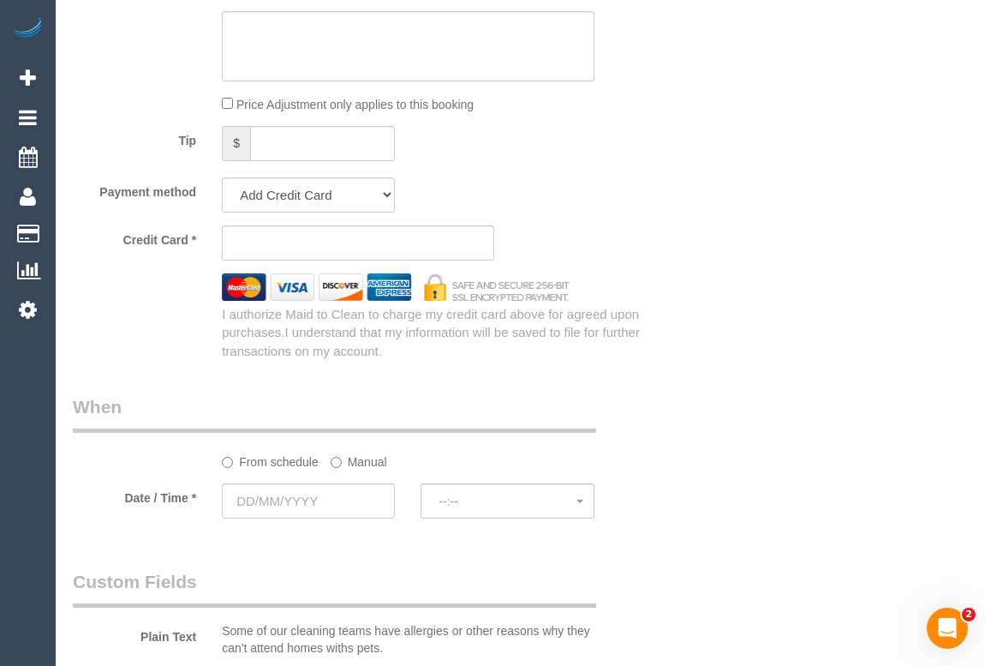
scroll to position [2025, 0]
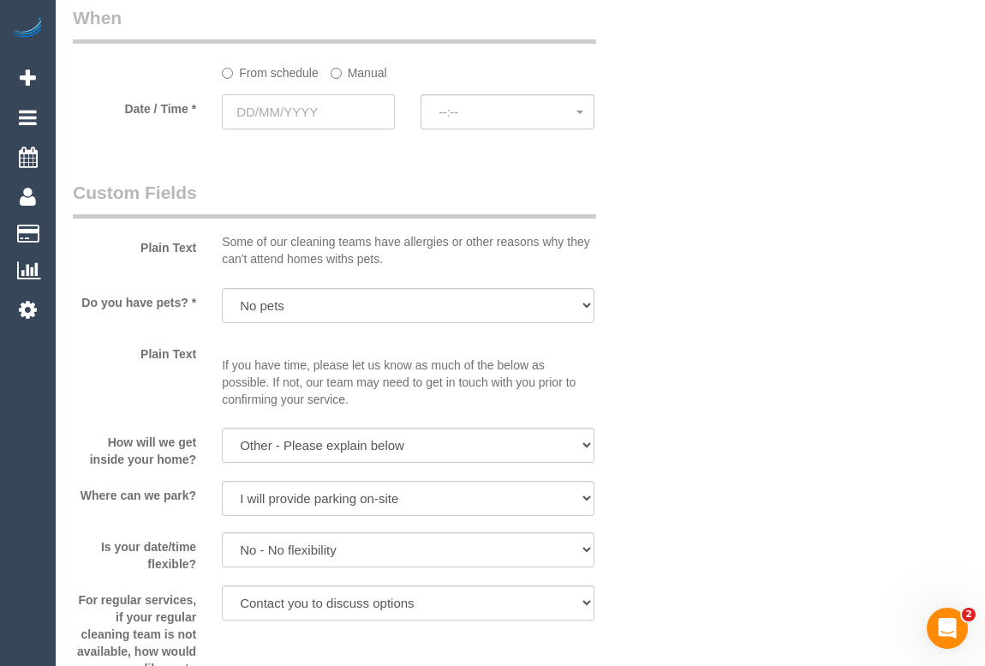
click at [271, 111] on input "text" at bounding box center [308, 111] width 173 height 35
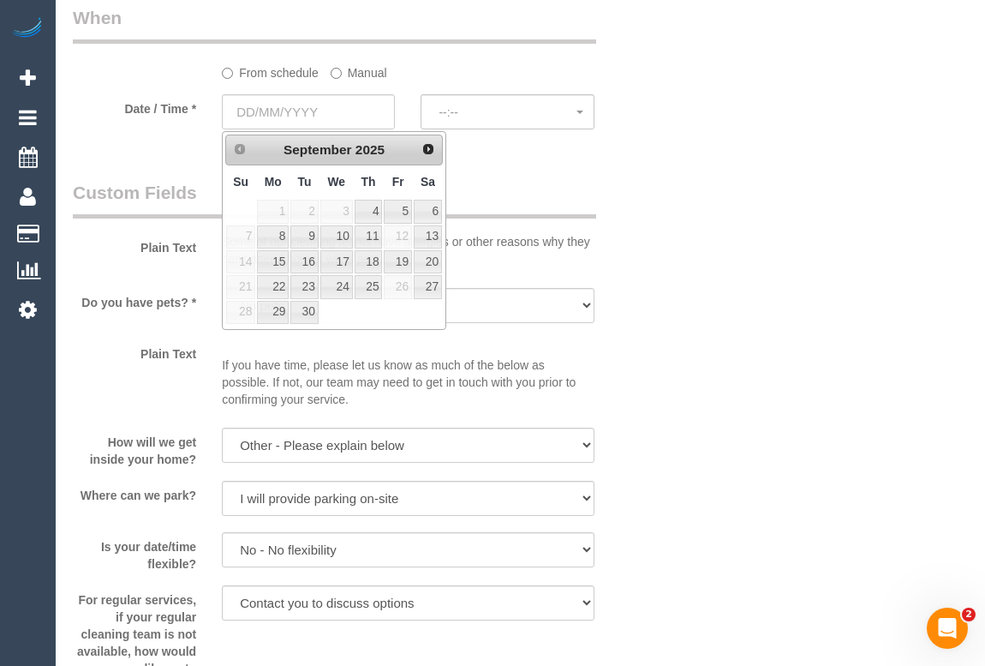
click at [619, 220] on div "Plain Text Some of our cleaning teams have allergies or other reasons why they …" at bounding box center [358, 227] width 597 height 95
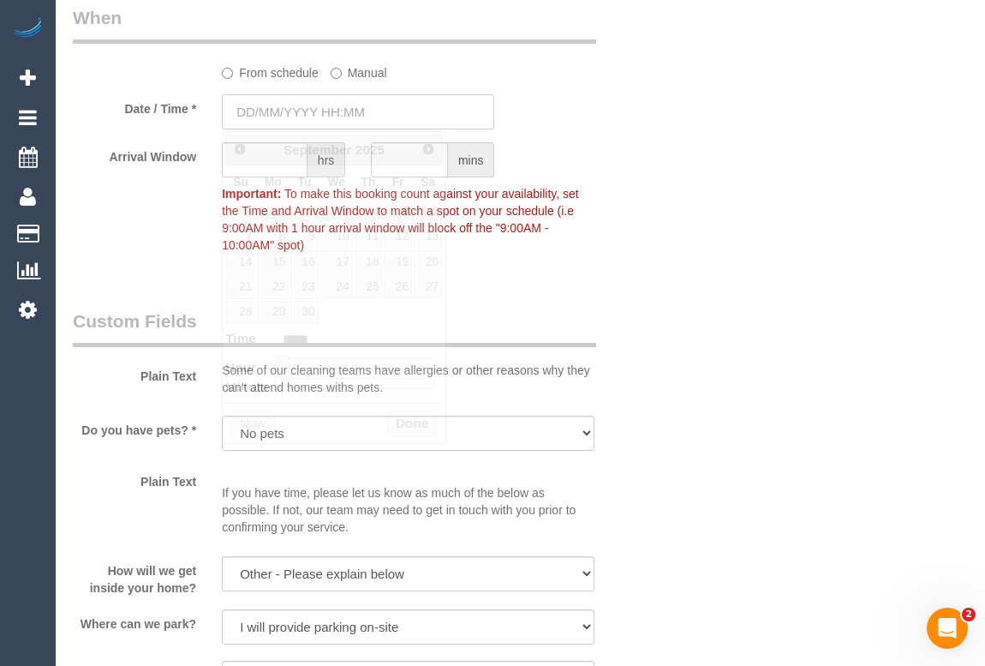
click at [308, 112] on input "text" at bounding box center [358, 111] width 272 height 35
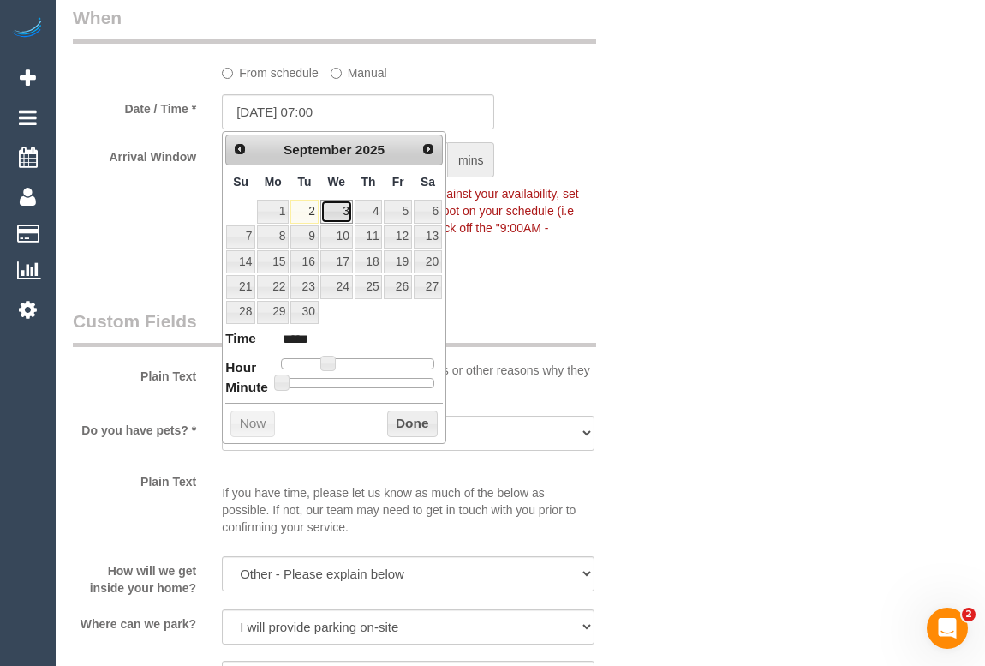
click at [345, 206] on link "3" at bounding box center [336, 211] width 33 height 23
type input "03/09/2025 08:00"
type input "*****"
type input "[DATE] 09:00"
type input "*****"
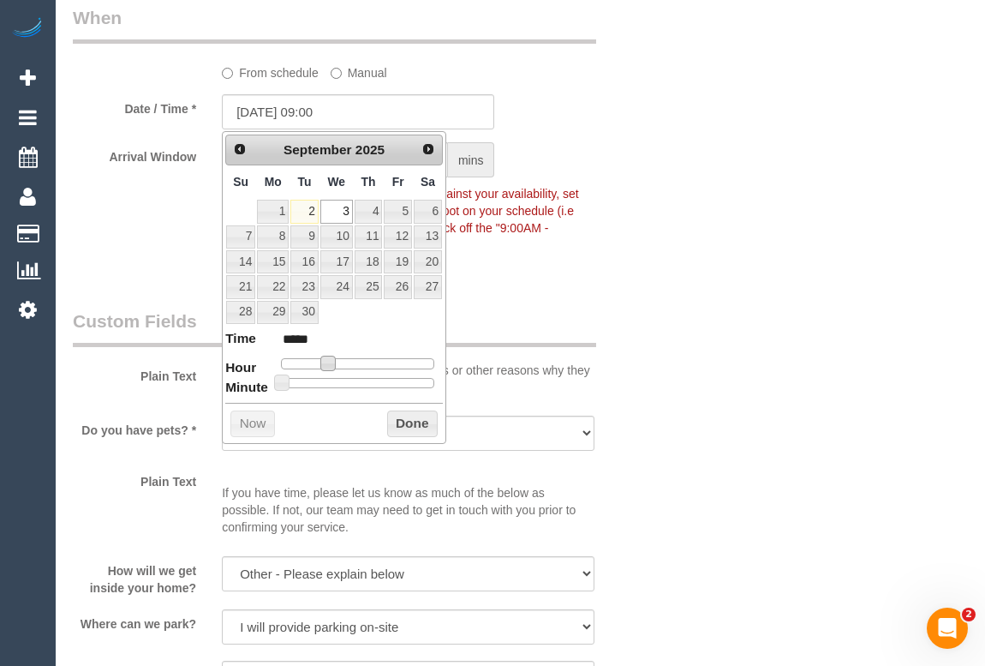
type input "03/09/2025 10:00"
type input "*****"
type input "03/09/2025 11:00"
type input "*****"
type input "03/09/2025 12:00"
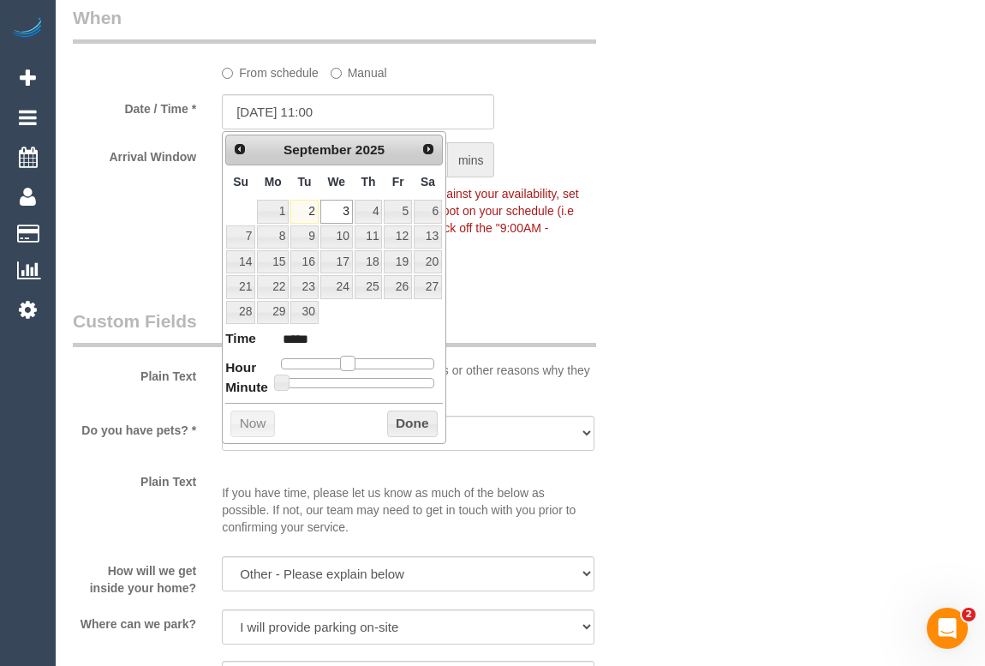
type input "*****"
type input "03/09/2025 13:00"
type input "*****"
type input "03/09/2025 14:00"
type input "*****"
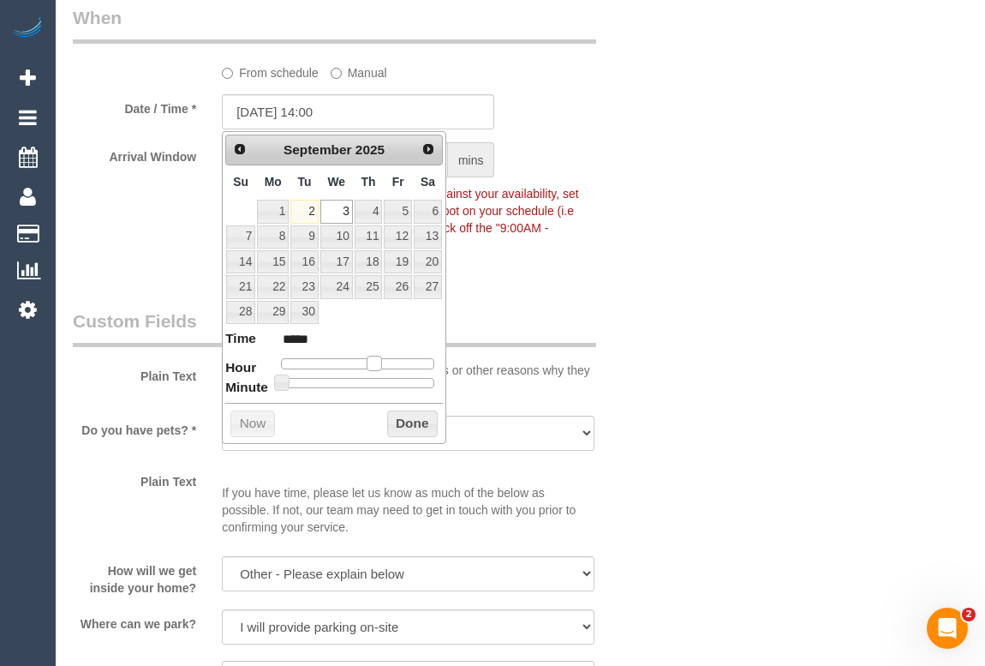
type input "03/09/2025 15:00"
type input "*****"
type input "03/09/2025 18:00"
type input "*****"
type input "03/09/2025 19:00"
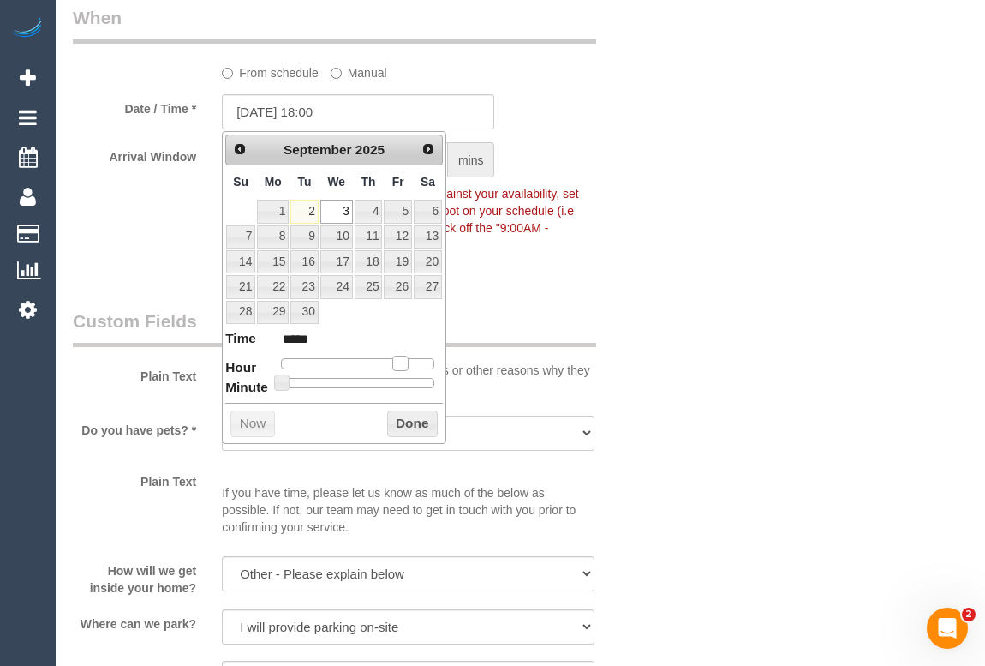
type input "*****"
type input "03/09/2025 18:00"
type input "*****"
type input "03/09/2025 17:00"
type input "*****"
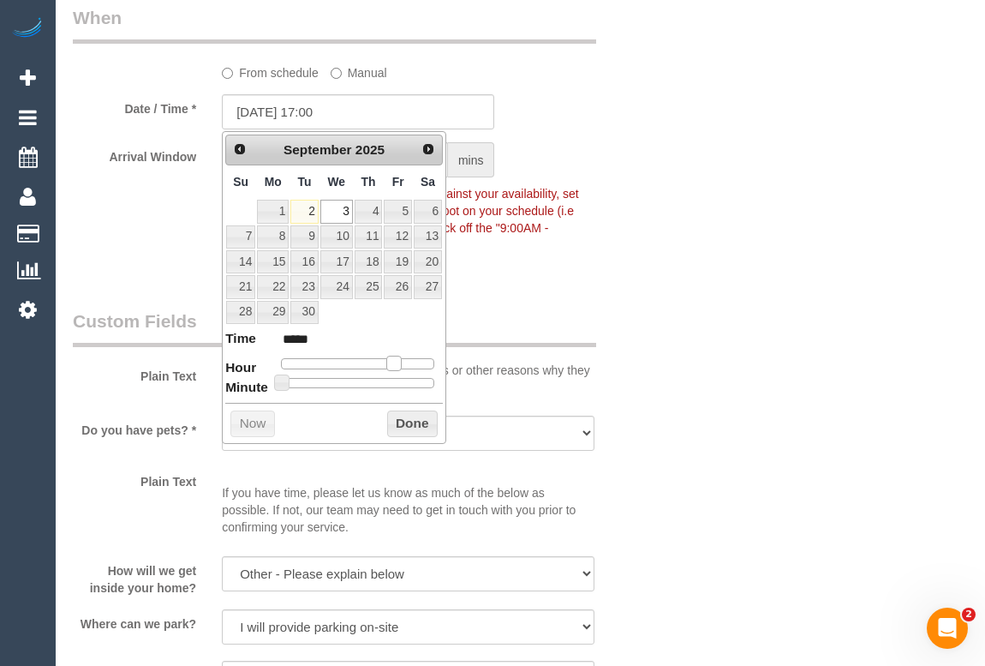
drag, startPoint x: 325, startPoint y: 362, endPoint x: 393, endPoint y: 366, distance: 68.7
click at [393, 366] on span at bounding box center [393, 363] width 15 height 15
click at [403, 427] on button "Done" at bounding box center [412, 423] width 51 height 27
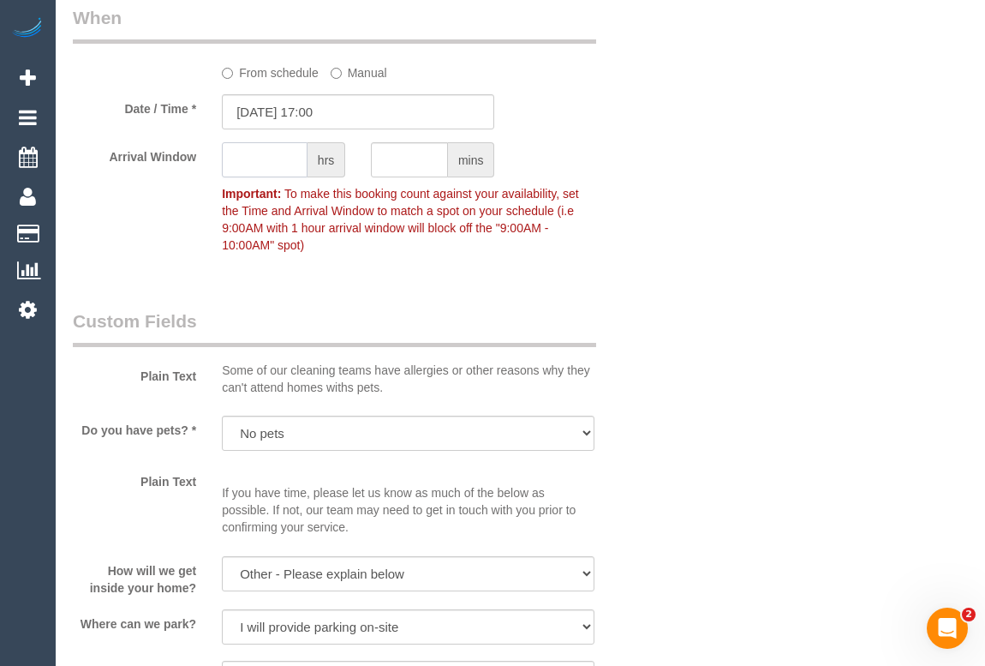
click at [262, 161] on input "text" at bounding box center [265, 159] width 86 height 35
type input "2"
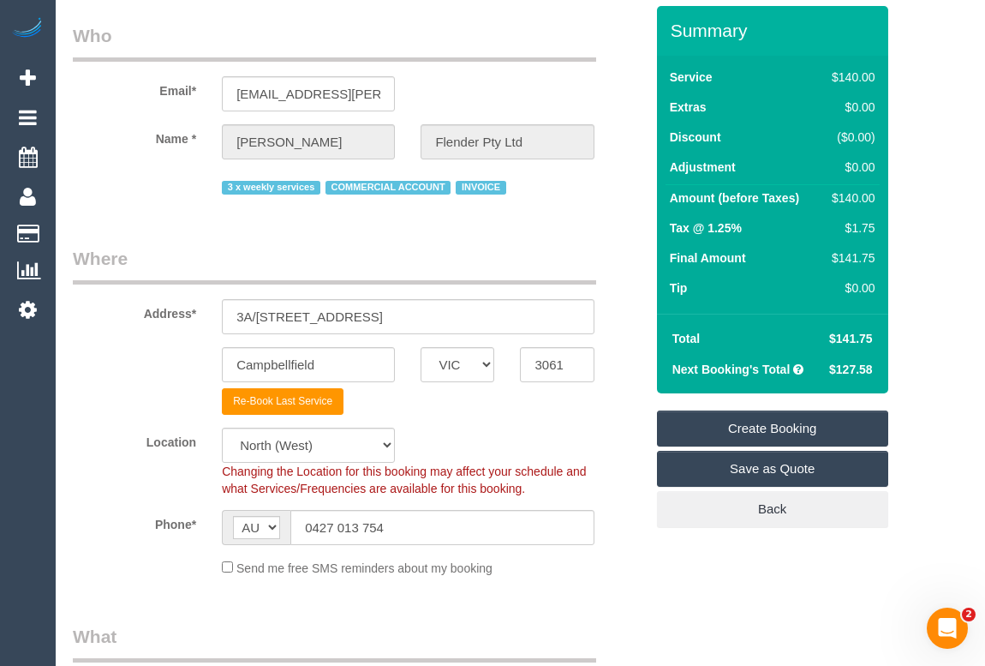
scroll to position [30, 0]
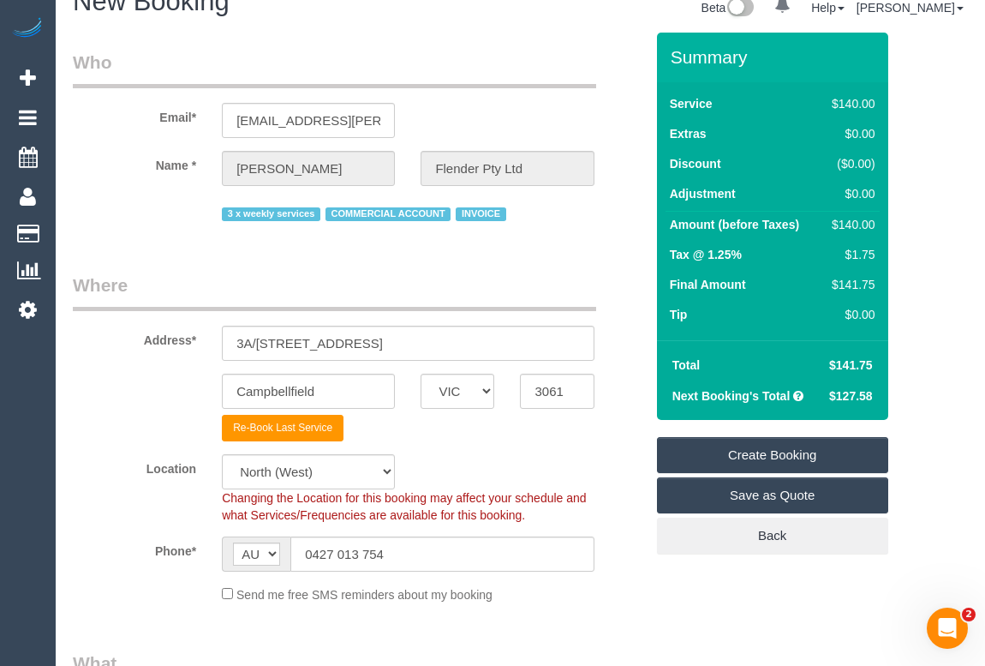
click at [768, 455] on link "Create Booking" at bounding box center [772, 455] width 231 height 36
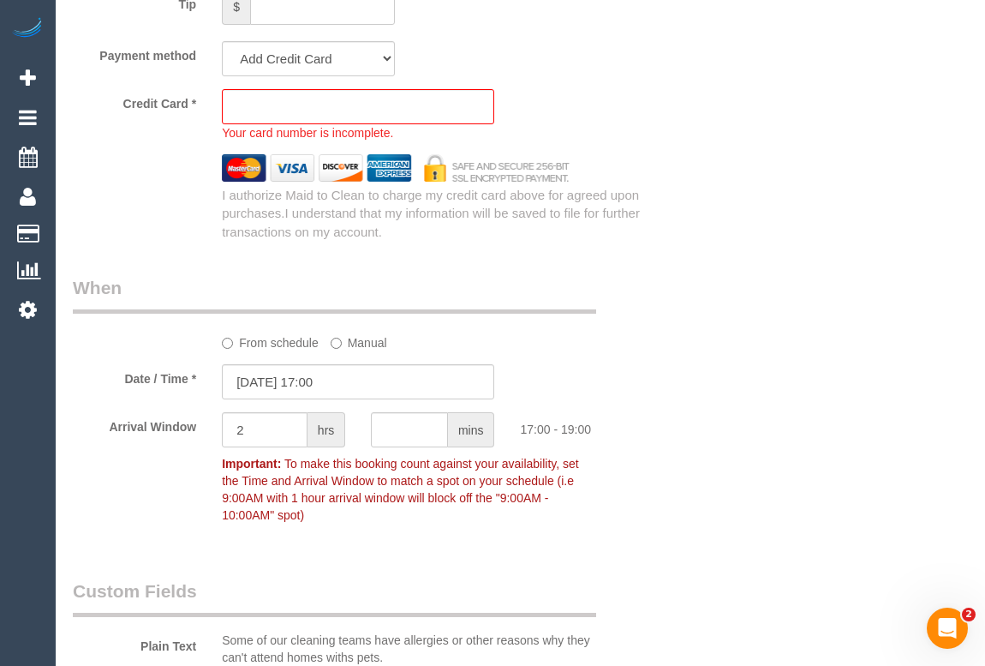
scroll to position [1690, 0]
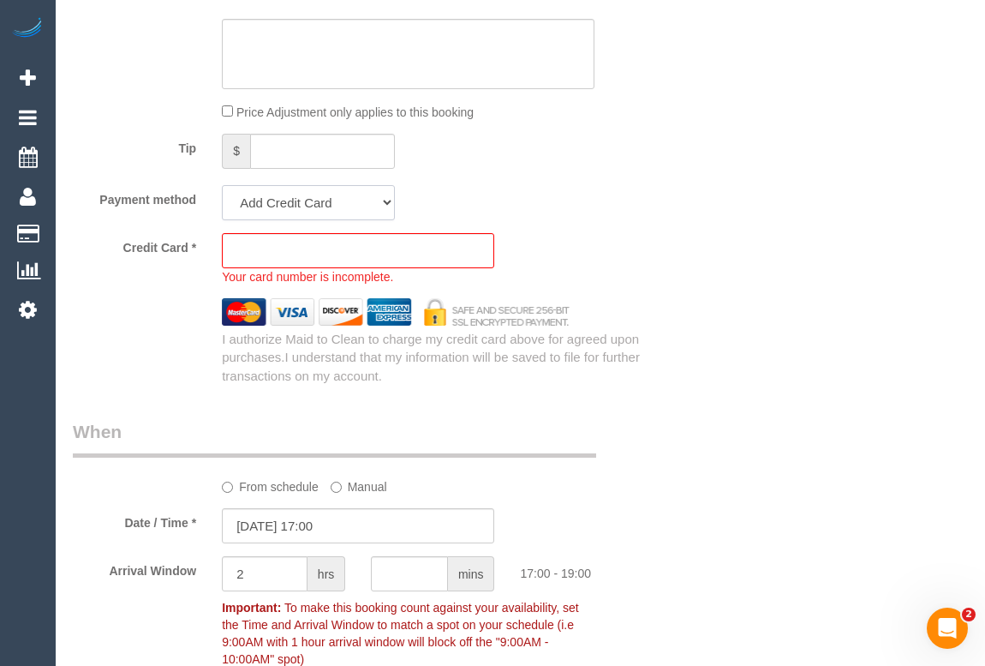
click at [393, 202] on select "Add Credit Card Cash Check Paypal" at bounding box center [308, 202] width 173 height 35
select select "string:check"
click at [222, 186] on select "Add Credit Card Cash Check Paypal" at bounding box center [308, 202] width 173 height 35
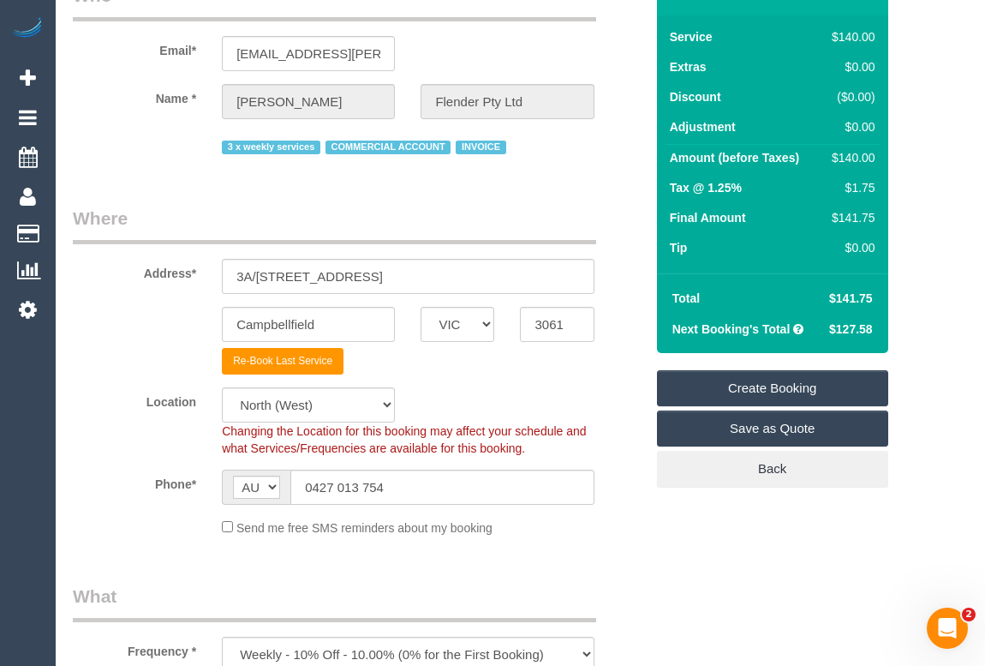
scroll to position [132, 0]
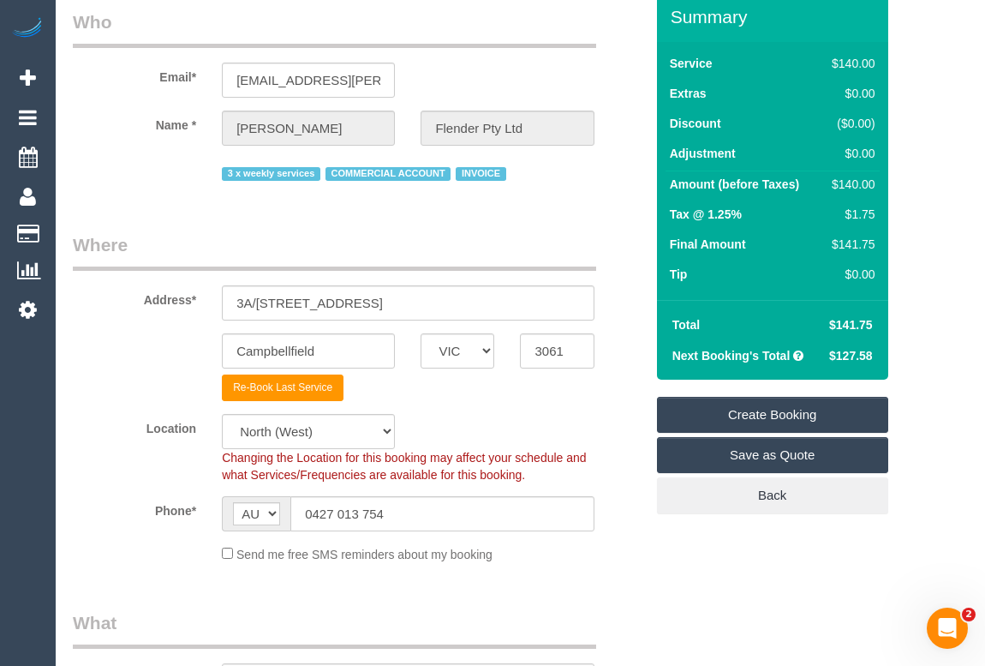
click at [750, 412] on link "Create Booking" at bounding box center [772, 415] width 231 height 36
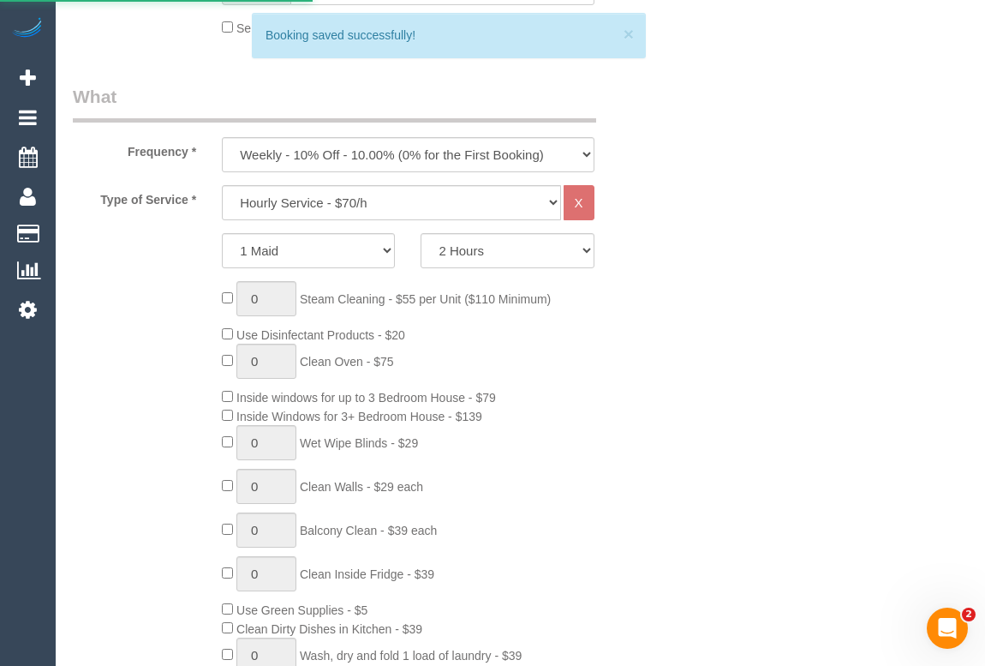
scroll to position [849, 0]
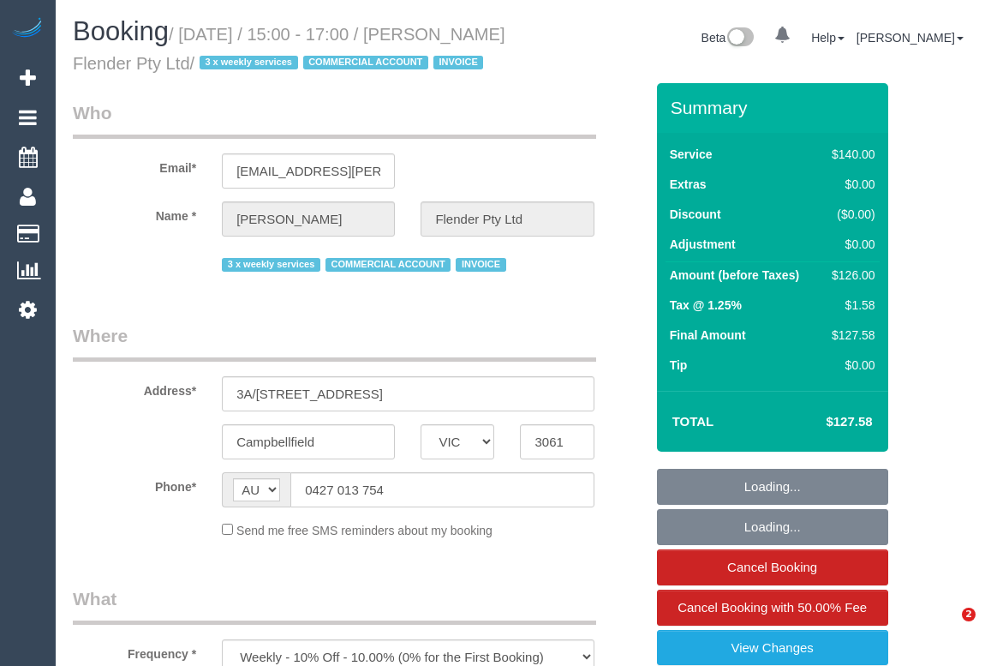
select select "VIC"
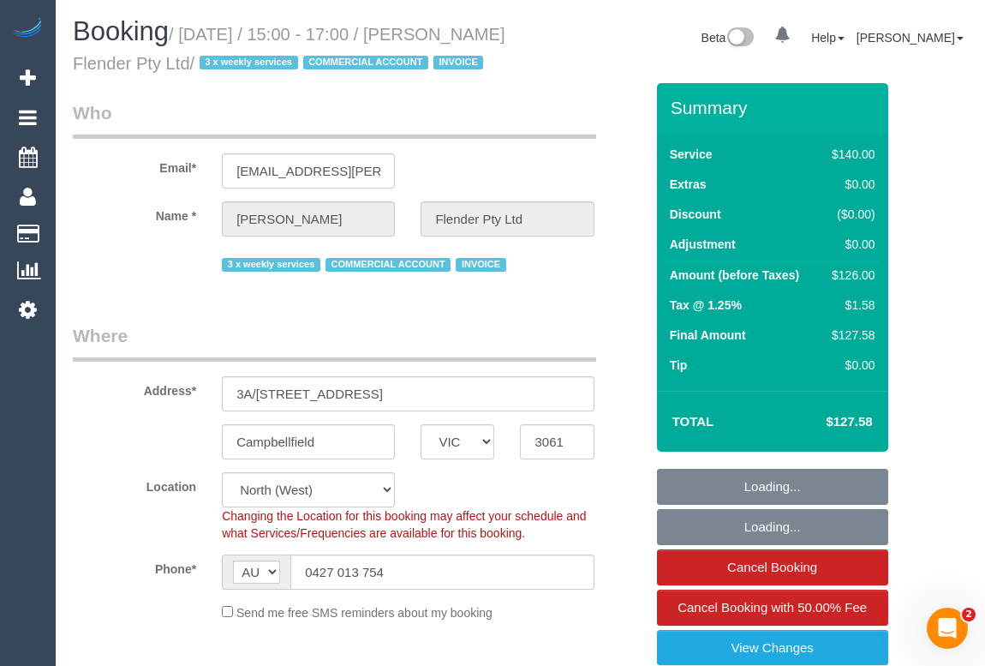
select select "object:704"
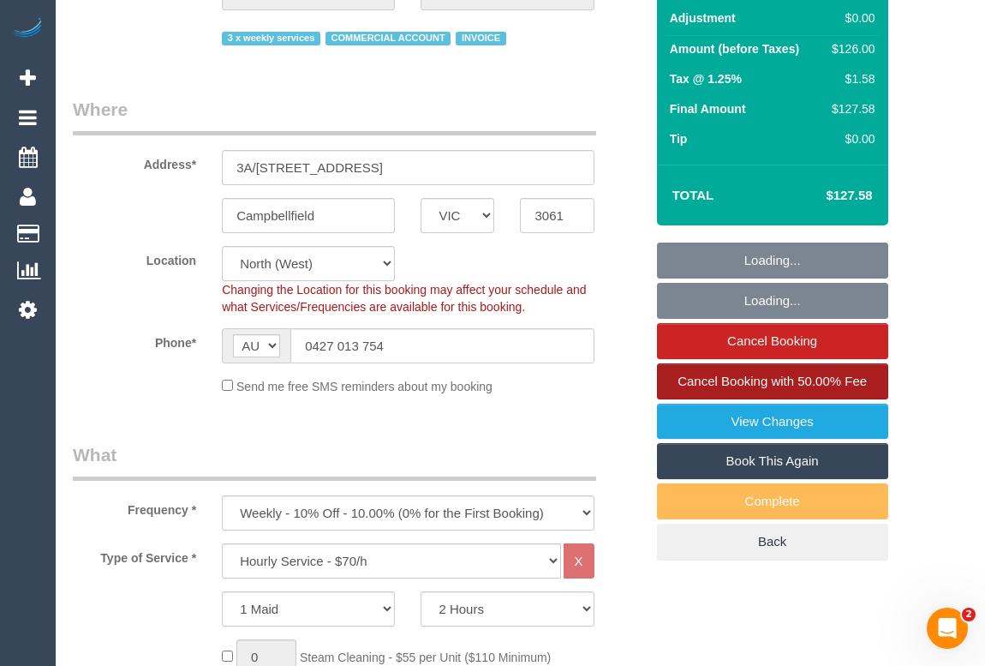
select select "number:28"
select select "number:17"
select select "number:18"
select select "number:25"
select select "number:35"
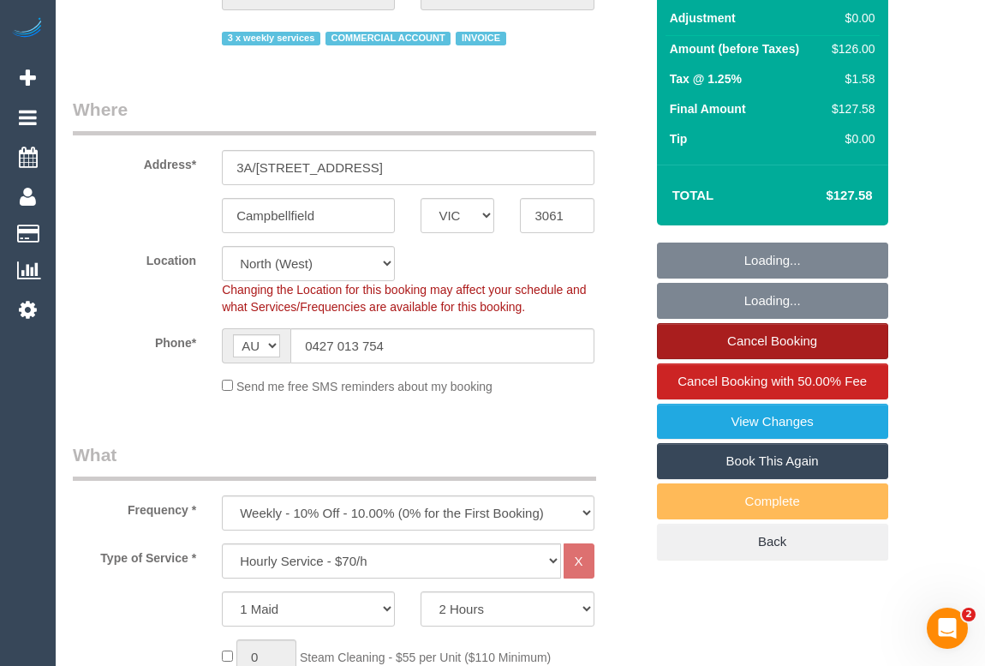
scroll to position [233, 0]
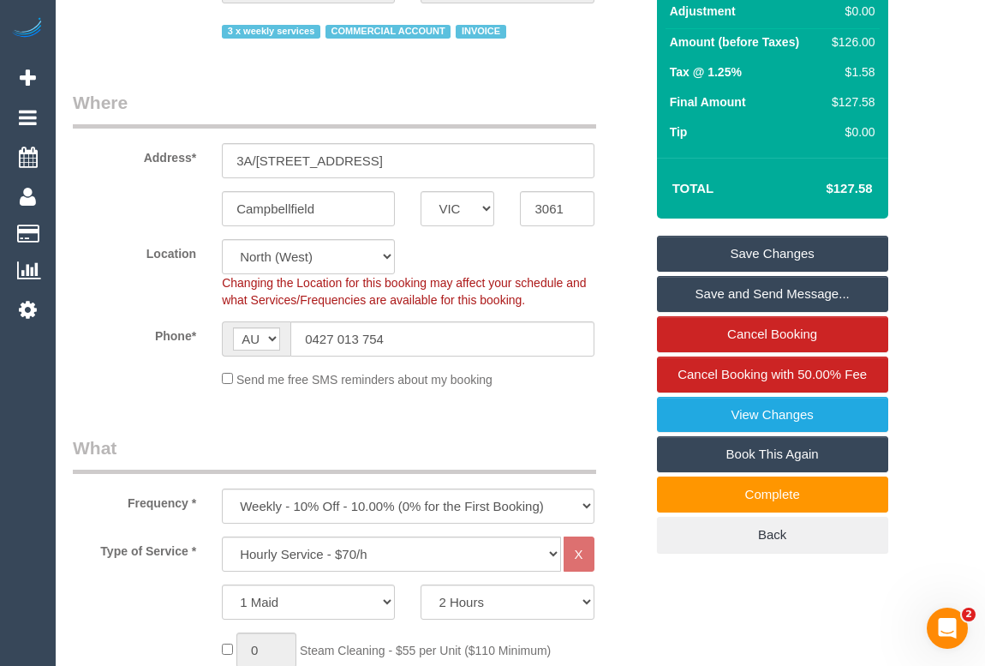
click at [747, 472] on link "Book This Again" at bounding box center [772, 454] width 231 height 36
select select "VIC"
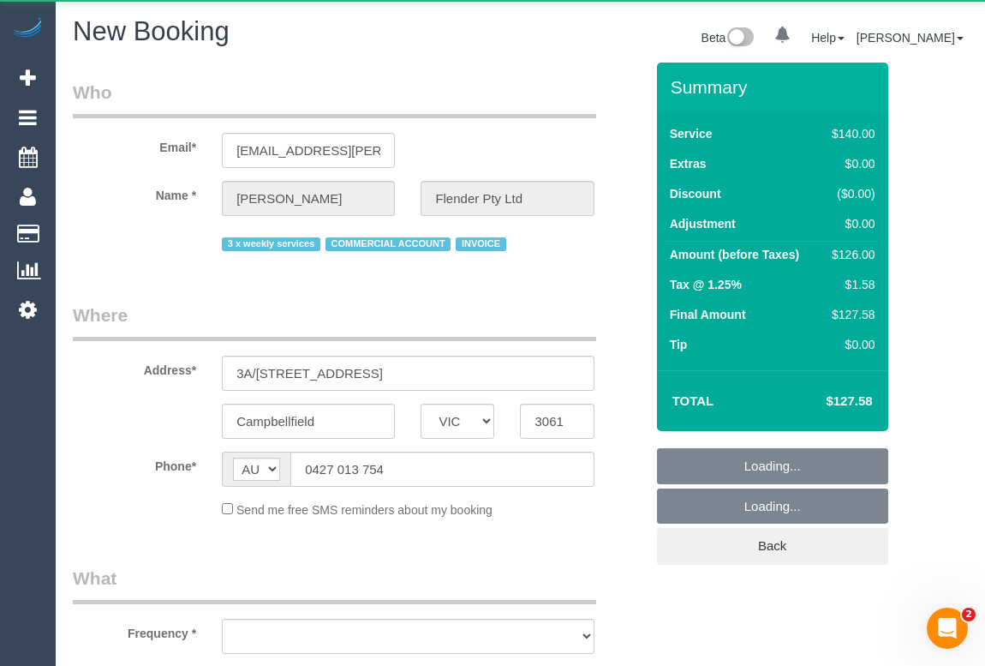
select select "string:stripe"
select select "number:28"
select select "number:17"
select select "number:18"
select select "number:25"
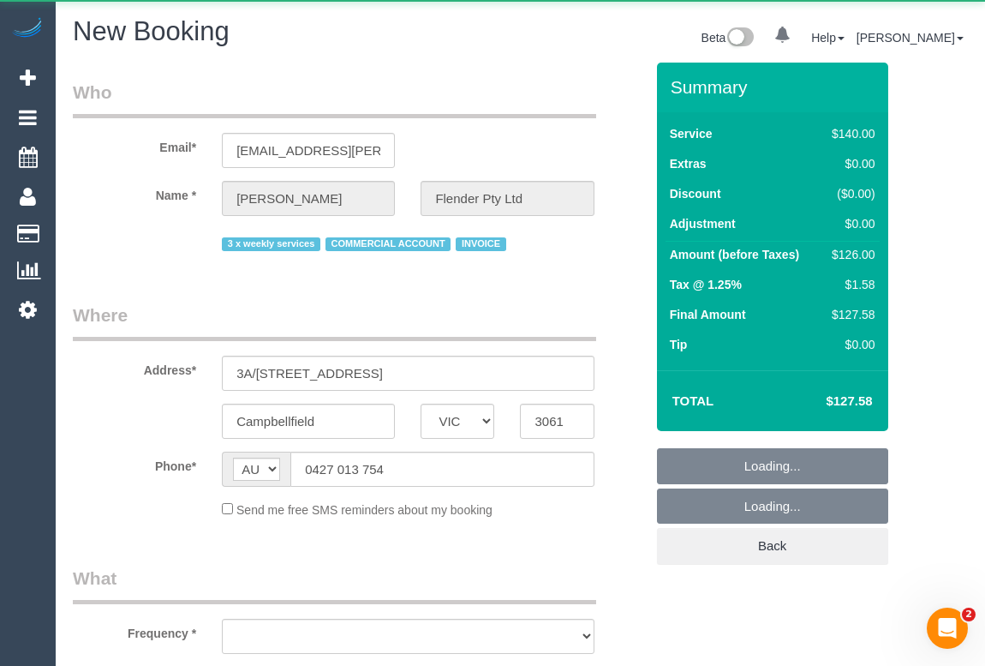
select select "number:35"
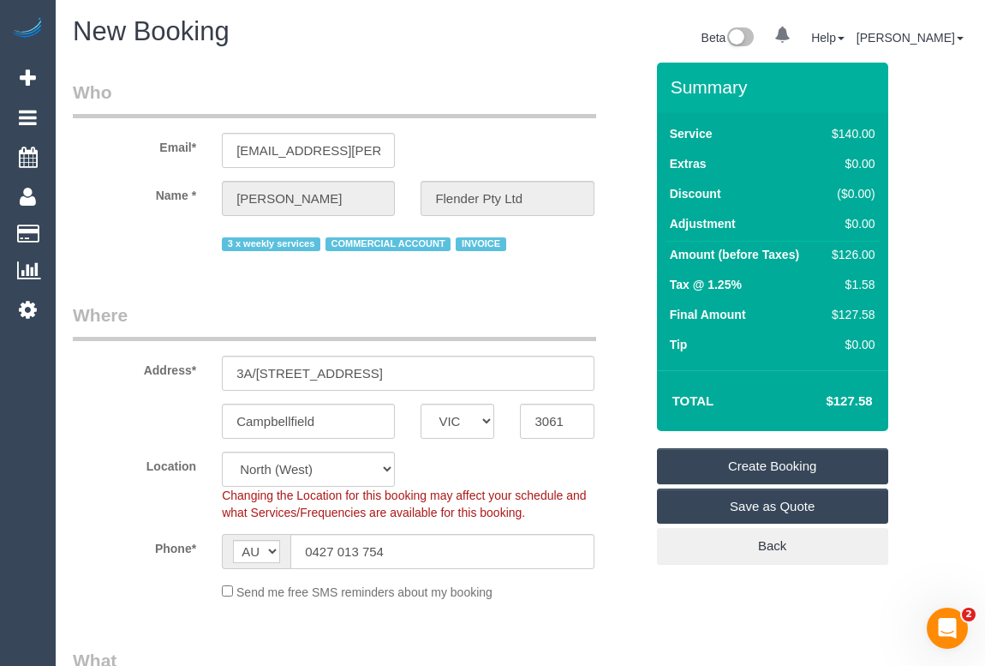
select select "object:2813"
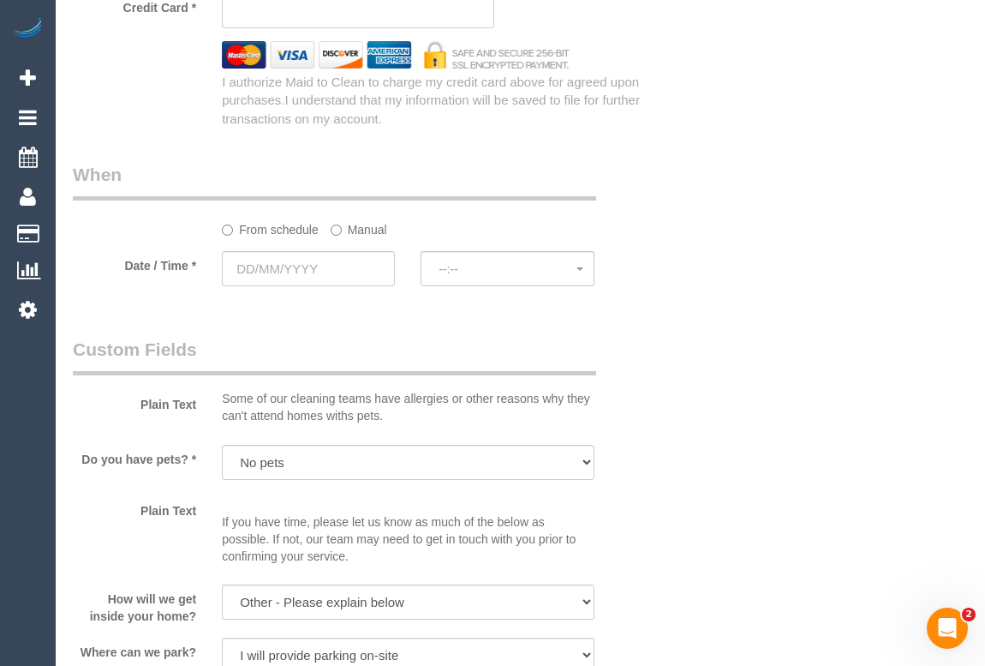
scroll to position [1869, 0]
click at [286, 266] on input "text" at bounding box center [308, 267] width 173 height 35
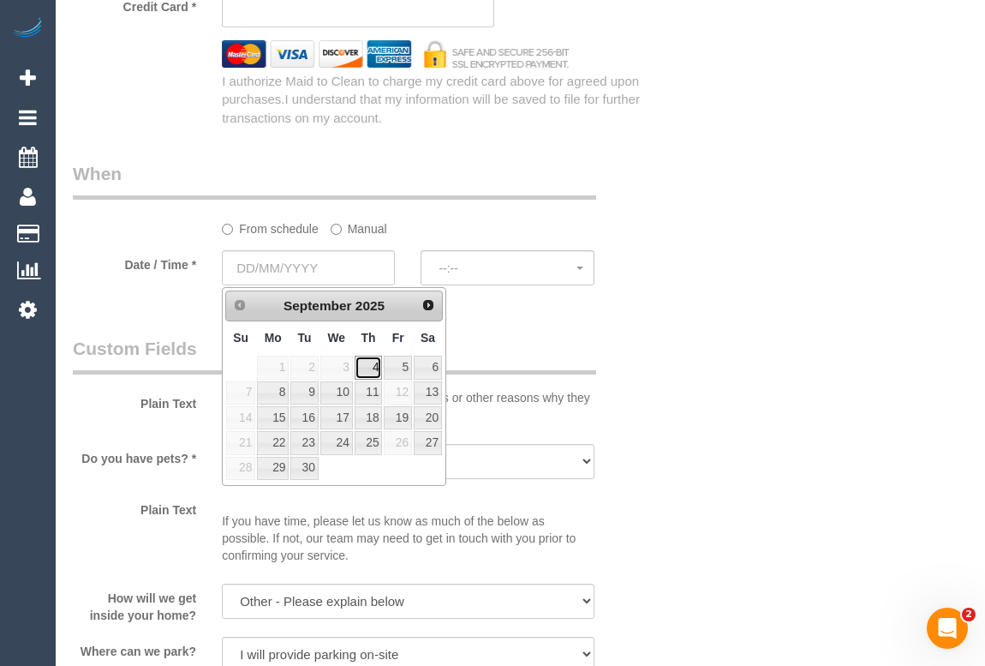
click at [375, 368] on link "4" at bounding box center [369, 367] width 28 height 23
type input "04/09/2025"
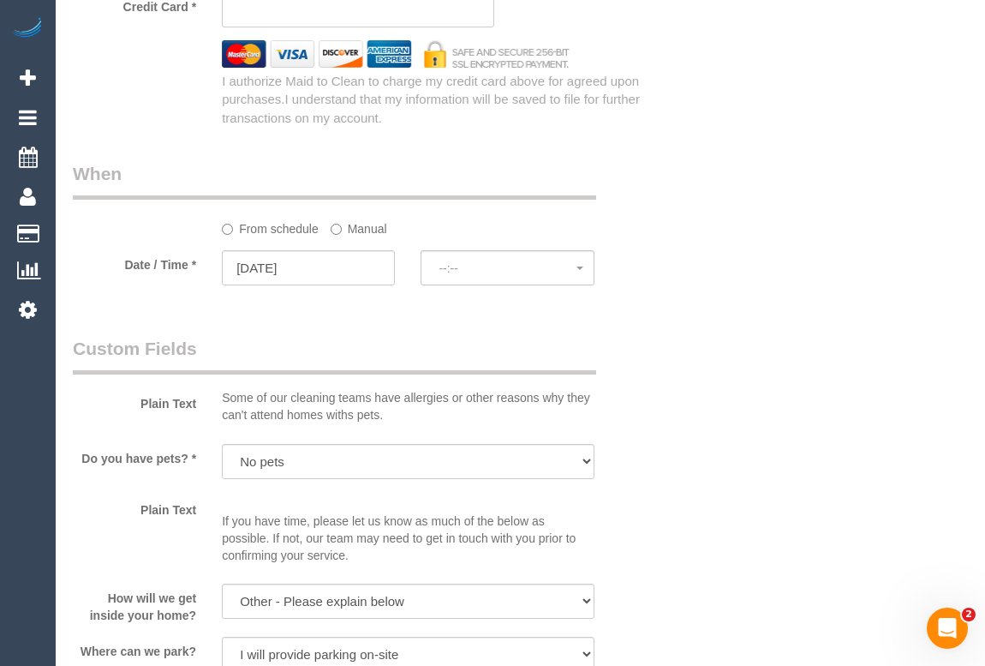
select select "spot10"
click at [466, 274] on span "07:00 - 08:00" at bounding box center [507, 268] width 137 height 14
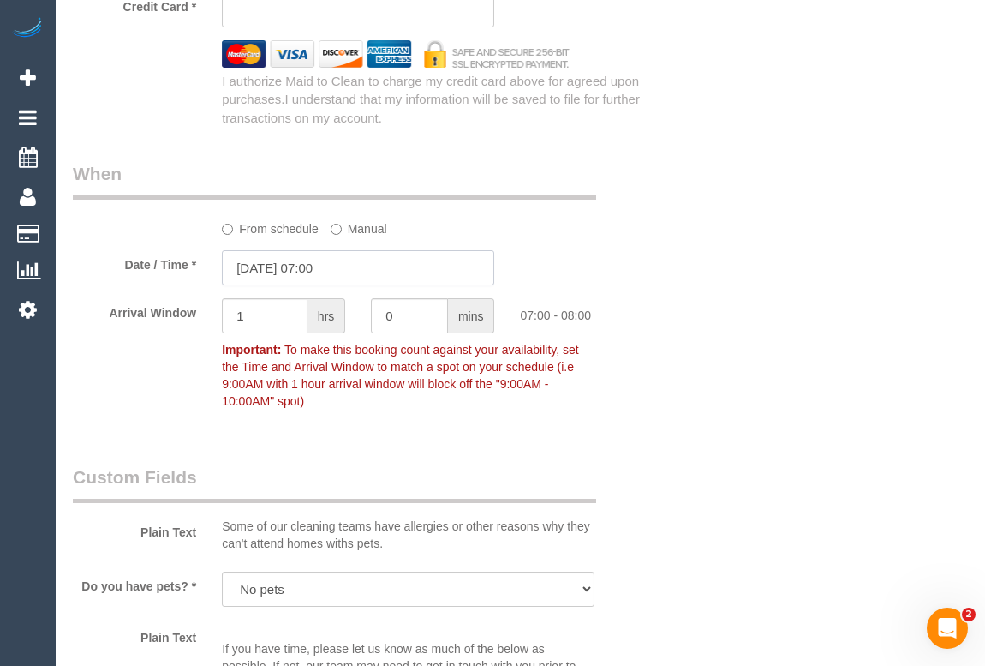
click at [331, 266] on input "04/09/2025 07:00" at bounding box center [358, 267] width 272 height 35
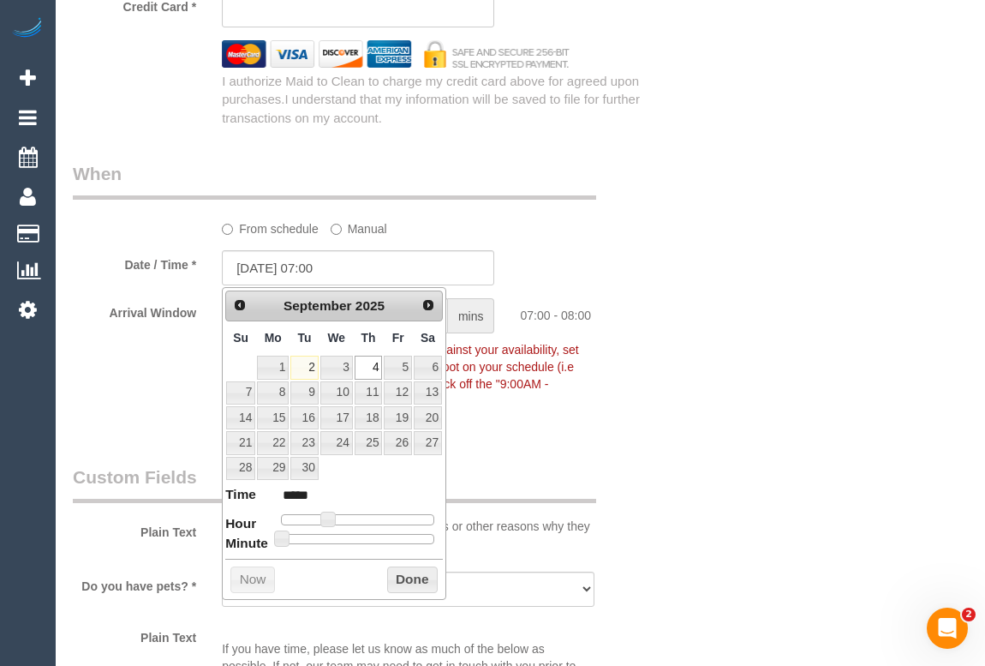
click at [703, 463] on div "Who Email* singh.bobby@flender.com Name * Bobby Singh Flender Pty Ltd 3 x weekl…" at bounding box center [520, 47] width 895 height 3707
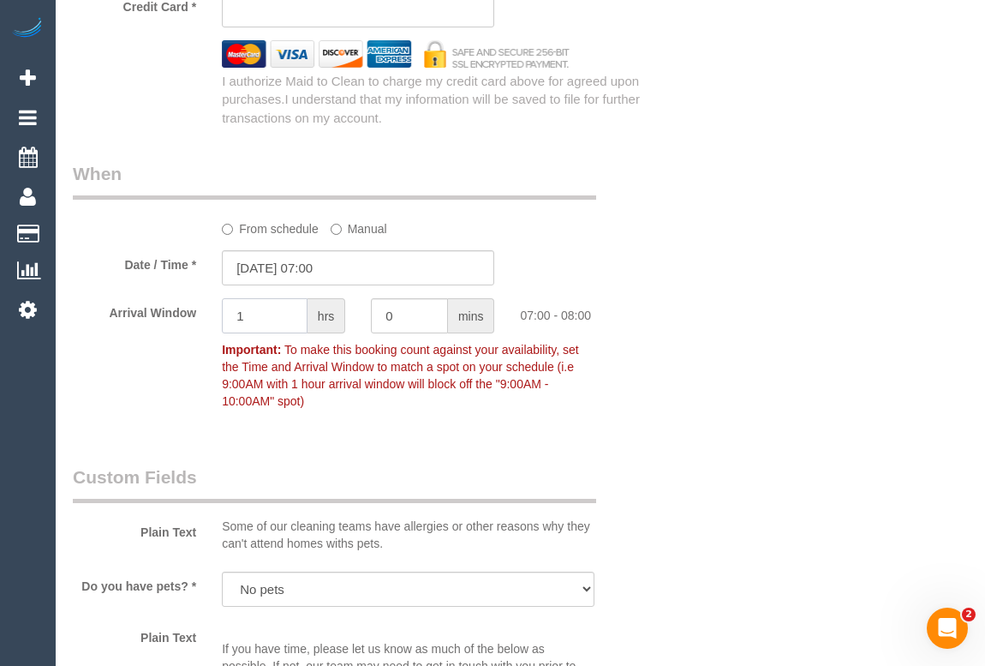
drag, startPoint x: 260, startPoint y: 309, endPoint x: 233, endPoint y: 309, distance: 27.4
click at [233, 309] on input "1" at bounding box center [265, 315] width 86 height 35
type input "2"
click at [314, 266] on input "04/09/2025 07:00" at bounding box center [358, 267] width 272 height 35
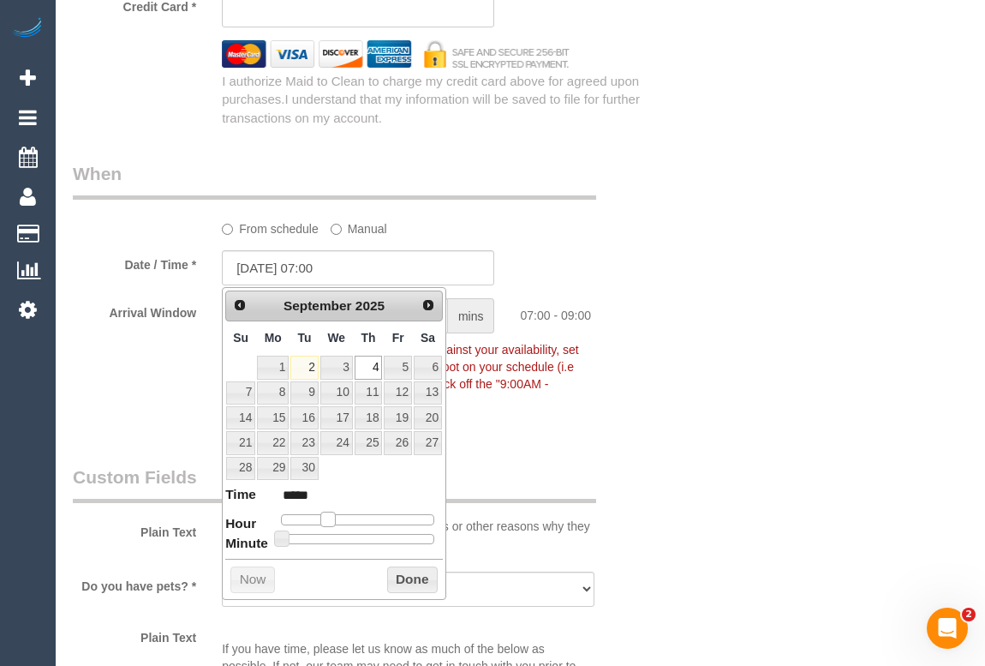
type input "04/09/2025 08:00"
type input "*****"
type input "04/09/2025 09:00"
type input "*****"
type input "04/09/2025 10:00"
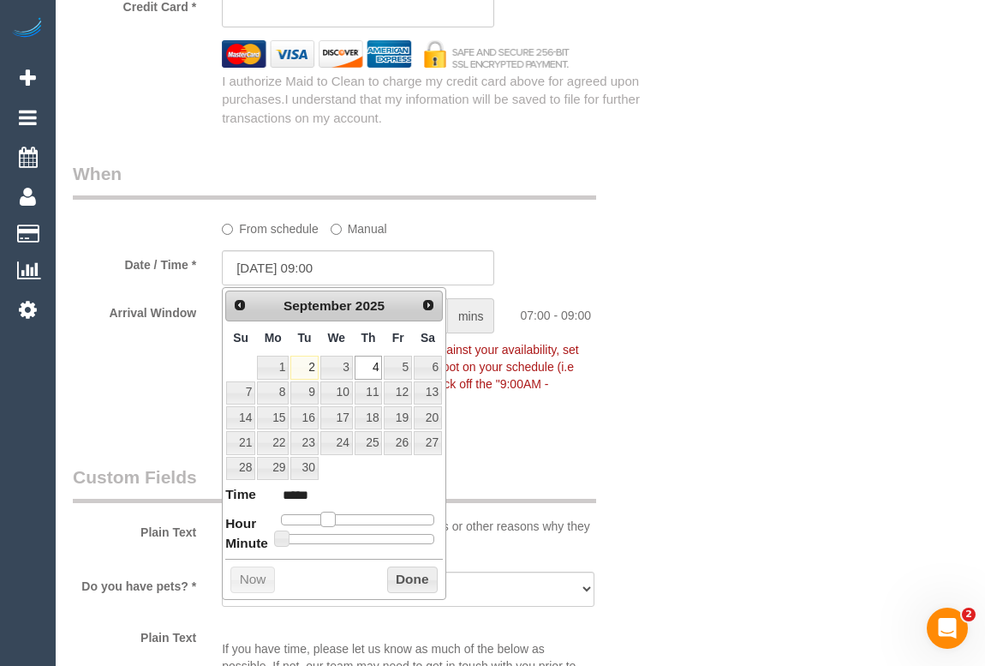
type input "*****"
type input "04/09/2025 13:00"
type input "*****"
type input "04/09/2025 14:00"
type input "*****"
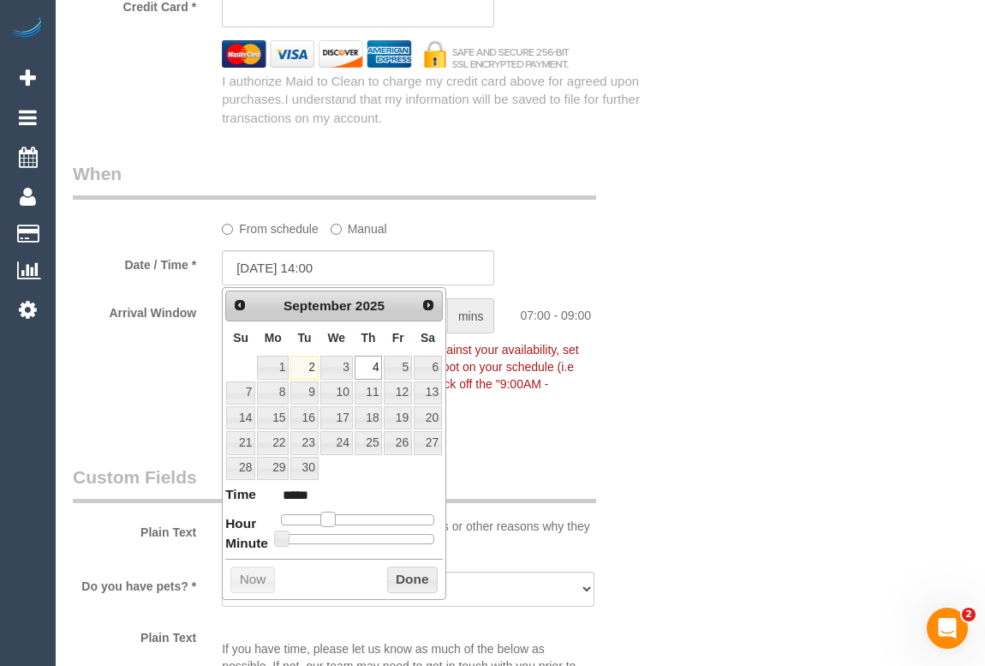
type input "04/09/2025 15:00"
type input "*****"
type input "04/09/2025 16:00"
type input "*****"
type input "04/09/2025 17:00"
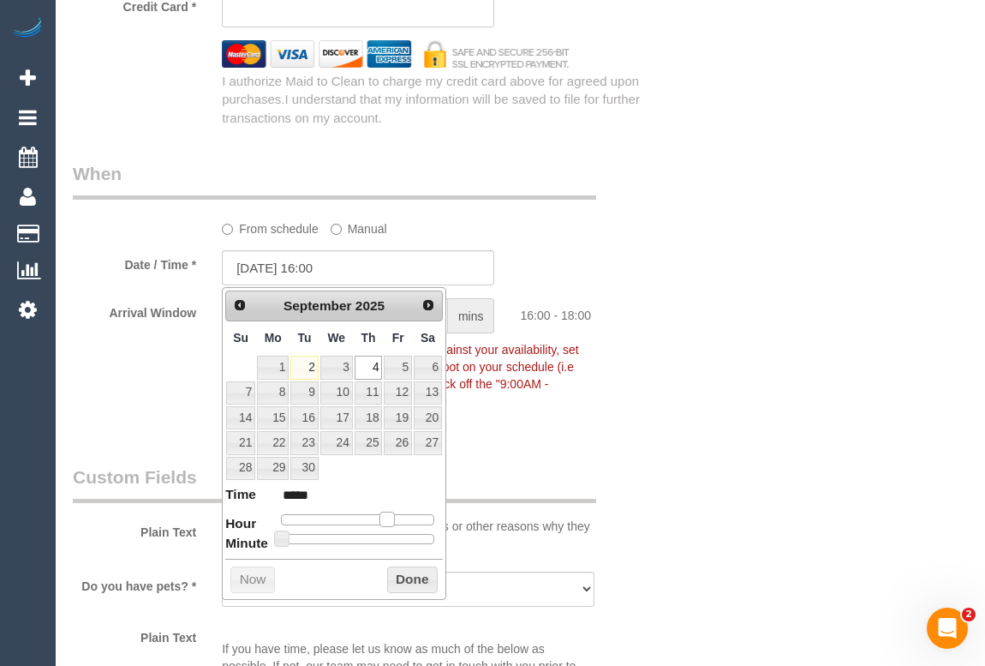
type input "*****"
type input "04/09/2025 18:00"
type input "*****"
type input "04/09/2025 17:00"
type input "*****"
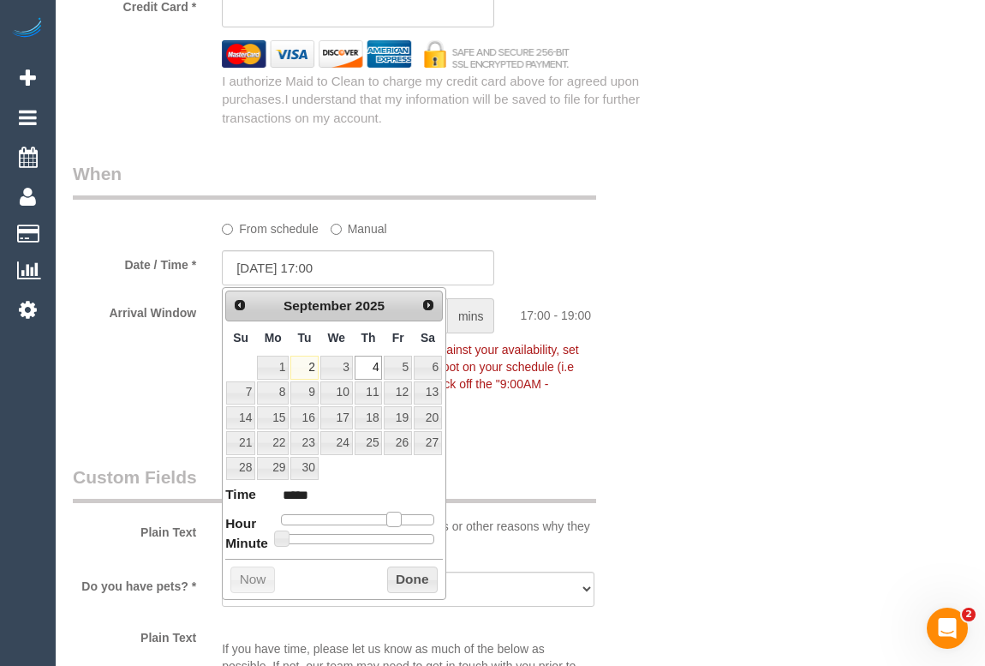
drag, startPoint x: 330, startPoint y: 509, endPoint x: 396, endPoint y: 518, distance: 66.5
click at [396, 518] on span at bounding box center [393, 519] width 15 height 15
click at [404, 580] on button "Done" at bounding box center [412, 579] width 51 height 27
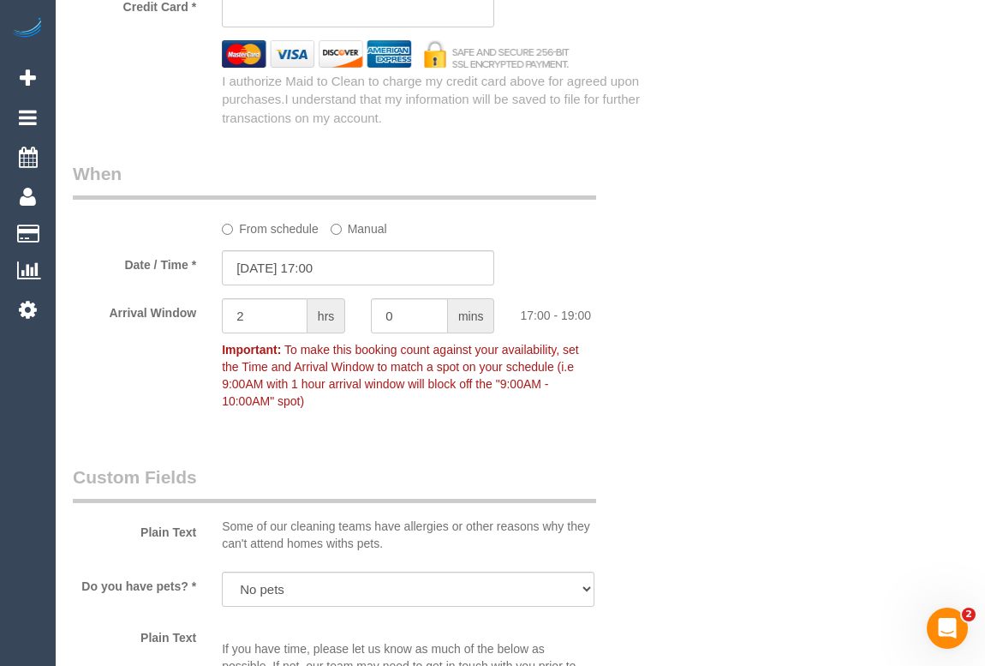
click at [779, 479] on div "Who Email* singh.bobby@flender.com Name * Bobby Singh Flender Pty Ltd 3 x weekl…" at bounding box center [520, 47] width 895 height 3707
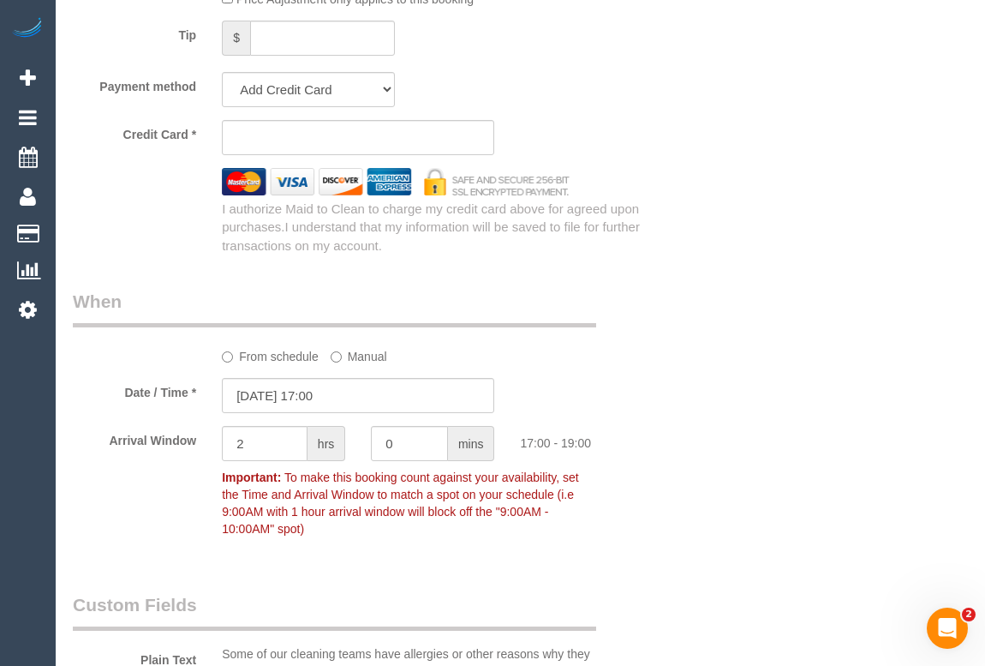
scroll to position [1947, 0]
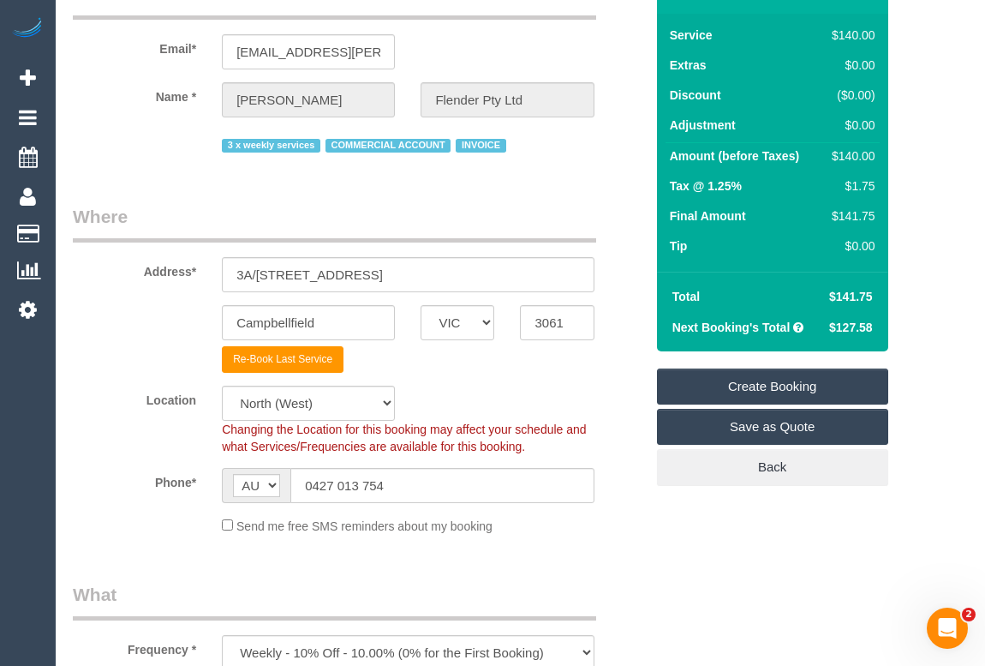
scroll to position [77, 0]
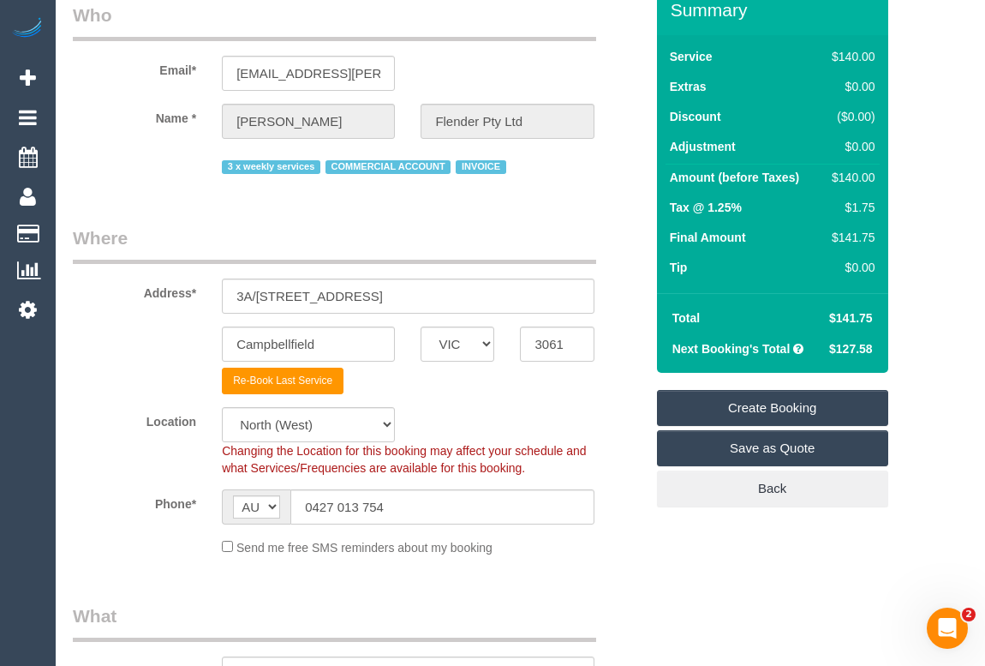
click at [782, 403] on link "Create Booking" at bounding box center [772, 408] width 231 height 36
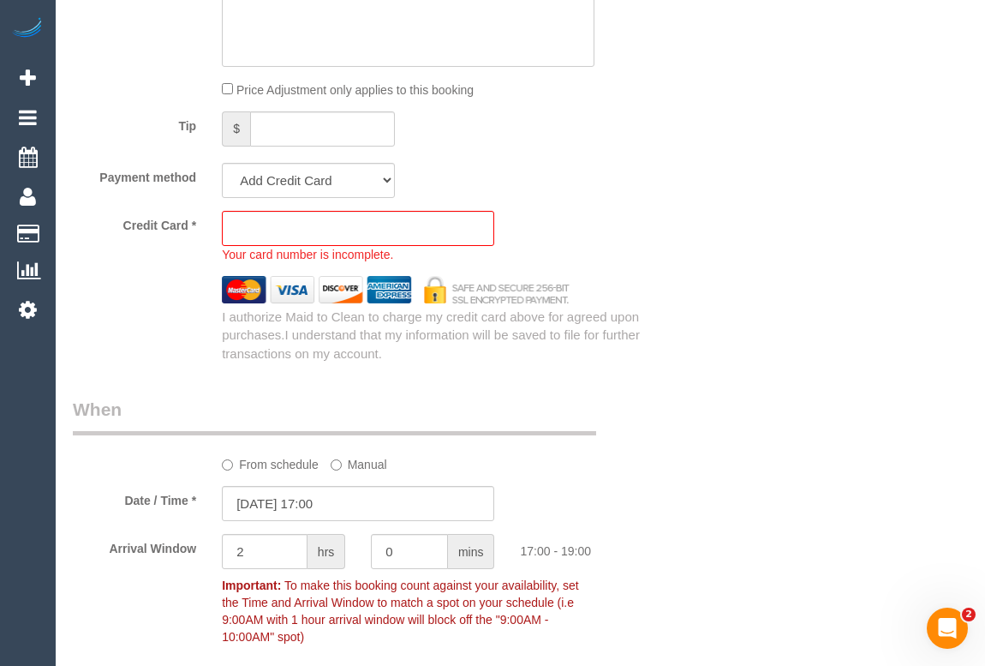
scroll to position [1690, 0]
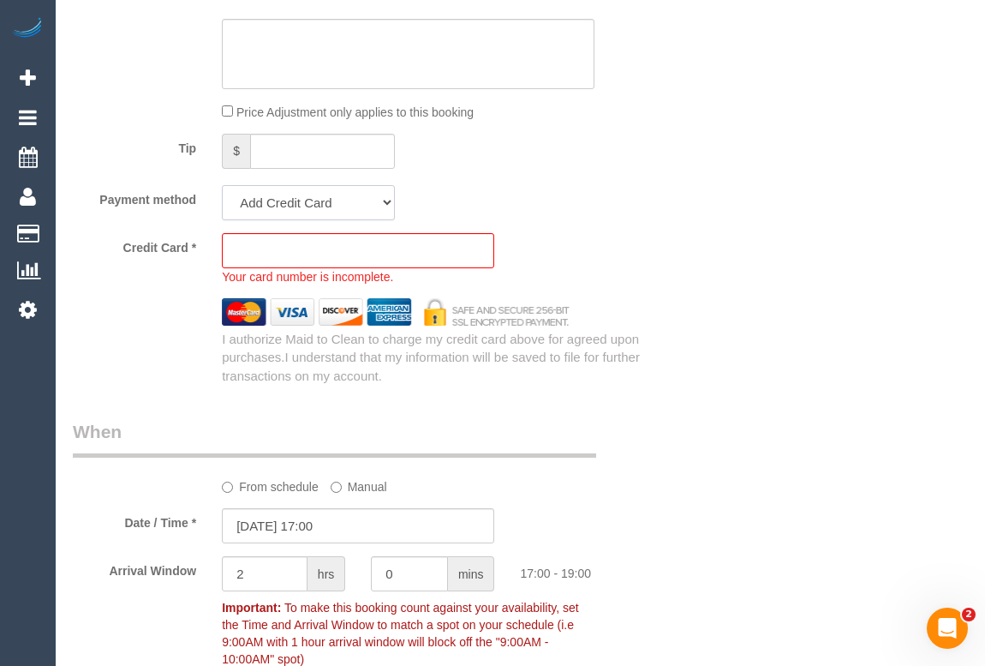
drag, startPoint x: 340, startPoint y: 206, endPoint x: 332, endPoint y: 217, distance: 13.4
click at [340, 206] on select "Add Credit Card Cash Check Paypal" at bounding box center [308, 202] width 173 height 35
select select "string:check"
click at [222, 186] on select "Add Credit Card Cash Check Paypal" at bounding box center [308, 202] width 173 height 35
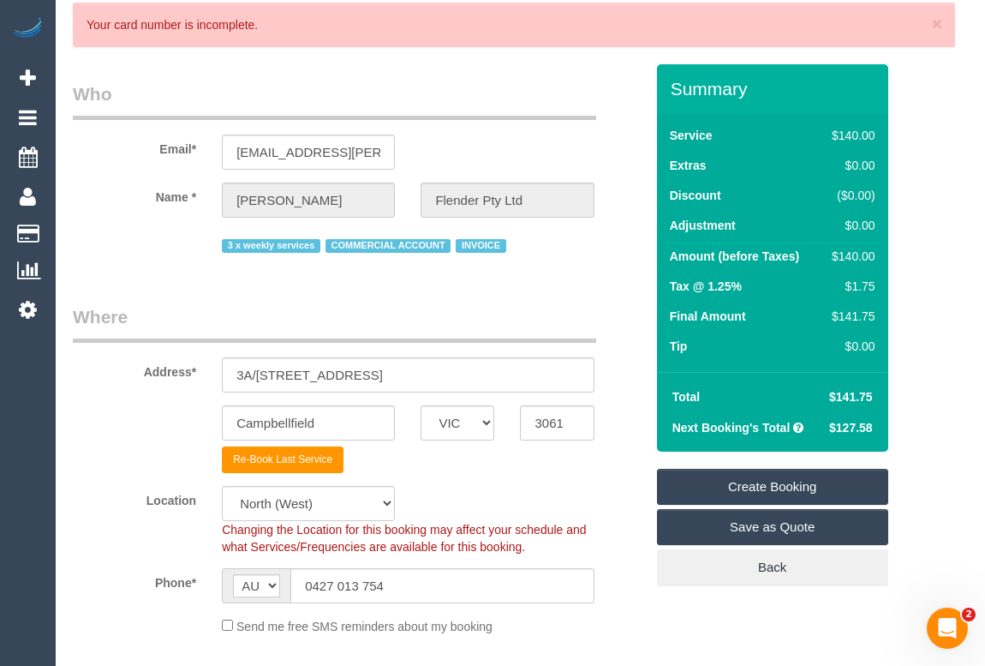
scroll to position [0, 0]
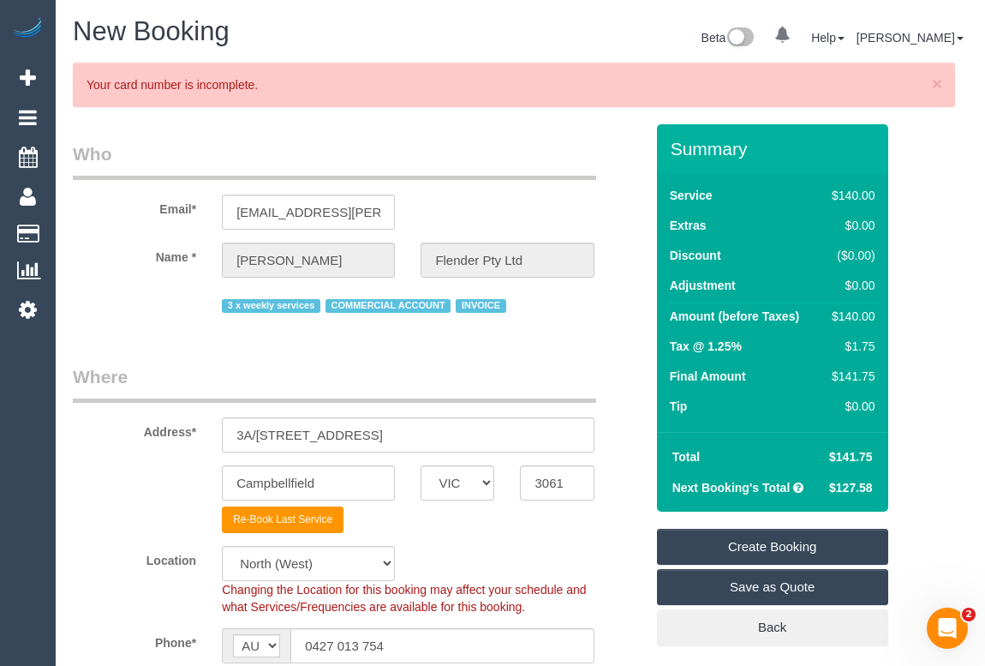
click at [564, 379] on legend "Where" at bounding box center [334, 383] width 523 height 39
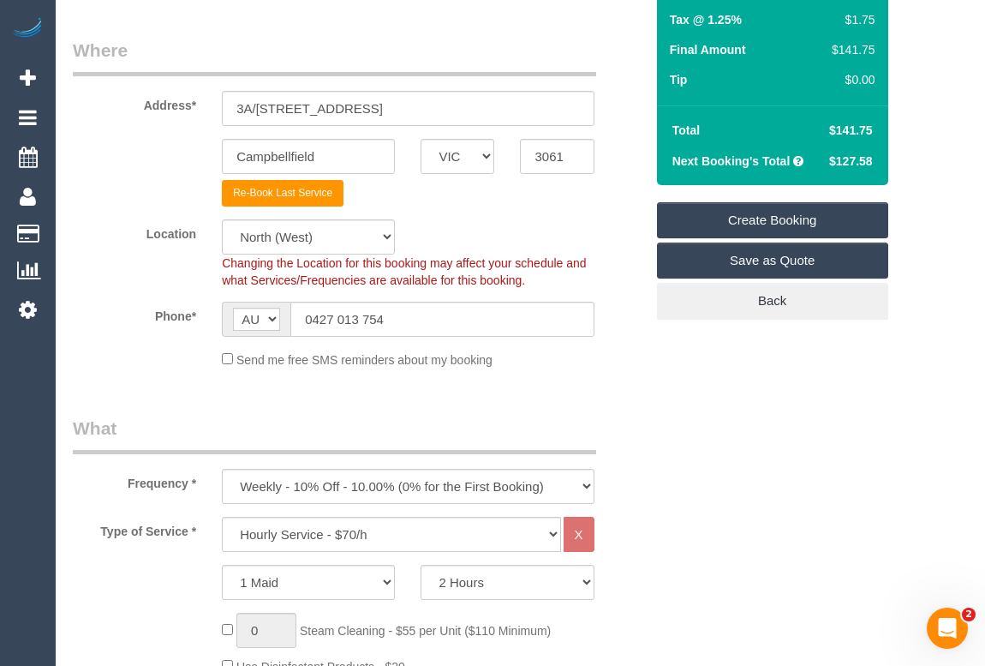
scroll to position [155, 0]
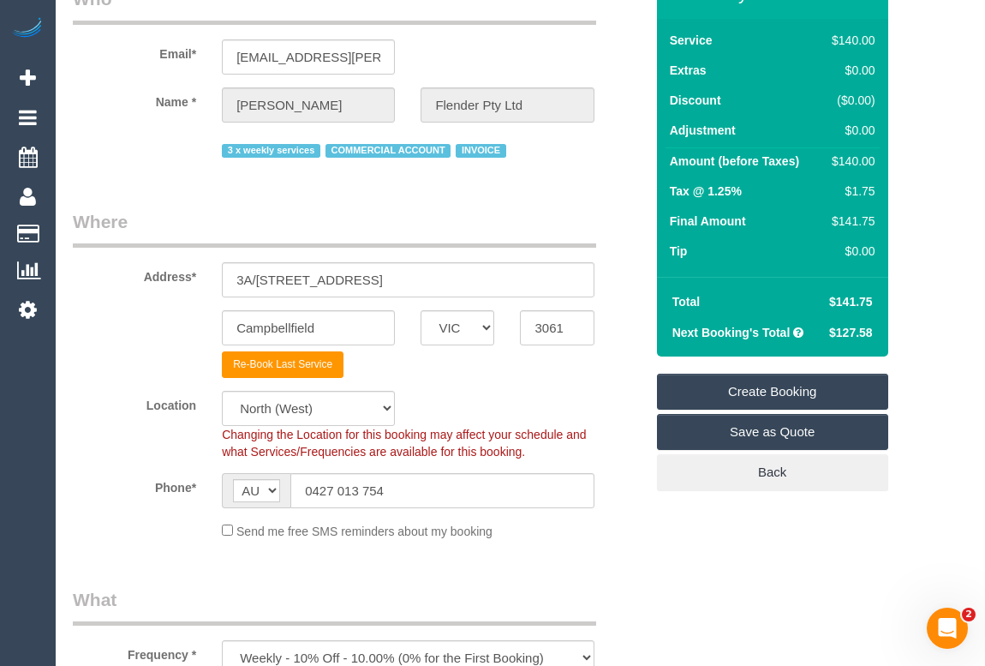
click at [770, 393] on link "Create Booking" at bounding box center [772, 392] width 231 height 36
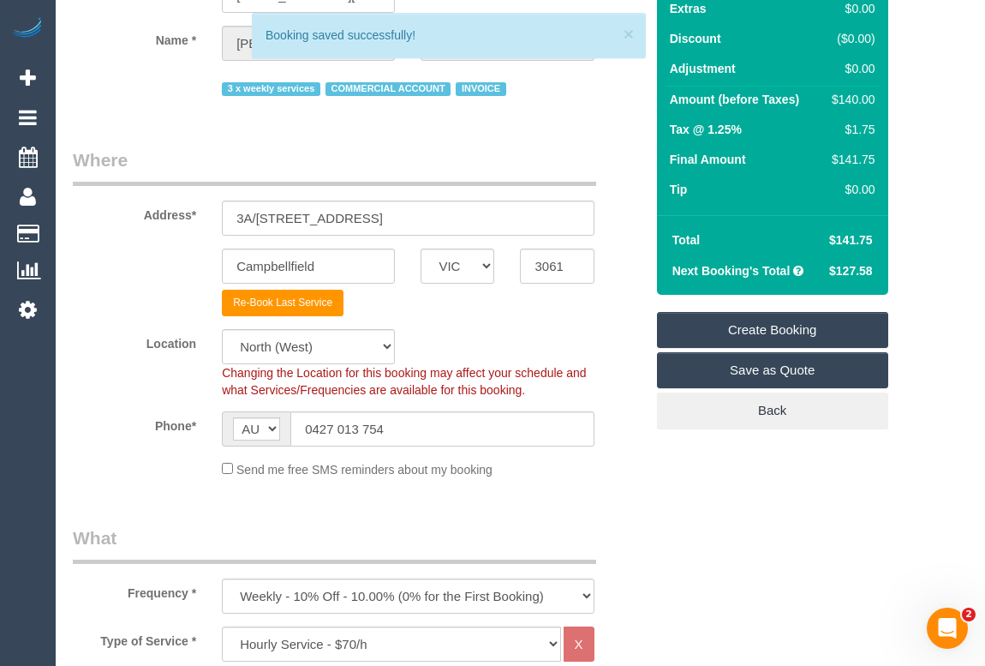
scroll to position [94, 0]
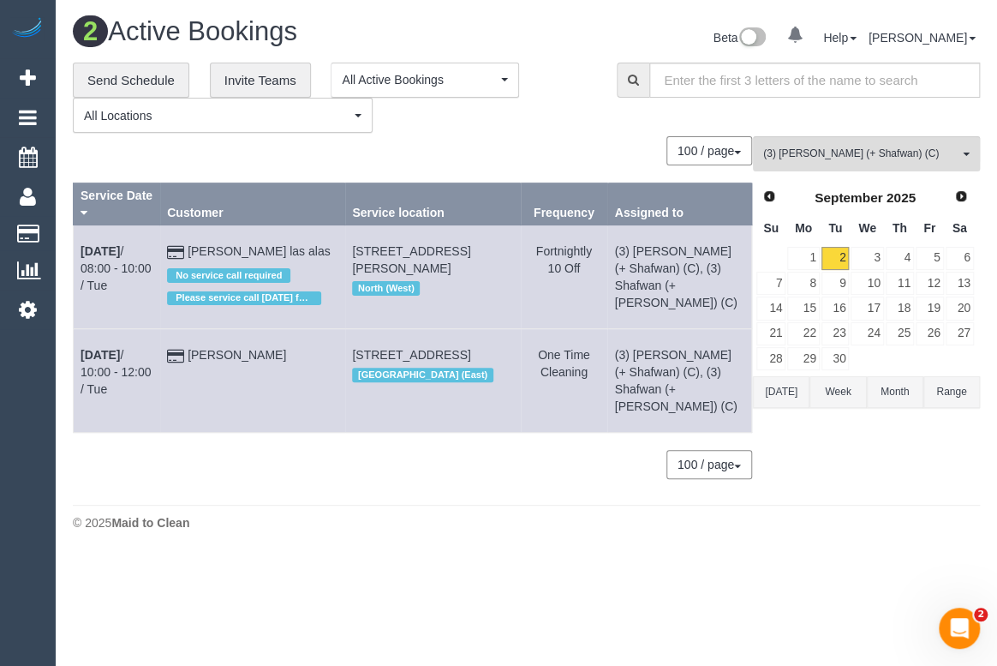
click at [334, 571] on body "0 Beta Your Notifications You have 0 alerts Add Booking Bookings Active Booking…" at bounding box center [498, 333] width 997 height 666
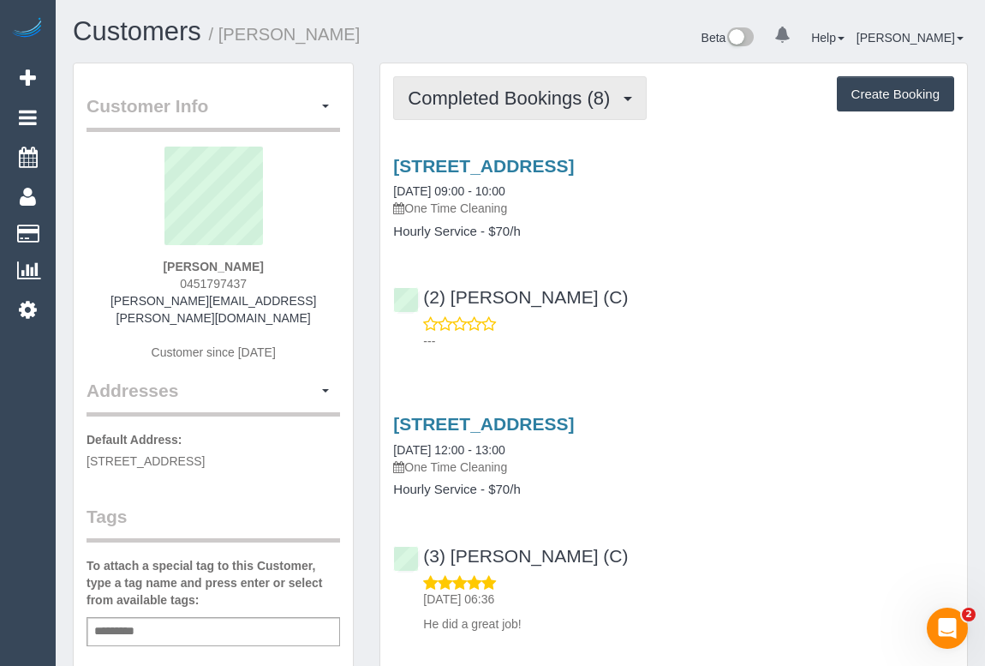
click at [460, 95] on span "Completed Bookings (8)" at bounding box center [513, 97] width 211 height 21
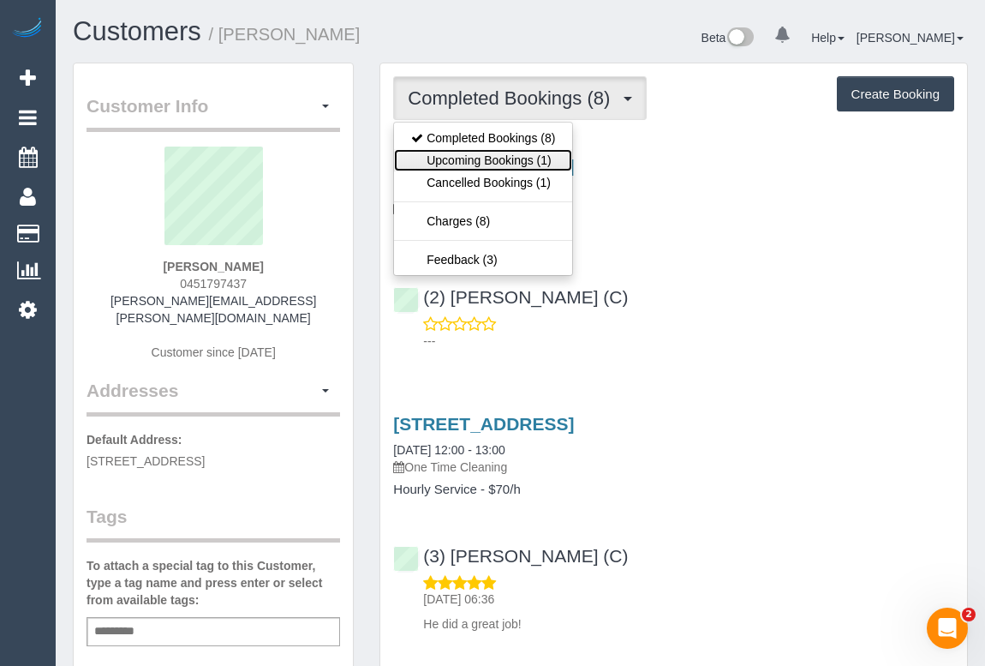
click at [476, 158] on link "Upcoming Bookings (1)" at bounding box center [483, 160] width 178 height 22
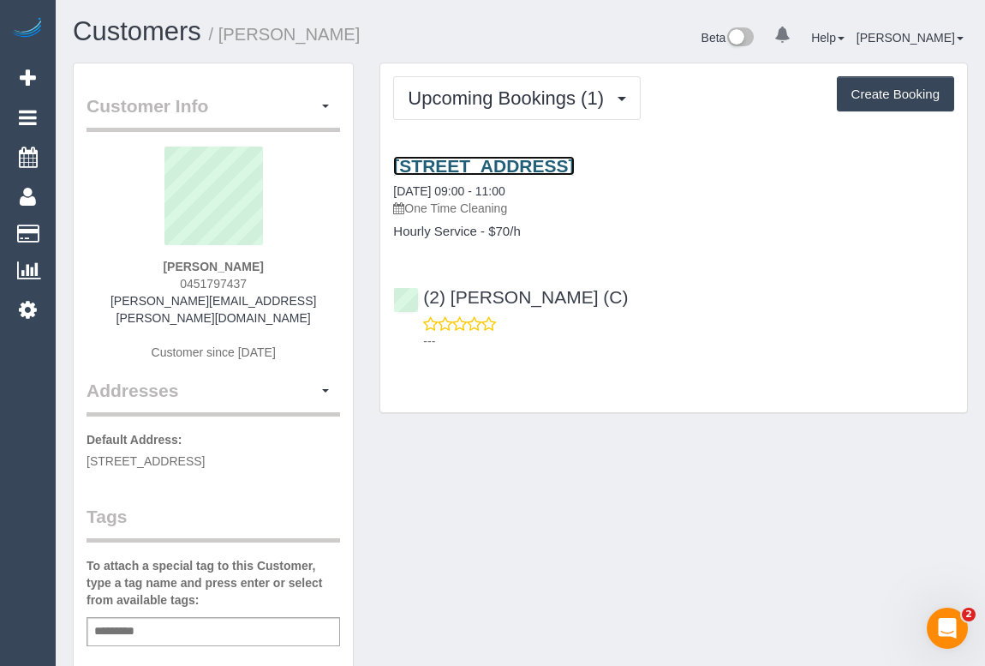
click at [574, 168] on link "[STREET_ADDRESS]" at bounding box center [483, 166] width 181 height 20
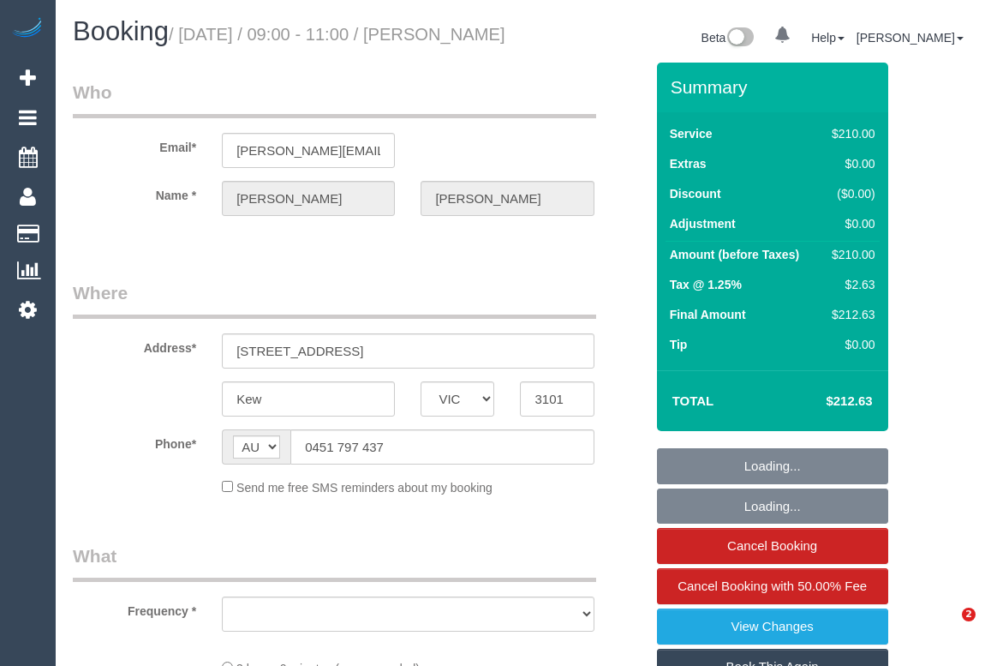
select select "VIC"
select select "string:stripe-pm_1RtgNE2GScqysDRVUirl8EZJ"
select select "180"
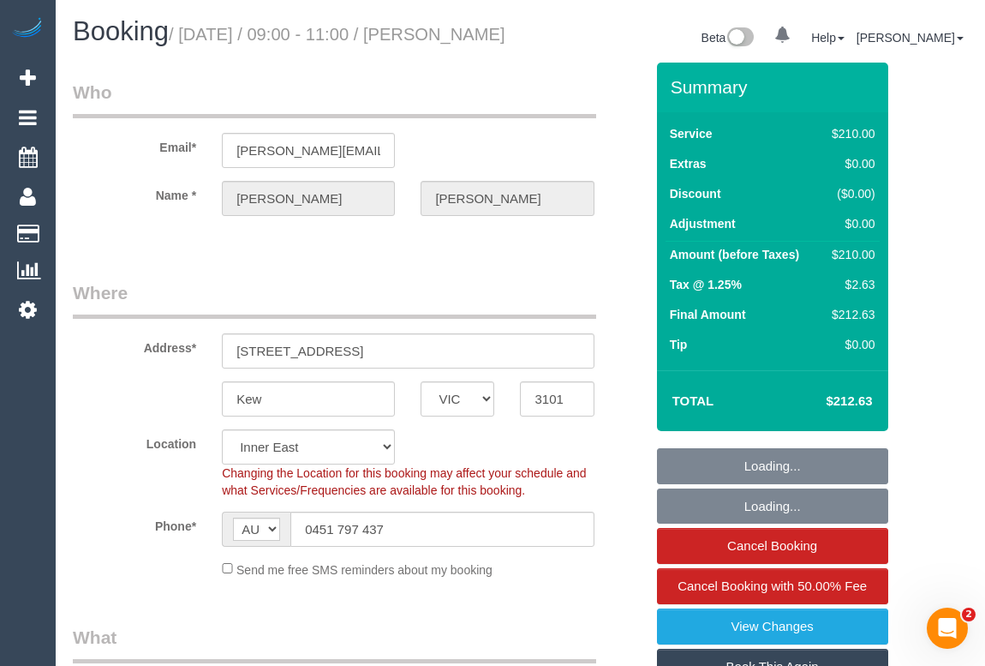
select select "object:797"
select select "number:30"
select select "number:14"
select select "number:19"
select select "number:25"
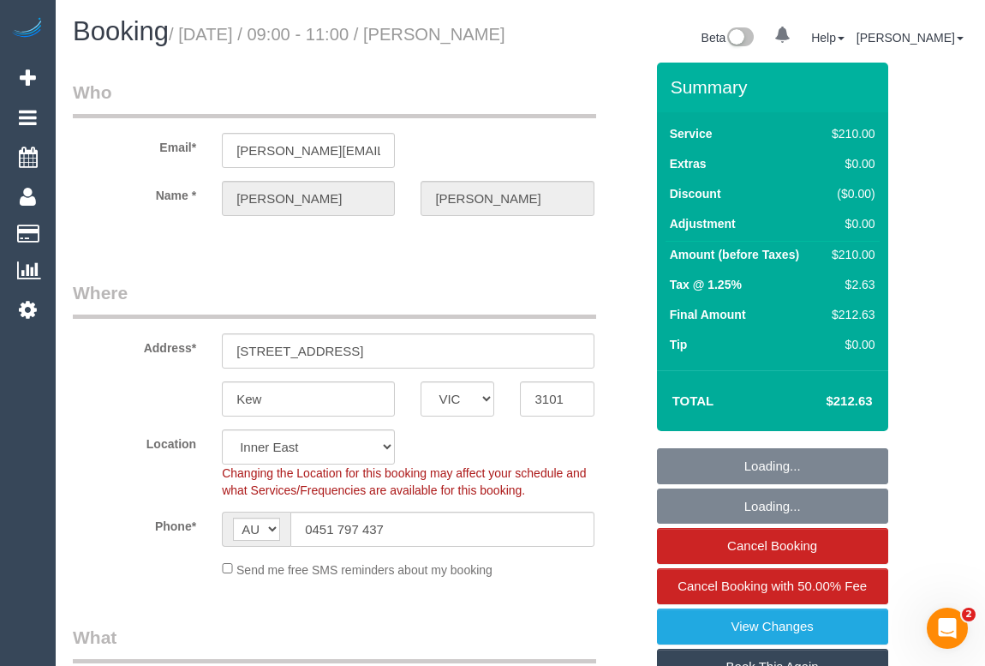
select select "number:35"
select select "object:1556"
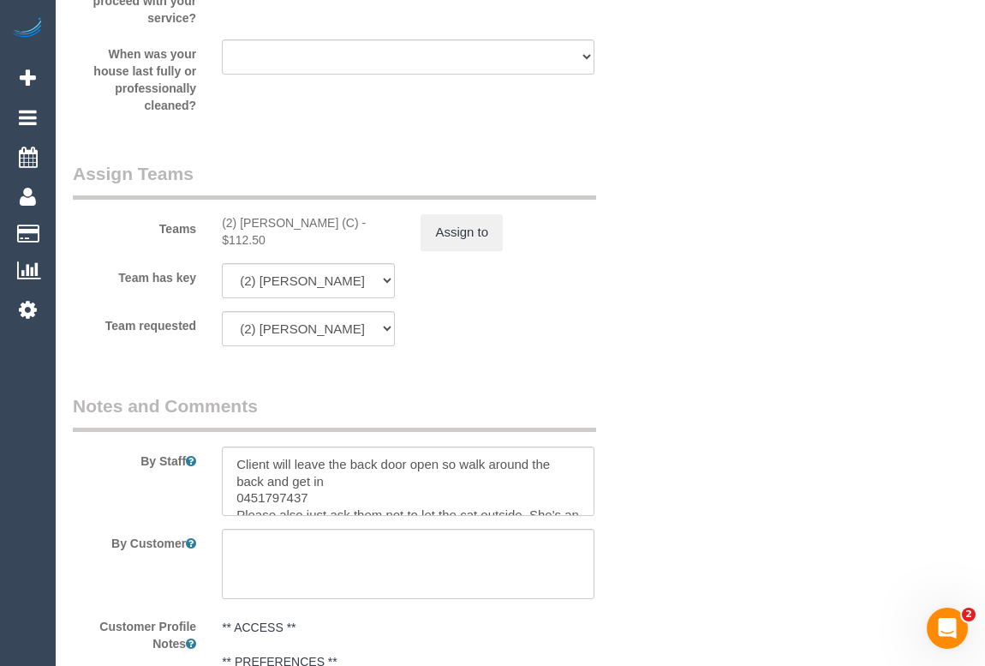
scroll to position [2881, 0]
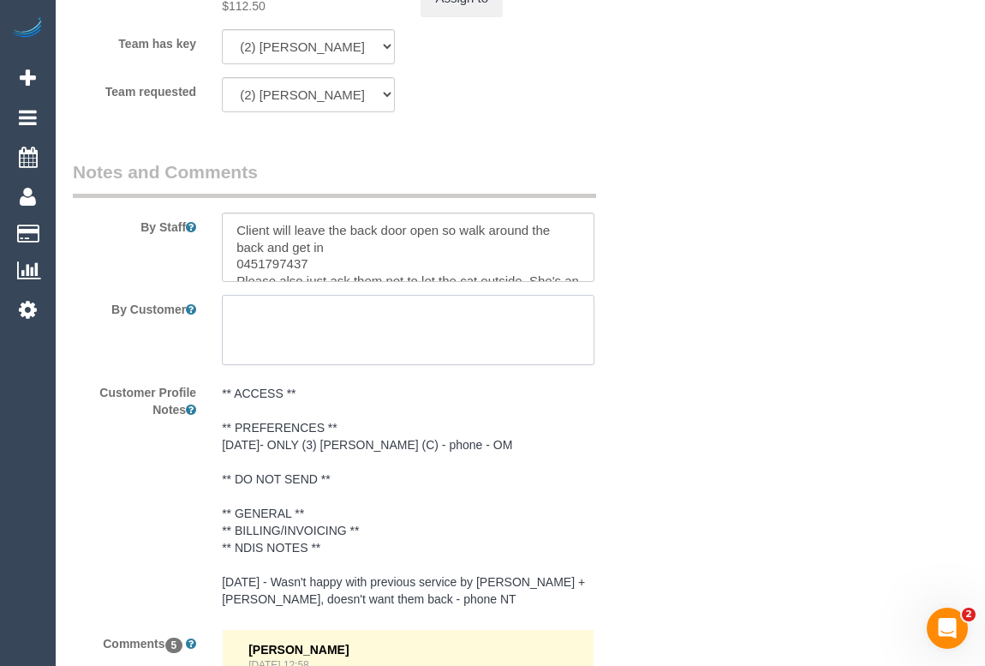
click at [308, 343] on textarea at bounding box center [408, 330] width 372 height 70
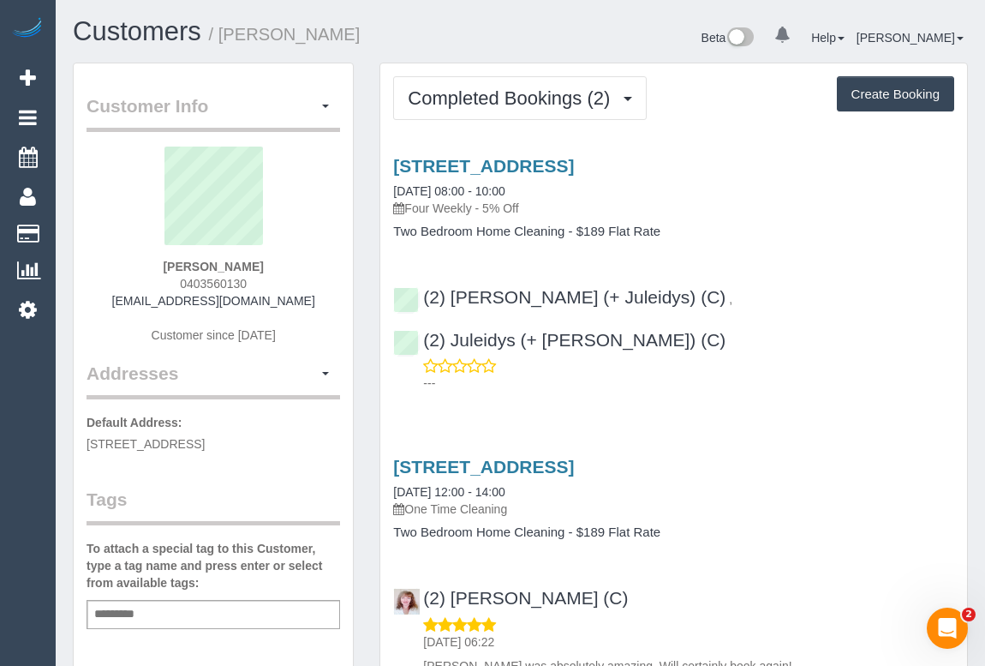
click at [154, 612] on div "Add a tag" at bounding box center [214, 614] width 254 height 29
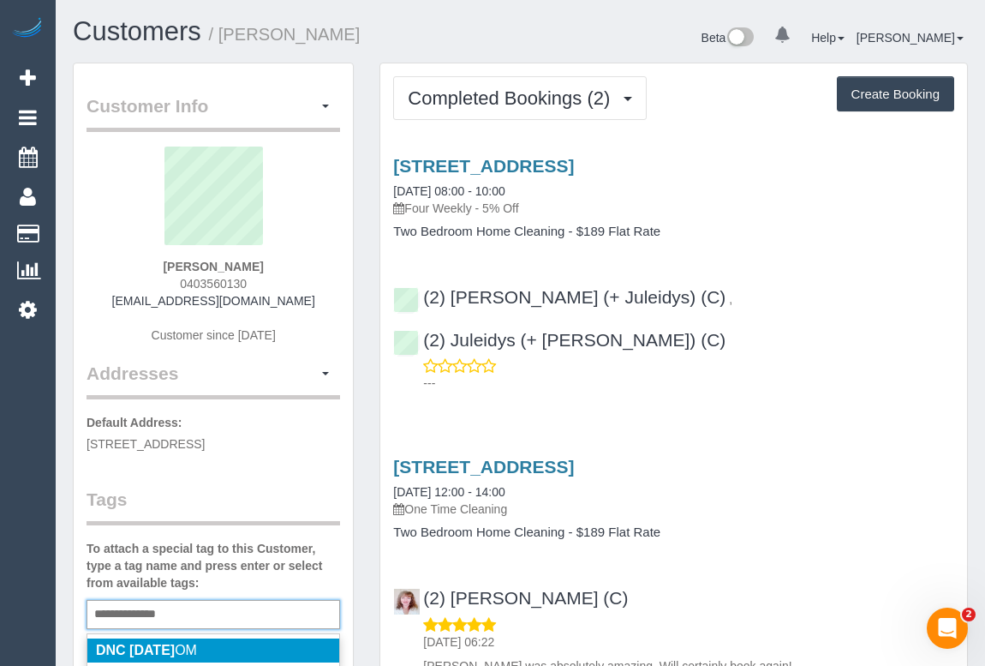
type input "**********"
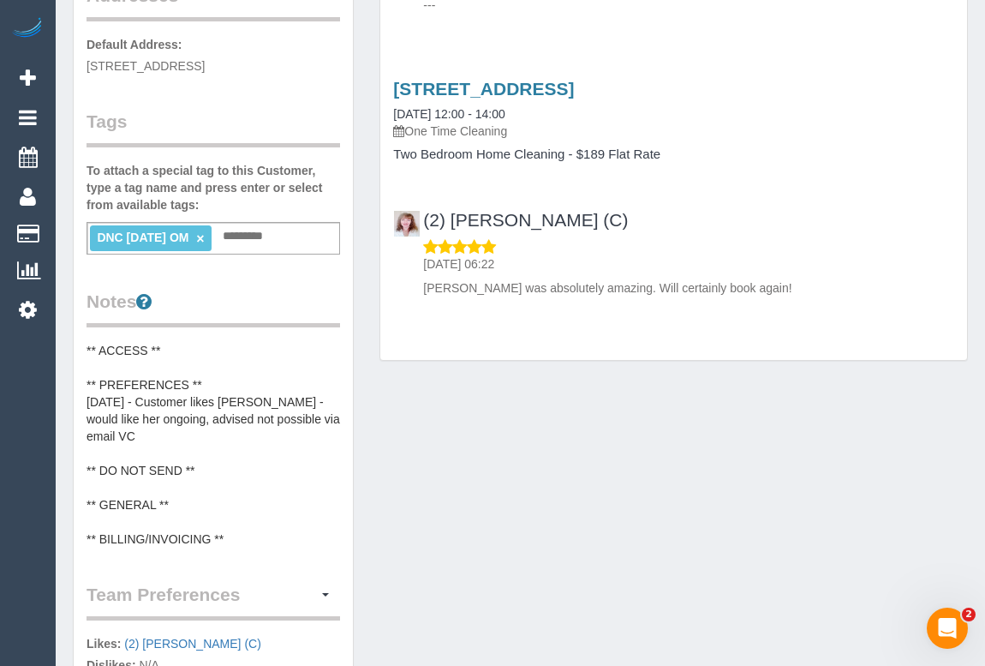
scroll to position [389, 0]
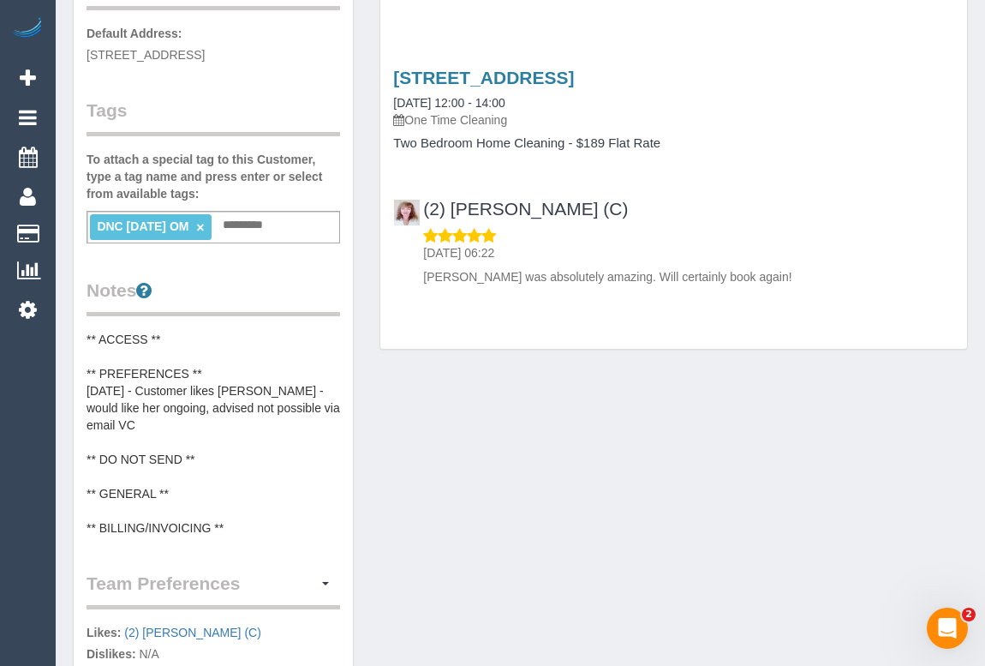
click at [495, 505] on div "Customer Info Edit Contact Info Send Message Email Preferences Special Sales Ta…" at bounding box center [520, 348] width 921 height 1349
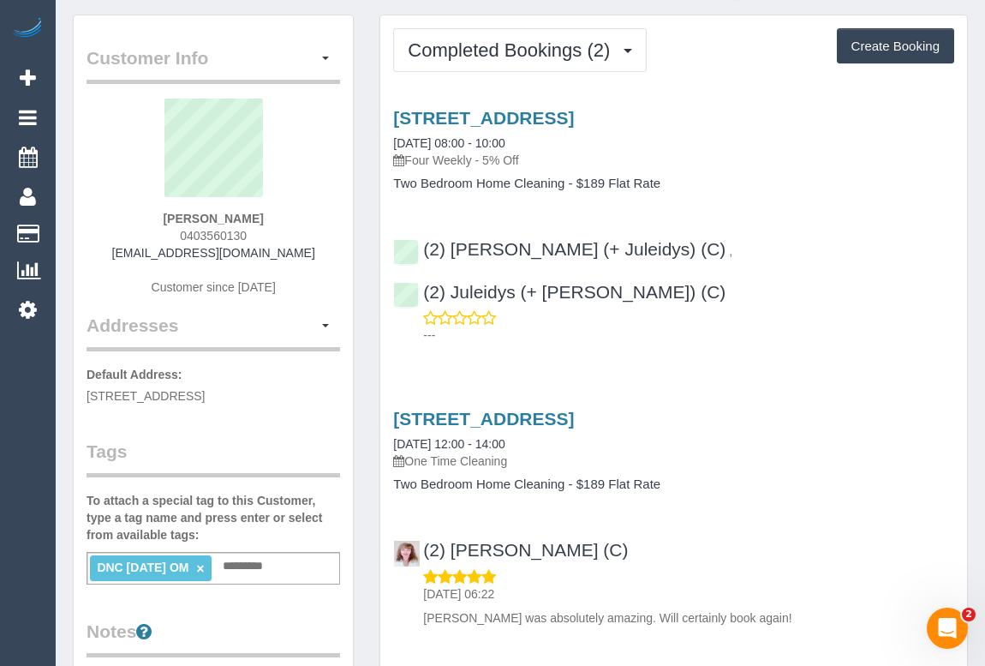
scroll to position [0, 0]
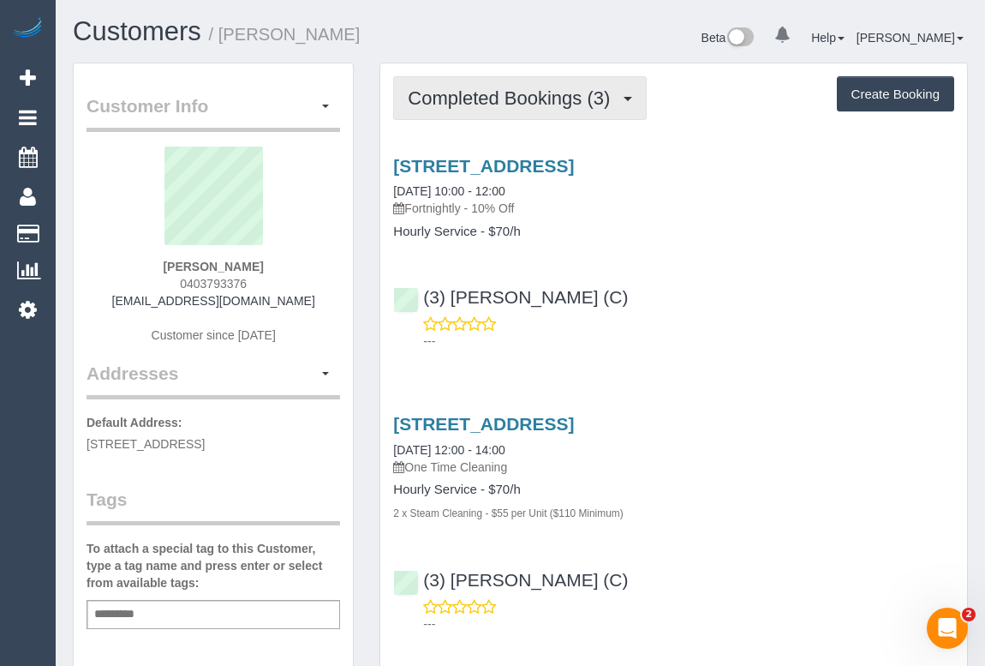
click at [538, 111] on button "Completed Bookings (3)" at bounding box center [520, 98] width 254 height 44
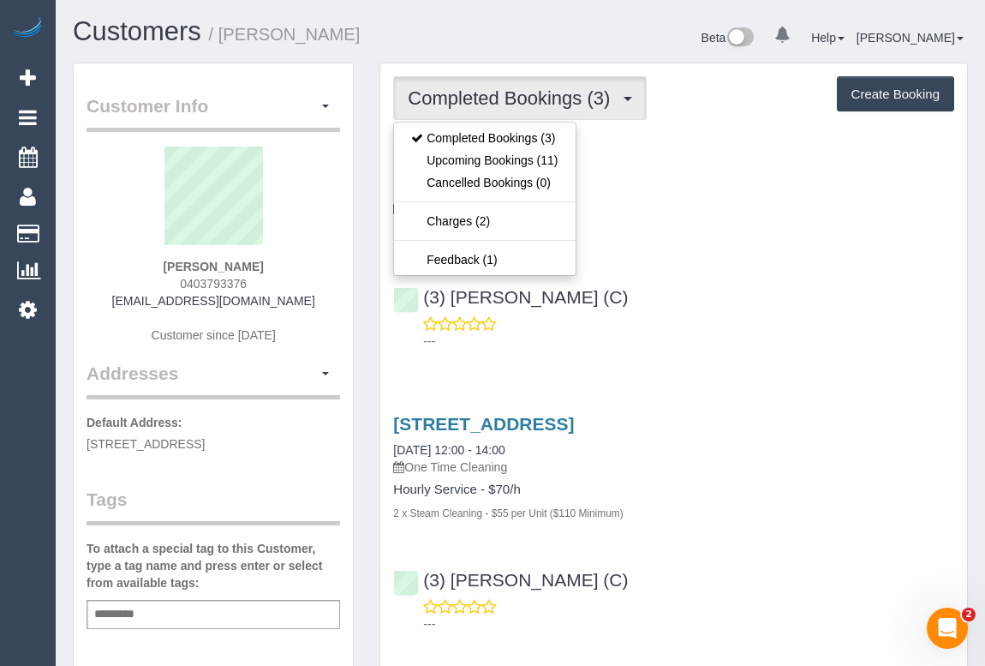
click at [688, 305] on div "(3) Abu Bakar (C) ---" at bounding box center [673, 310] width 587 height 77
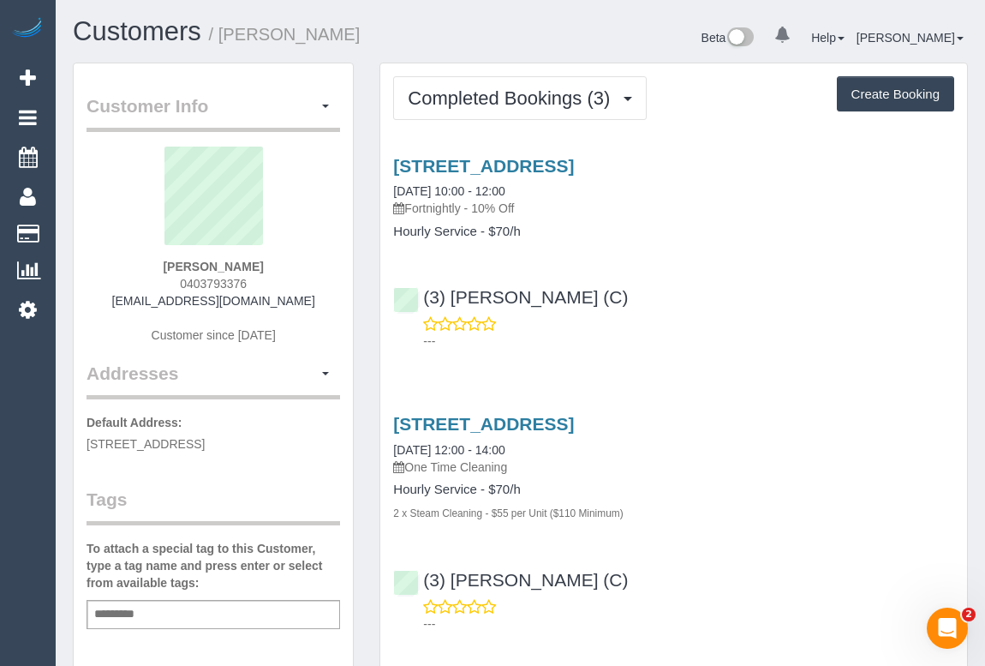
drag, startPoint x: 166, startPoint y: 279, endPoint x: 303, endPoint y: 279, distance: 137.1
click at [303, 279] on div "Clare Hartigan 0403793376 clarehartigan27@gmail.com Customer since 2025" at bounding box center [214, 254] width 254 height 214
copy span "0403793376"
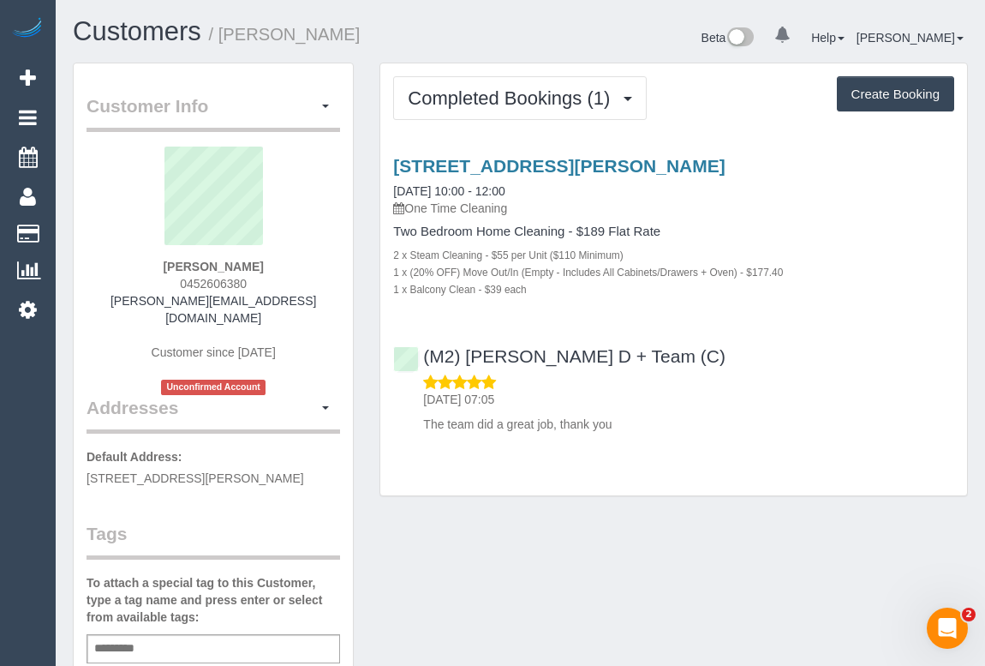
click at [767, 218] on div "[STREET_ADDRESS][PERSON_NAME] [DATE] 10:00 - 12:00 One Time Cleaning Two Bedroo…" at bounding box center [673, 226] width 587 height 141
click at [754, 384] on div "[DATE] 07:05 The team did a great job, thank you" at bounding box center [673, 403] width 561 height 59
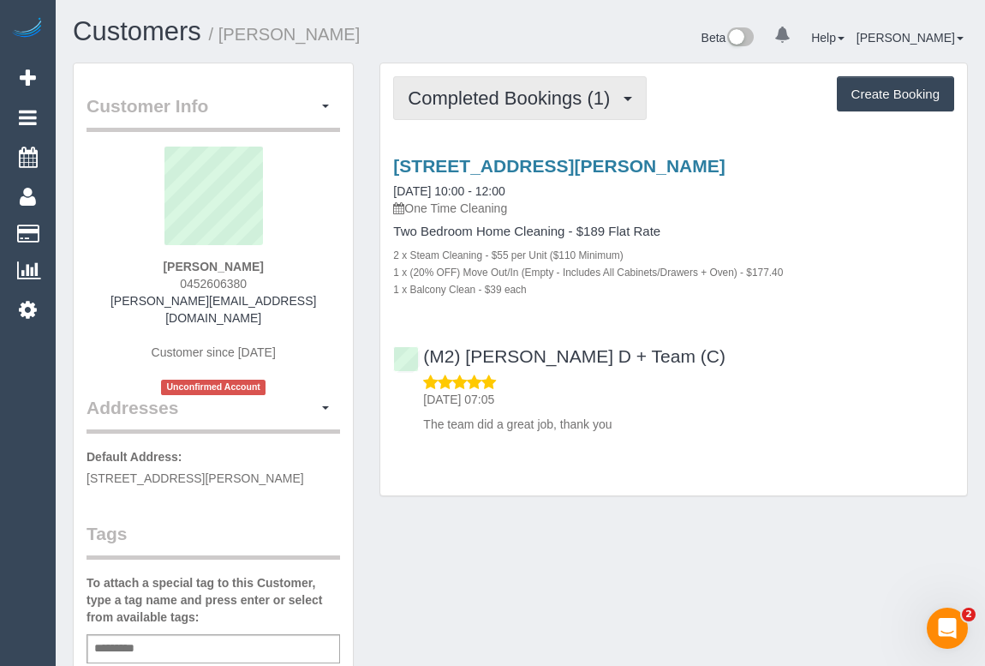
click at [512, 102] on span "Completed Bookings (1)" at bounding box center [513, 97] width 211 height 21
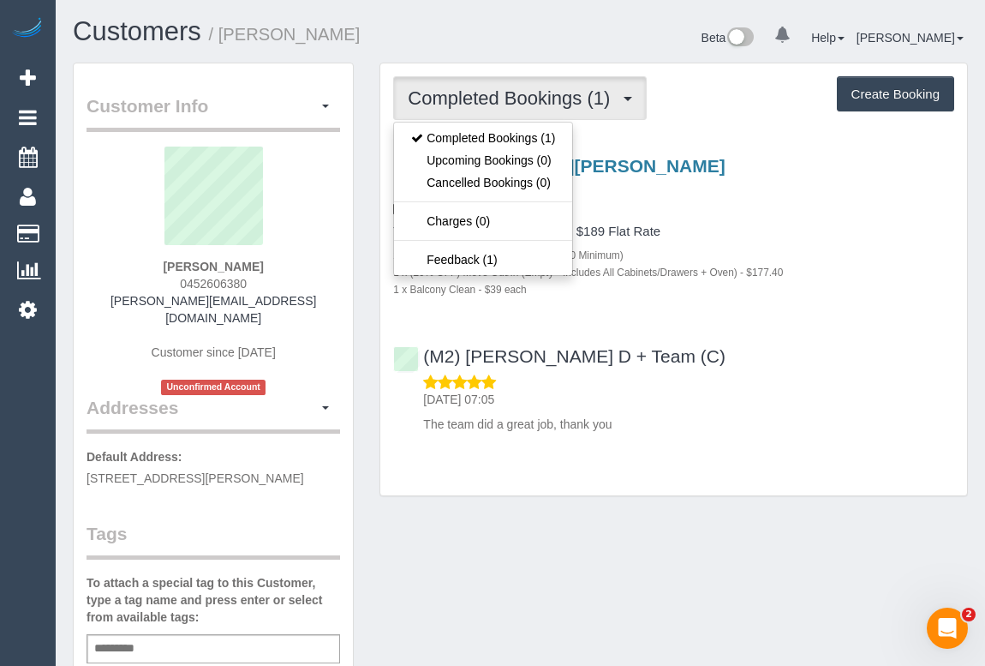
click at [799, 223] on div "[STREET_ADDRESS][PERSON_NAME] [DATE] 10:00 - 12:00 One Time Cleaning Two Bedroo…" at bounding box center [673, 226] width 587 height 141
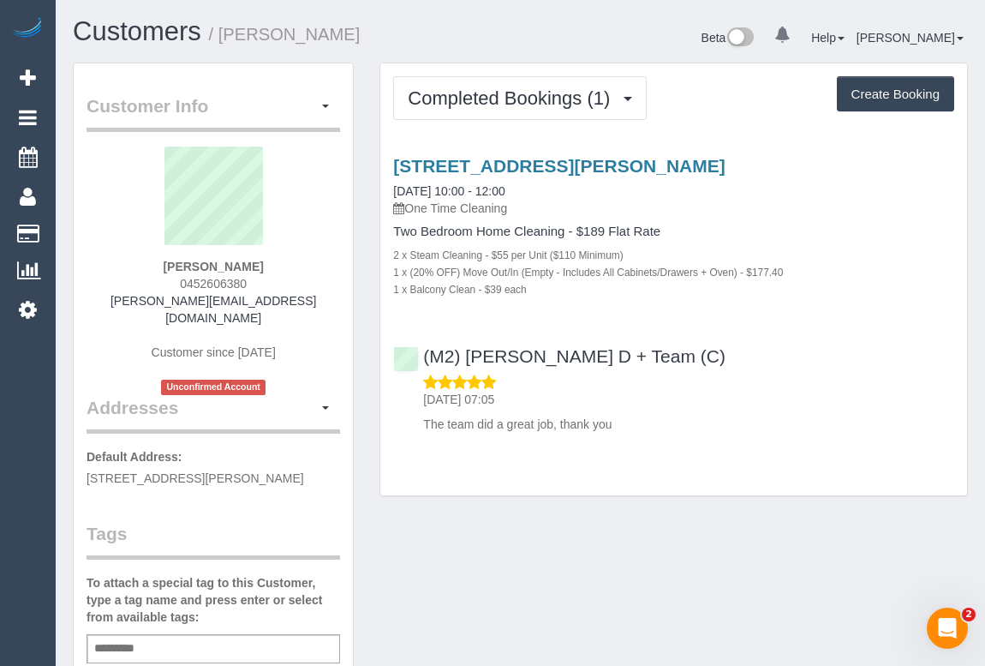
drag, startPoint x: 177, startPoint y: 283, endPoint x: 259, endPoint y: 283, distance: 81.4
click at [259, 283] on div "Josh Augustine 0452606380 joshua.augustine90@gmail.com Customer since 2025 Unco…" at bounding box center [214, 271] width 254 height 248
copy span "0452606380"
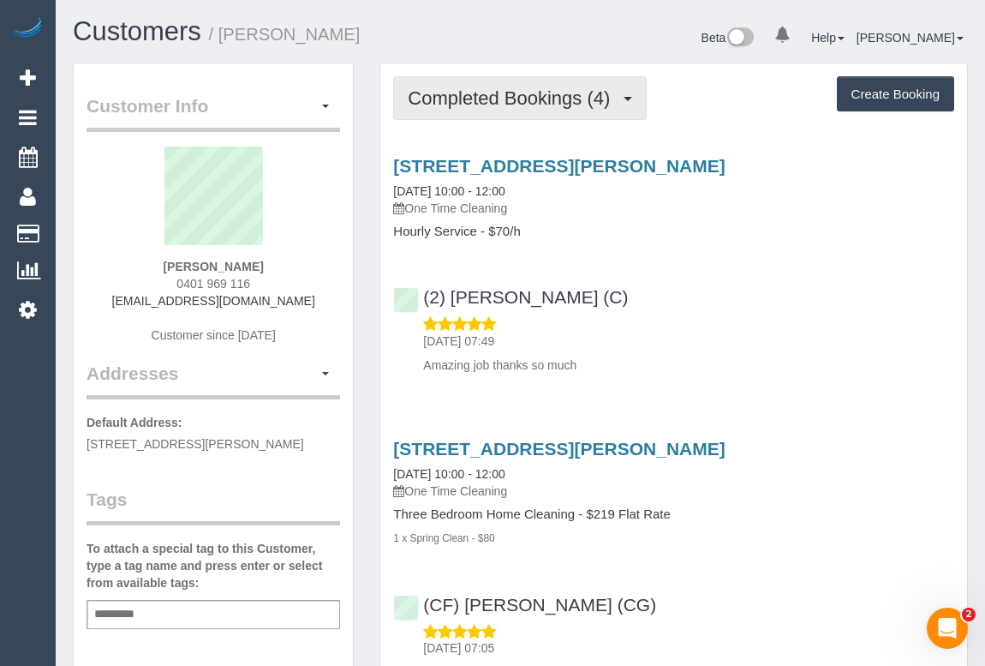
click at [504, 95] on span "Completed Bookings (4)" at bounding box center [513, 97] width 211 height 21
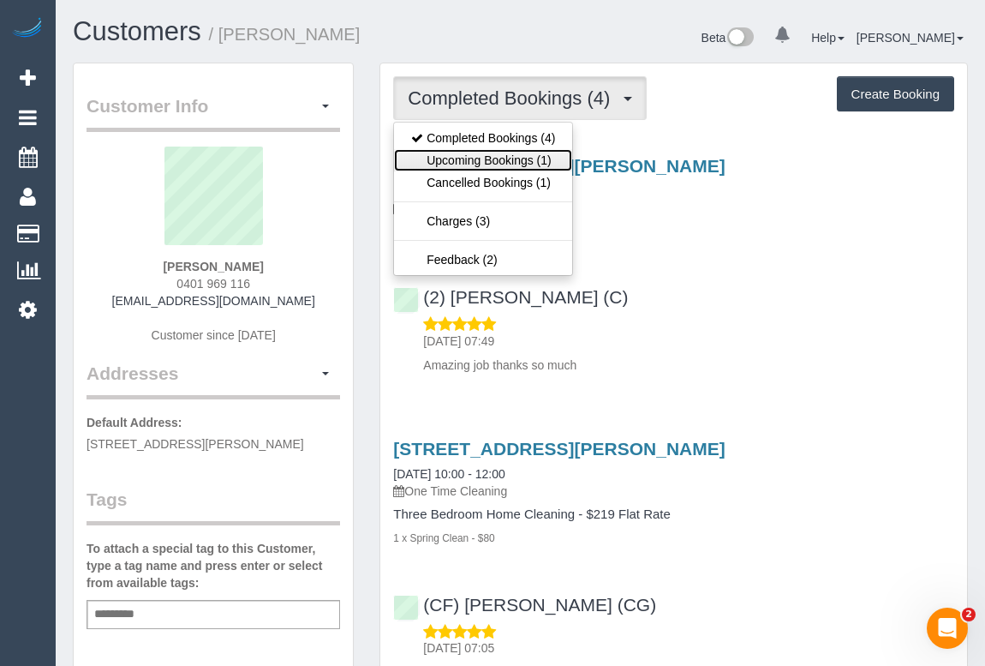
click at [490, 157] on link "Upcoming Bookings (1)" at bounding box center [483, 160] width 178 height 22
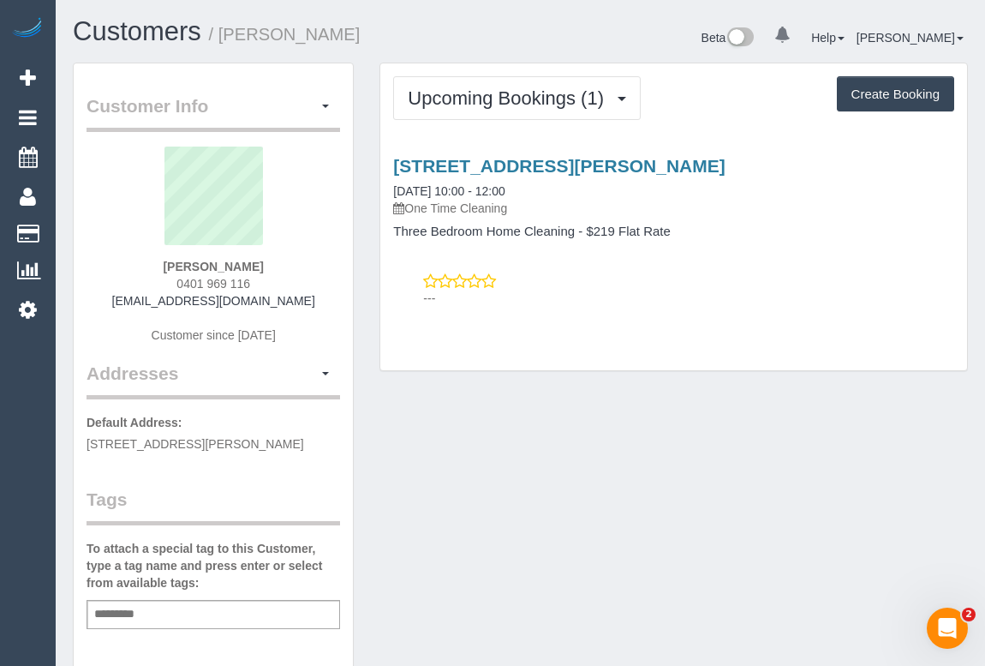
drag, startPoint x: 169, startPoint y: 282, endPoint x: 265, endPoint y: 278, distance: 96.1
click at [265, 278] on div "Davina Gibson 0401 969 116 davinagibson0905@gmail.com Customer since 2024" at bounding box center [214, 254] width 254 height 214
copy span "0401 969 116"
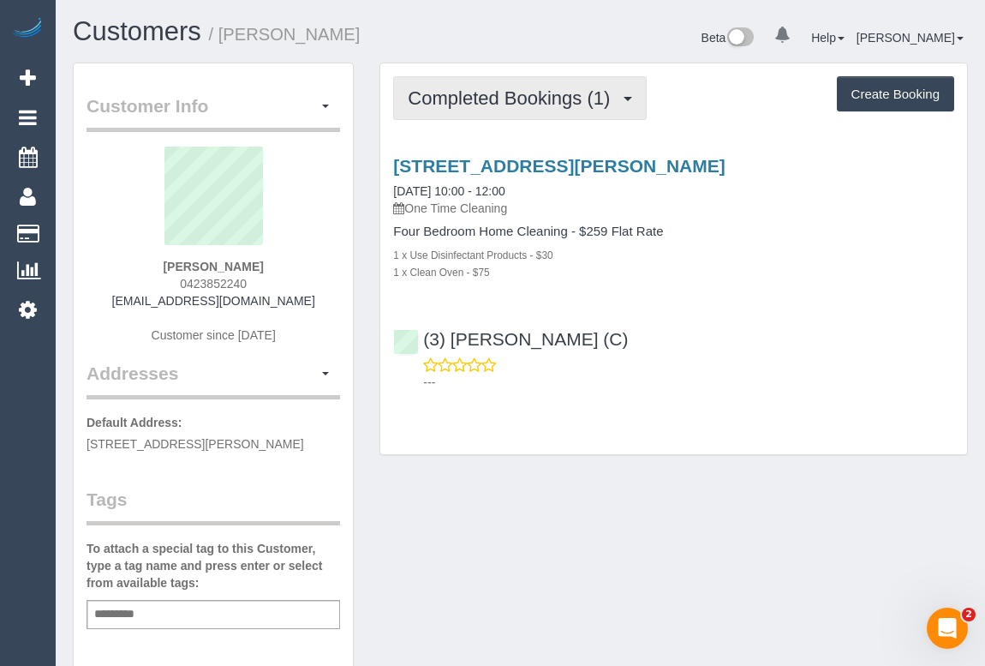
click at [485, 82] on button "Completed Bookings (1)" at bounding box center [520, 98] width 254 height 44
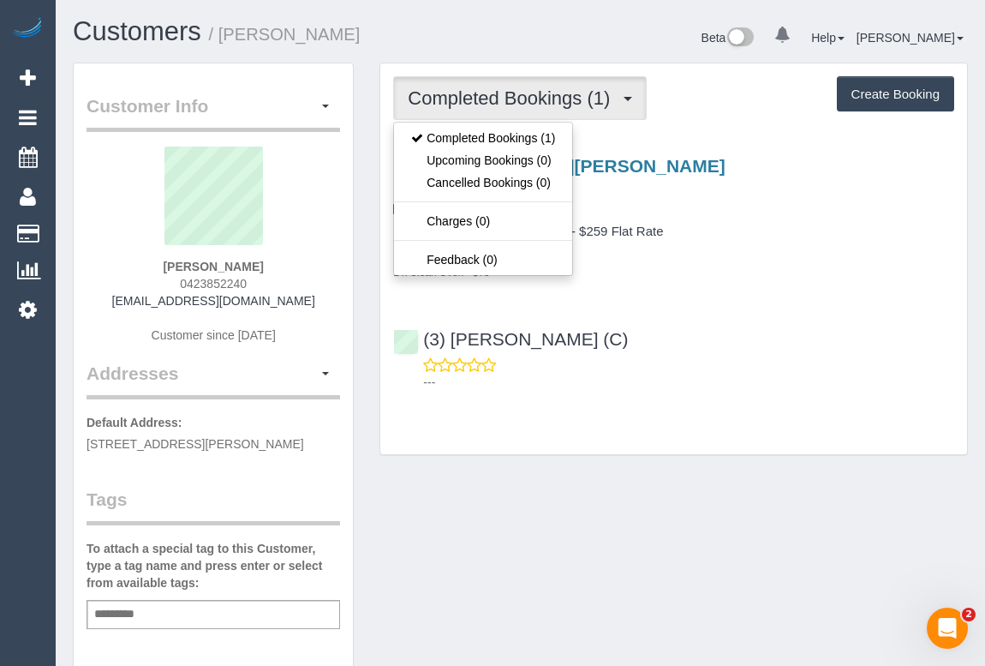
click at [686, 294] on div "[STREET_ADDRESS][PERSON_NAME] [DATE] 10:00 - 12:00 One Time Cleaning Four Bedro…" at bounding box center [673, 269] width 587 height 257
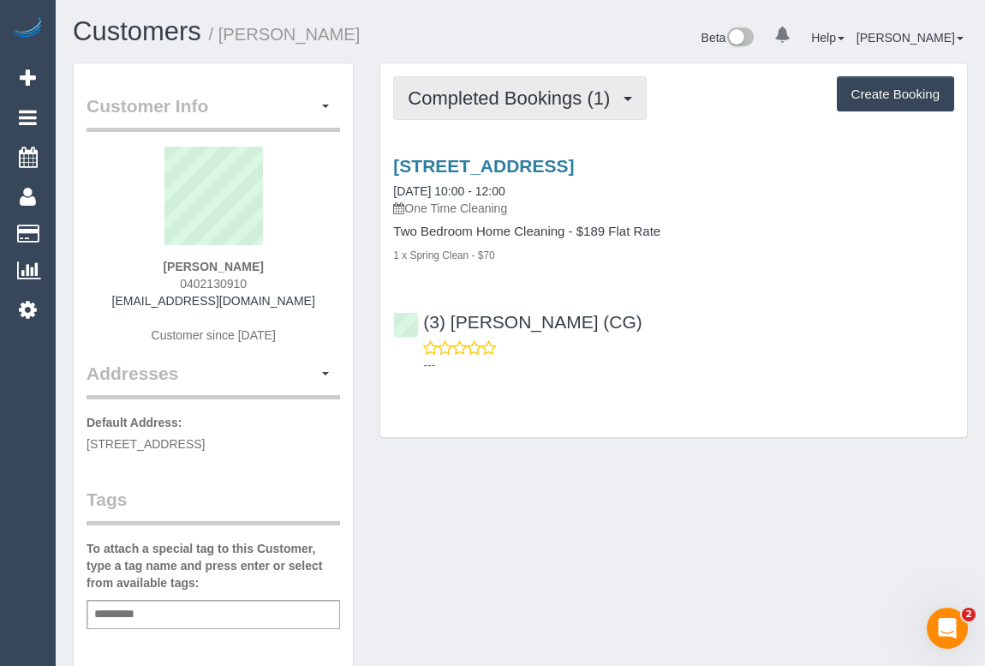
click at [555, 105] on span "Completed Bookings (1)" at bounding box center [513, 97] width 211 height 21
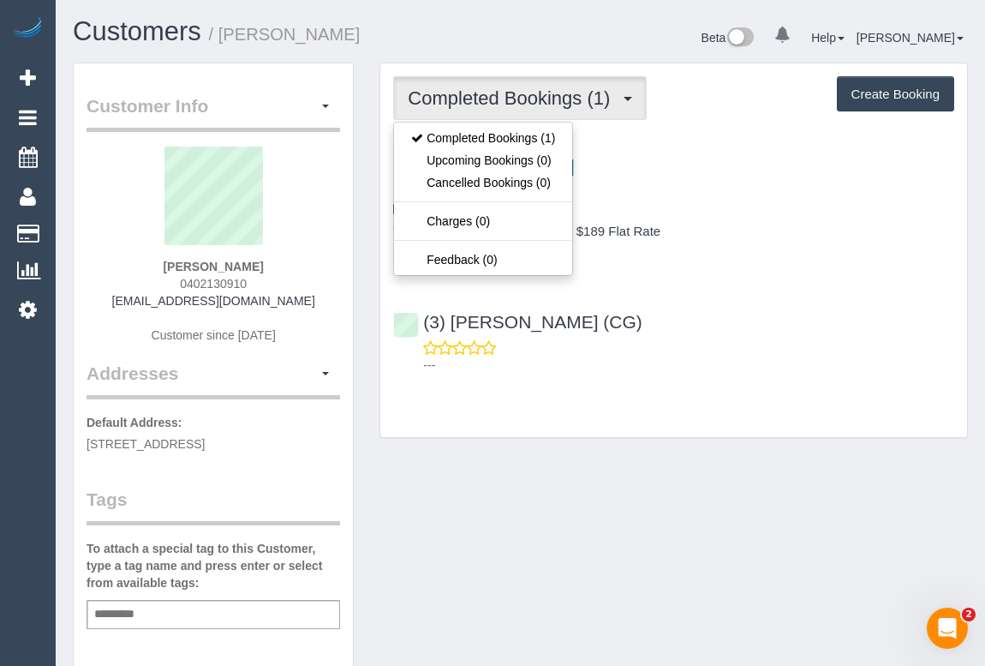
click at [702, 358] on p "---" at bounding box center [688, 364] width 531 height 17
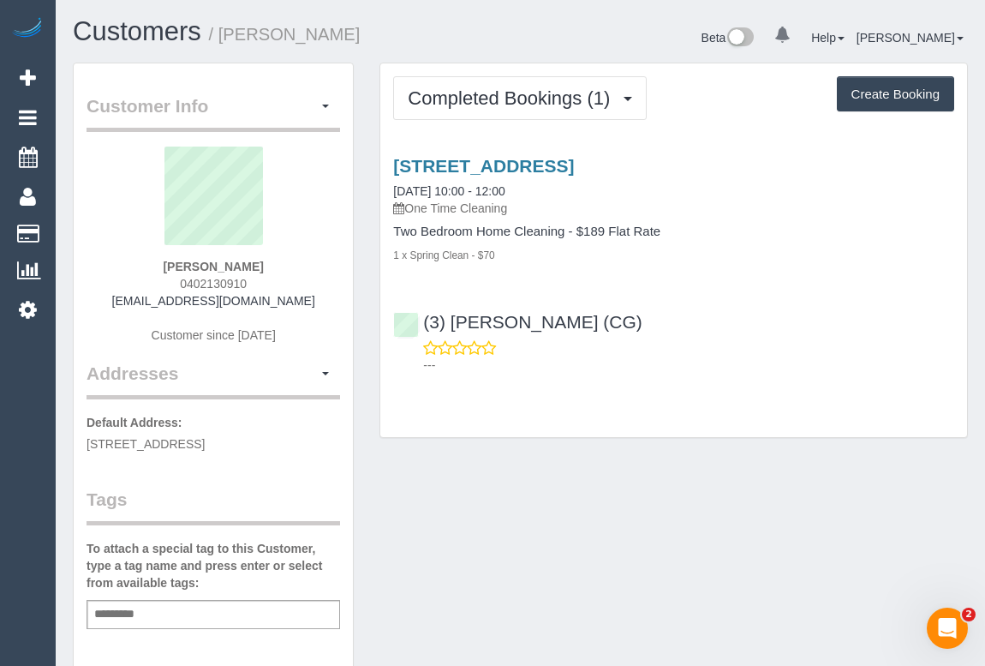
drag, startPoint x: 172, startPoint y: 275, endPoint x: 304, endPoint y: 279, distance: 132.0
click at [304, 279] on div "Niall Gee 0402130910 ntgee23@hotmail.com Customer since 2025" at bounding box center [214, 254] width 254 height 214
copy span "0402130910"
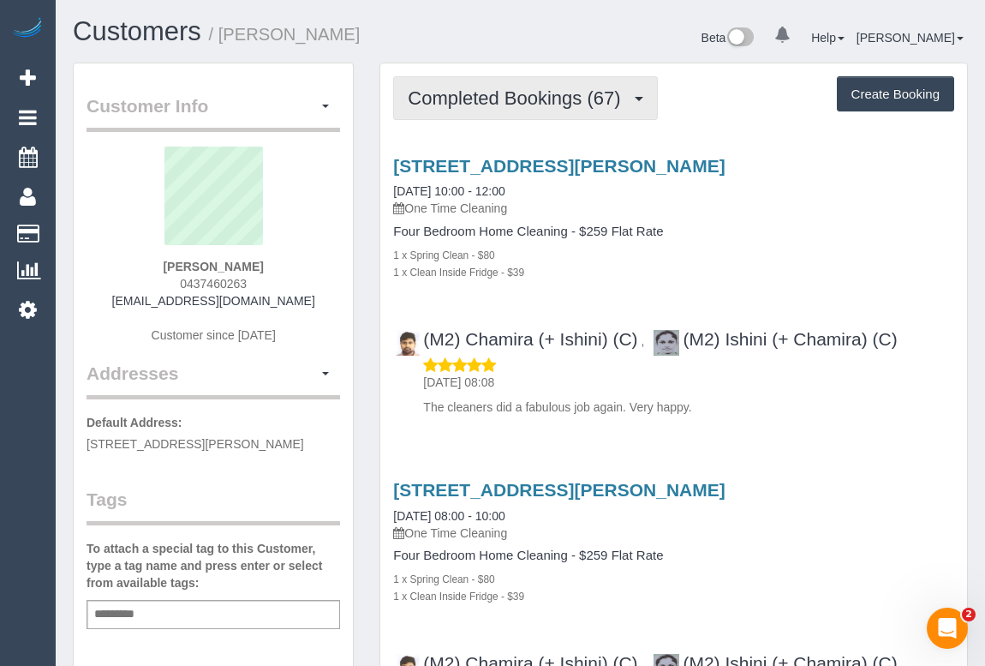
click at [506, 95] on span "Completed Bookings (67)" at bounding box center [518, 97] width 221 height 21
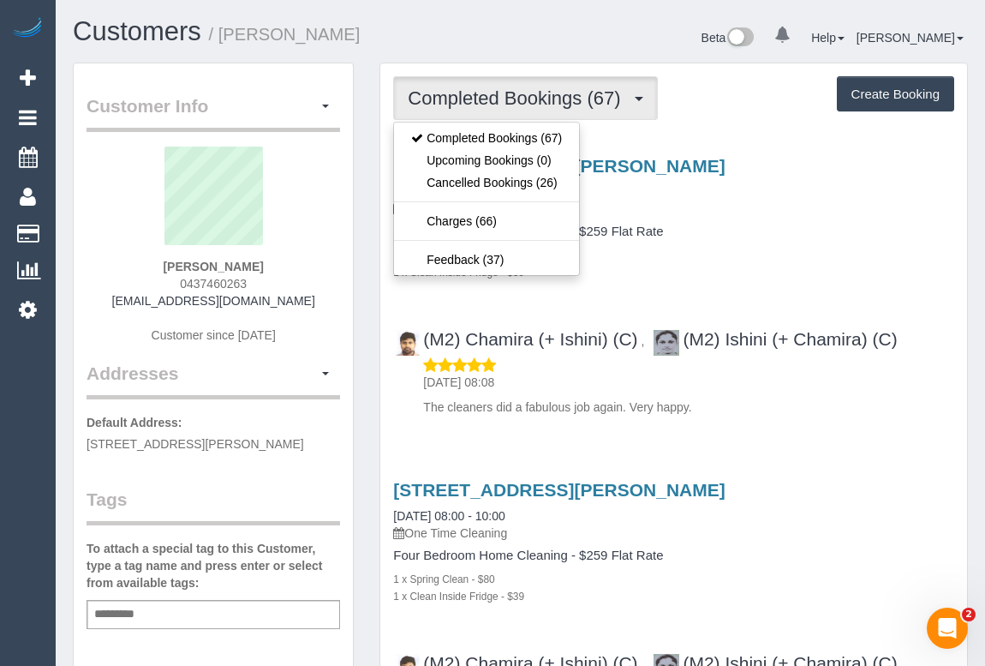
click at [813, 280] on div "[STREET_ADDRESS][PERSON_NAME] [DATE] 10:00 - 12:00 One Time Cleaning Four Bedro…" at bounding box center [673, 282] width 587 height 282
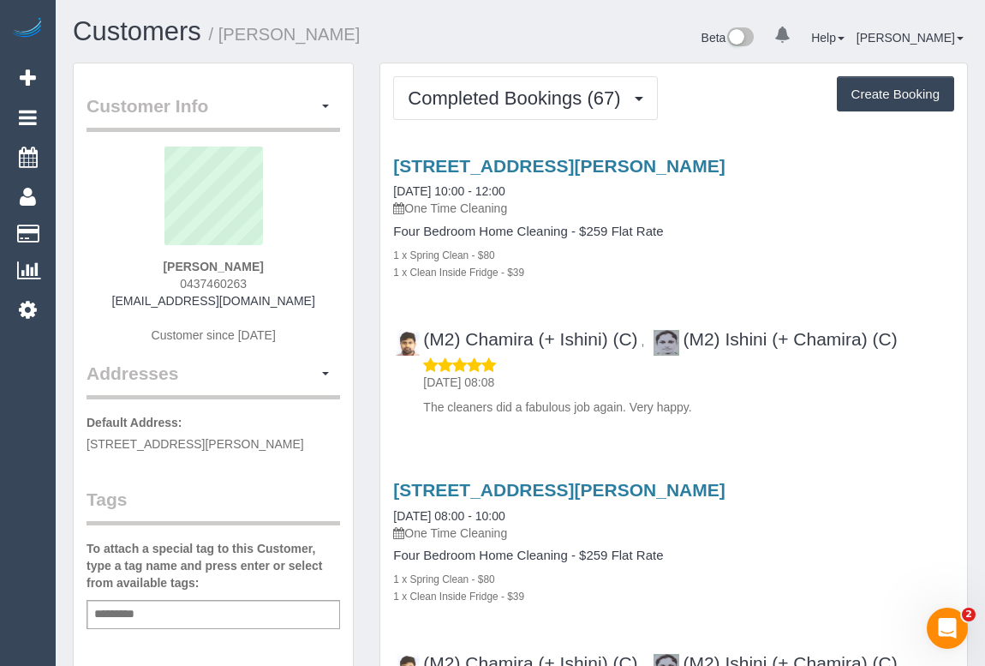
drag, startPoint x: 176, startPoint y: 278, endPoint x: 292, endPoint y: 278, distance: 116.5
click at [292, 278] on div "Clare Strong 0437460263 clarestrong@hotmail.com Customer since 2020" at bounding box center [214, 254] width 254 height 214
copy span "0437460263"
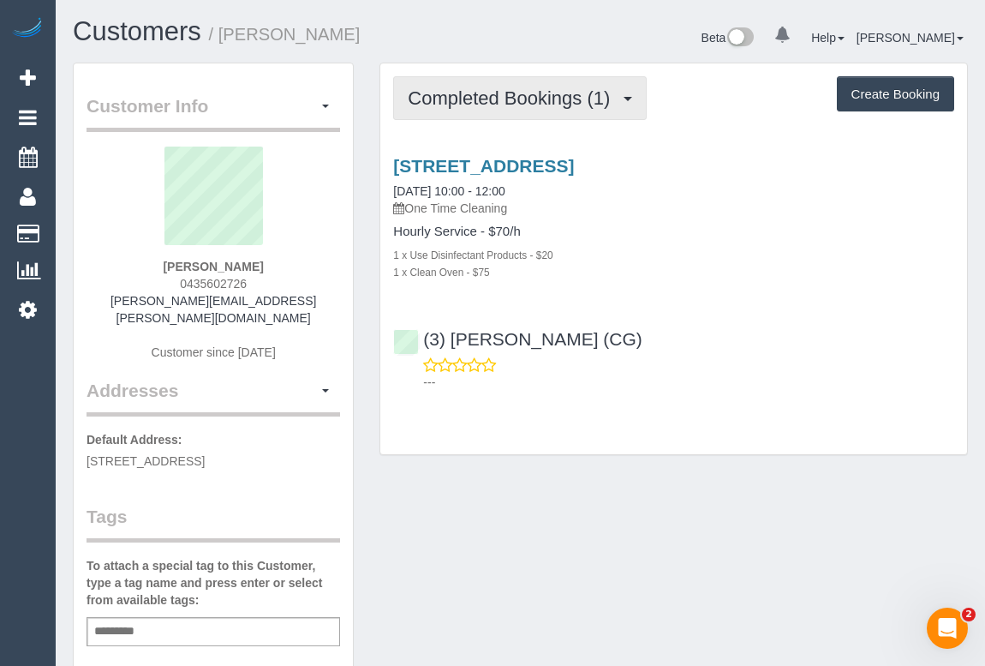
click at [546, 94] on span "Completed Bookings (1)" at bounding box center [513, 97] width 211 height 21
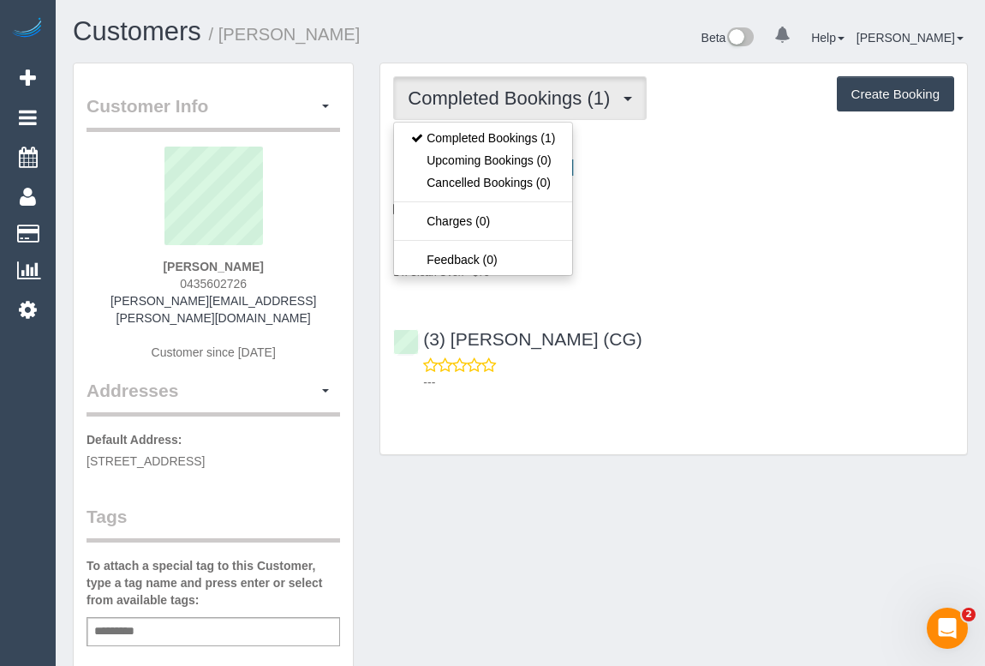
click at [718, 223] on div "[STREET_ADDRESS] [DATE] 10:00 - 12:00 One Time Cleaning Hourly Service - $70/h …" at bounding box center [673, 218] width 587 height 124
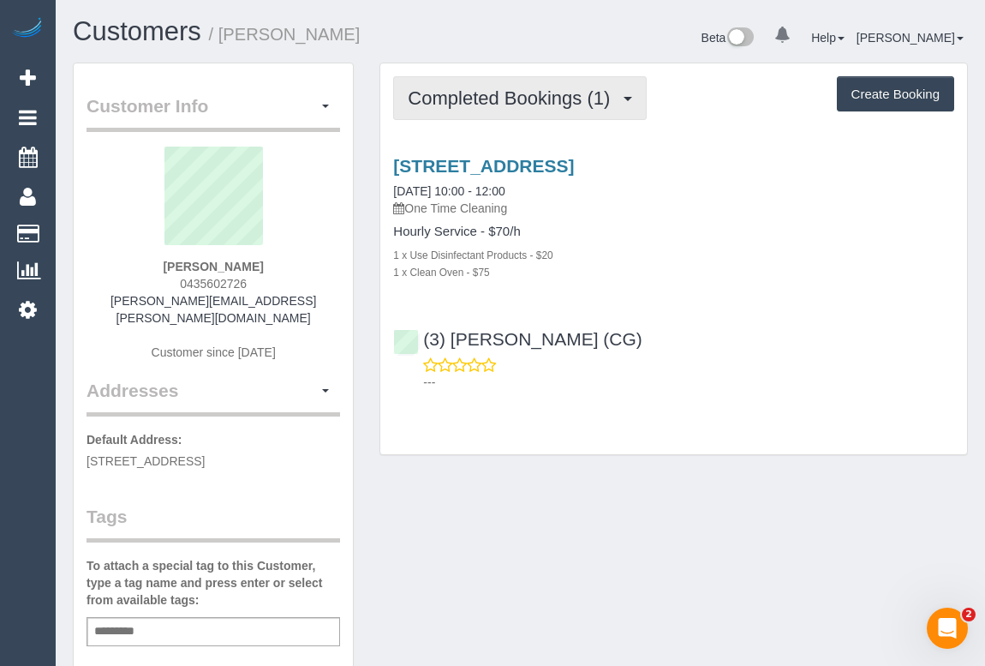
click at [497, 106] on span "Completed Bookings (1)" at bounding box center [513, 97] width 211 height 21
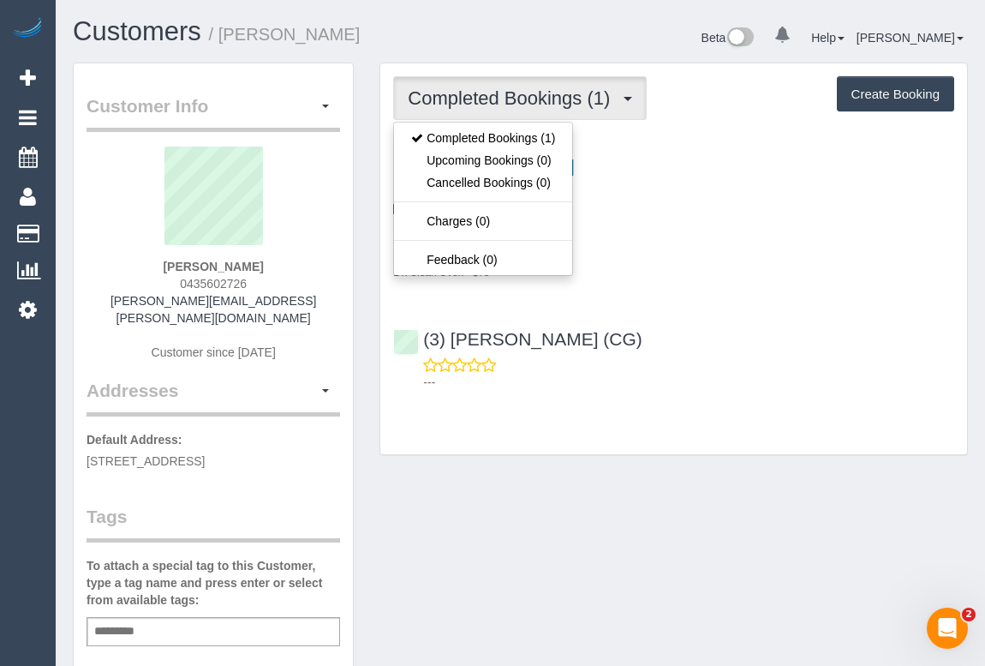
click at [721, 267] on div "1 x Clean Oven - $75" at bounding box center [673, 271] width 561 height 17
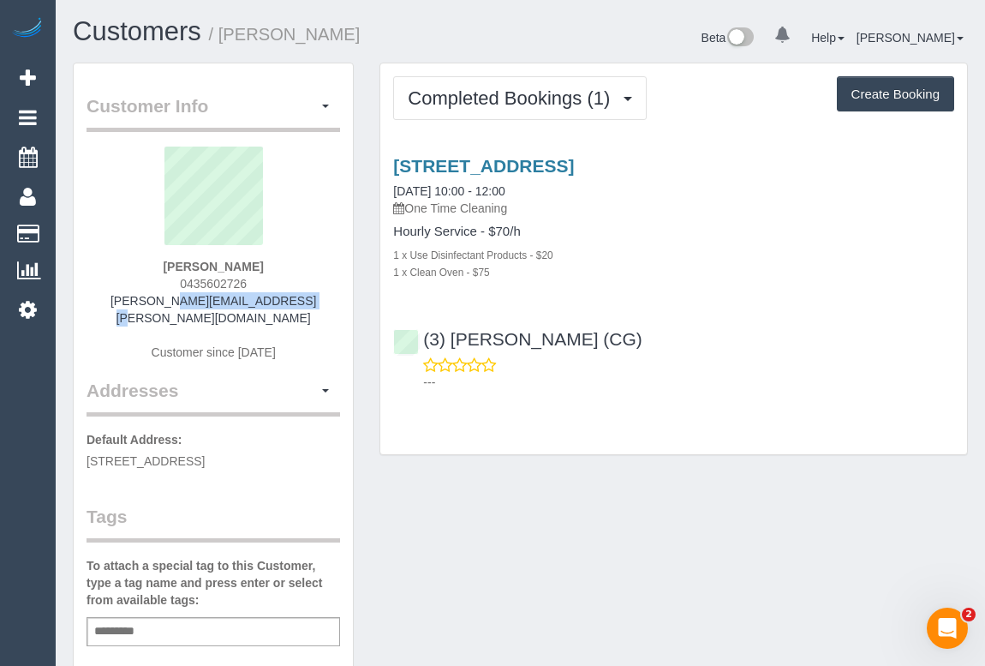
drag, startPoint x: 141, startPoint y: 303, endPoint x: 291, endPoint y: 308, distance: 150.0
click at [291, 308] on div "Levina Dinh 0435602726 levina.dinh@gmail.com Customer since 2025" at bounding box center [214, 262] width 254 height 231
copy link "levina.dinh@gmail.com"
click at [123, 308] on div "Levina Dinh 0435602726 levina.dinh@gmail.com Customer since 2025" at bounding box center [214, 262] width 254 height 231
drag, startPoint x: 136, startPoint y: 301, endPoint x: 303, endPoint y: 314, distance: 167.6
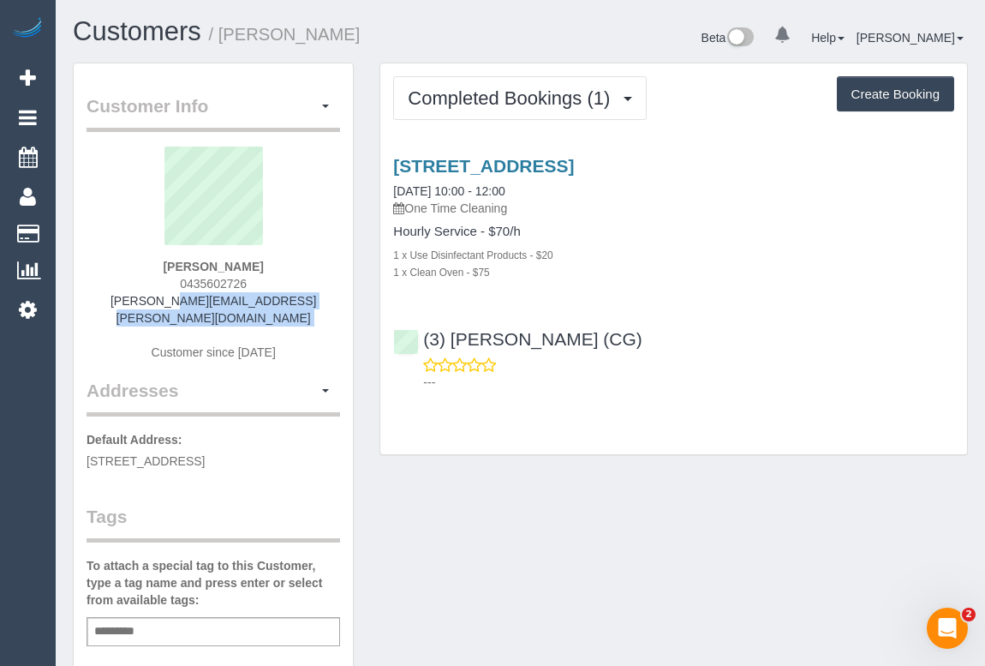
click at [303, 314] on div "Levina Dinh 0435602726 levina.dinh@gmail.com Customer since 2025" at bounding box center [214, 262] width 254 height 231
copy div "levina.dinh@gmail.com"
drag, startPoint x: 165, startPoint y: 272, endPoint x: 291, endPoint y: 270, distance: 126.8
click at [291, 270] on div "Levina Dinh 0435602726 levina.dinh@gmail.com Customer since 2025" at bounding box center [214, 262] width 254 height 231
copy strong "Levina Dinh"
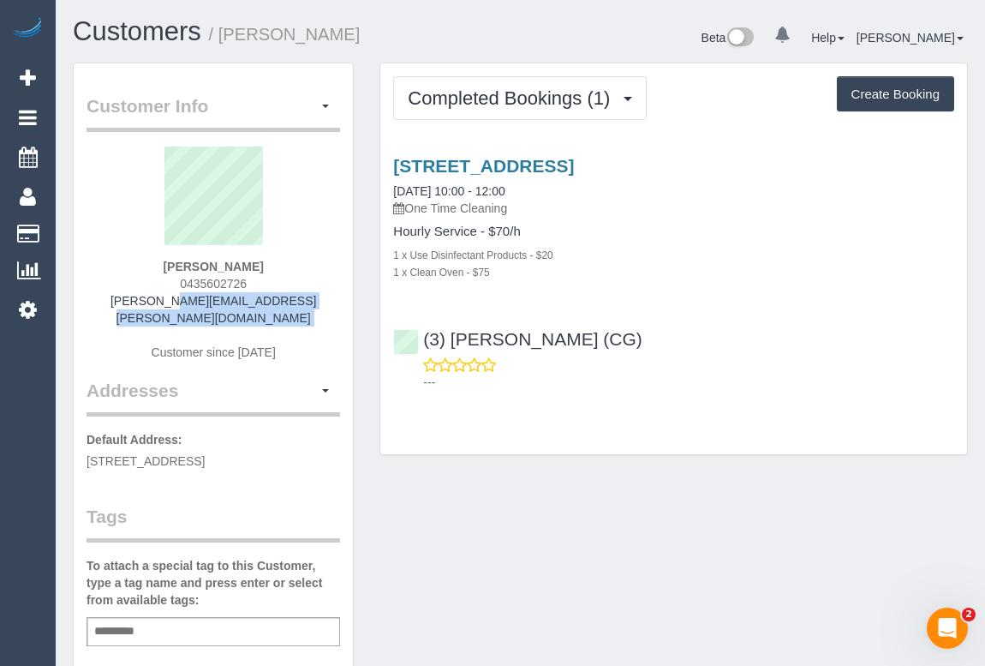
drag, startPoint x: 181, startPoint y: 282, endPoint x: 262, endPoint y: 282, distance: 81.4
click at [262, 282] on div "Levina Dinh 0435602726 levina.dinh@gmail.com Customer since 2025" at bounding box center [214, 262] width 254 height 231
copy span "0435602726"
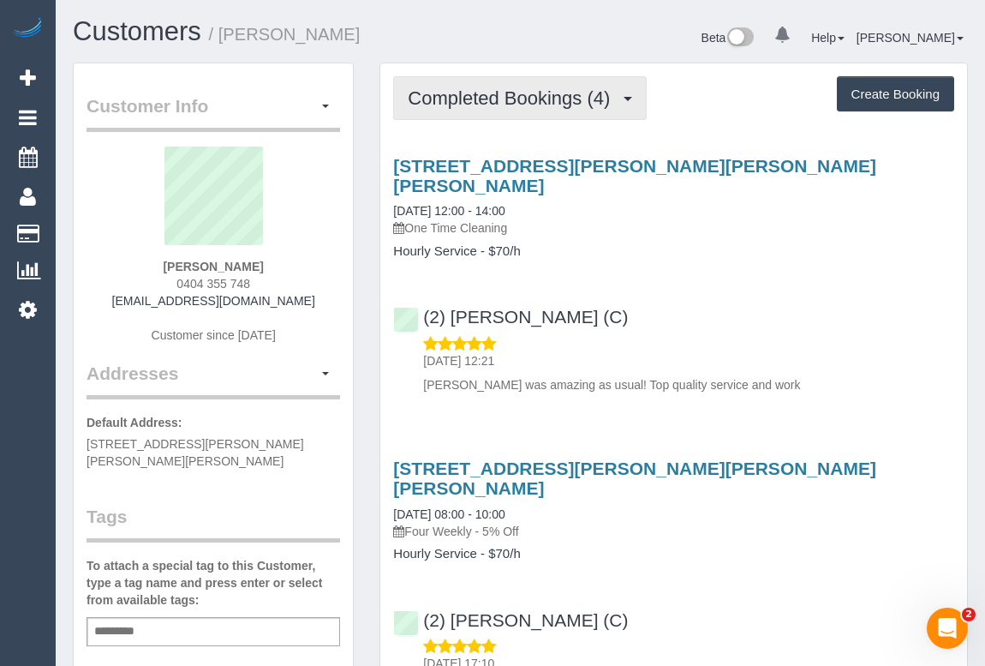
click at [546, 109] on button "Completed Bookings (4)" at bounding box center [520, 98] width 254 height 44
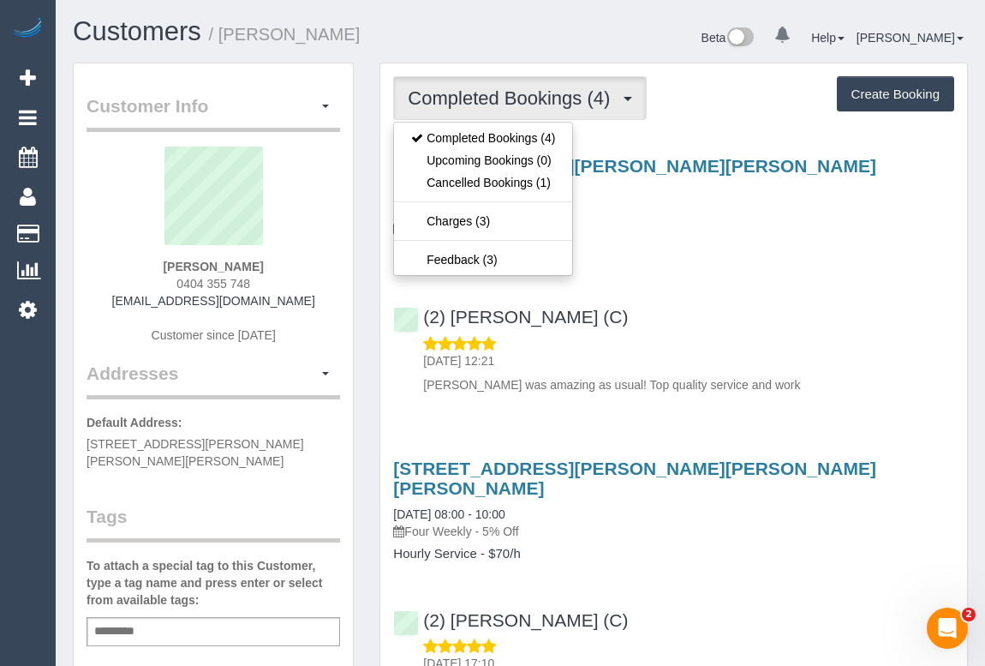
click at [778, 254] on h4 "Hourly Service - $70/h" at bounding box center [673, 251] width 561 height 15
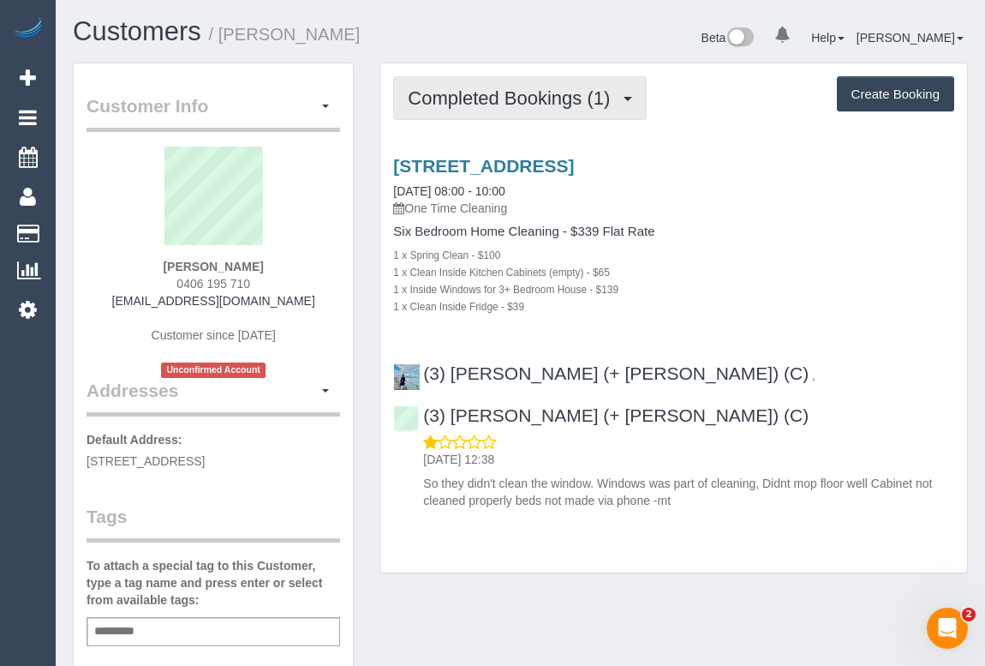
click at [472, 109] on button "Completed Bookings (1)" at bounding box center [520, 98] width 254 height 44
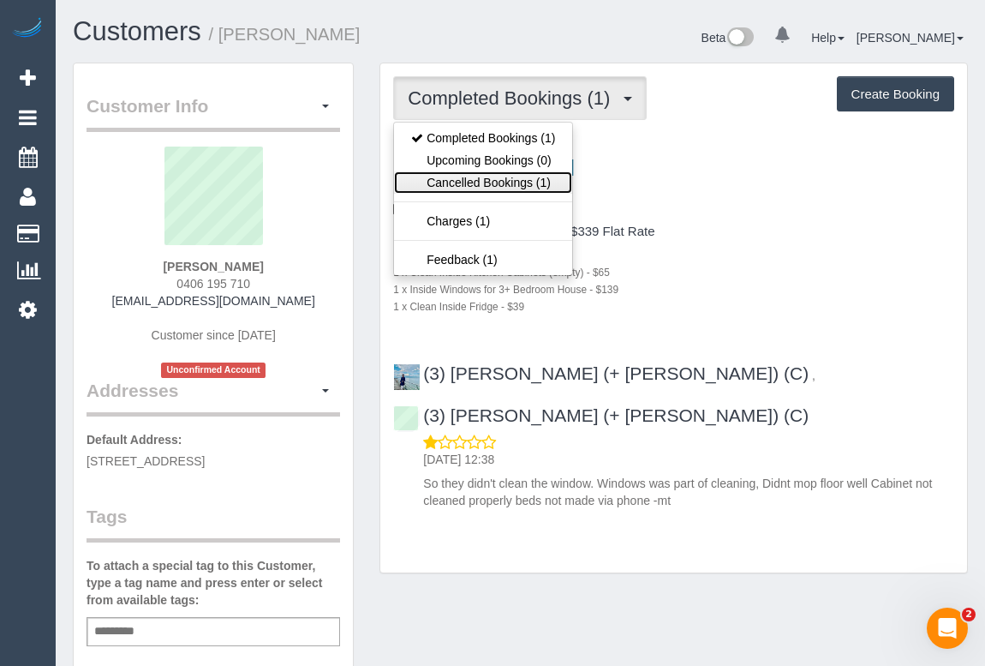
click at [458, 181] on link "Cancelled Bookings (1)" at bounding box center [483, 182] width 178 height 22
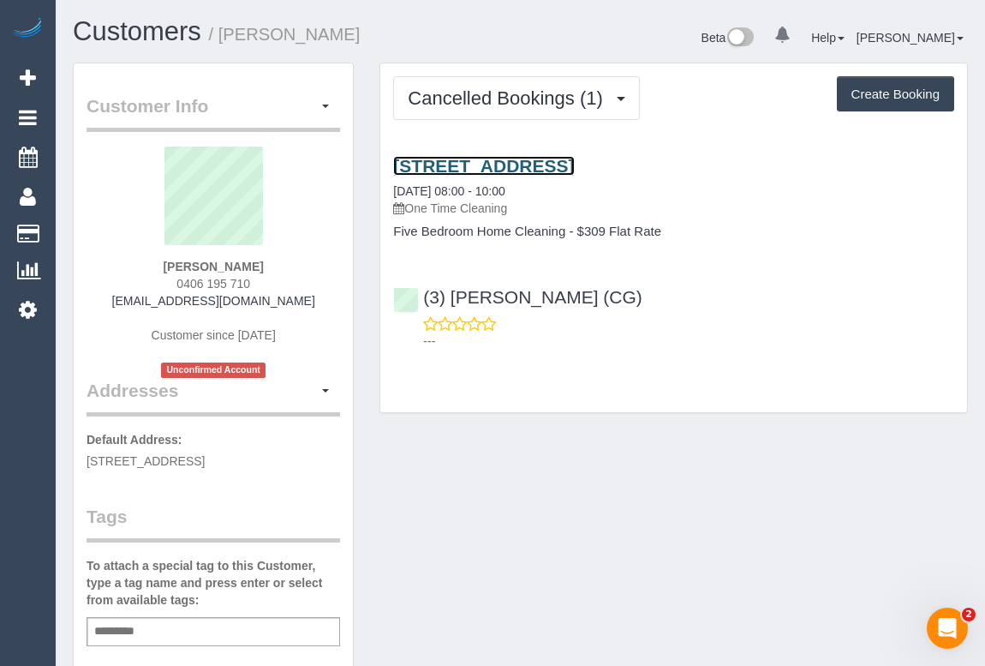
click at [515, 160] on link "17 Gold St, Aintree, VIC 3336" at bounding box center [483, 166] width 181 height 20
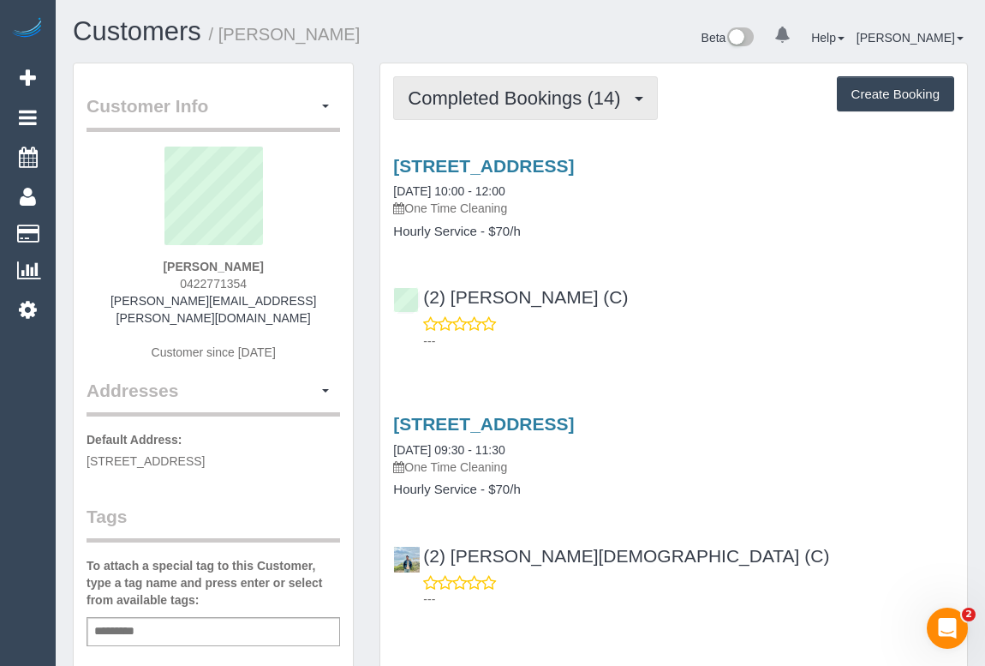
click at [496, 93] on span "Completed Bookings (14)" at bounding box center [518, 97] width 221 height 21
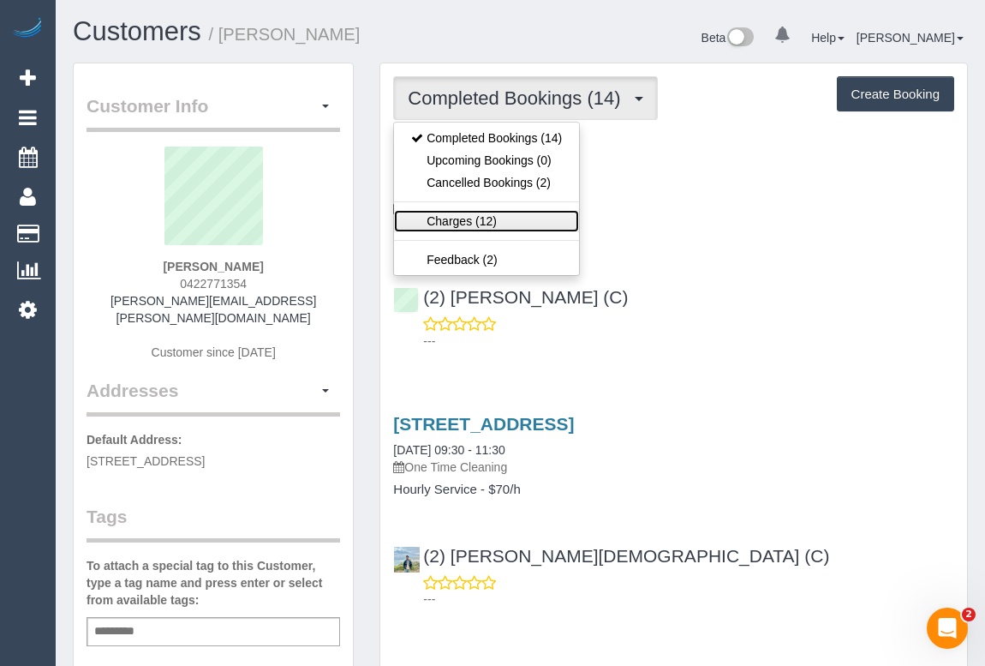
click at [470, 218] on link "Charges (12)" at bounding box center [486, 221] width 185 height 22
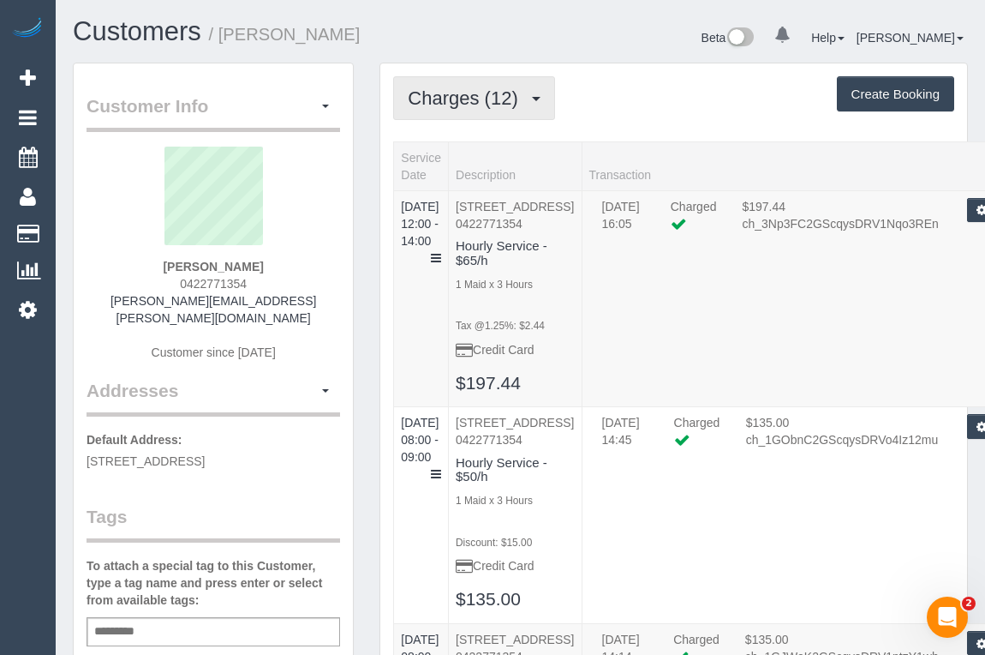
click at [456, 104] on span "Charges (12)" at bounding box center [467, 97] width 118 height 21
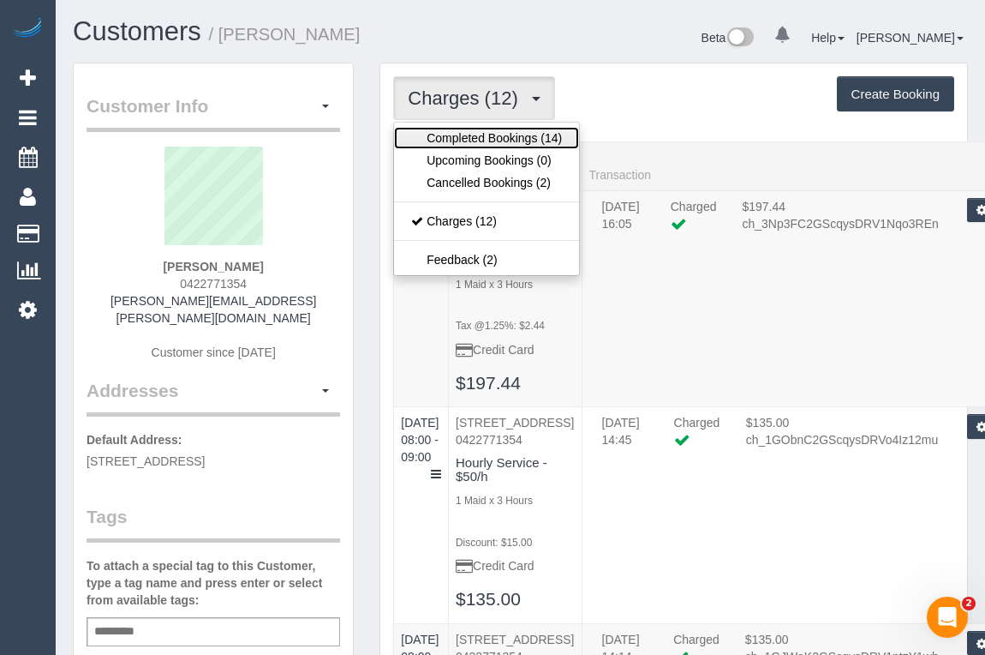
click at [471, 137] on link "Completed Bookings (14)" at bounding box center [486, 138] width 185 height 22
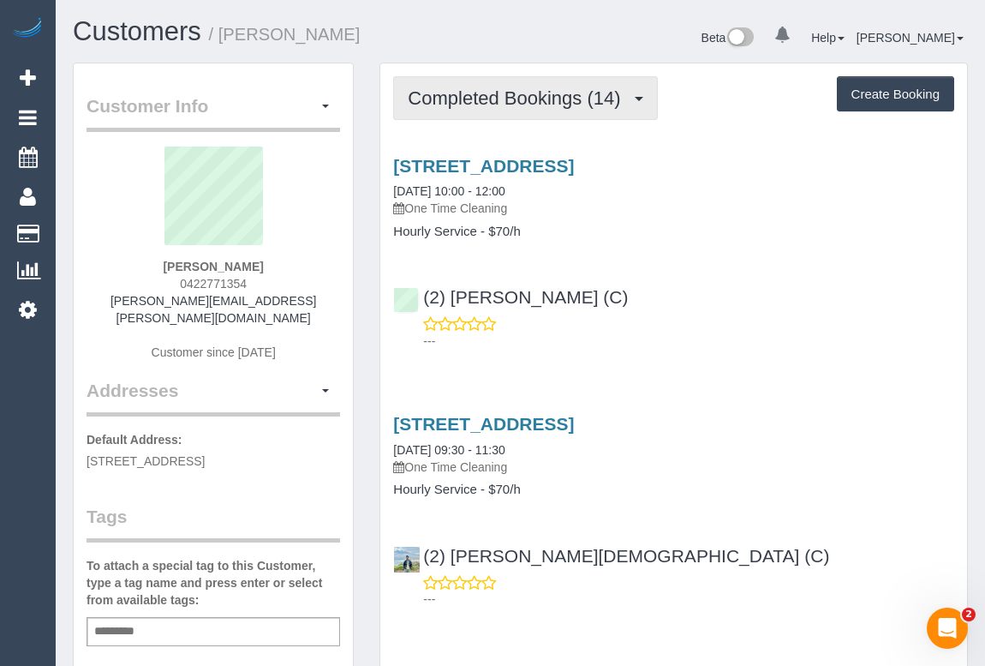
click at [506, 102] on span "Completed Bookings (14)" at bounding box center [518, 97] width 221 height 21
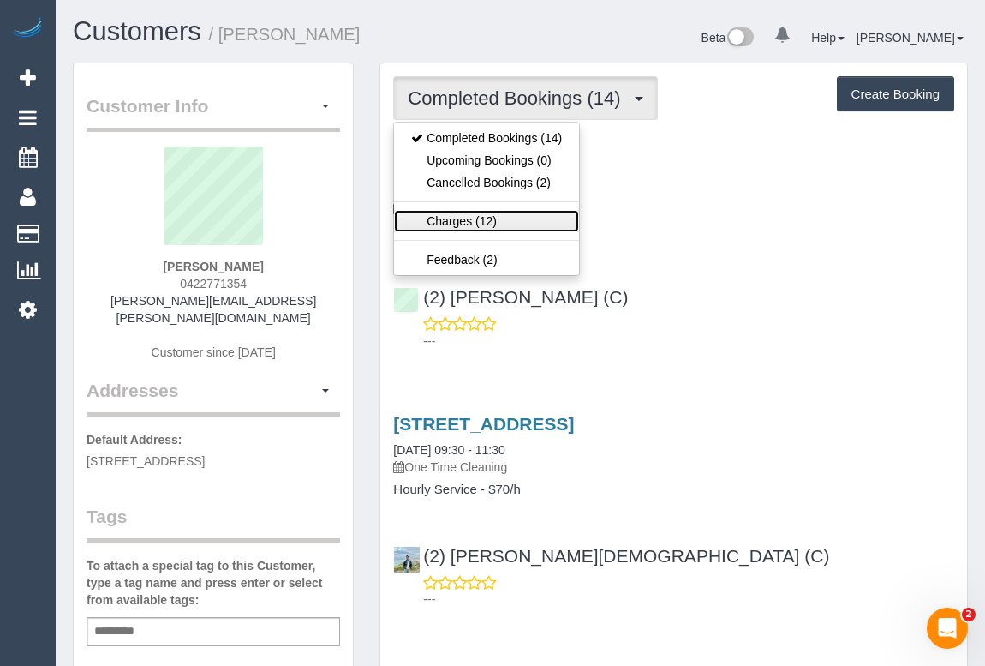
click at [463, 218] on link "Charges (12)" at bounding box center [486, 221] width 185 height 22
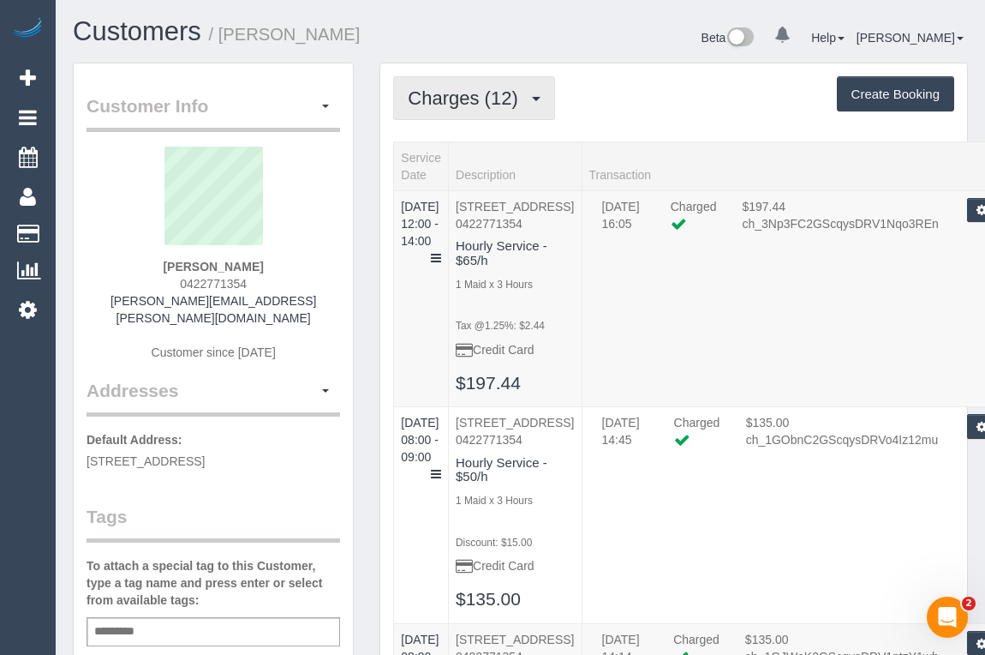
click at [461, 87] on span "Charges (12)" at bounding box center [467, 97] width 118 height 21
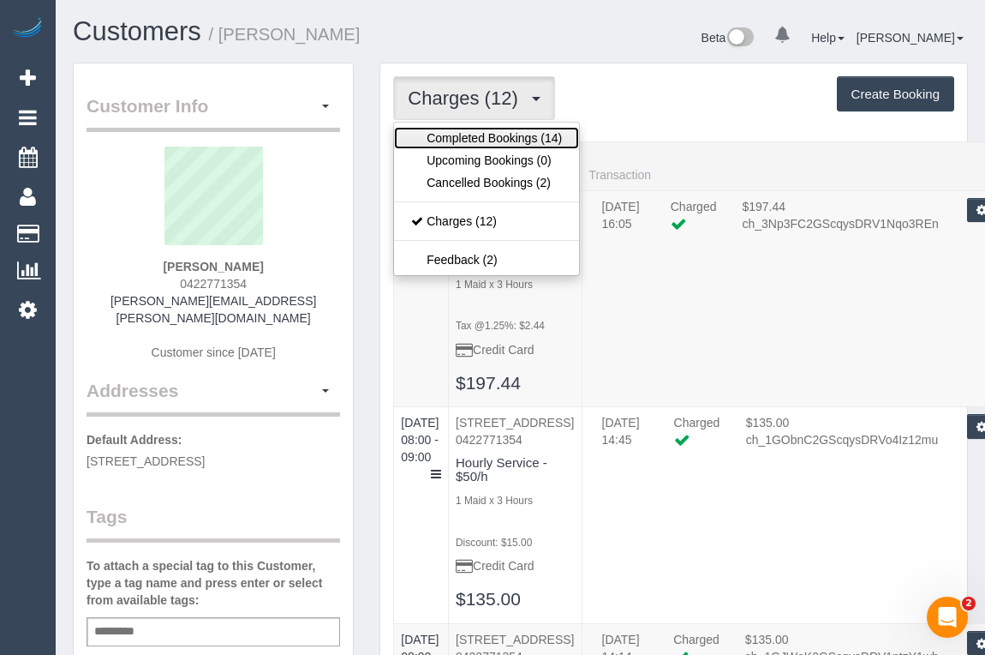
click at [463, 135] on link "Completed Bookings (14)" at bounding box center [486, 138] width 185 height 22
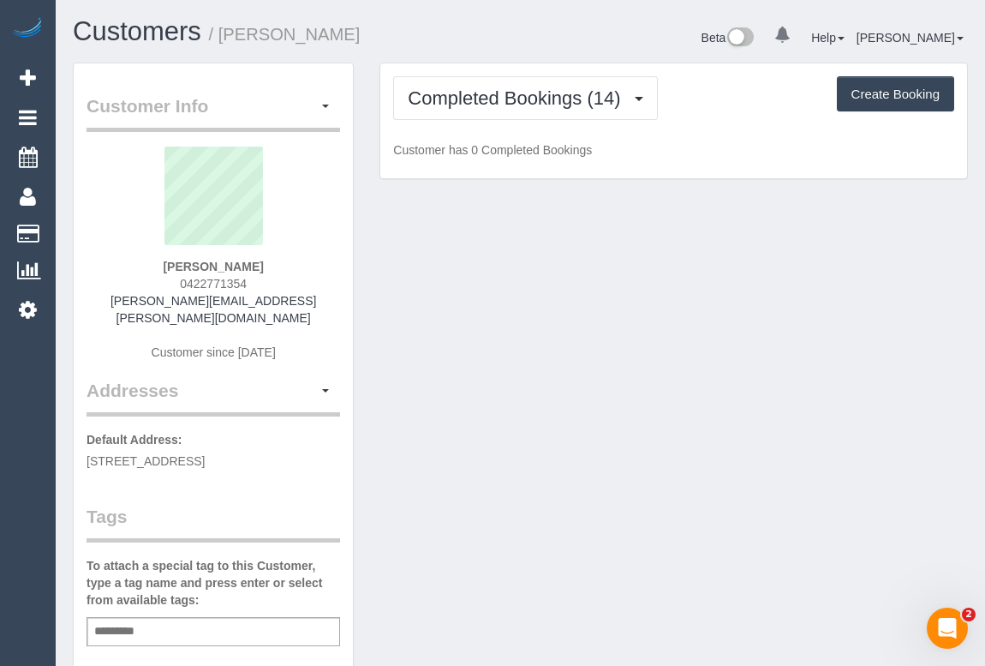
click at [732, 148] on p "Customer has 0 Completed Bookings" at bounding box center [673, 149] width 561 height 17
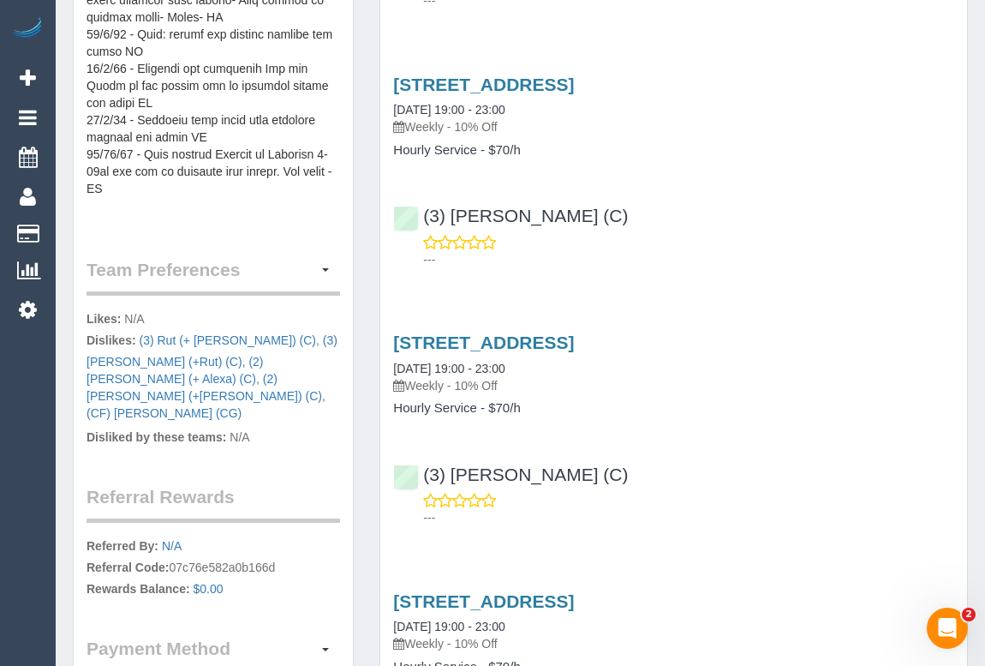
scroll to position [308, 0]
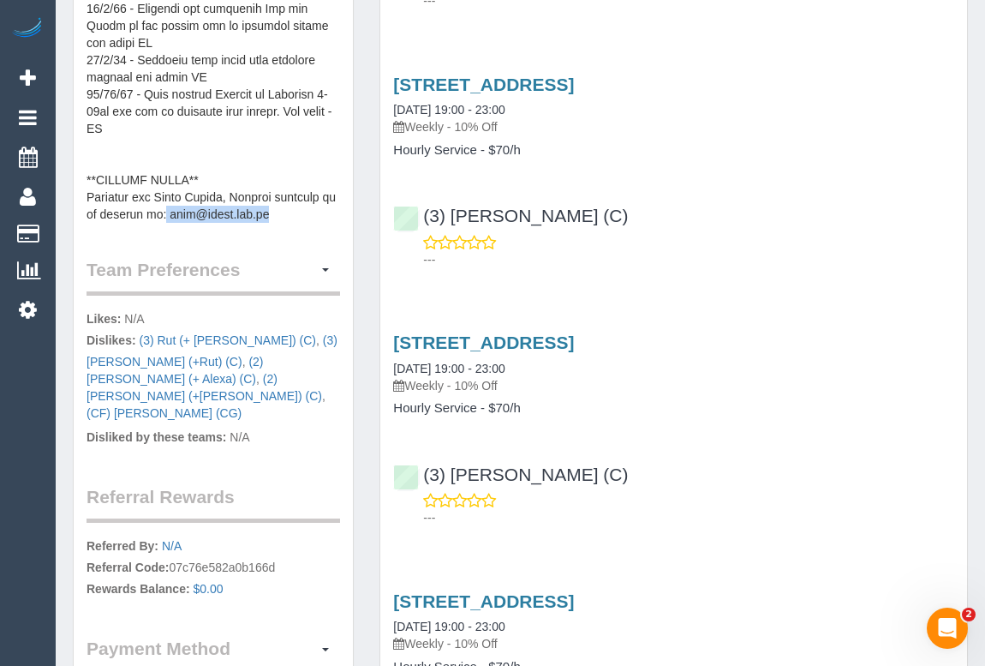
drag, startPoint x: 161, startPoint y: 213, endPoint x: 274, endPoint y: 214, distance: 113.1
click at [274, 214] on pre at bounding box center [214, 51] width 254 height 343
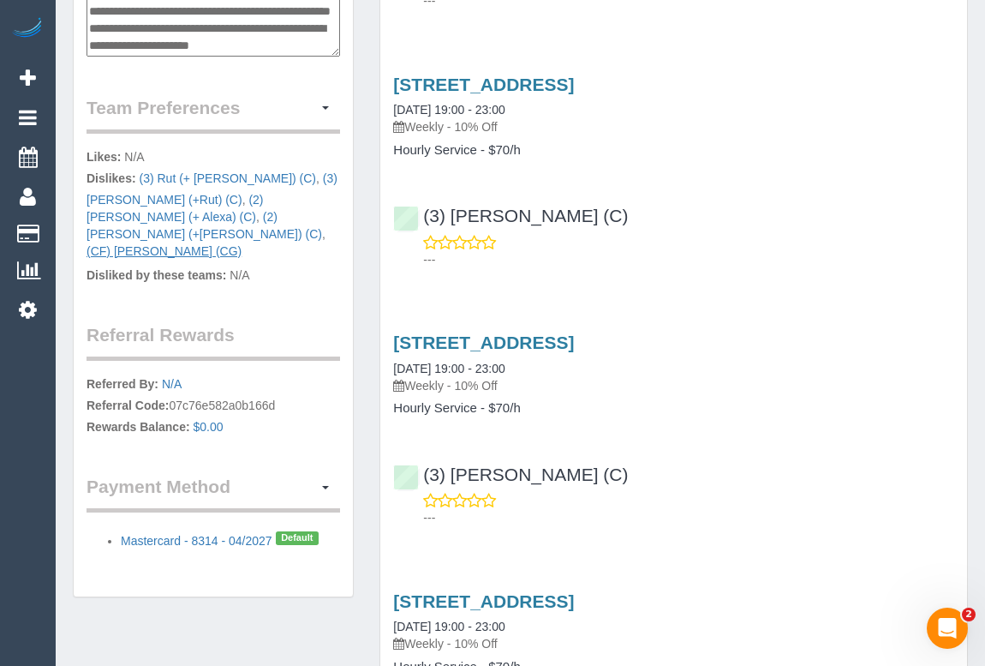
scroll to position [480, 0]
drag, startPoint x: 283, startPoint y: 45, endPoint x: 167, endPoint y: 56, distance: 116.1
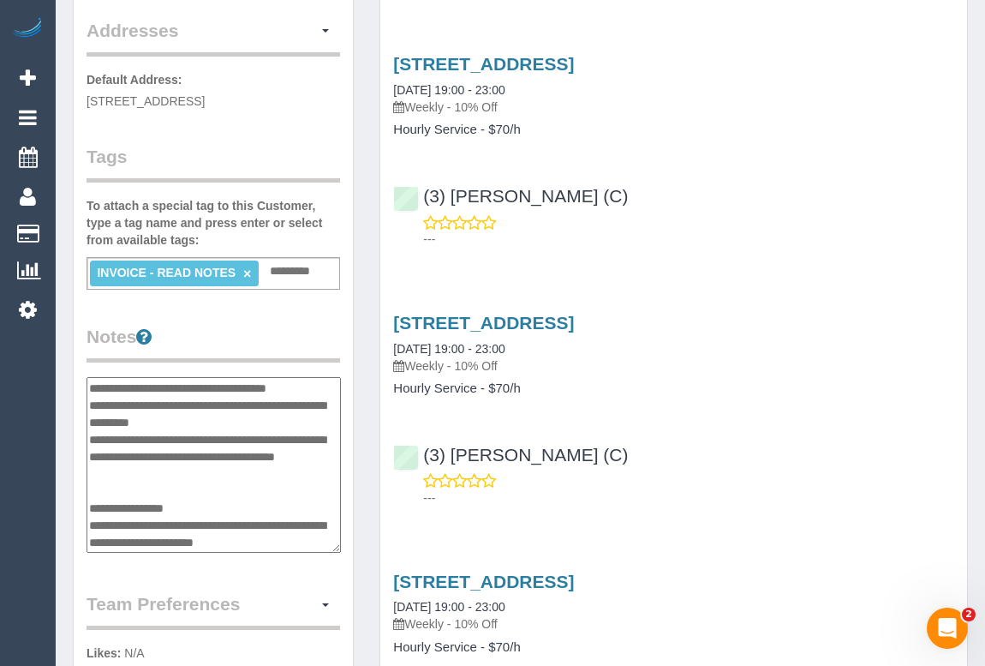
scroll to position [311, 0]
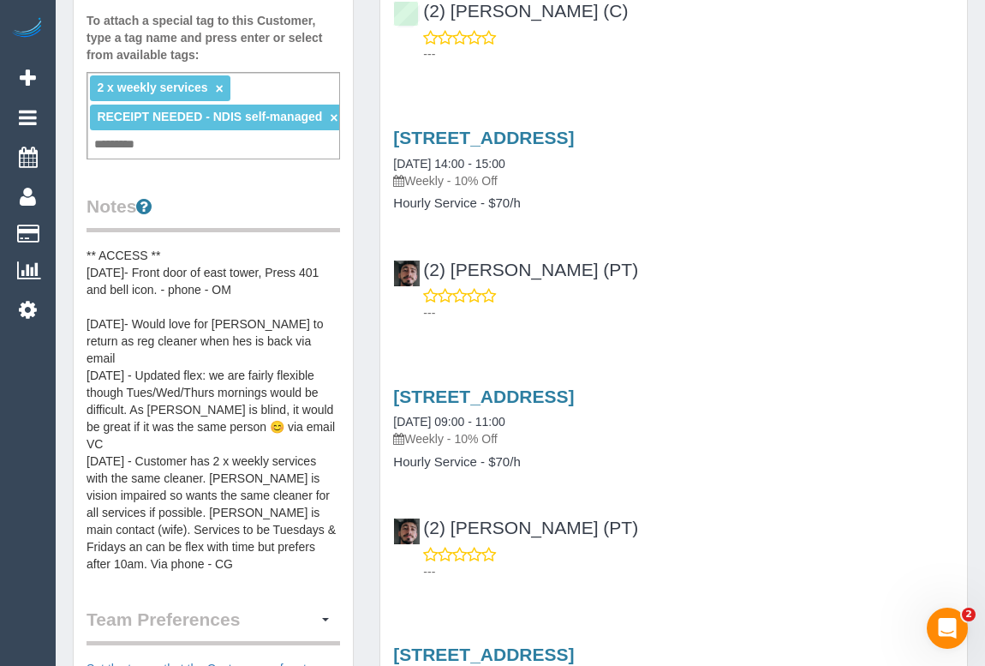
scroll to position [155, 0]
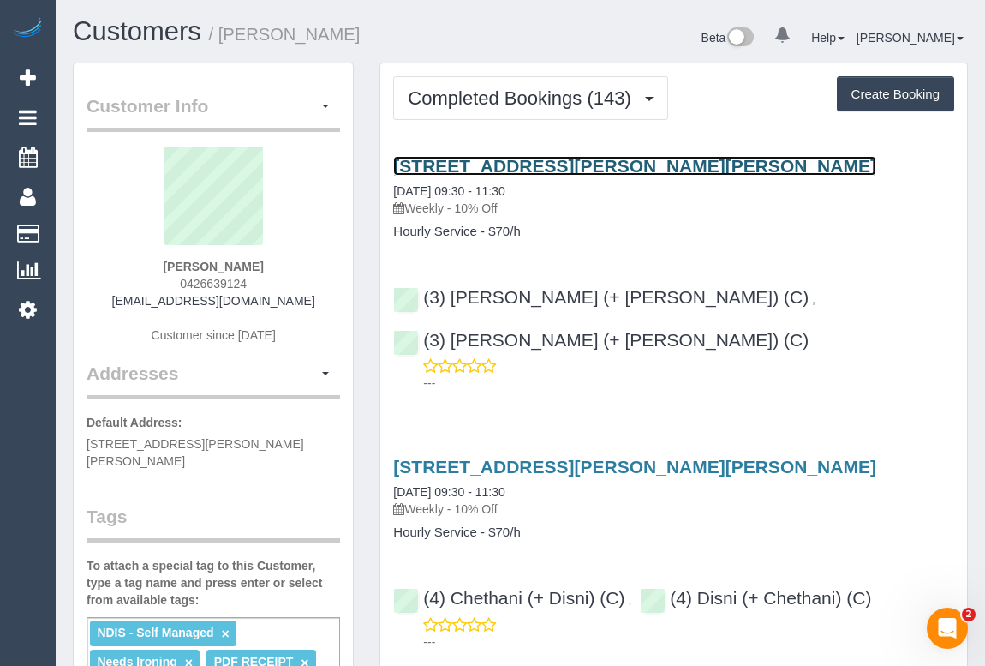
click at [563, 158] on link "17 Kardinia Road, Glen Iris, VIC 3146" at bounding box center [634, 166] width 483 height 20
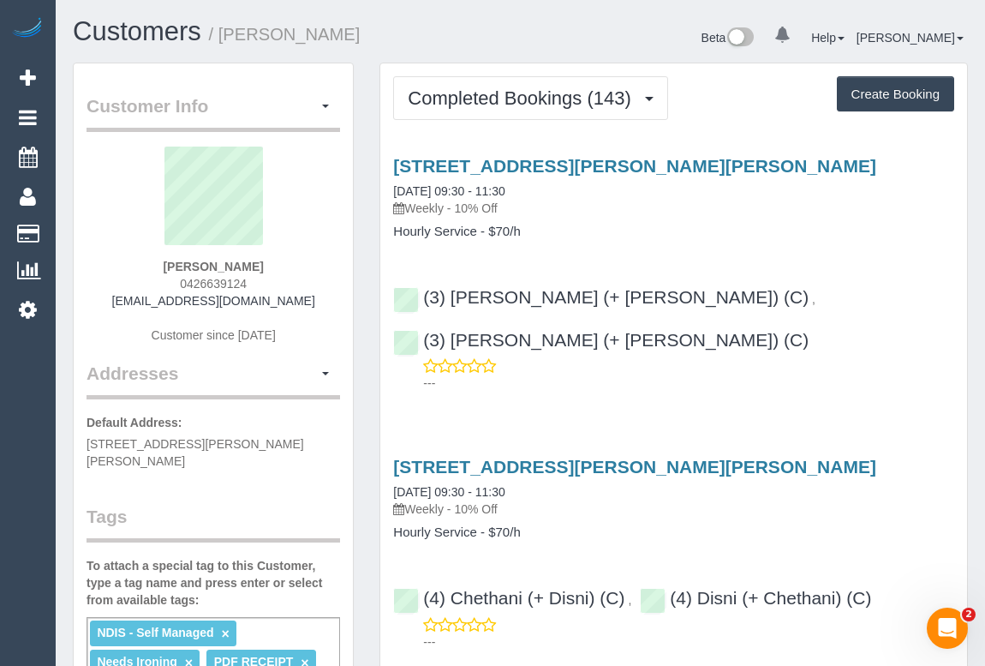
drag, startPoint x: 411, startPoint y: 206, endPoint x: 449, endPoint y: 206, distance: 37.7
click at [449, 206] on p "Weekly - 10% Off" at bounding box center [673, 208] width 561 height 17
copy p "Weekly"
drag, startPoint x: 392, startPoint y: 230, endPoint x: 476, endPoint y: 230, distance: 84.0
click at [476, 230] on div "17 Kardinia Road, Glen Iris, VIC 3146 01/09/2025 09:30 - 11:30 Weekly - 10% Off…" at bounding box center [673, 197] width 587 height 83
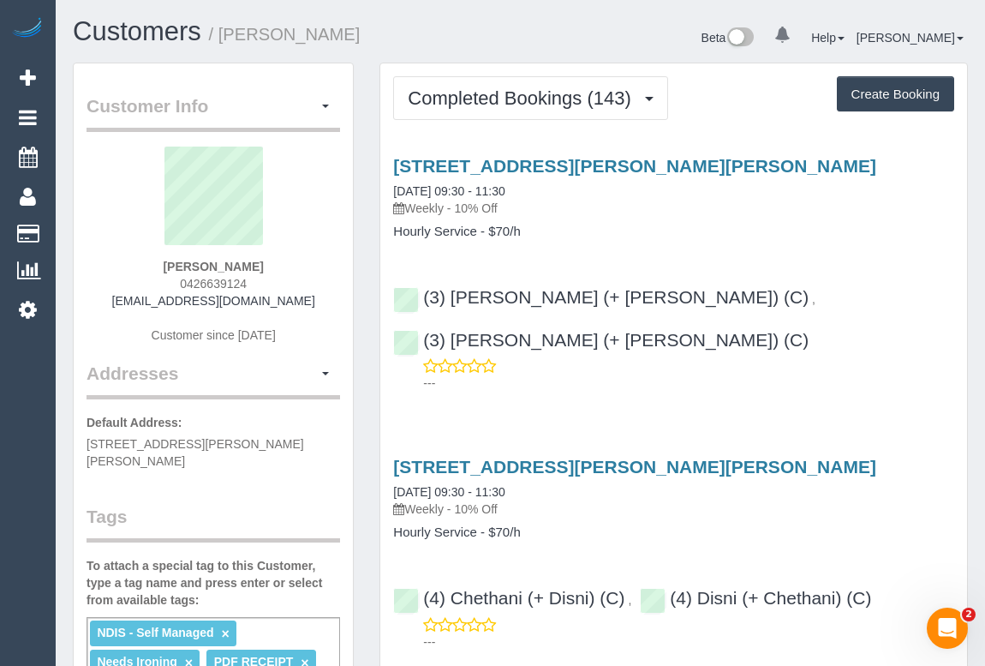
copy h4 "Hourly Service"
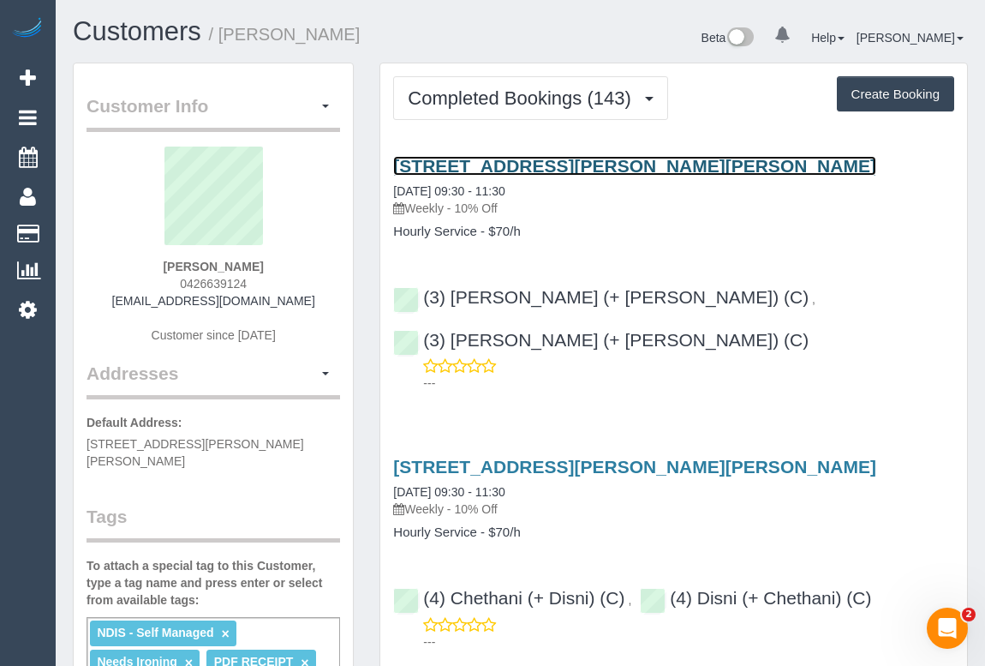
click at [531, 162] on link "17 Kardinia Road, Glen Iris, VIC 3146" at bounding box center [634, 166] width 483 height 20
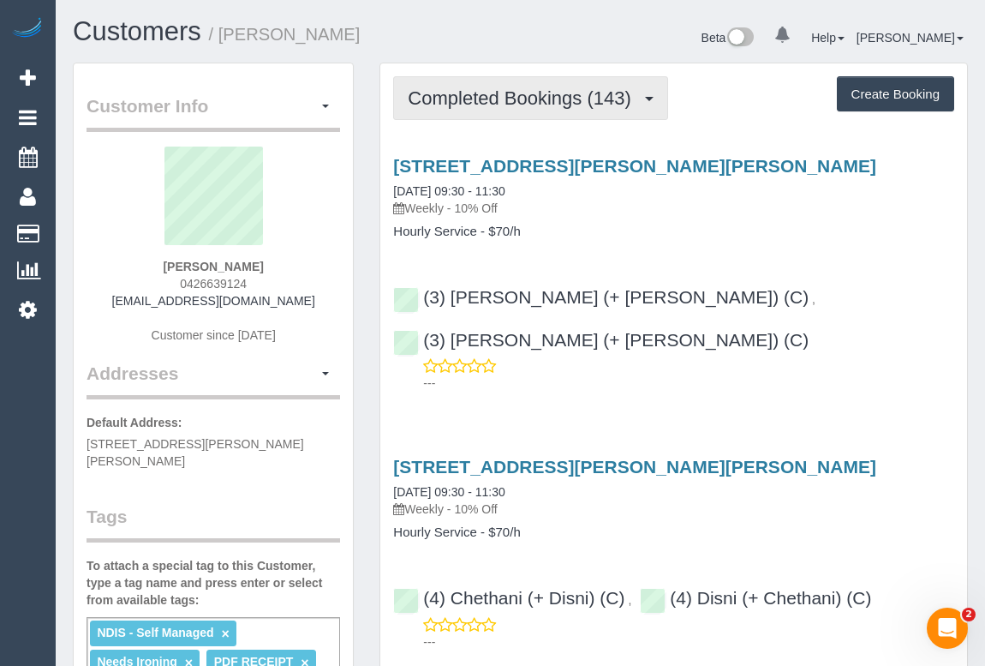
click at [523, 101] on span "Completed Bookings (143)" at bounding box center [523, 97] width 231 height 21
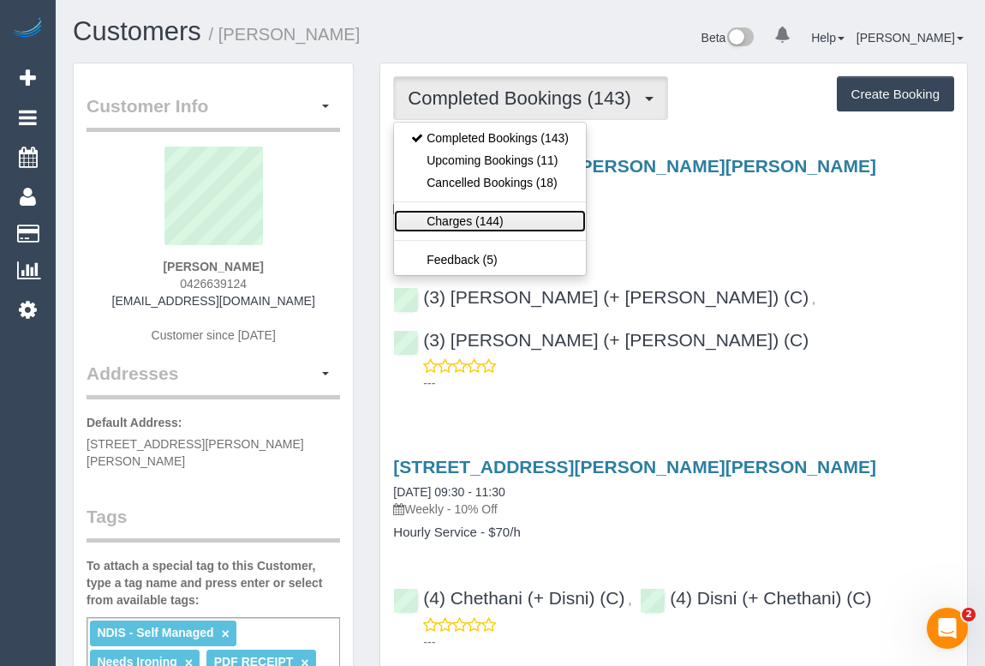
click at [458, 226] on link "Charges (144)" at bounding box center [490, 221] width 192 height 22
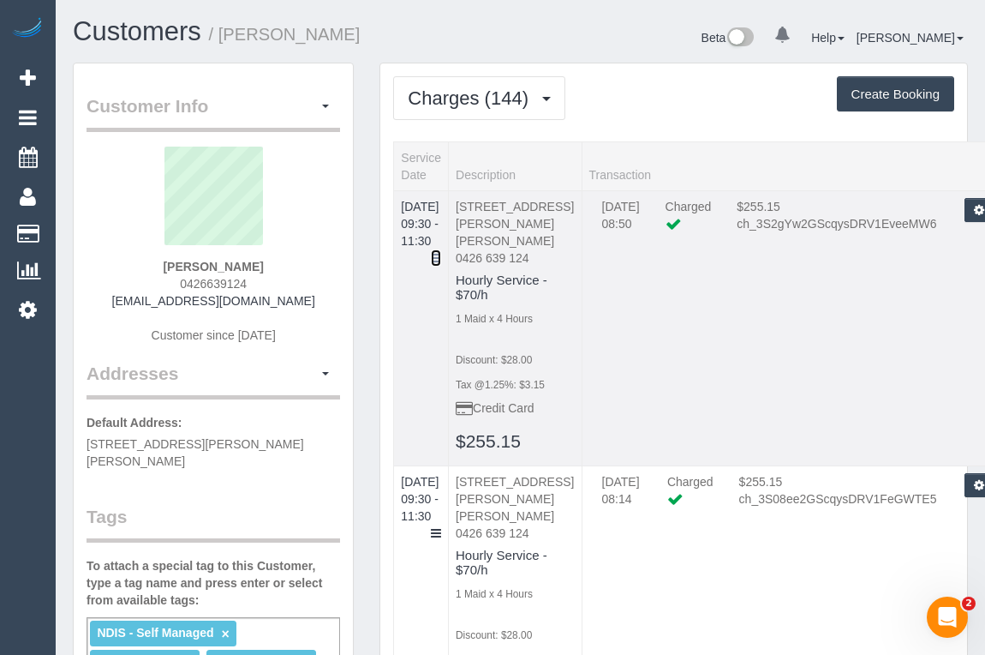
click at [441, 252] on icon at bounding box center [436, 258] width 10 height 12
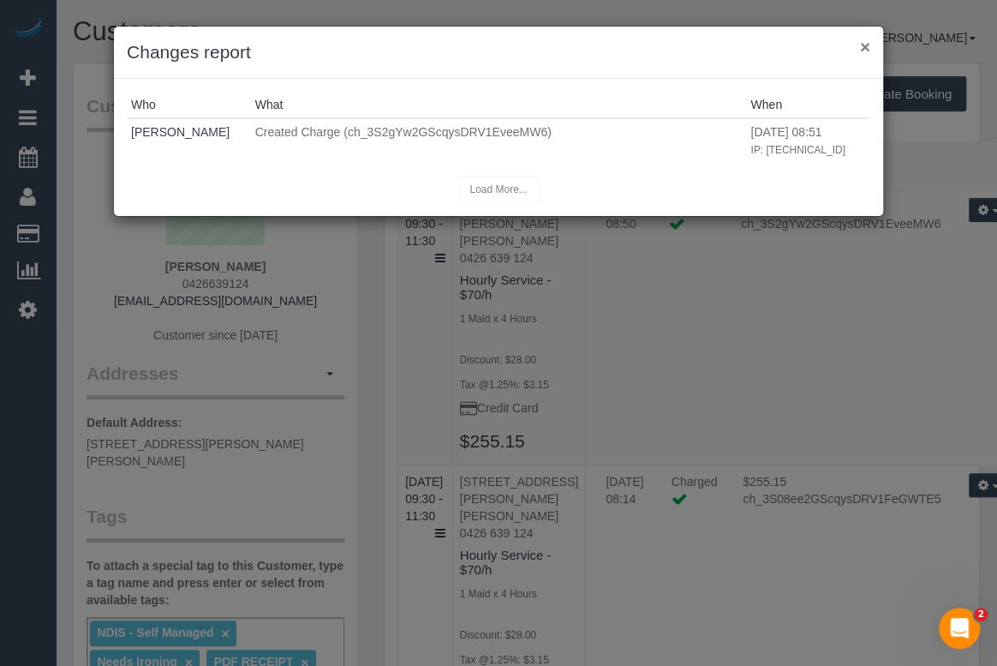
click at [861, 49] on button "×" at bounding box center [865, 47] width 10 height 18
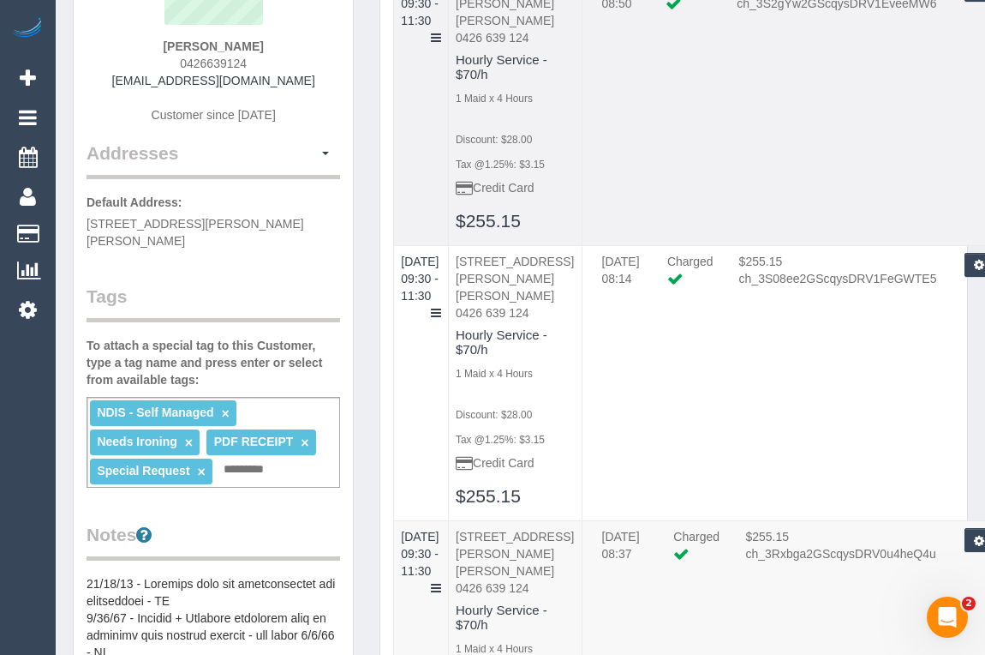
scroll to position [233, 0]
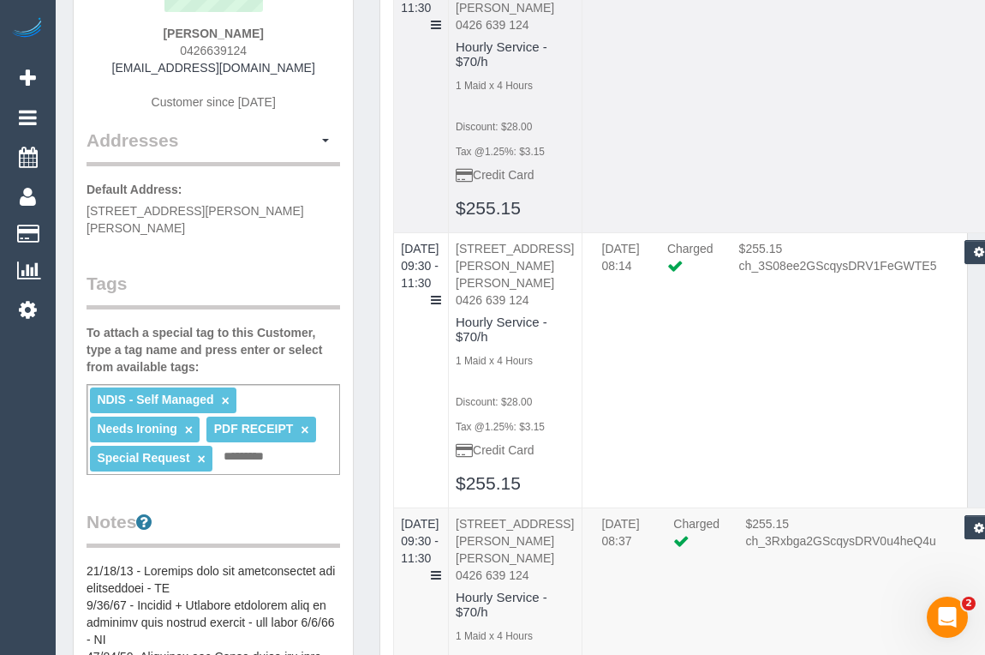
click at [854, 165] on td "02/09/2025 08:50 Charged $255.15 ch_3S2gYw2GScqysDRV1EveeMW6 Refund Send Invoic…" at bounding box center [803, 94] width 443 height 275
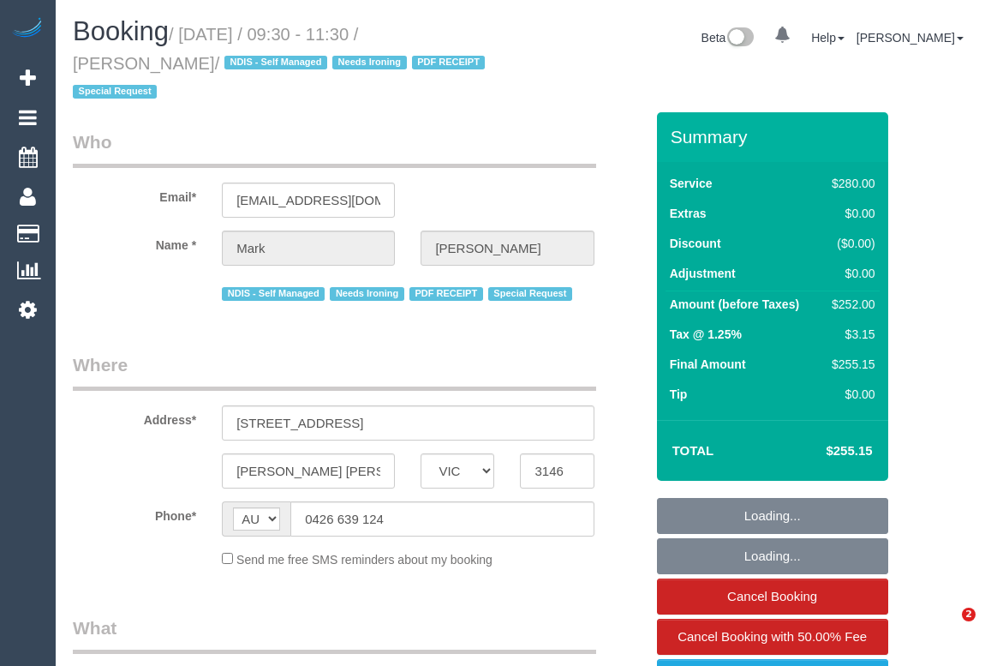
select select "VIC"
select select "string:stripe-pm_1MF9LR2GScqysDRVNAaKuFlm"
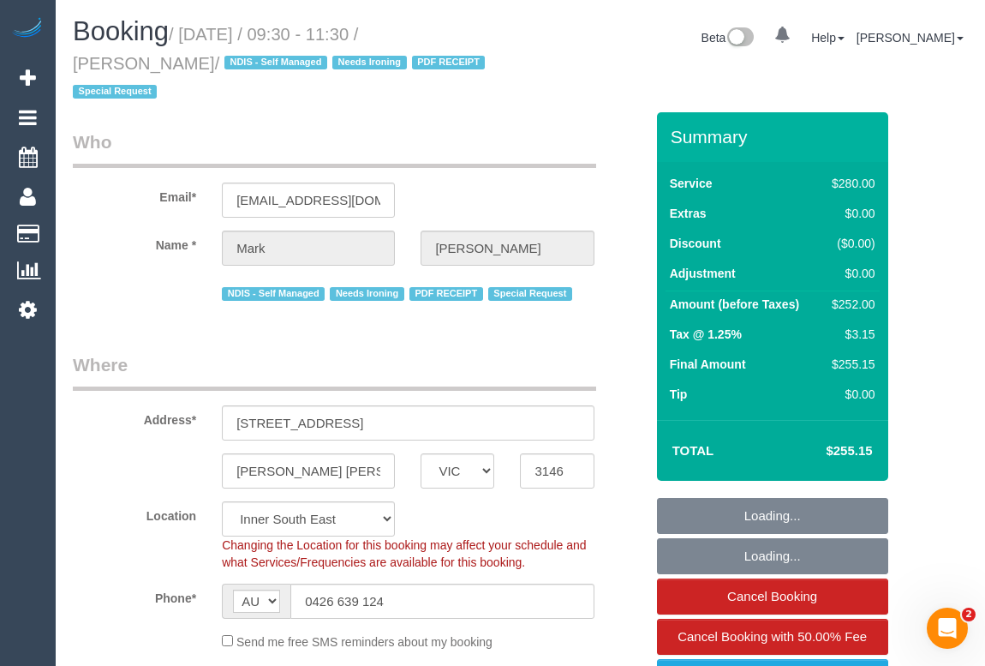
select select "object:710"
select select "number:28"
select select "number:14"
select select "number:19"
select select "number:25"
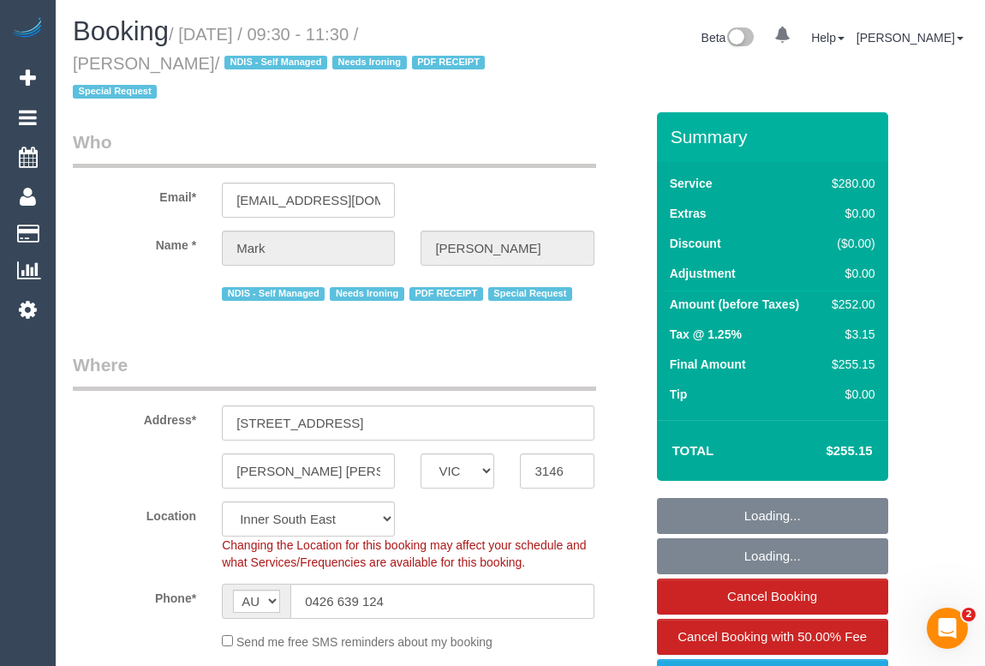
select select "number:34"
select select "number:13"
select select "240"
select select "object:1448"
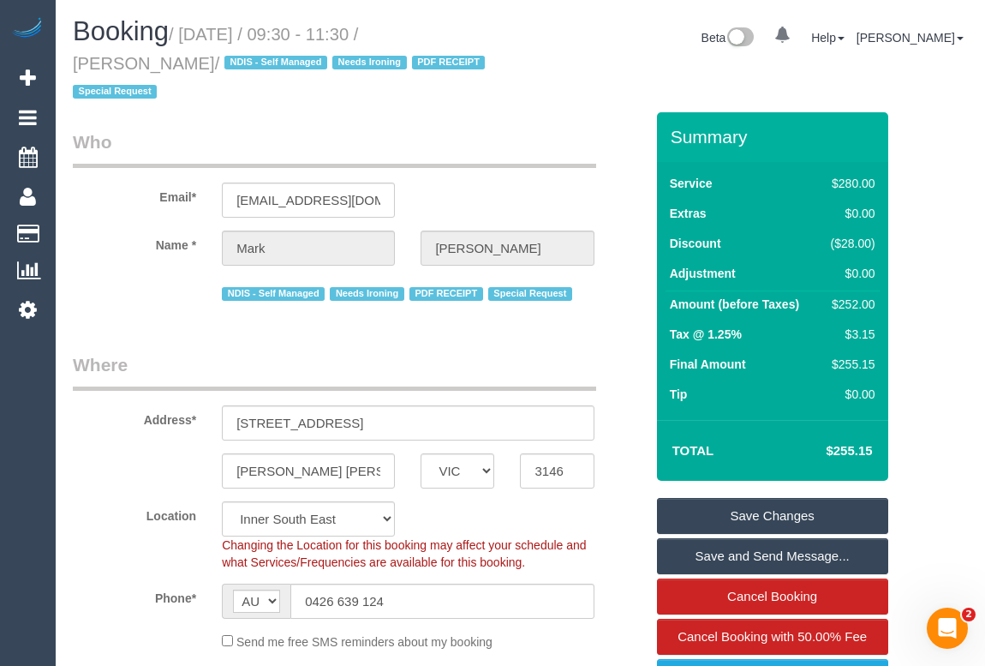
drag, startPoint x: 72, startPoint y: 63, endPoint x: 203, endPoint y: 63, distance: 131.1
click at [203, 63] on small "/ [DATE] / 09:30 - 11:30 / [PERSON_NAME] / NDIS - Self Managed Needs Ironing PD…" at bounding box center [281, 63] width 417 height 77
copy small "Mark Schurmann"
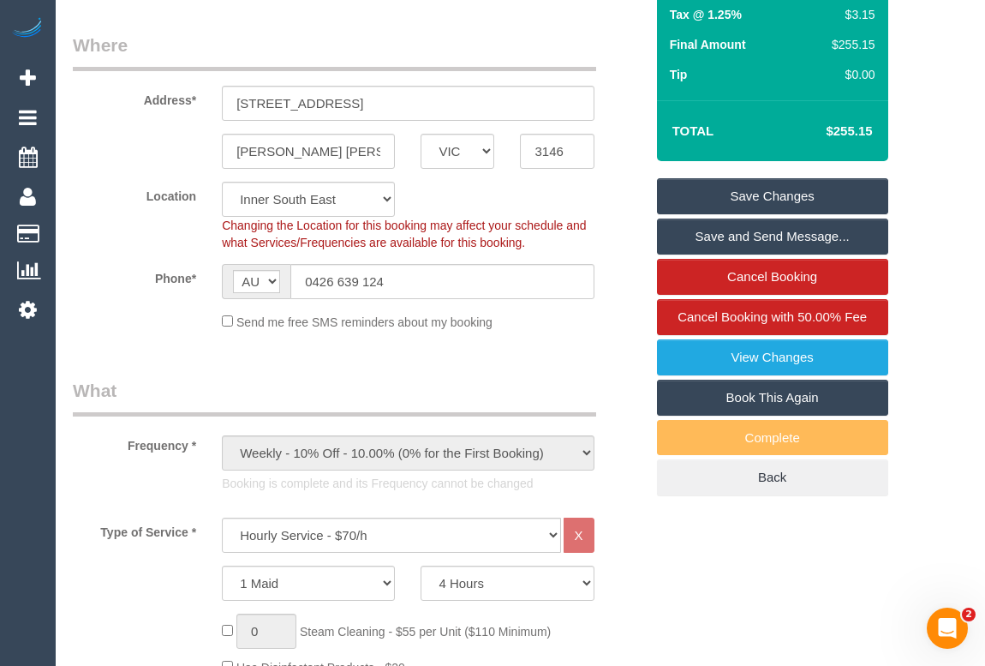
scroll to position [233, 0]
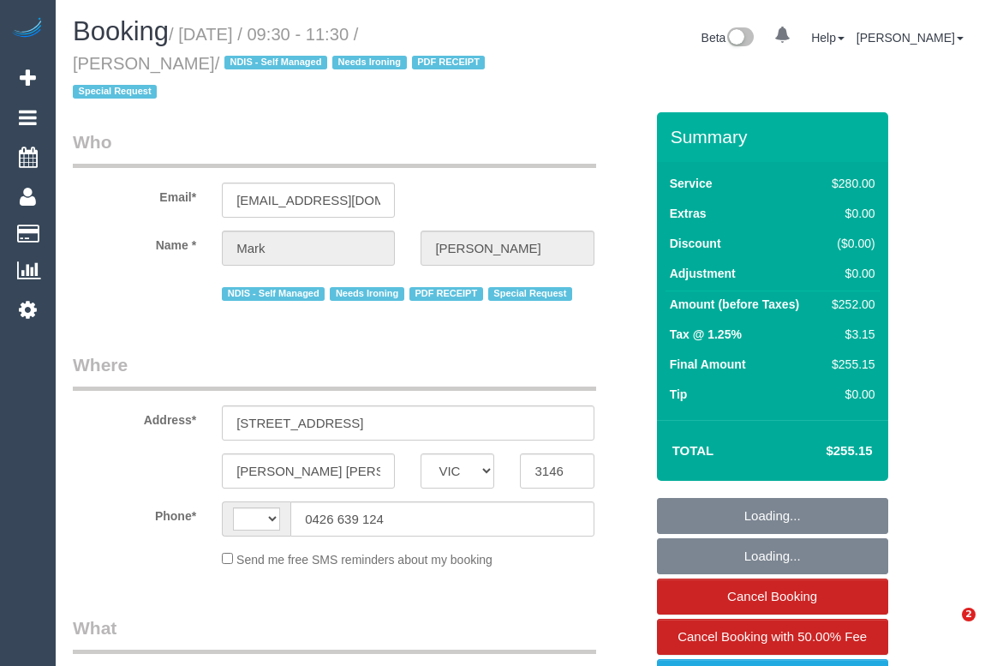
select select "VIC"
select select "object:315"
select select "string:stripe-pm_1MF9LR2GScqysDRVNAaKuFlm"
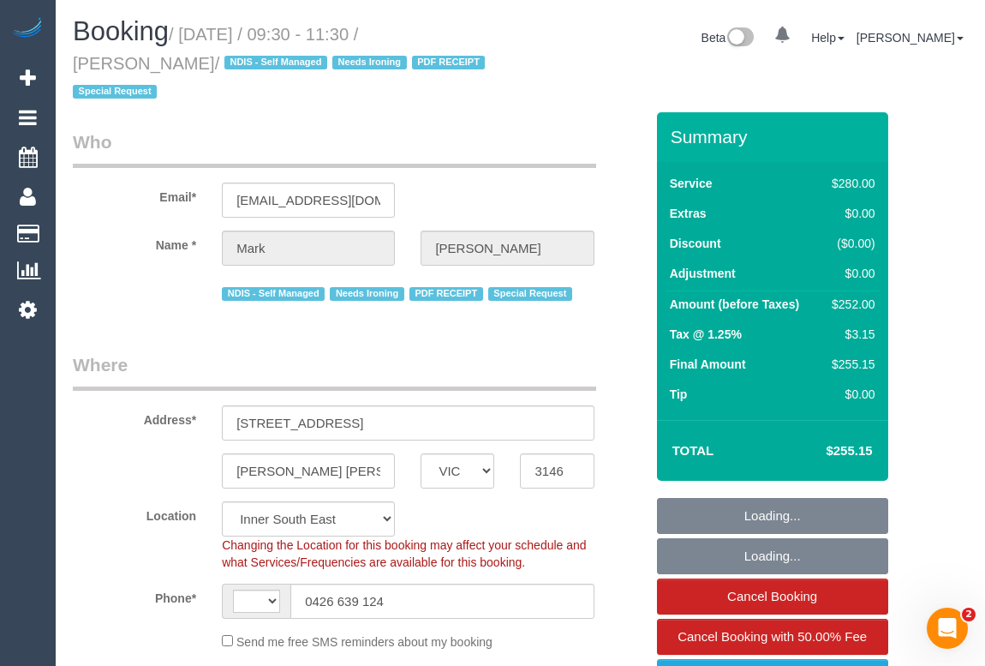
select select "object:715"
select select "string:AU"
select select "number:28"
select select "number:14"
select select "number:19"
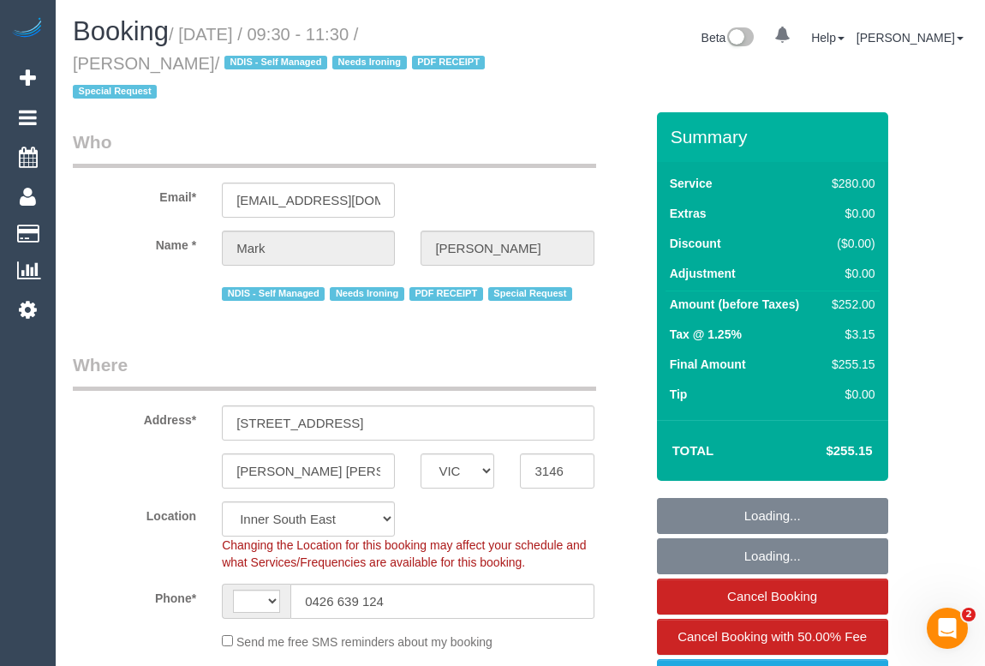
select select "number:25"
select select "number:34"
select select "number:13"
select select "240"
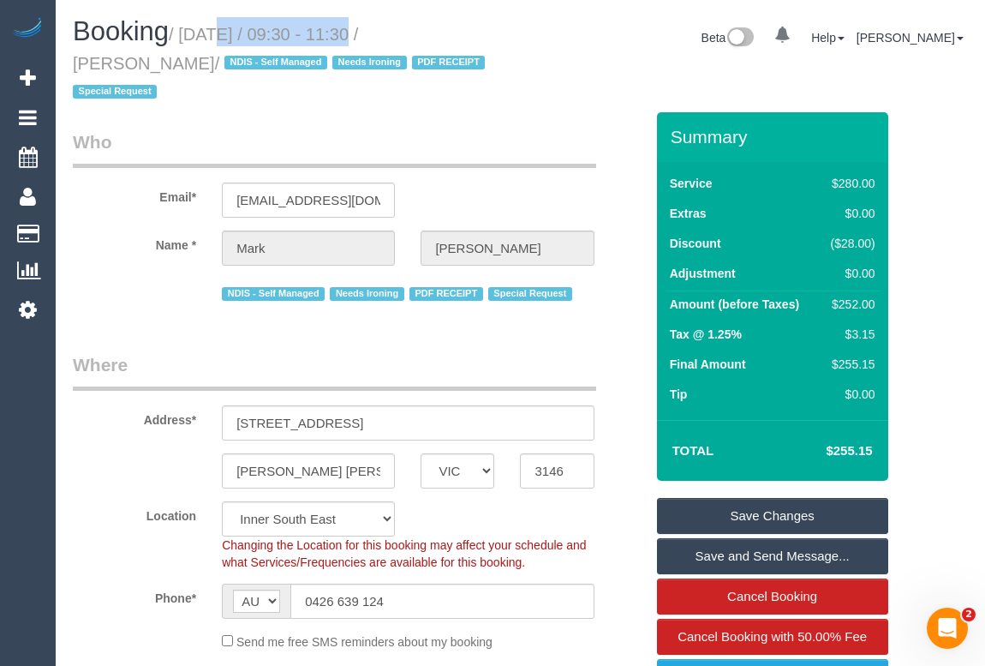
drag, startPoint x: 188, startPoint y: 32, endPoint x: 341, endPoint y: 32, distance: 153.4
click at [341, 32] on small "/ [DATE] / 09:30 - 11:30 / [PERSON_NAME] / NDIS - Self Managed Needs Ironing PD…" at bounding box center [281, 63] width 417 height 77
copy small "[DATE]"
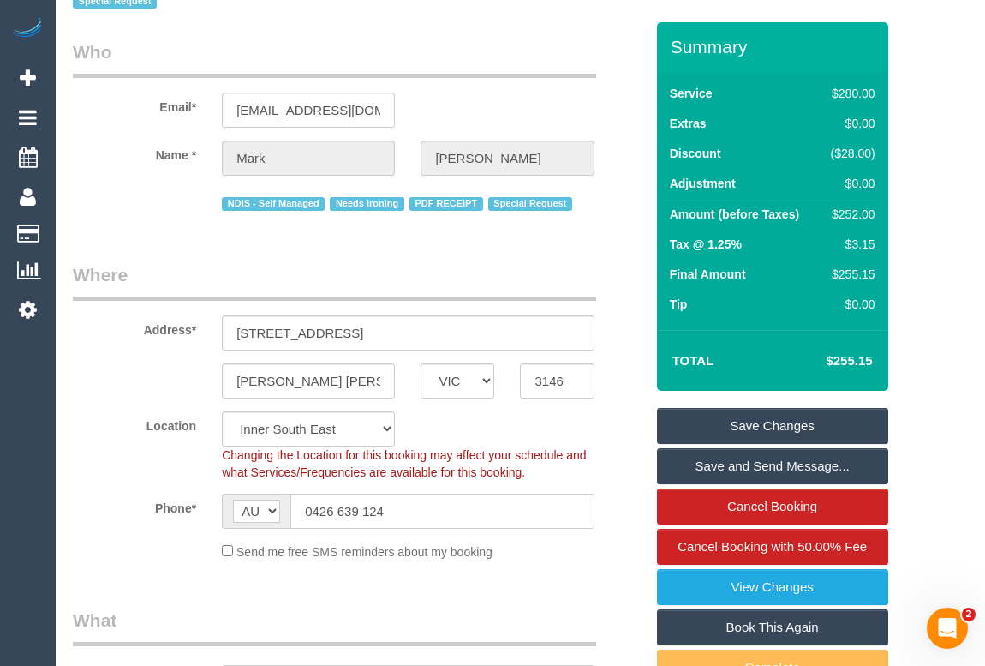
scroll to position [233, 0]
